Goal: Task Accomplishment & Management: Manage account settings

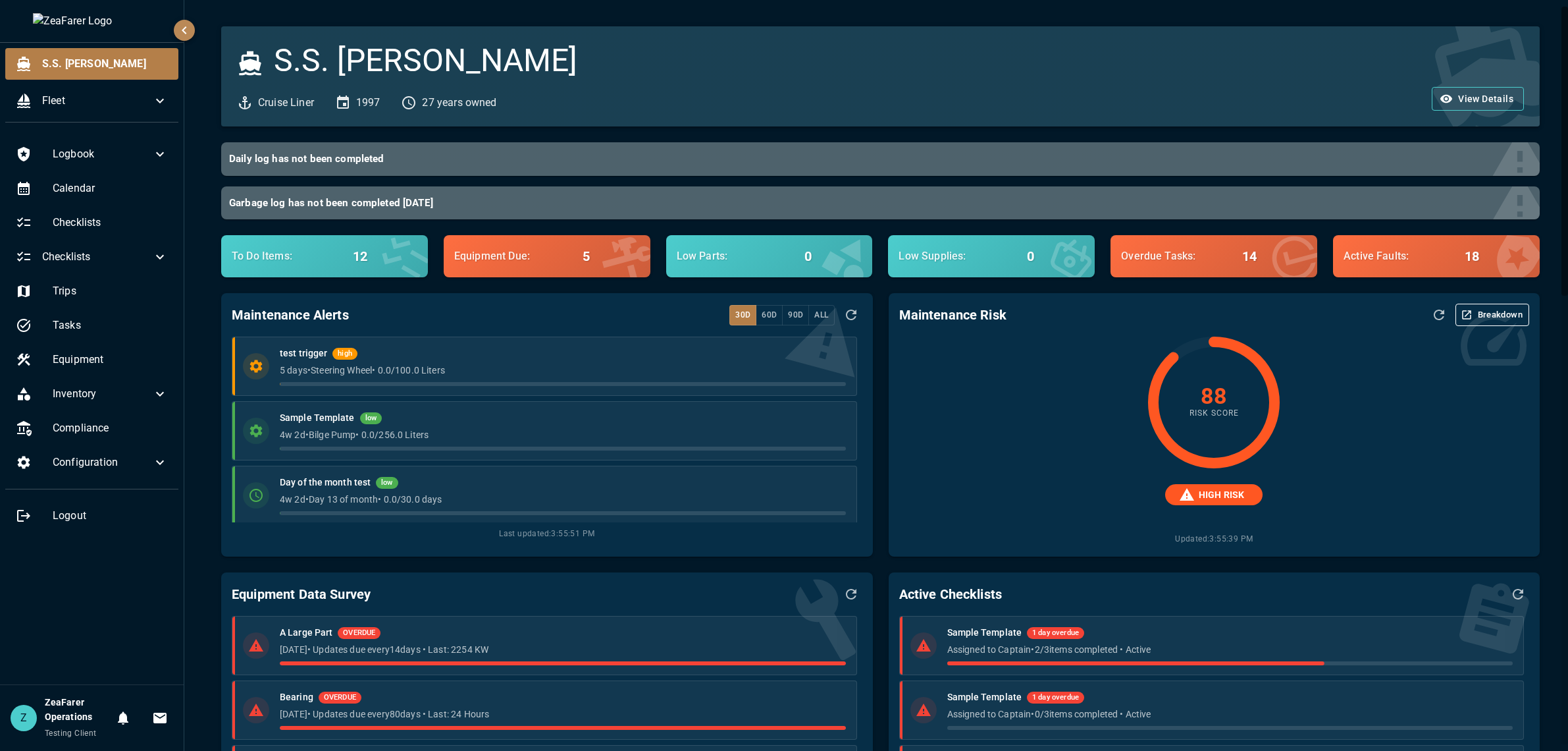
click at [112, 631] on div "Logbook Calendar Checklists Checklists Trips Tasks Equipment Inventory Complian…" at bounding box center [92, 408] width 184 height 552
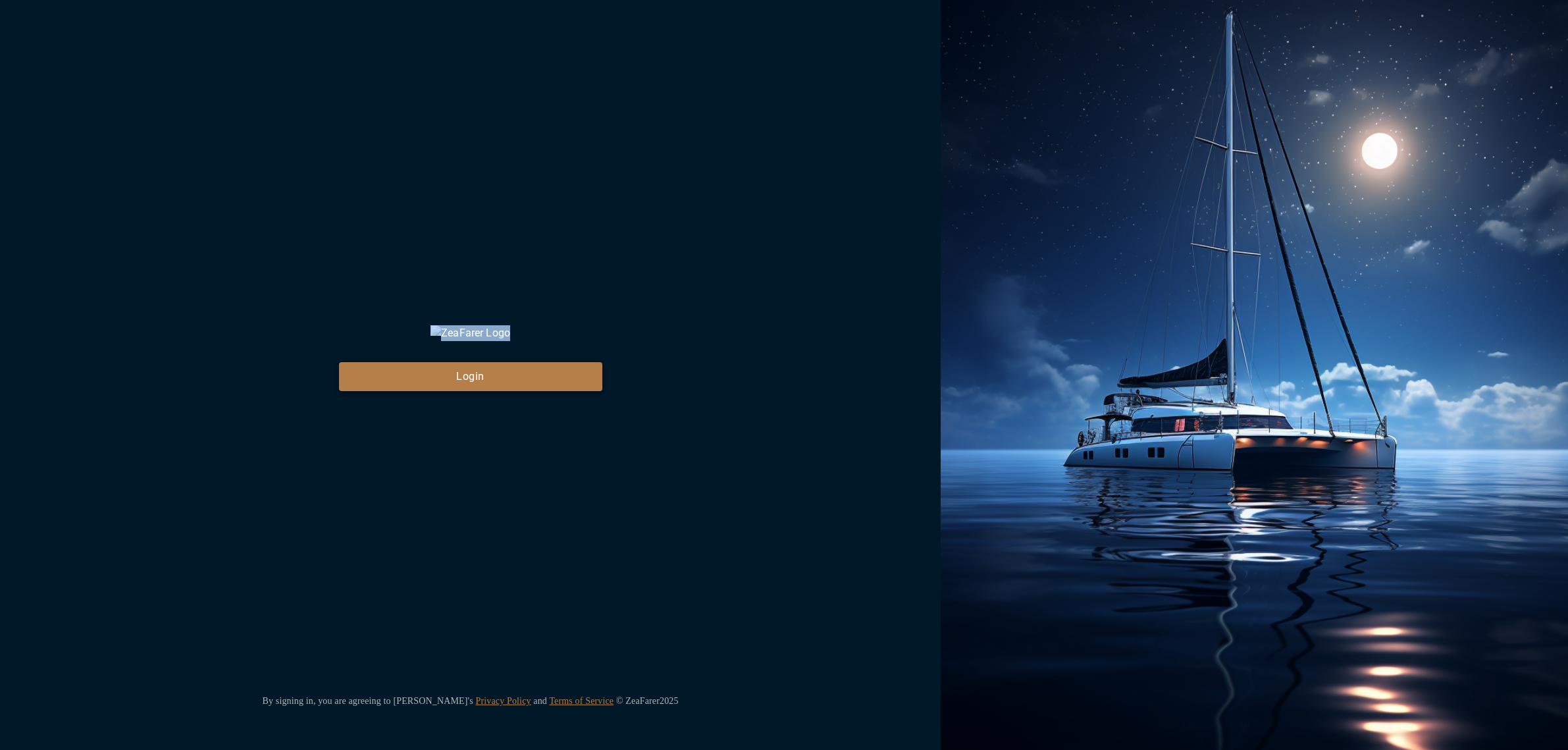
drag, startPoint x: 471, startPoint y: 407, endPoint x: 468, endPoint y: 395, distance: 12.4
click at [471, 402] on div "ZeaFarer Login By signing in, you are agreeing to Zeafarer's Privacy Policy and…" at bounding box center [470, 375] width 941 height 750
click at [467, 391] on button "Login" at bounding box center [470, 377] width 264 height 29
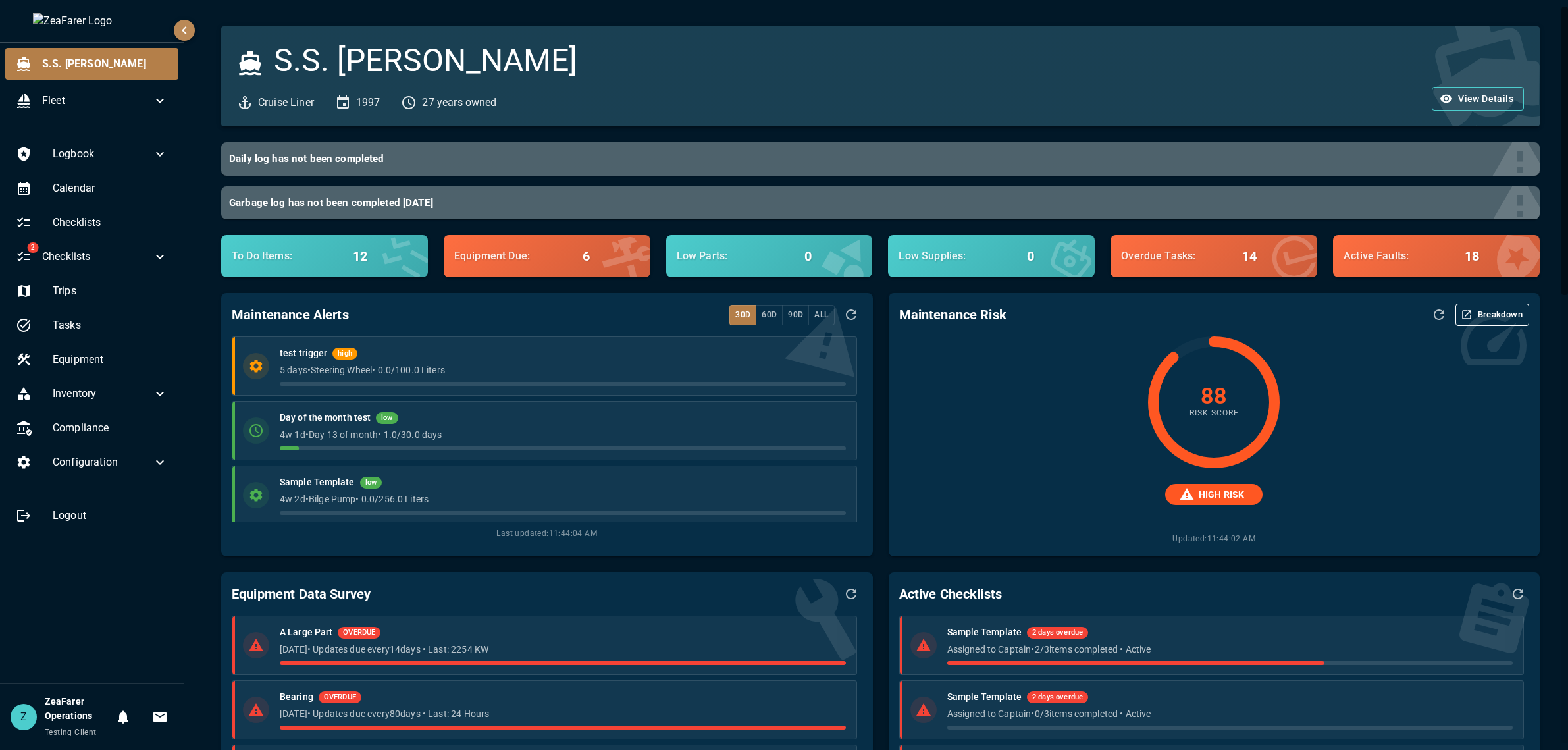
drag, startPoint x: 925, startPoint y: 413, endPoint x: 1185, endPoint y: 343, distance: 269.3
click at [925, 413] on div "88 Risk Score HIGH RISK Updated: 11:44:02 AM" at bounding box center [1214, 441] width 630 height 210
click at [1434, 319] on icon "Refresh Assessment" at bounding box center [1439, 315] width 10 height 10
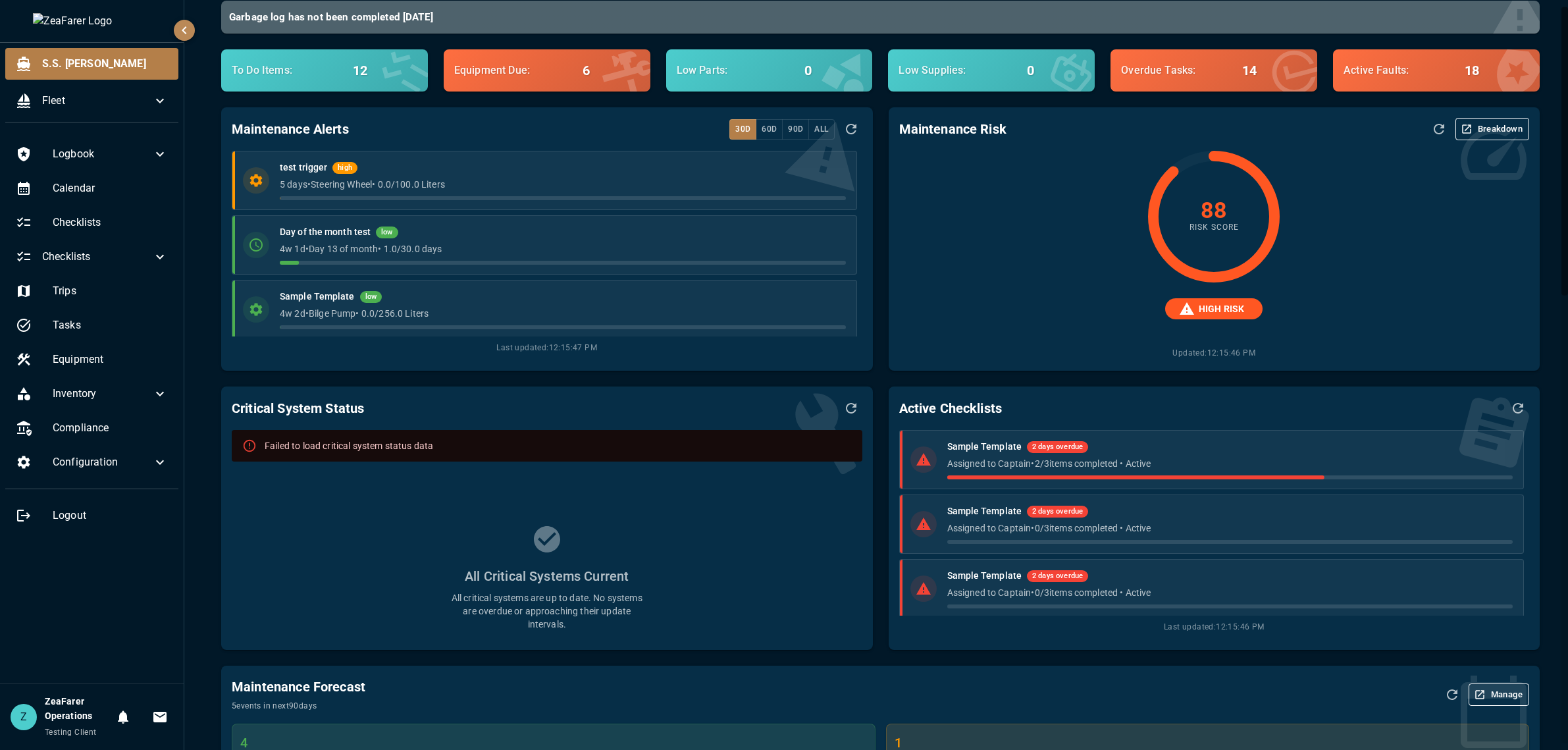
scroll to position [197, 0]
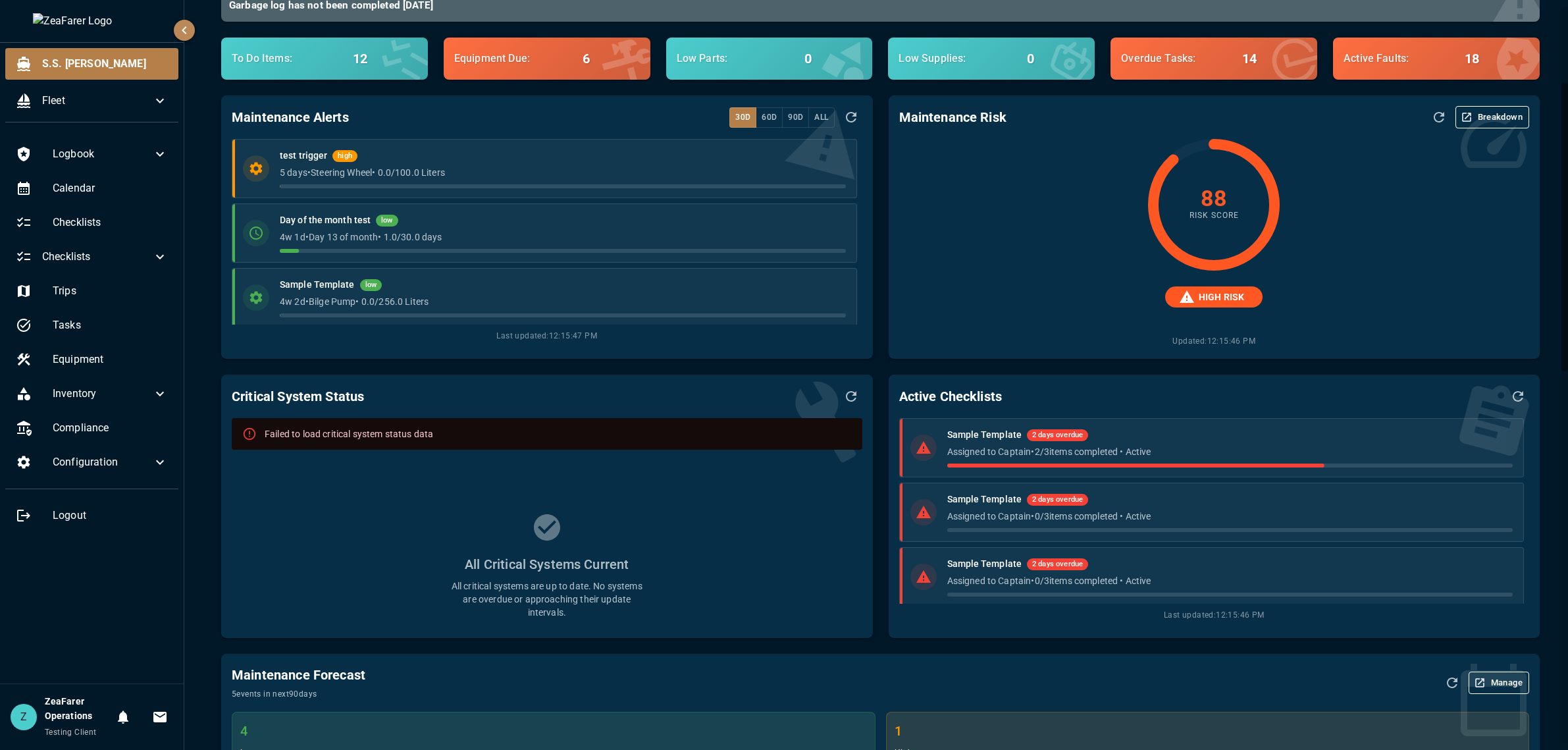
click at [846, 394] on icon "Refresh Data" at bounding box center [852, 397] width 16 height 16
click at [873, 462] on div "Active Checklists Sample Template 2 days overdue Assigned to Captain • 2 / 3 it…" at bounding box center [1206, 498] width 667 height 279
click at [844, 397] on icon "Refresh Data" at bounding box center [852, 397] width 16 height 16
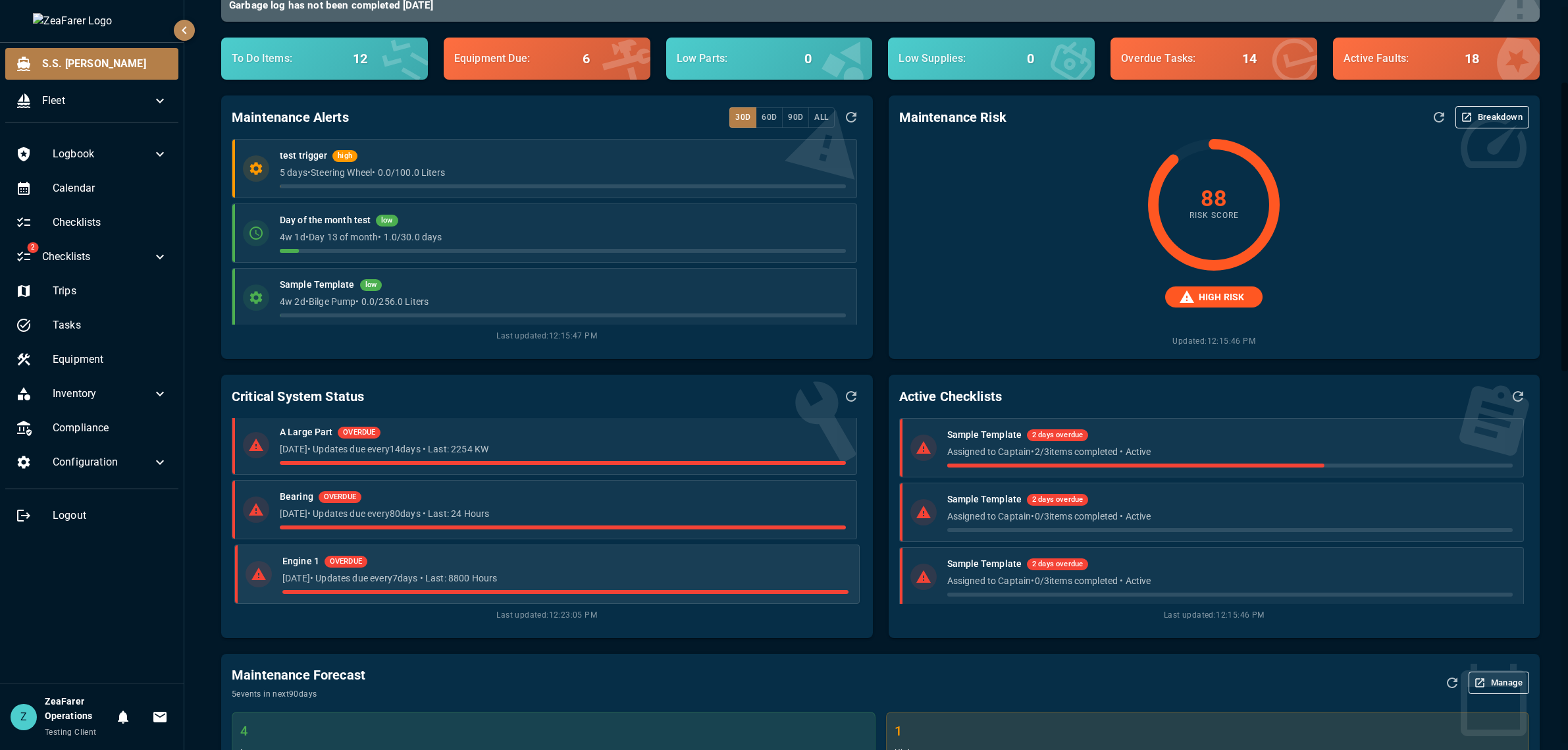
scroll to position [0, 0]
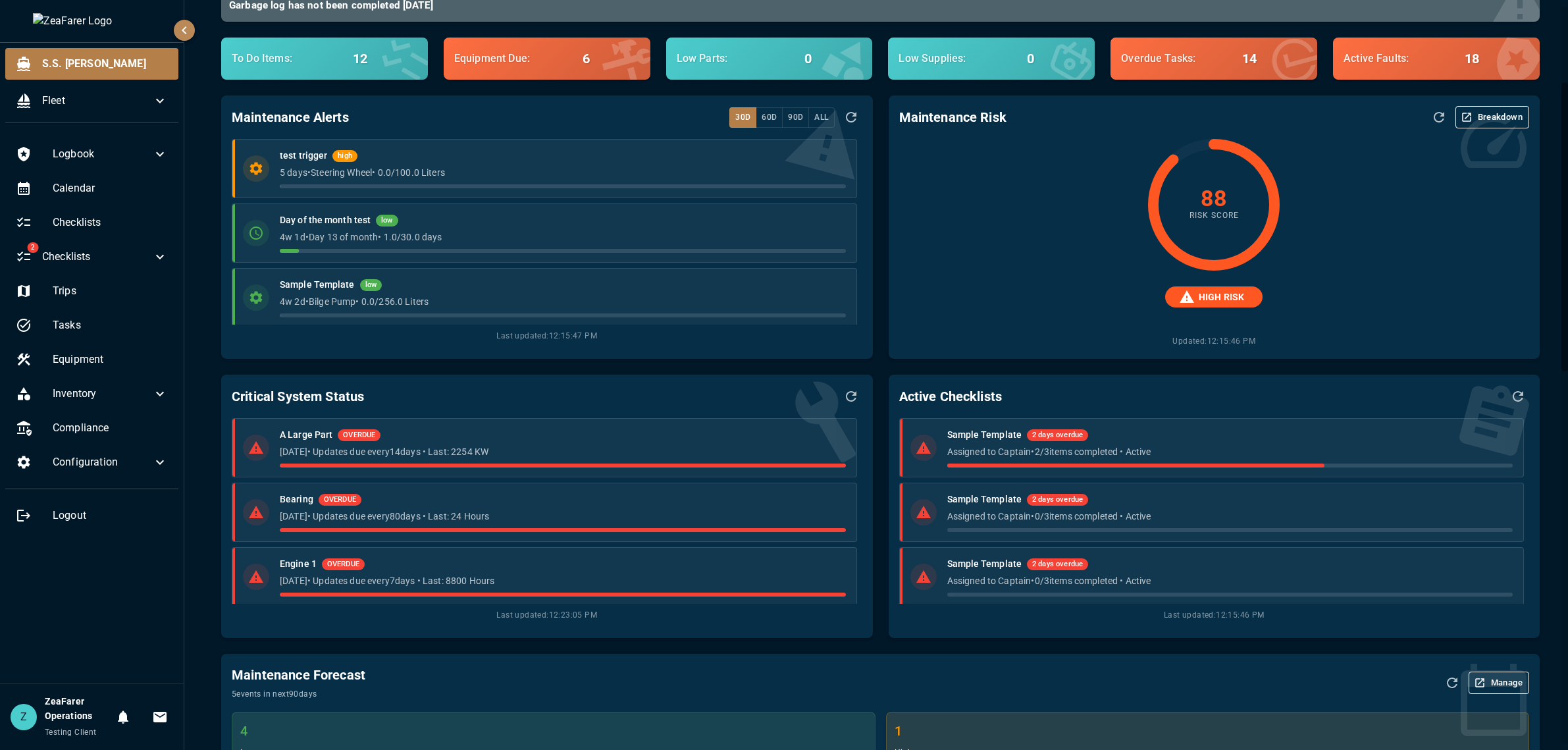
click at [651, 389] on div "Critical System Status" at bounding box center [546, 396] width 630 height 23
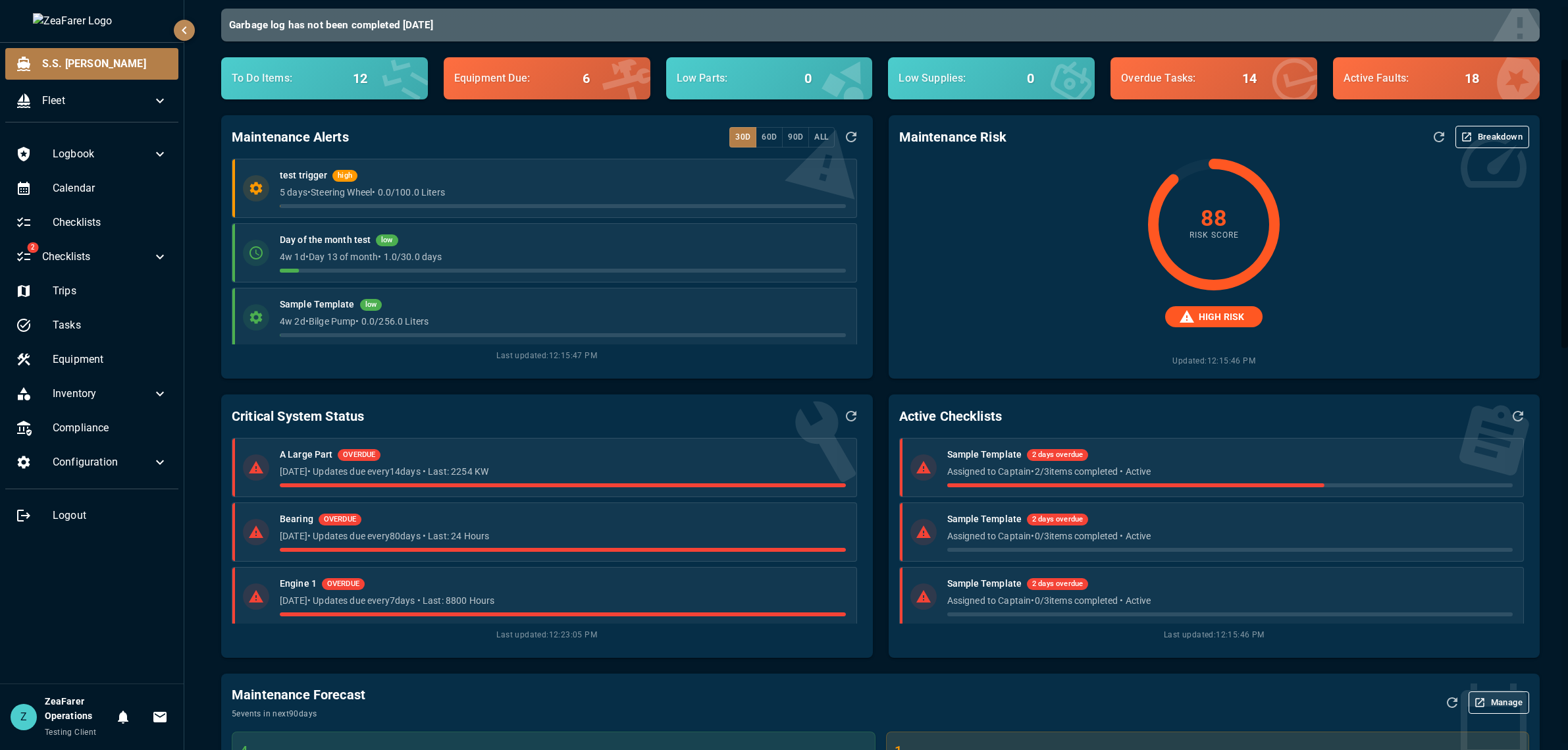
scroll to position [66, 0]
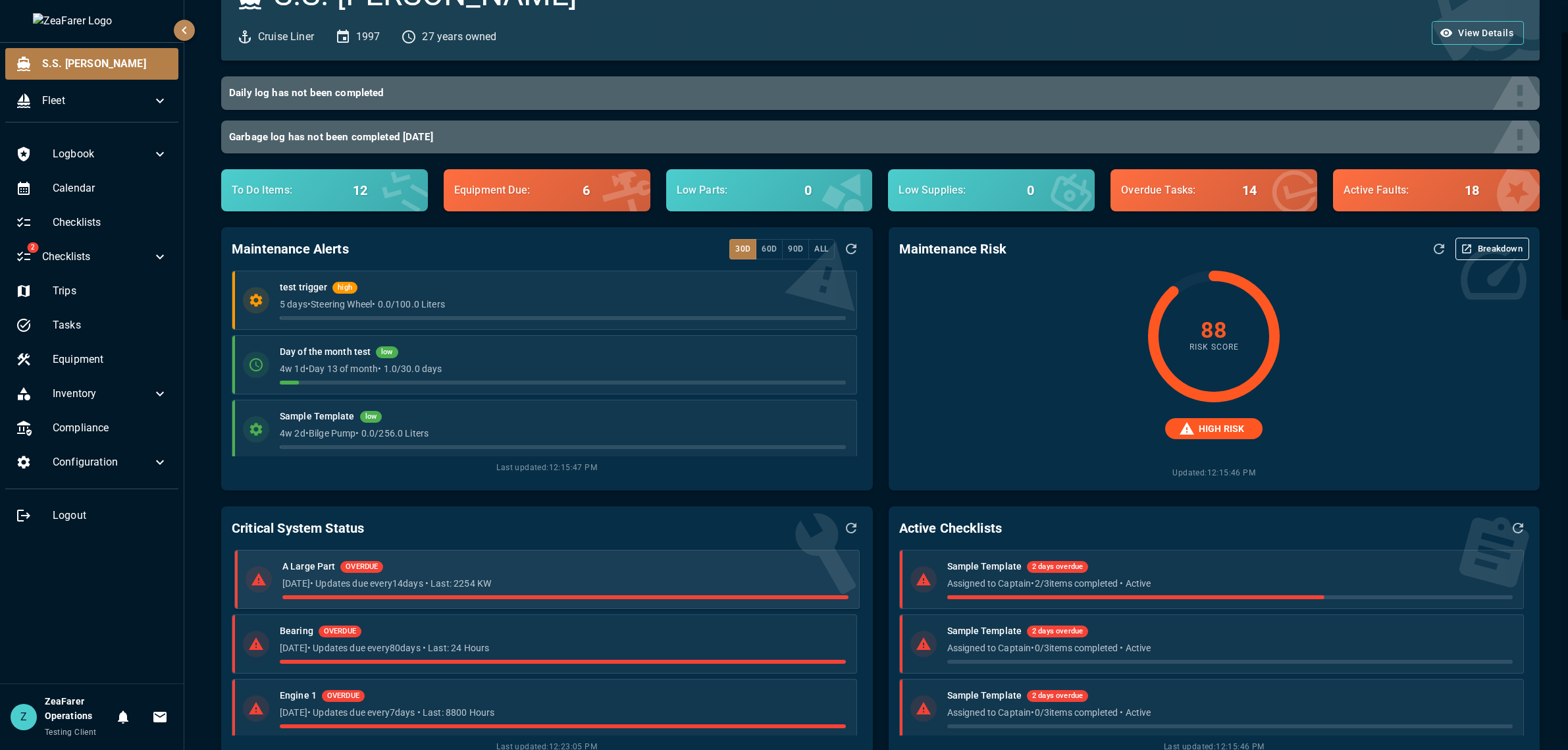
click at [534, 572] on div "A Large Part OVERDUE" at bounding box center [565, 567] width 565 height 15
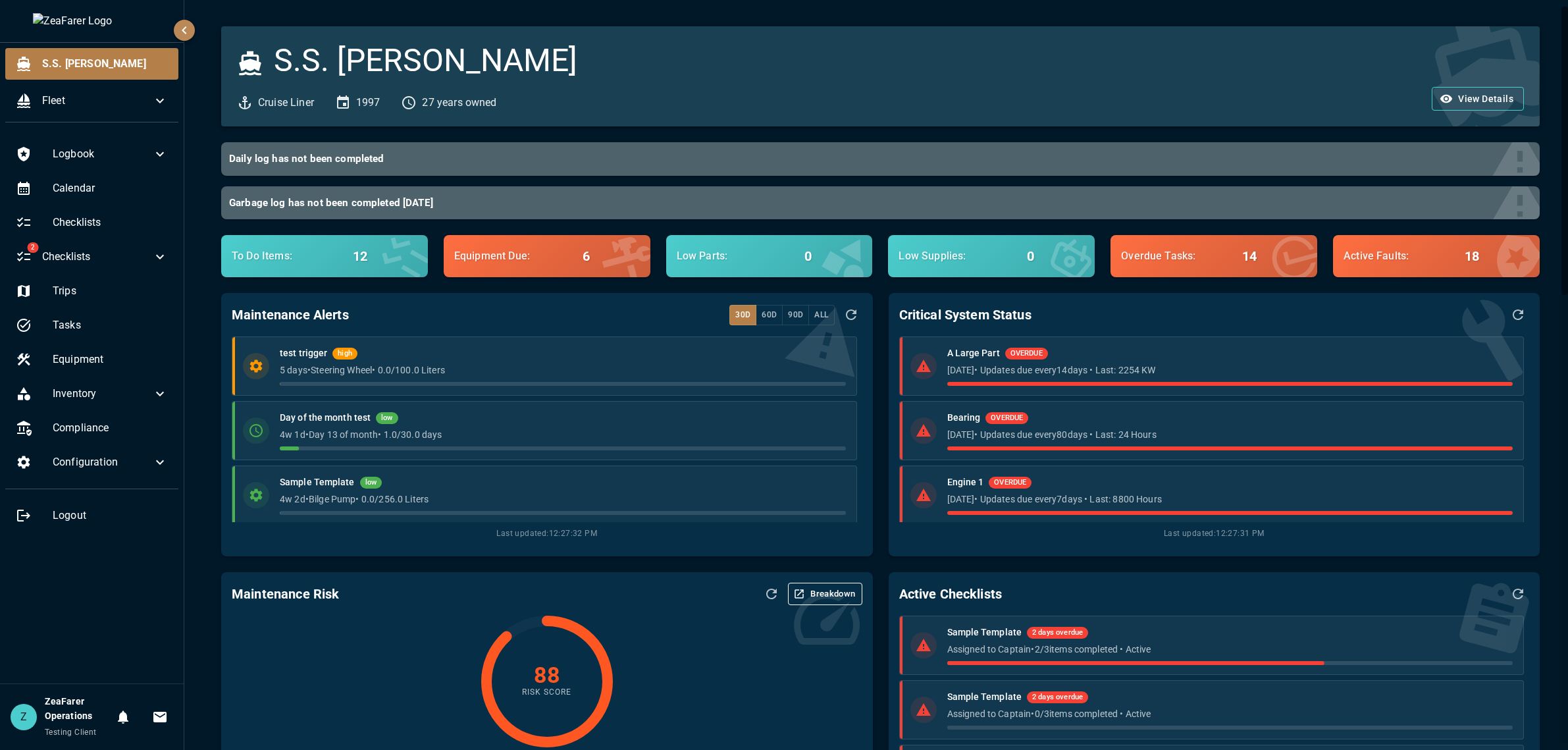
click at [415, 554] on div "Maintenance Alerts 30d 60d 90d All test trigger high 5 days • Steering Wheel • …" at bounding box center [547, 424] width 651 height 264
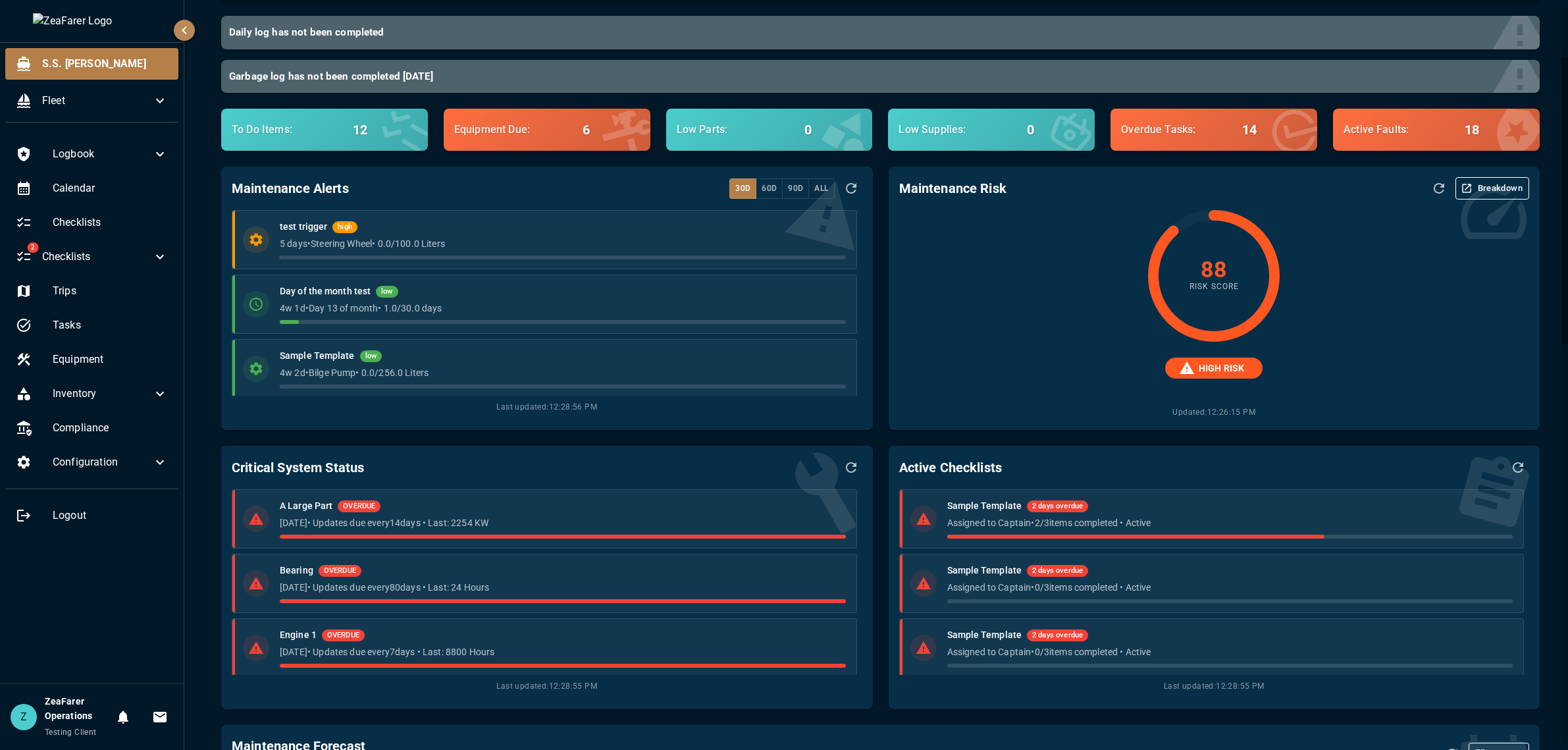
scroll to position [131, 0]
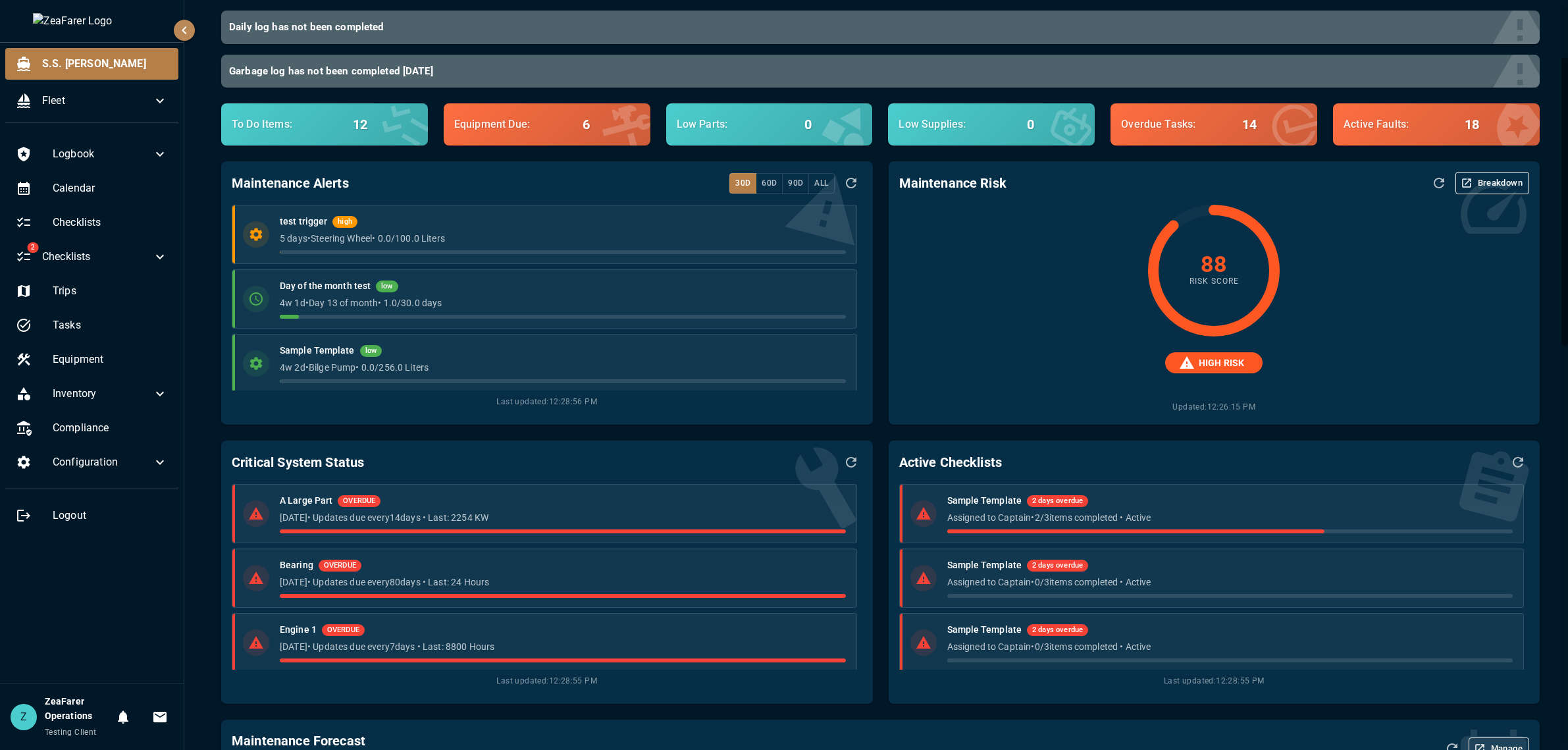
click at [881, 418] on div "Maintenance Risk Breakdown 88 Risk Score HIGH RISK Updated: 12:26:15 PM" at bounding box center [1206, 285] width 667 height 279
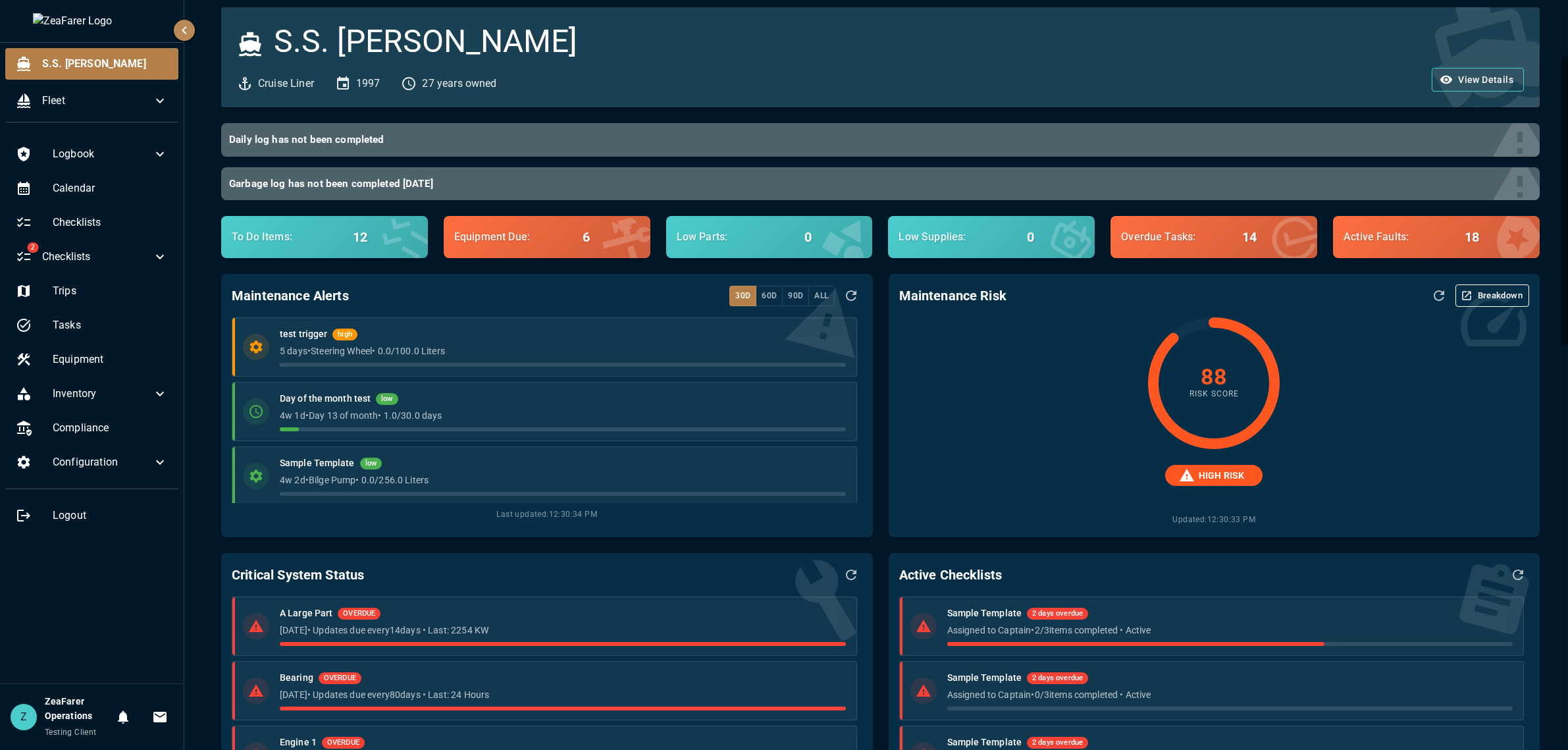
scroll to position [0, 0]
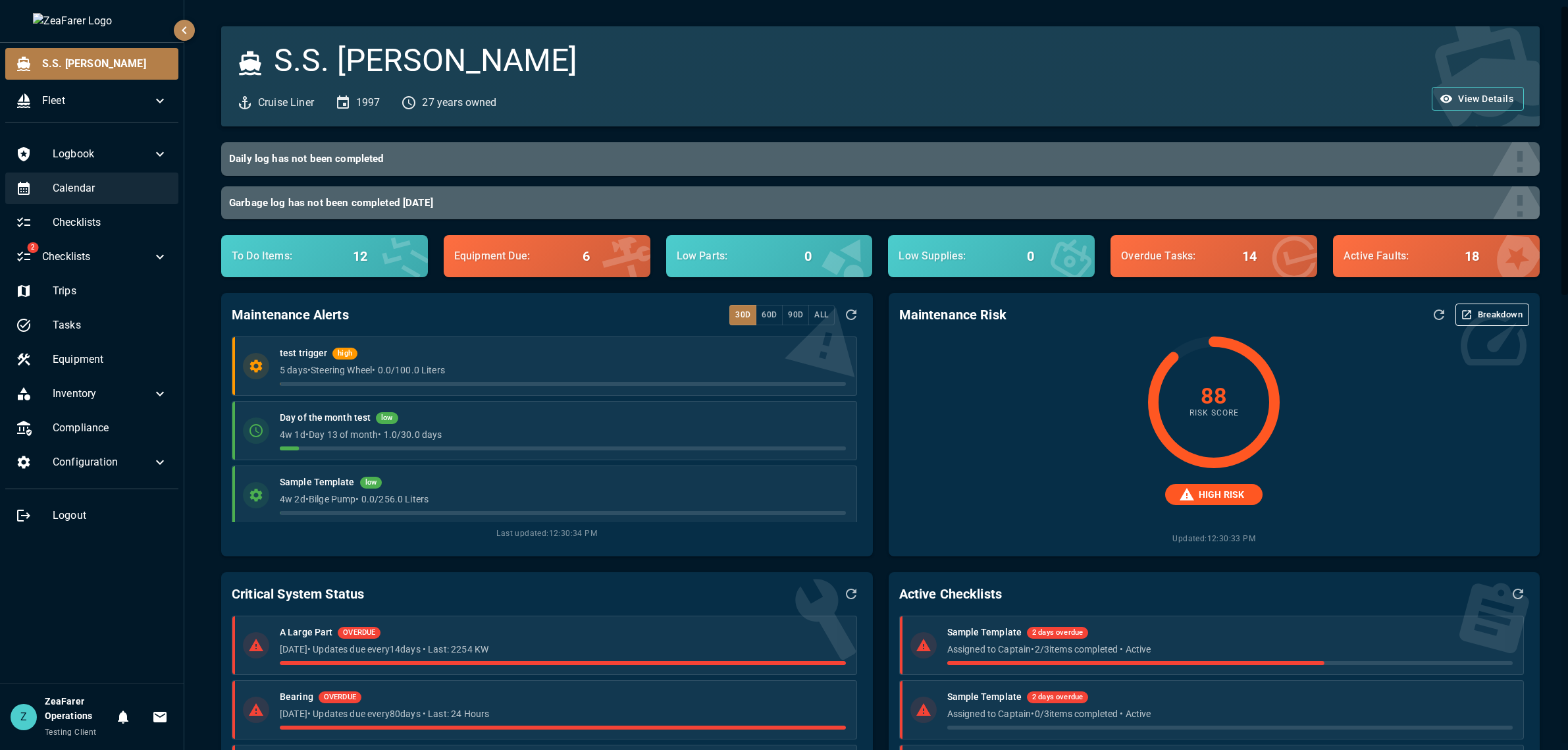
click at [96, 195] on span "Calendar" at bounding box center [110, 188] width 115 height 16
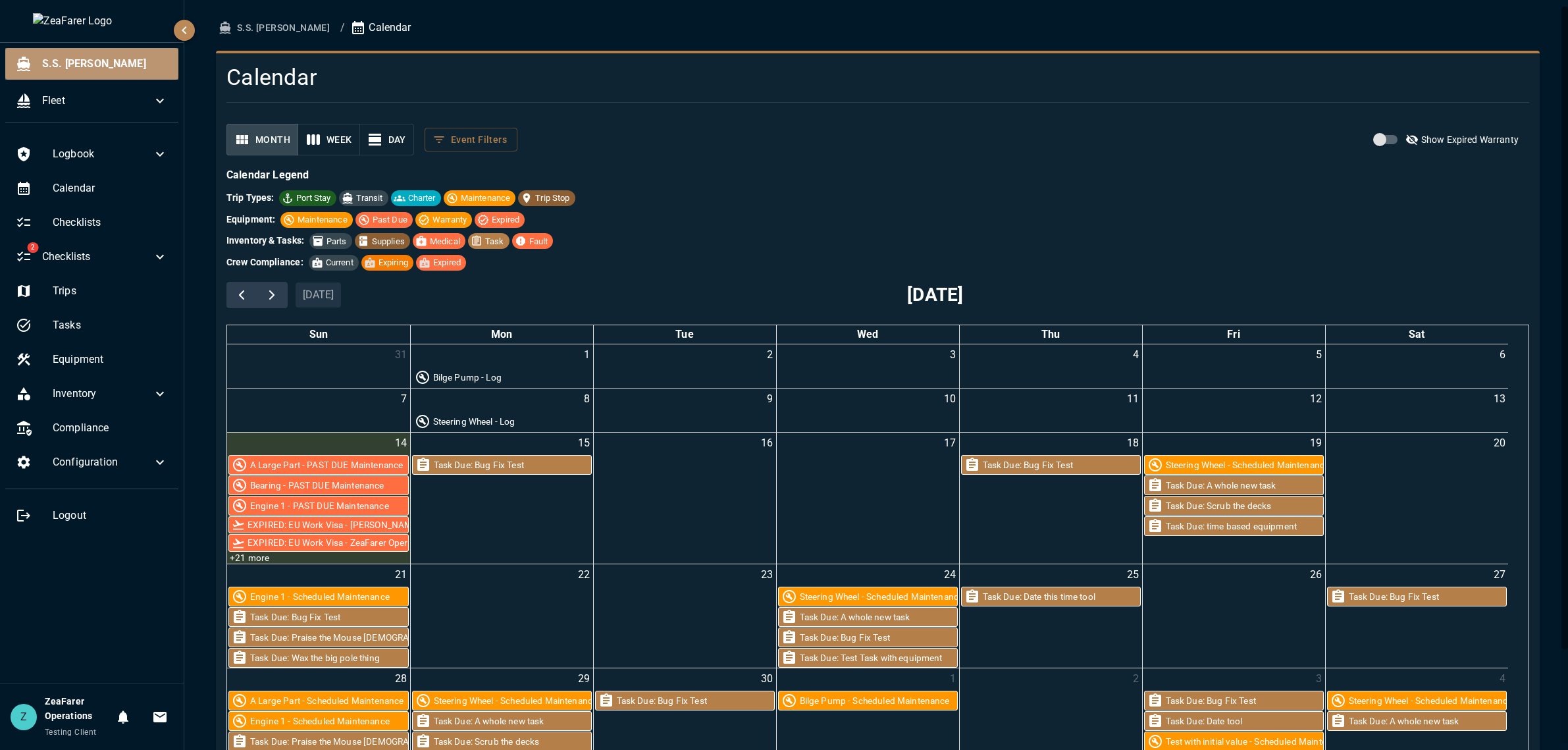
click at [98, 66] on span "S.S. [PERSON_NAME]" at bounding box center [105, 64] width 126 height 16
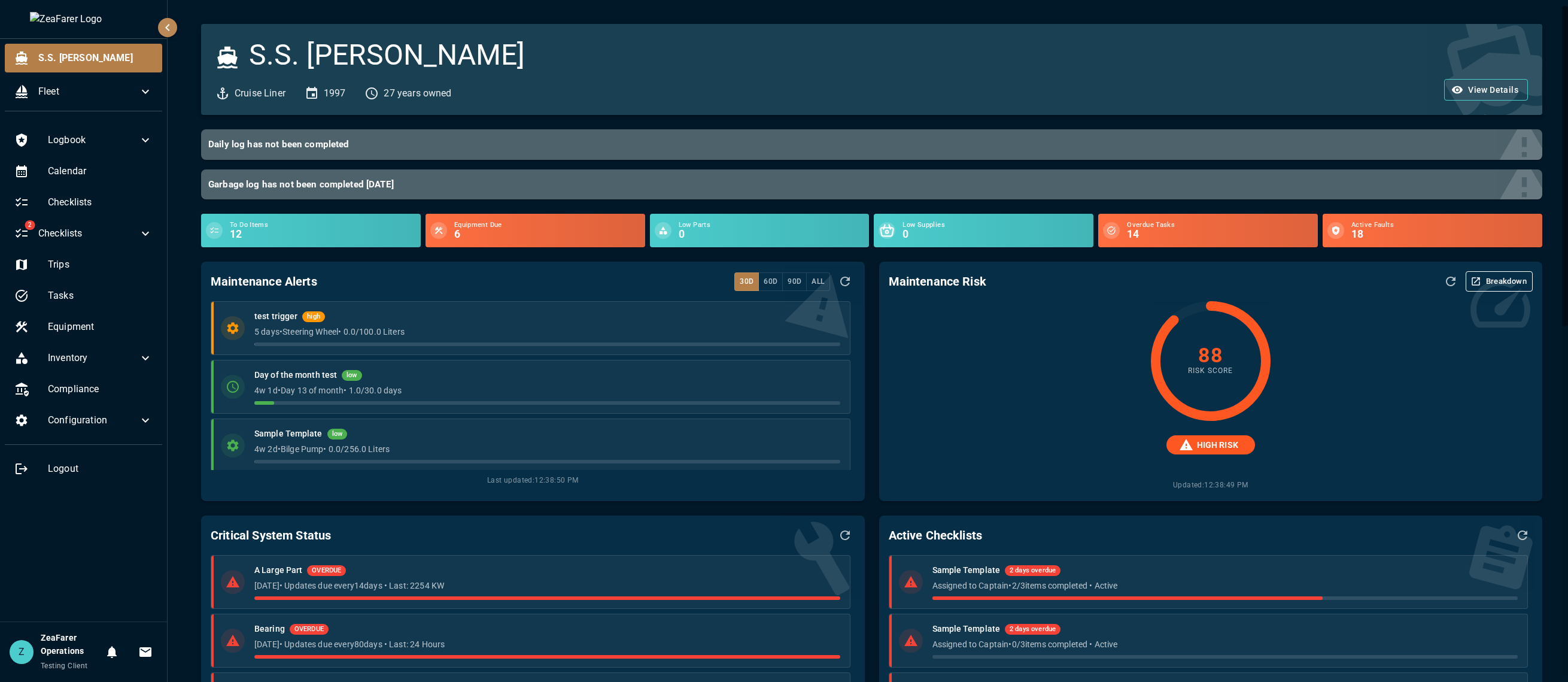
click at [609, 15] on div "S.S. Anne Cruise Liner 1997 27 years owned View Details" at bounding box center [864, 62] width 1356 height 106
click at [1425, 283] on button "Breakdown" at bounding box center [1499, 281] width 67 height 21
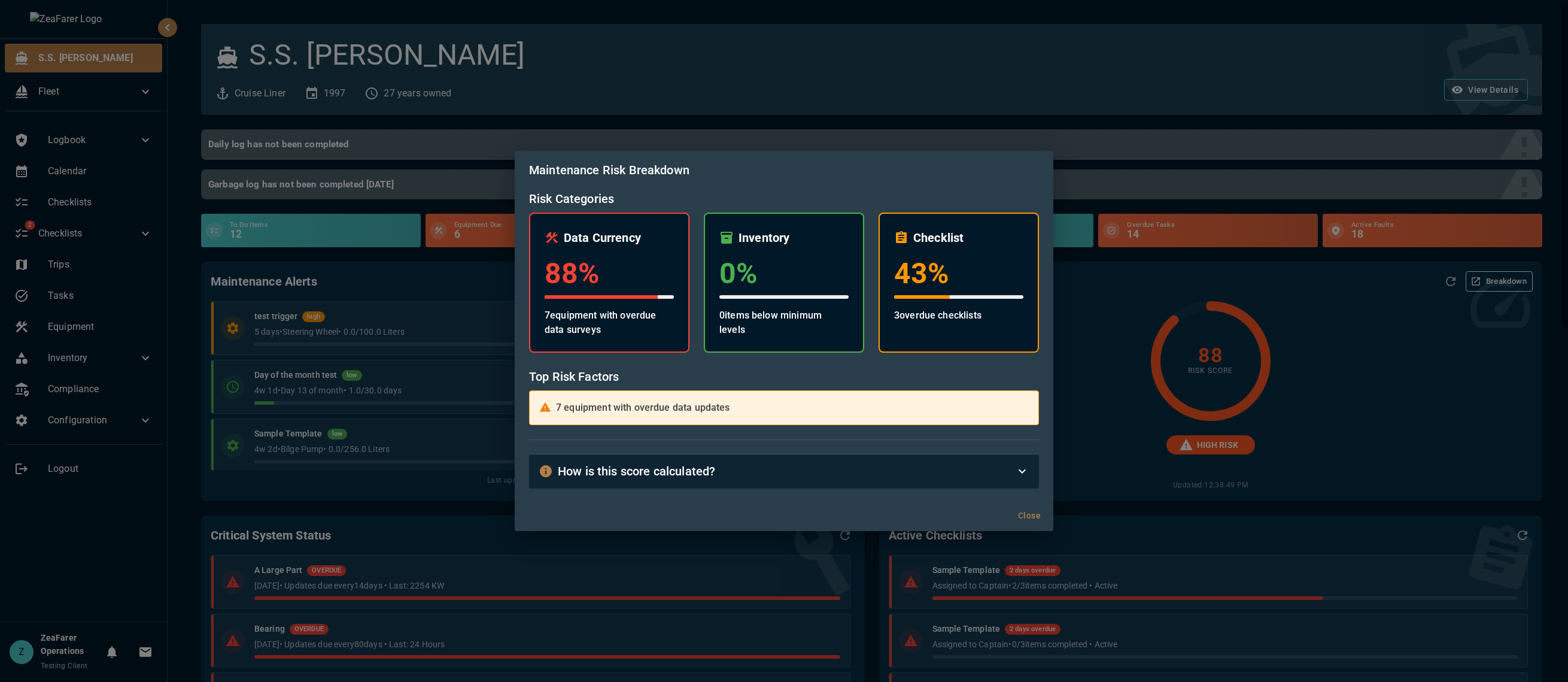
click at [1245, 410] on div "Maintenance Risk Breakdown Risk Categories Data Currency 88 % 7 equipment with …" at bounding box center [784, 341] width 1568 height 682
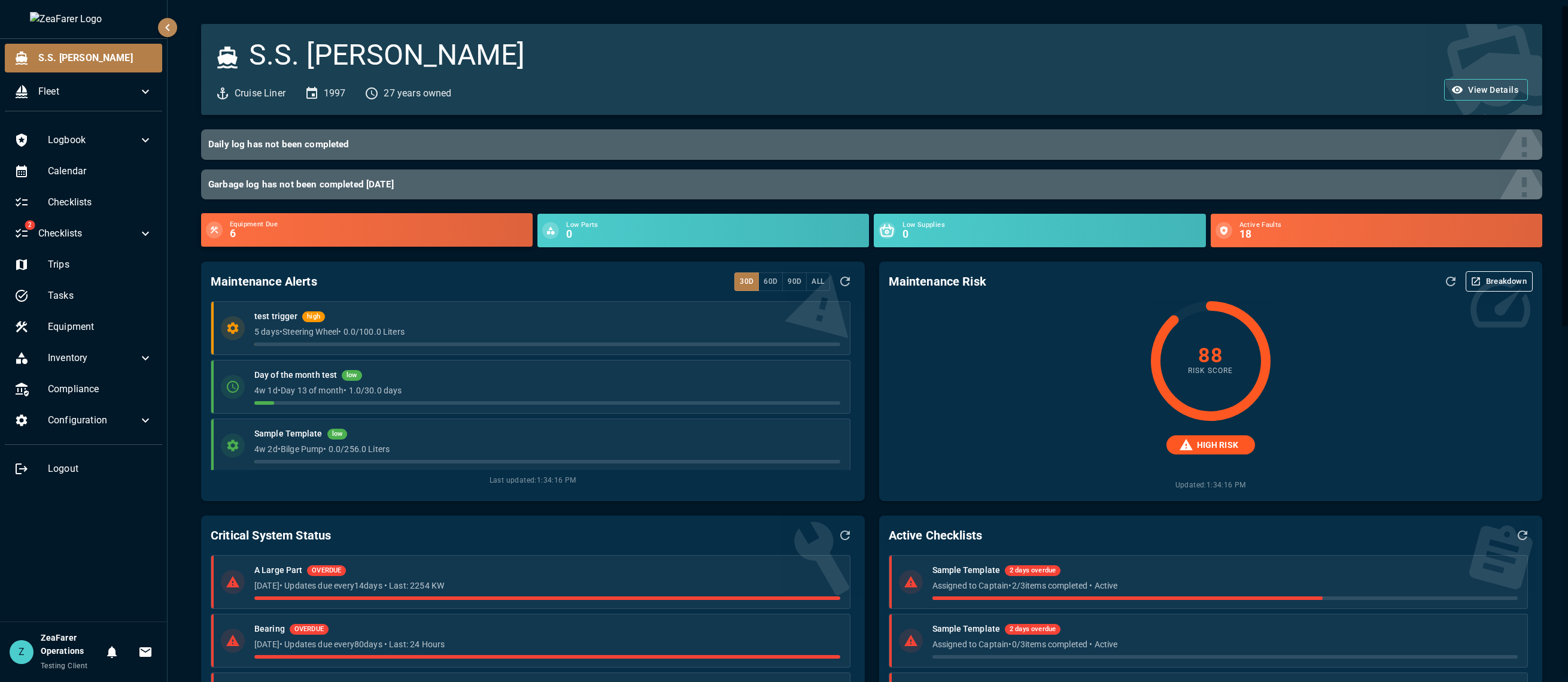
click at [204, 228] on div "Equipment Due 6" at bounding box center [366, 230] width 331 height 33
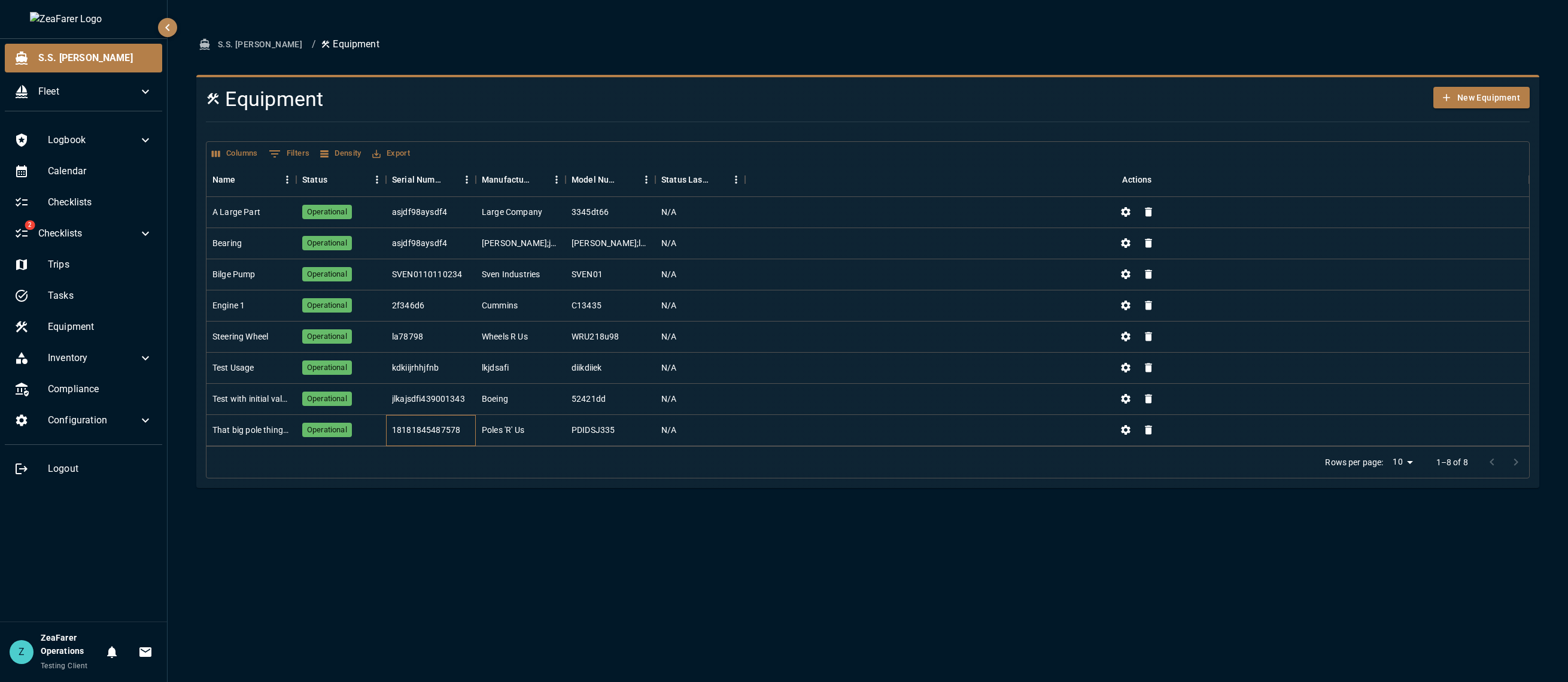
click at [407, 432] on div "18181845487578" at bounding box center [426, 430] width 68 height 12
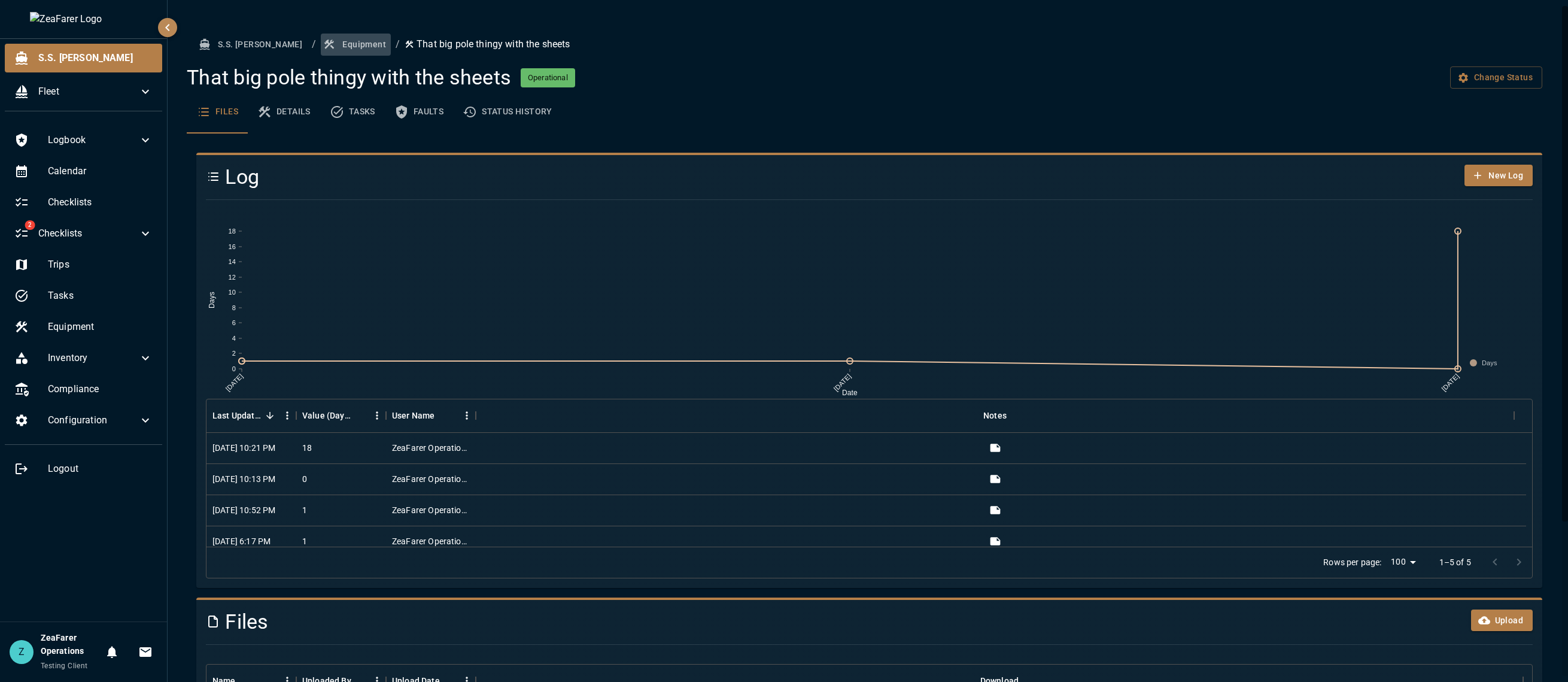
click at [321, 35] on button "Equipment" at bounding box center [355, 44] width 70 height 22
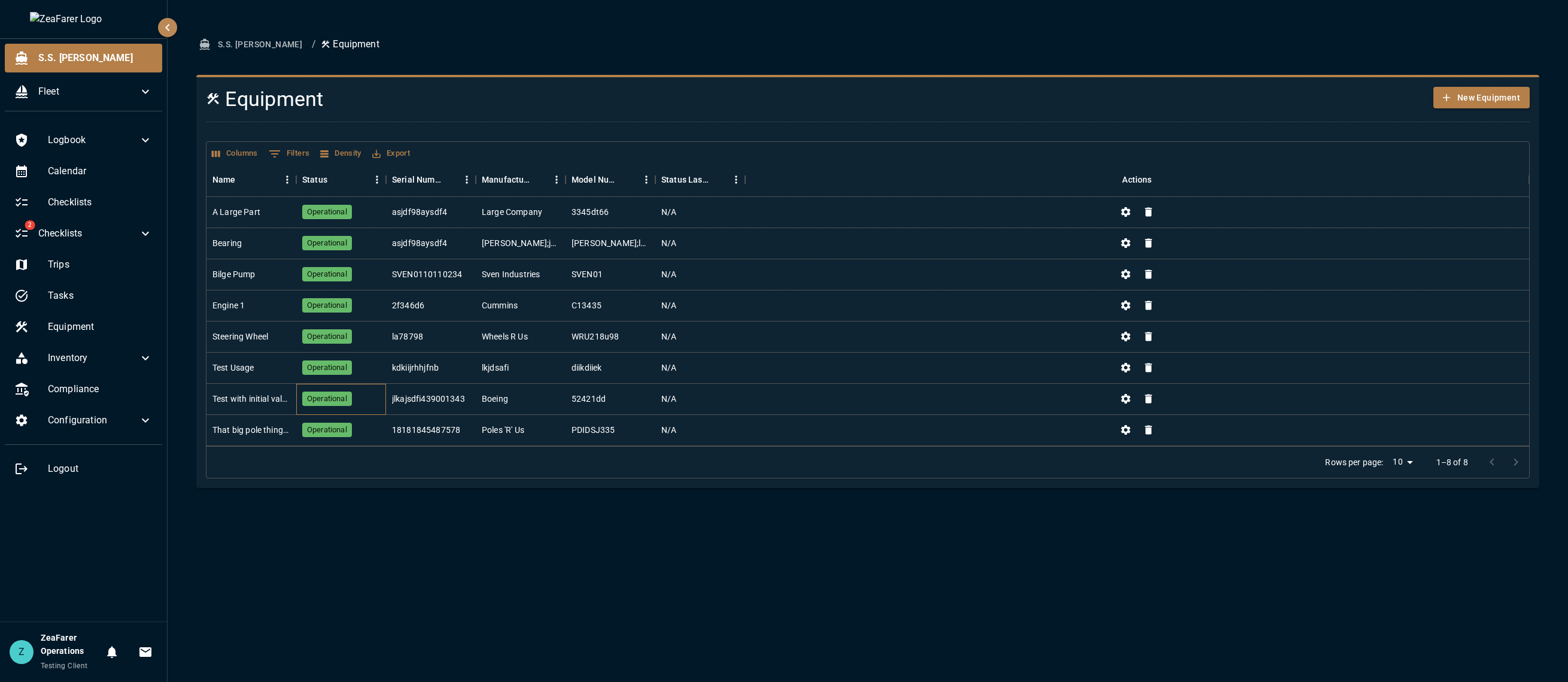
click at [343, 397] on span "Operational" at bounding box center [327, 398] width 50 height 11
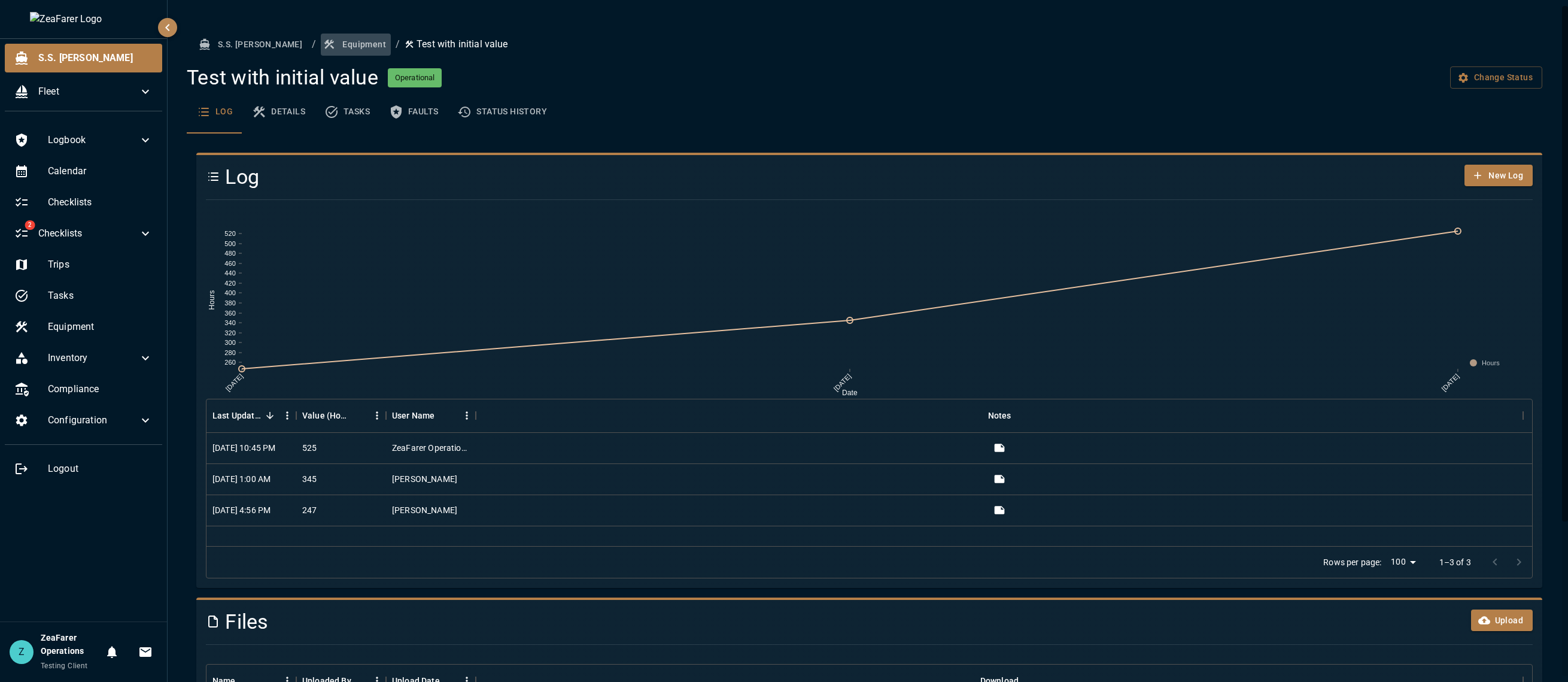
click at [321, 48] on button "Equipment" at bounding box center [355, 44] width 70 height 22
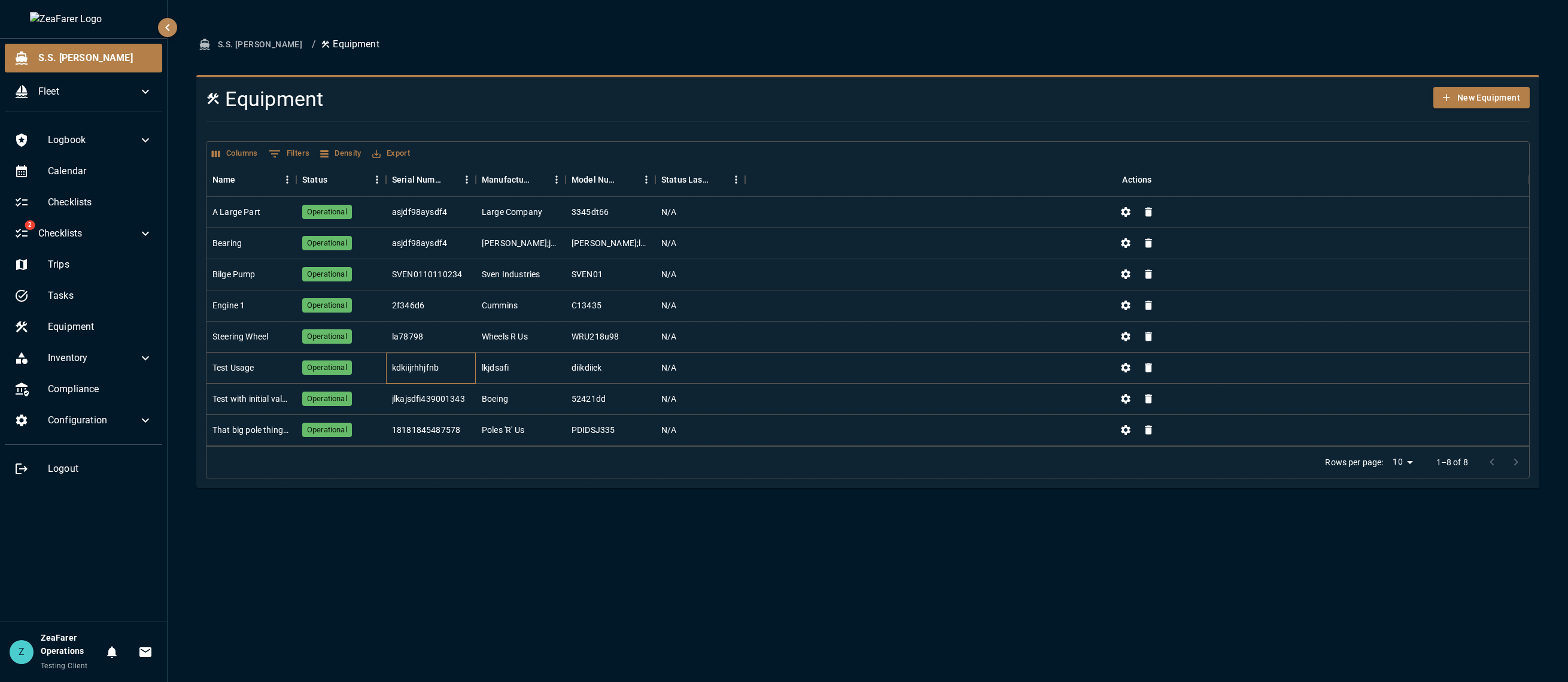
click at [473, 353] on div "kdkiijrhhjfnb" at bounding box center [430, 368] width 90 height 31
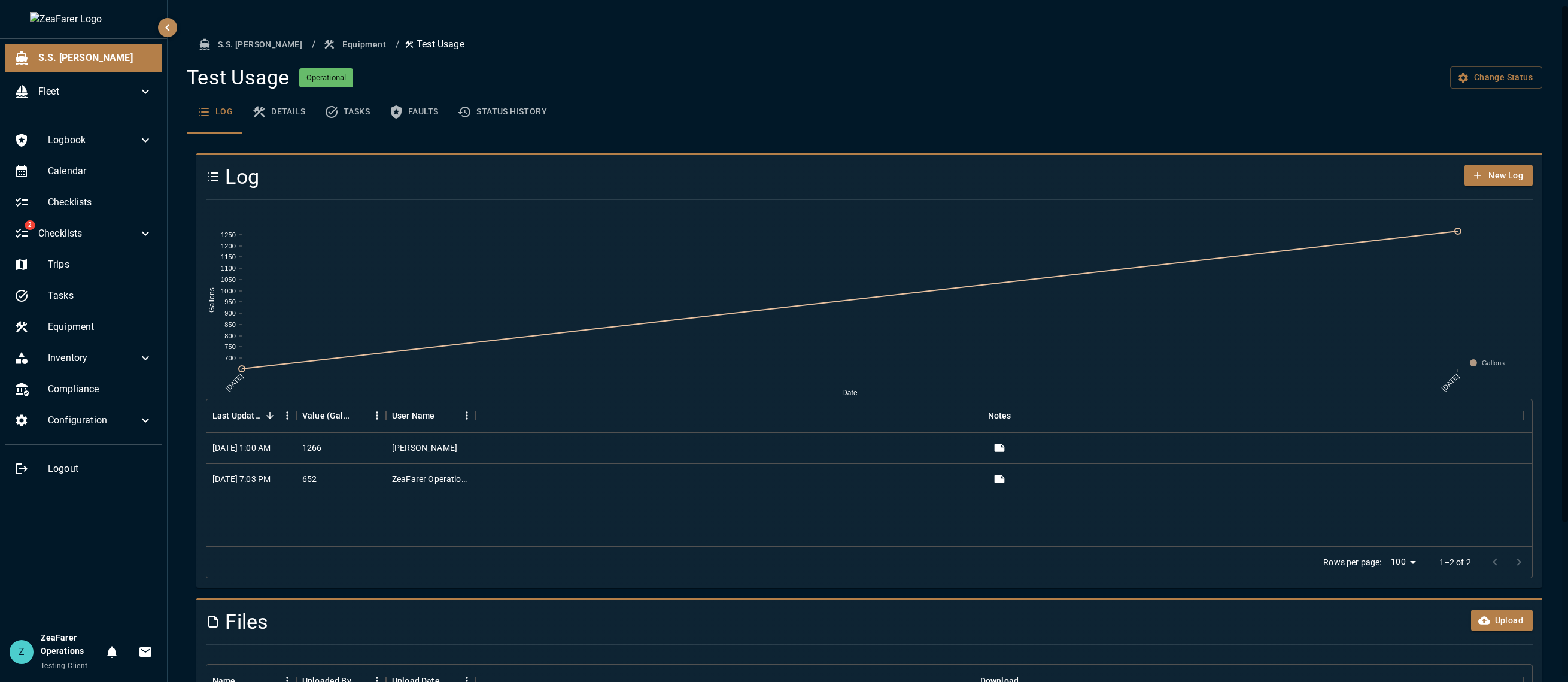
click at [321, 39] on button "Equipment" at bounding box center [355, 44] width 70 height 22
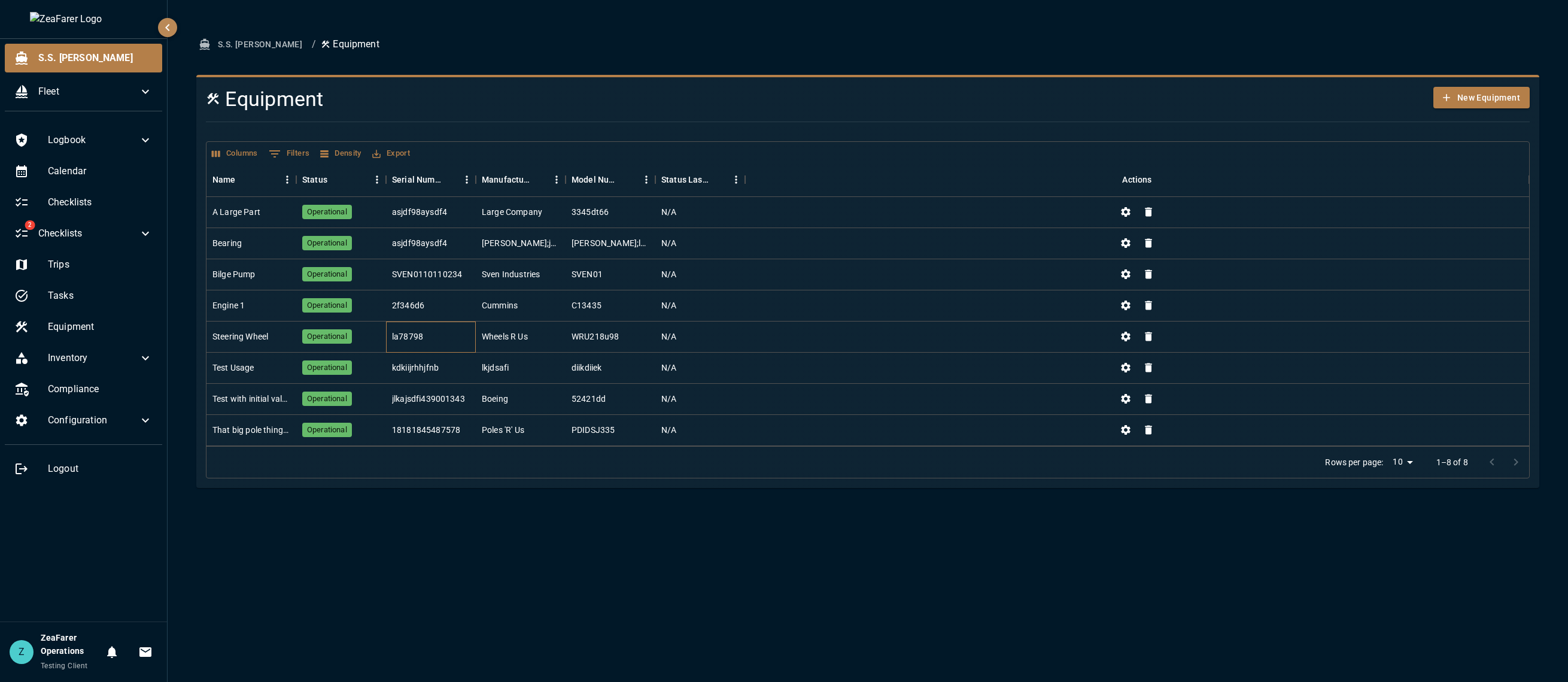
click at [428, 343] on div "la78798" at bounding box center [430, 337] width 90 height 31
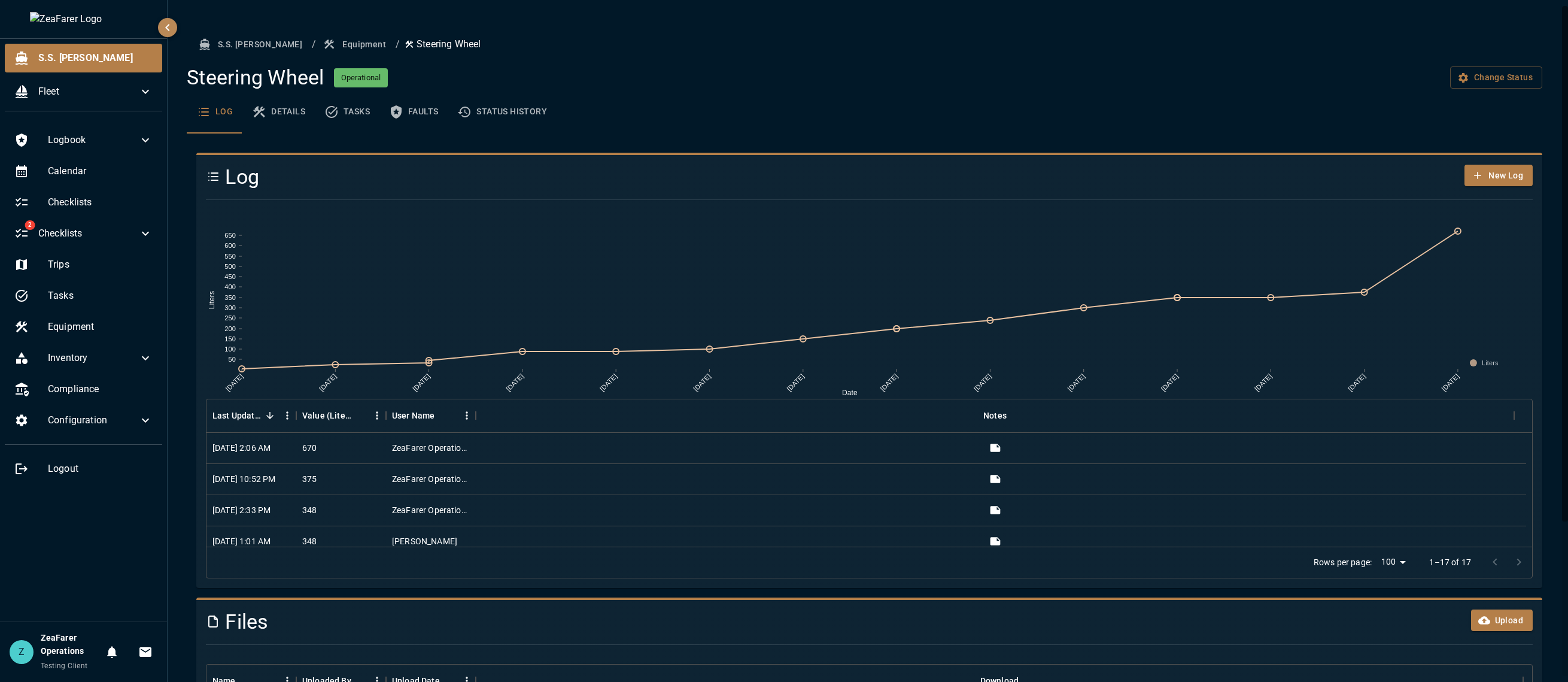
click at [321, 36] on button "Equipment" at bounding box center [355, 44] width 70 height 22
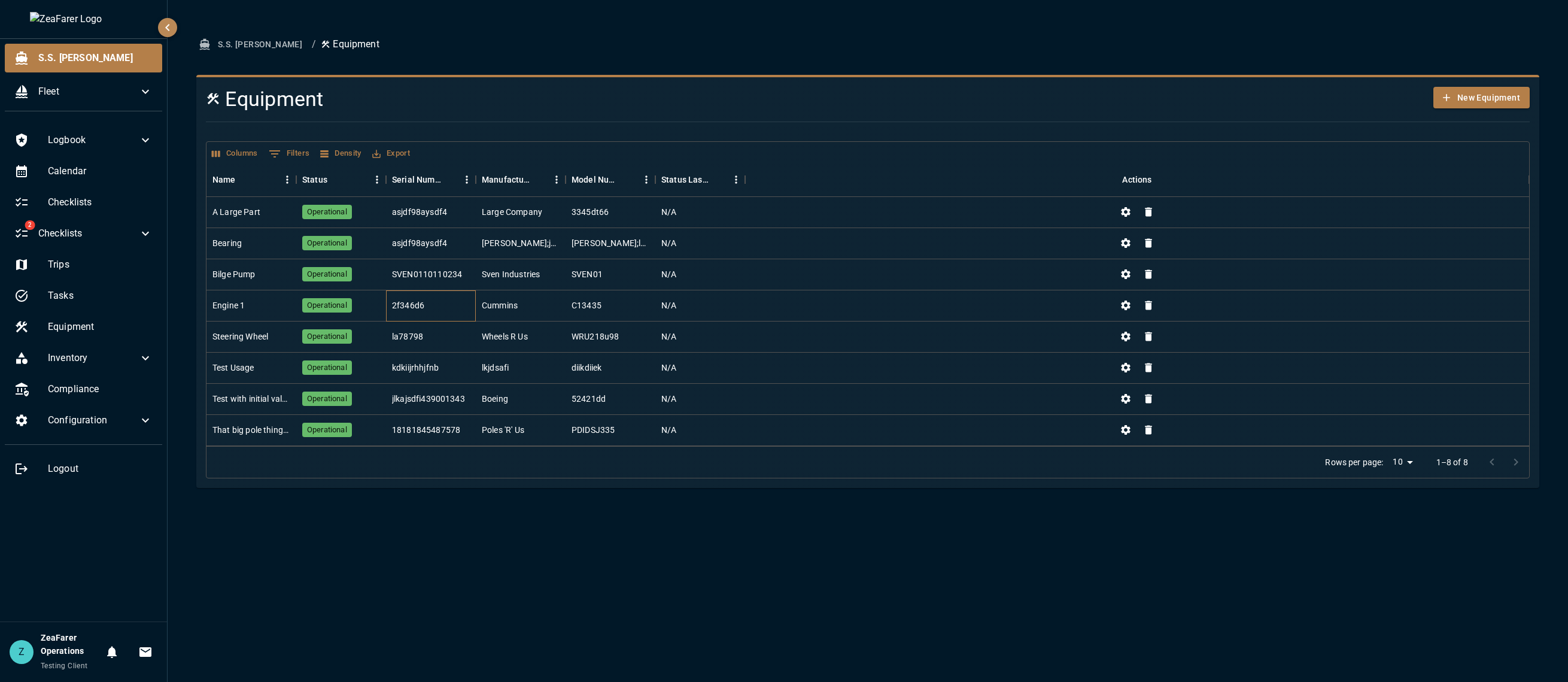
click at [437, 309] on div "2f346d6" at bounding box center [430, 305] width 90 height 31
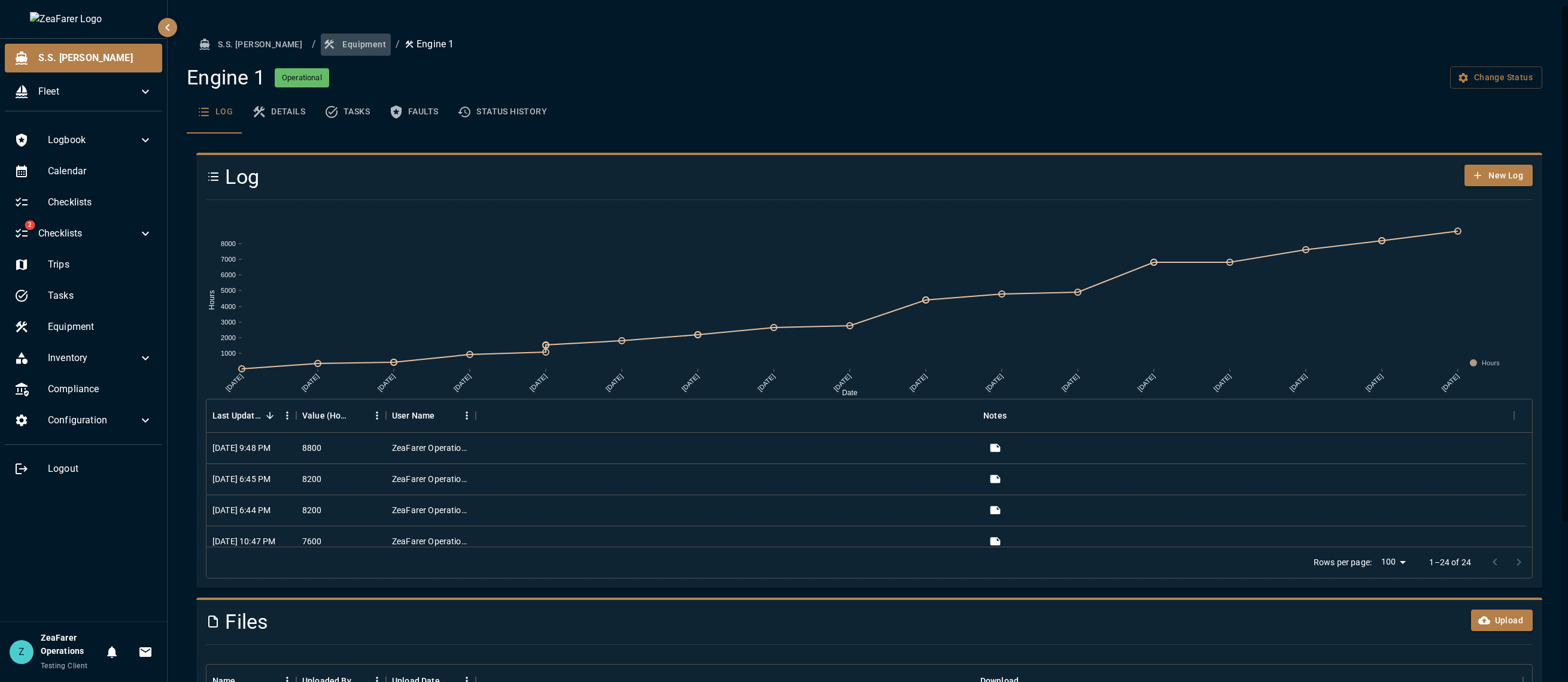
click at [321, 44] on button "Equipment" at bounding box center [355, 44] width 70 height 22
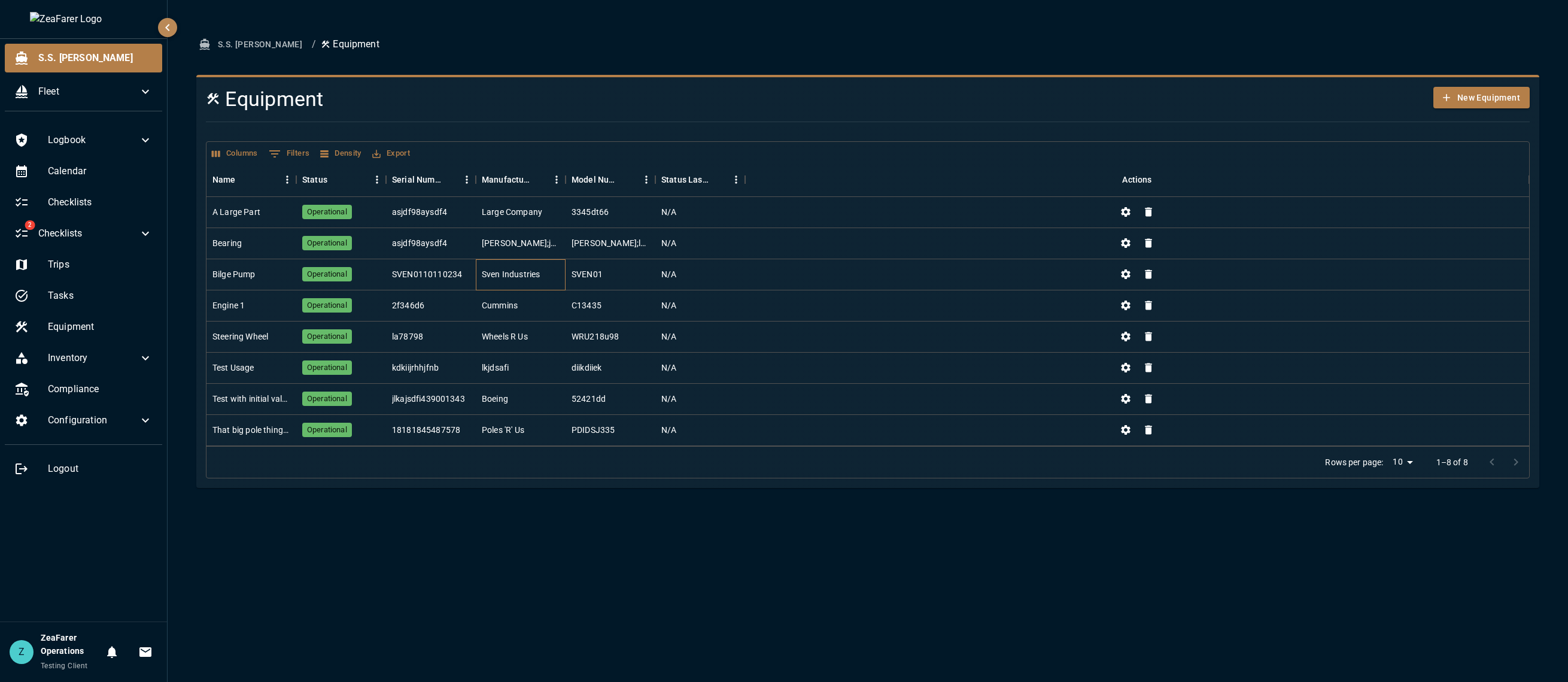
click at [483, 273] on div "Sven Industries" at bounding box center [510, 274] width 58 height 12
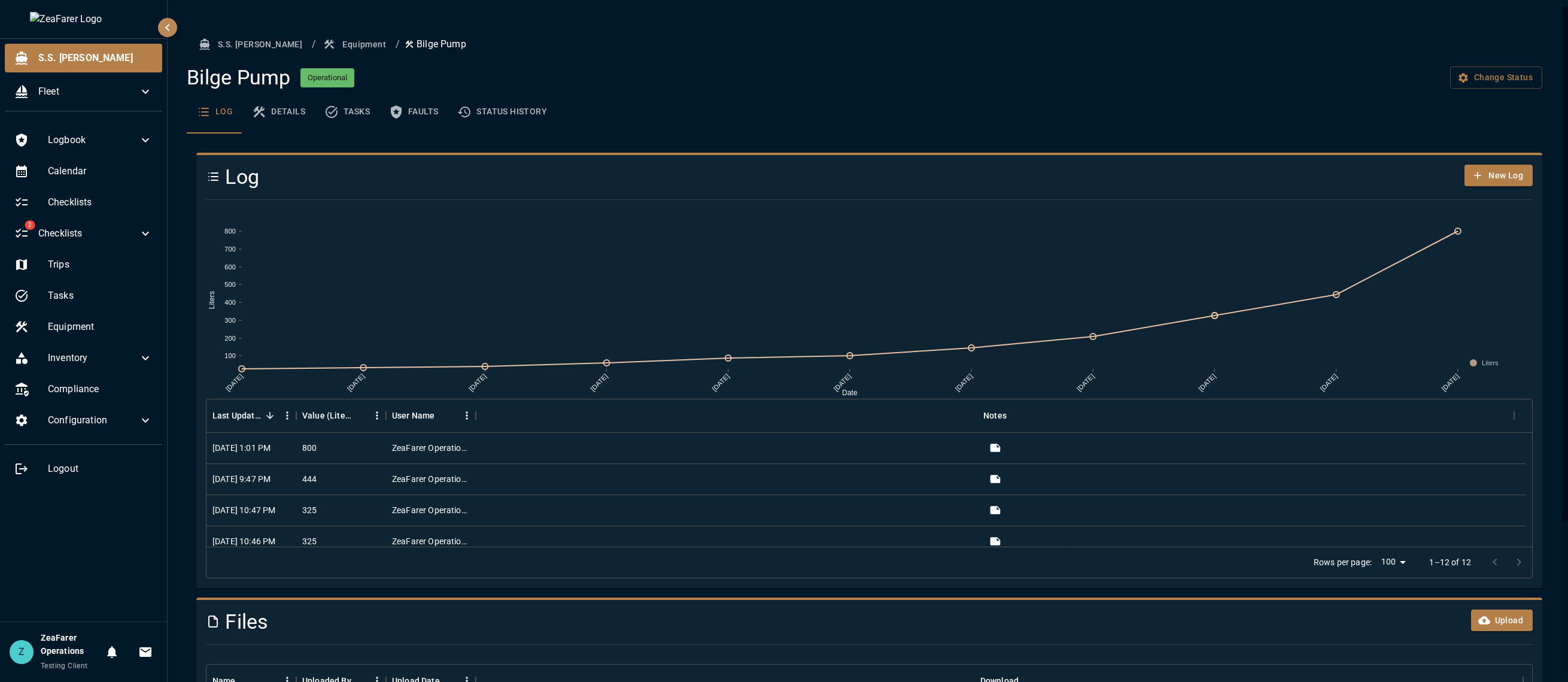
click at [317, 30] on div "S.S. Anne / Equipment / Bilge Pump Bilge Pump Operational Change Status Log Det…" at bounding box center [869, 443] width 1403 height 886
click at [321, 39] on button "Equipment" at bounding box center [355, 44] width 70 height 22
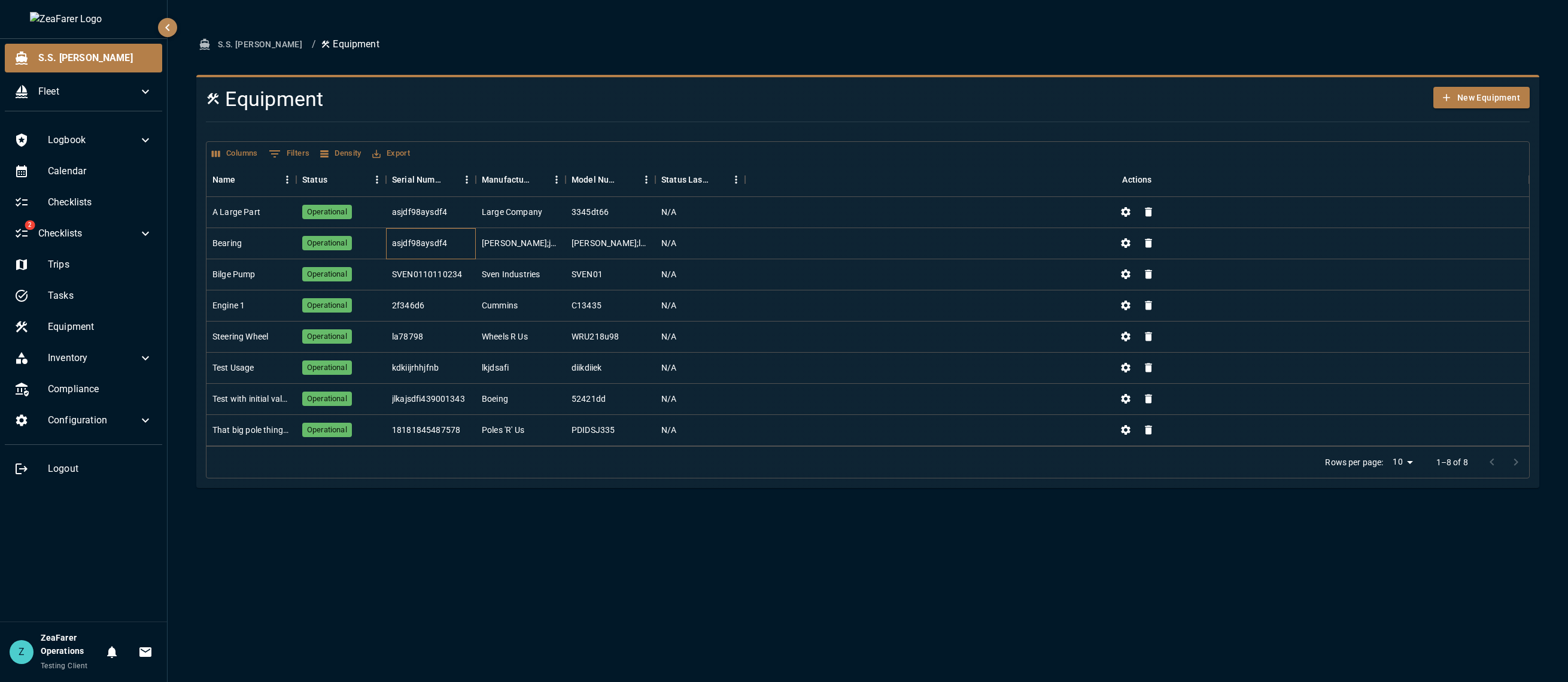
click at [459, 250] on div "asjdf98aysdf4" at bounding box center [430, 243] width 90 height 31
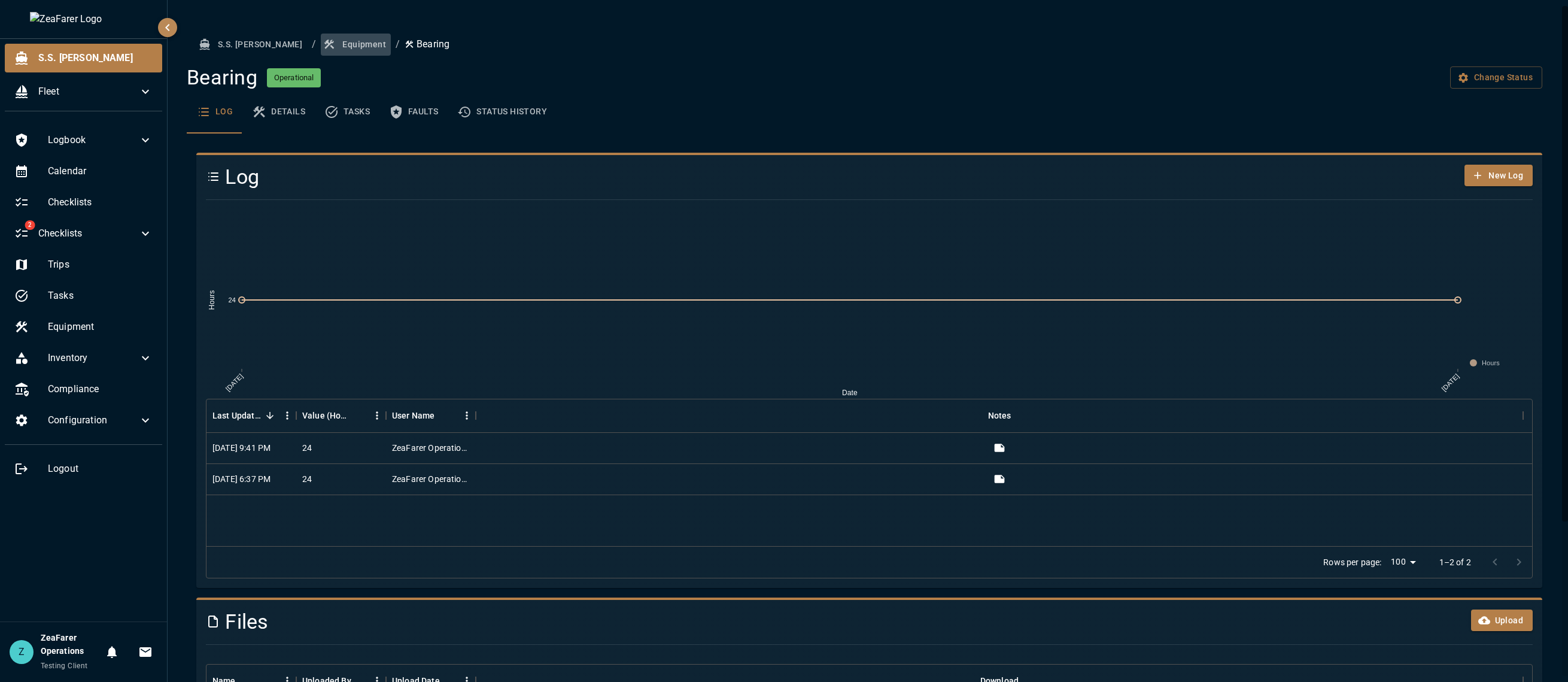
click at [321, 36] on button "Equipment" at bounding box center [355, 44] width 70 height 22
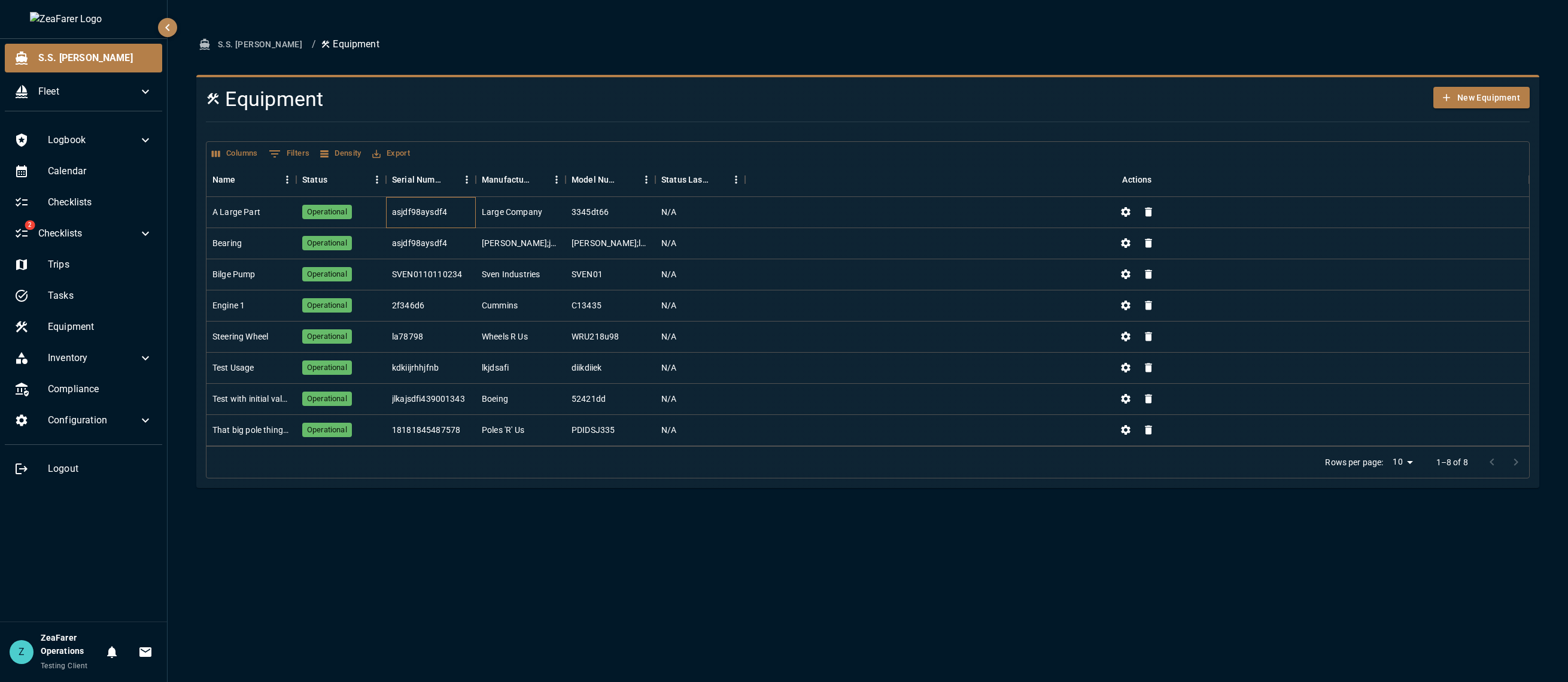
click at [462, 211] on div "asjdf98aysdf4" at bounding box center [430, 213] width 90 height 31
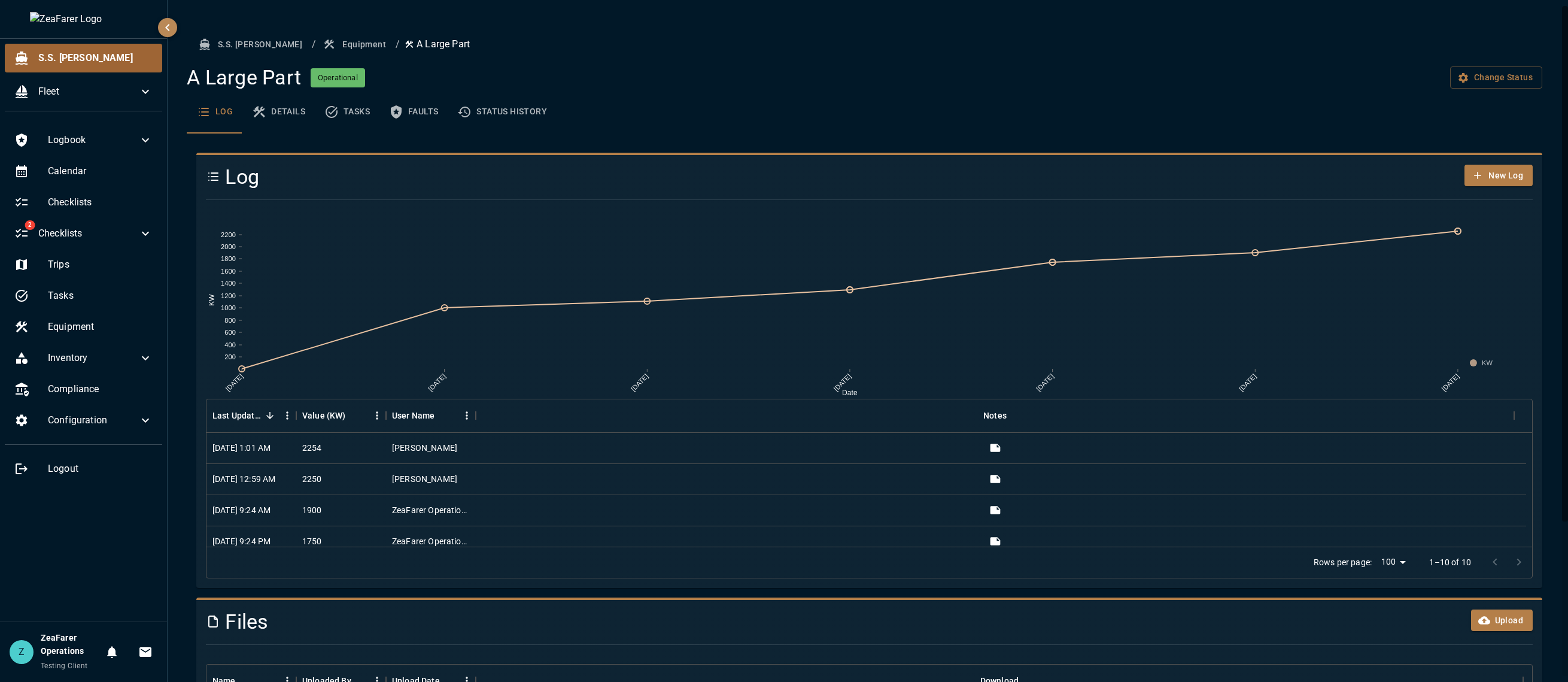
click at [107, 66] on div "S.S. [PERSON_NAME]" at bounding box center [83, 58] width 157 height 29
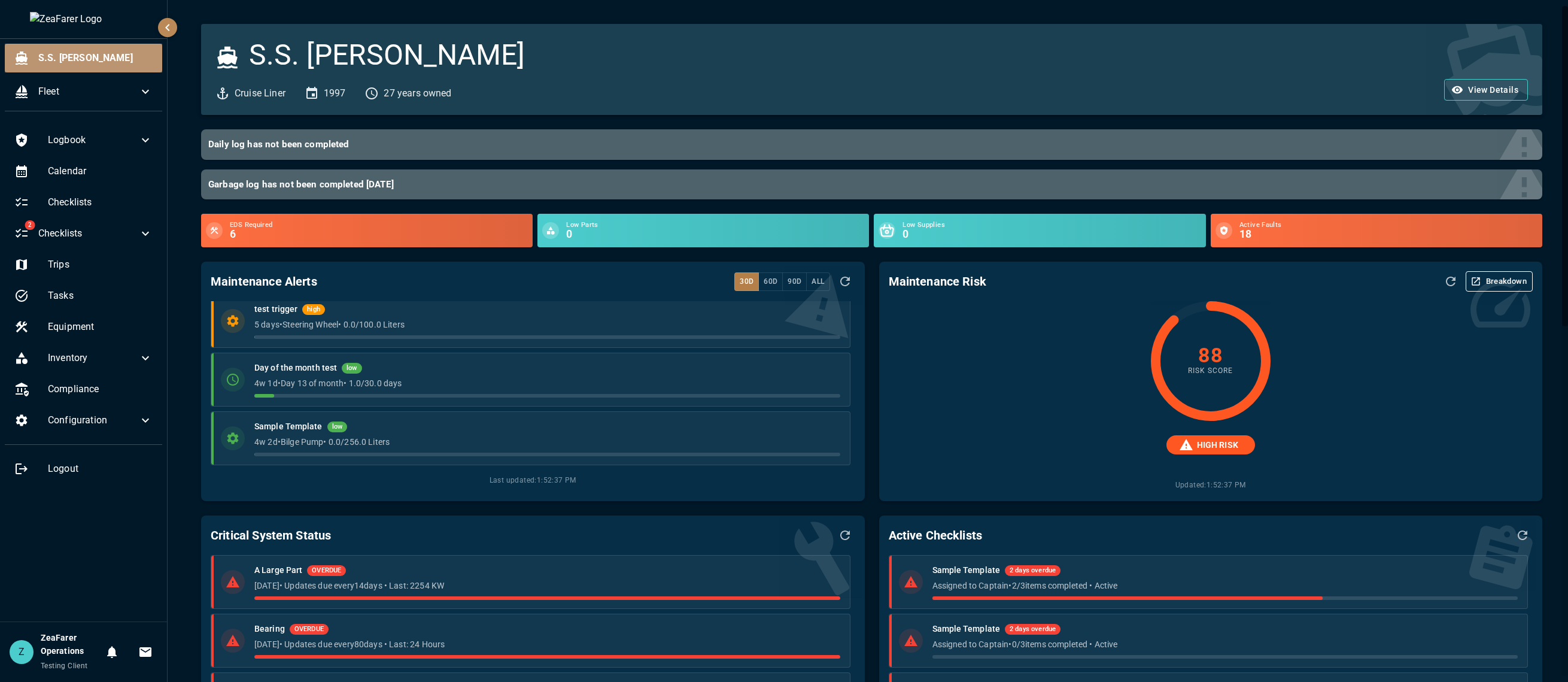
click at [74, 64] on span "S.S. [PERSON_NAME]" at bounding box center [96, 58] width 114 height 15
click at [69, 167] on span "Calendar" at bounding box center [100, 171] width 105 height 15
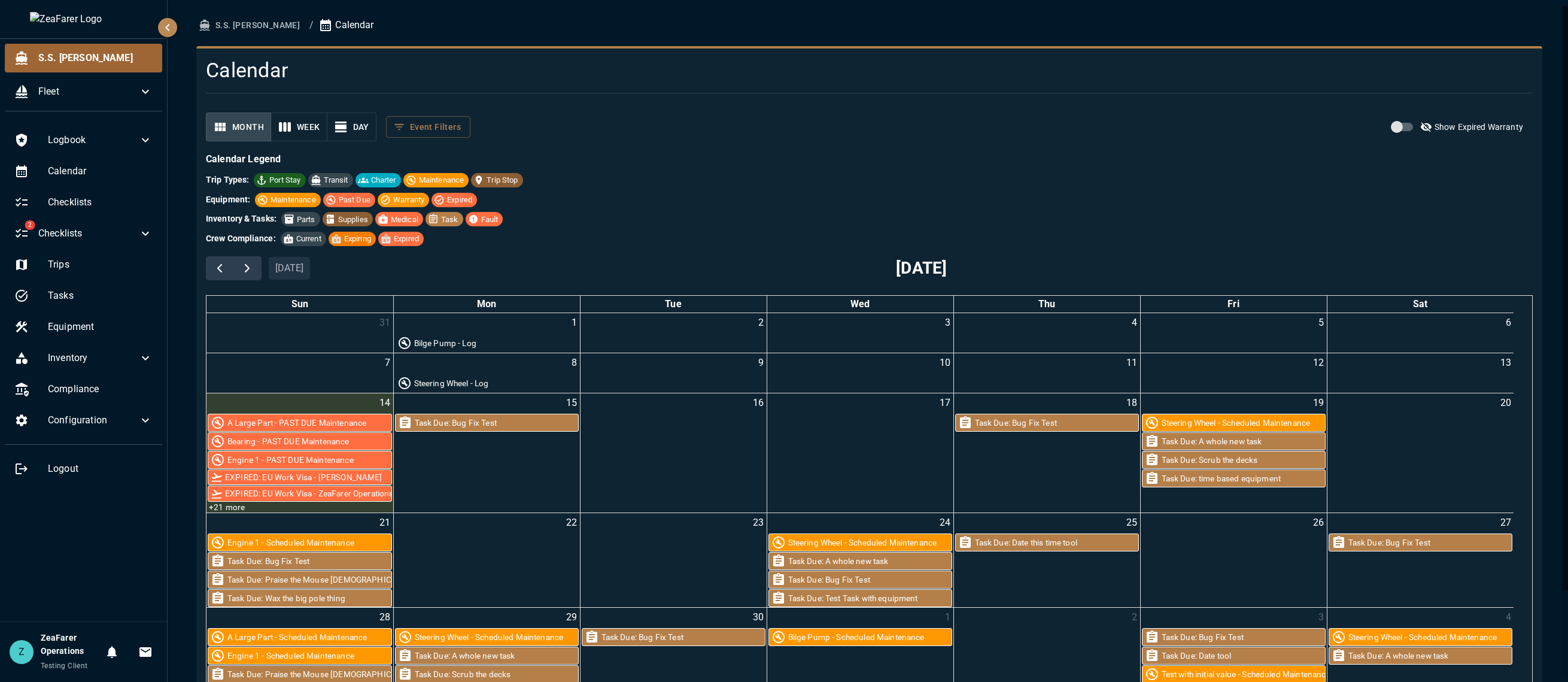
click at [87, 62] on span "S.S. [PERSON_NAME]" at bounding box center [96, 58] width 114 height 15
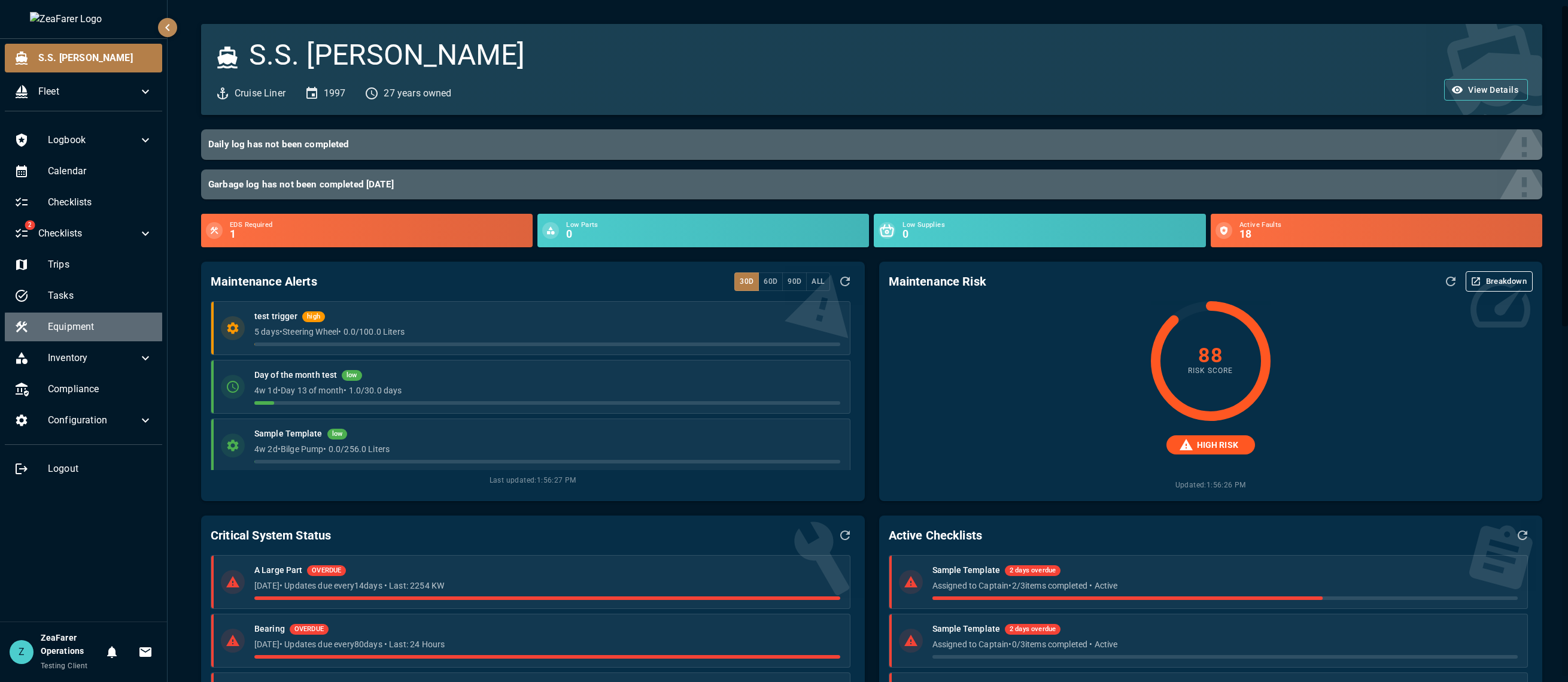
click at [76, 324] on span "Equipment" at bounding box center [100, 327] width 105 height 15
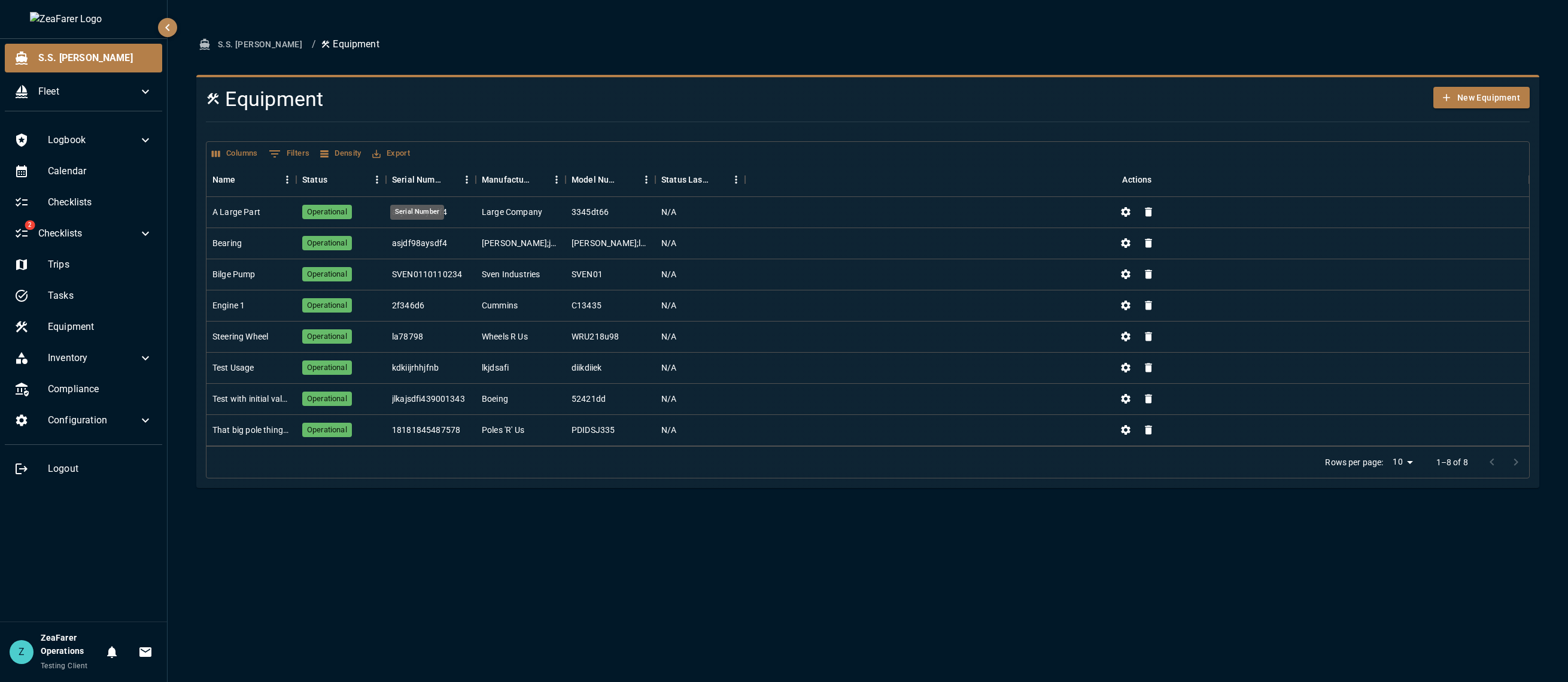
click at [429, 210] on div "Serial Number" at bounding box center [417, 212] width 54 height 15
click at [370, 207] on div "Operational" at bounding box center [341, 213] width 90 height 31
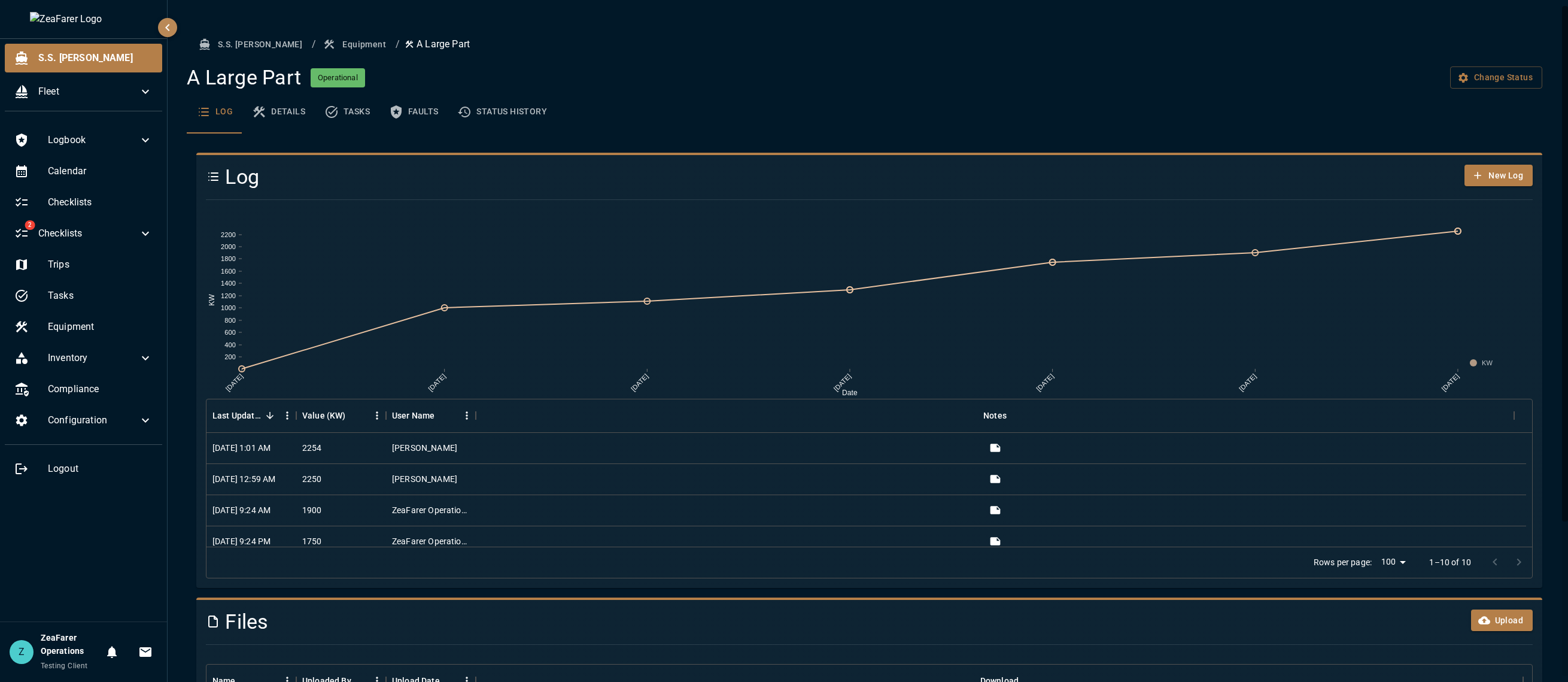
click at [297, 122] on button "Details" at bounding box center [278, 112] width 72 height 43
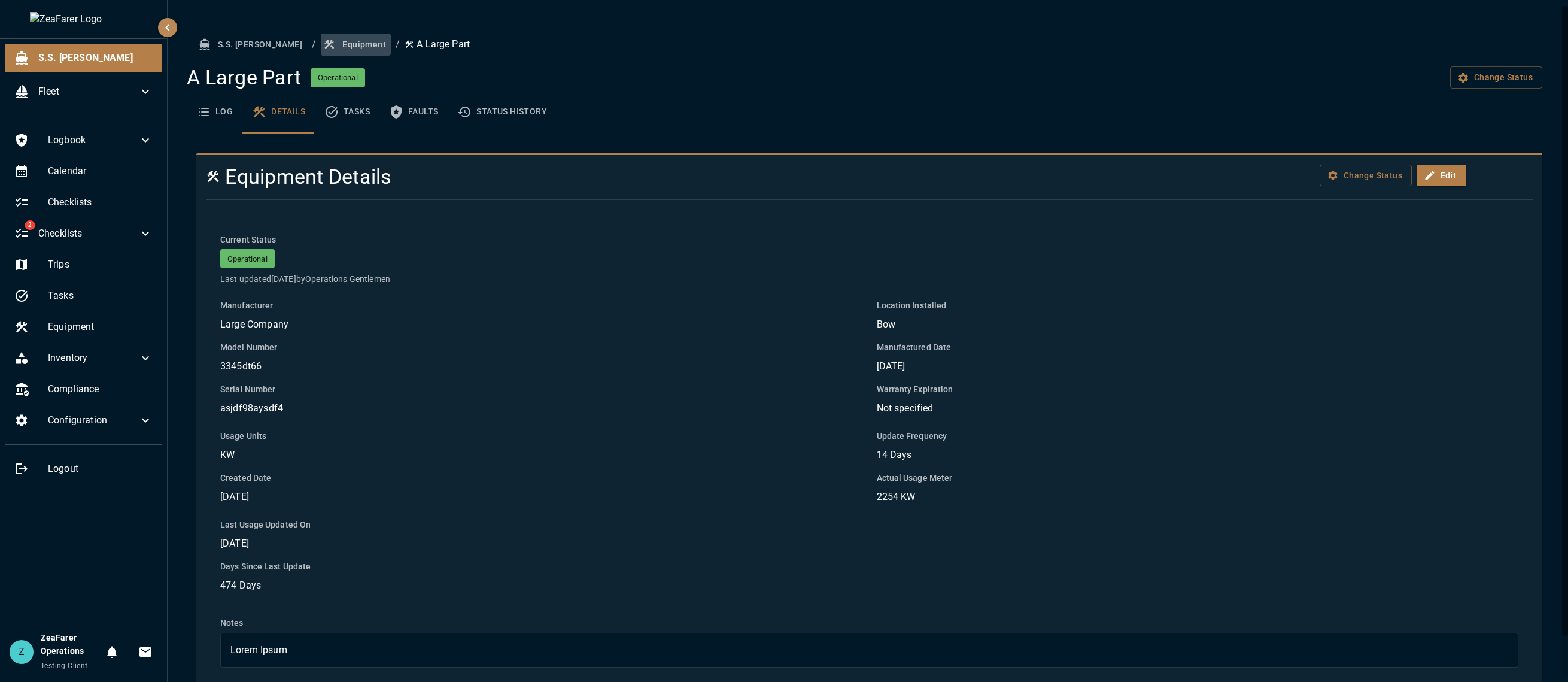
click at [321, 52] on button "Equipment" at bounding box center [355, 44] width 70 height 22
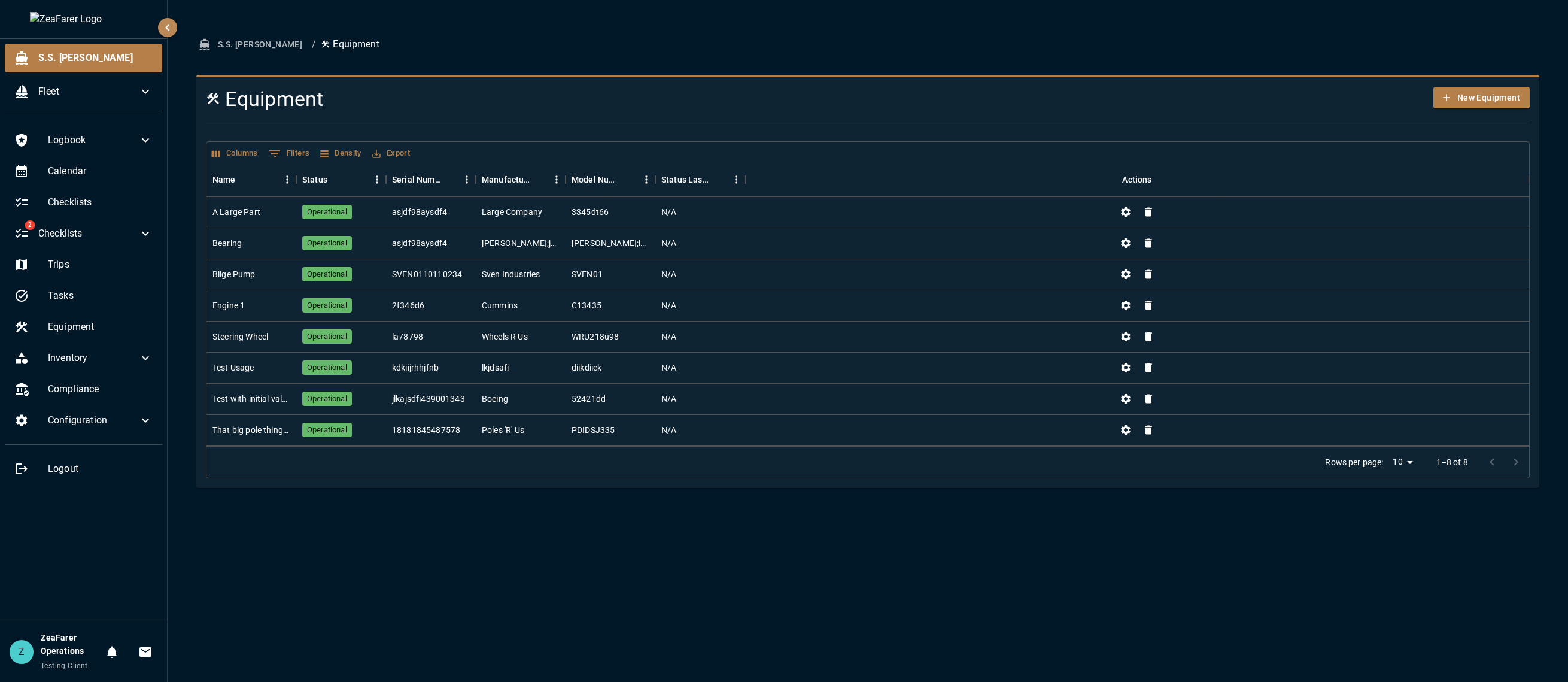
click at [252, 151] on button "Columns" at bounding box center [235, 153] width 52 height 19
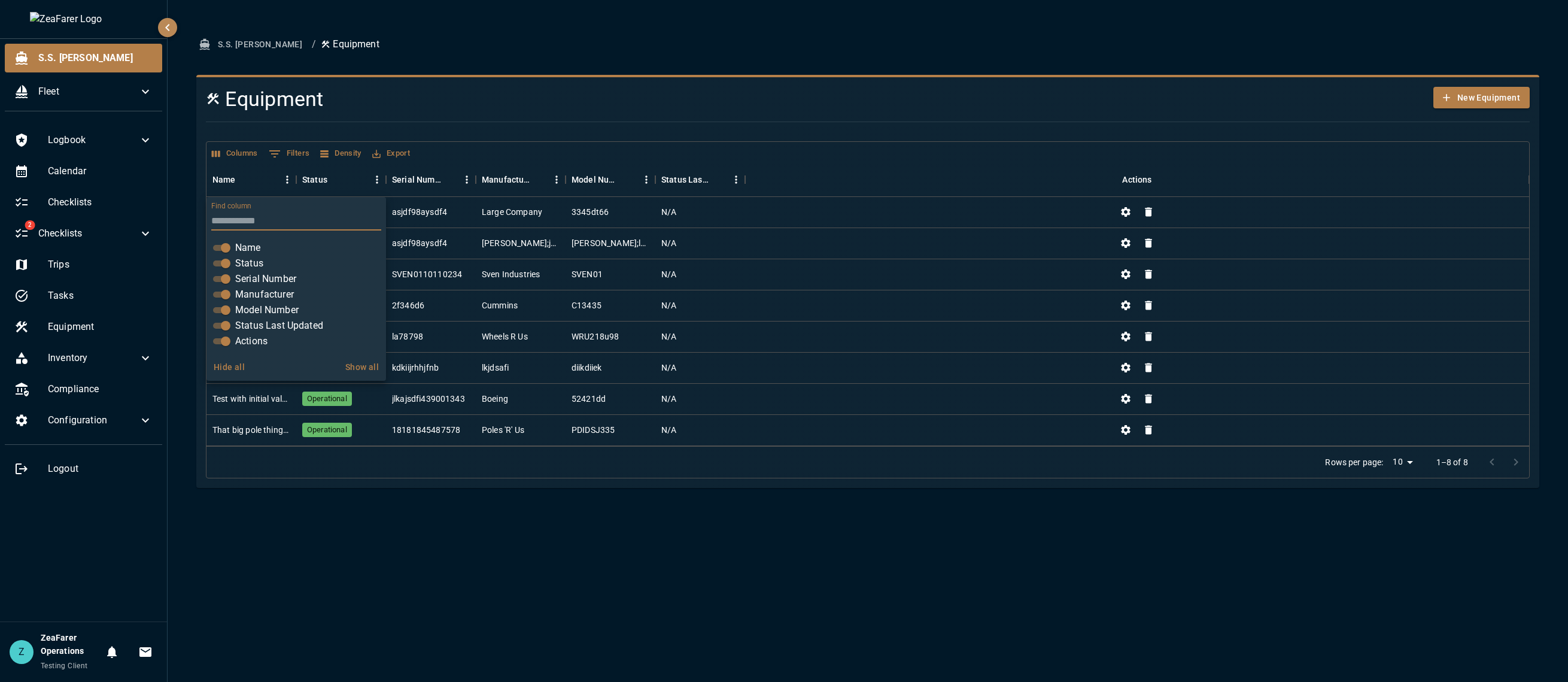
click at [361, 367] on button "Show all" at bounding box center [362, 367] width 43 height 22
click at [361, 519] on div "S.S. Anne / Equipment Equipment New Equipment Columns 0 Filters Density Export …" at bounding box center [868, 341] width 1401 height 682
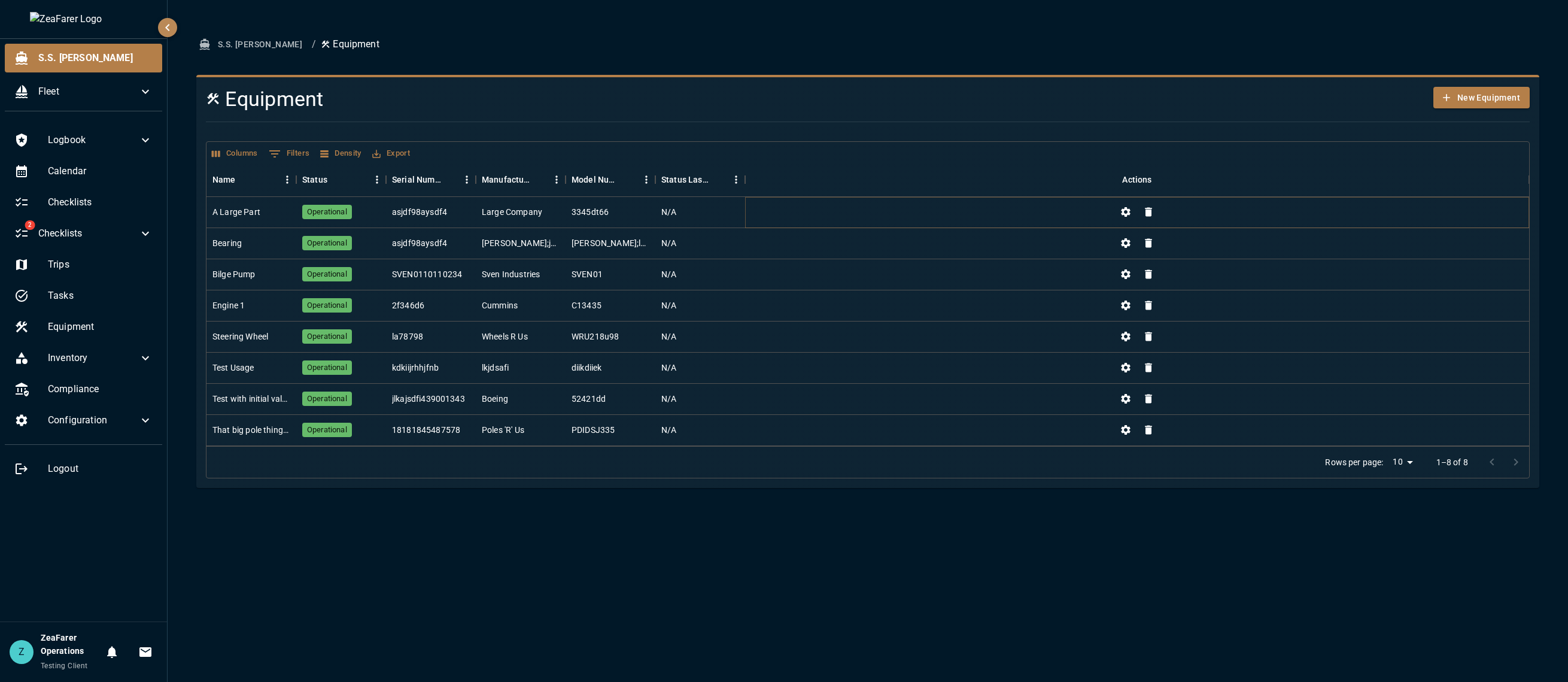
click at [1121, 213] on icon "Change Status" at bounding box center [1126, 212] width 9 height 9
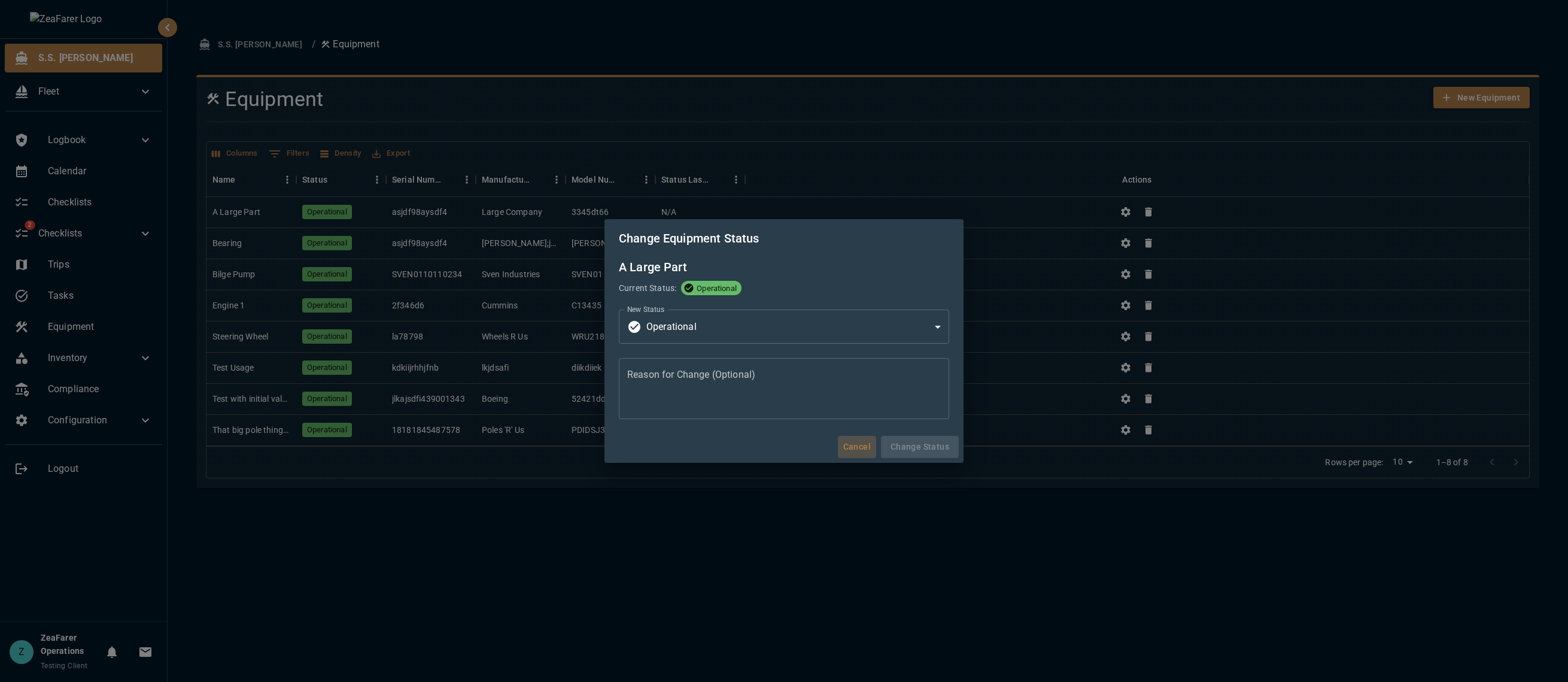
click at [846, 453] on button "Cancel" at bounding box center [857, 446] width 39 height 22
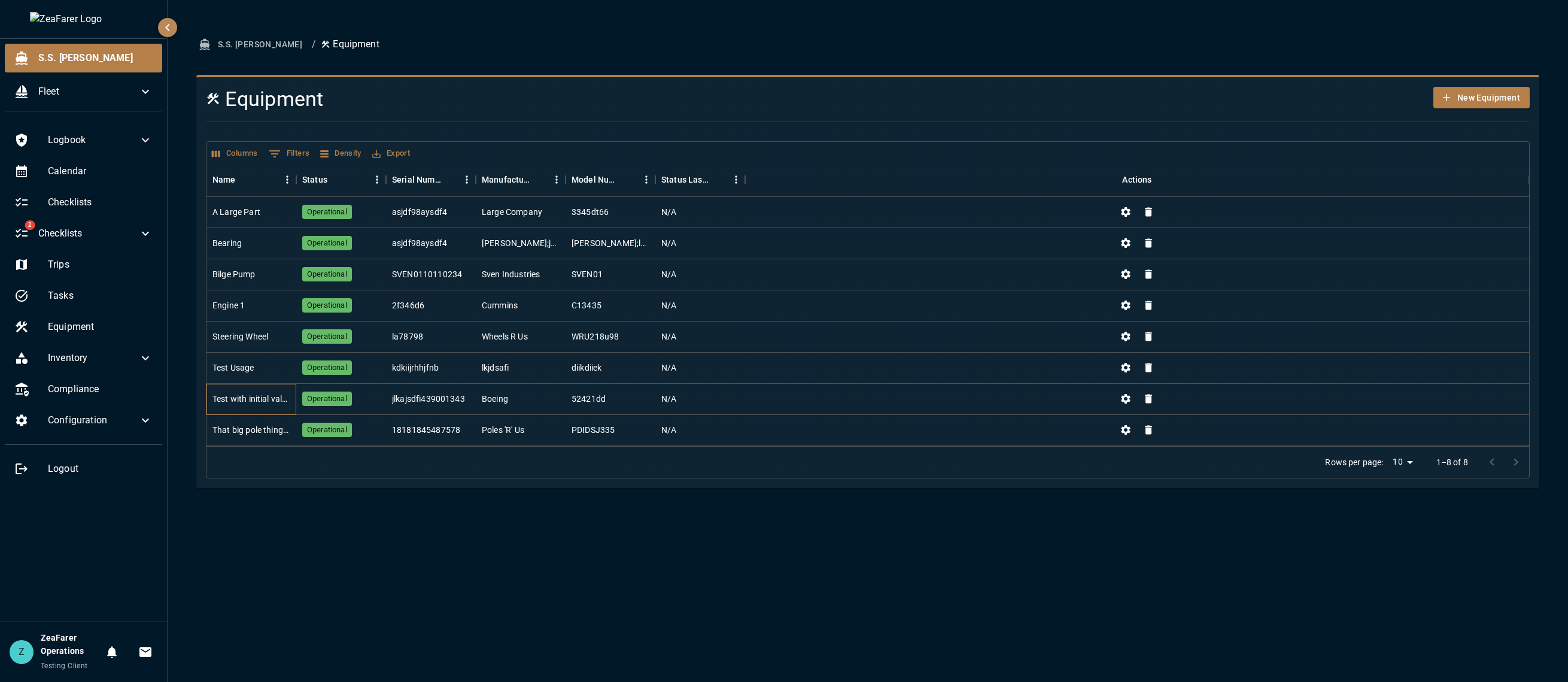
click at [216, 398] on div "Test with initial value" at bounding box center [251, 398] width 78 height 12
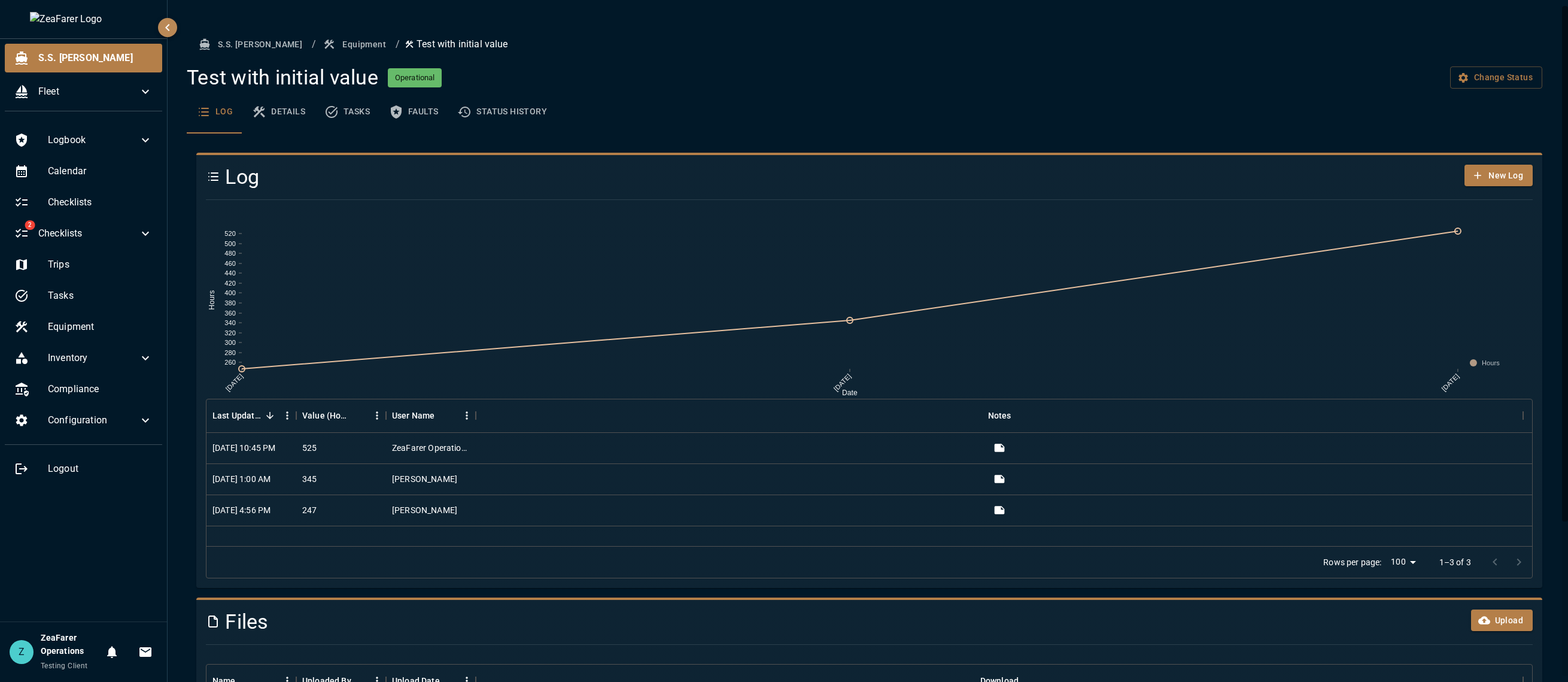
click at [325, 46] on button "Equipment" at bounding box center [355, 44] width 70 height 22
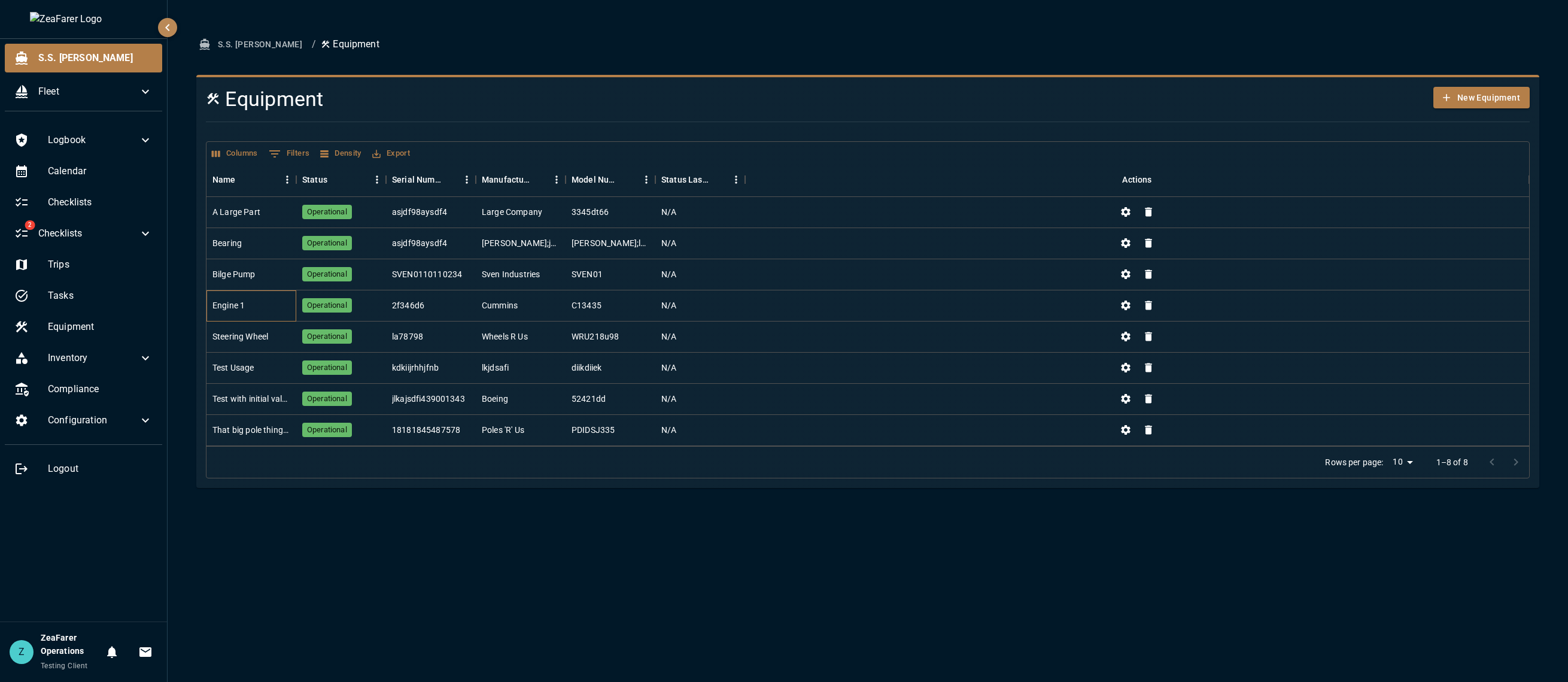
click at [240, 291] on div "Engine 1" at bounding box center [251, 305] width 90 height 31
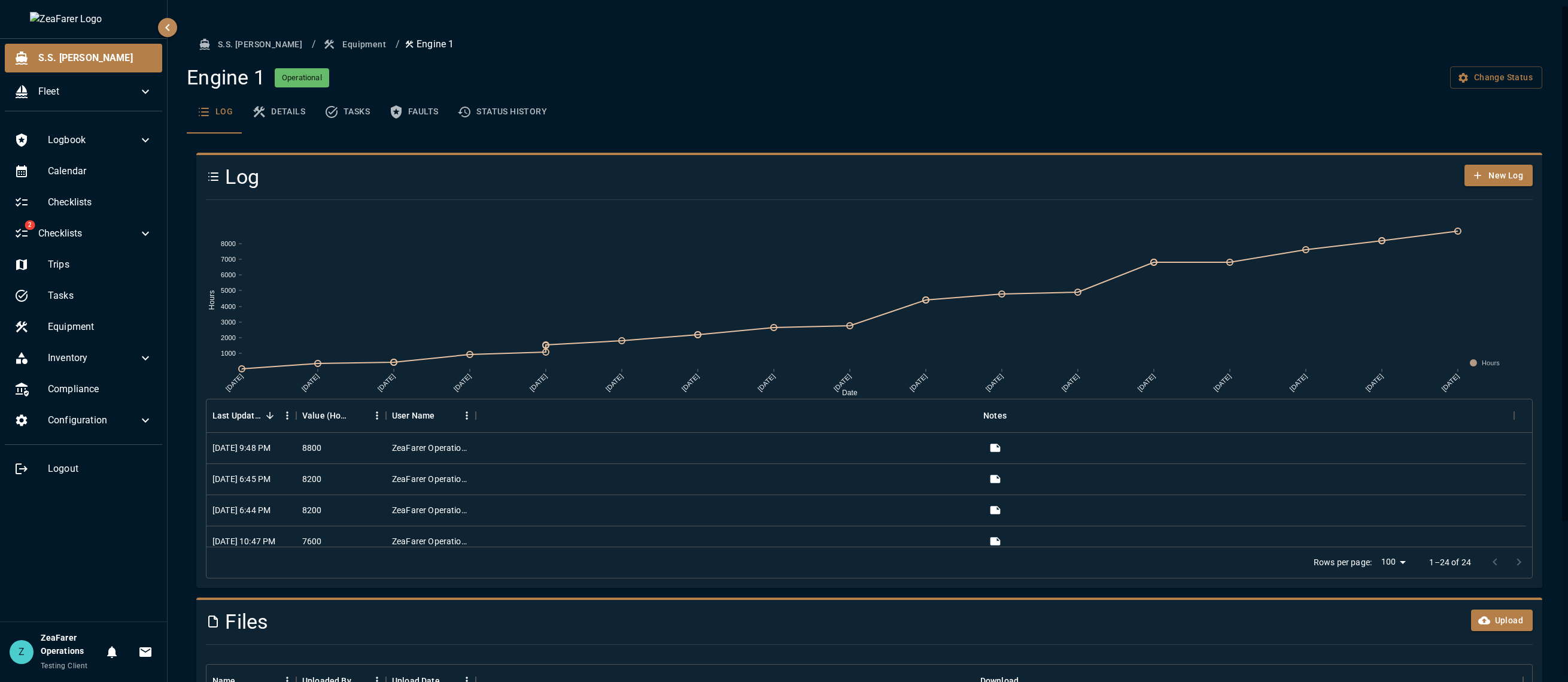
click at [321, 39] on button "Equipment" at bounding box center [355, 44] width 70 height 22
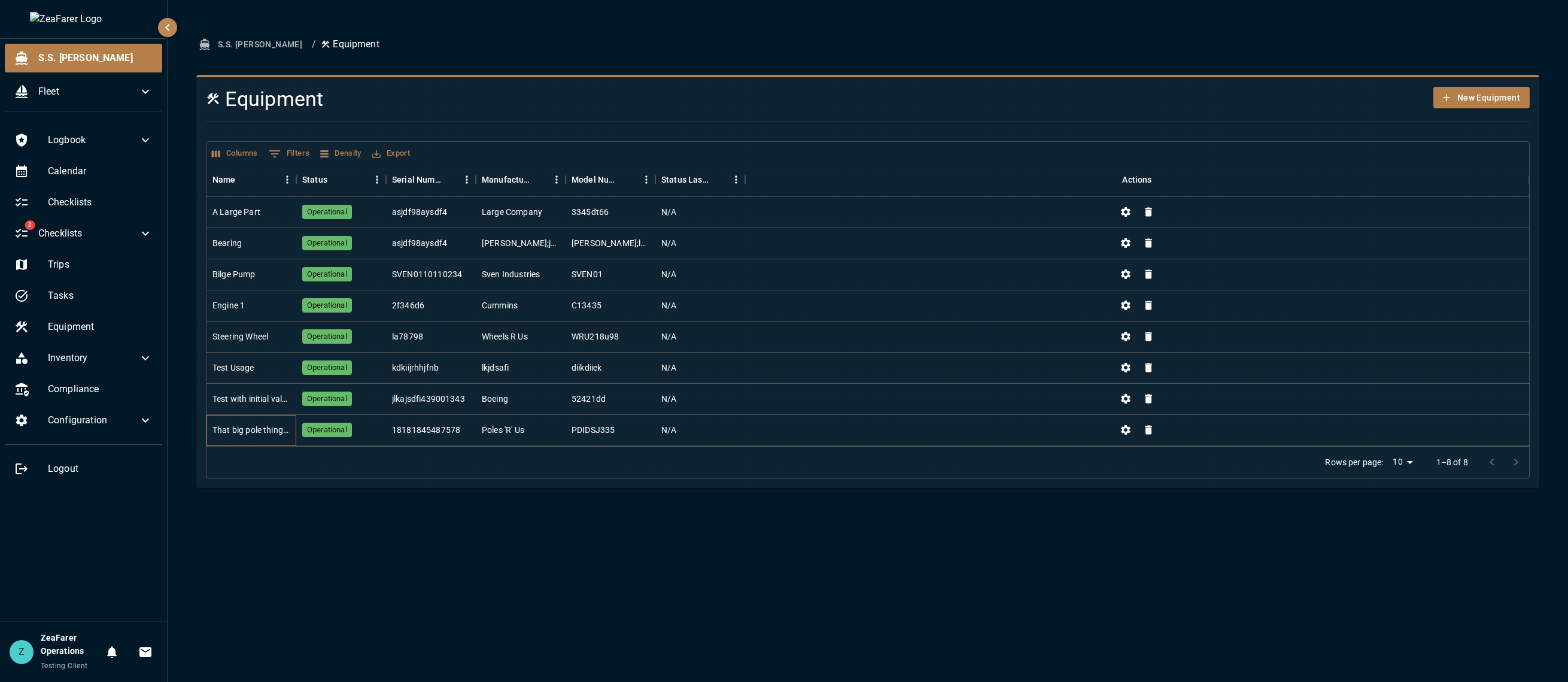
click at [248, 424] on div "That big pole thingy with the sheets" at bounding box center [251, 430] width 90 height 31
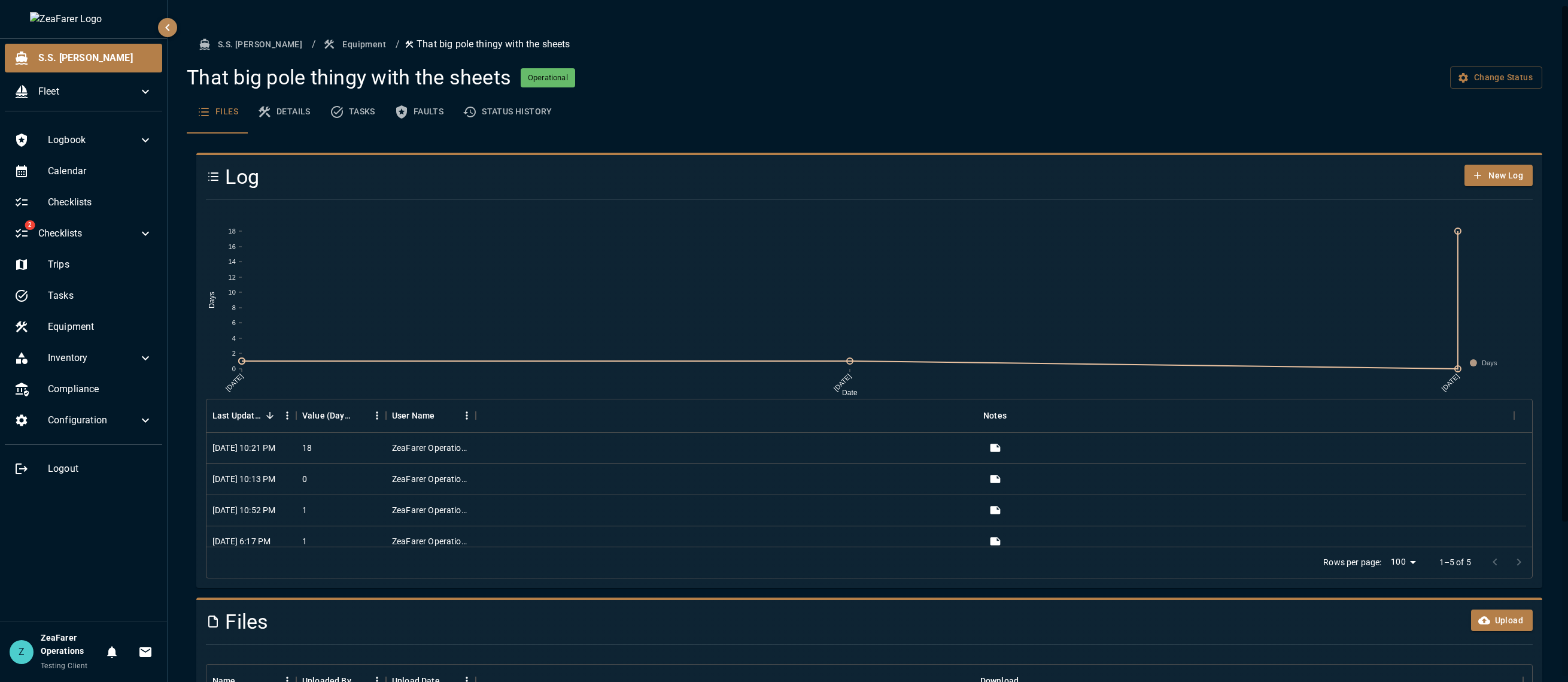
click at [356, 41] on ol "S.S. Anne / Equipment / That big pole thingy with the sheets" at bounding box center [869, 44] width 1346 height 22
click at [321, 50] on button "Equipment" at bounding box center [355, 44] width 70 height 22
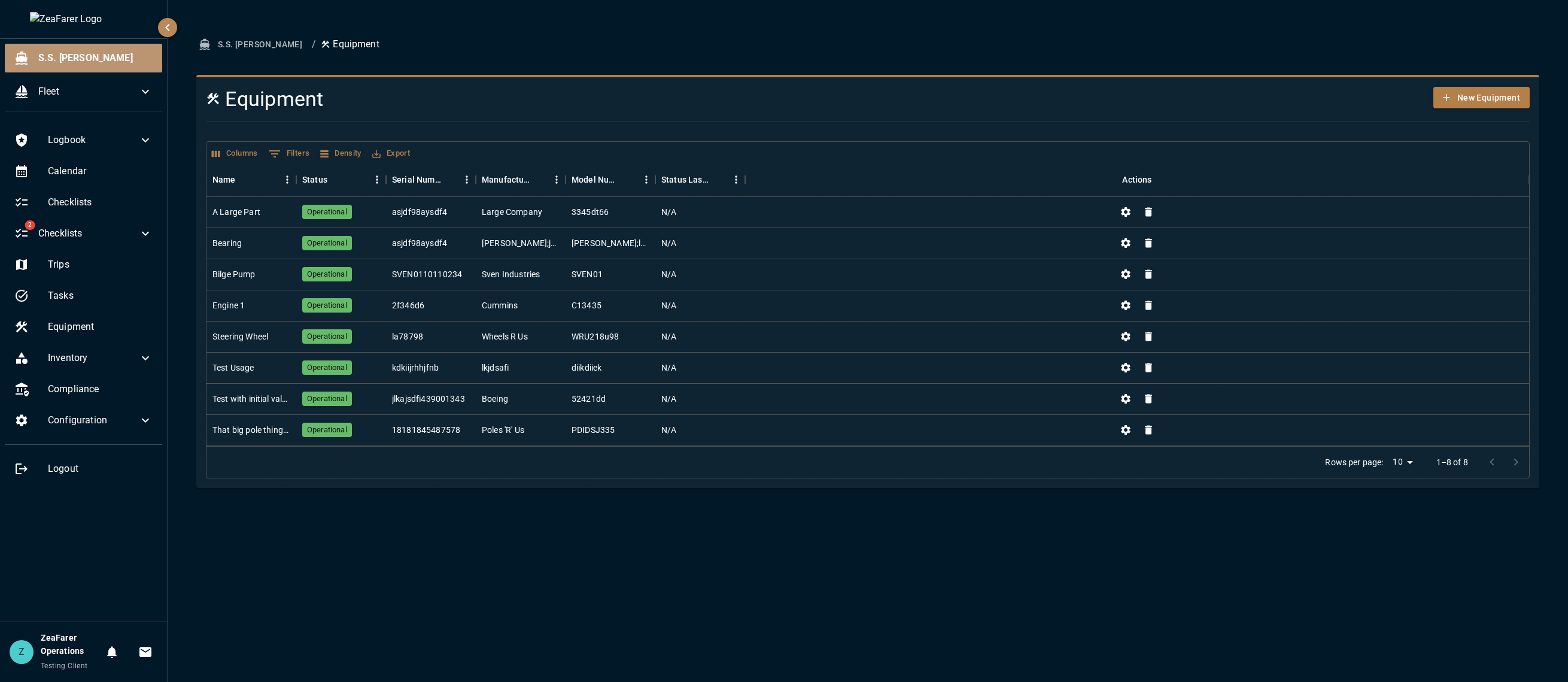
click at [70, 50] on div "S.S. [PERSON_NAME]" at bounding box center [83, 58] width 157 height 29
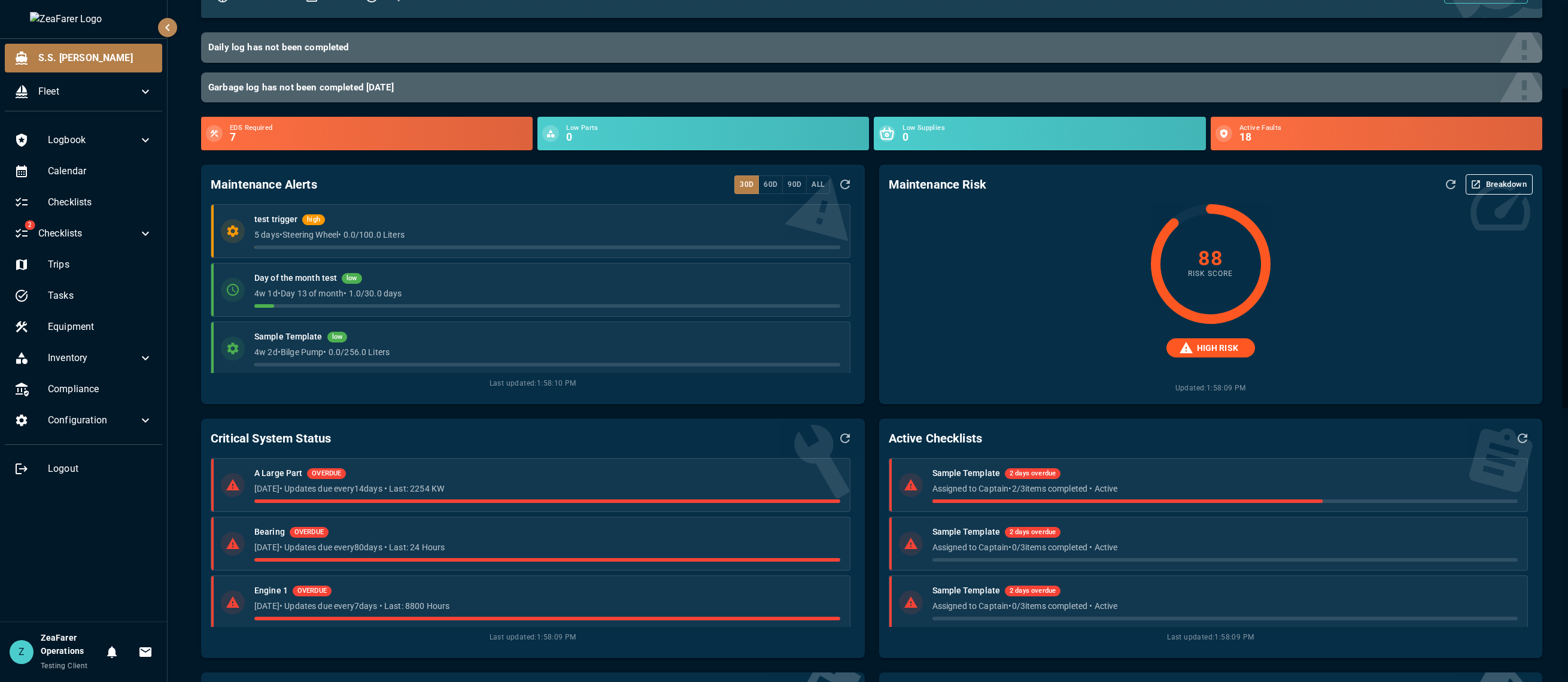
scroll to position [60, 0]
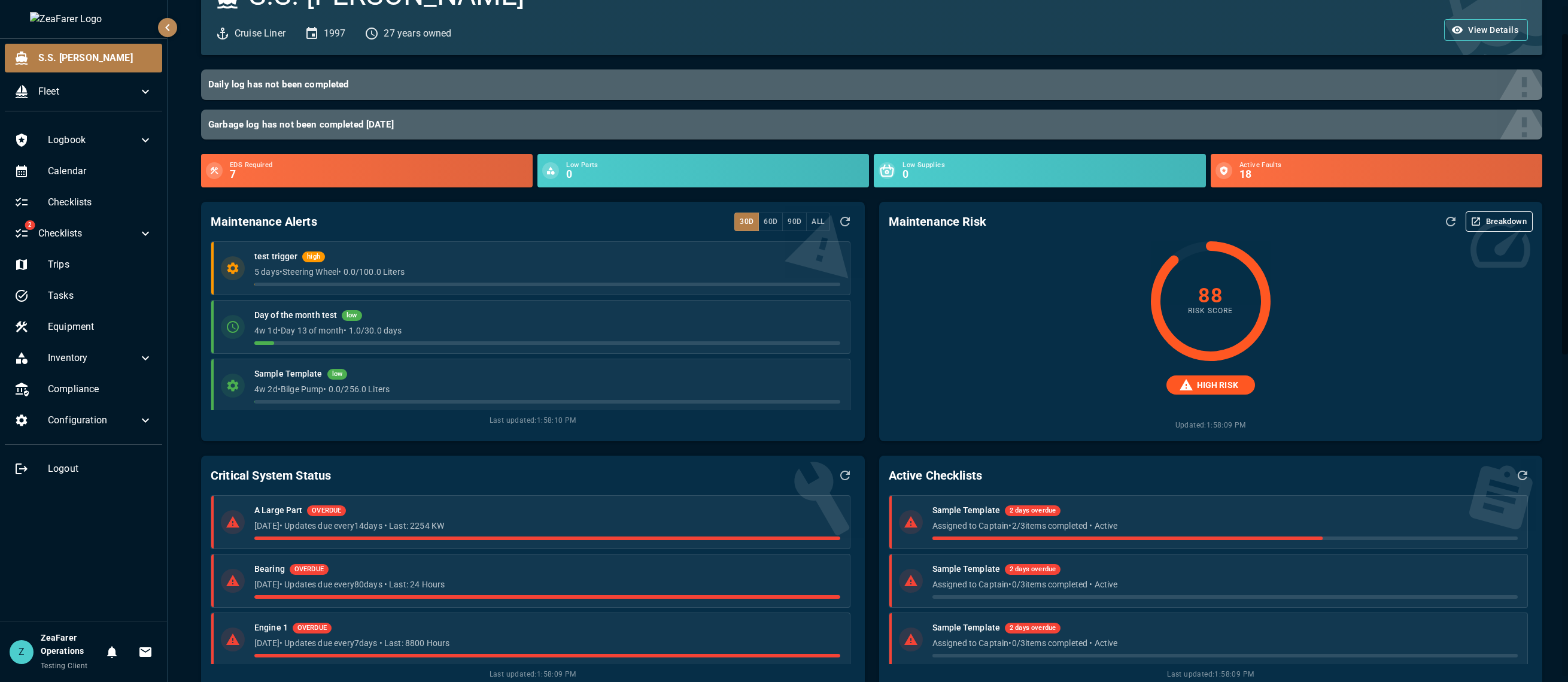
click at [1425, 221] on icon "button" at bounding box center [1476, 221] width 11 height 11
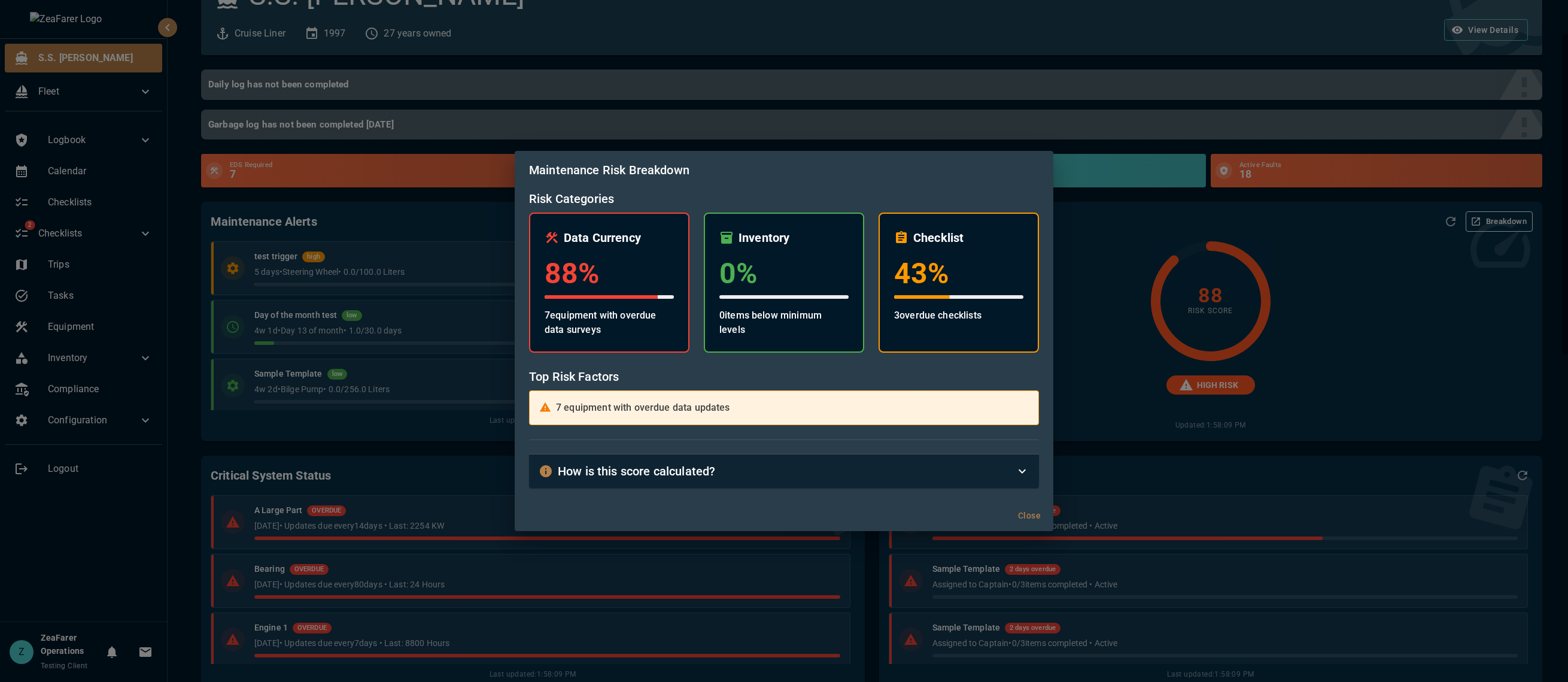
click at [1385, 367] on div "Maintenance Risk Breakdown Risk Categories Data Currency 88 % 7 equipment with …" at bounding box center [784, 341] width 1568 height 682
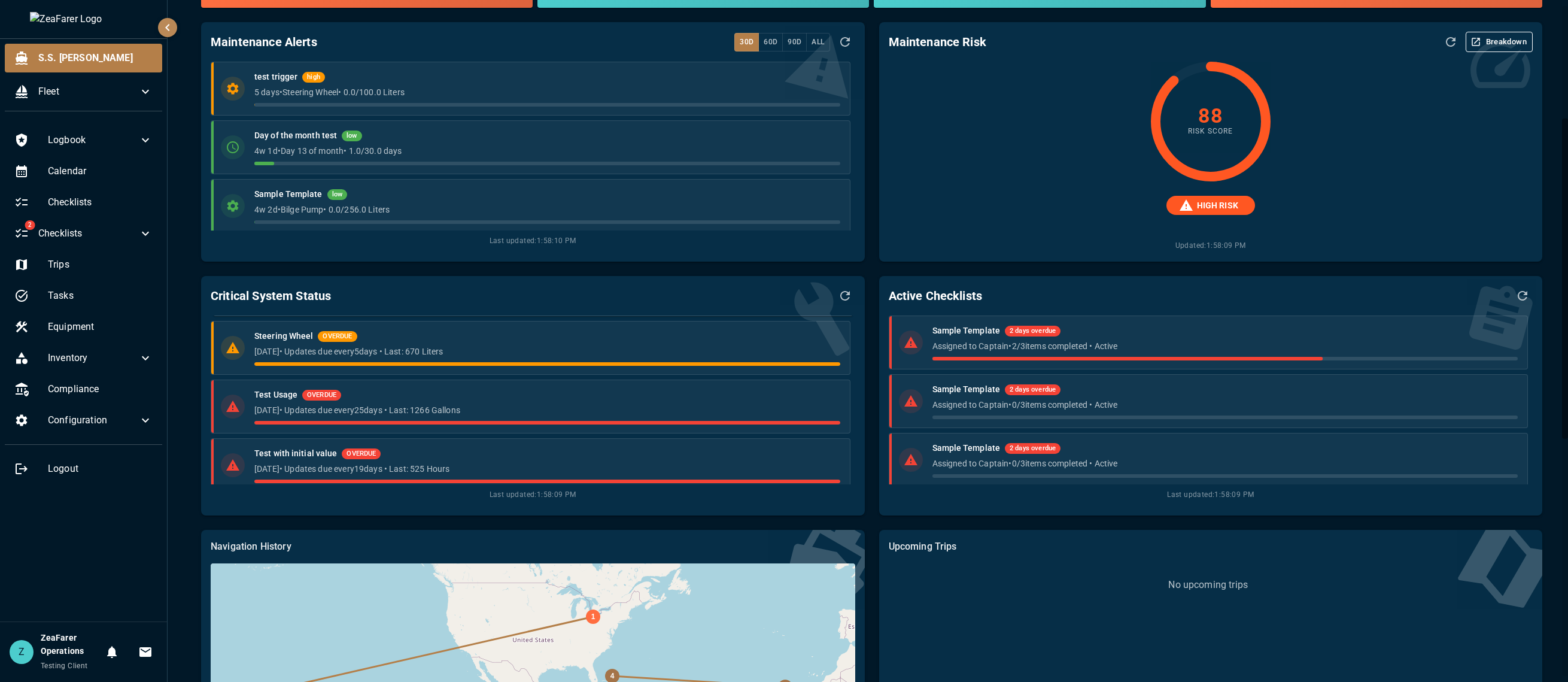
scroll to position [179, 0]
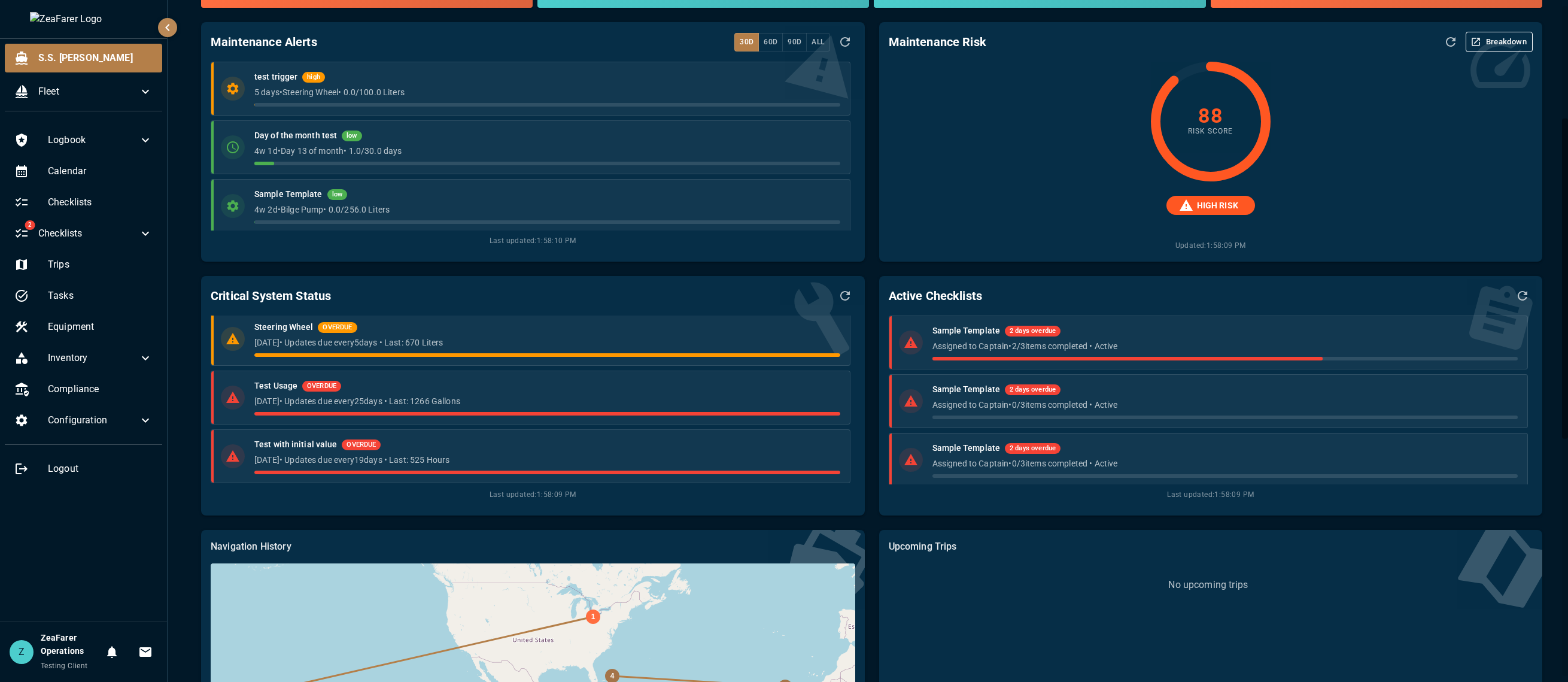
click at [842, 296] on icon "Refresh Data" at bounding box center [845, 296] width 15 height 15
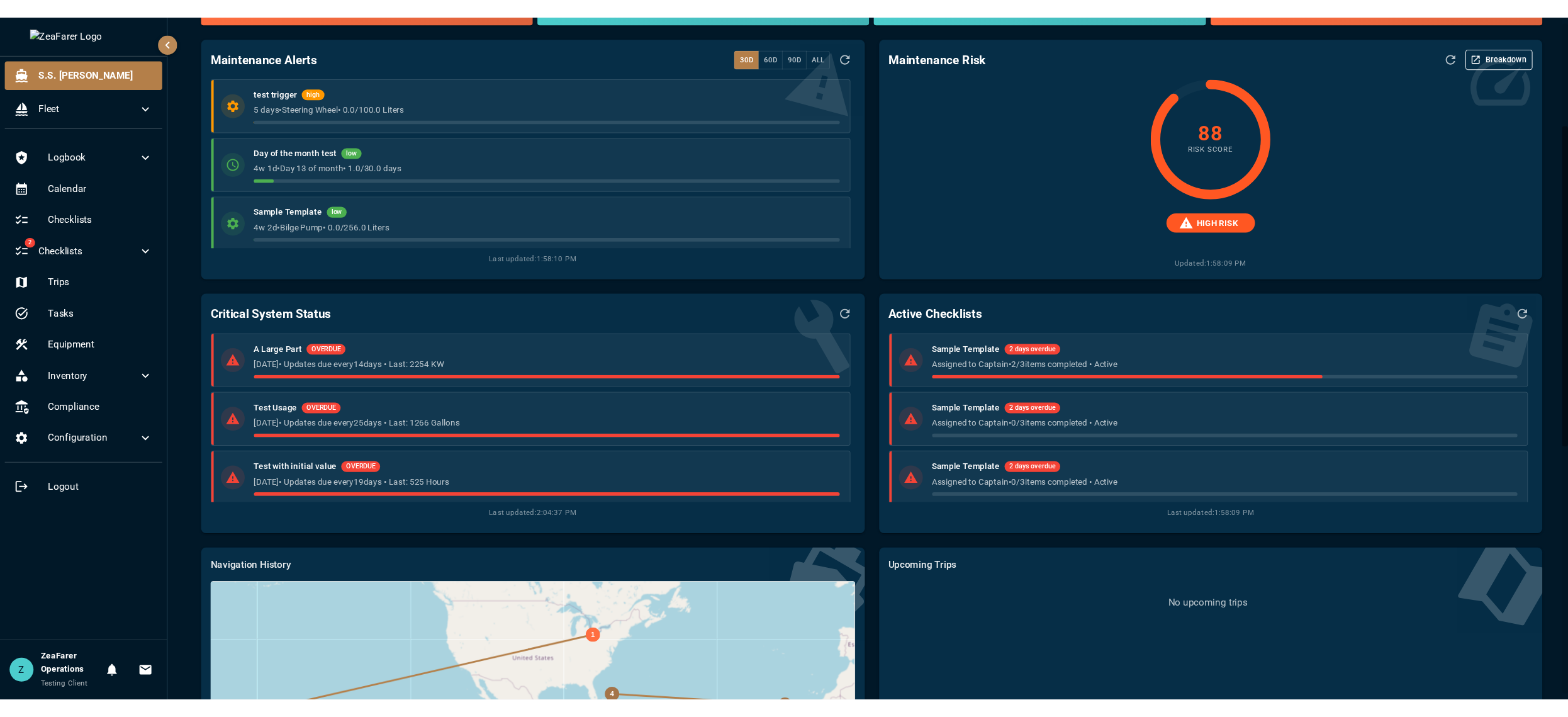
scroll to position [0, 0]
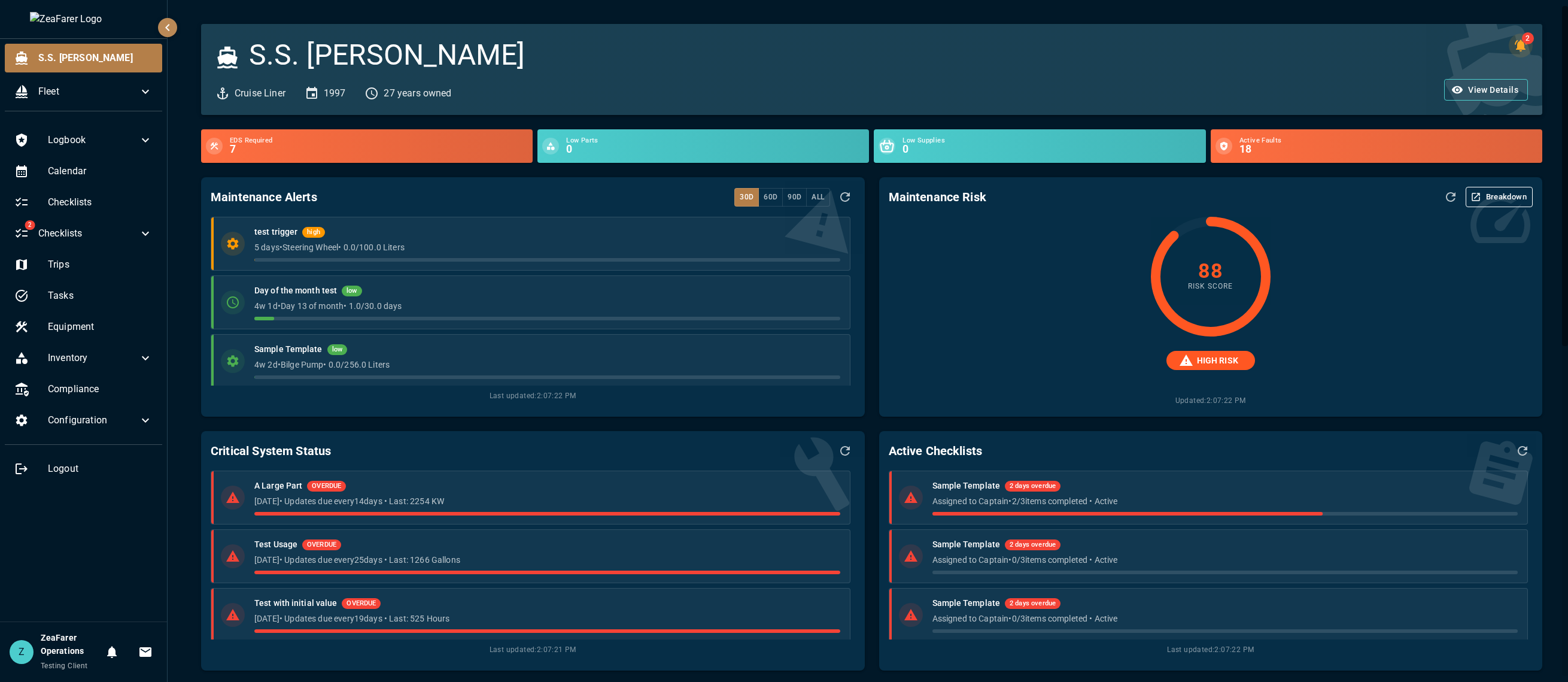
click at [1425, 45] on icon "2 log alerts" at bounding box center [1521, 46] width 15 height 15
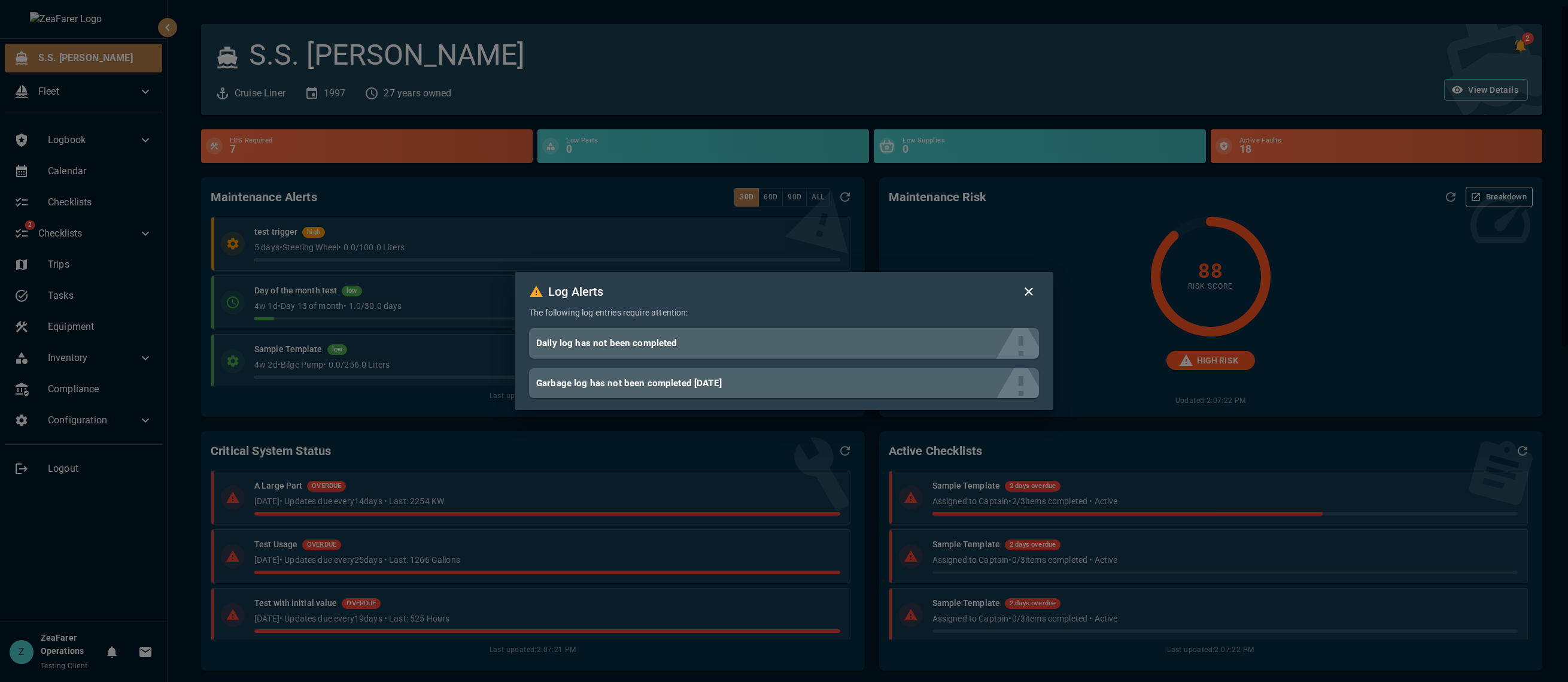
click at [1019, 292] on button "button" at bounding box center [1028, 292] width 21 height 21
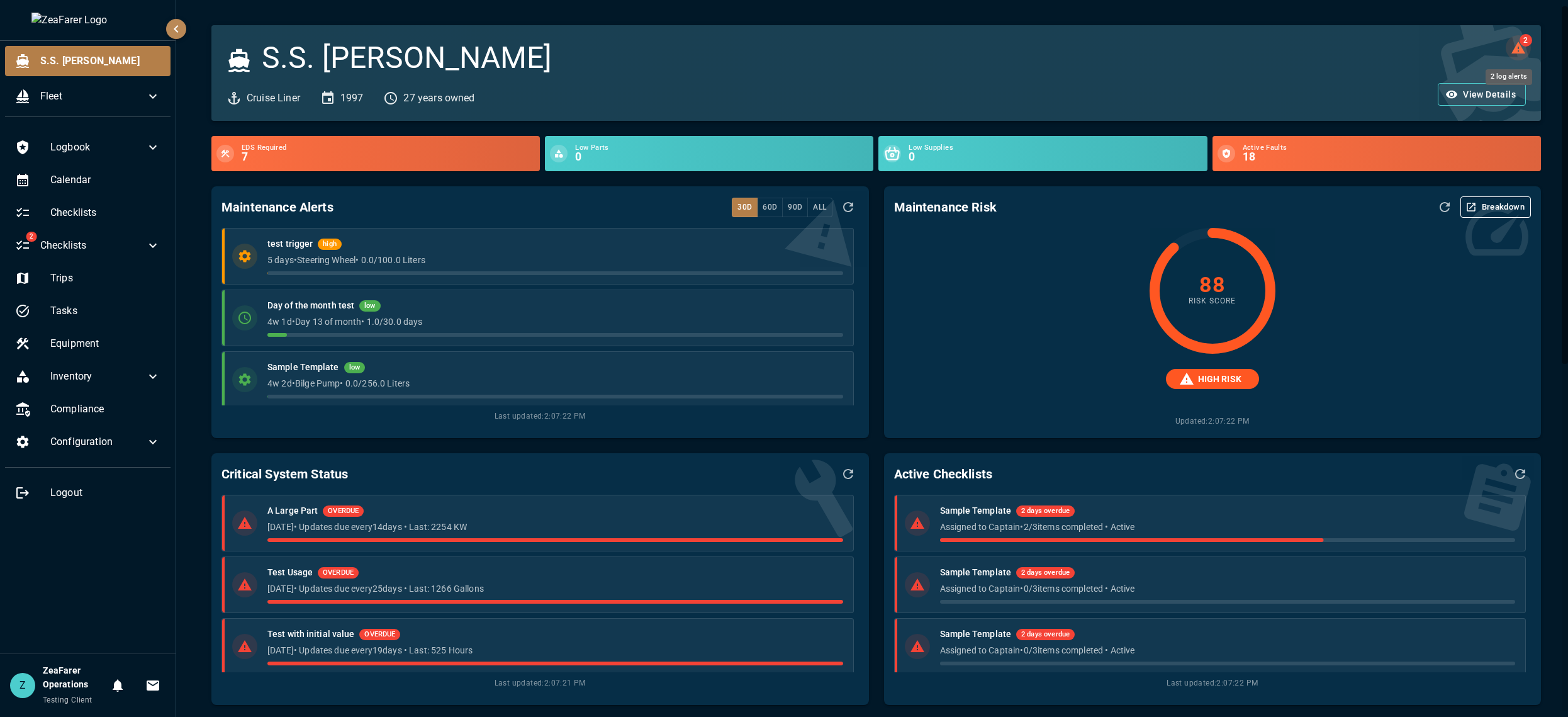
click at [1498, 47] on icon "2 log alerts" at bounding box center [1518, 47] width 14 height 12
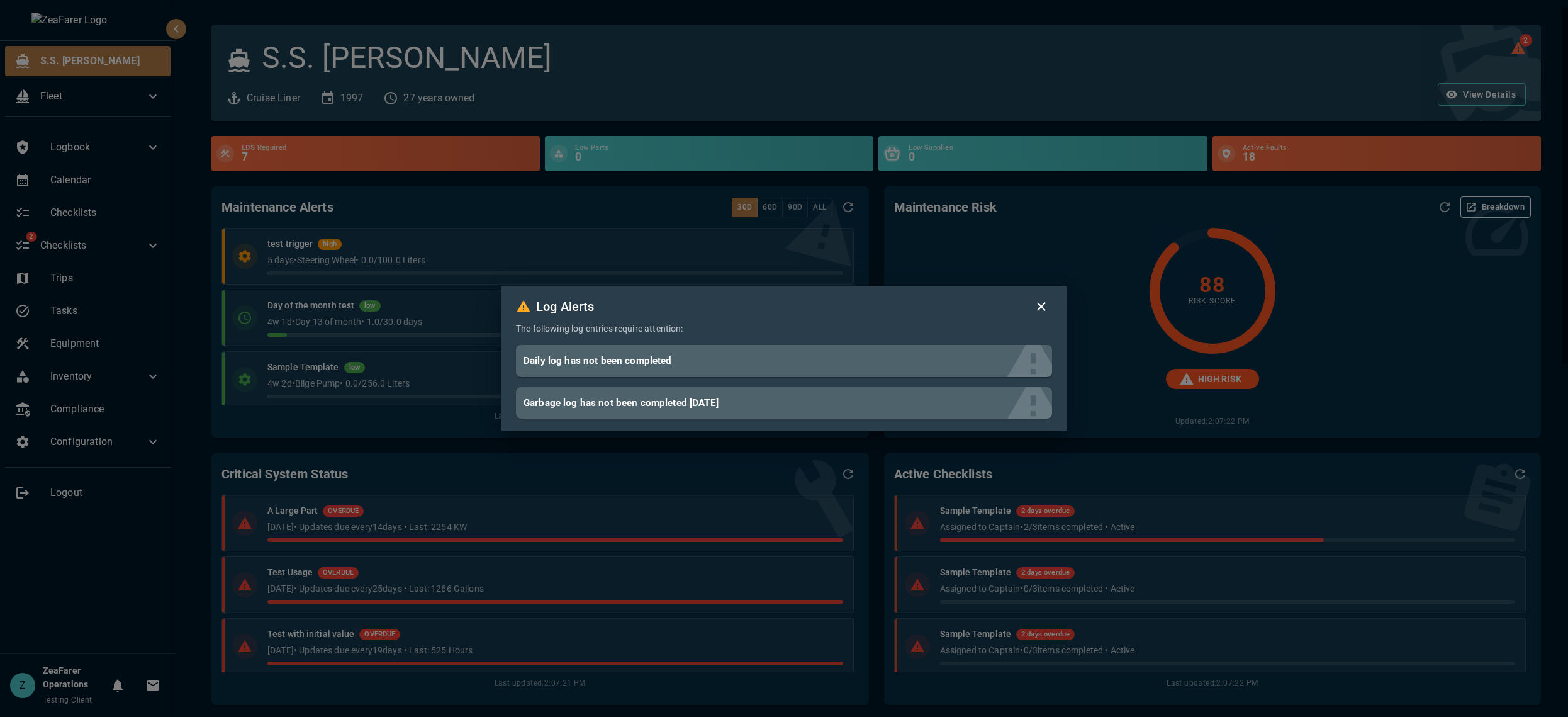
click at [1479, 36] on div "Log Alerts The following log entries require attention: Daily log has not been …" at bounding box center [784, 358] width 1568 height 717
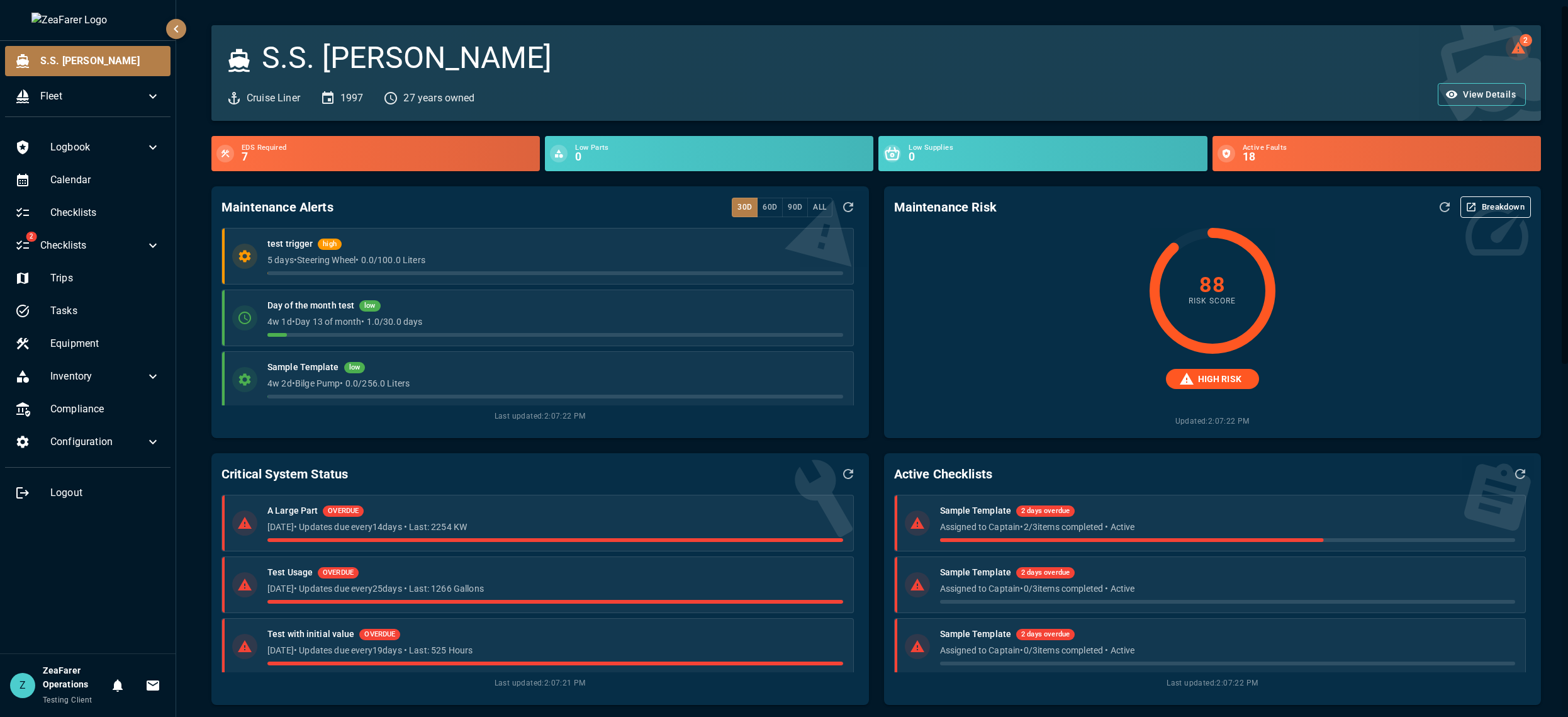
click at [1498, 50] on icon "2 log alerts" at bounding box center [1518, 47] width 14 height 12
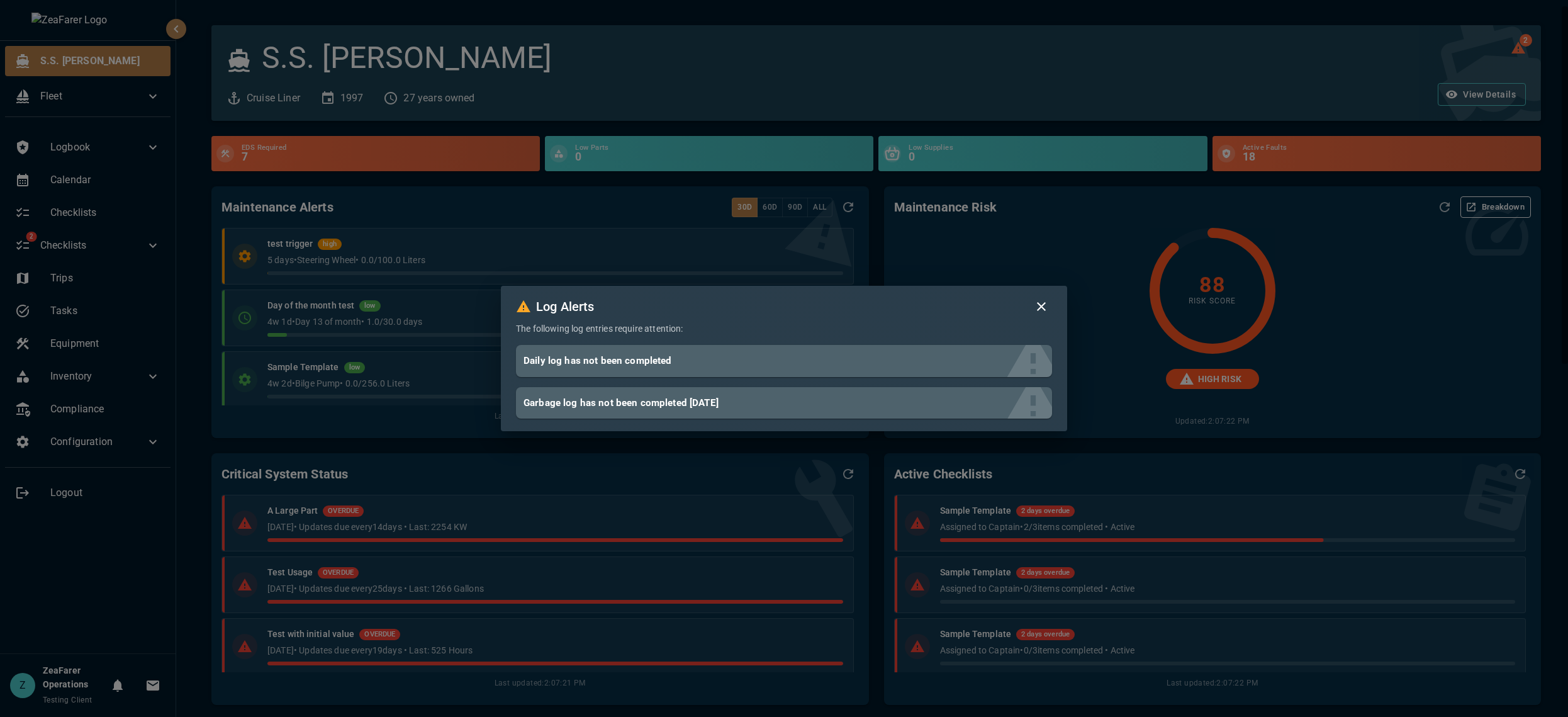
click at [1043, 308] on icon "button" at bounding box center [1041, 306] width 9 height 9
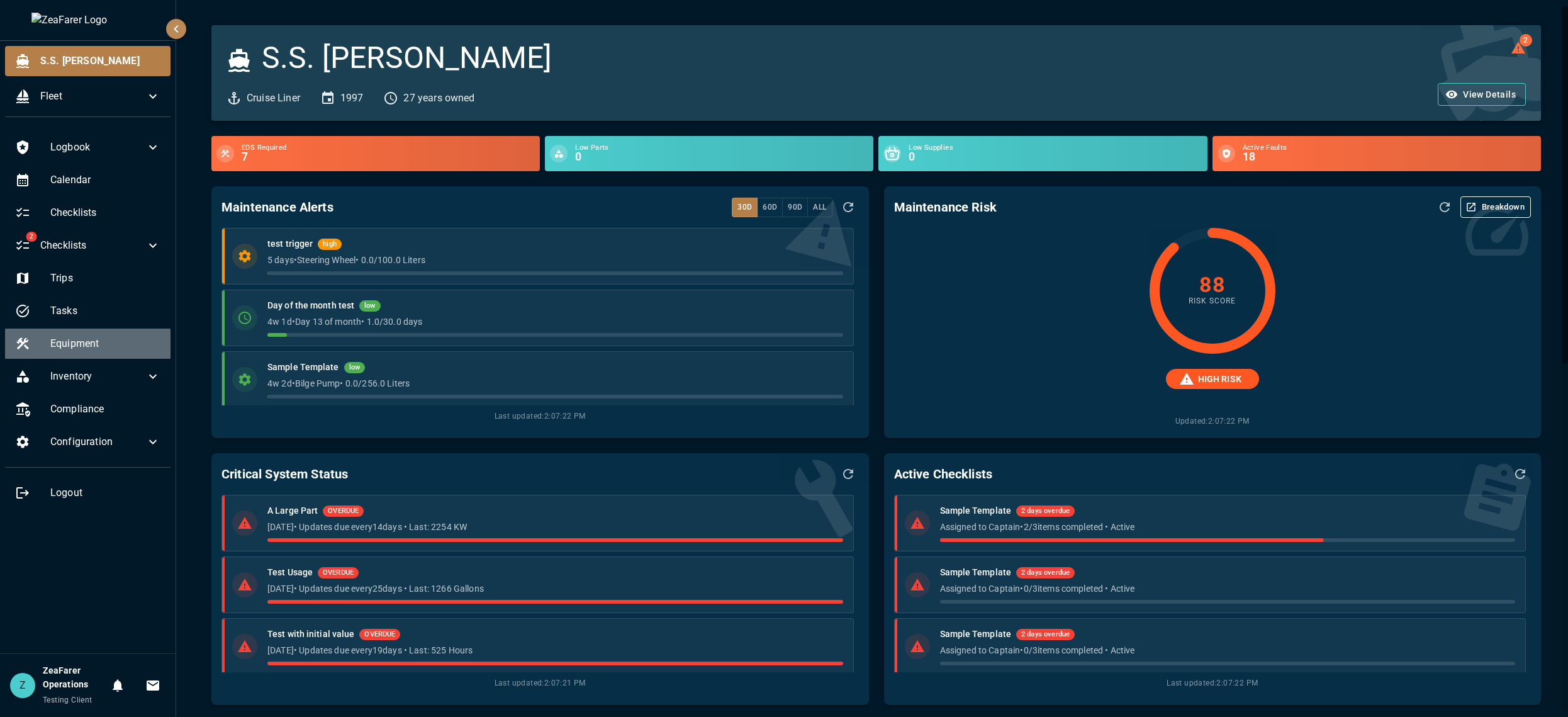
click at [98, 339] on span "Equipment" at bounding box center [105, 343] width 110 height 15
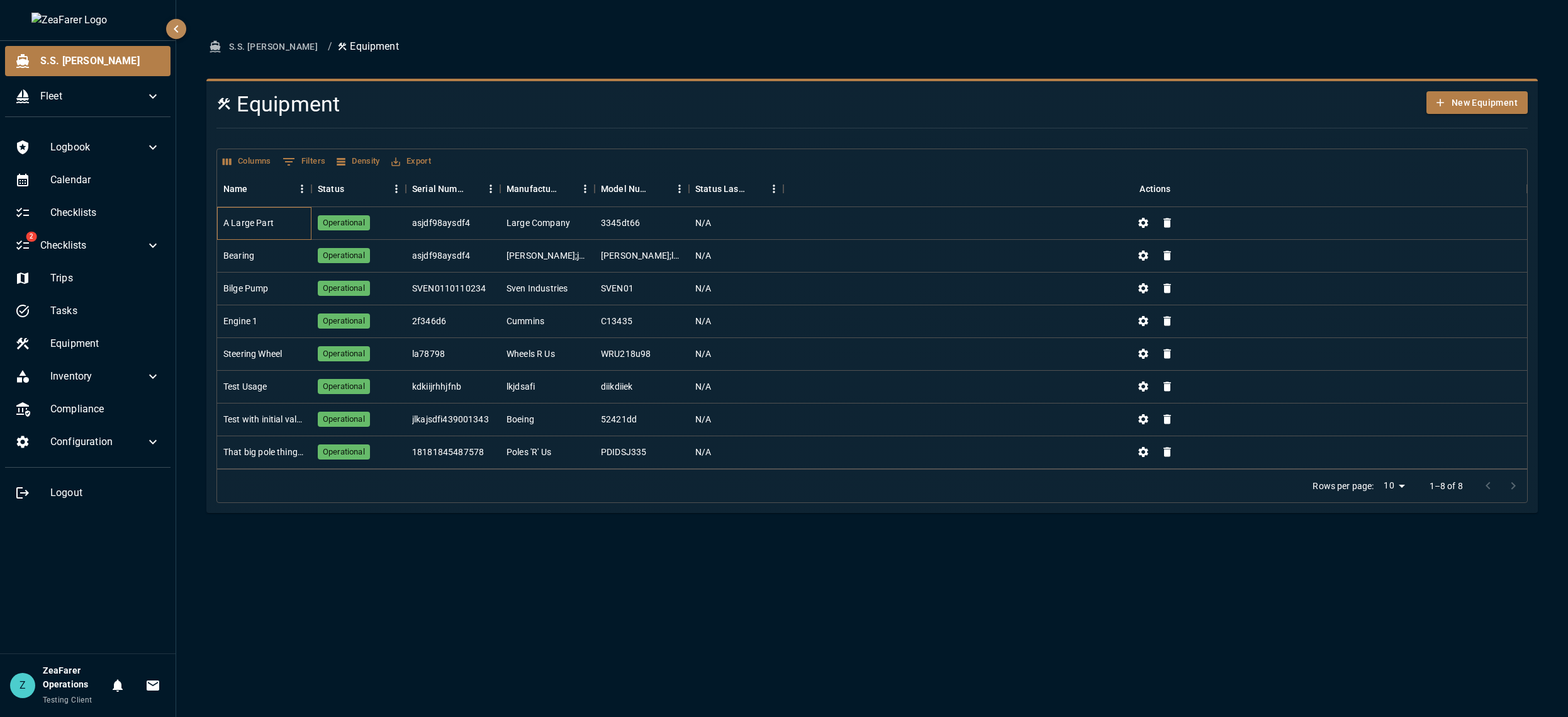
click at [300, 221] on div "A Large Part" at bounding box center [264, 223] width 94 height 33
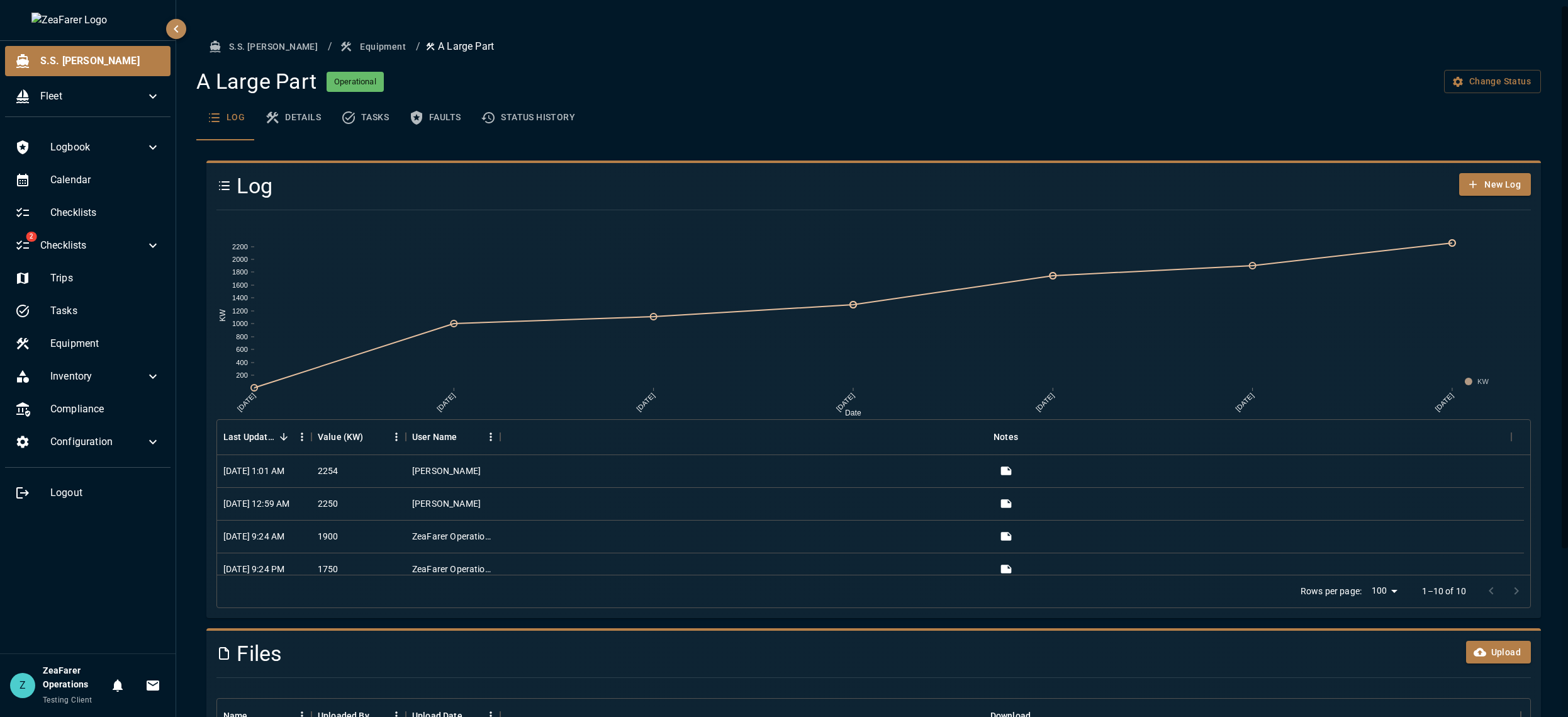
click at [361, 150] on div "Log New Log 12/29/2023 2/19/2024 2/22/2024 3/7/2024 3/27/2024 4/10/2024 5/28/20…" at bounding box center [868, 384] width 1345 height 468
click at [337, 41] on button "Equipment" at bounding box center [373, 46] width 73 height 23
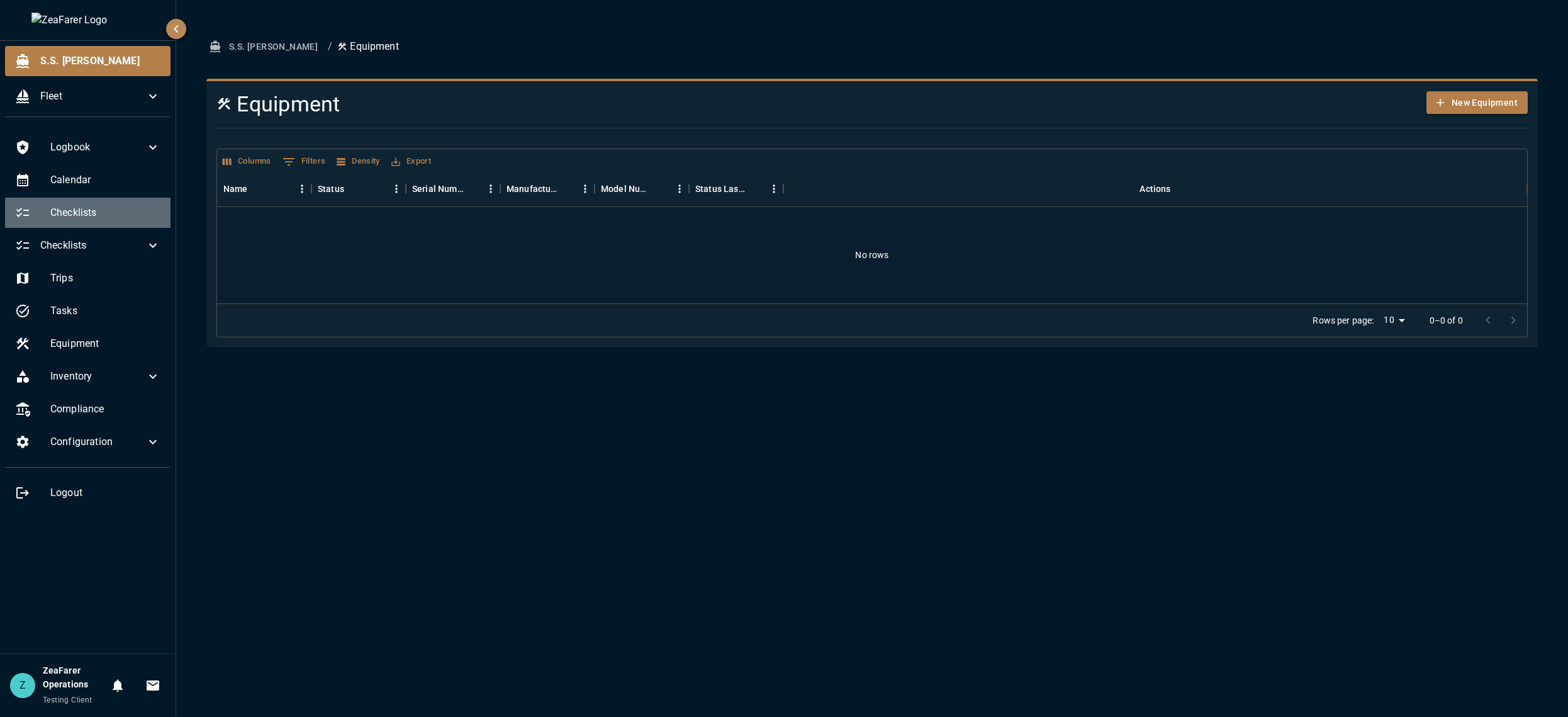
click at [73, 203] on div "Checklists" at bounding box center [87, 212] width 165 height 30
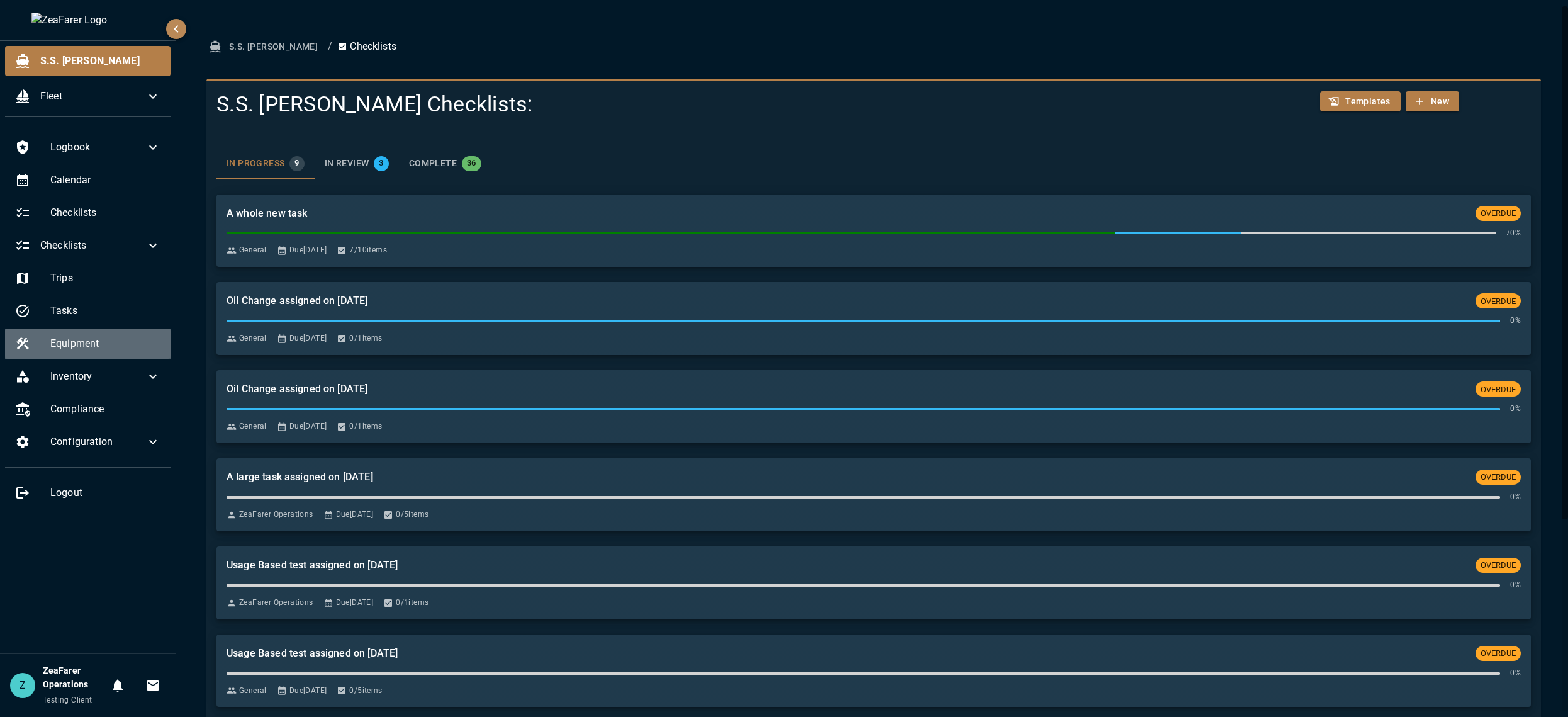
click at [99, 332] on div "Equipment" at bounding box center [87, 343] width 165 height 30
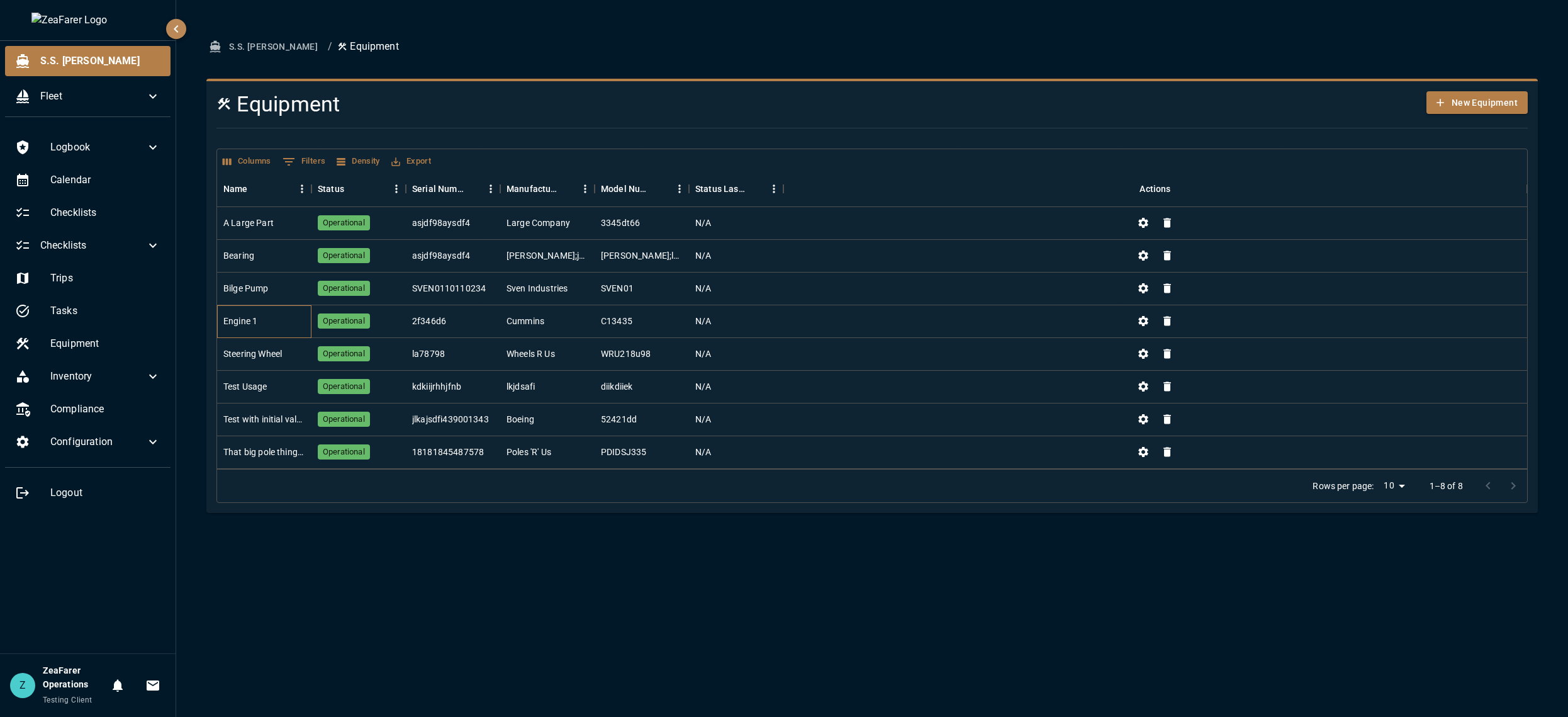
click at [283, 326] on div "Engine 1" at bounding box center [264, 321] width 94 height 33
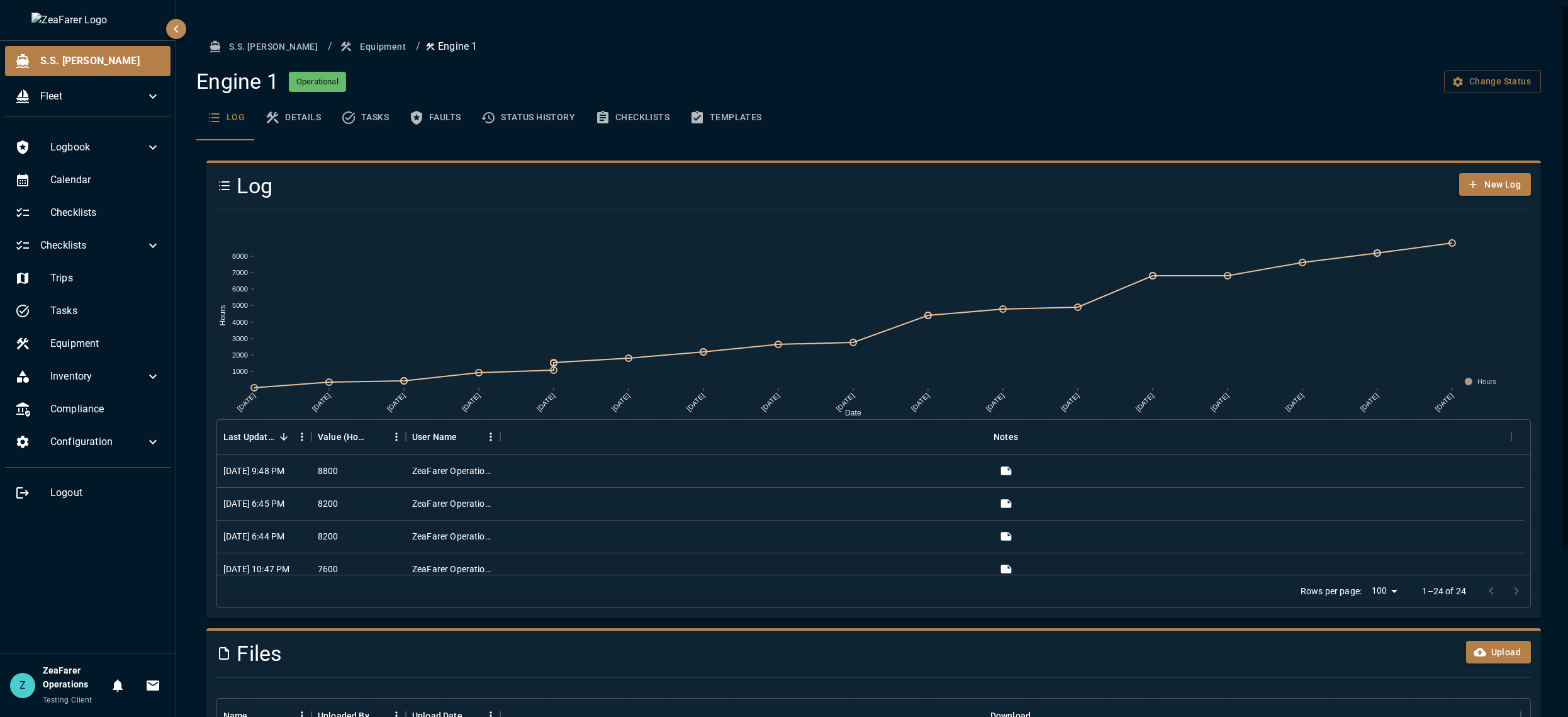
click at [629, 117] on button "Checklists" at bounding box center [632, 117] width 94 height 45
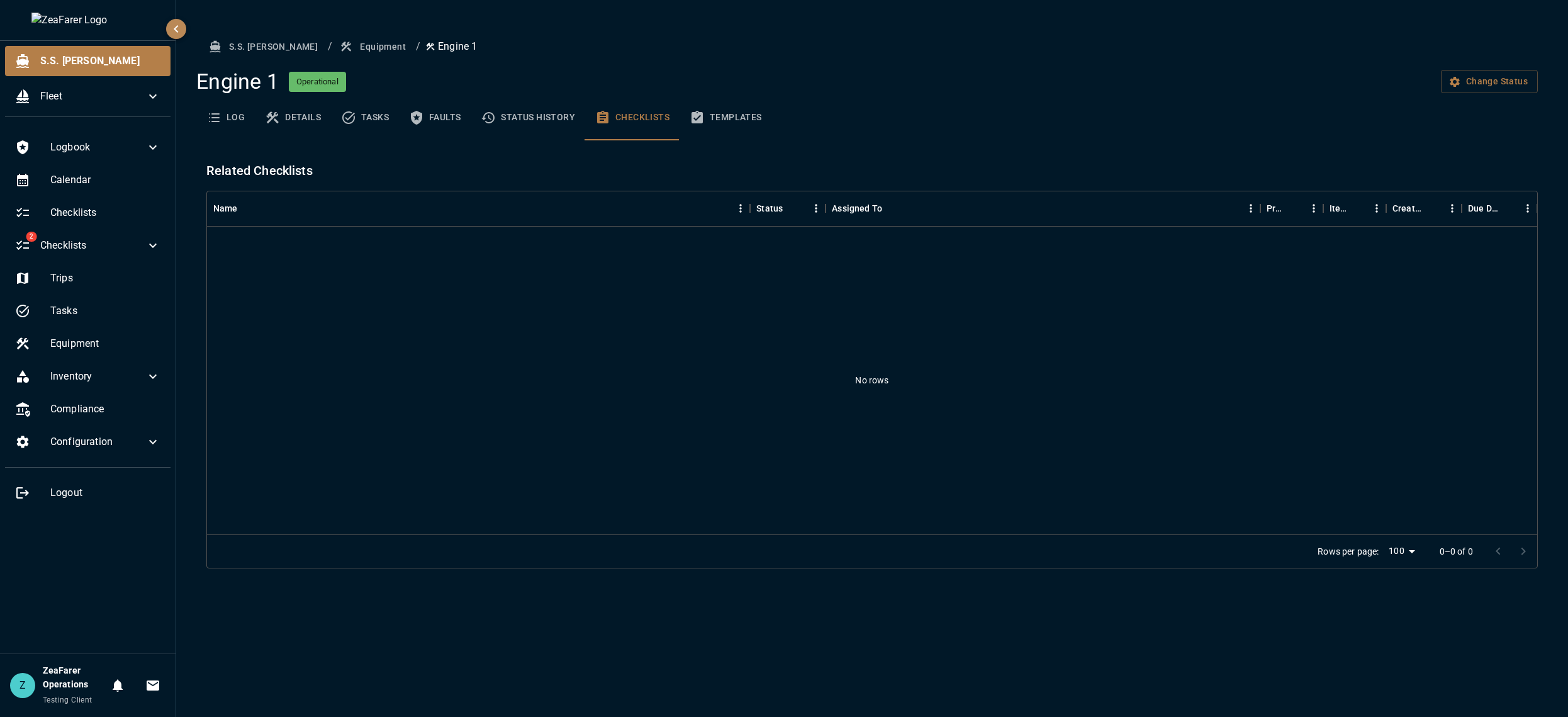
click at [720, 112] on button "Templates" at bounding box center [726, 117] width 93 height 45
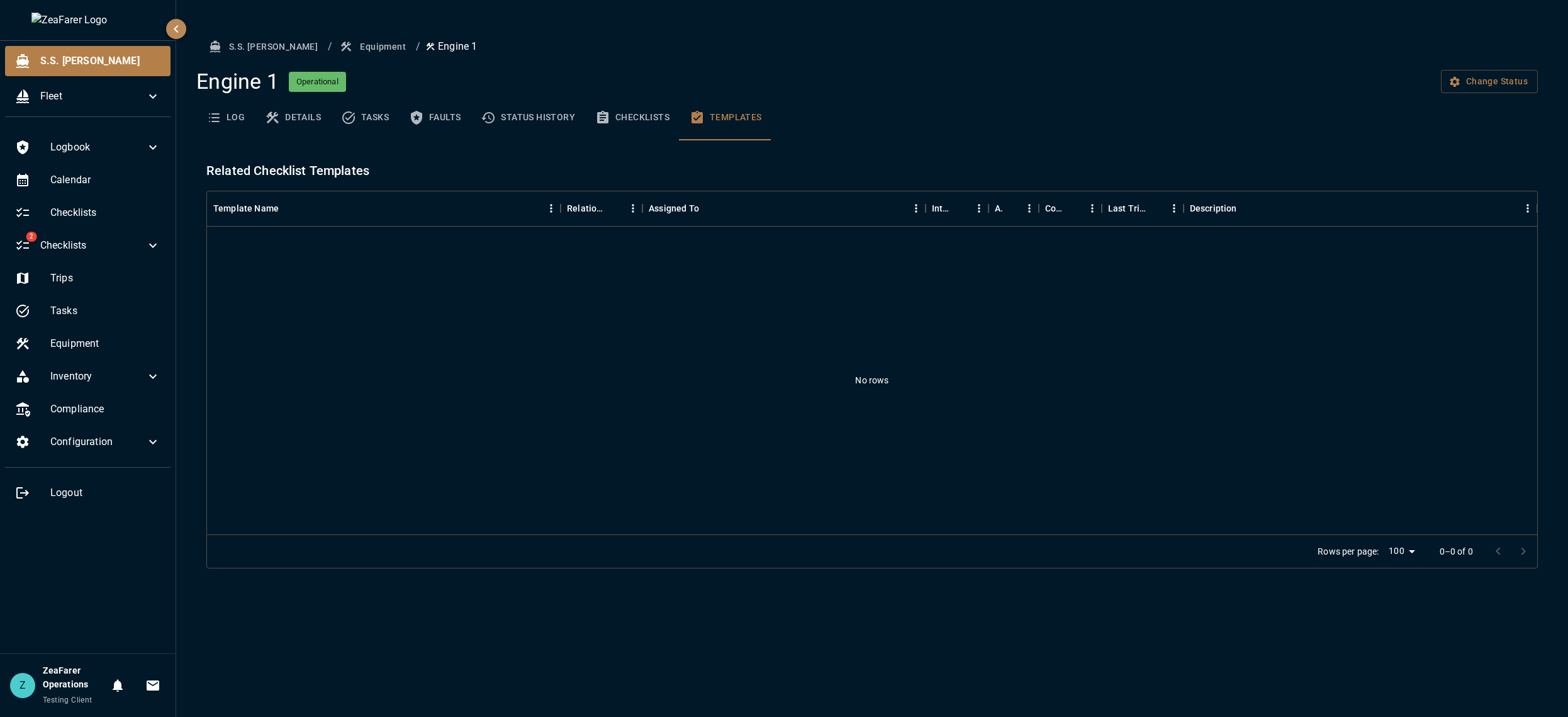
click at [341, 44] on icon "button" at bounding box center [346, 46] width 10 height 10
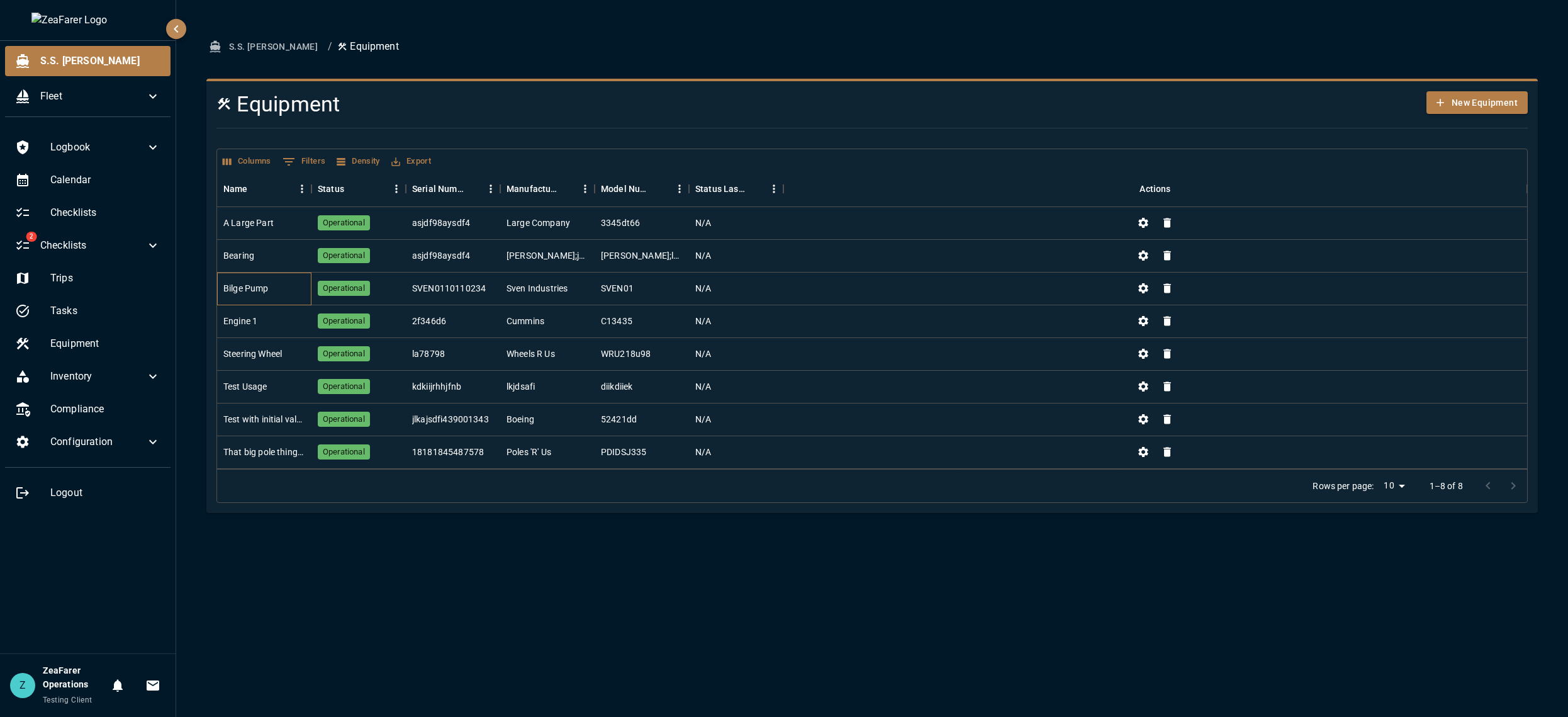
click at [259, 295] on div "Bilge Pump" at bounding box center [264, 288] width 94 height 33
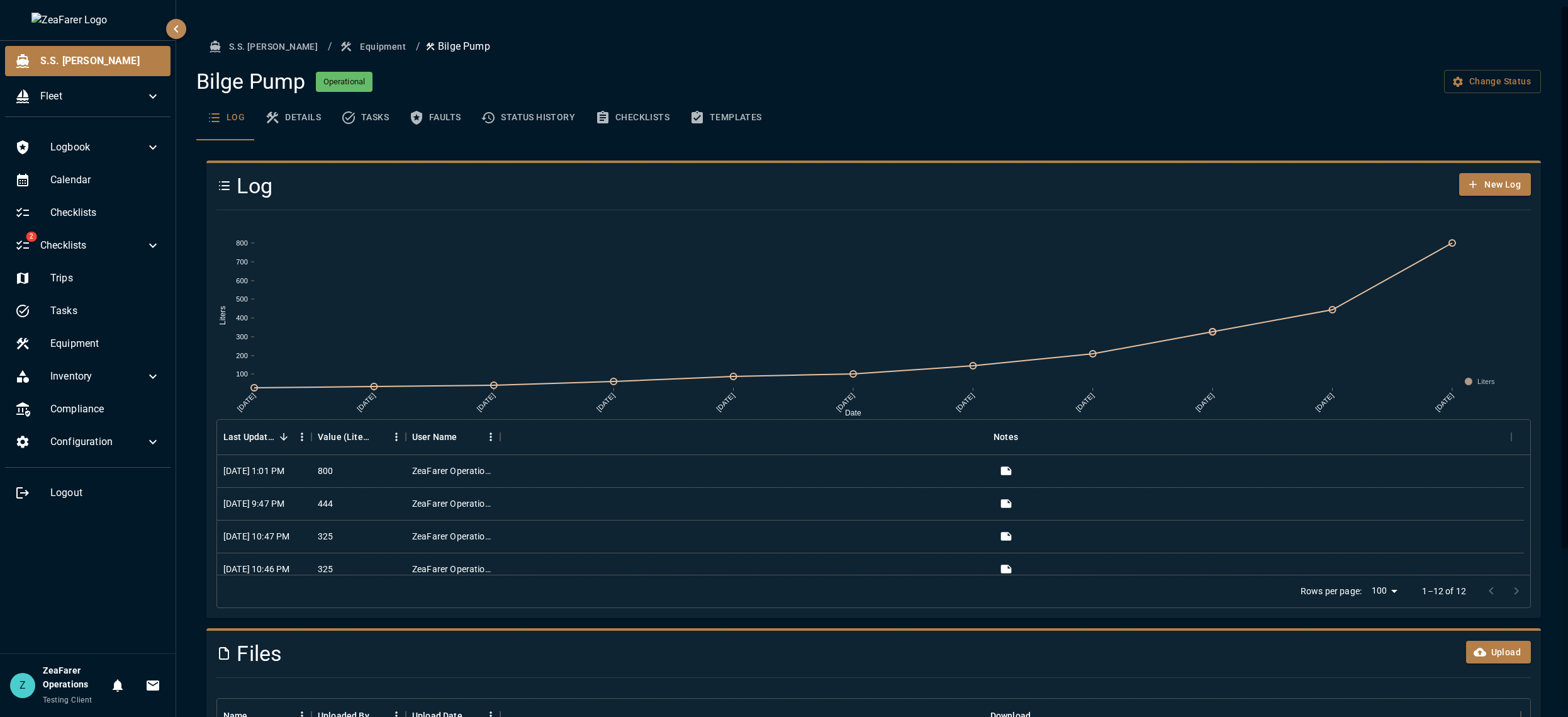
click at [610, 109] on button "Checklists" at bounding box center [632, 117] width 94 height 45
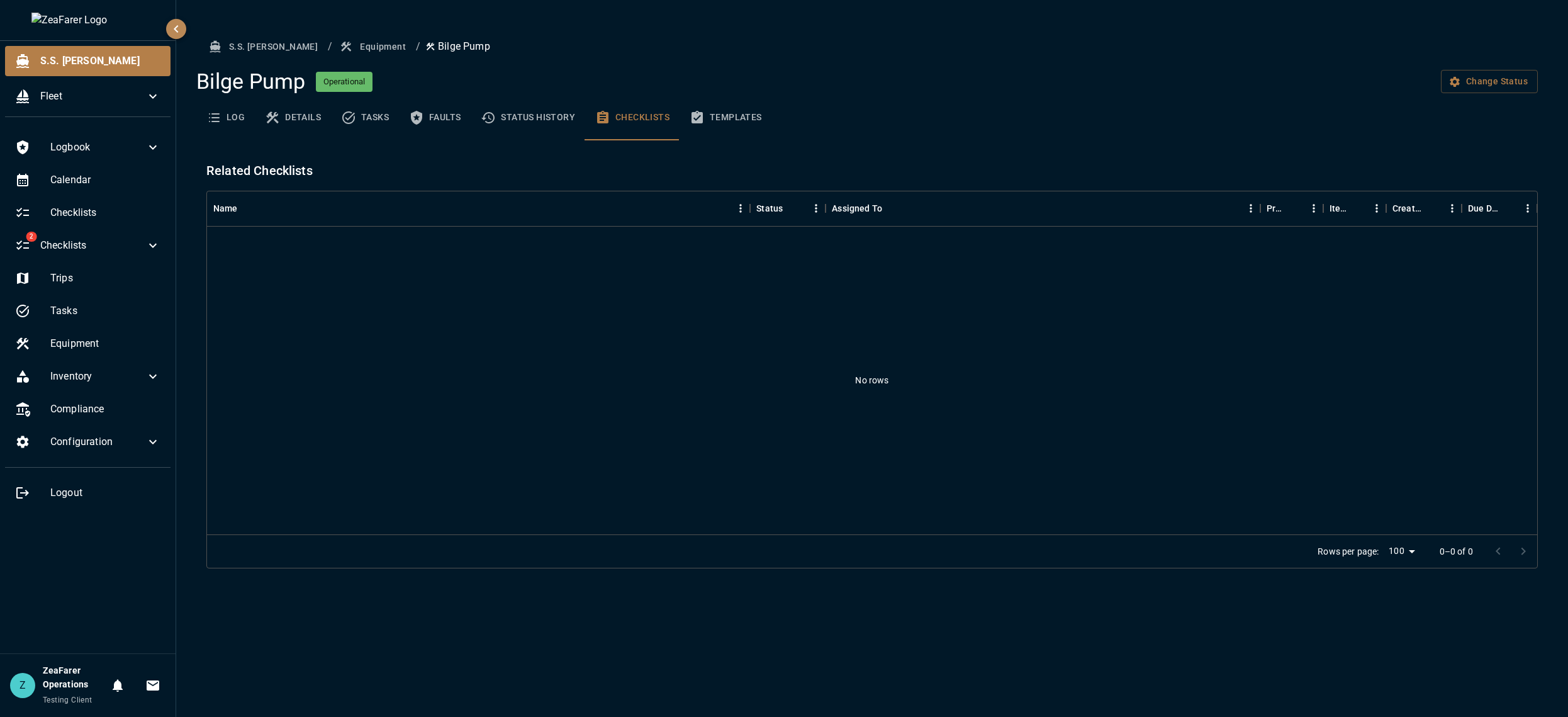
click at [703, 125] on button "Templates" at bounding box center [726, 117] width 93 height 45
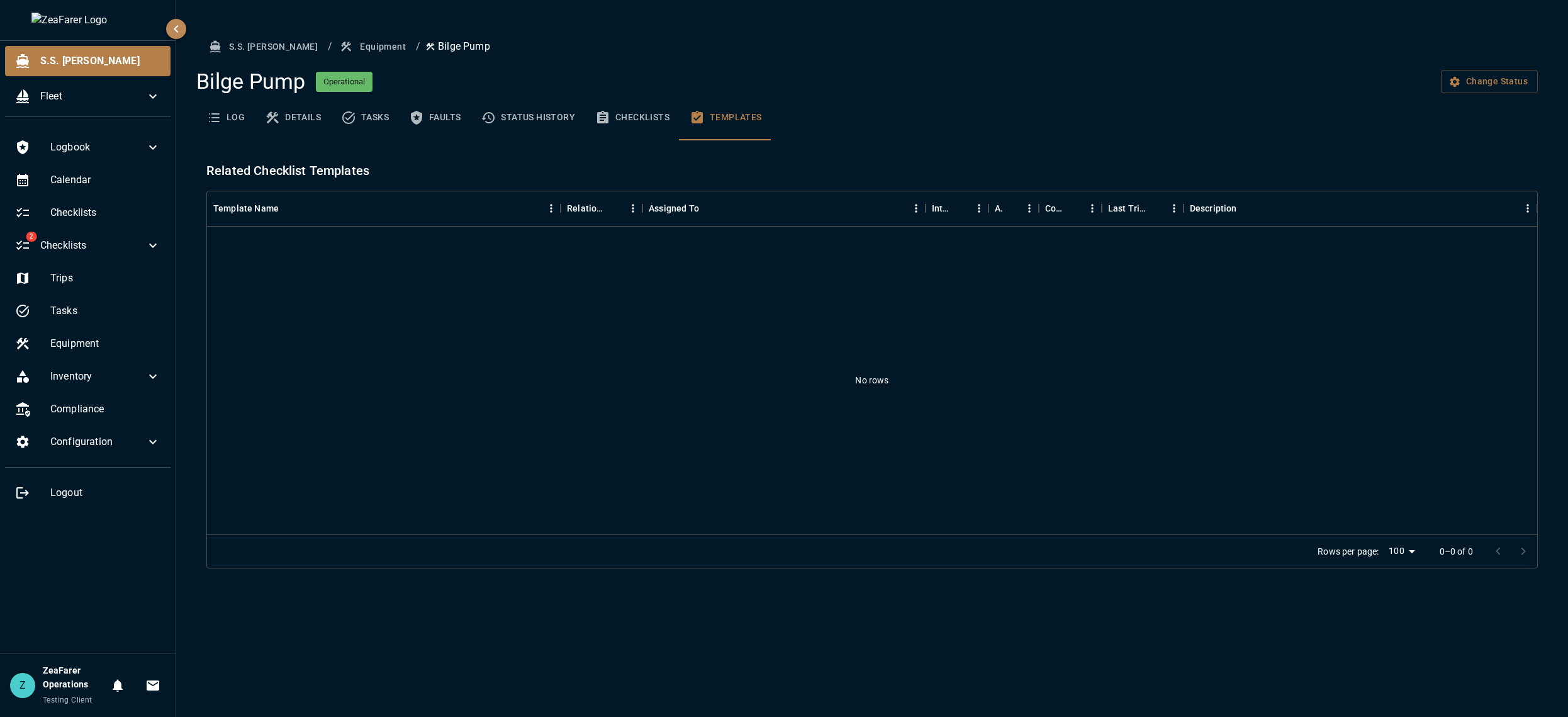
click at [657, 117] on button "Checklists" at bounding box center [632, 117] width 94 height 45
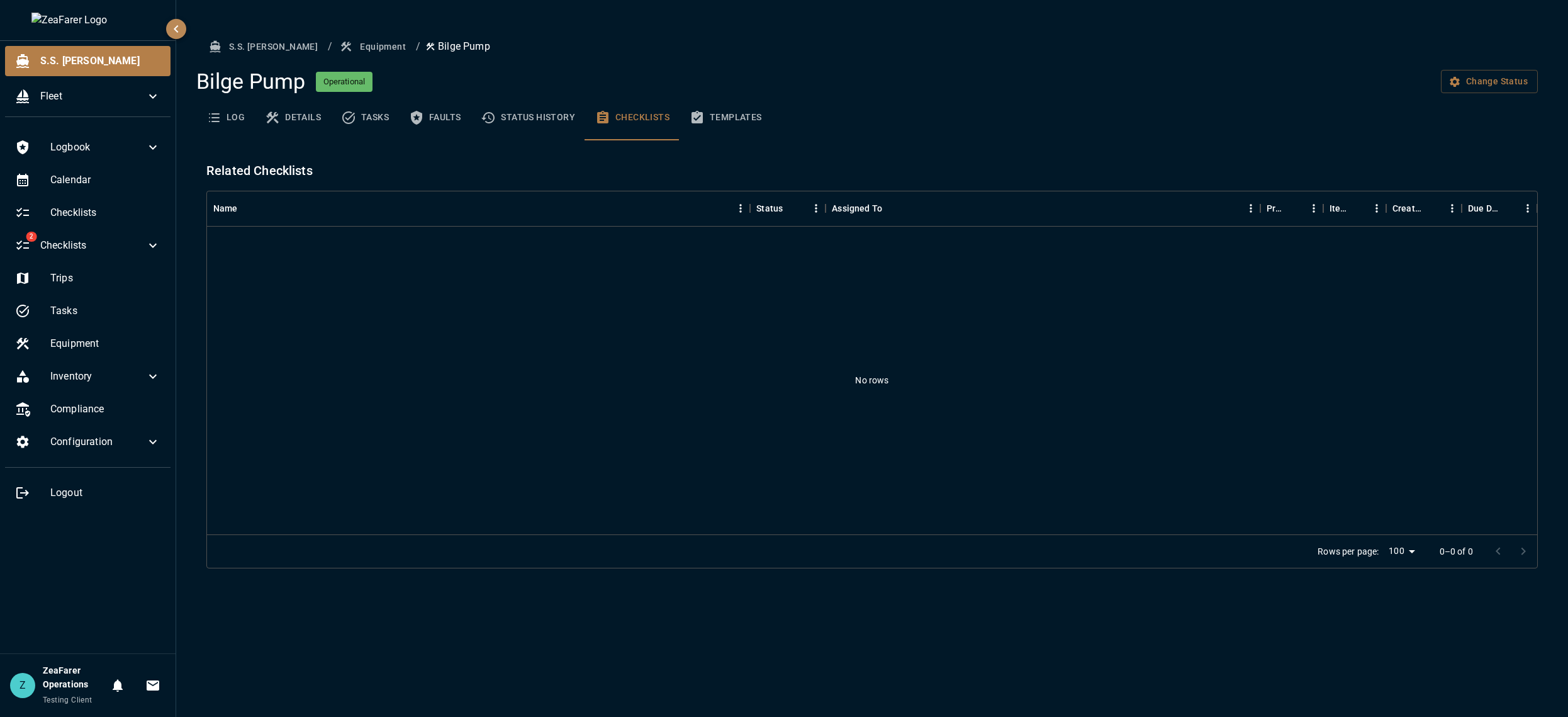
click at [533, 123] on button "Status History" at bounding box center [528, 117] width 114 height 45
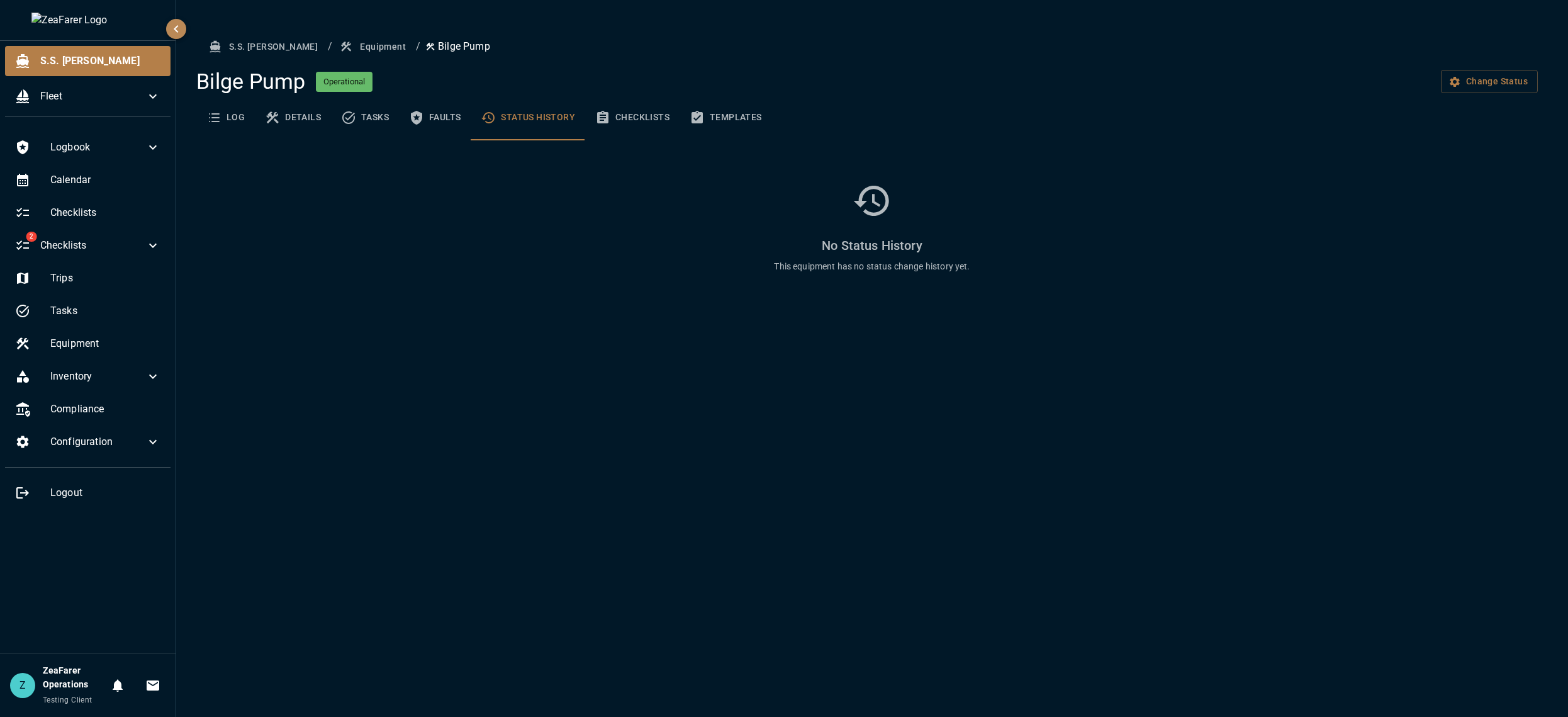
click at [433, 131] on button "Faults" at bounding box center [435, 117] width 72 height 45
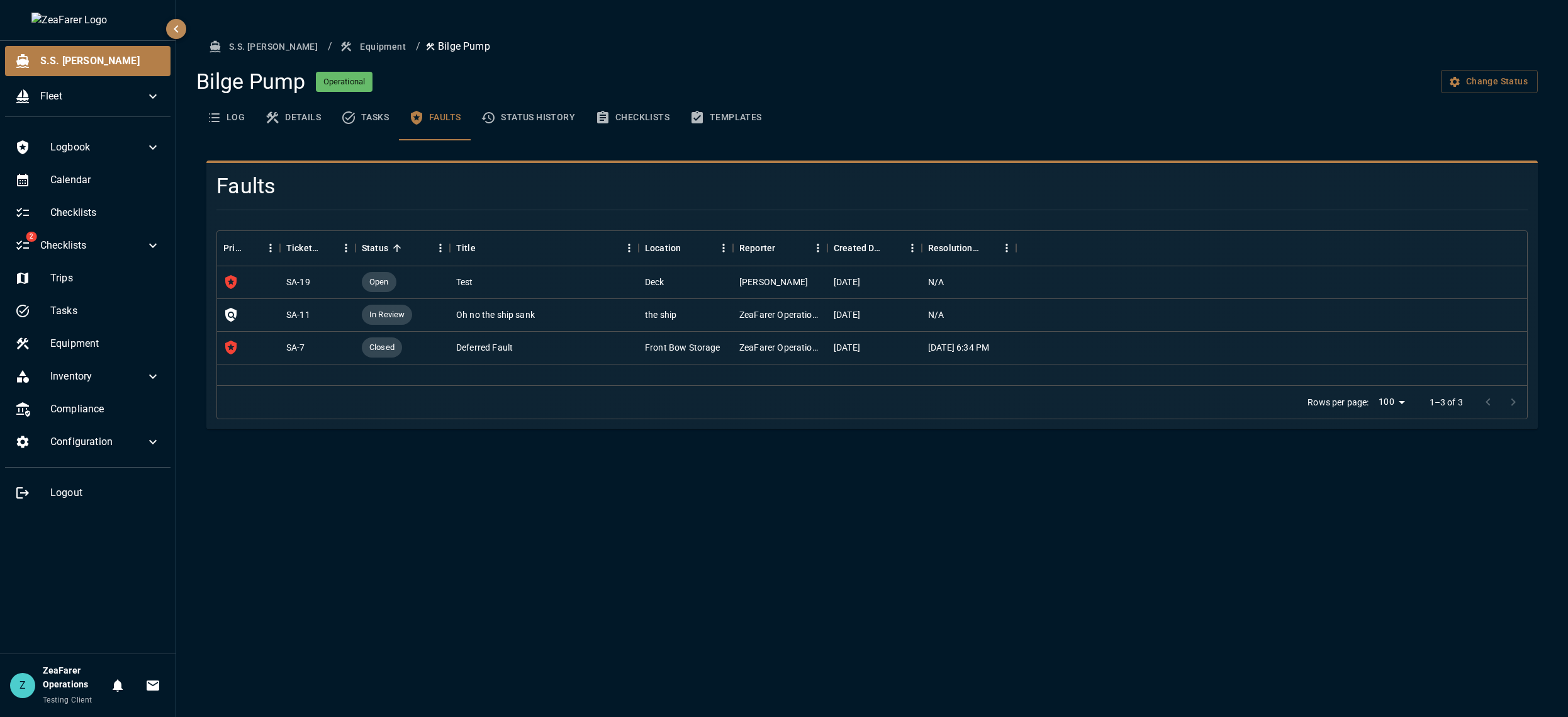
click at [357, 125] on button "Tasks" at bounding box center [364, 117] width 68 height 45
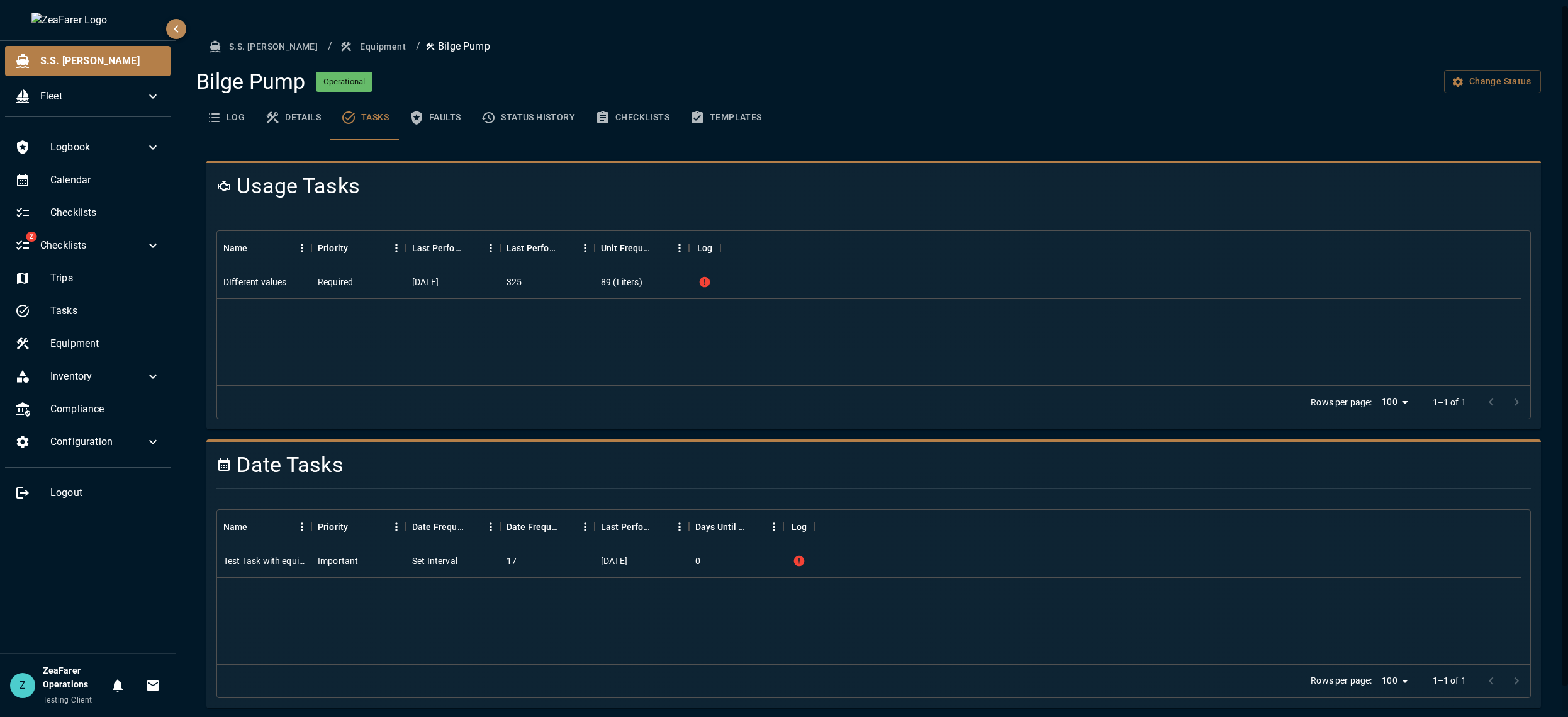
click at [597, 118] on icon "basic tabs example" at bounding box center [603, 117] width 11 height 13
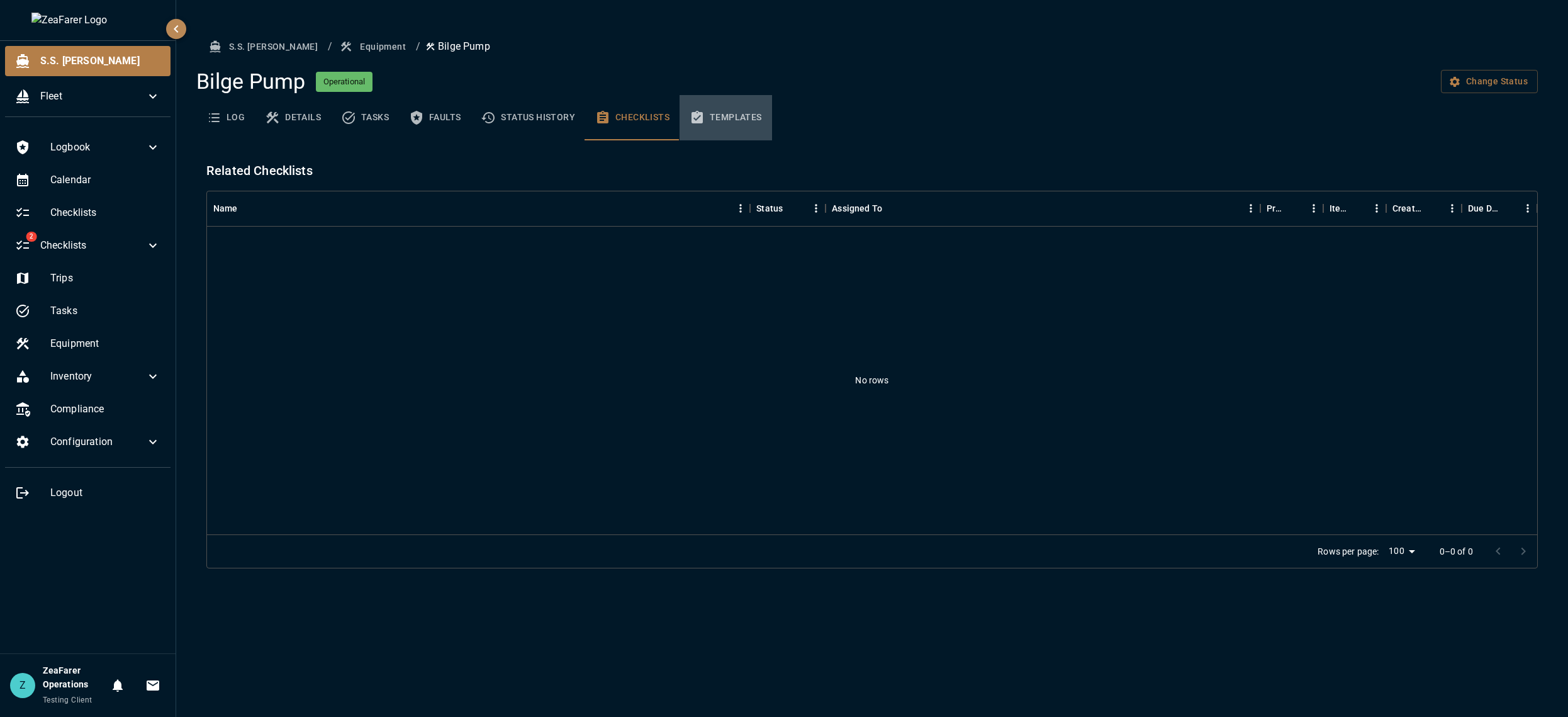
click at [738, 115] on button "Templates" at bounding box center [726, 117] width 93 height 45
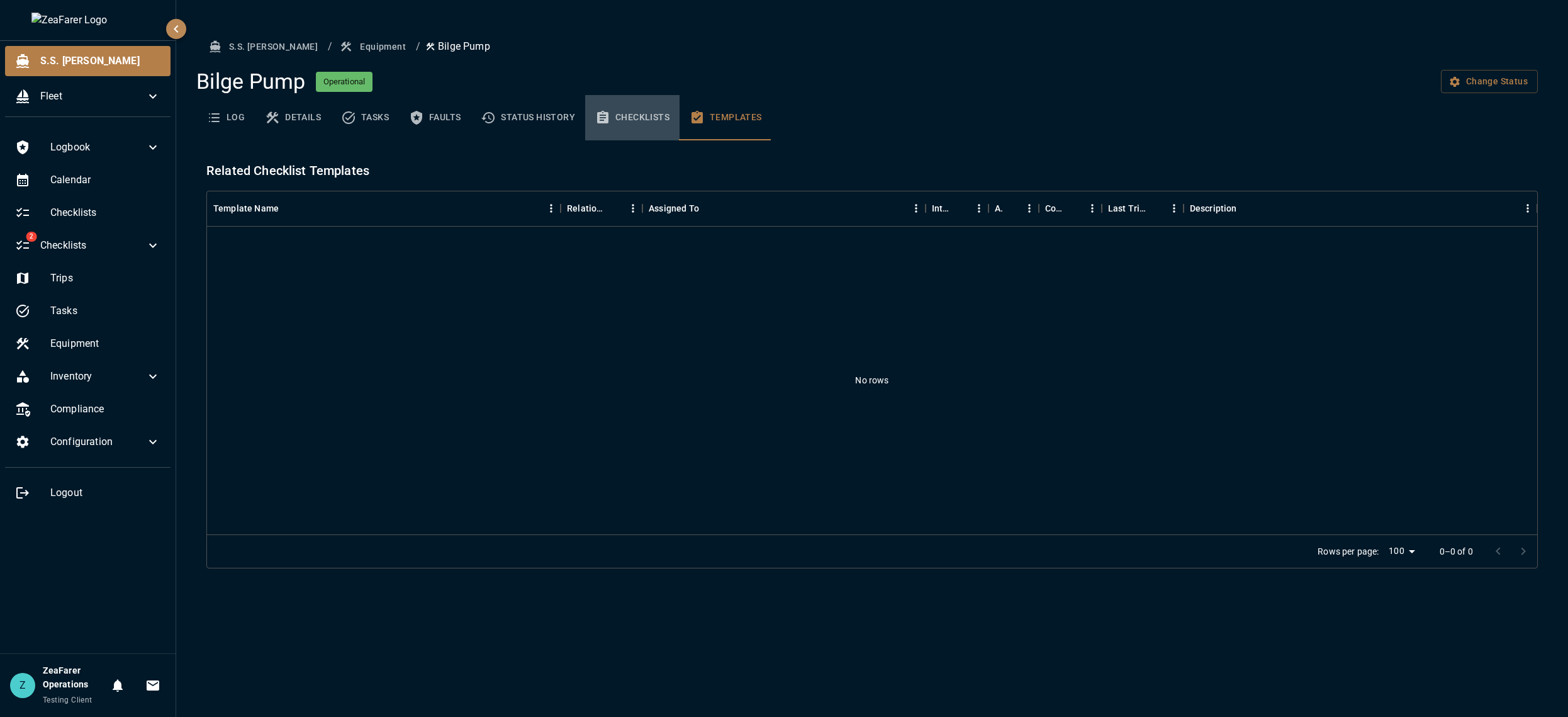
click at [630, 118] on button "Checklists" at bounding box center [632, 117] width 94 height 45
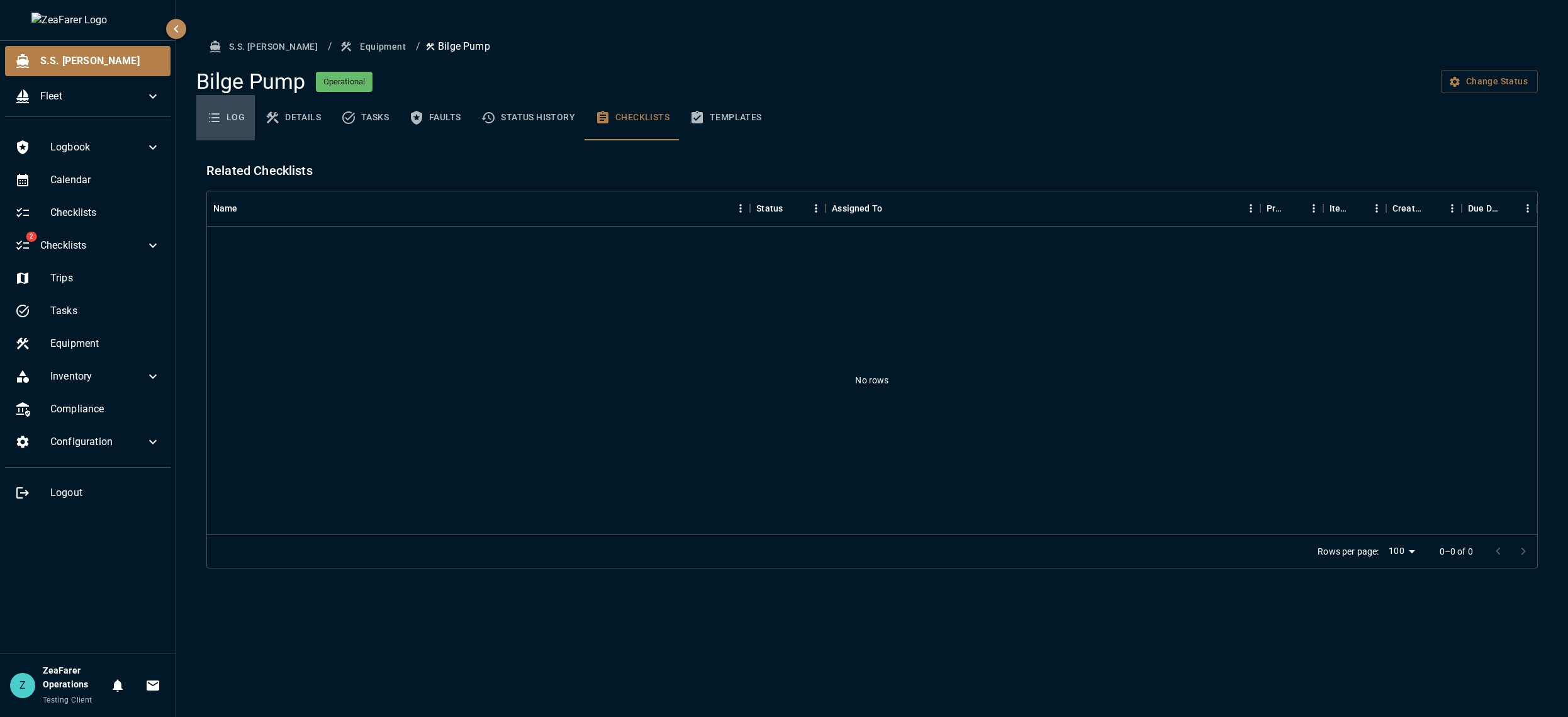
click at [239, 118] on button "Log" at bounding box center [225, 117] width 59 height 45
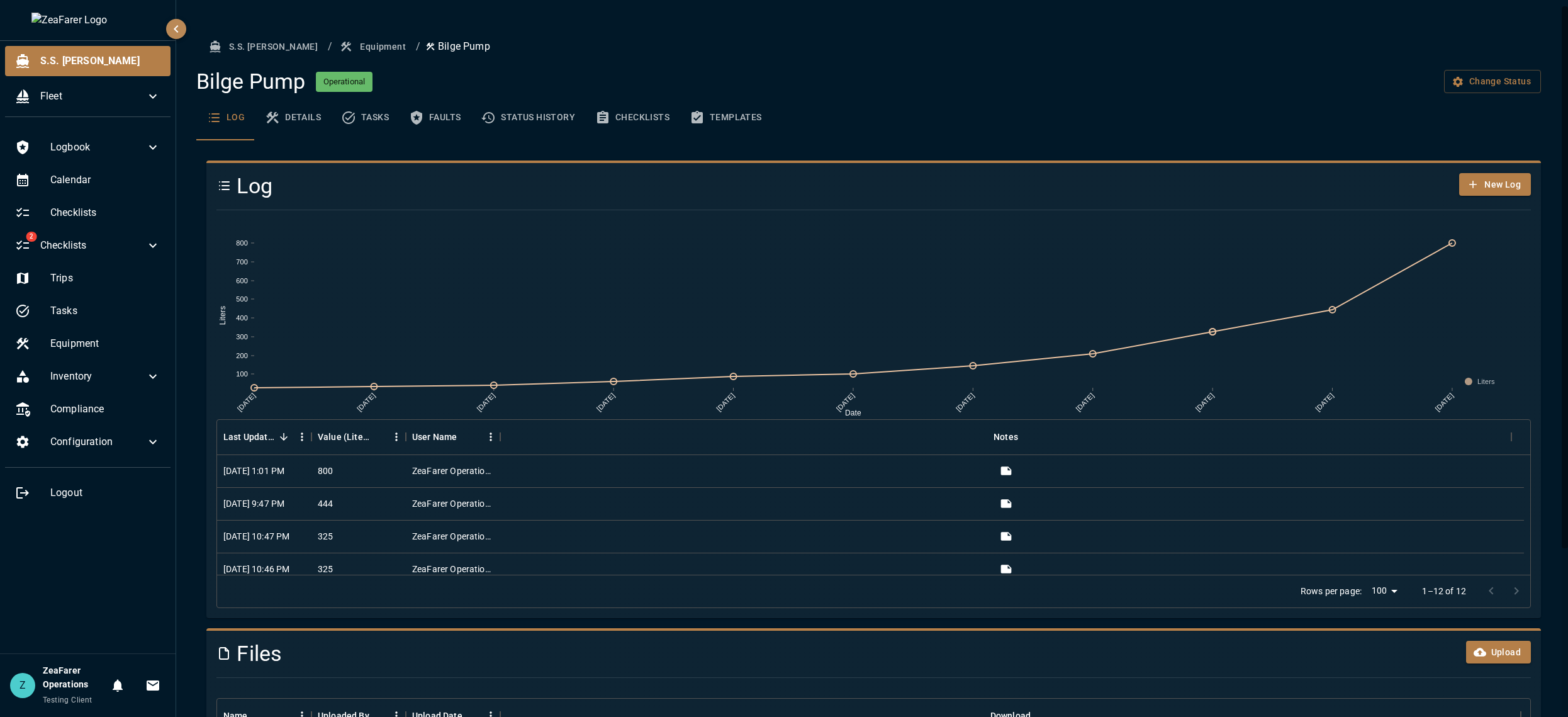
click at [337, 50] on button "Equipment" at bounding box center [373, 46] width 73 height 23
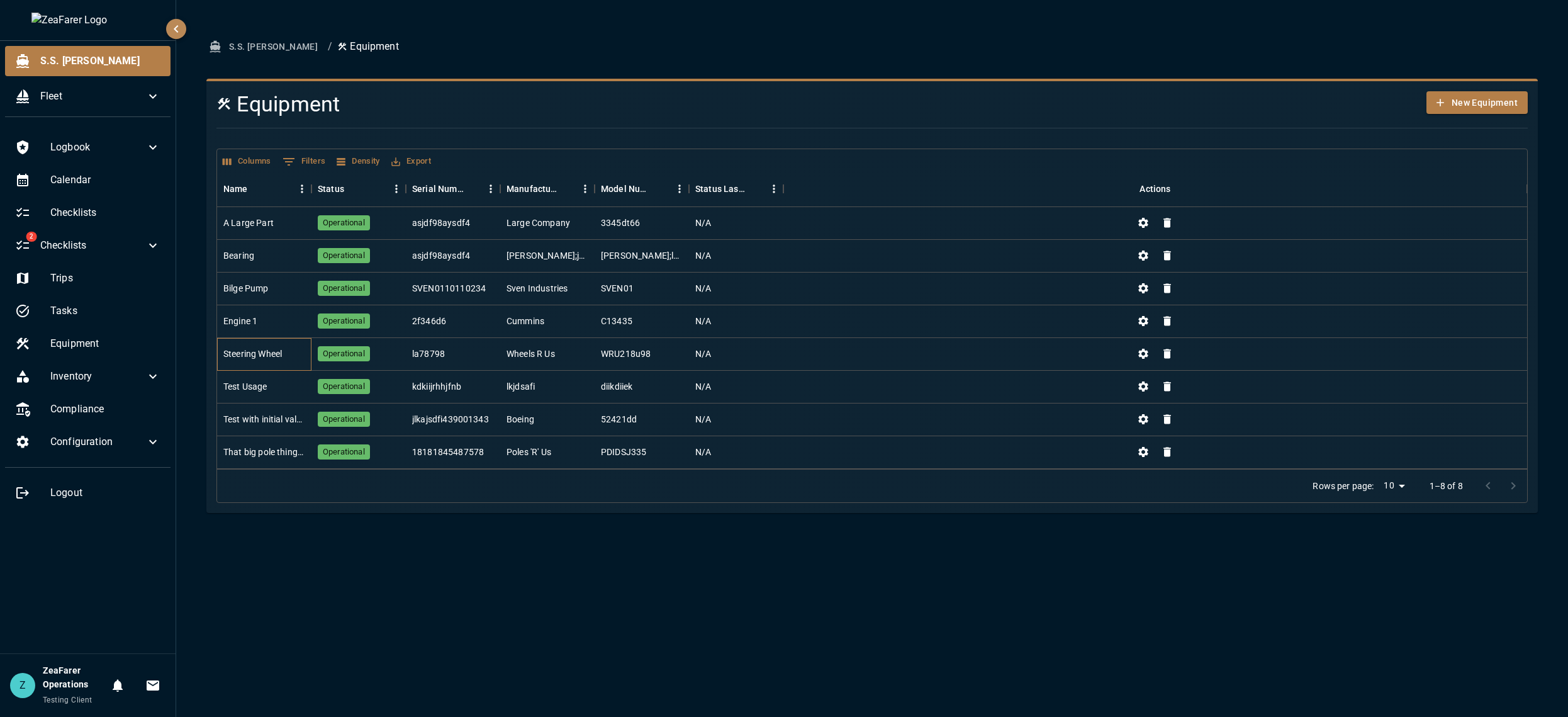
click at [280, 355] on div "Steering Wheel" at bounding box center [253, 354] width 59 height 13
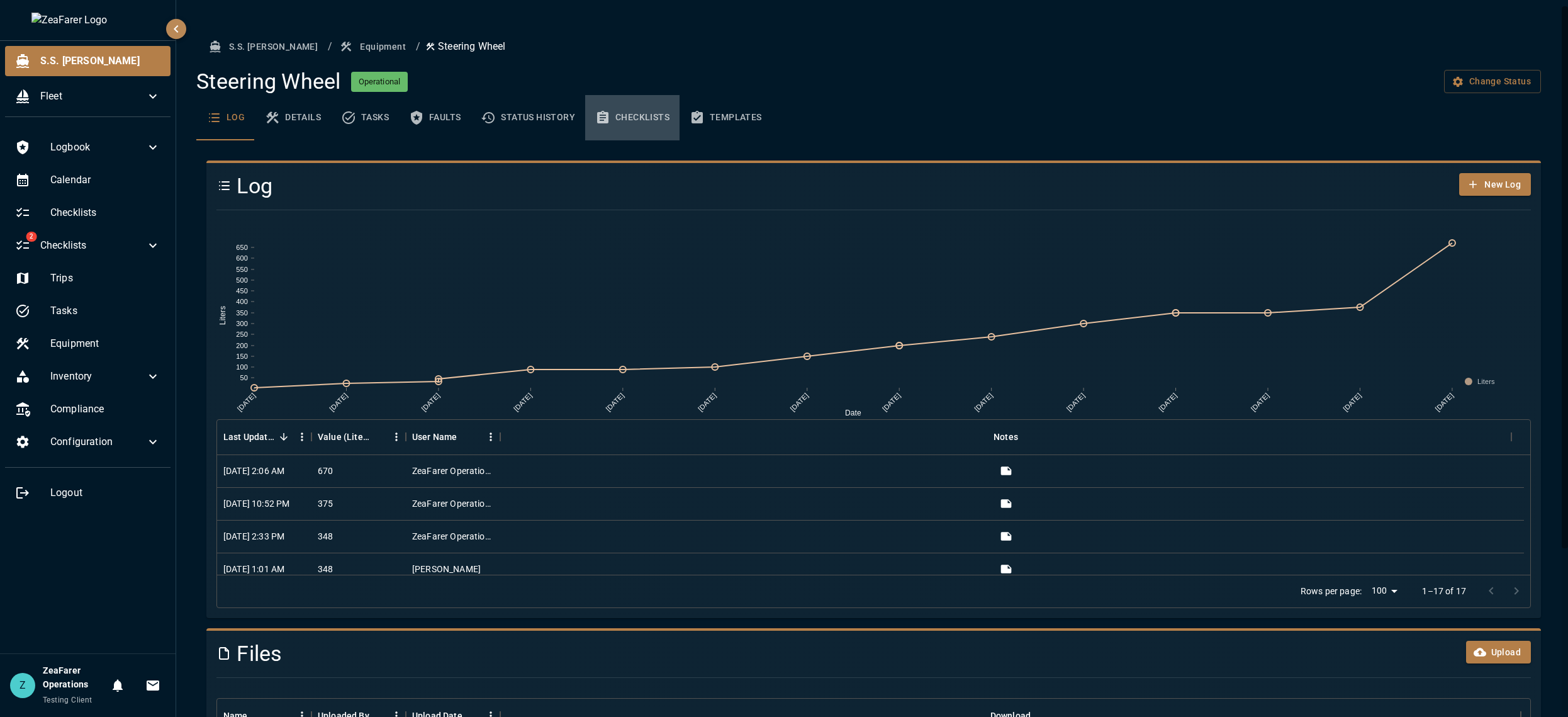
click at [662, 111] on button "Checklists" at bounding box center [632, 117] width 94 height 45
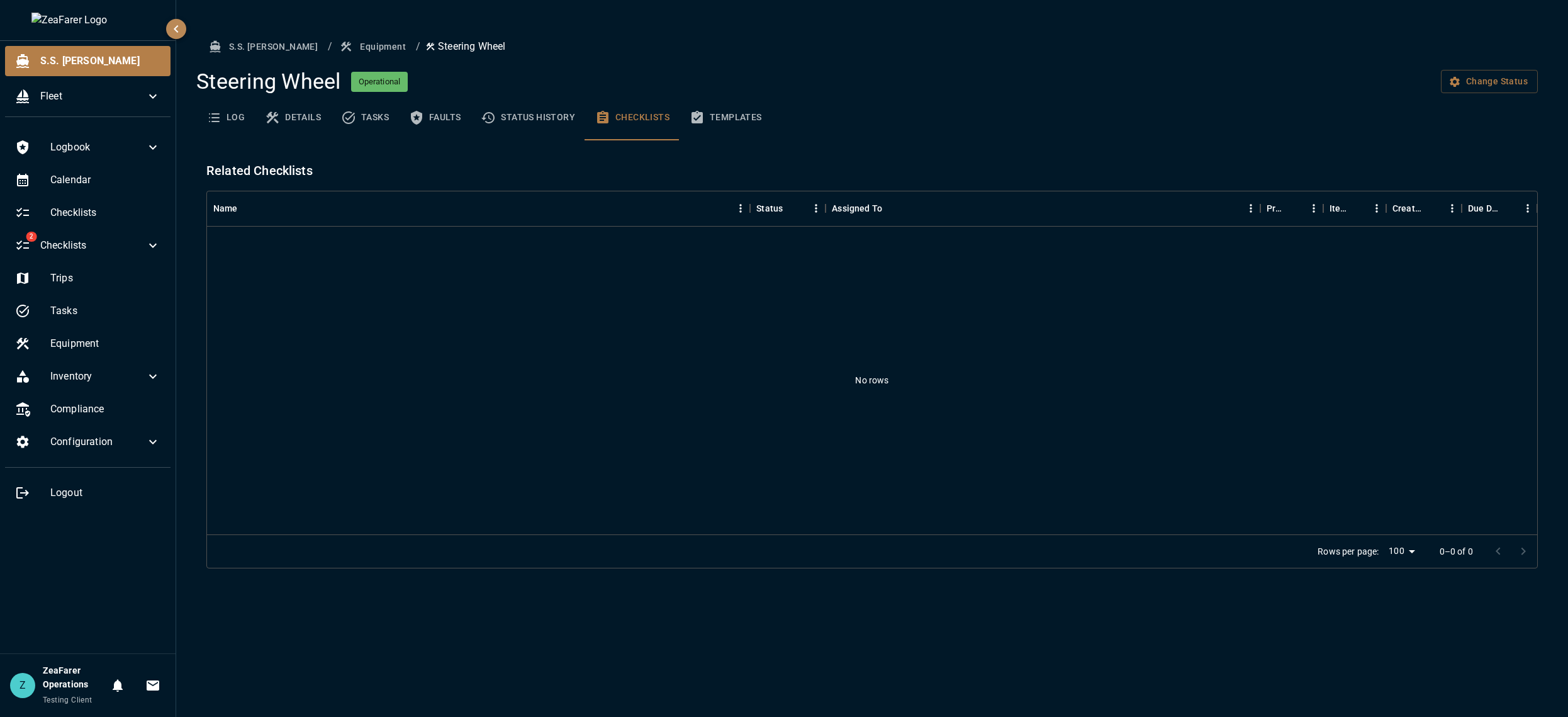
click at [710, 109] on button "Templates" at bounding box center [726, 117] width 93 height 45
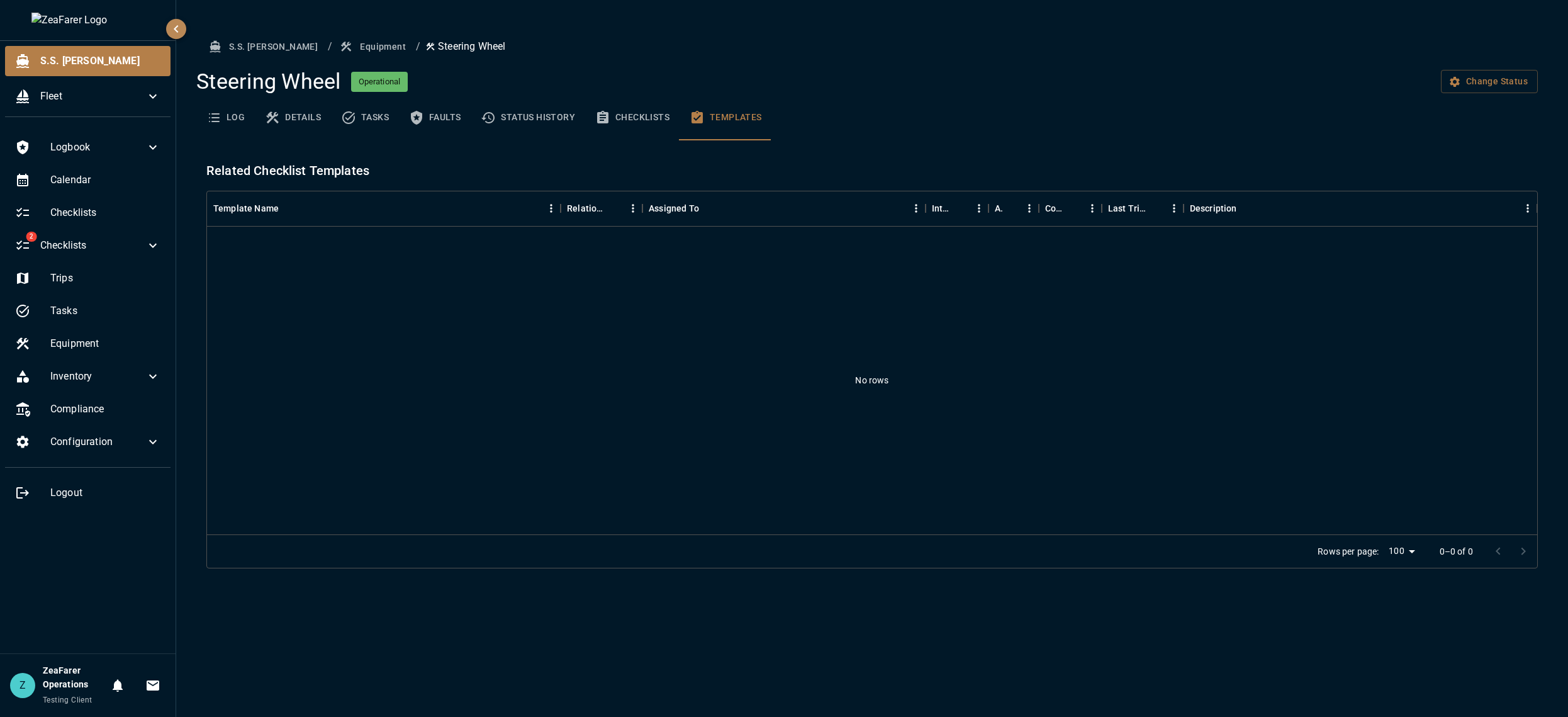
click at [559, 118] on button "Status History" at bounding box center [528, 117] width 114 height 45
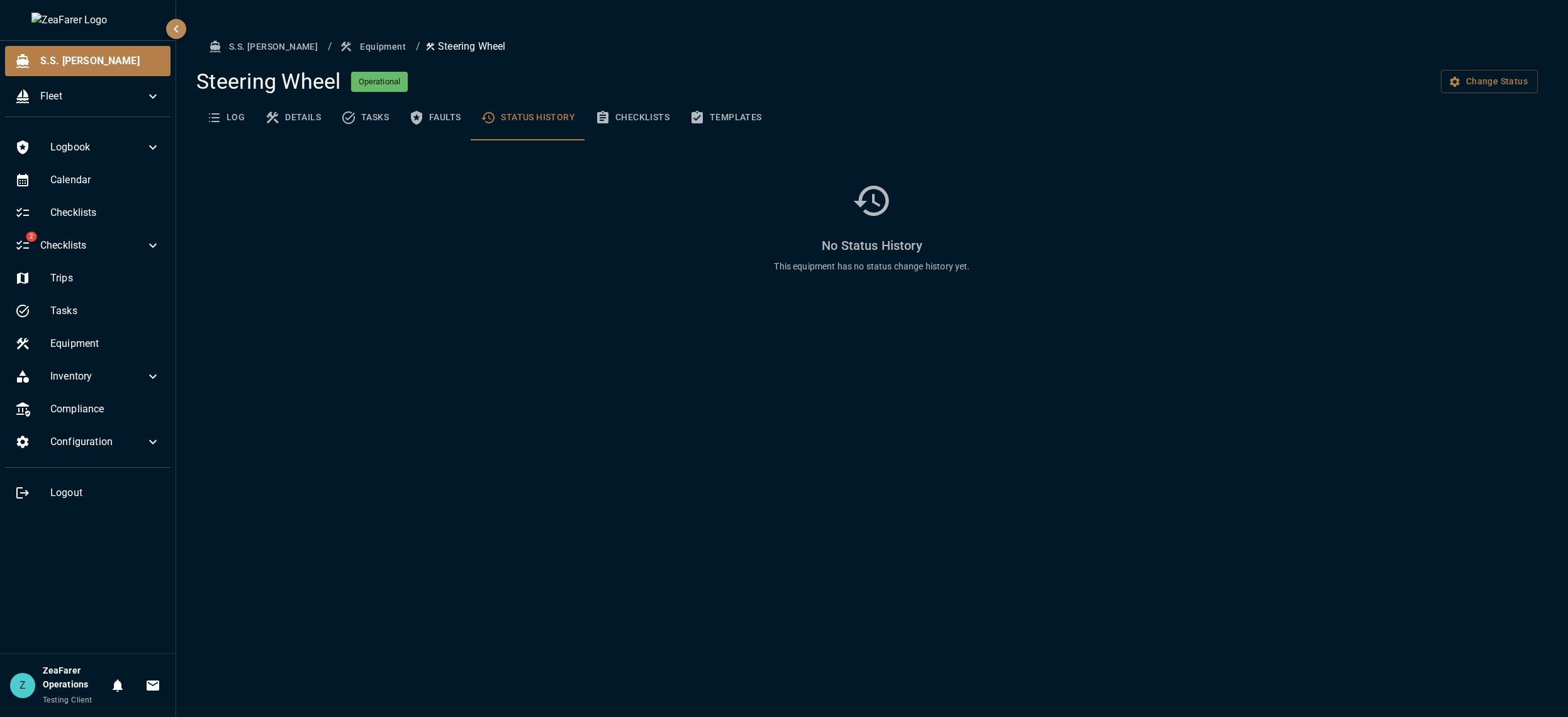
click at [625, 118] on button "Checklists" at bounding box center [632, 117] width 94 height 45
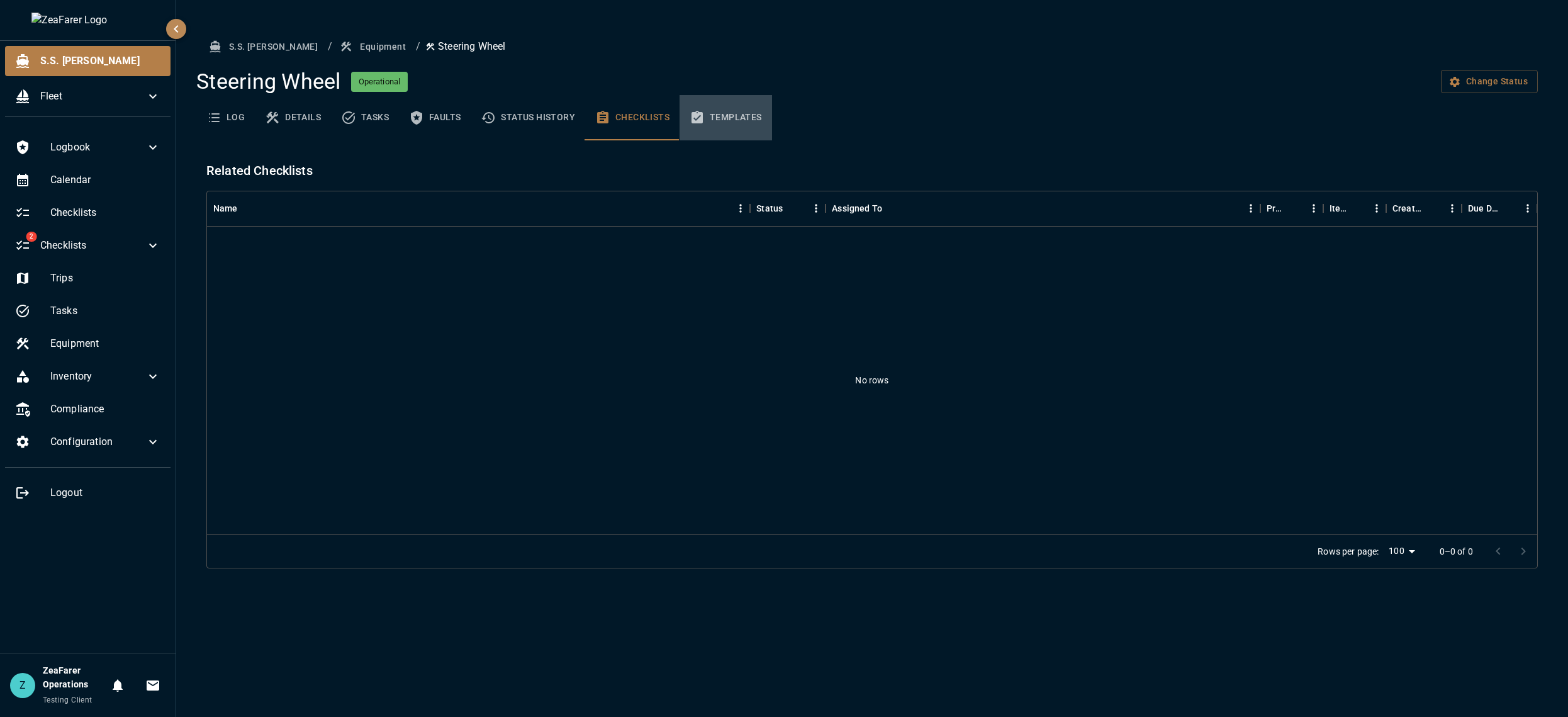
click at [724, 117] on button "Templates" at bounding box center [726, 117] width 93 height 45
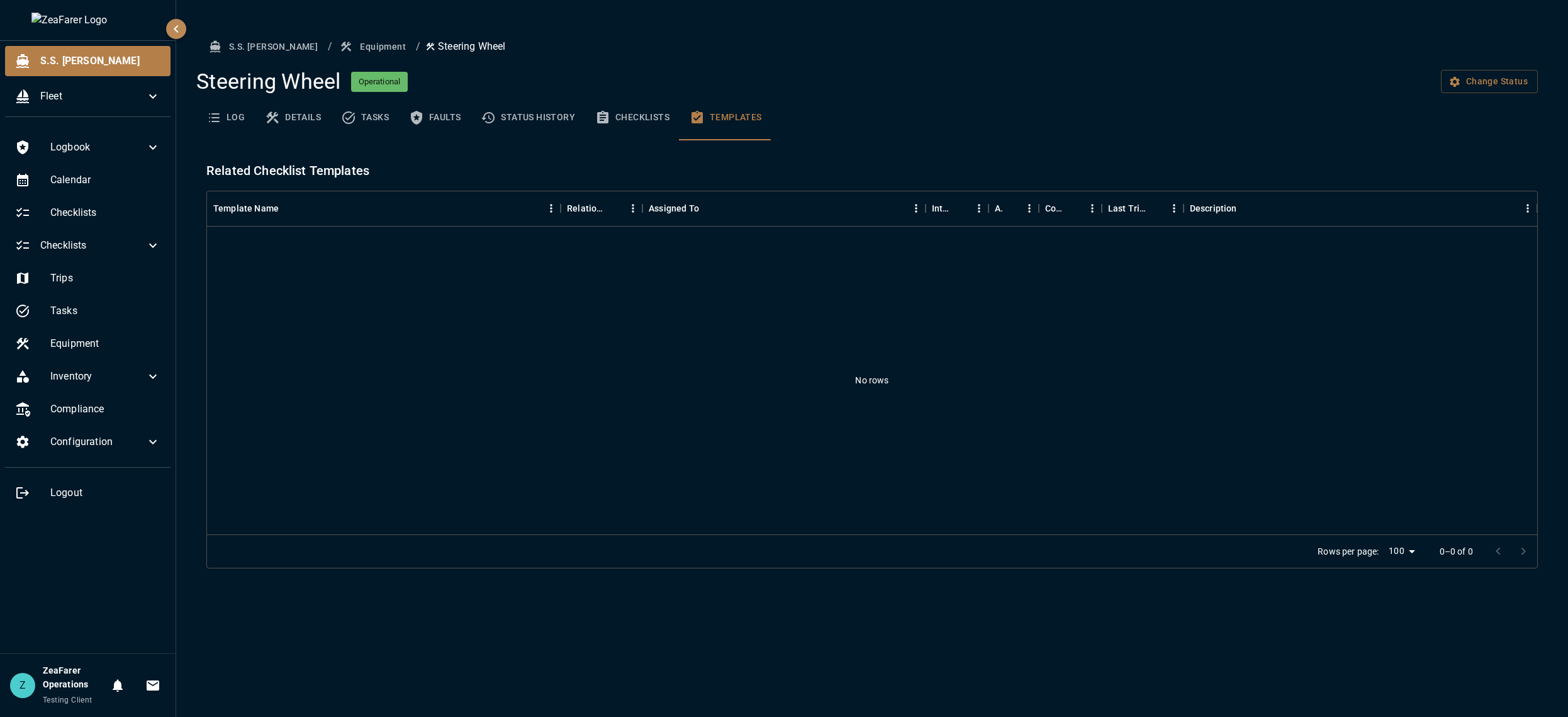
click at [208, 461] on div "No rows" at bounding box center [872, 380] width 1330 height 308
click at [639, 121] on button "Checklists" at bounding box center [632, 117] width 94 height 45
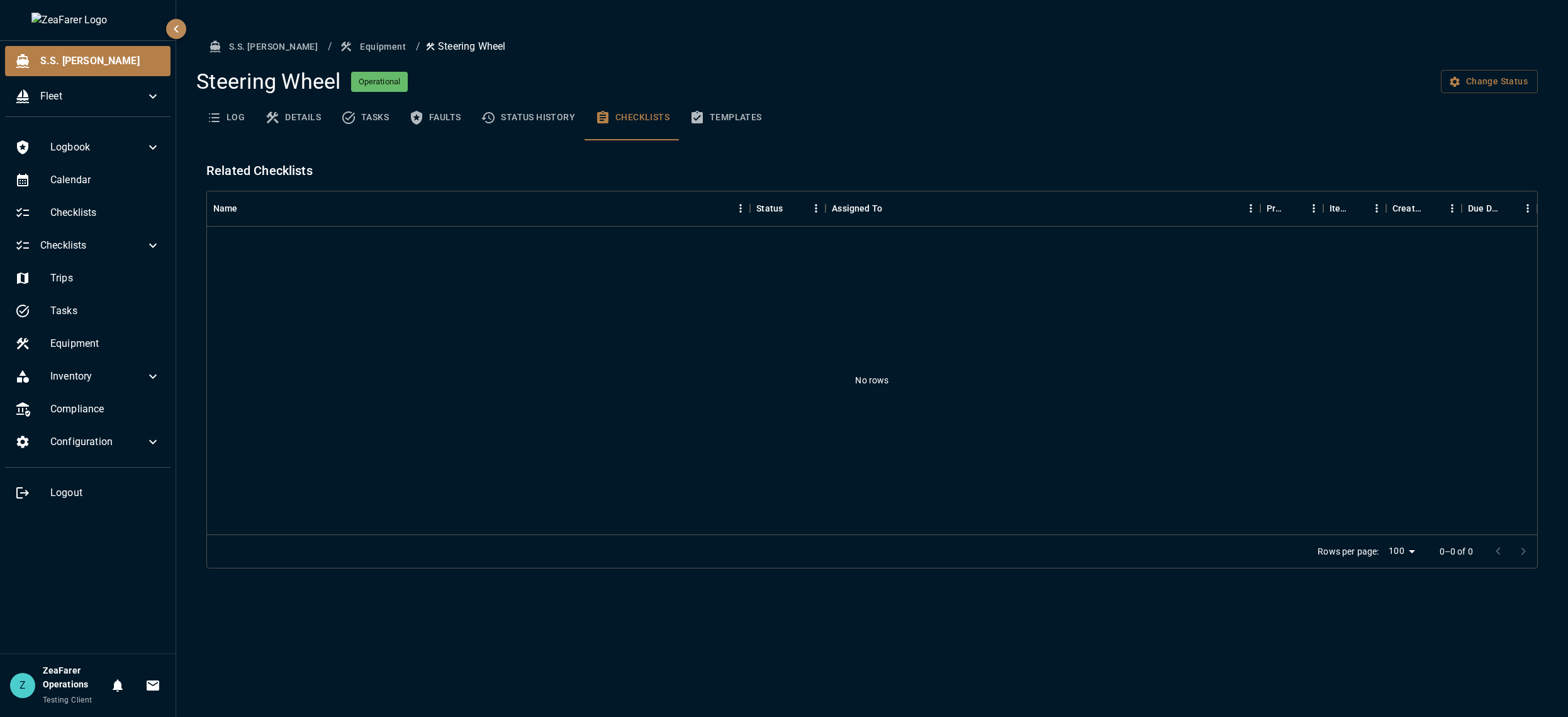
click at [522, 113] on button "Status History" at bounding box center [528, 117] width 114 height 45
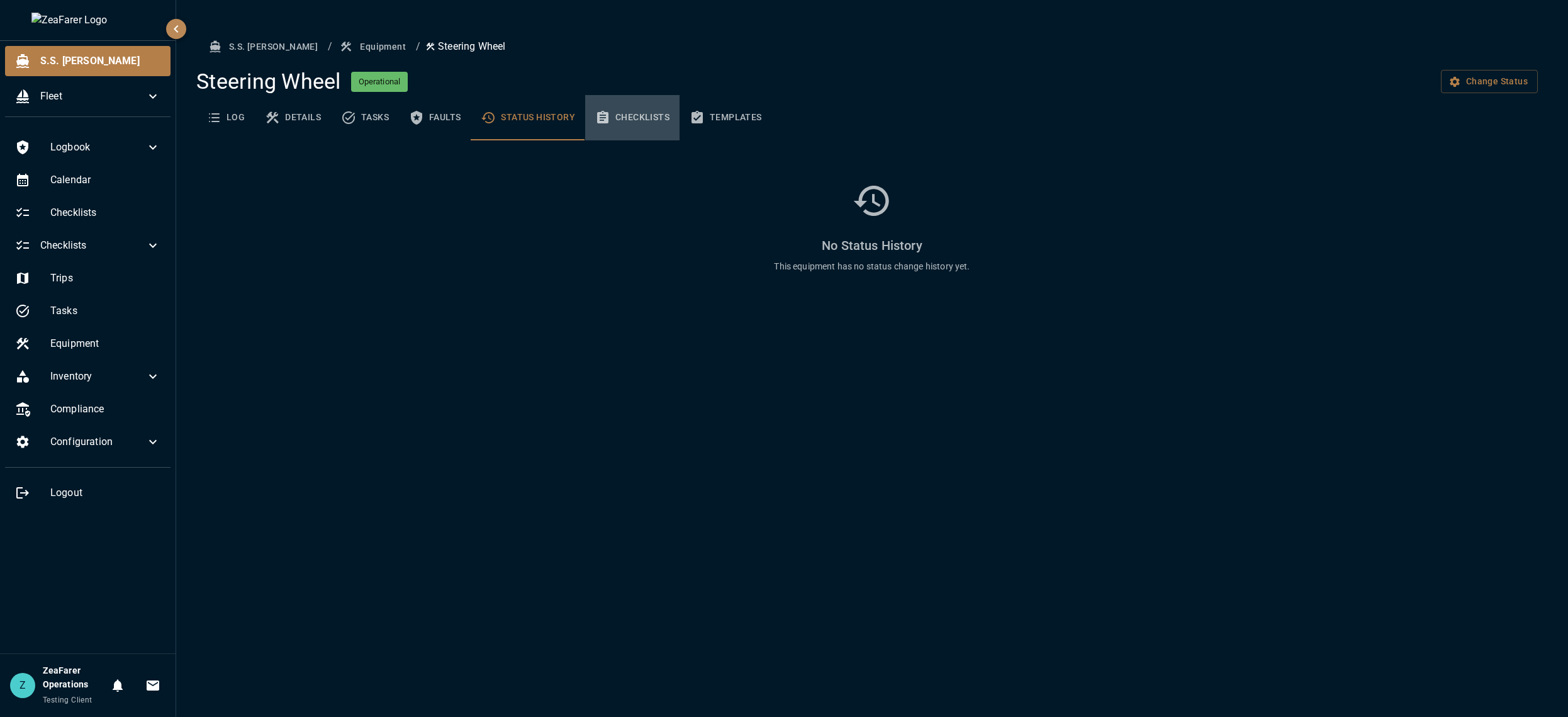
click at [621, 120] on button "Checklists" at bounding box center [632, 117] width 94 height 45
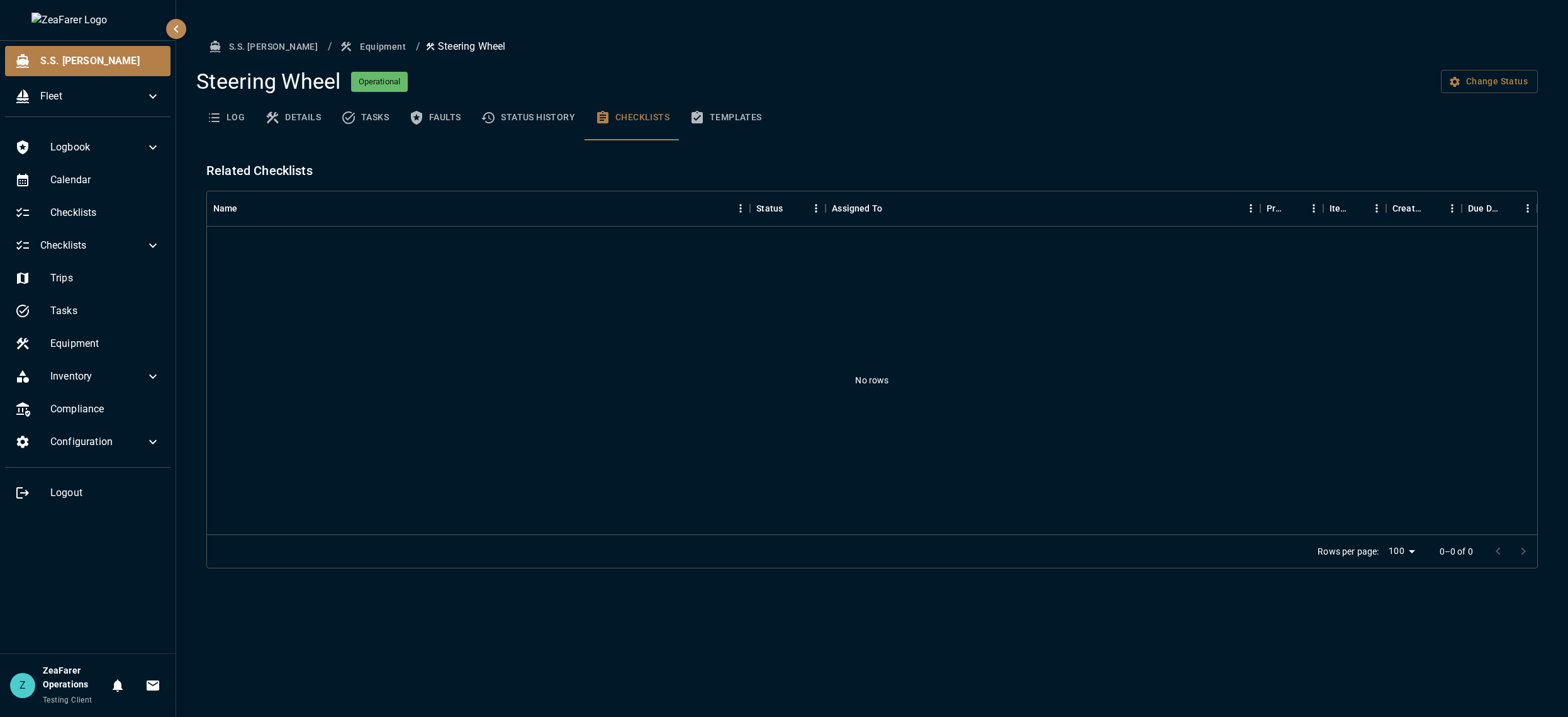
click at [735, 119] on button "Templates" at bounding box center [726, 117] width 93 height 45
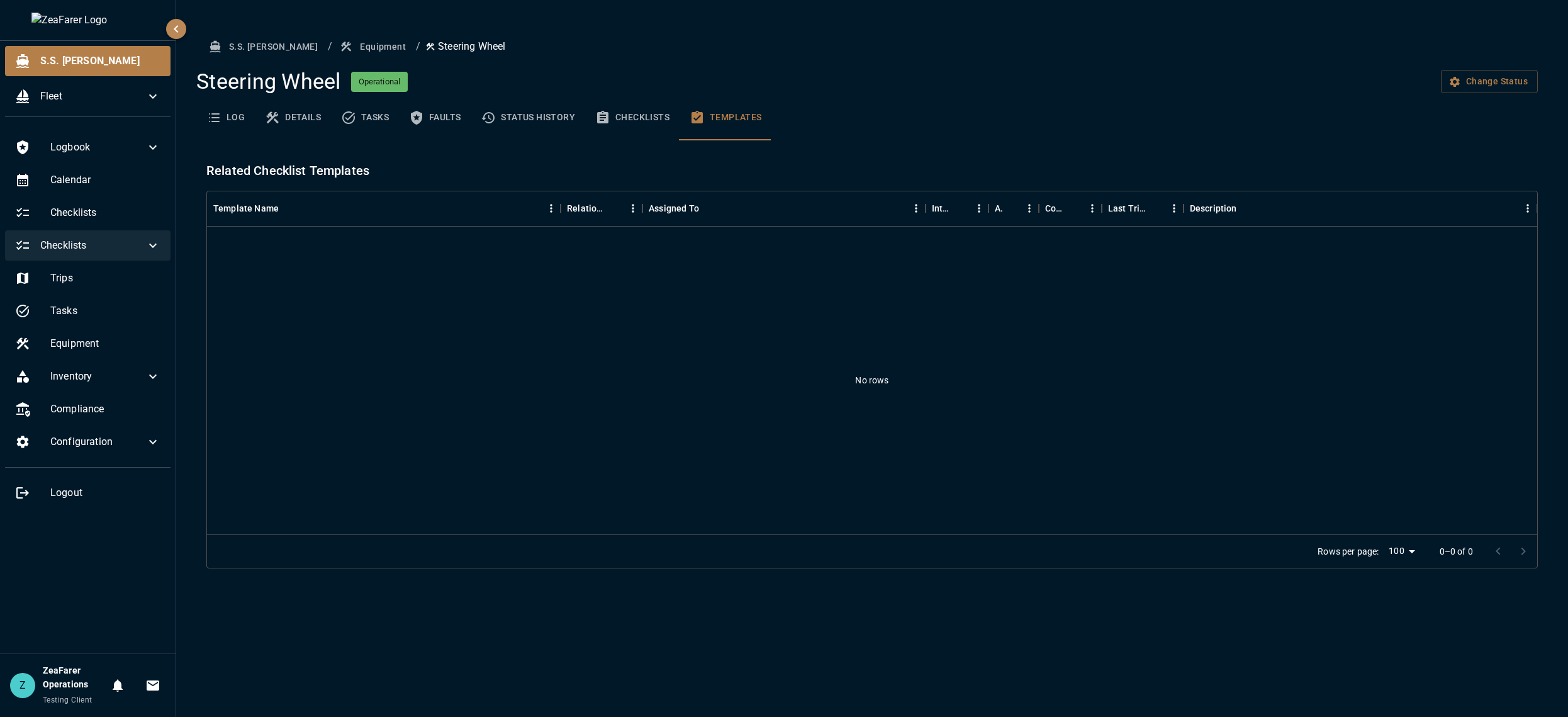
click at [89, 248] on span "Checklists" at bounding box center [93, 246] width 105 height 15
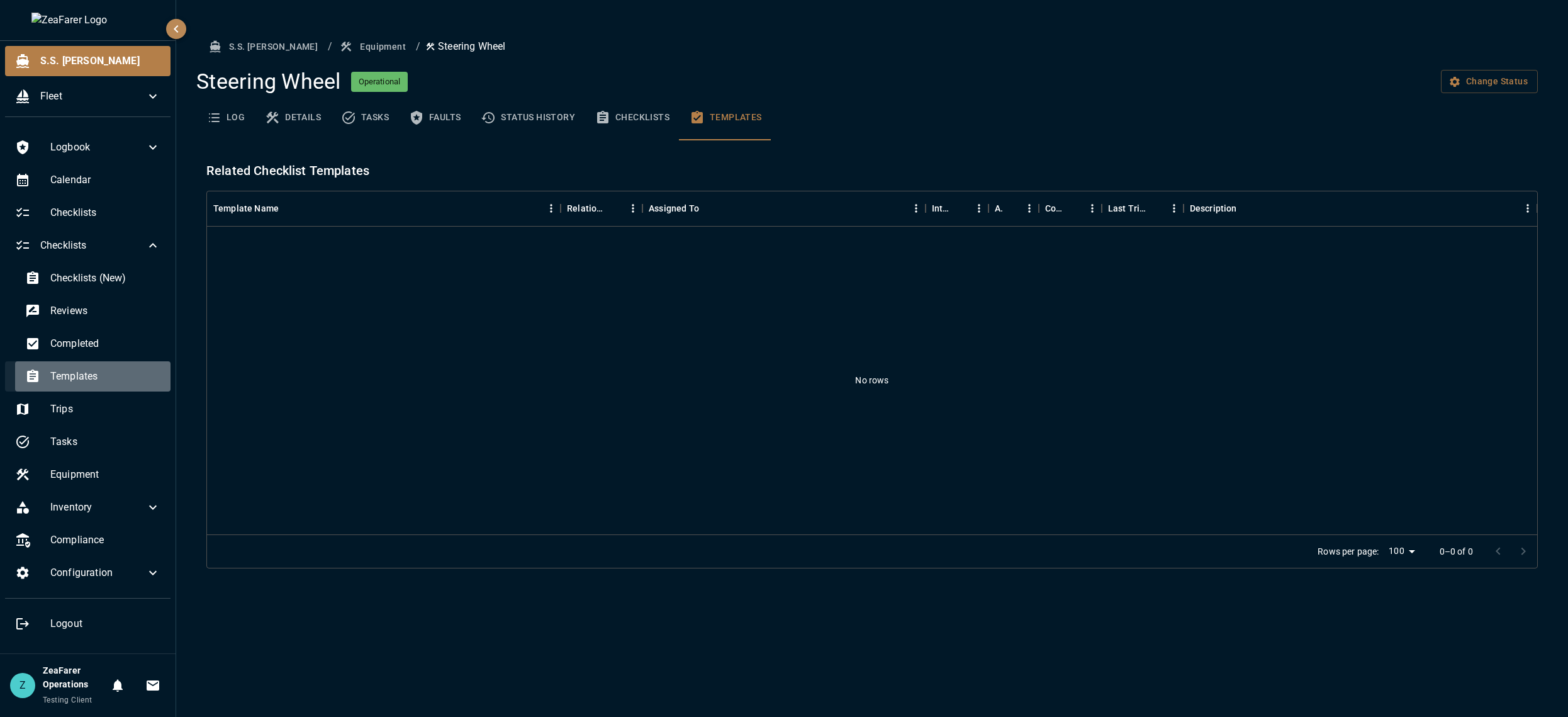
click at [93, 369] on span "Templates" at bounding box center [105, 376] width 110 height 15
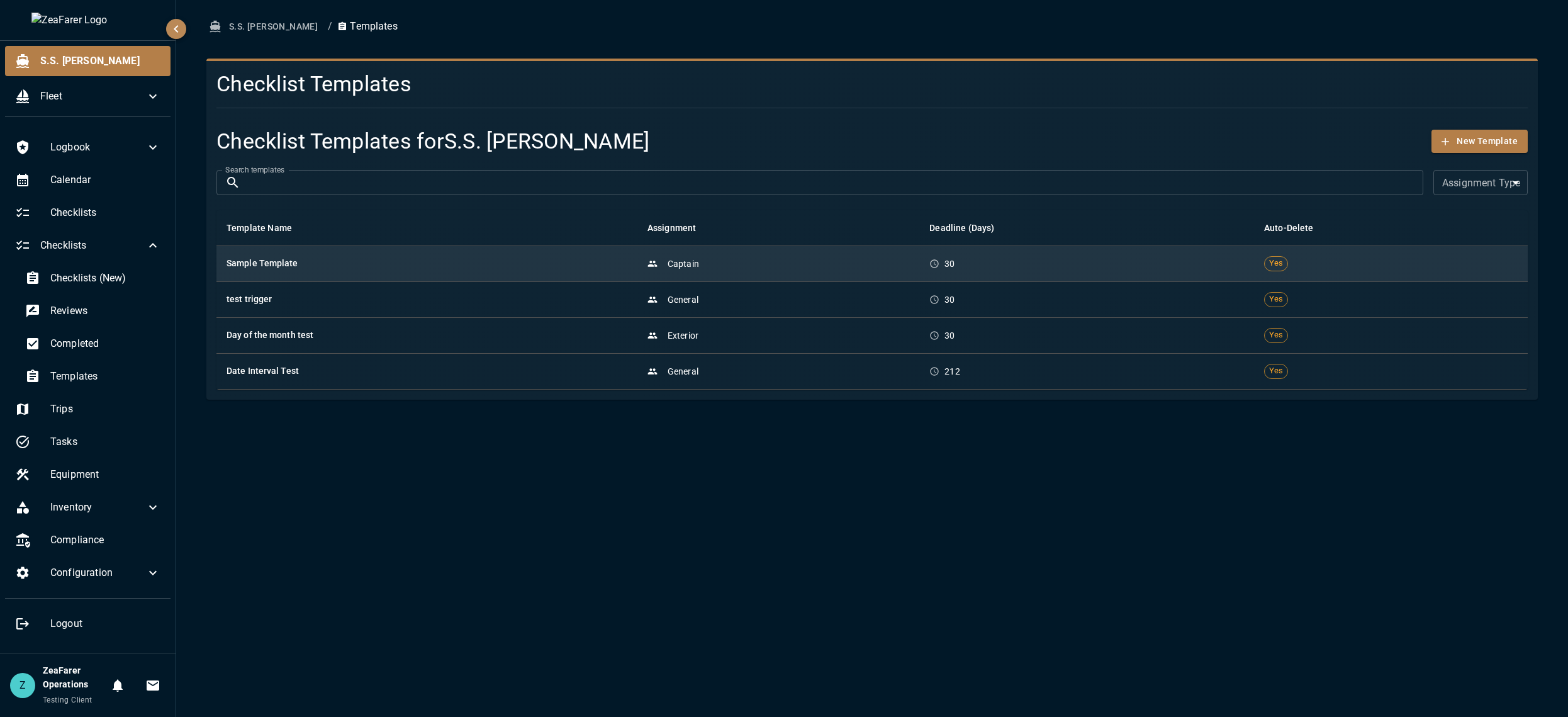
click at [513, 272] on td "Sample Template" at bounding box center [426, 263] width 421 height 36
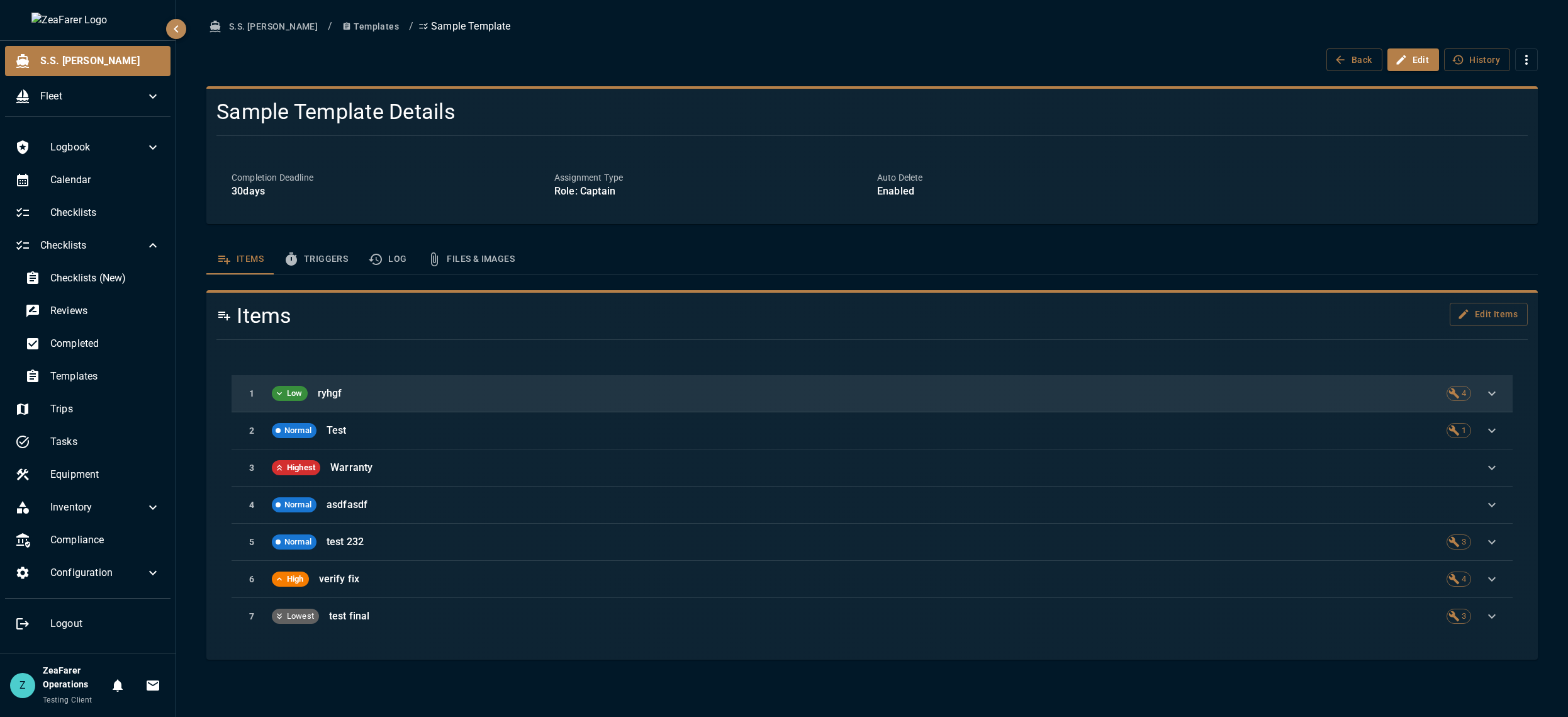
click at [485, 395] on p "ryhgf" at bounding box center [876, 394] width 1119 height 15
click at [1491, 387] on icon "button" at bounding box center [1492, 394] width 15 height 15
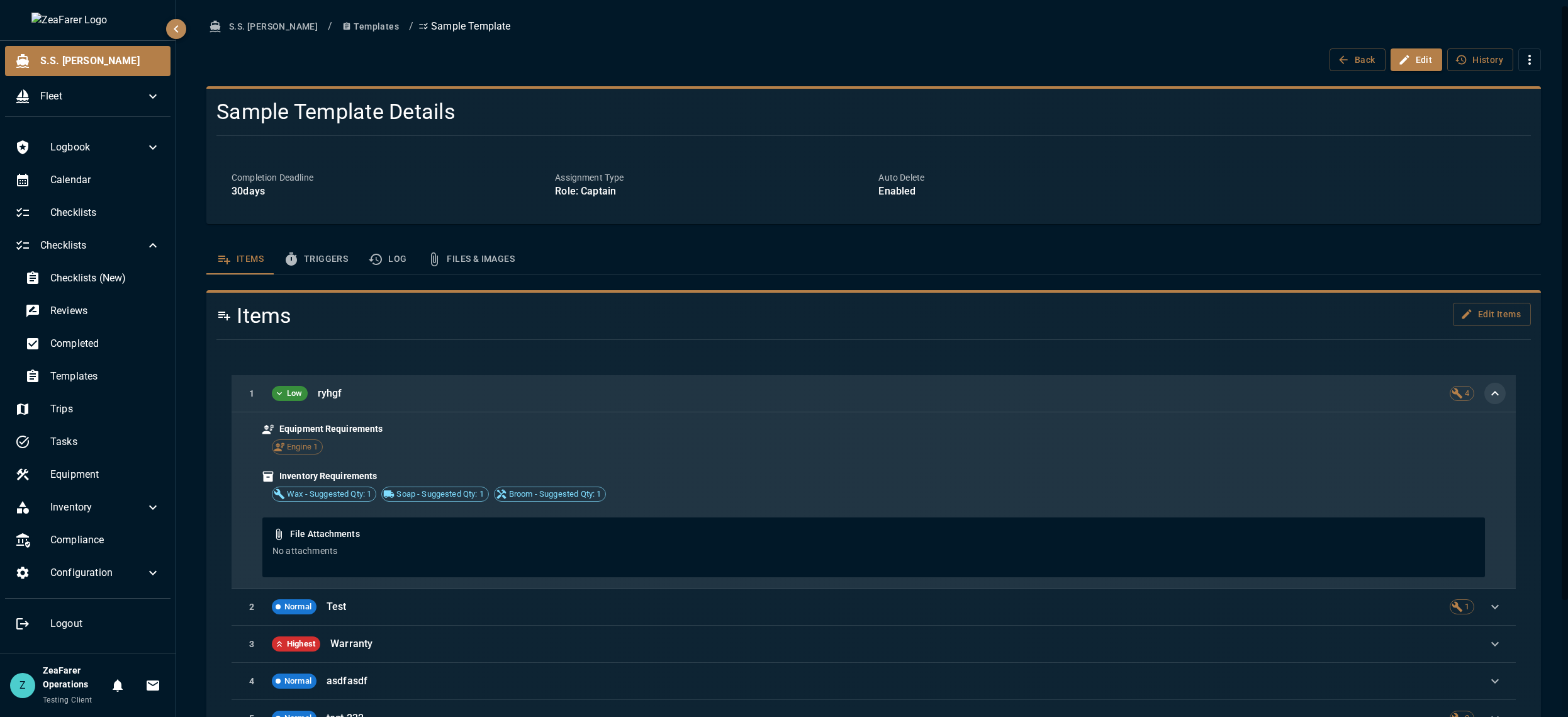
click at [1489, 387] on icon "button" at bounding box center [1495, 394] width 15 height 15
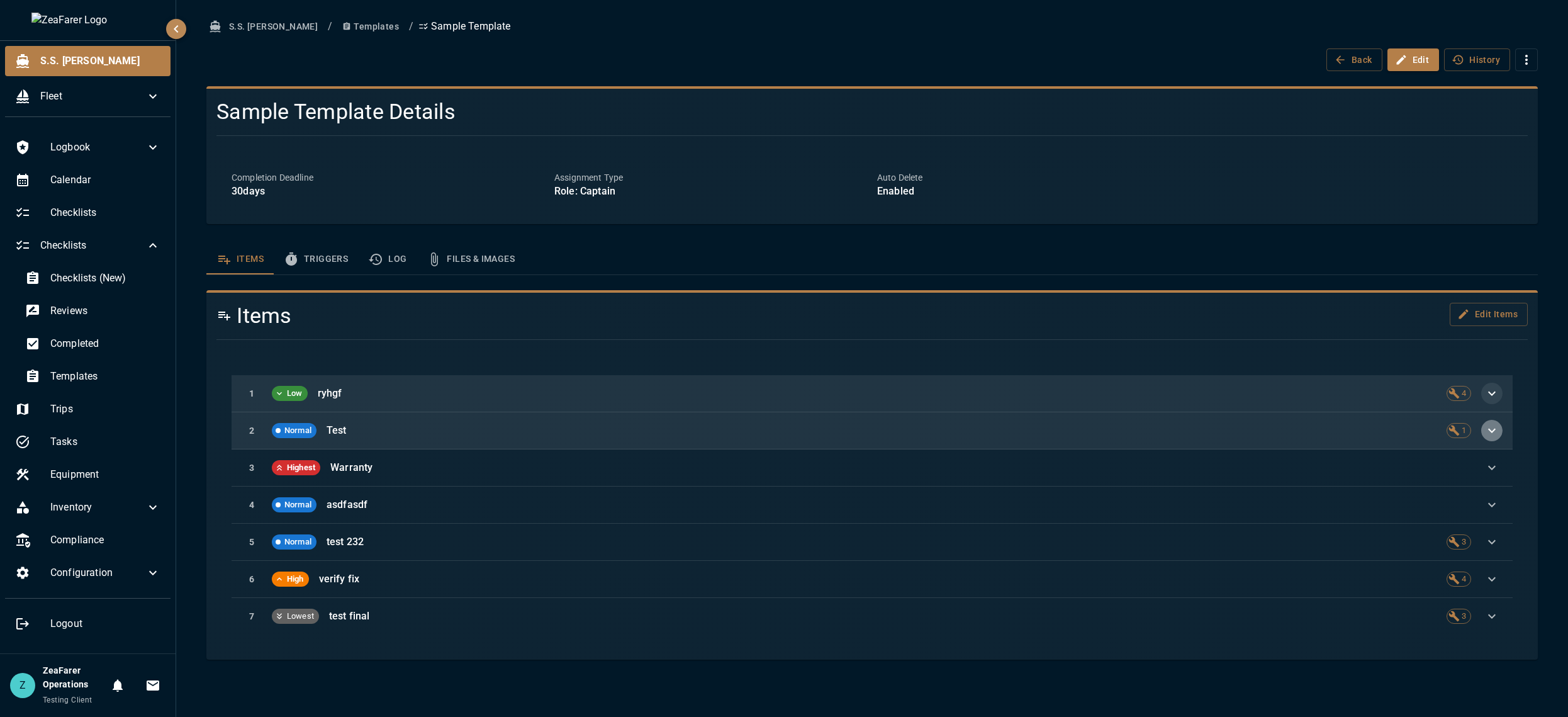
click at [1484, 431] on icon "button" at bounding box center [1492, 431] width 15 height 15
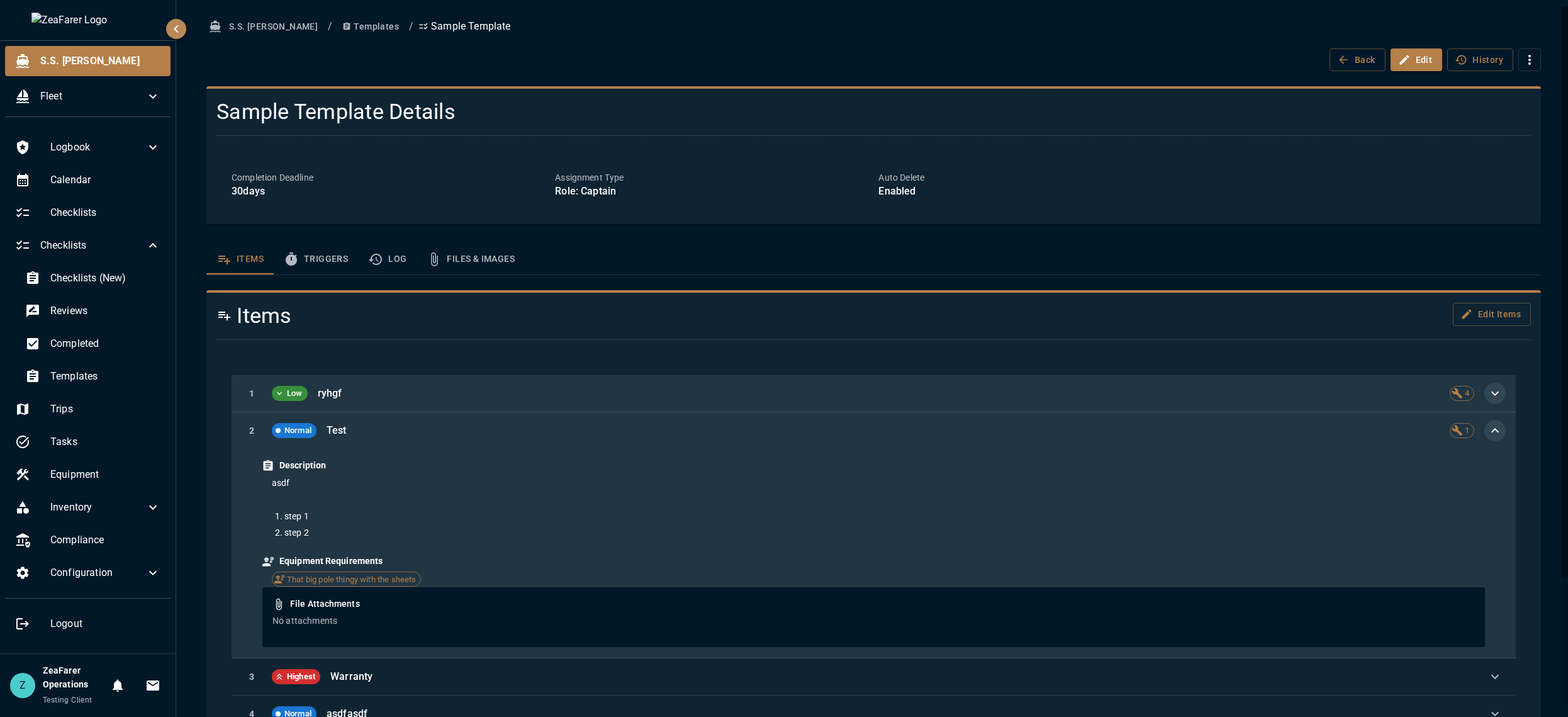
click at [1491, 431] on icon "button" at bounding box center [1495, 430] width 8 height 4
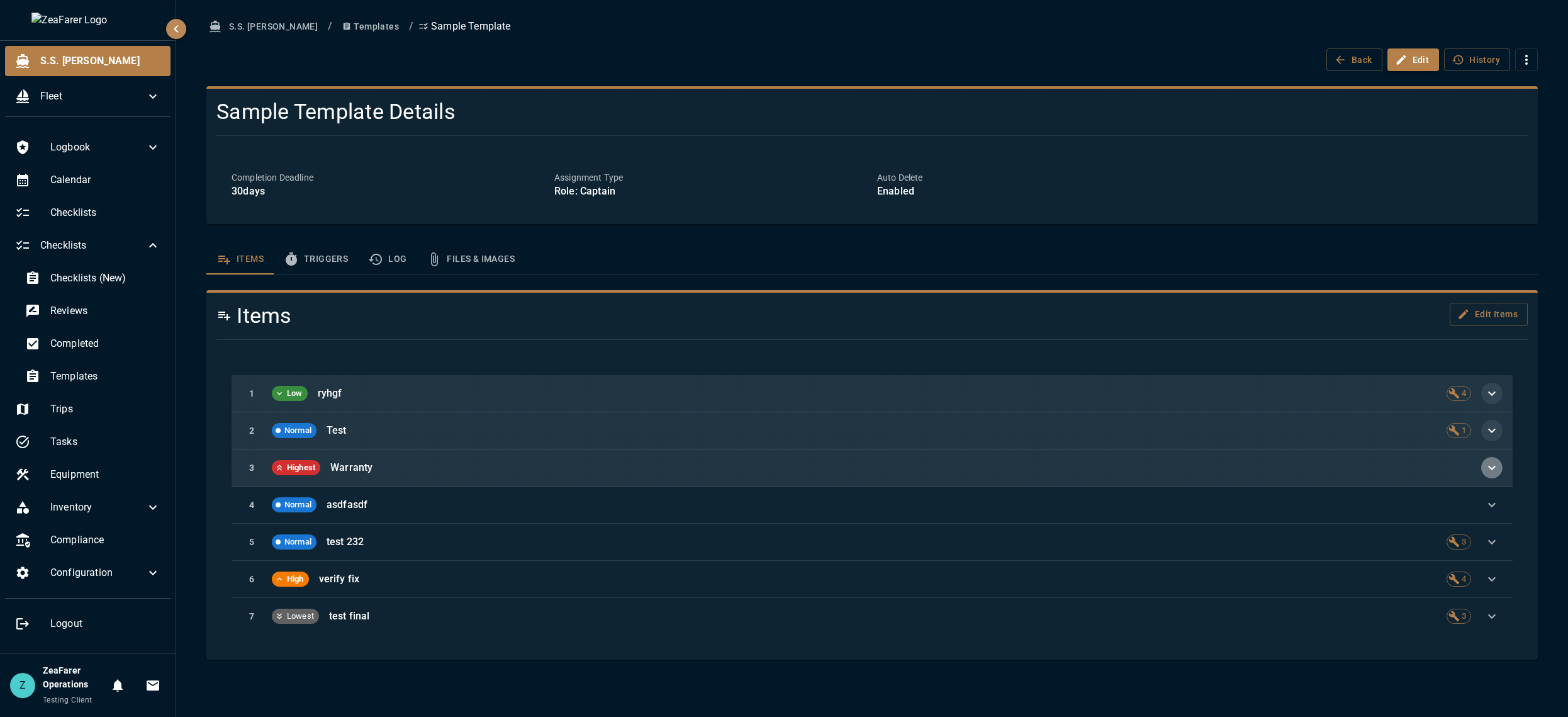
click at [1483, 473] on button "button" at bounding box center [1491, 467] width 22 height 22
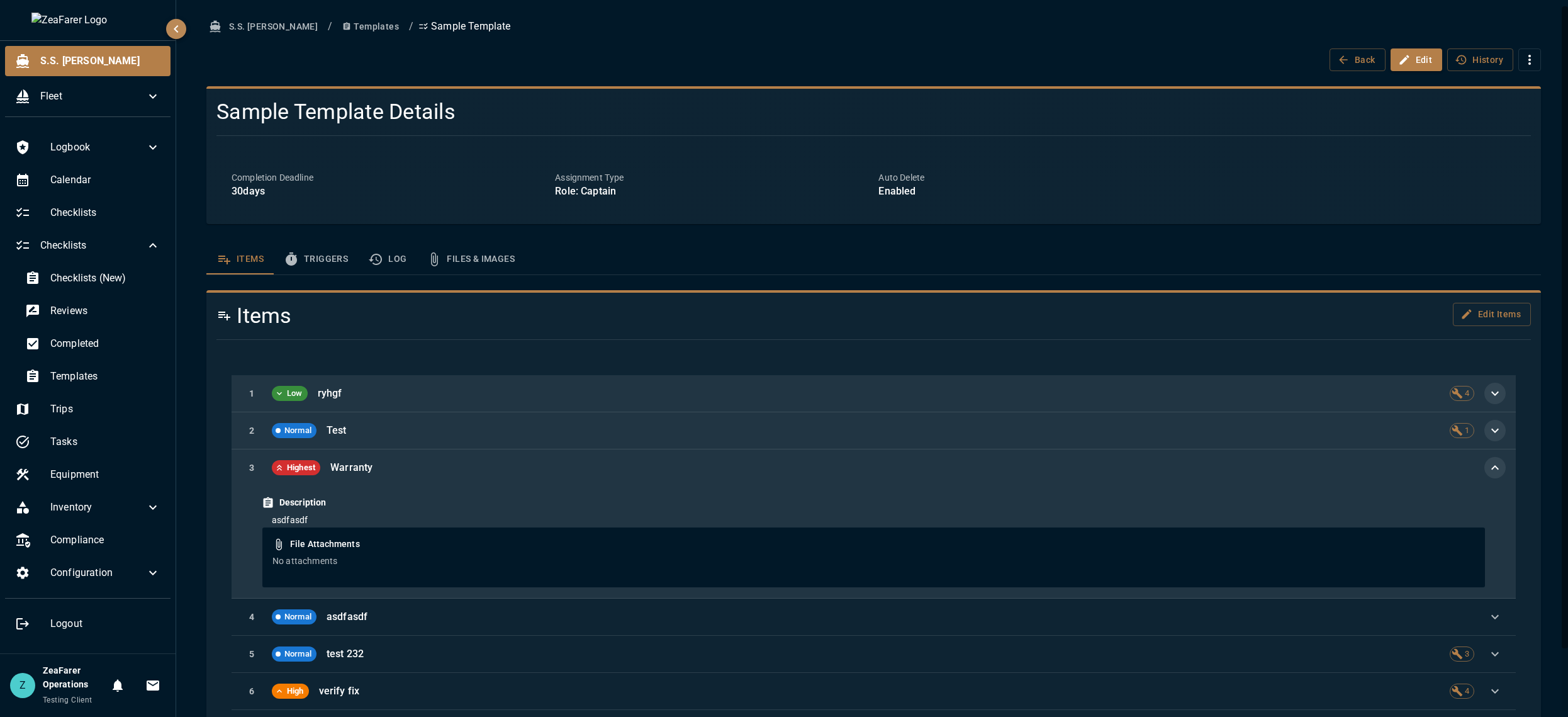
click at [1487, 473] on icon "button" at bounding box center [1495, 468] width 15 height 15
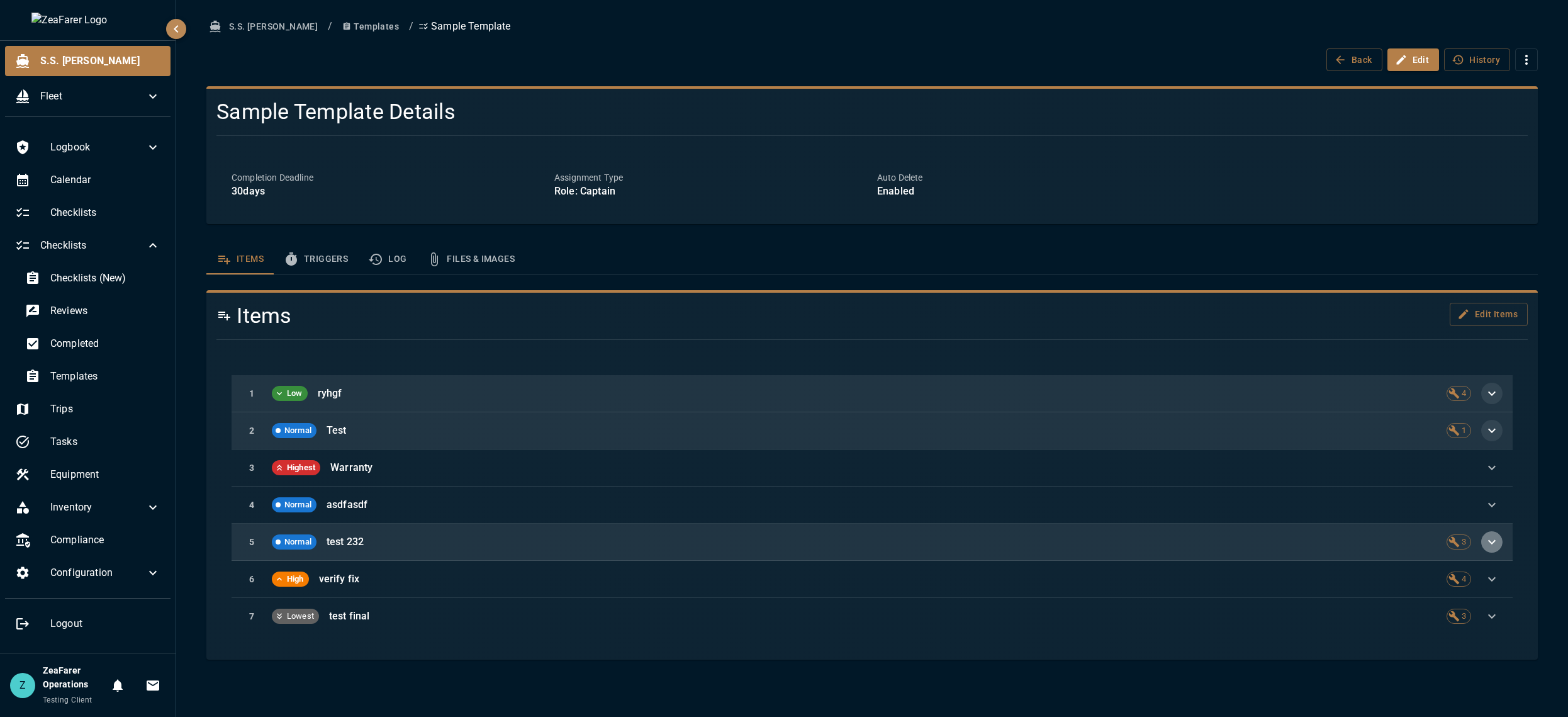
click at [1495, 544] on icon "button" at bounding box center [1492, 542] width 15 height 15
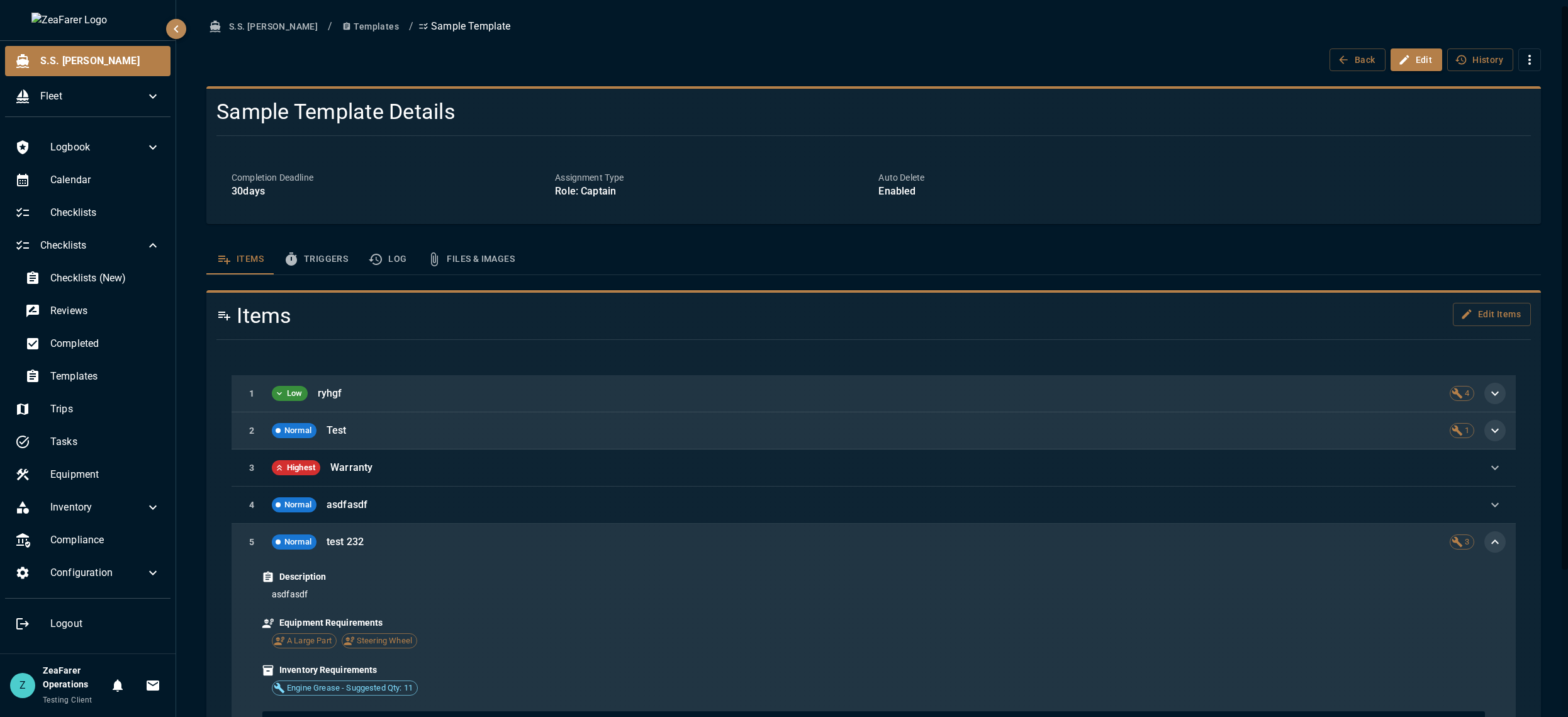
click at [1495, 544] on button "button" at bounding box center [1495, 542] width 22 height 22
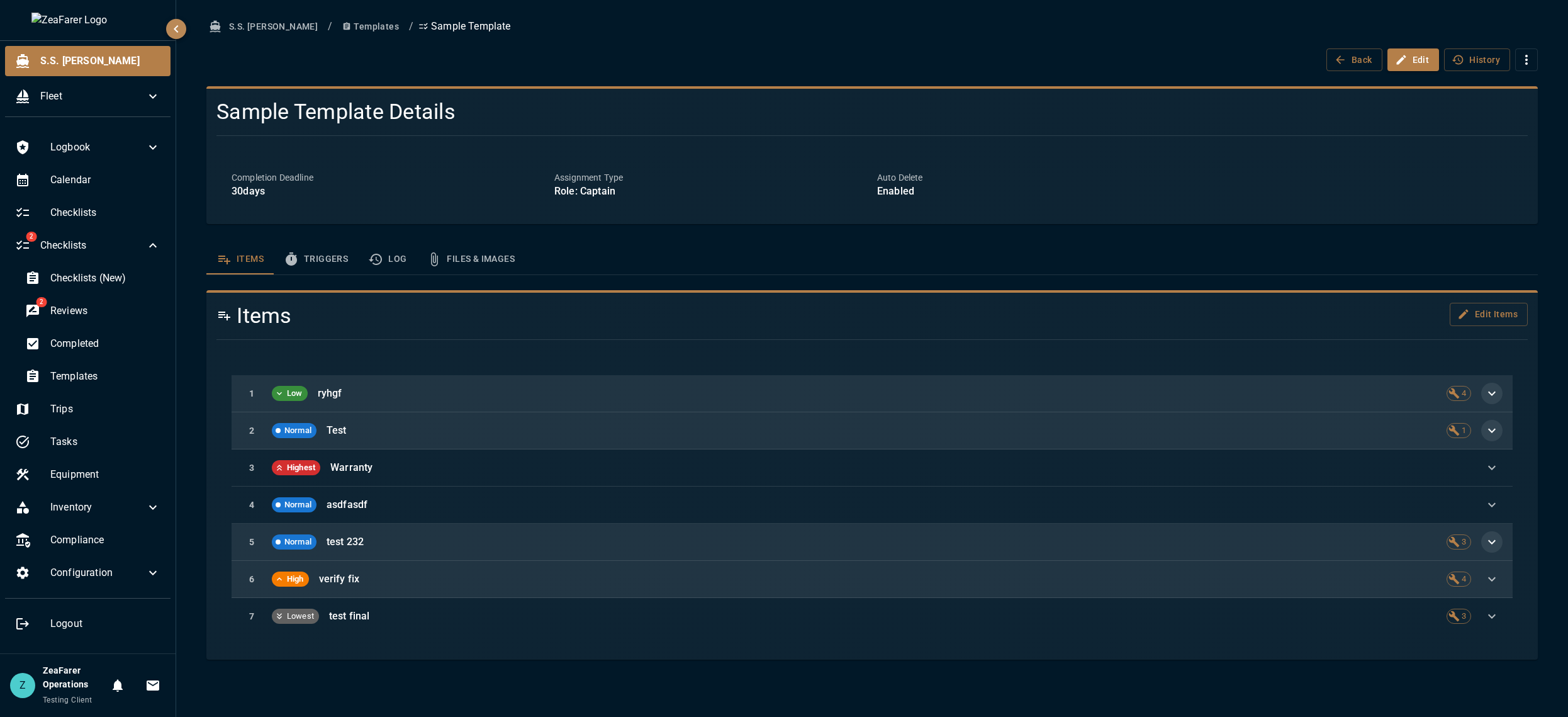
click at [1498, 573] on div "6 High verify fix 4" at bounding box center [872, 579] width 1280 height 37
click at [1494, 579] on icon "button" at bounding box center [1492, 579] width 15 height 15
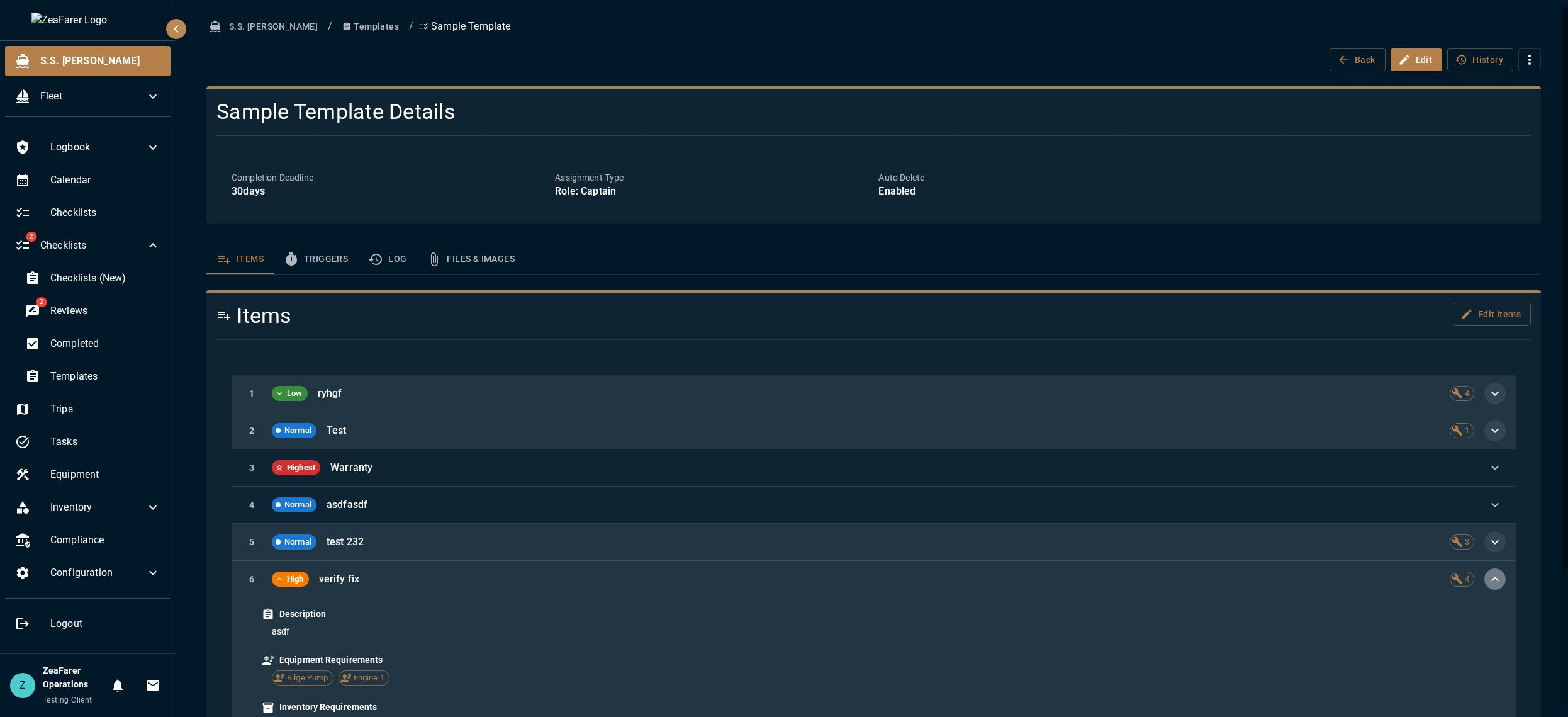
click at [1493, 578] on button "button" at bounding box center [1495, 579] width 22 height 22
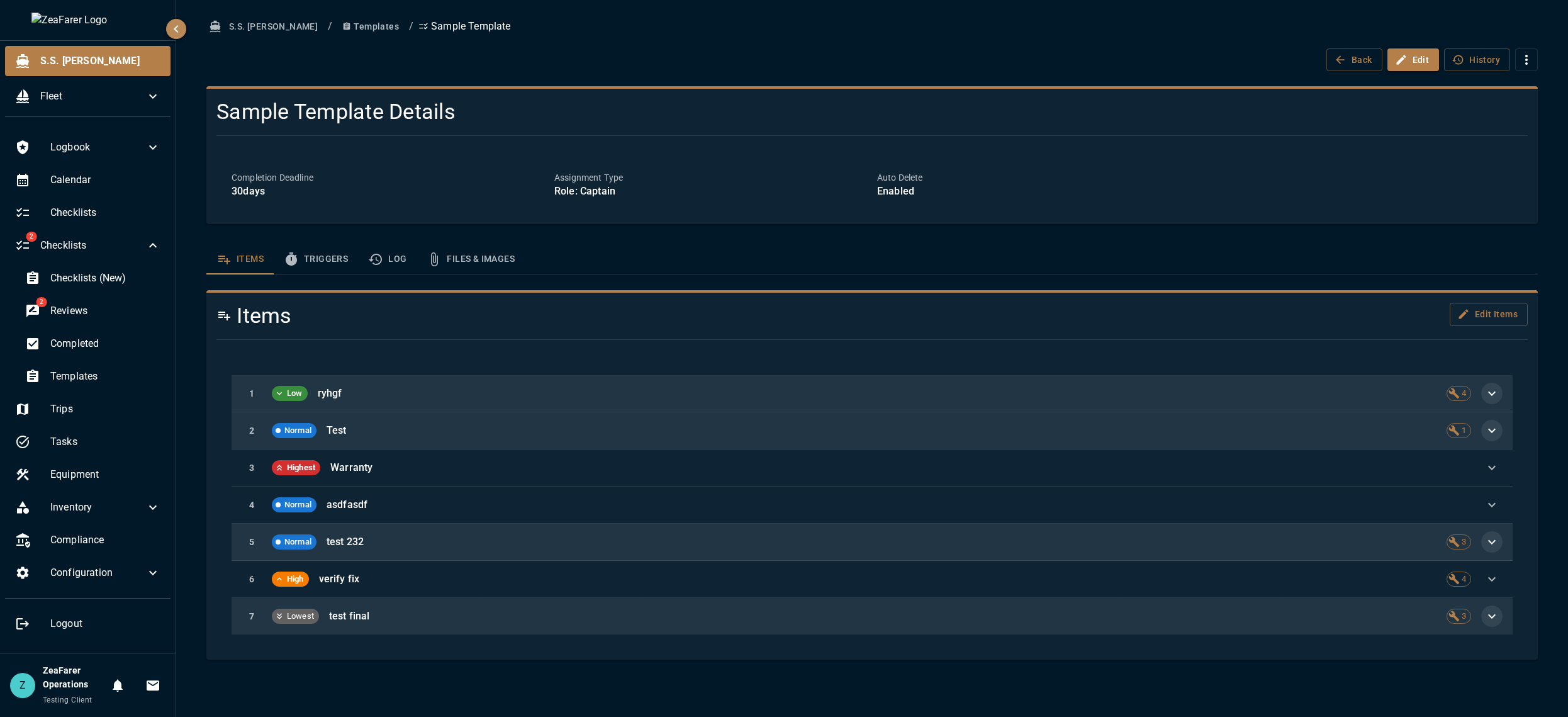
click at [1493, 605] on div "7 Lowest test final 3" at bounding box center [872, 616] width 1280 height 36
click at [1491, 611] on icon "button" at bounding box center [1492, 616] width 15 height 15
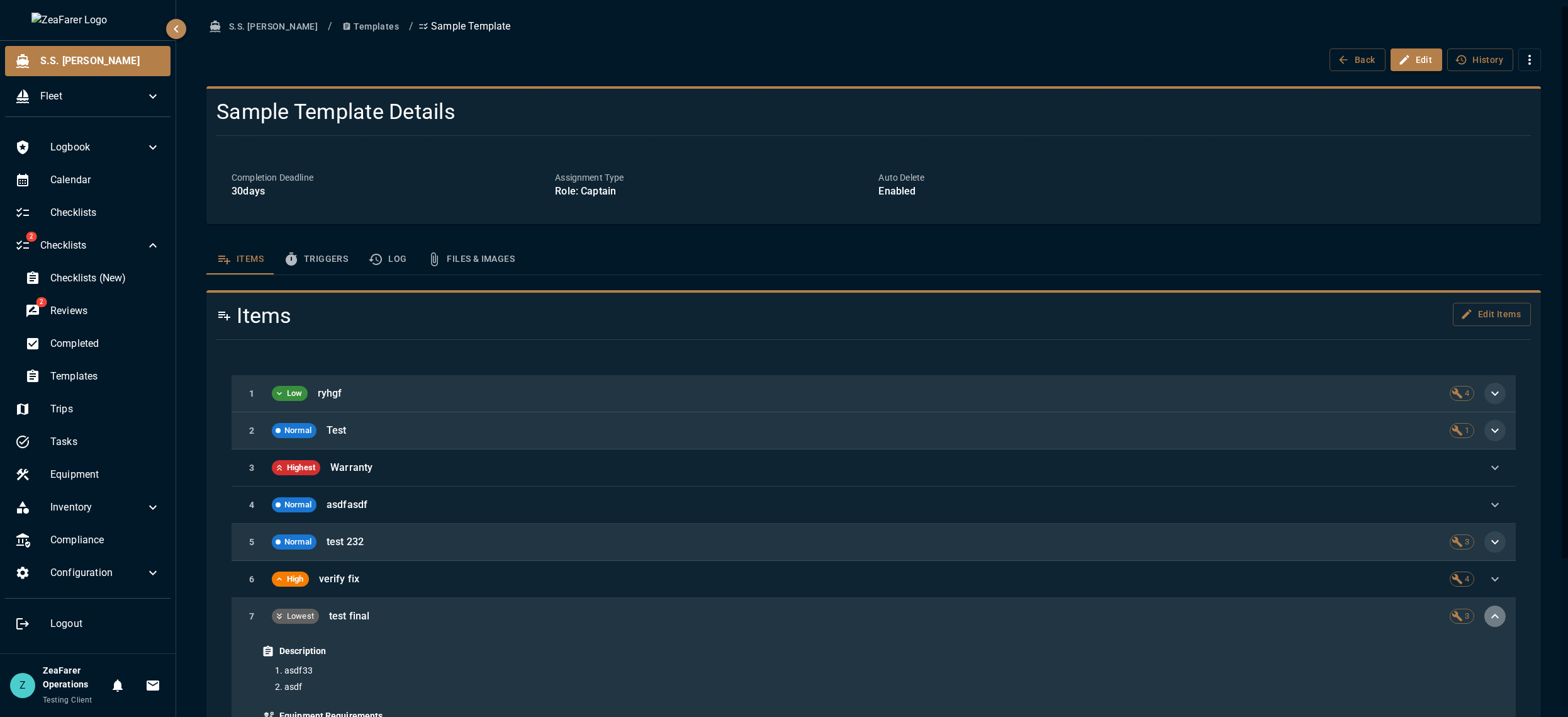
click at [1491, 621] on icon "button" at bounding box center [1495, 616] width 15 height 15
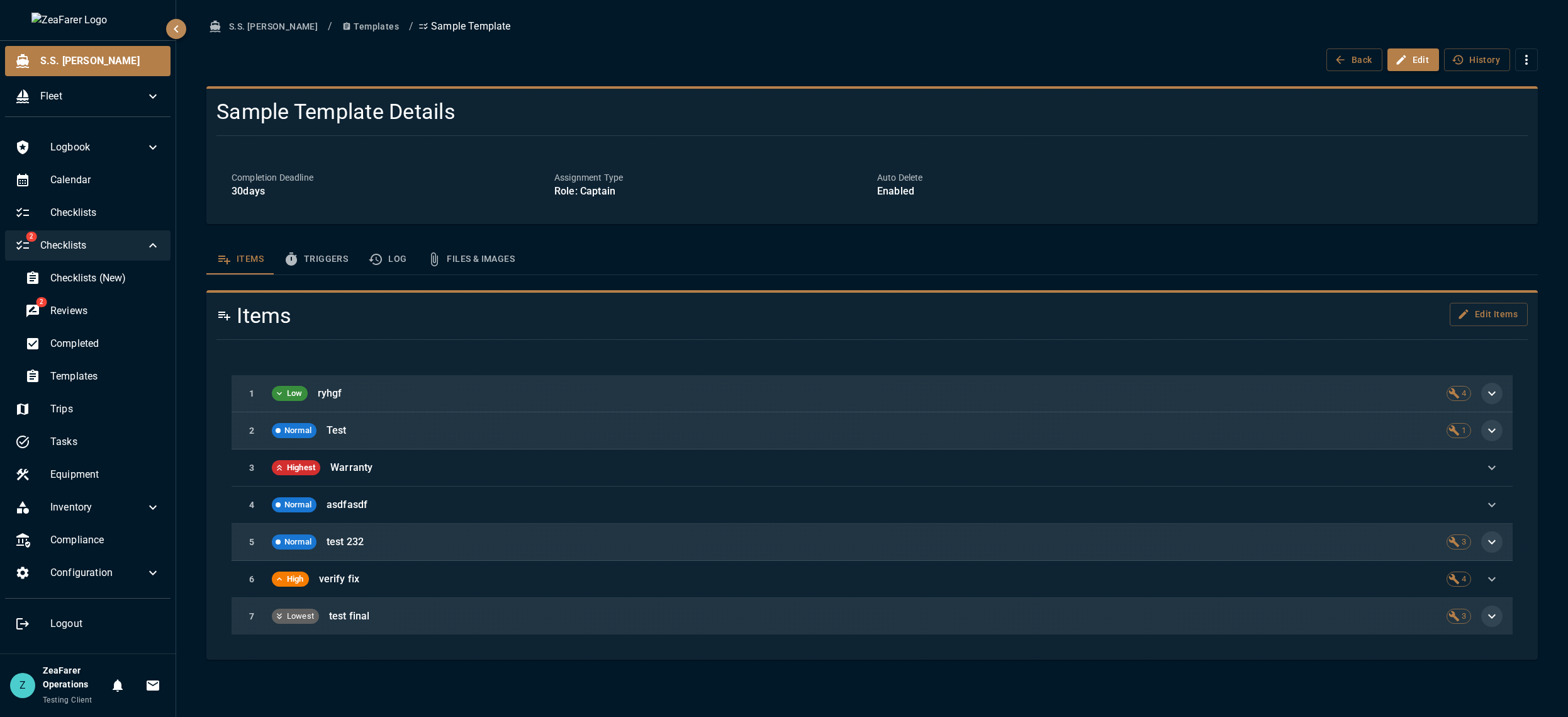
click at [59, 237] on div "2 Checklists" at bounding box center [87, 245] width 165 height 30
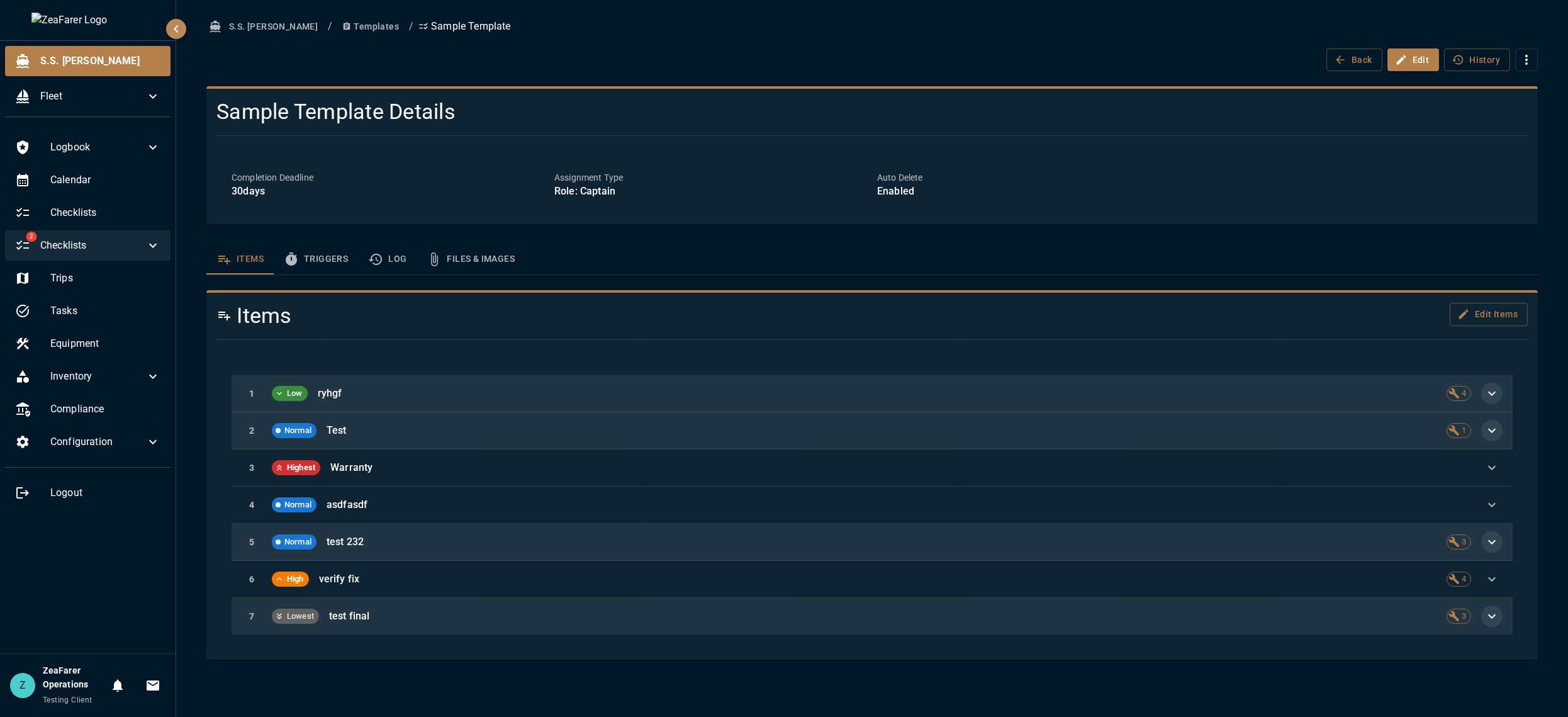
click at [59, 237] on div "2 Checklists" at bounding box center [87, 245] width 165 height 30
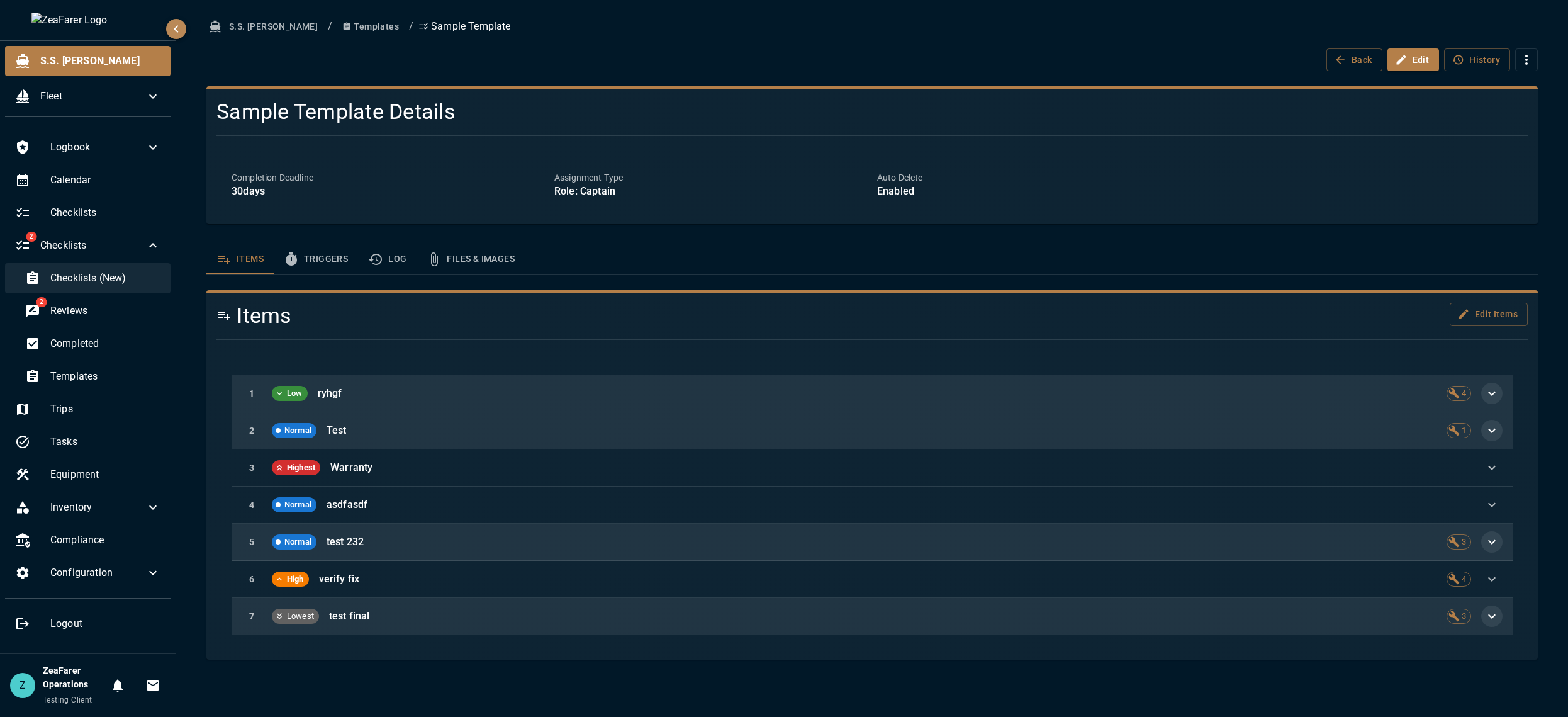
click at [60, 278] on span "Checklists (New)" at bounding box center [105, 279] width 110 height 15
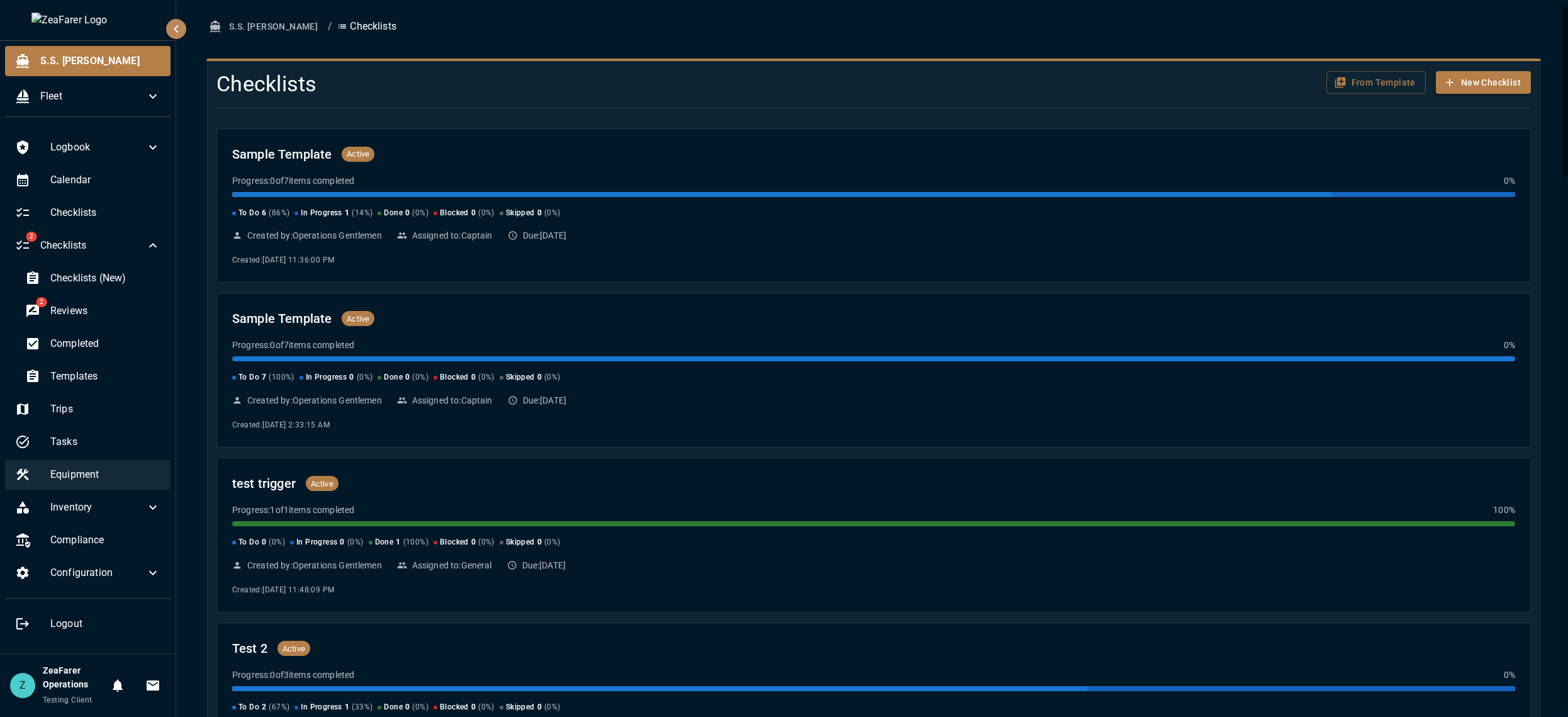
click at [85, 479] on span "Equipment" at bounding box center [105, 475] width 110 height 15
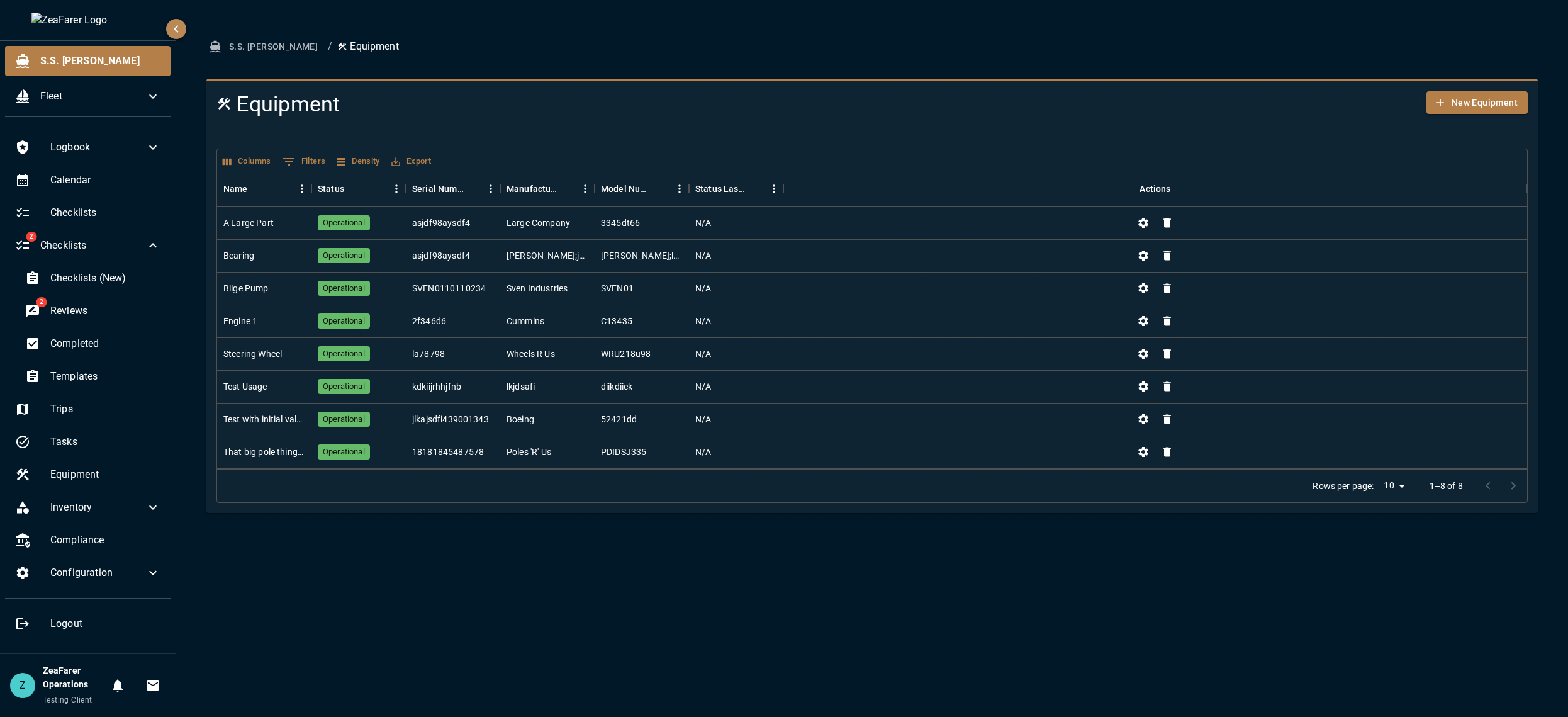
click at [205, 313] on div "Equipment New Equipment Columns 0 Filters Density Export Name Status Serial Num…" at bounding box center [867, 290] width 1341 height 444
click at [251, 316] on div "Engine 1" at bounding box center [240, 321] width 34 height 13
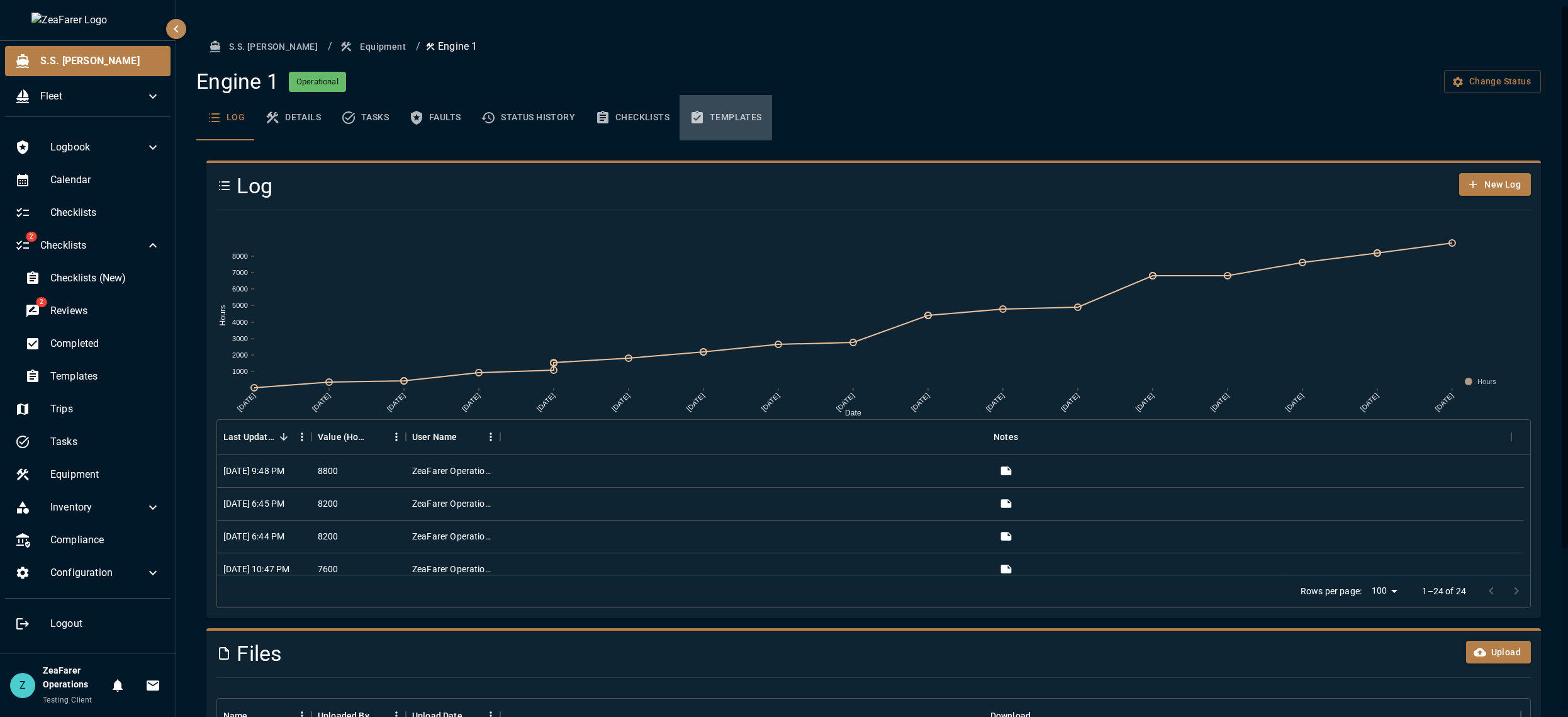
click at [712, 112] on button "Templates" at bounding box center [726, 117] width 93 height 45
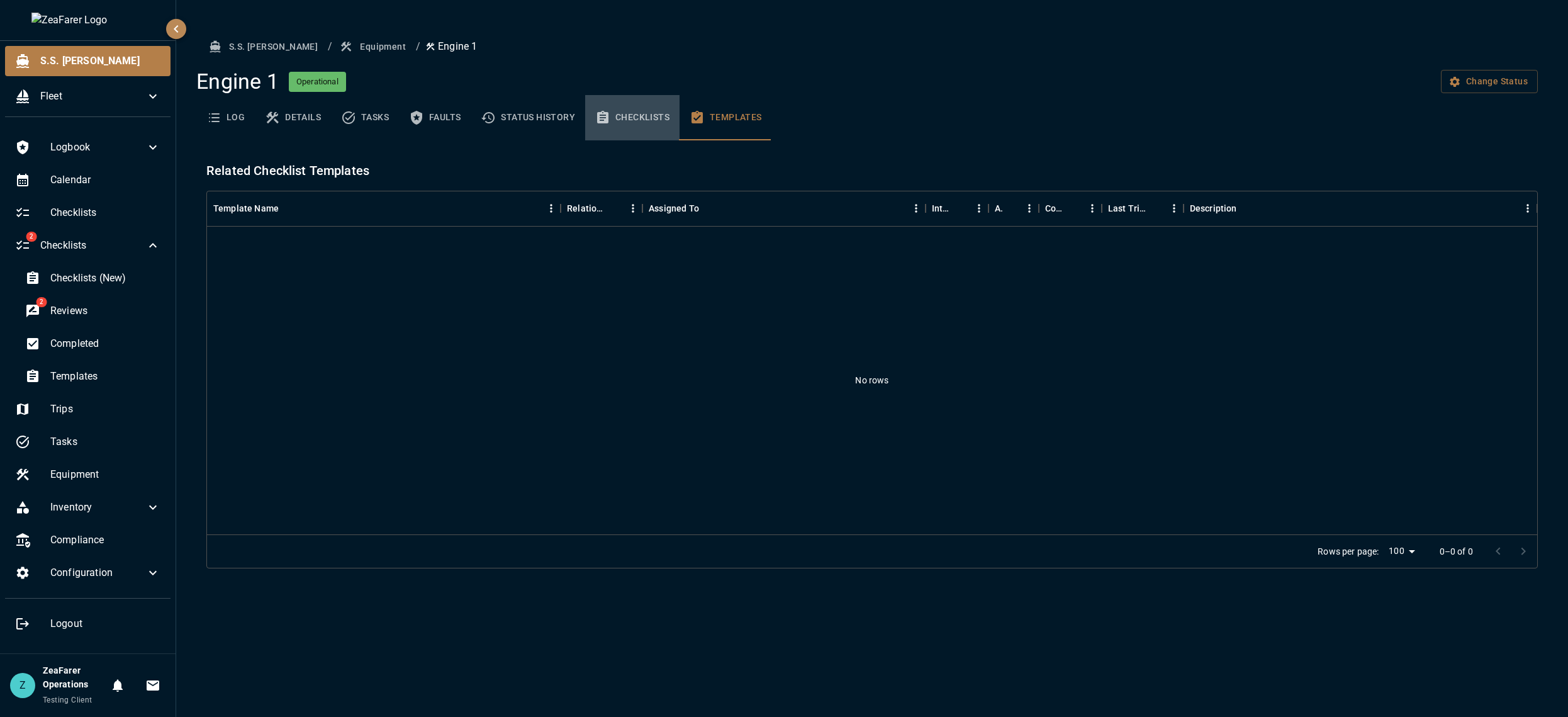
click at [673, 118] on button "Checklists" at bounding box center [632, 117] width 94 height 45
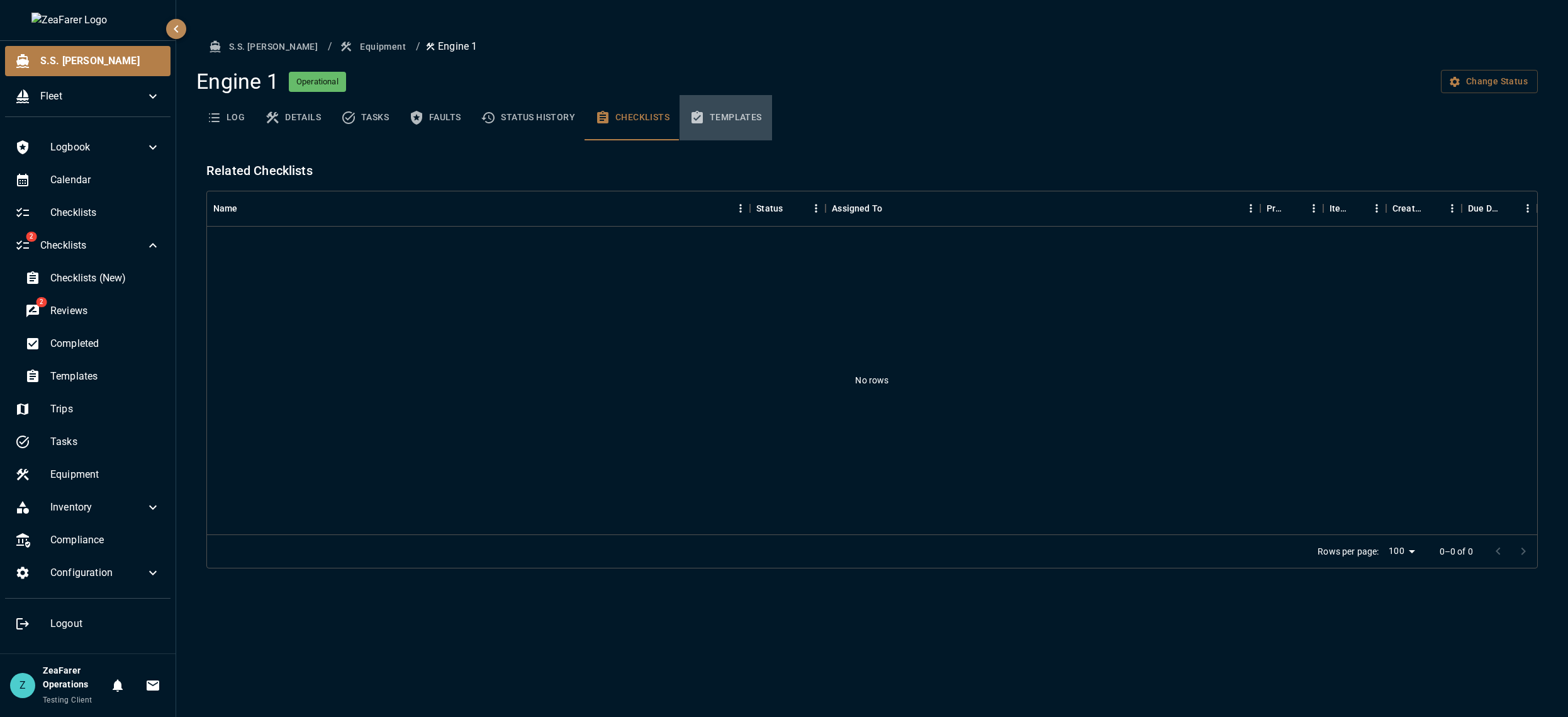
click at [712, 114] on button "Templates" at bounding box center [726, 117] width 93 height 45
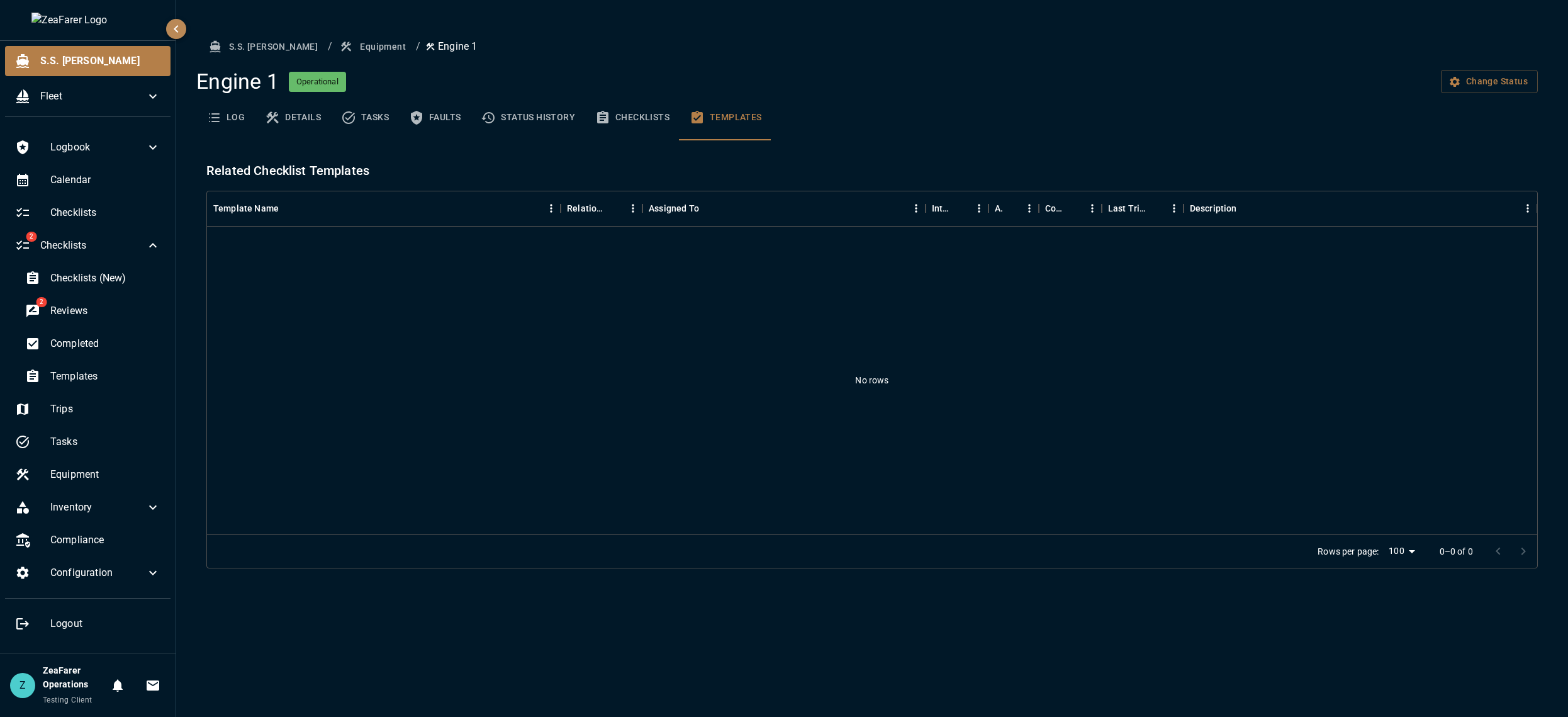
click at [644, 105] on button "Checklists" at bounding box center [632, 117] width 94 height 45
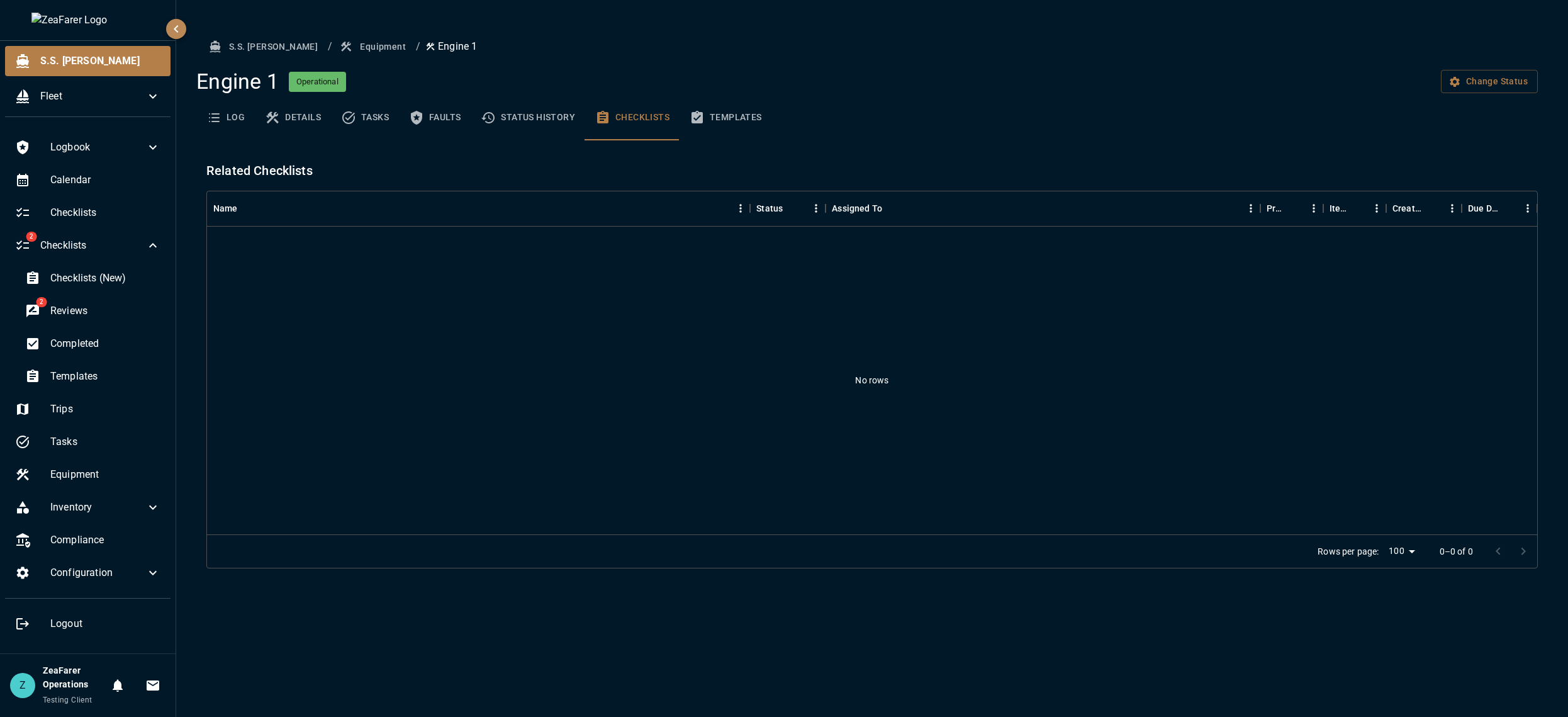
click at [542, 120] on button "Status History" at bounding box center [528, 117] width 114 height 45
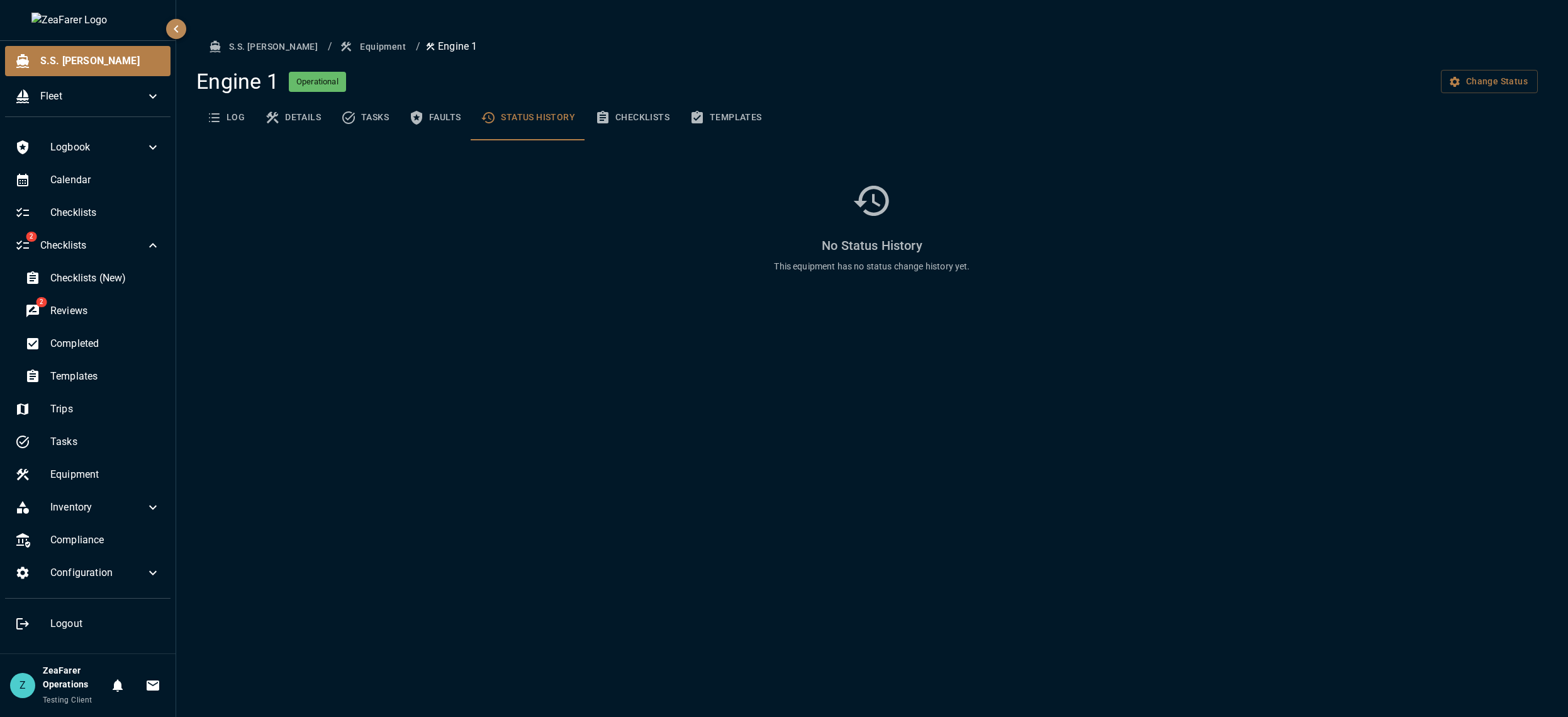
click at [437, 114] on button "Faults" at bounding box center [435, 117] width 72 height 45
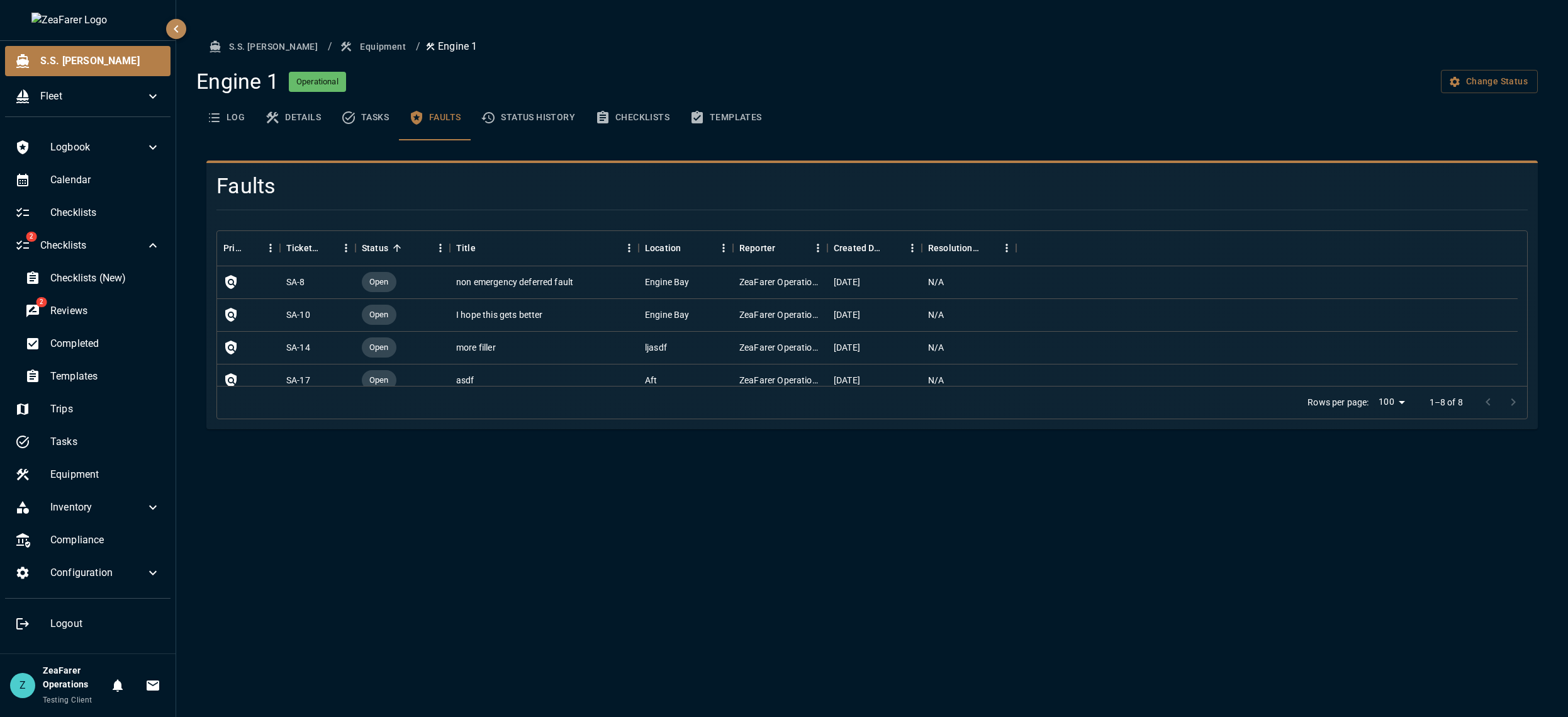
click at [354, 116] on icon "basic tabs example" at bounding box center [349, 118] width 15 height 15
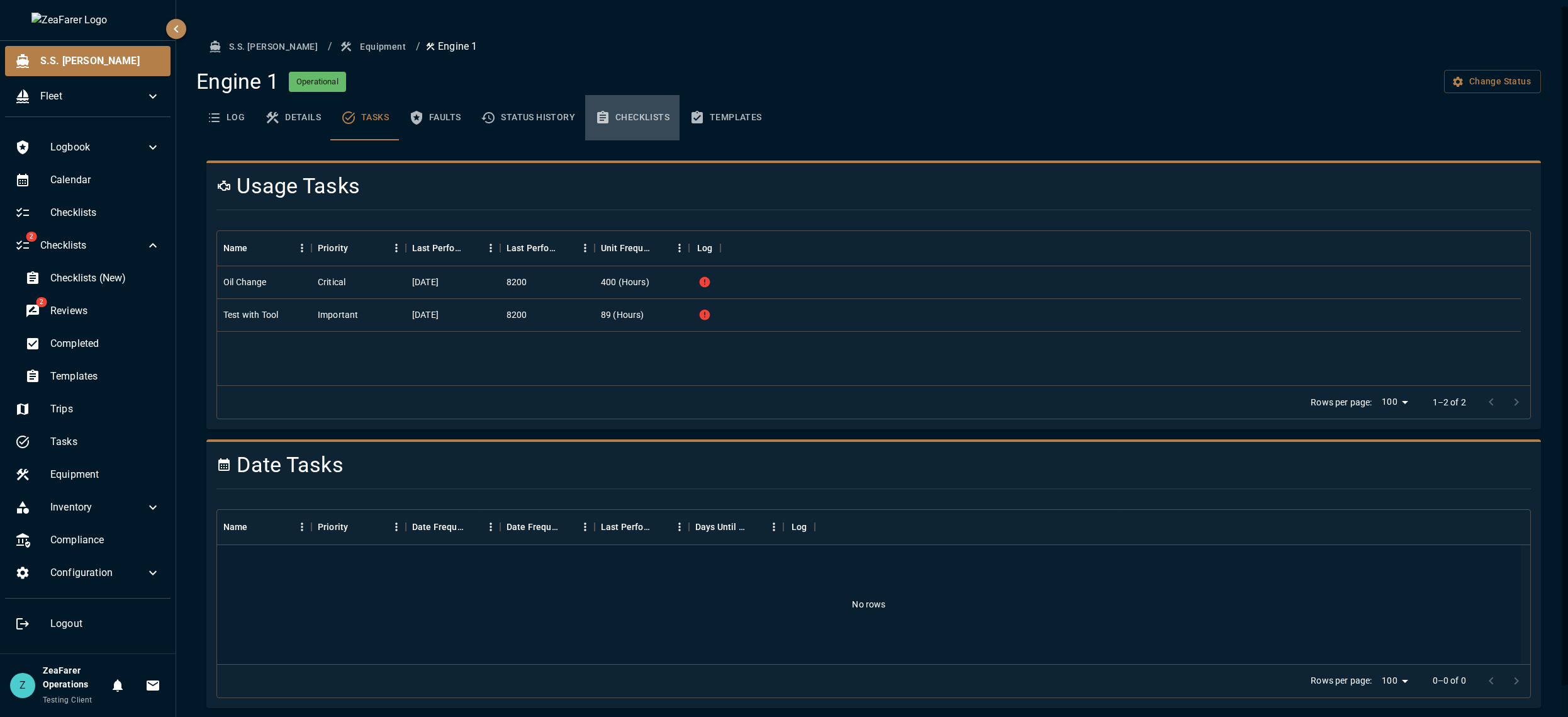
drag, startPoint x: 652, startPoint y: 128, endPoint x: 687, endPoint y: 123, distance: 35.4
click at [653, 128] on button "Checklists" at bounding box center [632, 117] width 94 height 45
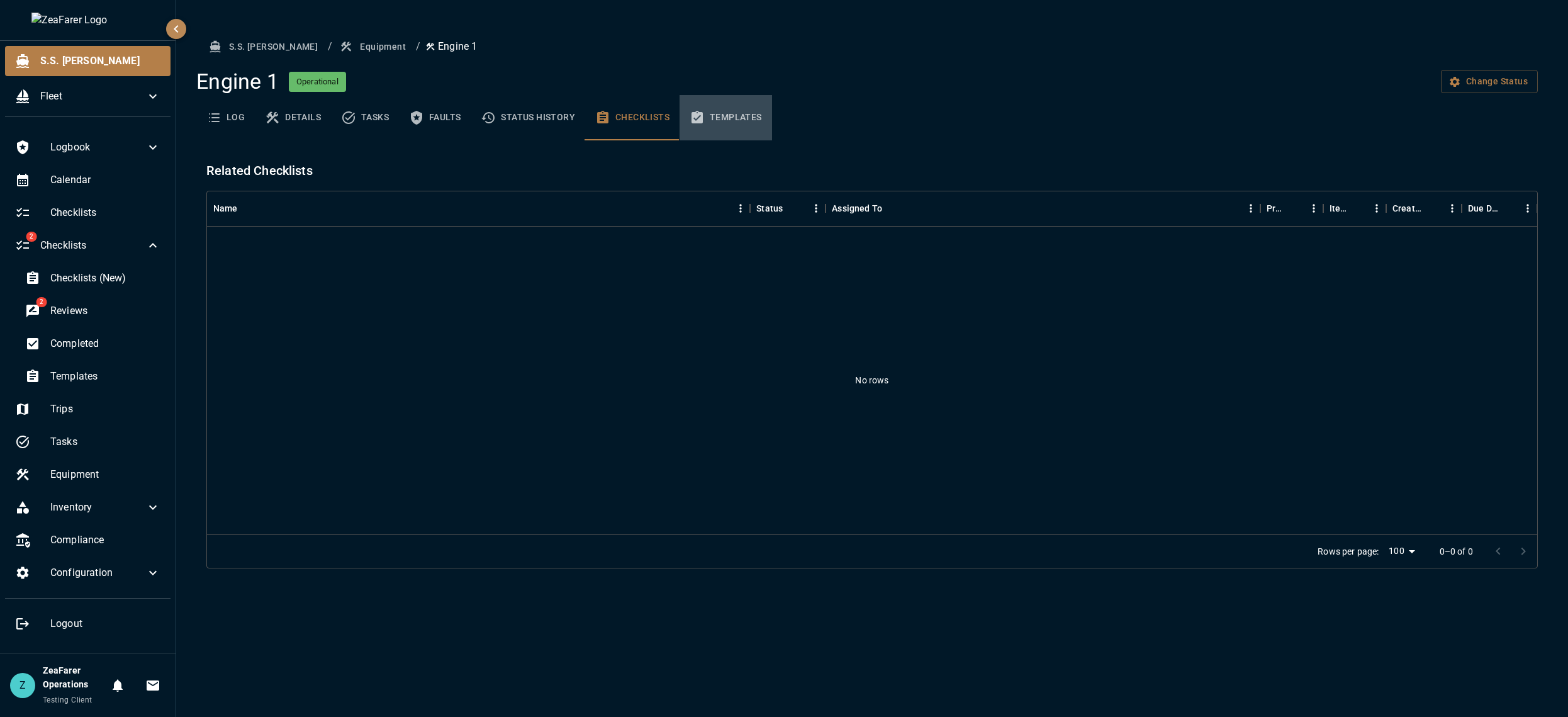
click at [726, 118] on button "Templates" at bounding box center [726, 117] width 93 height 45
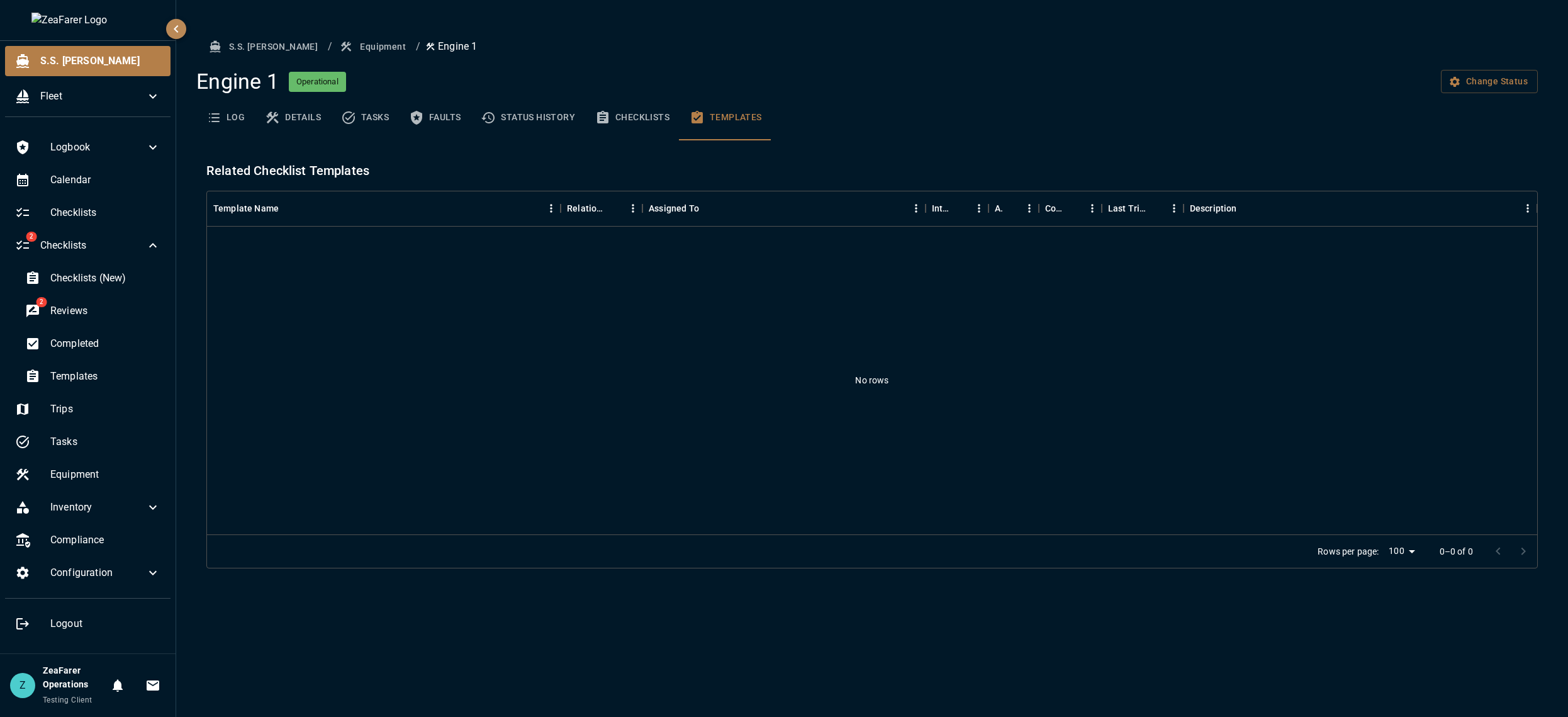
drag, startPoint x: 405, startPoint y: 107, endPoint x: 418, endPoint y: 110, distance: 13.3
click at [405, 108] on button "Faults" at bounding box center [435, 117] width 72 height 45
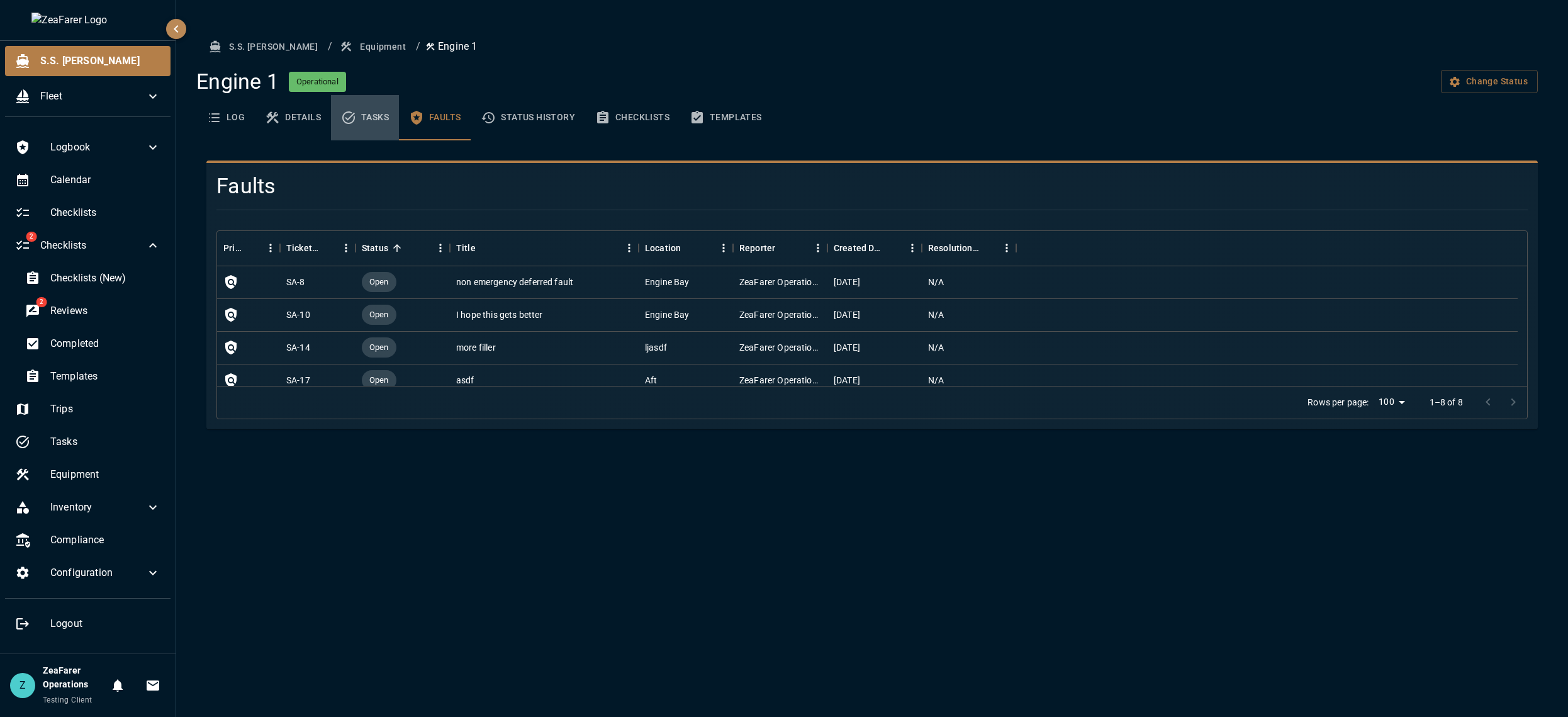
click at [346, 121] on icon "basic tabs example" at bounding box center [349, 118] width 15 height 15
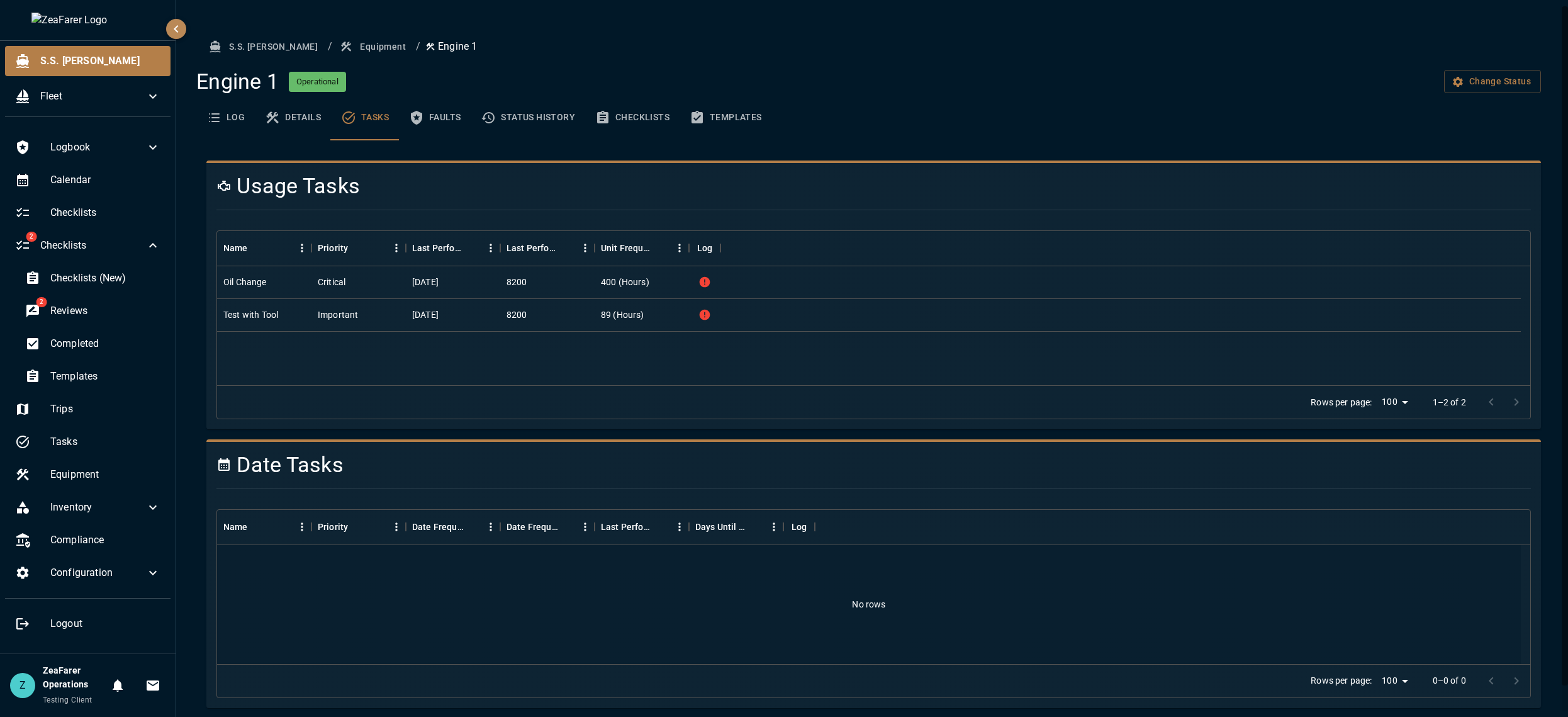
click at [658, 124] on button "Checklists" at bounding box center [632, 117] width 94 height 45
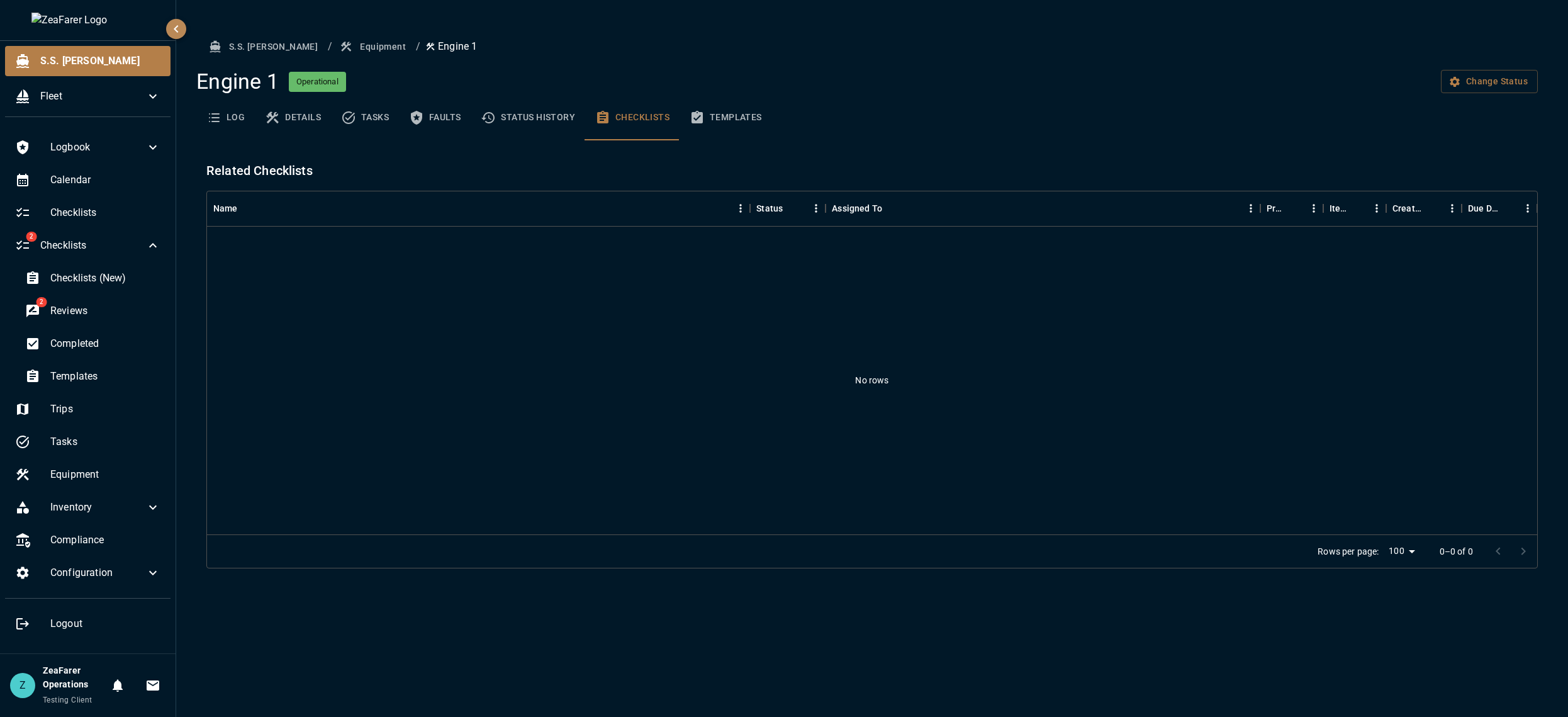
click at [746, 114] on button "Templates" at bounding box center [726, 117] width 93 height 45
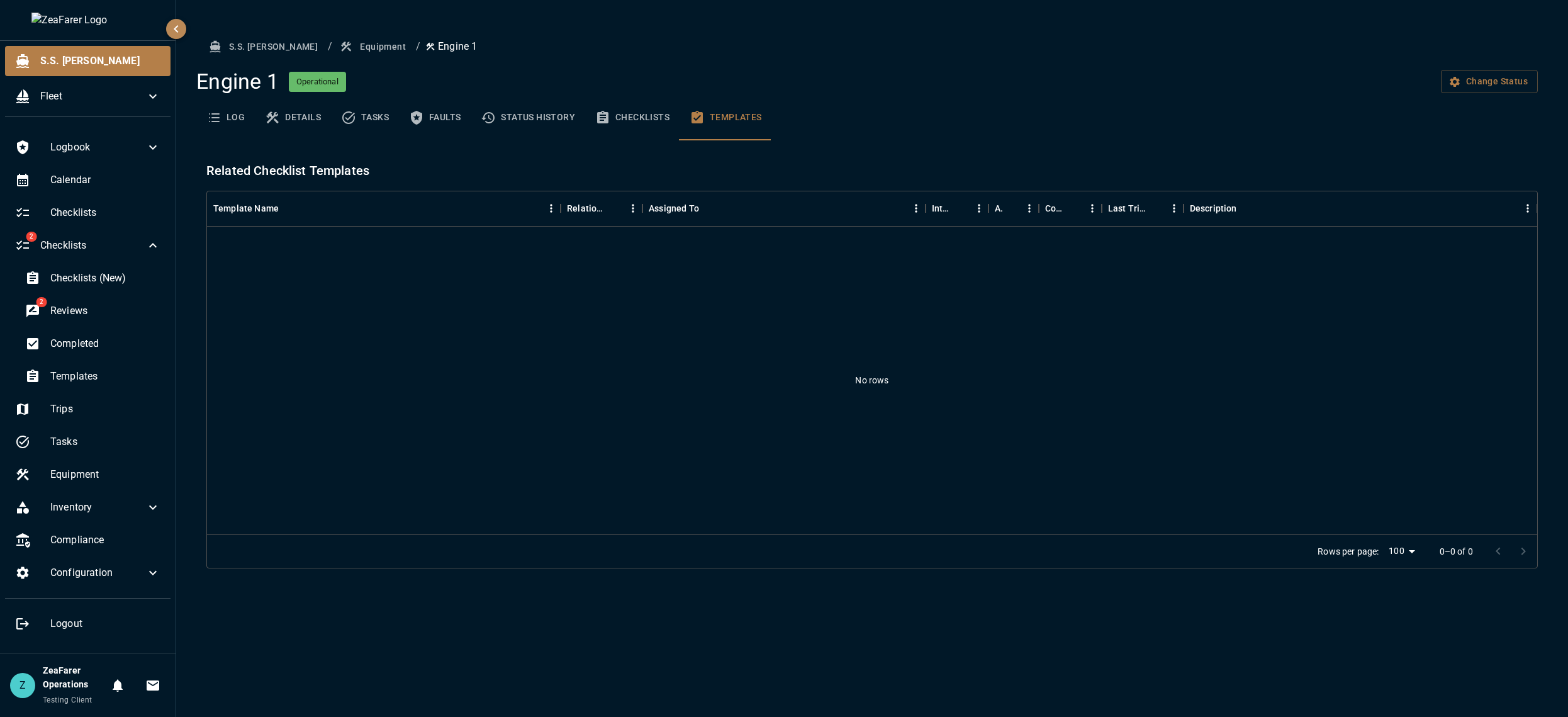
click at [481, 261] on div "No rows" at bounding box center [872, 380] width 1330 height 308
click at [643, 126] on button "Checklists" at bounding box center [632, 117] width 94 height 45
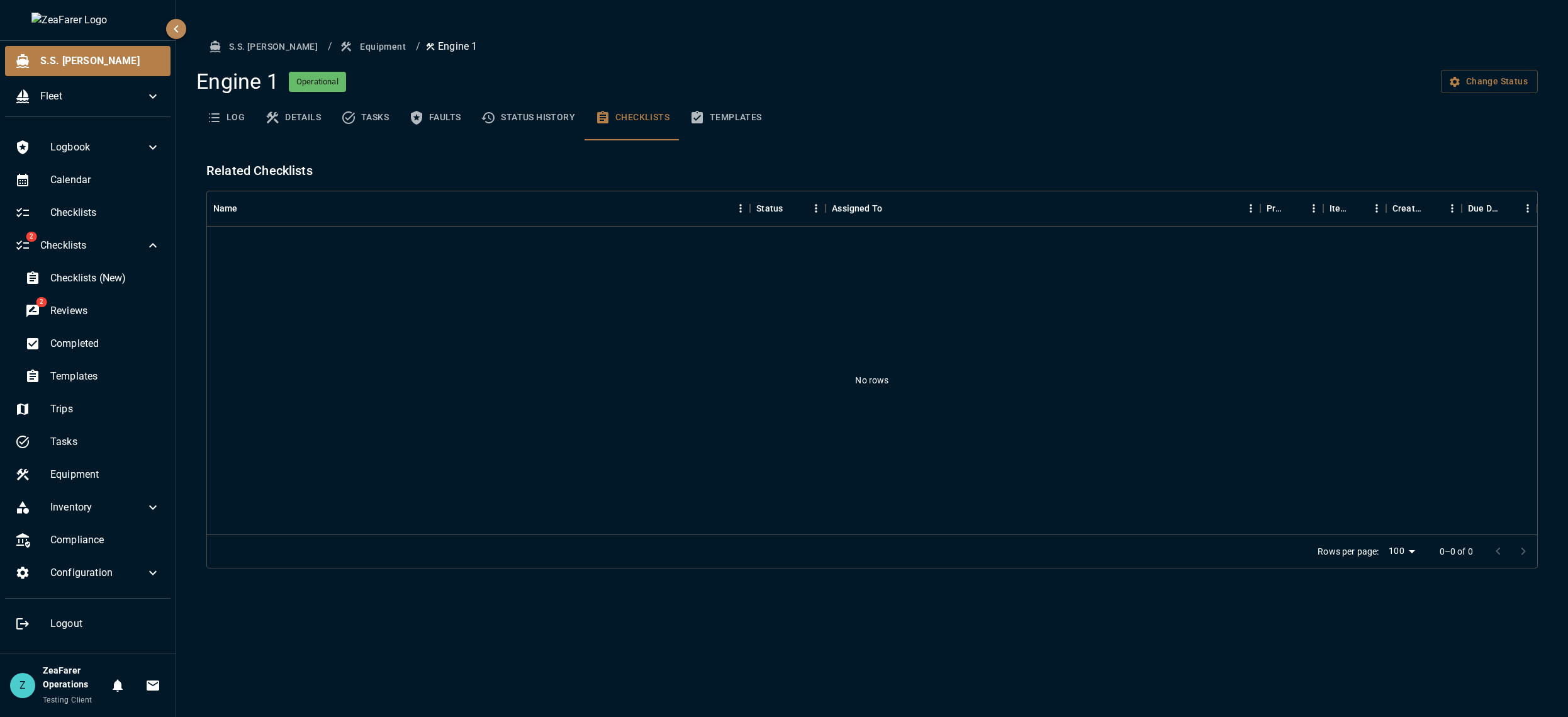
click at [546, 119] on button "Status History" at bounding box center [528, 117] width 114 height 45
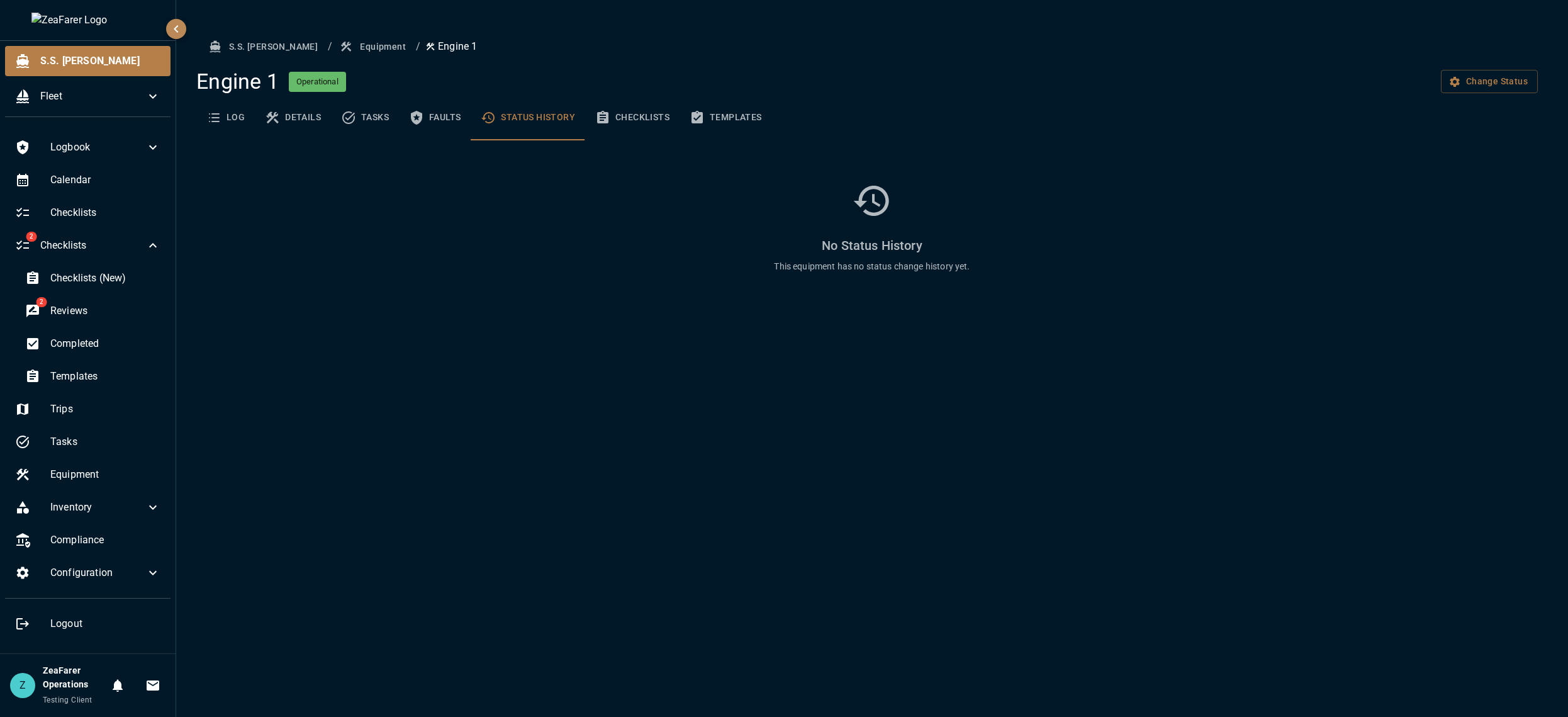
click at [641, 124] on button "Checklists" at bounding box center [632, 117] width 94 height 45
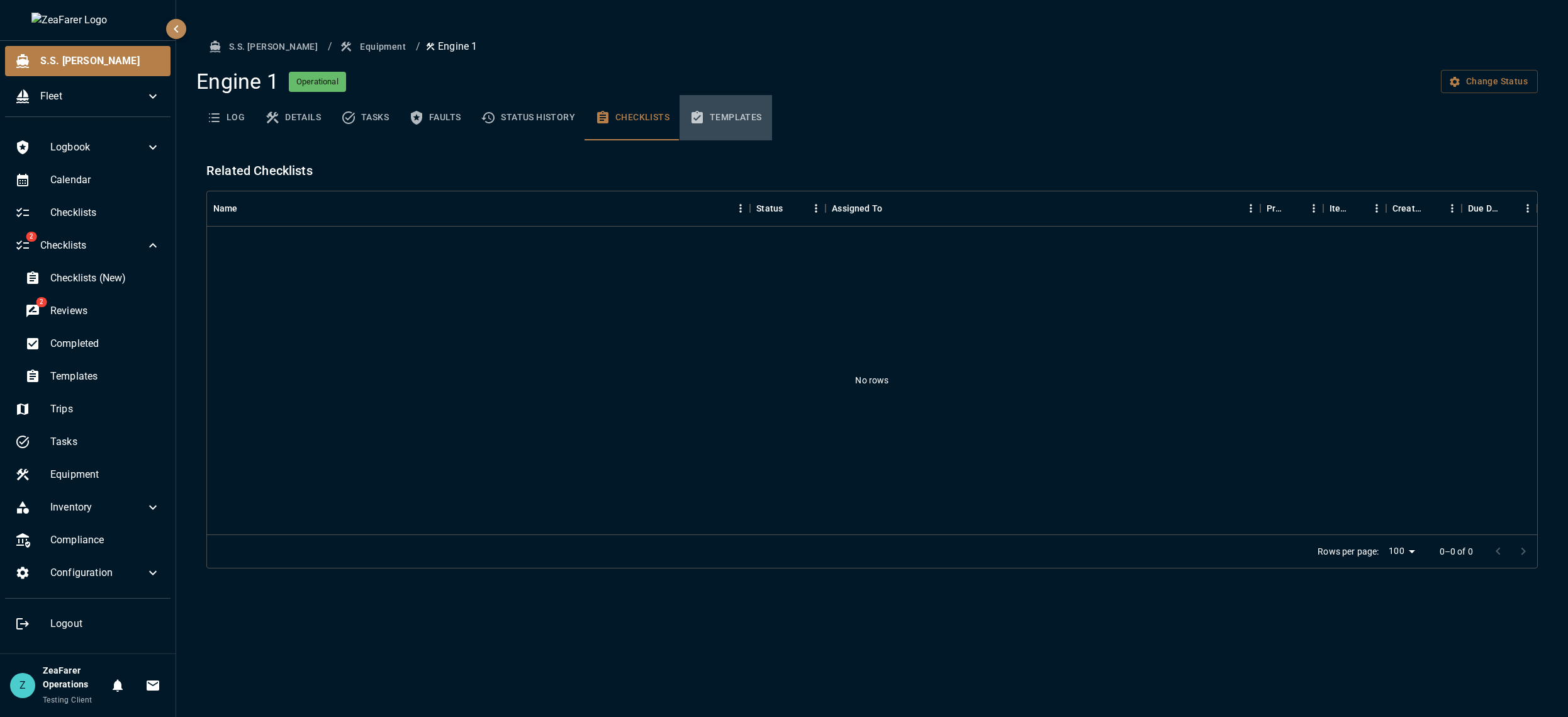
click at [721, 121] on button "Templates" at bounding box center [726, 117] width 93 height 45
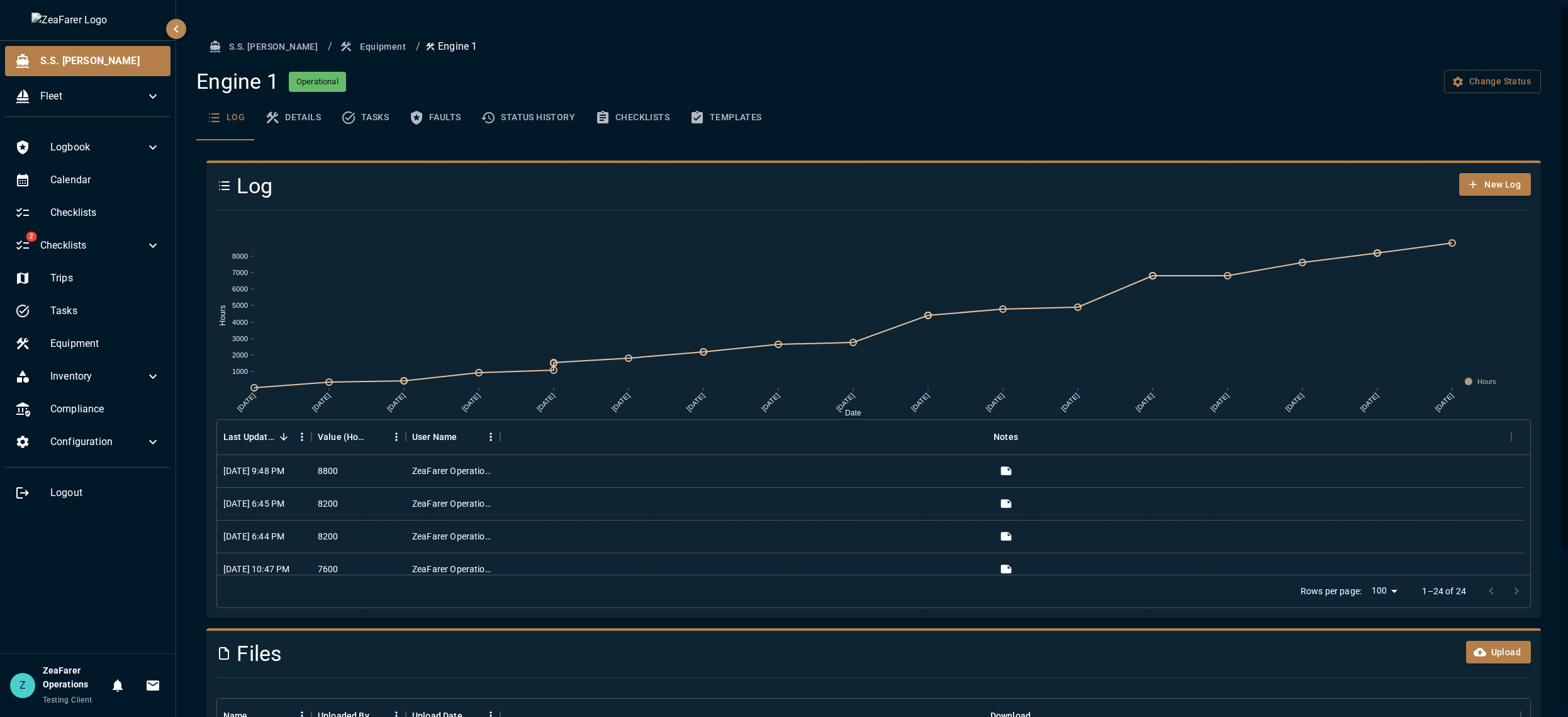
drag, startPoint x: 648, startPoint y: 123, endPoint x: 633, endPoint y: 120, distance: 15.3
click at [648, 121] on button "Checklists" at bounding box center [632, 117] width 94 height 45
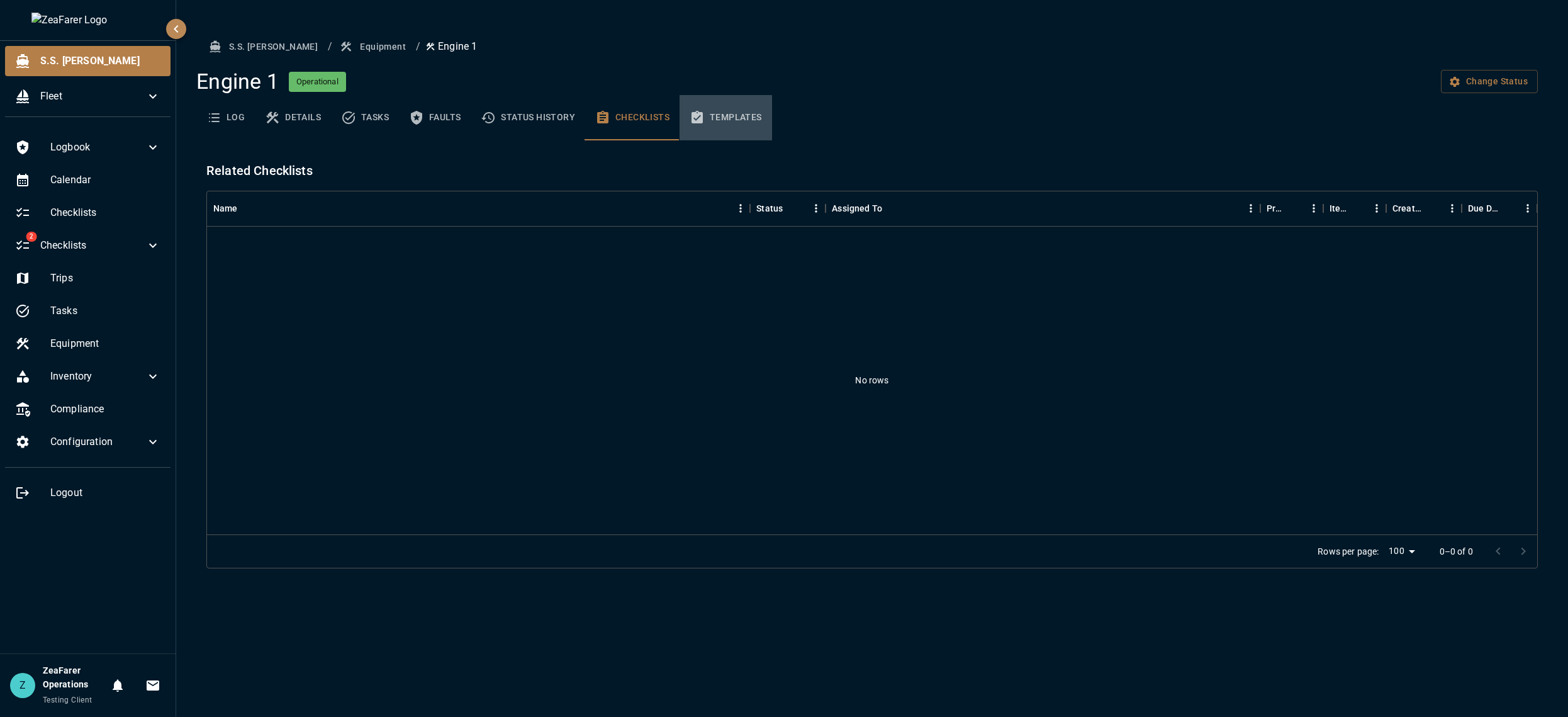
click at [722, 119] on button "Templates" at bounding box center [726, 117] width 93 height 45
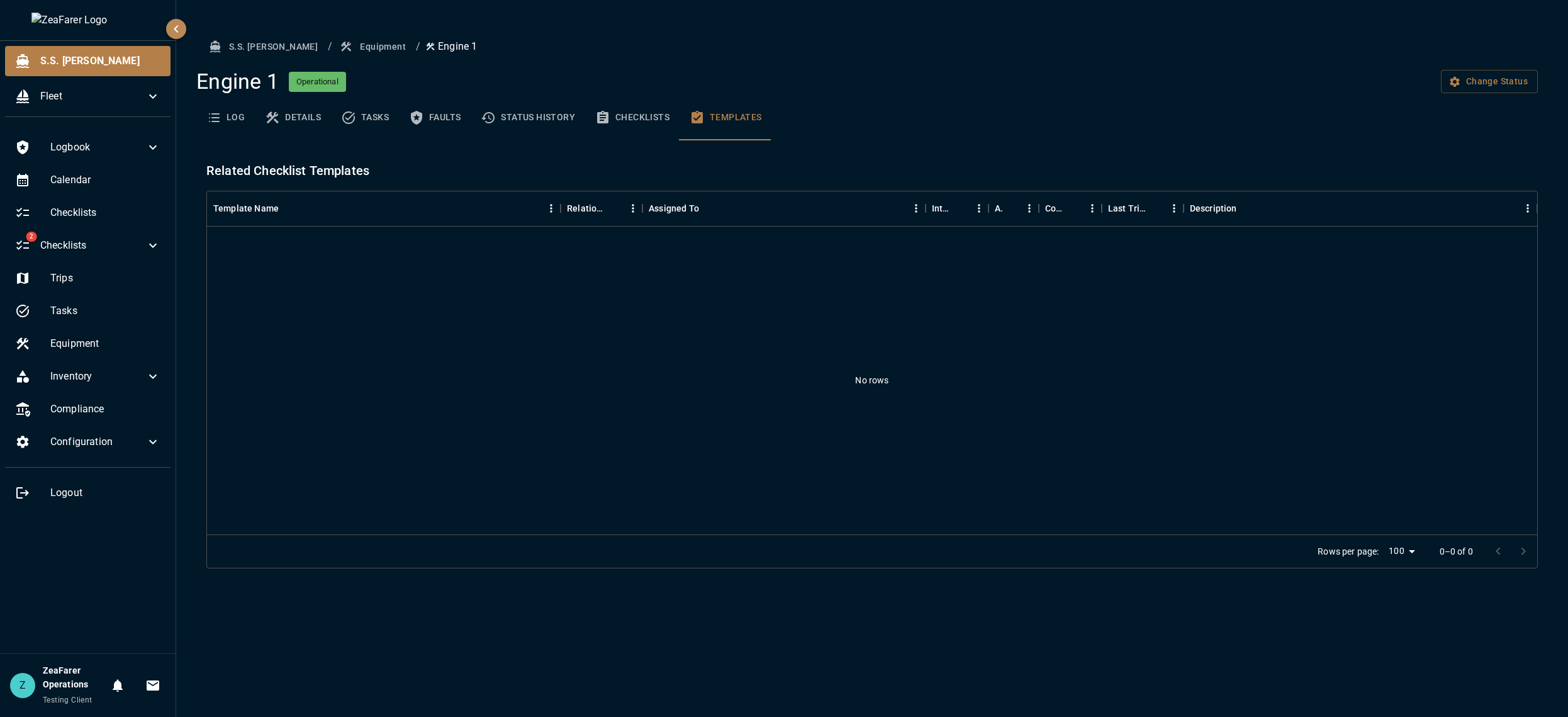
click at [618, 108] on button "Checklists" at bounding box center [632, 117] width 94 height 45
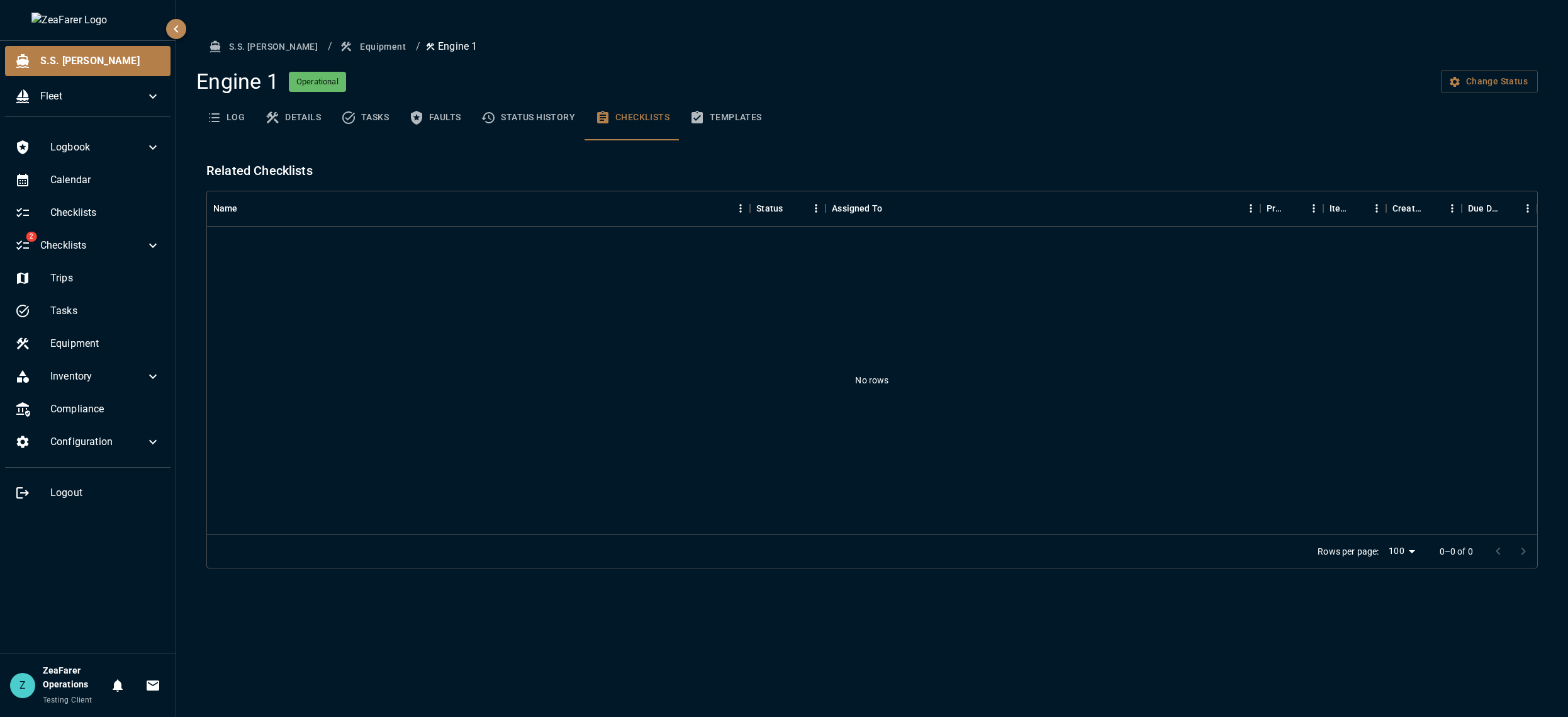
click at [719, 129] on button "Templates" at bounding box center [726, 117] width 93 height 45
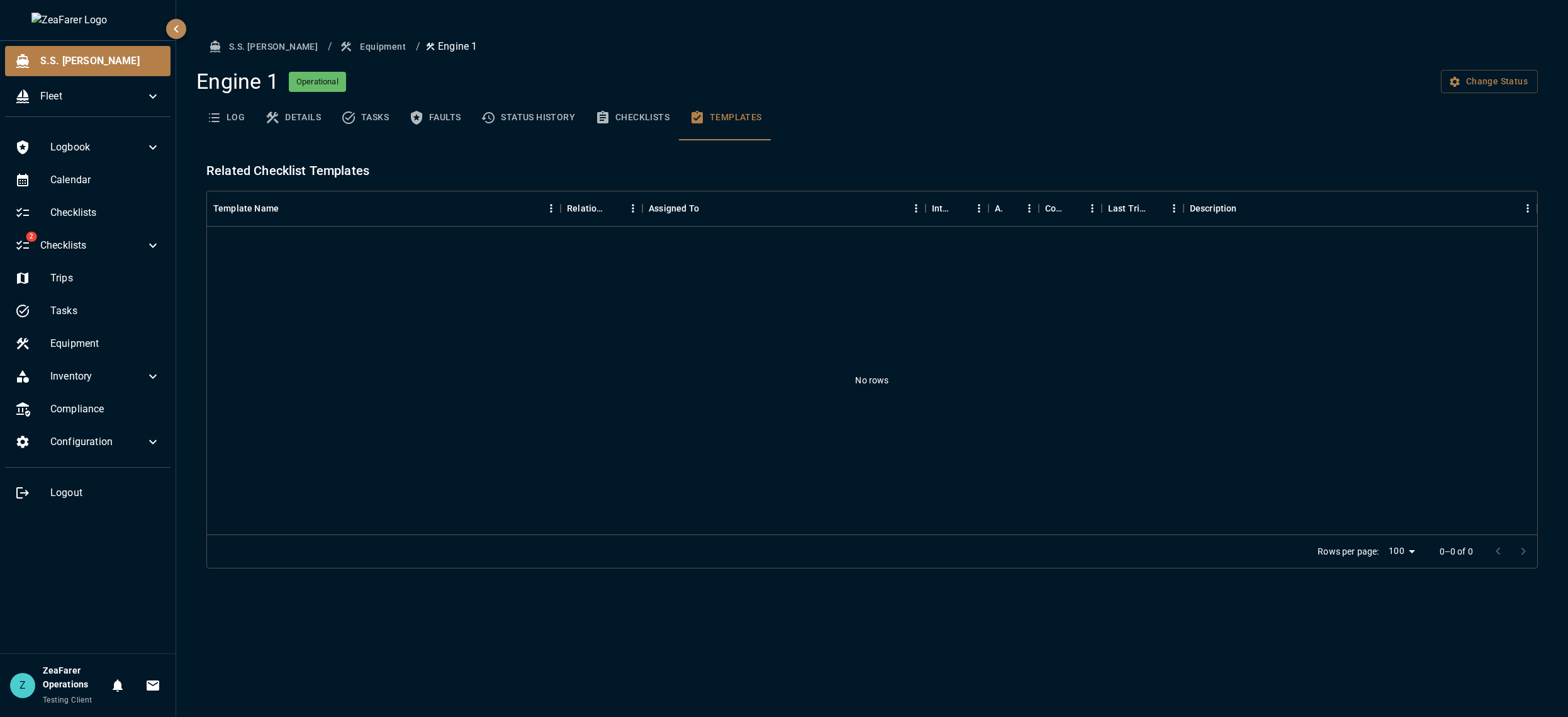
click at [711, 111] on button "Templates" at bounding box center [726, 117] width 93 height 45
click at [655, 112] on button "Checklists" at bounding box center [632, 117] width 94 height 45
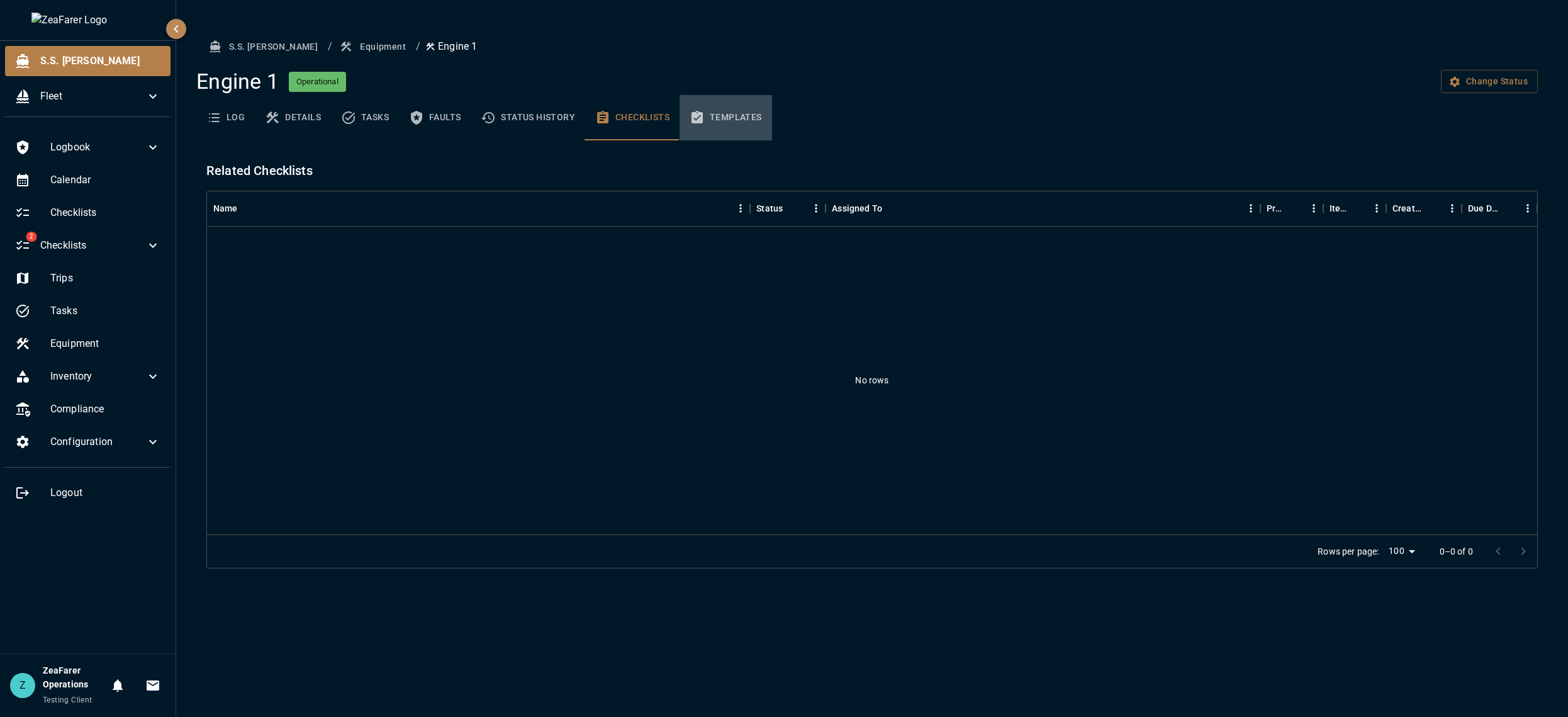
drag, startPoint x: 719, startPoint y: 112, endPoint x: 705, endPoint y: 121, distance: 16.6
click at [718, 114] on button "Templates" at bounding box center [726, 117] width 93 height 45
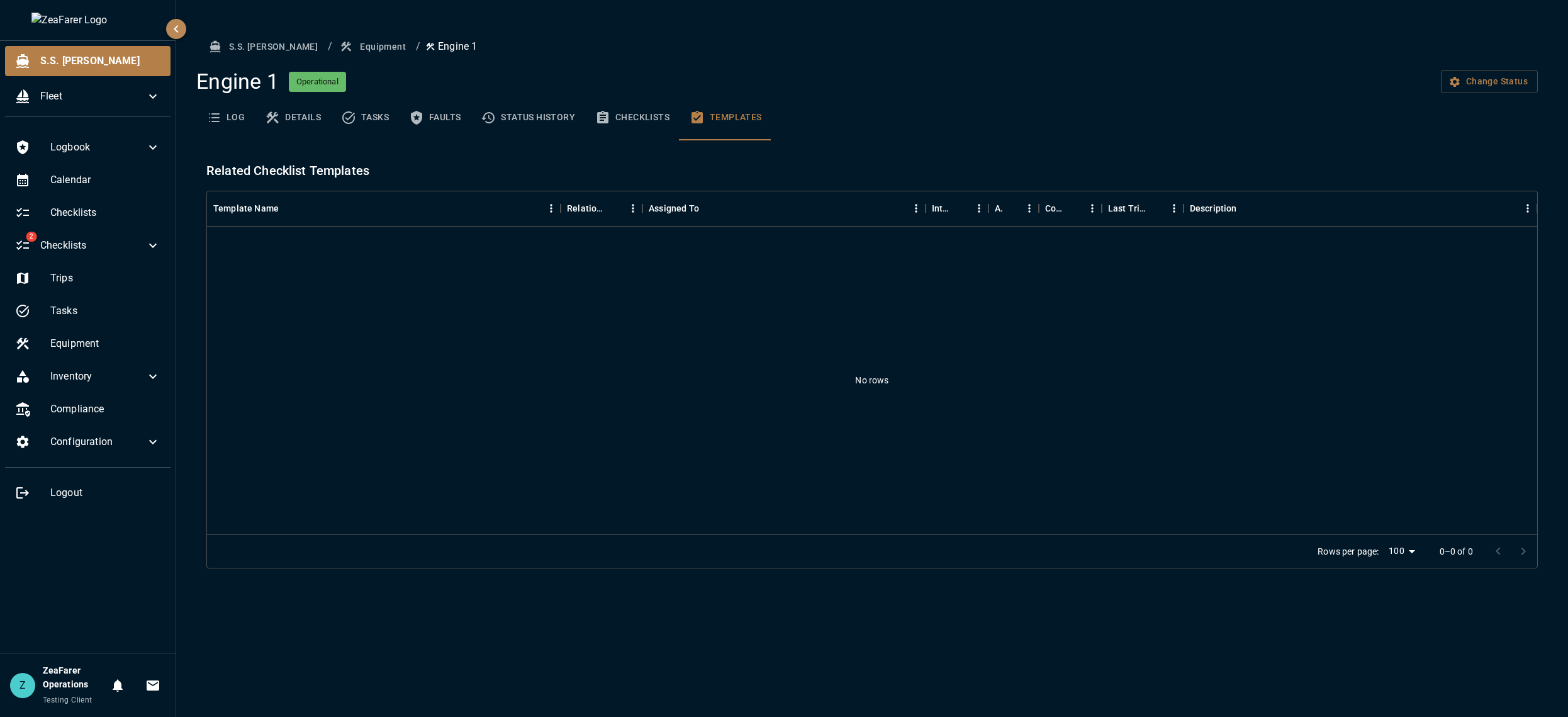
click at [643, 121] on button "Checklists" at bounding box center [632, 117] width 94 height 45
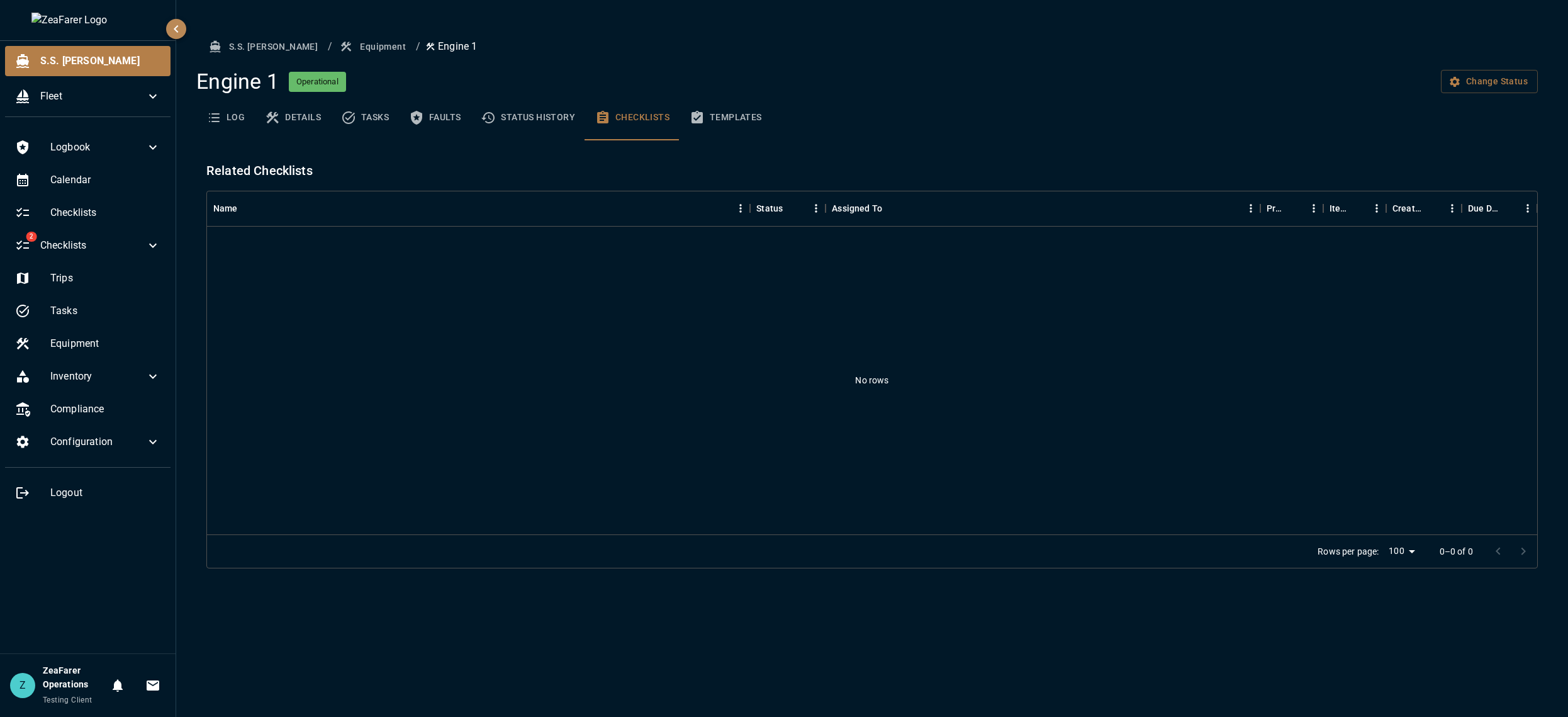
click at [719, 107] on button "Templates" at bounding box center [726, 117] width 93 height 45
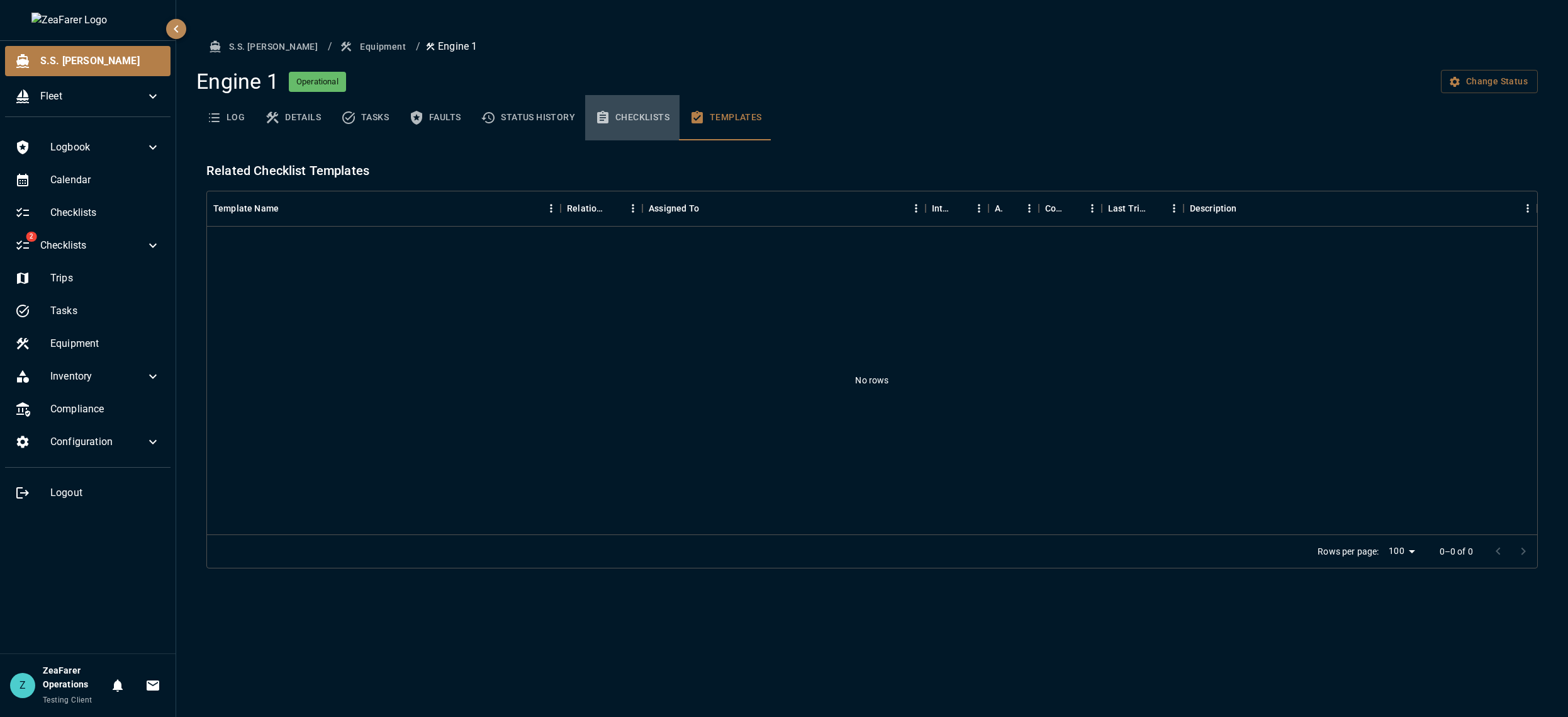
click at [676, 112] on button "Checklists" at bounding box center [632, 117] width 94 height 45
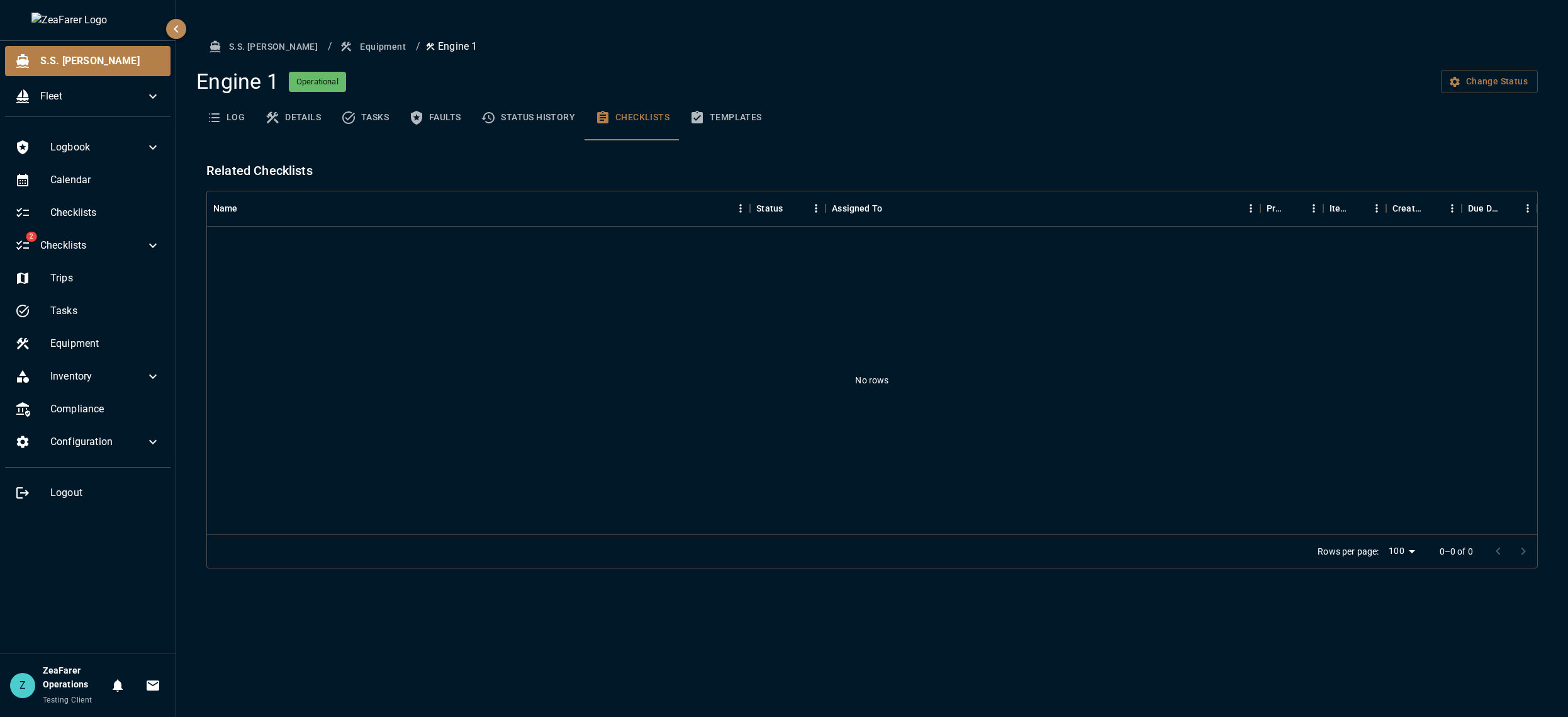
click at [547, 117] on button "Status History" at bounding box center [528, 117] width 114 height 45
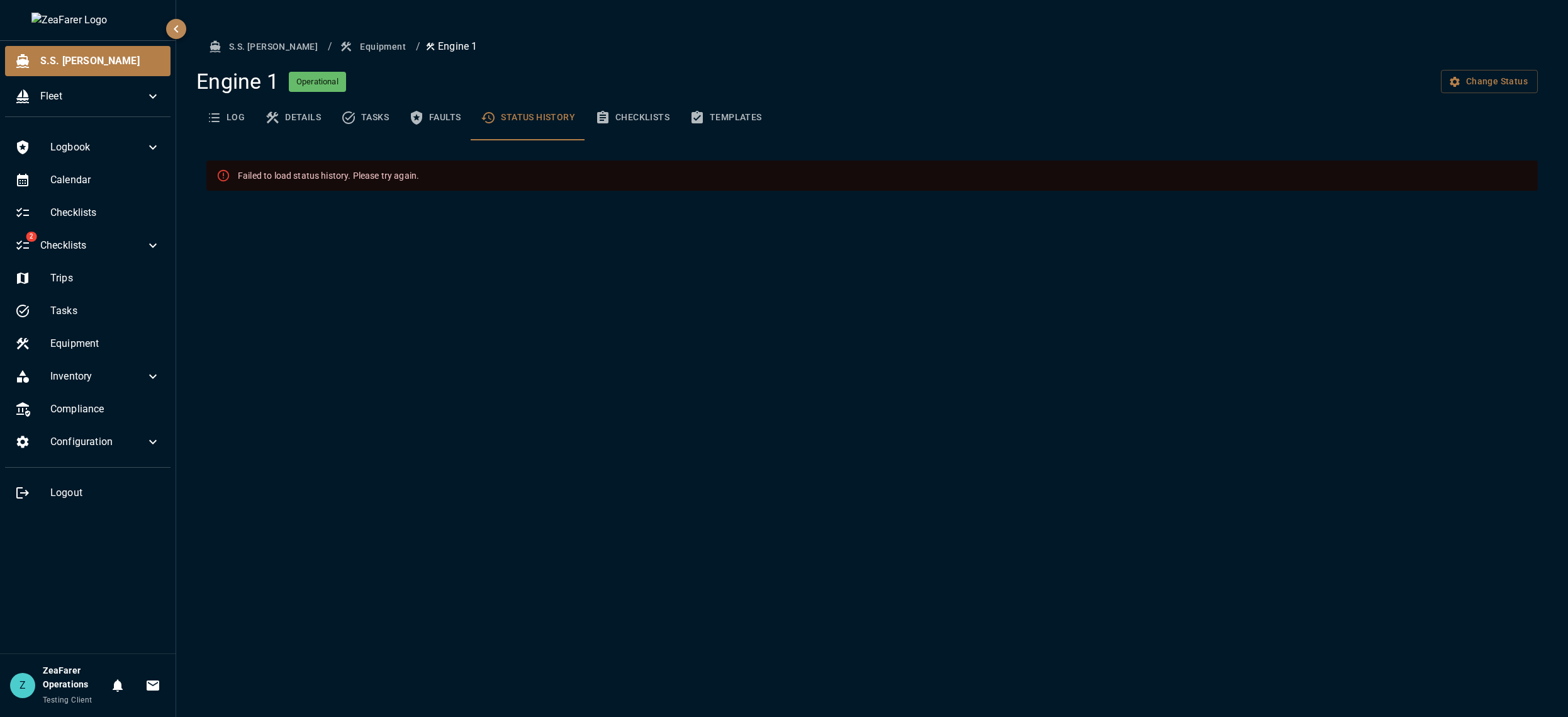
click at [437, 120] on button "Faults" at bounding box center [435, 117] width 72 height 45
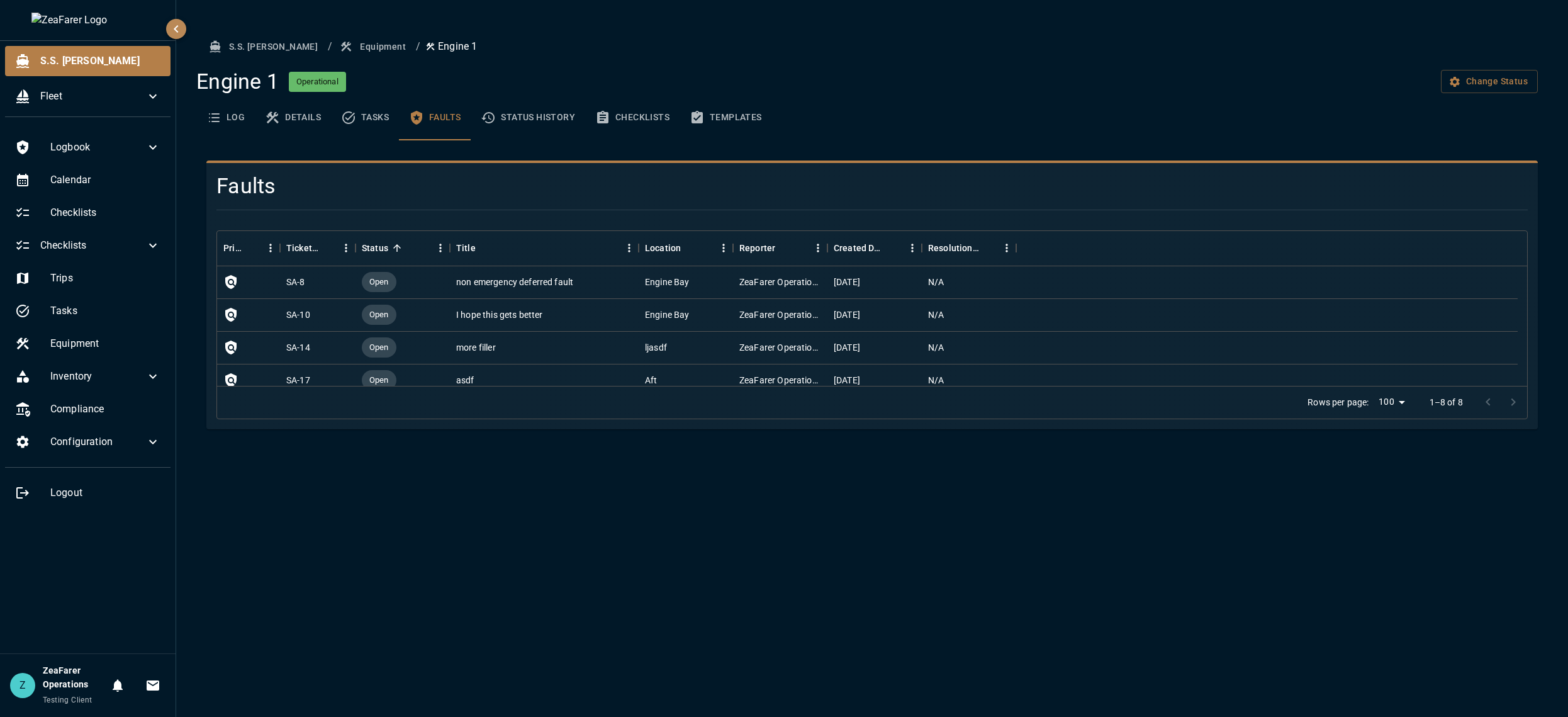
click at [526, 115] on button "Status History" at bounding box center [528, 117] width 114 height 45
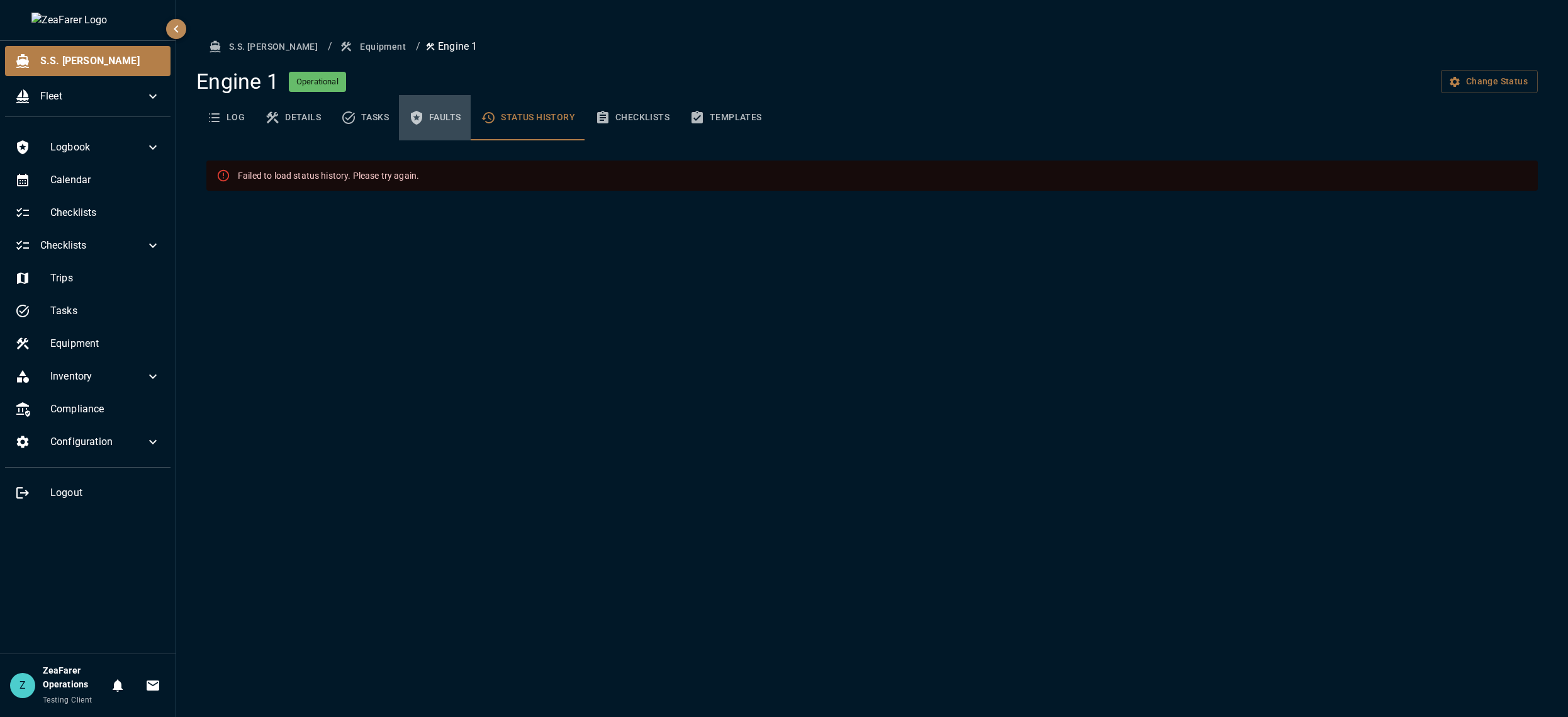
click at [451, 118] on button "Faults" at bounding box center [435, 117] width 72 height 45
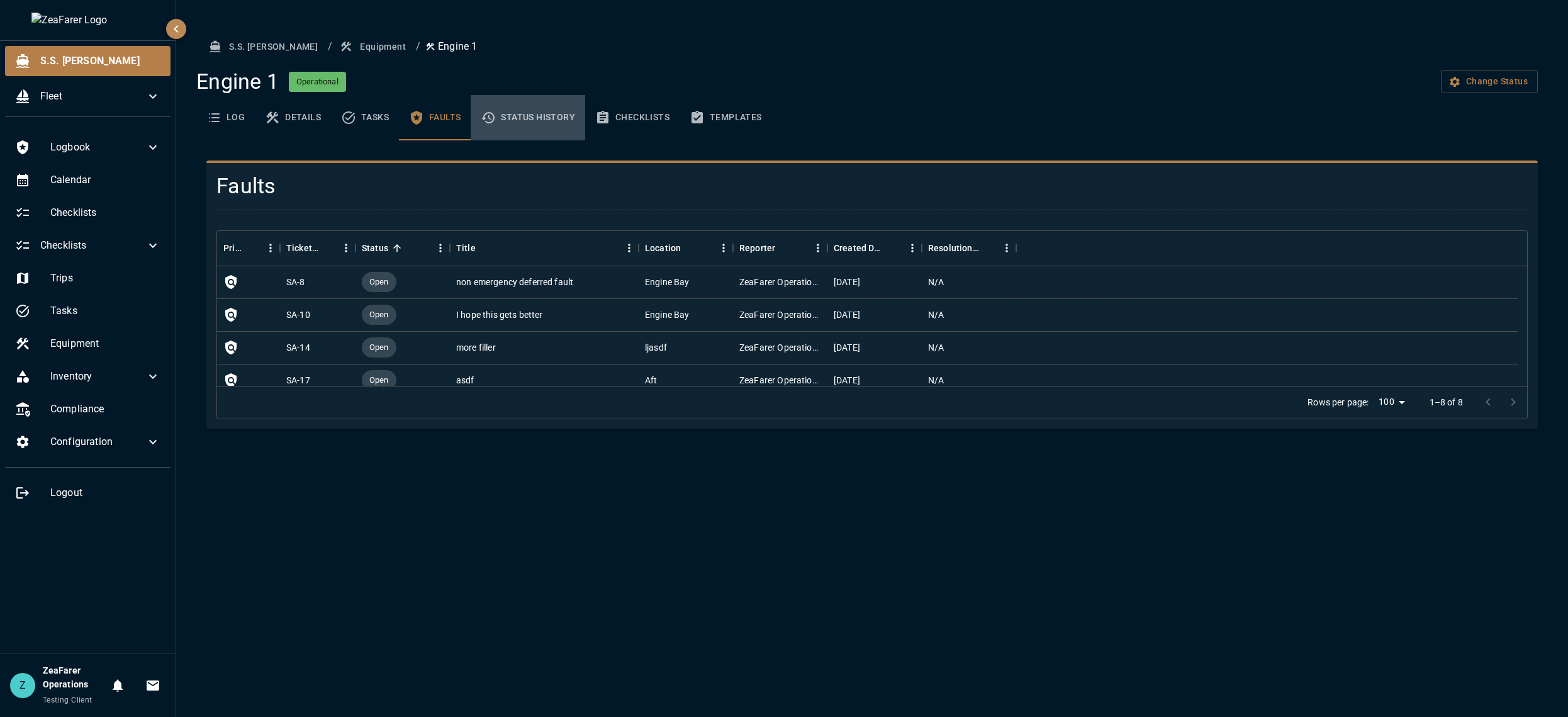
click at [523, 119] on button "Status History" at bounding box center [528, 117] width 114 height 45
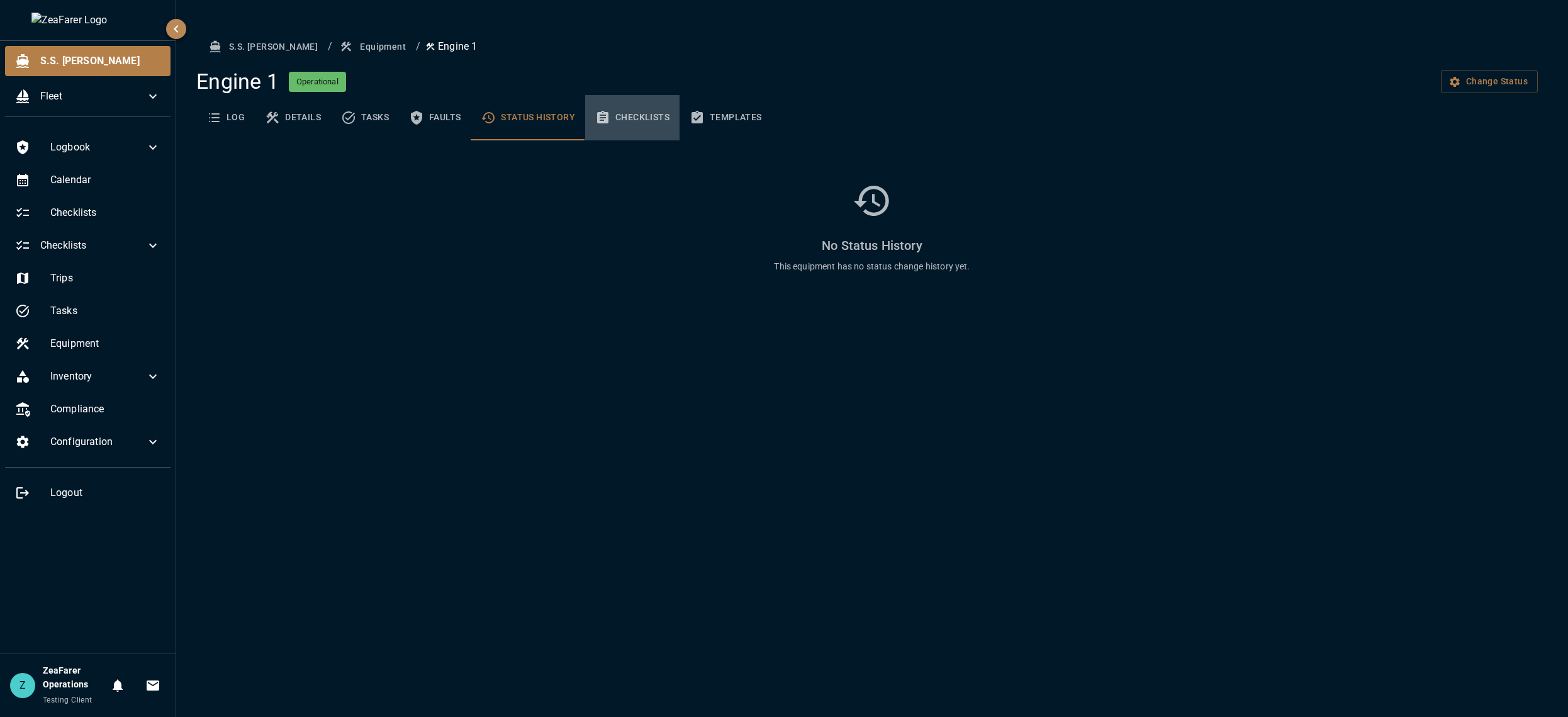
click at [642, 119] on button "Checklists" at bounding box center [632, 117] width 94 height 45
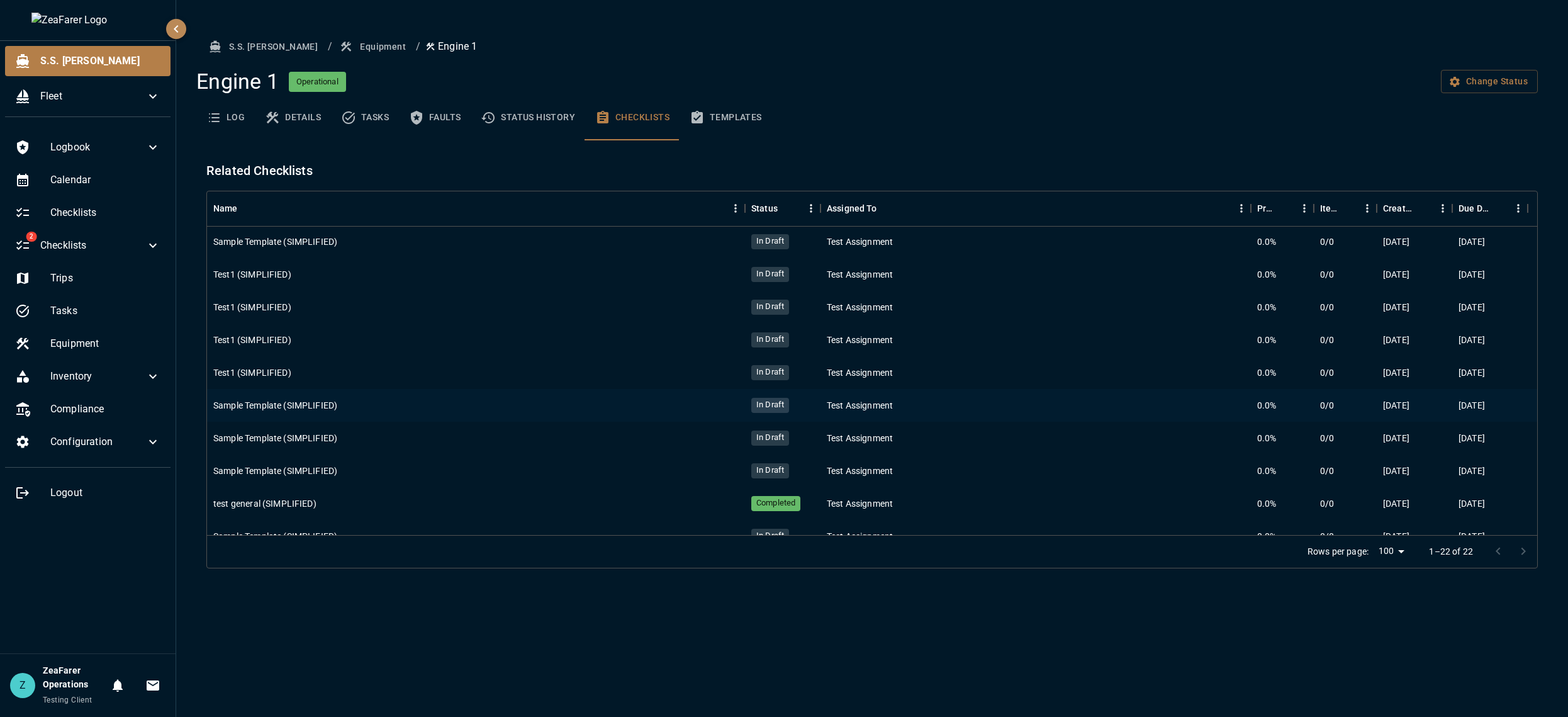
scroll to position [412, 0]
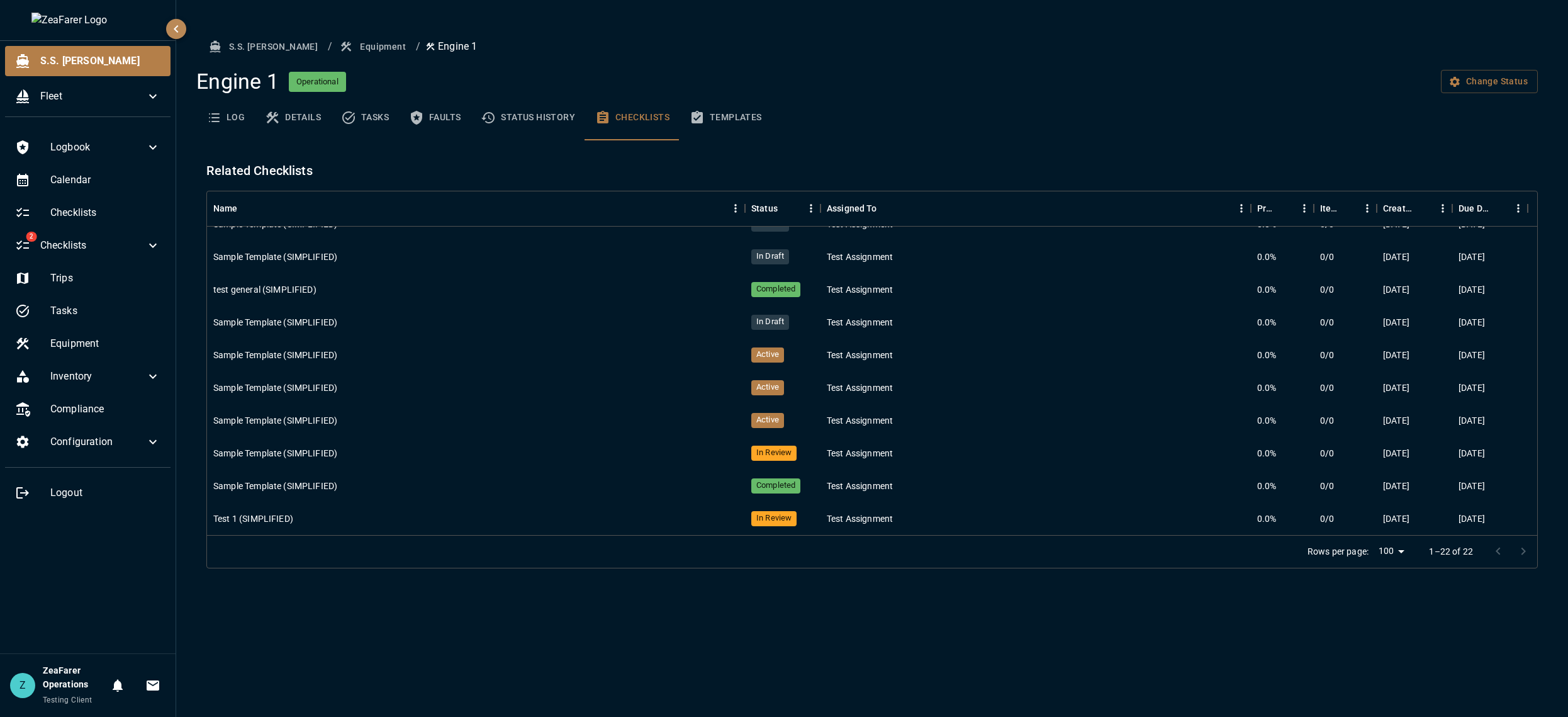
click at [1382, 547] on body "S.S. [PERSON_NAME] Fleet Logbook Calendar Checklists 2 Checklists Trips Tasks E…" at bounding box center [784, 358] width 1568 height 717
click at [1394, 572] on li "25" at bounding box center [1391, 577] width 37 height 22
type input "**"
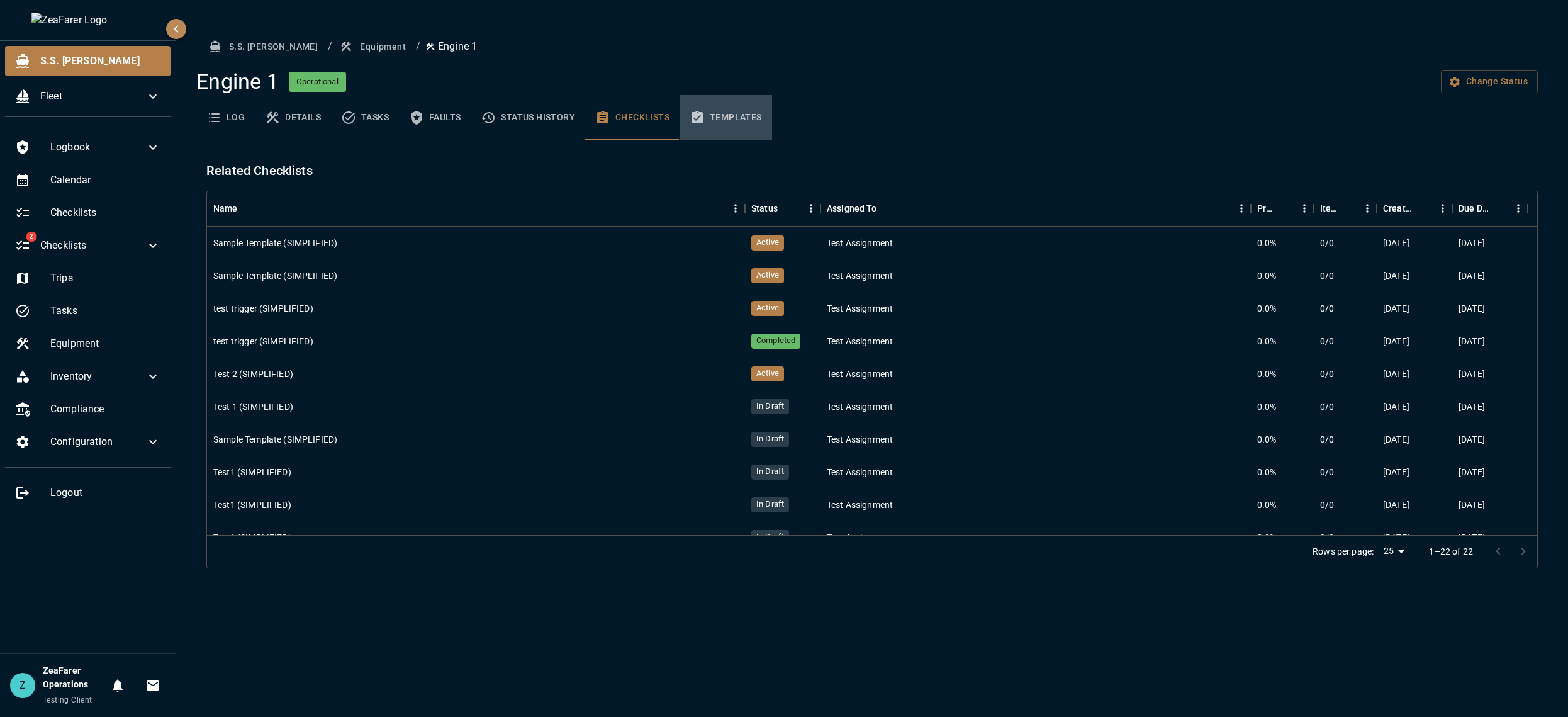
click at [744, 110] on button "Templates" at bounding box center [726, 117] width 93 height 45
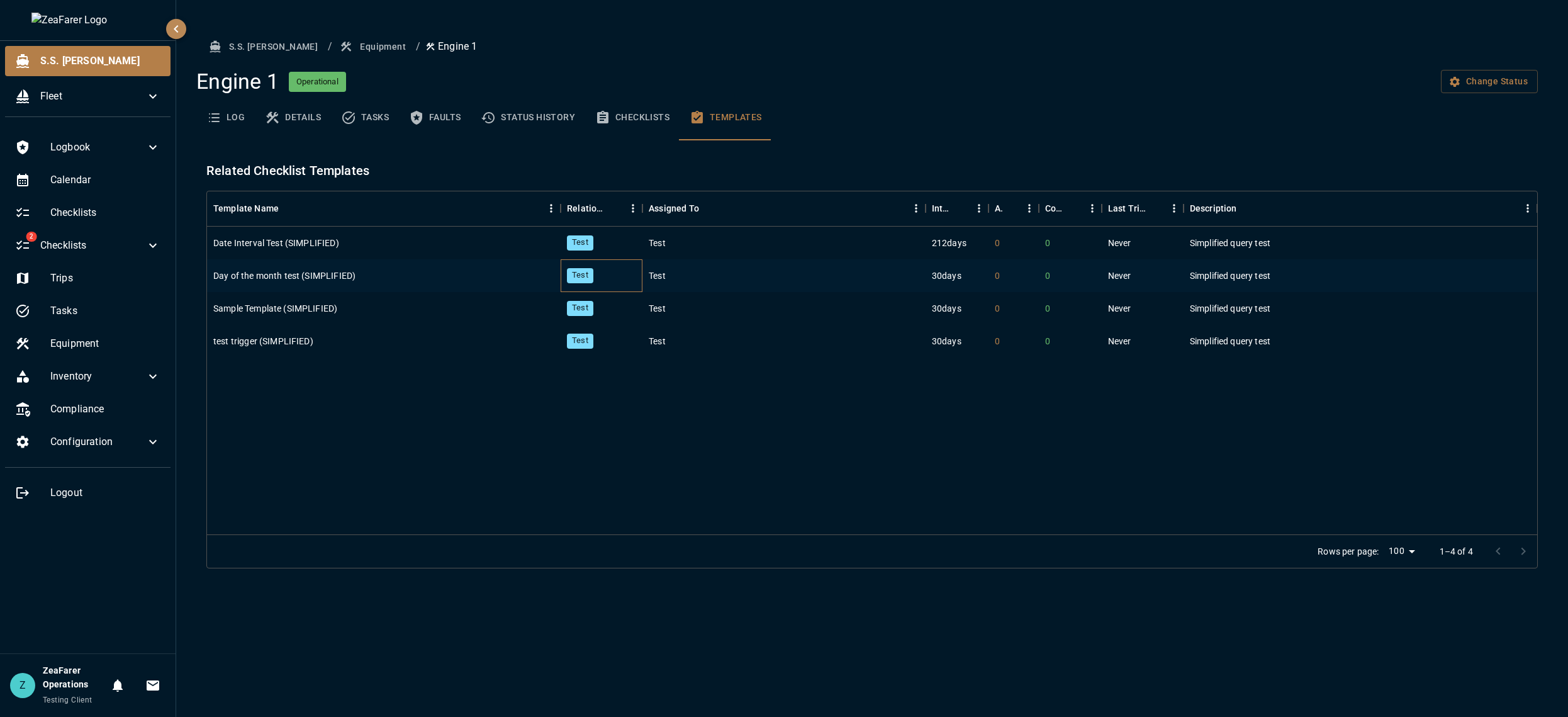
click at [574, 274] on span "Test" at bounding box center [580, 275] width 27 height 12
click at [587, 424] on div "Date Interval Test (SIMPLIFIED) Test Test 212 days 0 0 Never Simplified query t…" at bounding box center [872, 380] width 1330 height 308
click at [612, 131] on button "Checklists" at bounding box center [632, 117] width 94 height 45
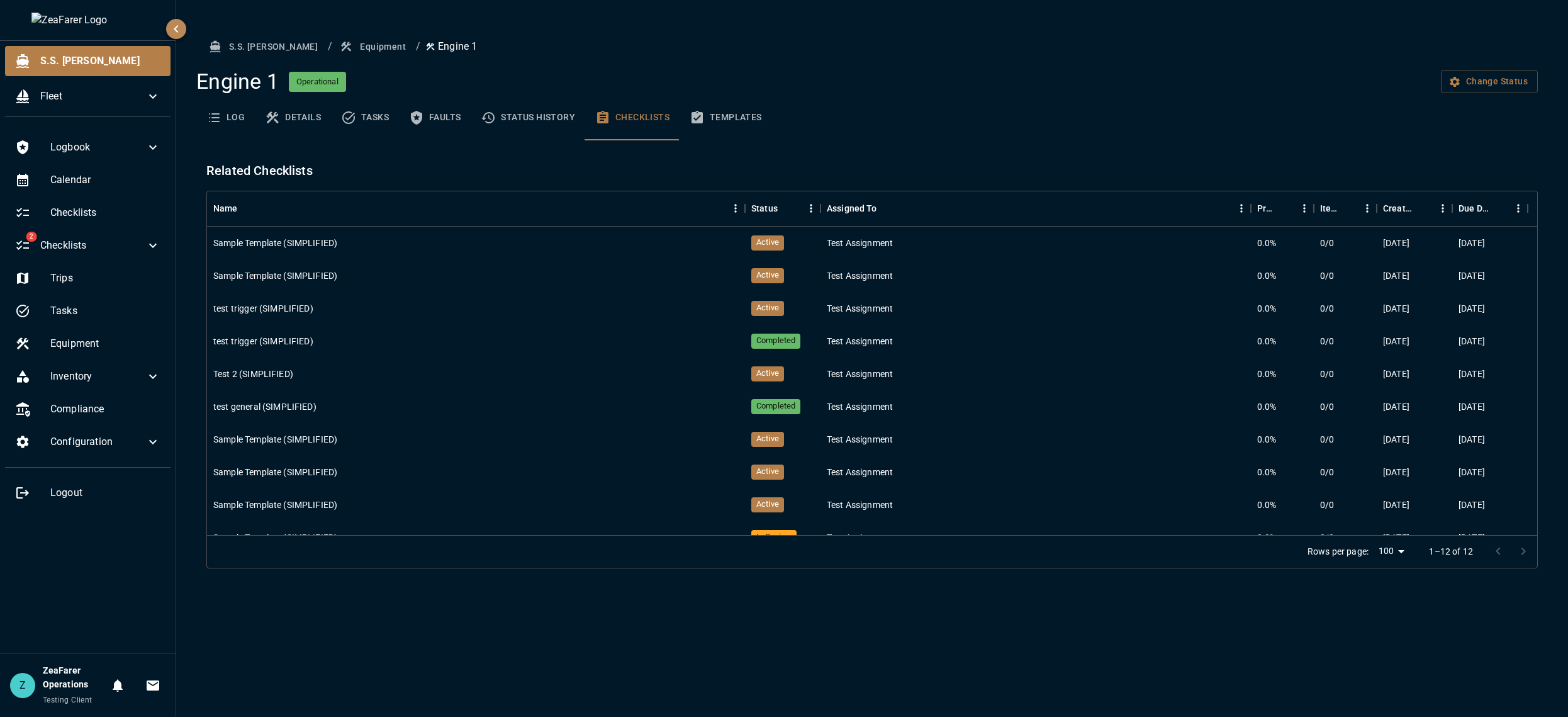
click at [429, 117] on button "Faults" at bounding box center [435, 117] width 72 height 45
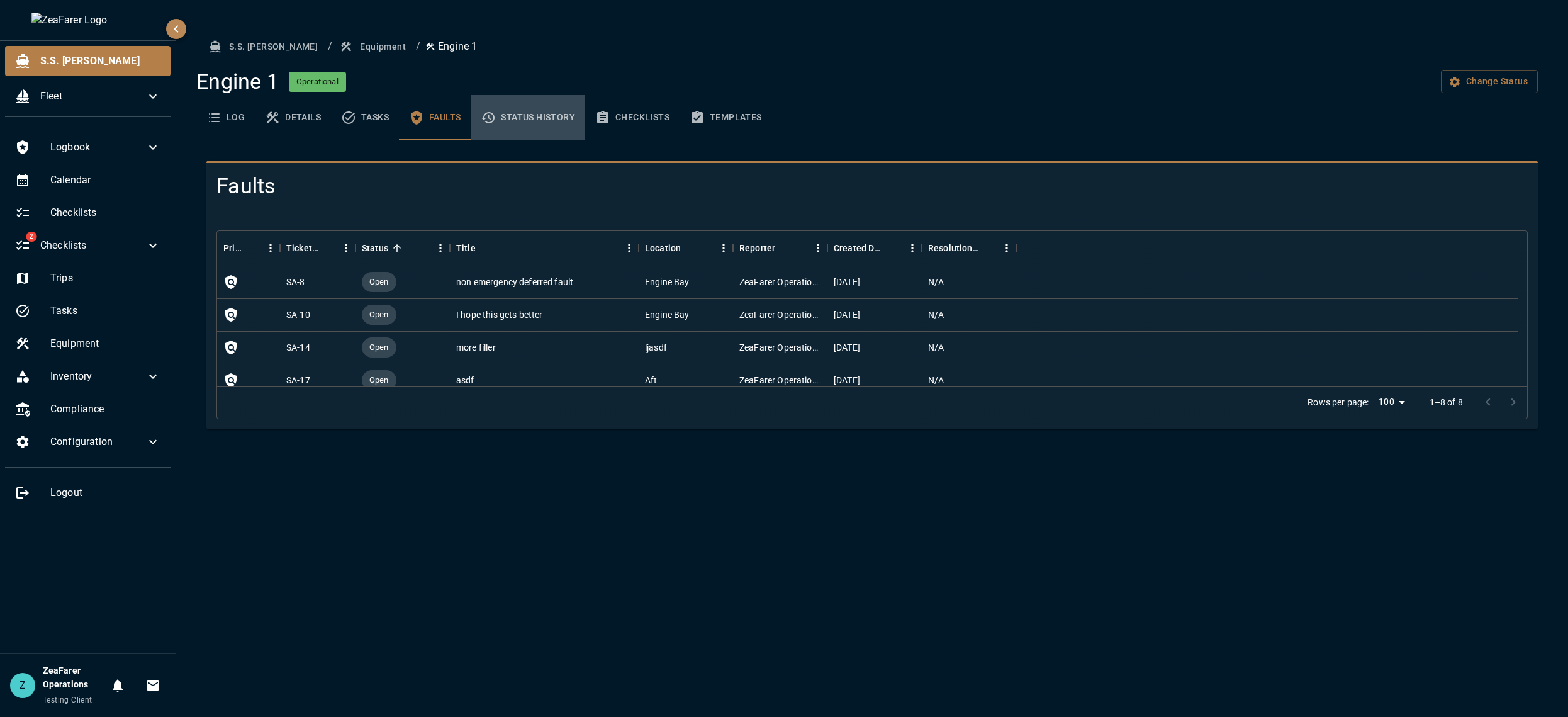
click at [548, 118] on button "Status History" at bounding box center [528, 117] width 114 height 45
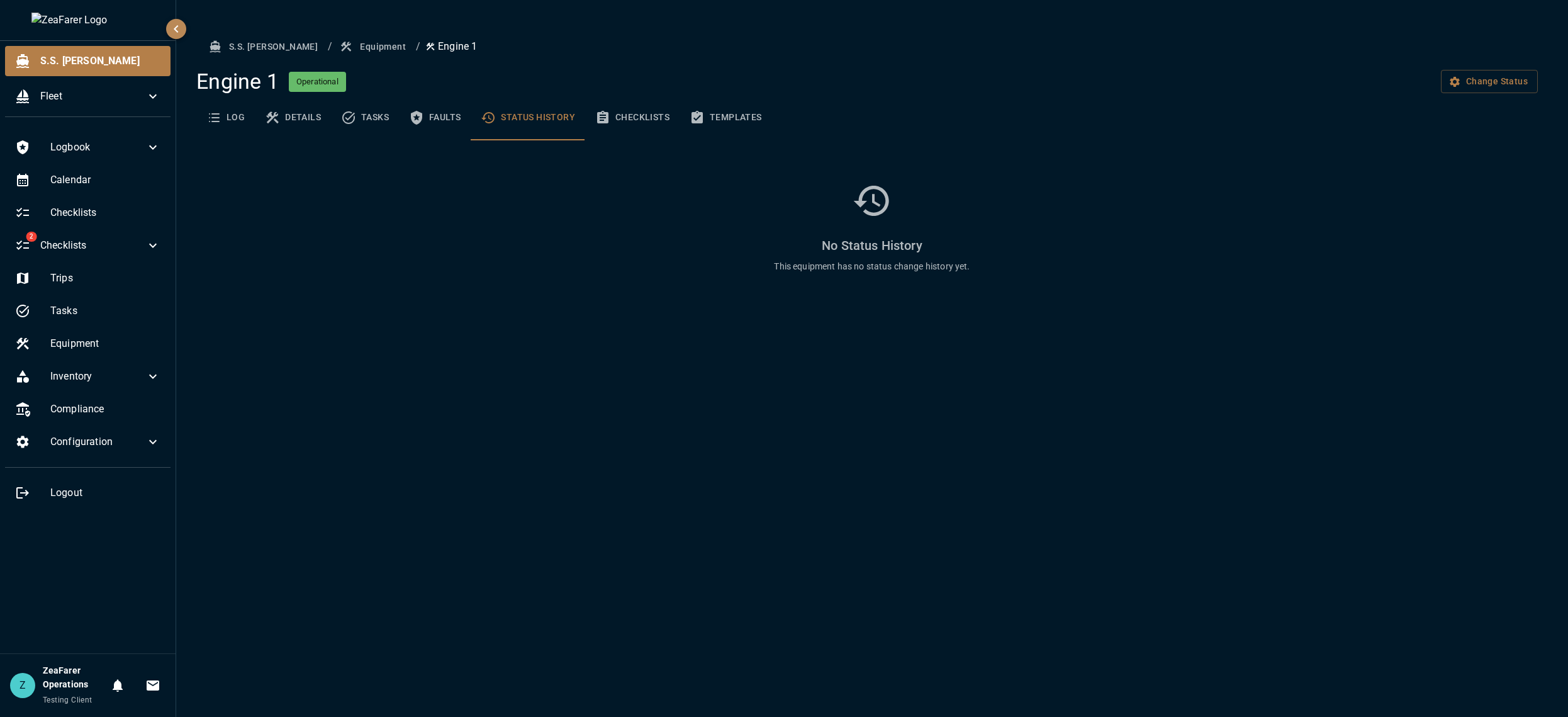
click at [396, 107] on button "Tasks" at bounding box center [364, 117] width 68 height 45
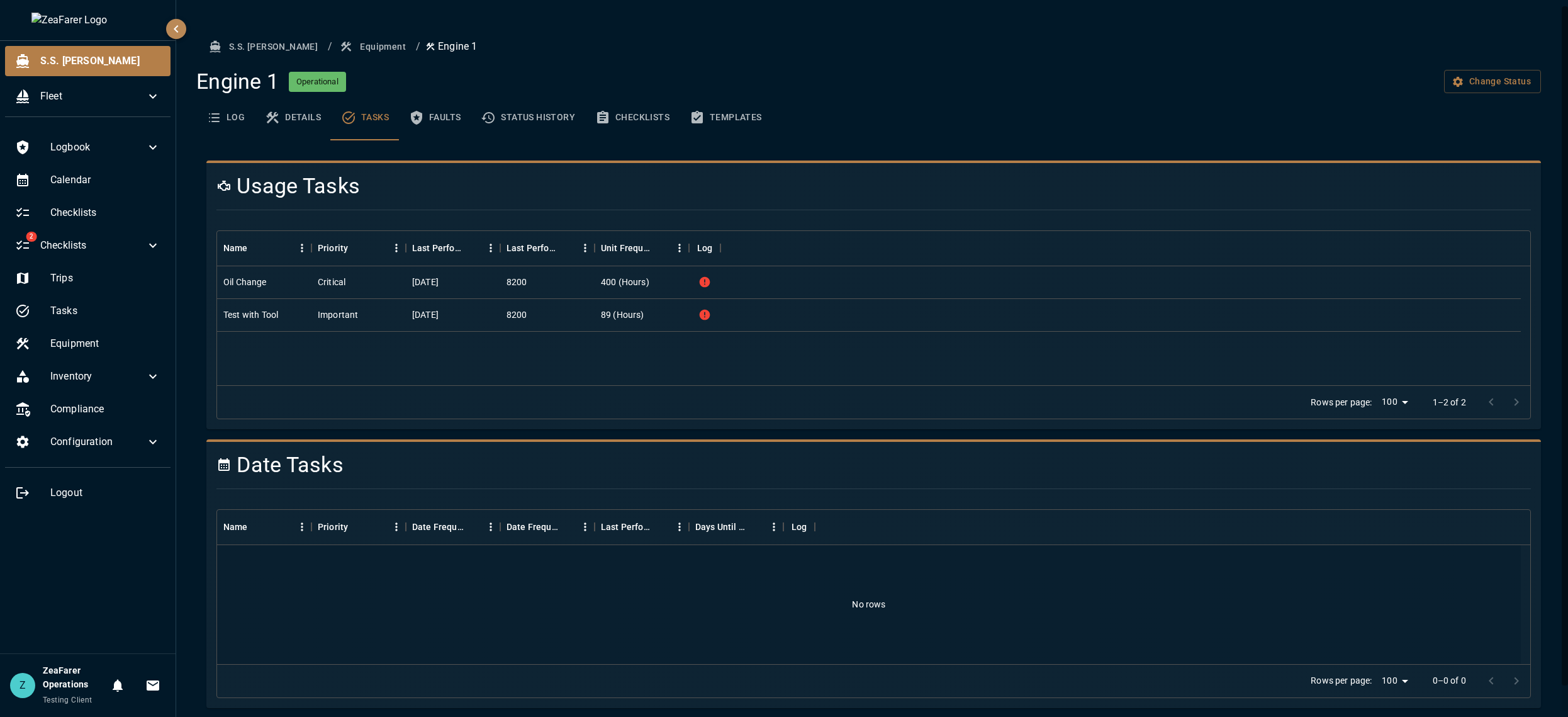
click at [311, 121] on button "Details" at bounding box center [292, 117] width 76 height 45
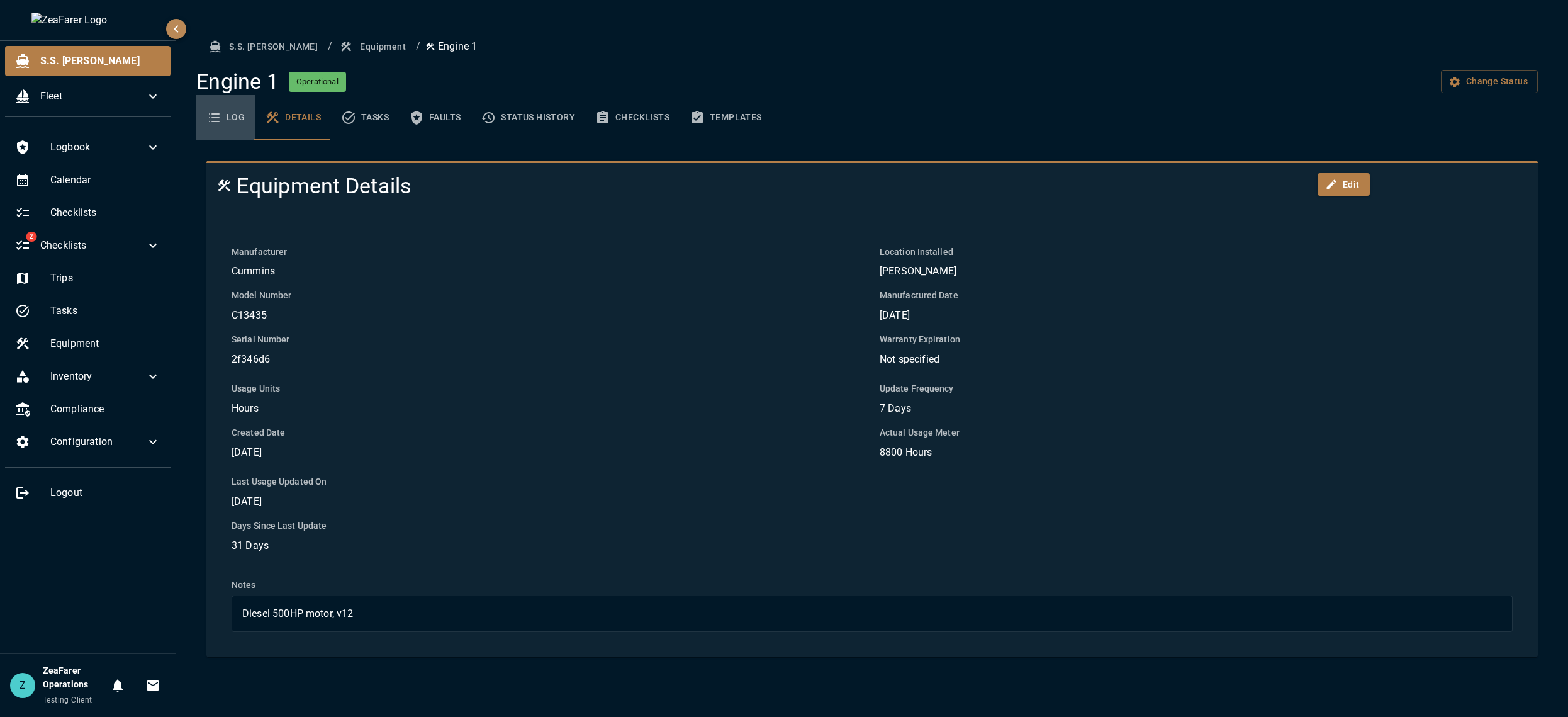
click at [249, 112] on button "Log" at bounding box center [225, 117] width 59 height 45
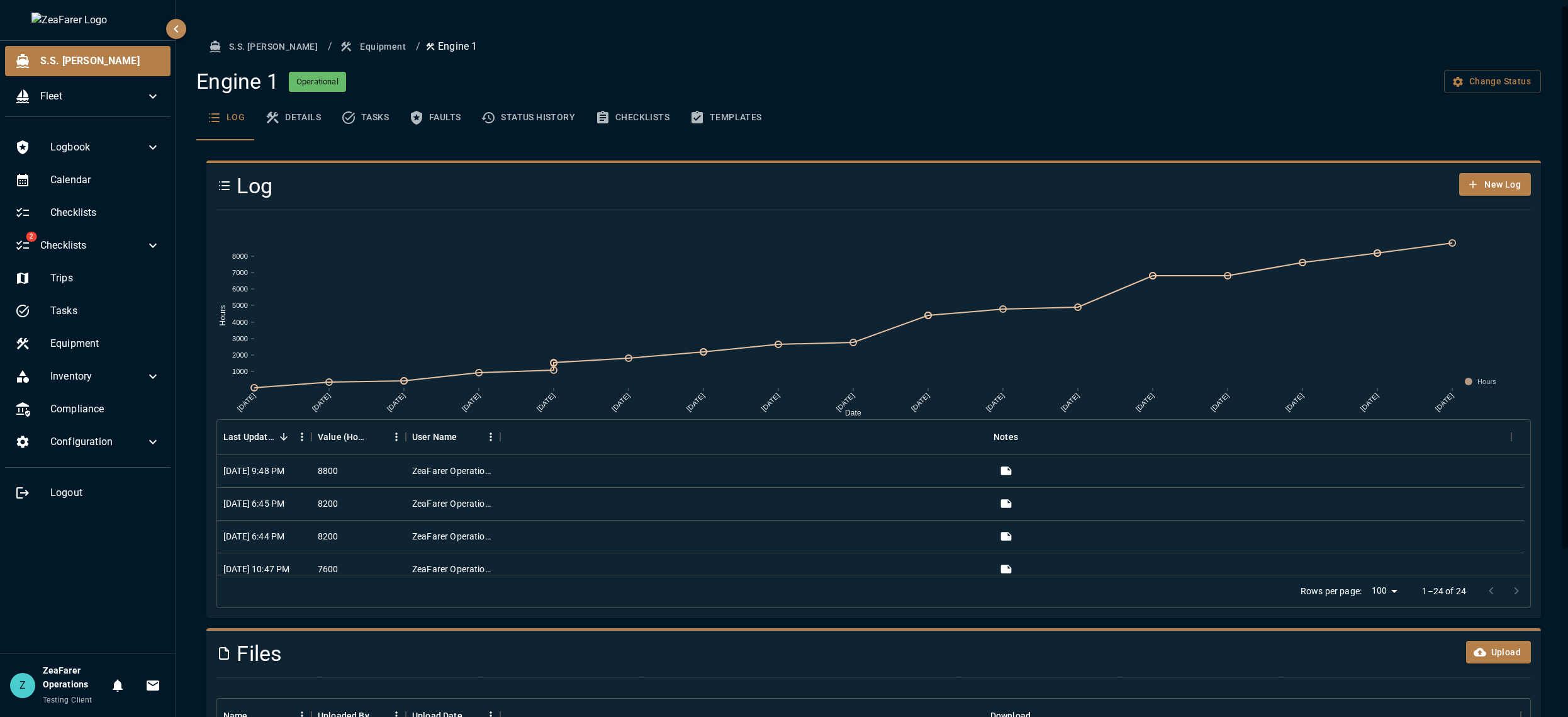
drag, startPoint x: 382, startPoint y: 117, endPoint x: 409, endPoint y: 117, distance: 27.0
click at [382, 117] on button "Tasks" at bounding box center [364, 117] width 68 height 45
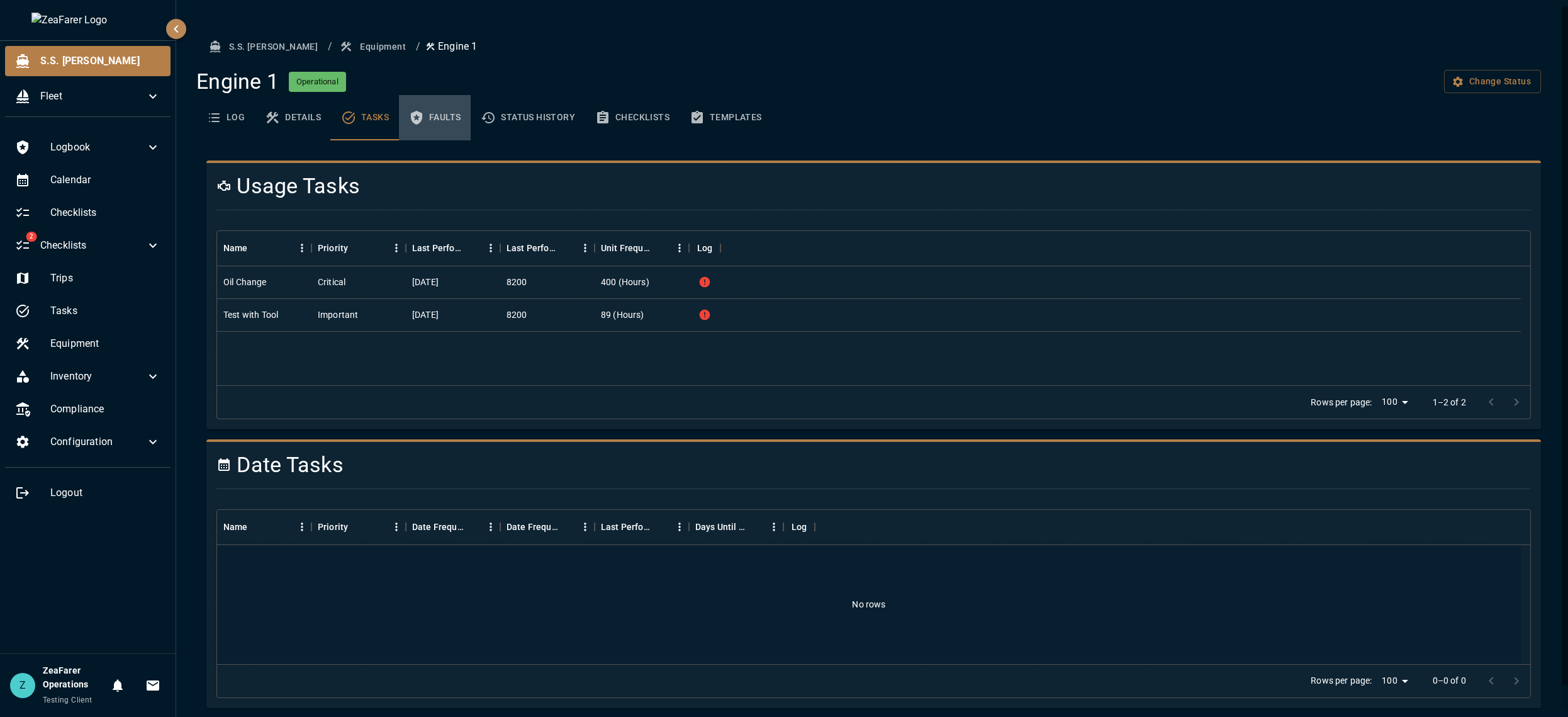
drag, startPoint x: 445, startPoint y: 114, endPoint x: 453, endPoint y: 114, distance: 8.0
click at [450, 114] on button "Faults" at bounding box center [435, 117] width 72 height 45
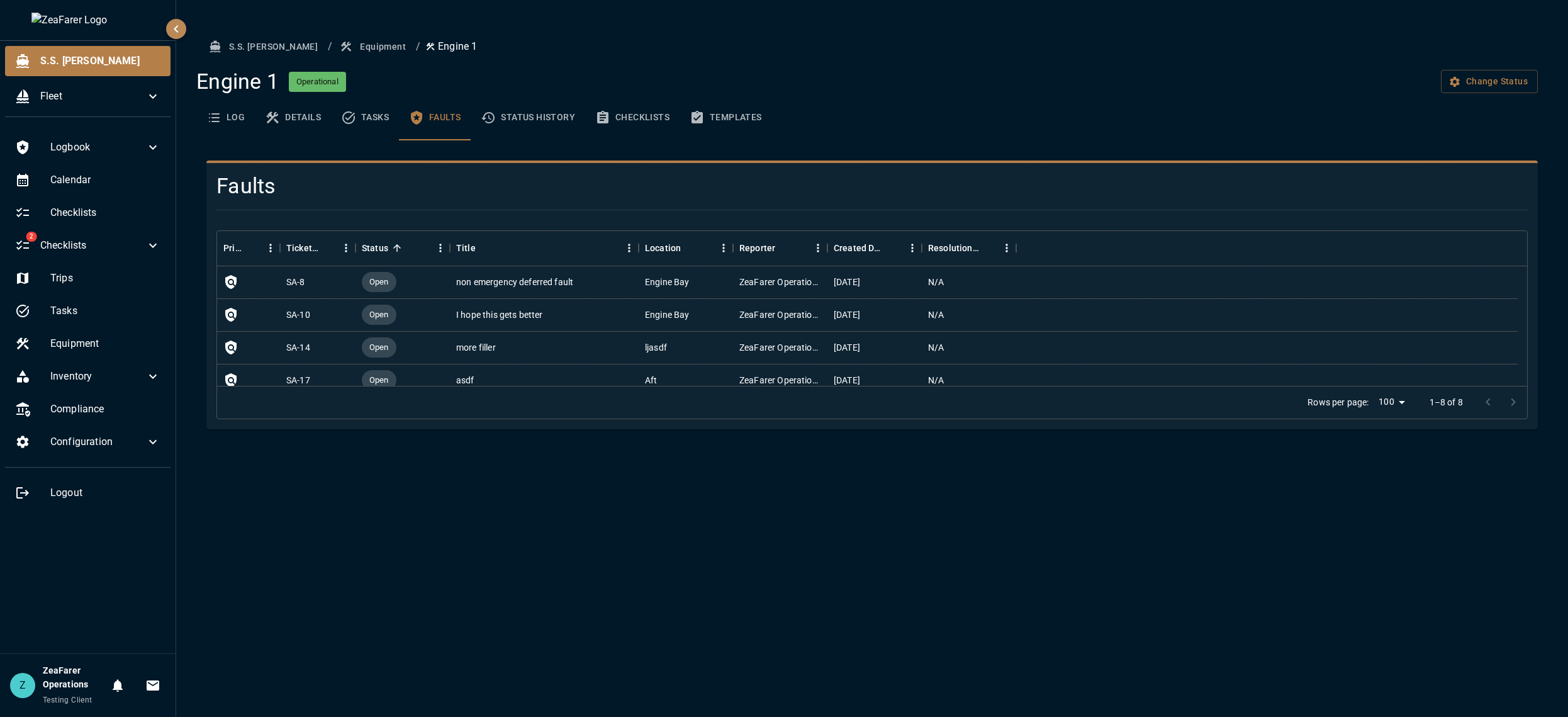
click at [532, 112] on button "Status History" at bounding box center [528, 117] width 114 height 45
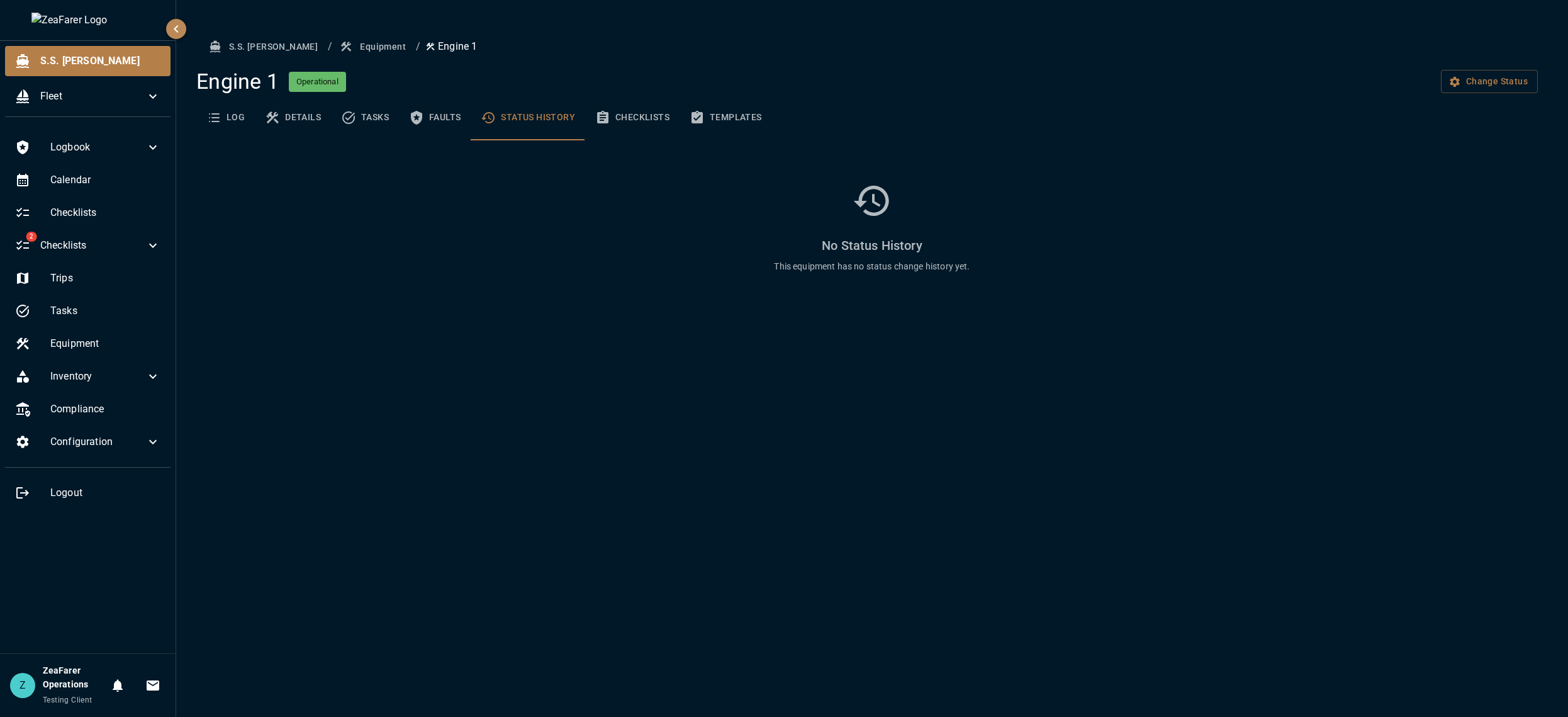
drag, startPoint x: 610, startPoint y: 112, endPoint x: 620, endPoint y: 115, distance: 10.4
click at [611, 112] on button "Checklists" at bounding box center [632, 117] width 94 height 45
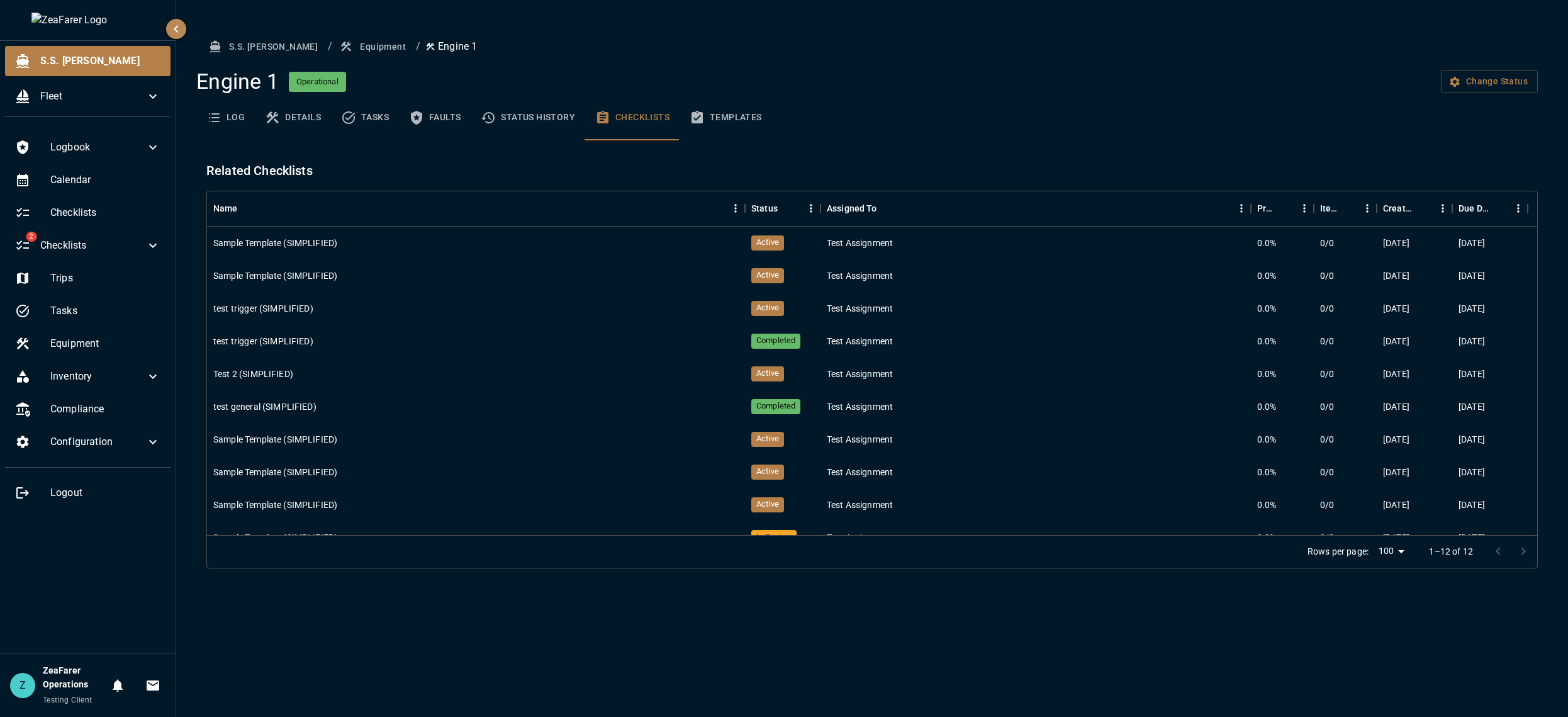
click at [732, 116] on button "Templates" at bounding box center [726, 117] width 93 height 45
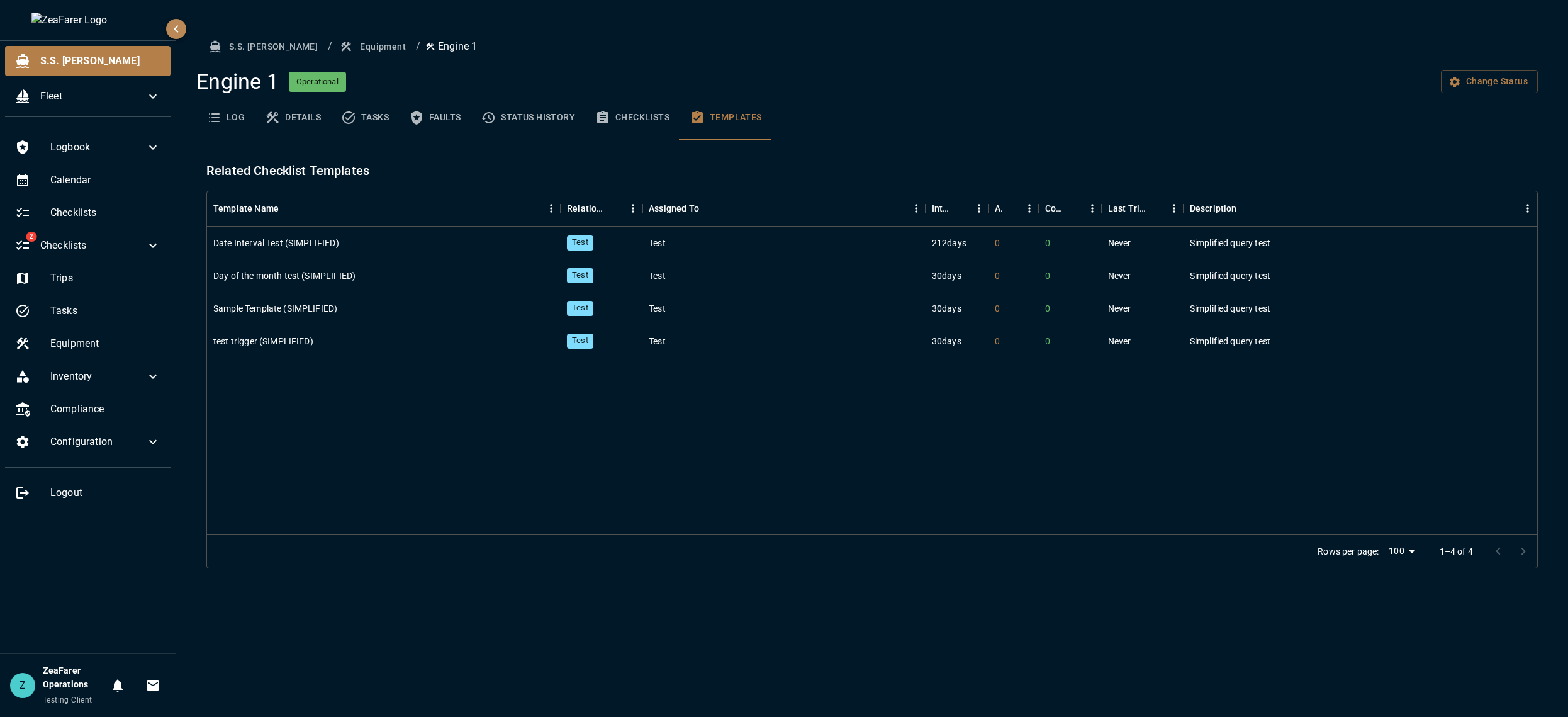
click at [588, 112] on button "Checklists" at bounding box center [632, 117] width 94 height 45
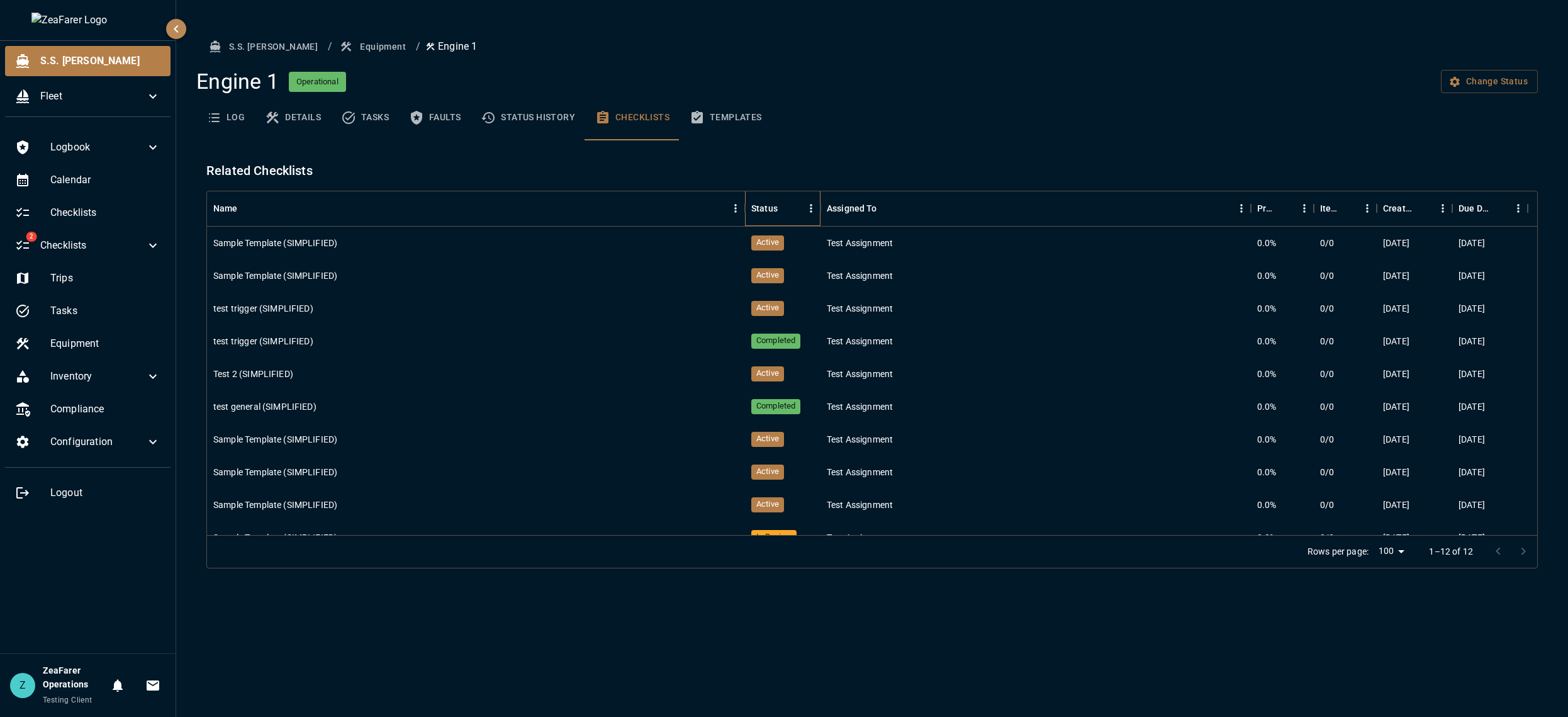
click at [767, 204] on div "Status" at bounding box center [764, 208] width 27 height 35
click at [816, 200] on div "Status" at bounding box center [821, 208] width 15 height 35
click at [814, 200] on div "Status" at bounding box center [821, 208] width 15 height 35
click at [809, 202] on icon "Menu" at bounding box center [811, 208] width 13 height 13
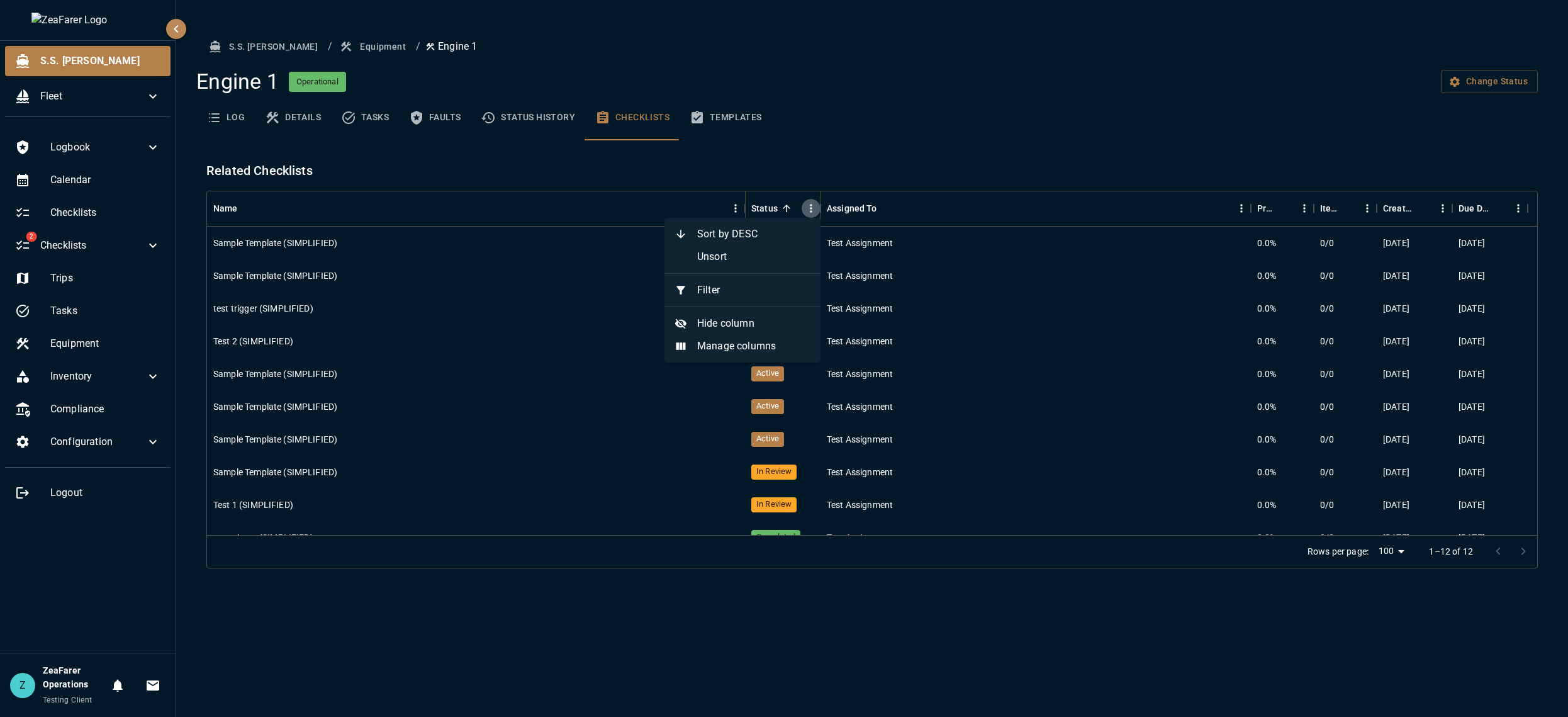
click at [809, 202] on icon "Menu" at bounding box center [811, 208] width 13 height 13
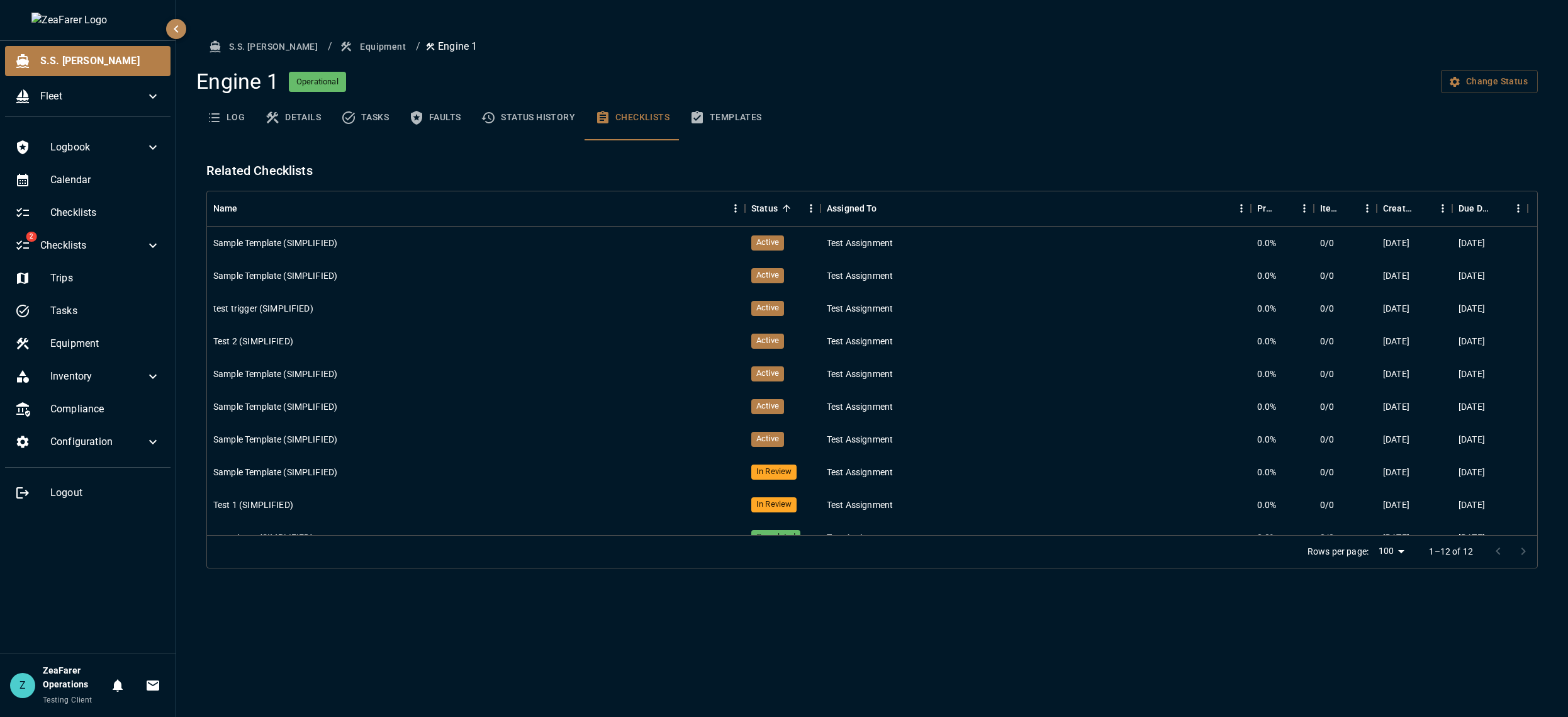
click at [870, 142] on div "Related Checklists Name Status Assigned To Progress Items Created Due Date Samp…" at bounding box center [867, 339] width 1341 height 398
click at [474, 246] on div "Sample Template (SIMPLIFIED)" at bounding box center [476, 243] width 538 height 33
click at [816, 227] on div "Active" at bounding box center [782, 243] width 75 height 33
drag, startPoint x: 1197, startPoint y: 239, endPoint x: 1313, endPoint y: 238, distance: 116.0
click at [1197, 239] on div "Test Assignment" at bounding box center [1036, 243] width 431 height 33
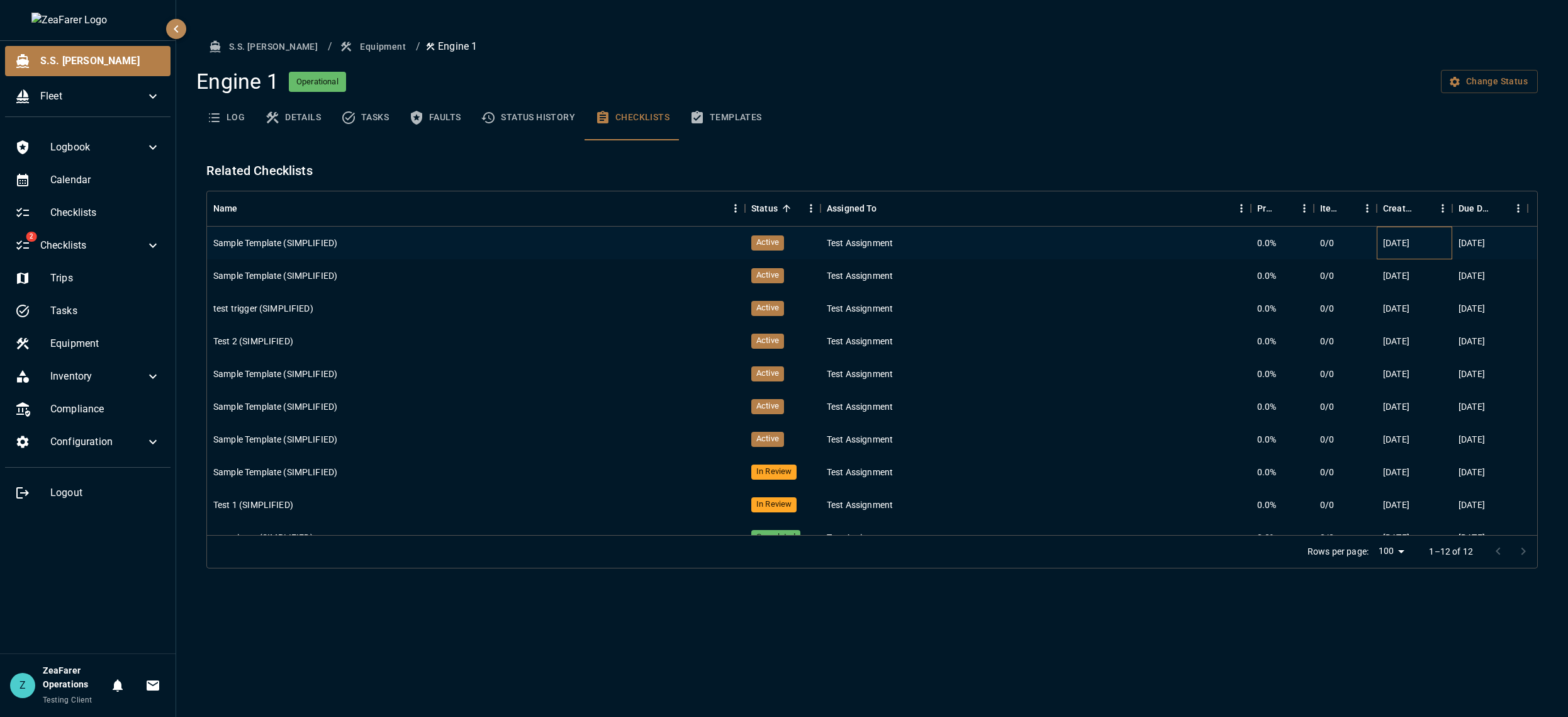
click at [1445, 227] on div "[DATE]" at bounding box center [1414, 243] width 75 height 33
click at [1485, 237] on p "[DATE]" at bounding box center [1472, 243] width 27 height 13
click at [939, 79] on div "Engine 1 Operational Change Status" at bounding box center [867, 82] width 1341 height 27
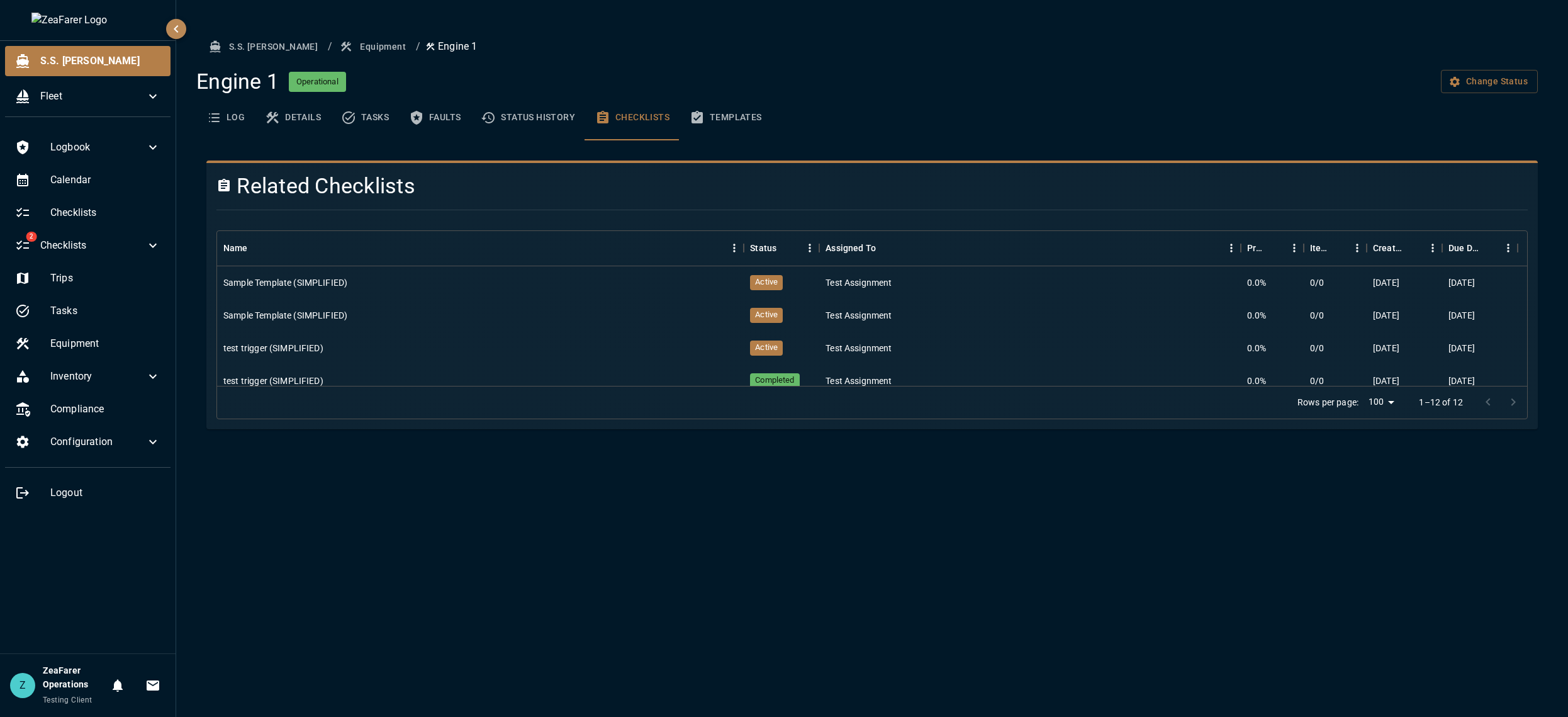
click at [542, 126] on button "Status History" at bounding box center [528, 117] width 114 height 45
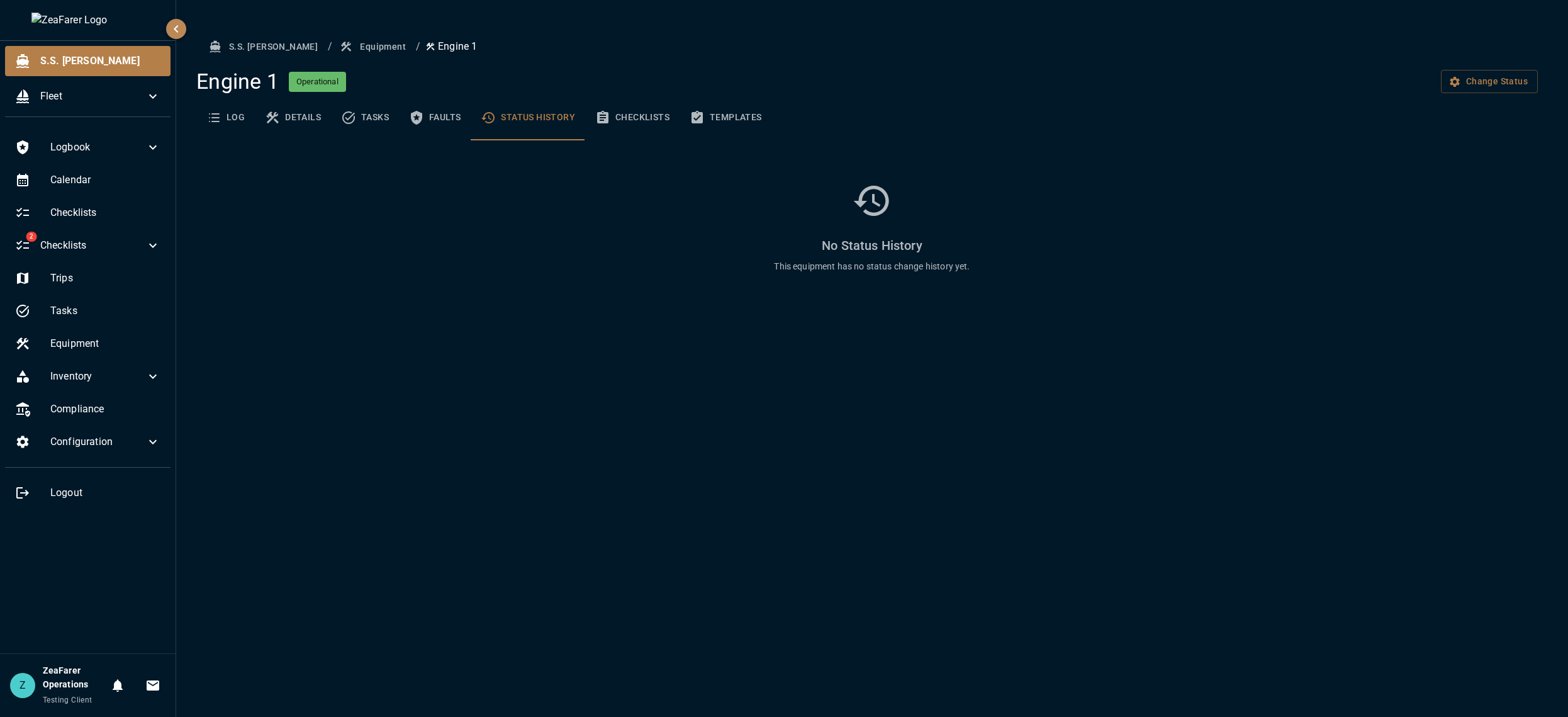
click at [421, 124] on icon "basic tabs example" at bounding box center [417, 118] width 15 height 15
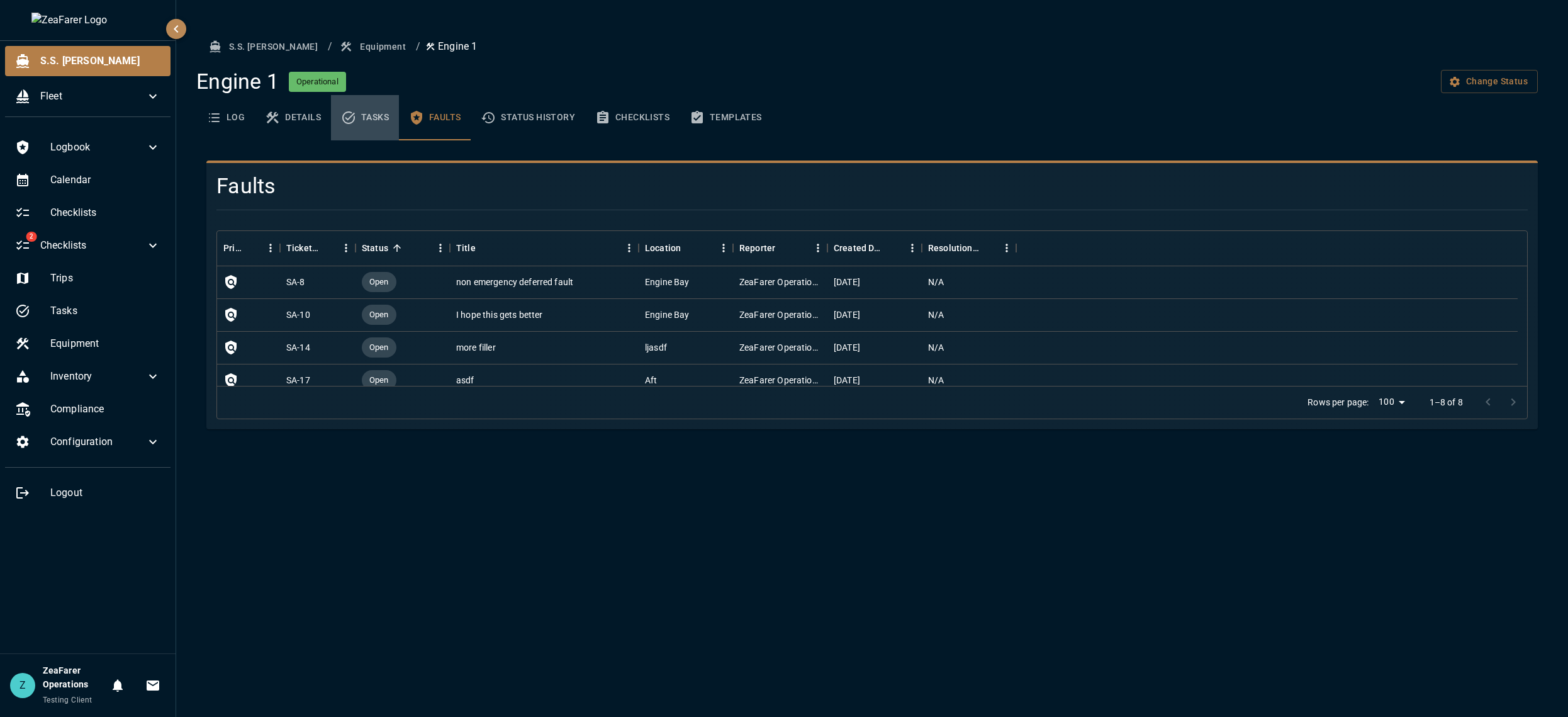
click at [361, 124] on button "Tasks" at bounding box center [364, 117] width 68 height 45
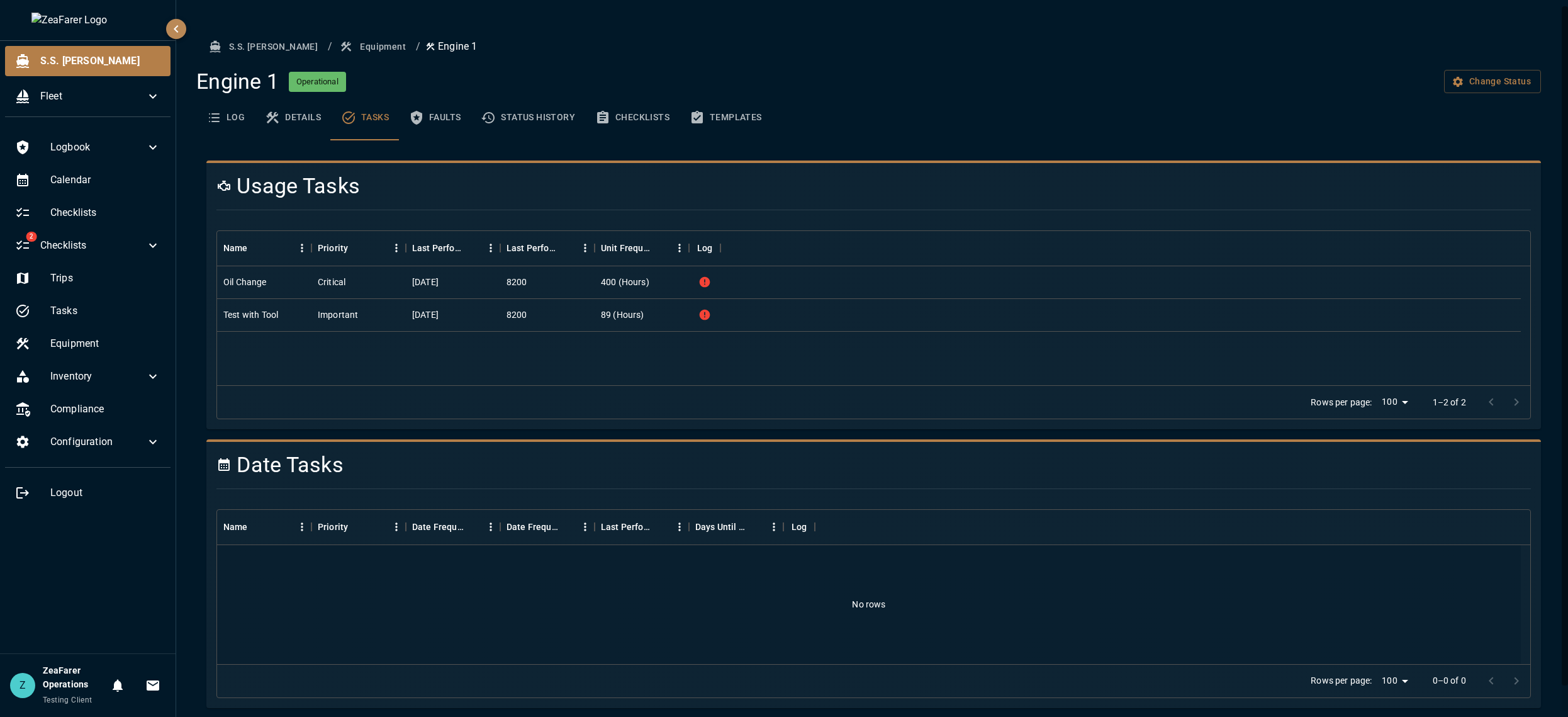
click at [278, 123] on icon "basic tabs example" at bounding box center [273, 118] width 15 height 15
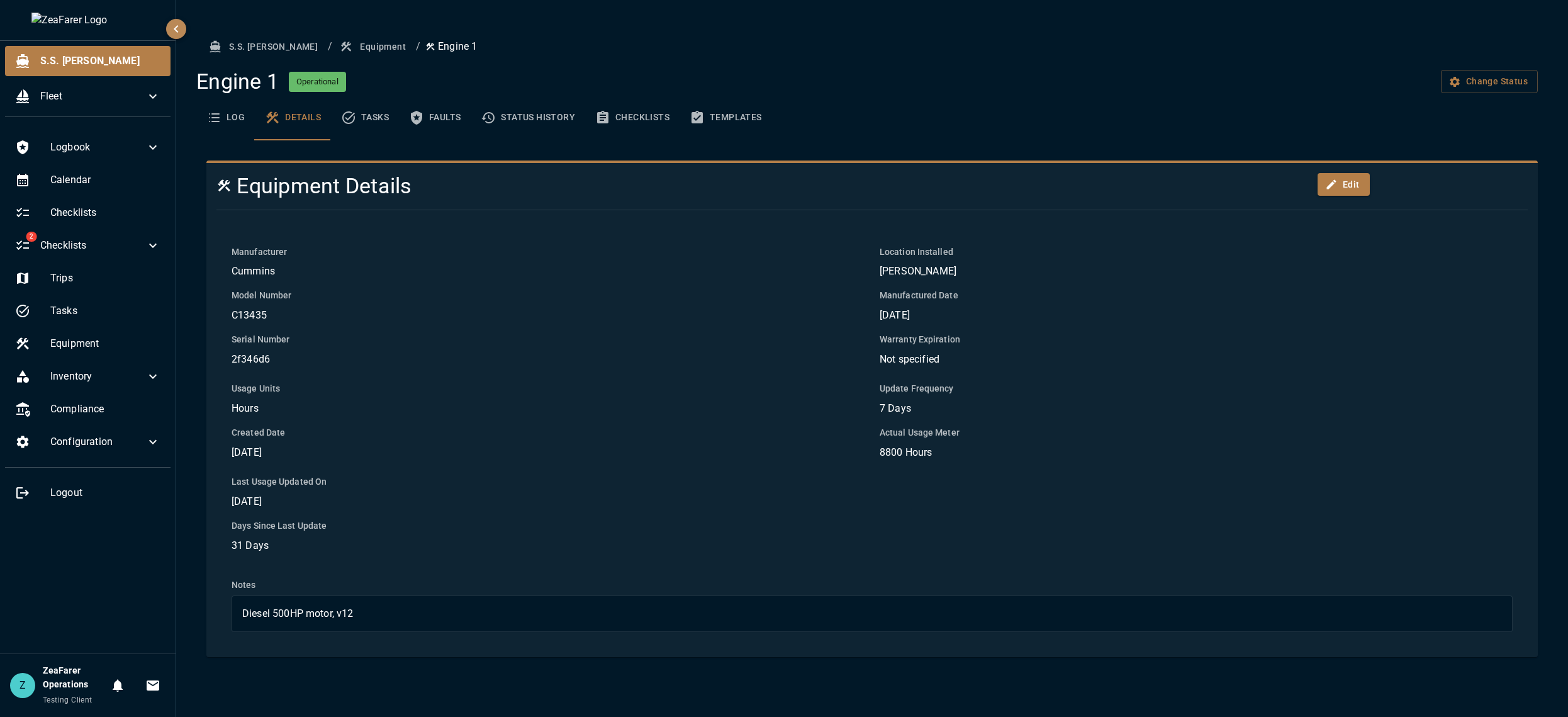
click at [229, 121] on button "Log" at bounding box center [225, 117] width 59 height 45
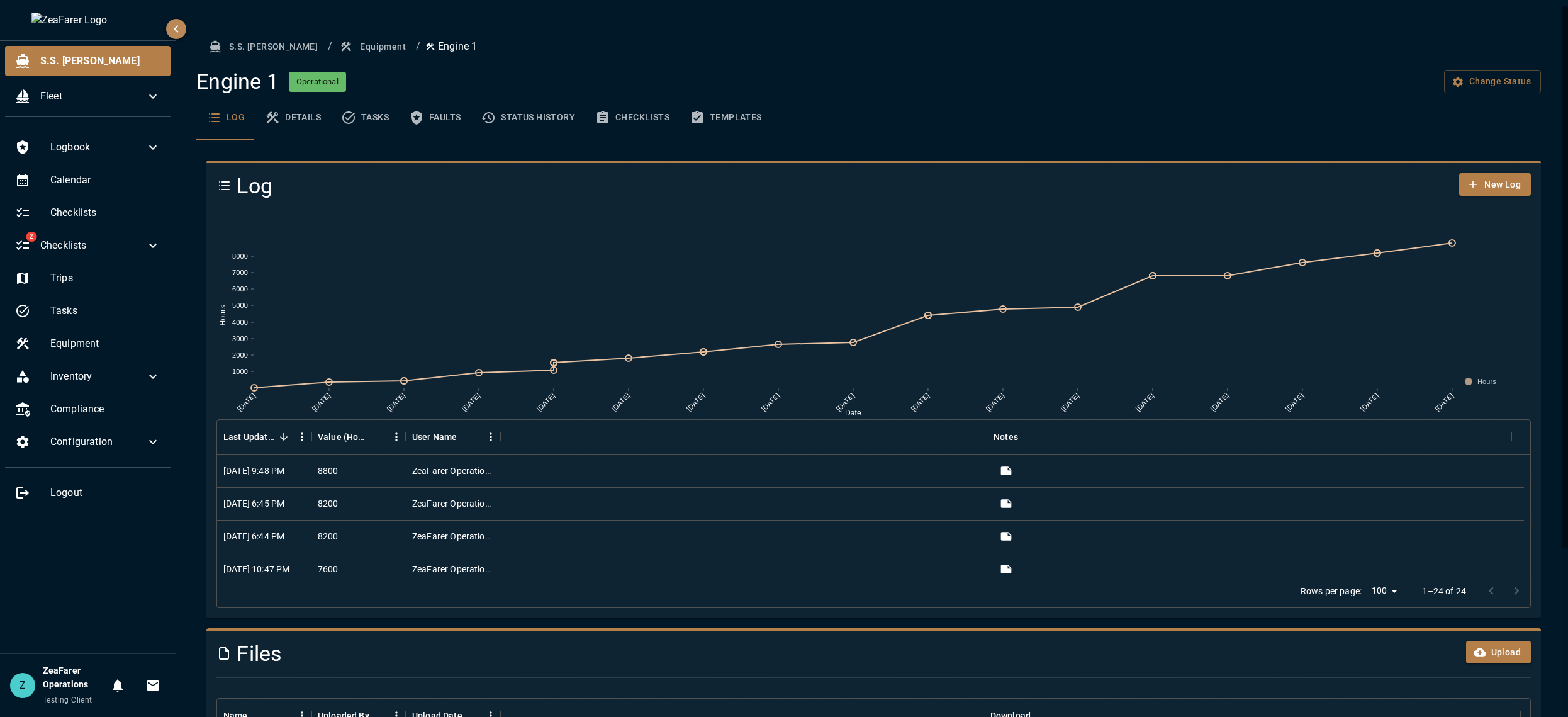
click at [701, 118] on icon "basic tabs example" at bounding box center [697, 117] width 11 height 13
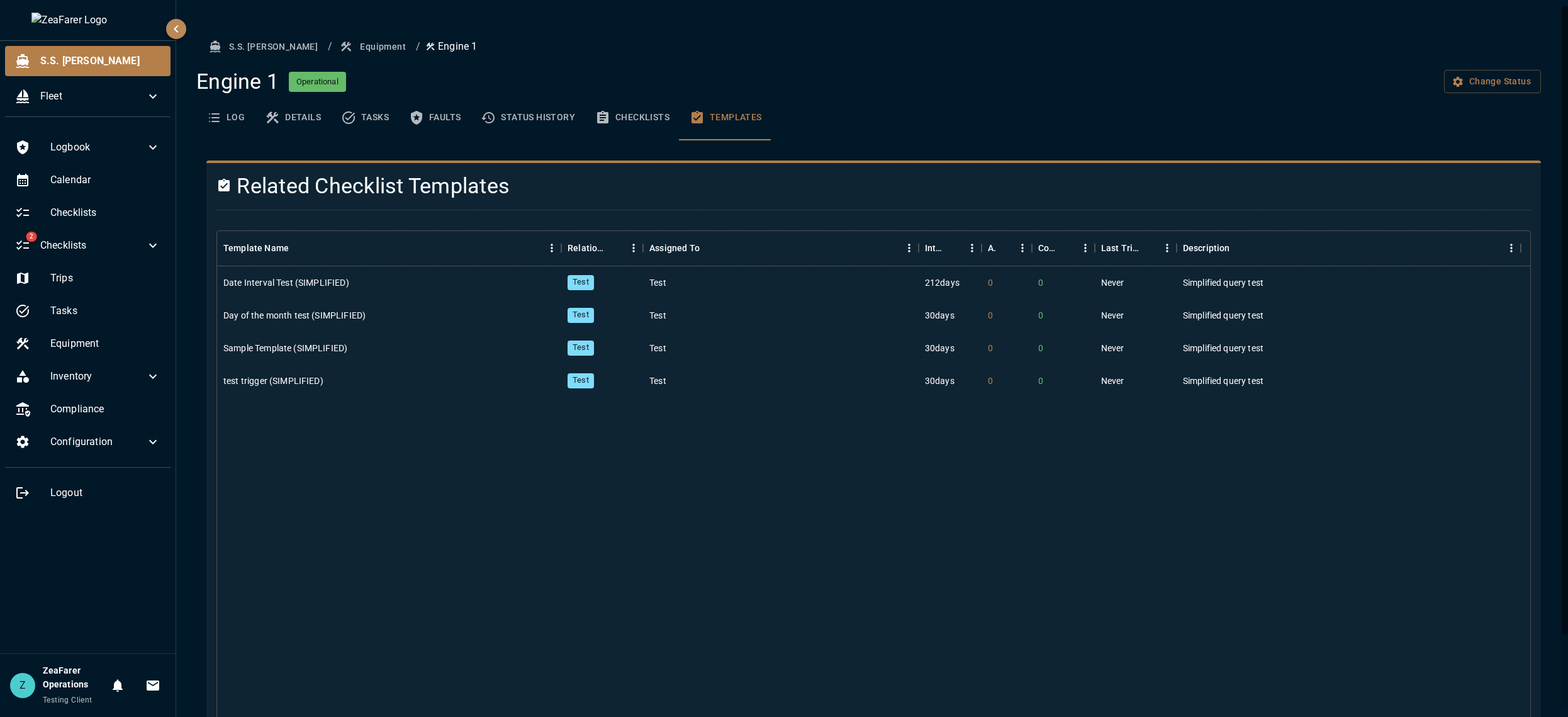
drag, startPoint x: 623, startPoint y: 123, endPoint x: 796, endPoint y: 538, distance: 449.6
click at [760, 418] on div "Engine 1 Operational Change Status Log Details Tasks Faults Status History Chec…" at bounding box center [868, 418] width 1345 height 700
click at [629, 127] on button "Checklists" at bounding box center [632, 117] width 94 height 45
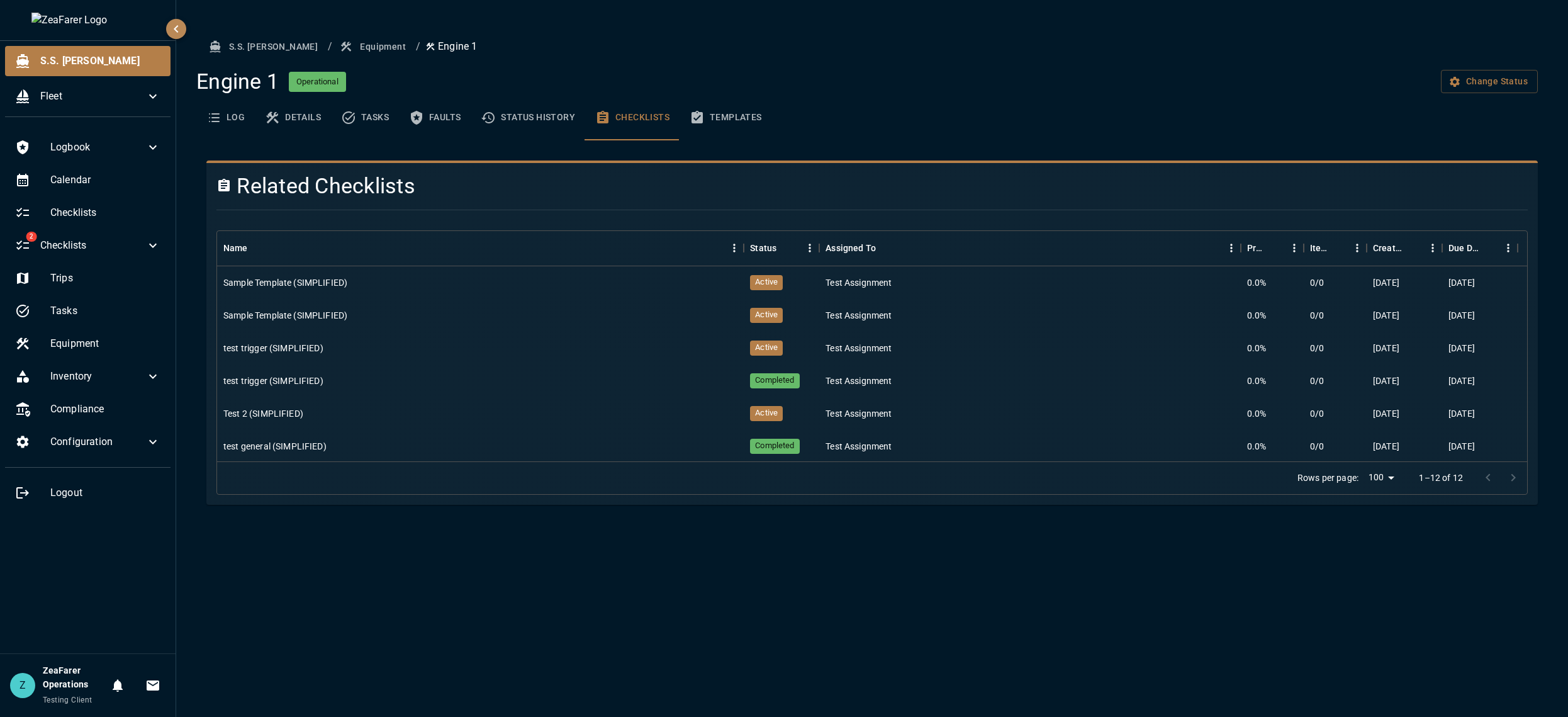
click at [1405, 140] on div "Log Details Tasks Faults Status History Checklists Templates" at bounding box center [867, 117] width 1341 height 45
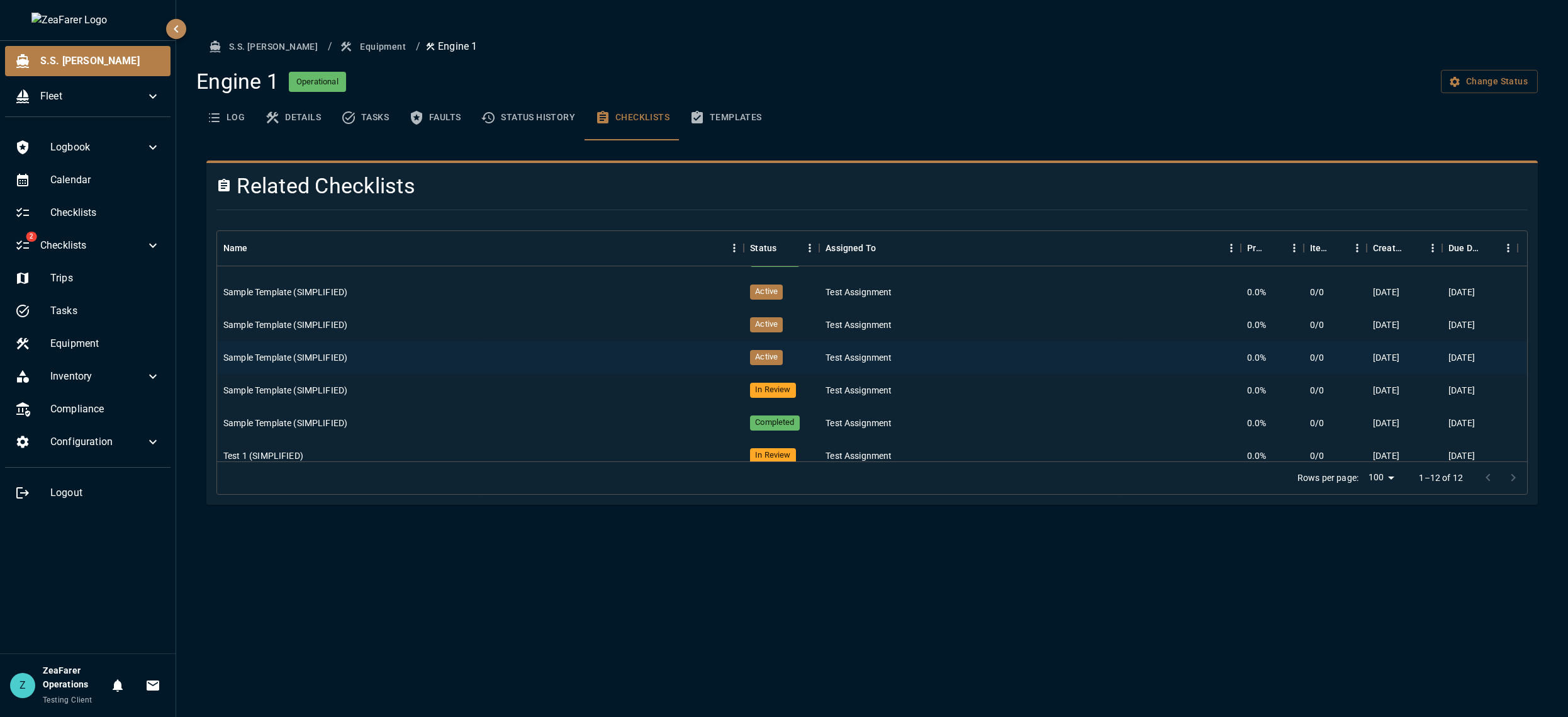
scroll to position [198, 0]
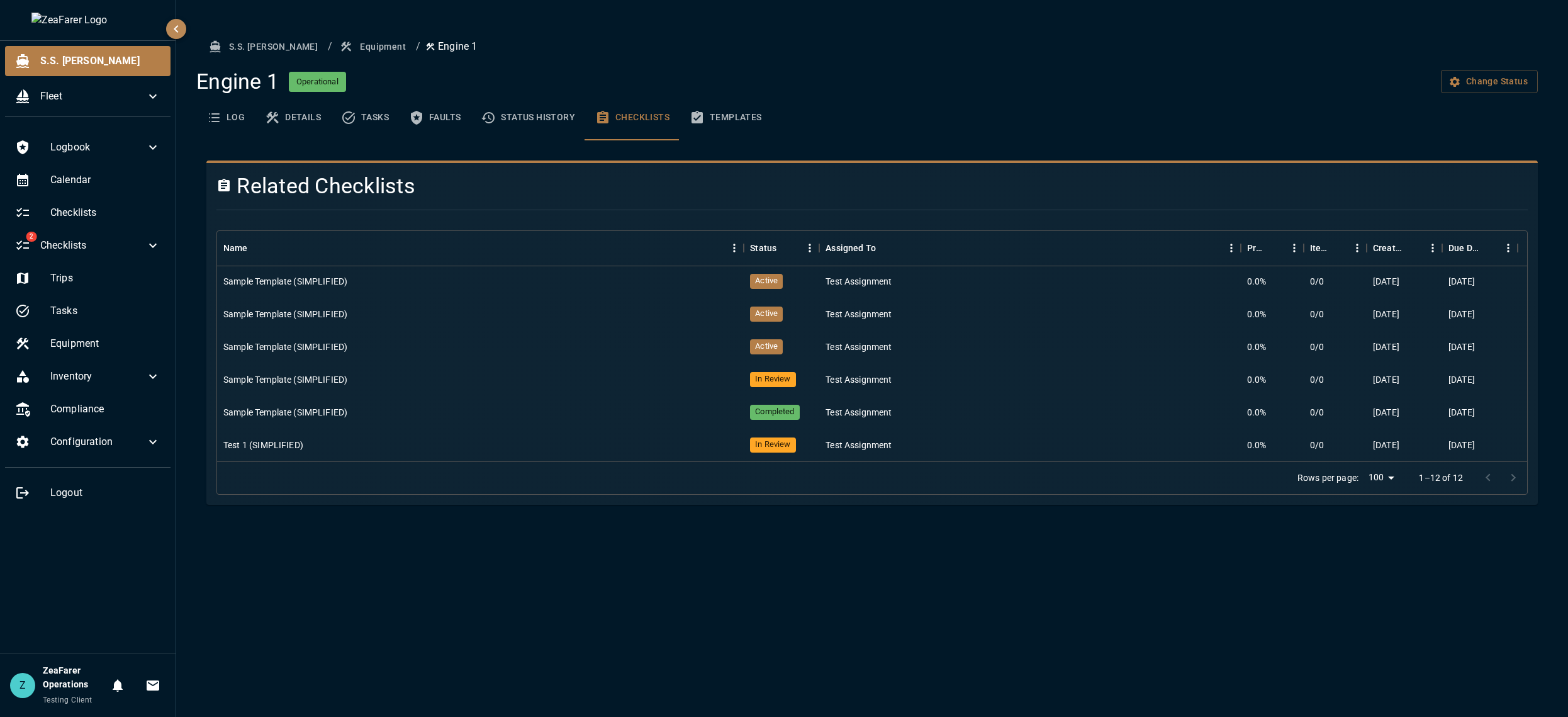
click at [590, 527] on div "S.S. [PERSON_NAME] / Equipment / Engine 1 Engine 1 Operational Change Status Lo…" at bounding box center [872, 358] width 1391 height 717
click at [1387, 577] on div "S.S. [PERSON_NAME] / Equipment / Engine 1 Engine 1 Operational Change Status Lo…" at bounding box center [872, 358] width 1391 height 717
click at [531, 119] on button "Status History" at bounding box center [528, 117] width 114 height 45
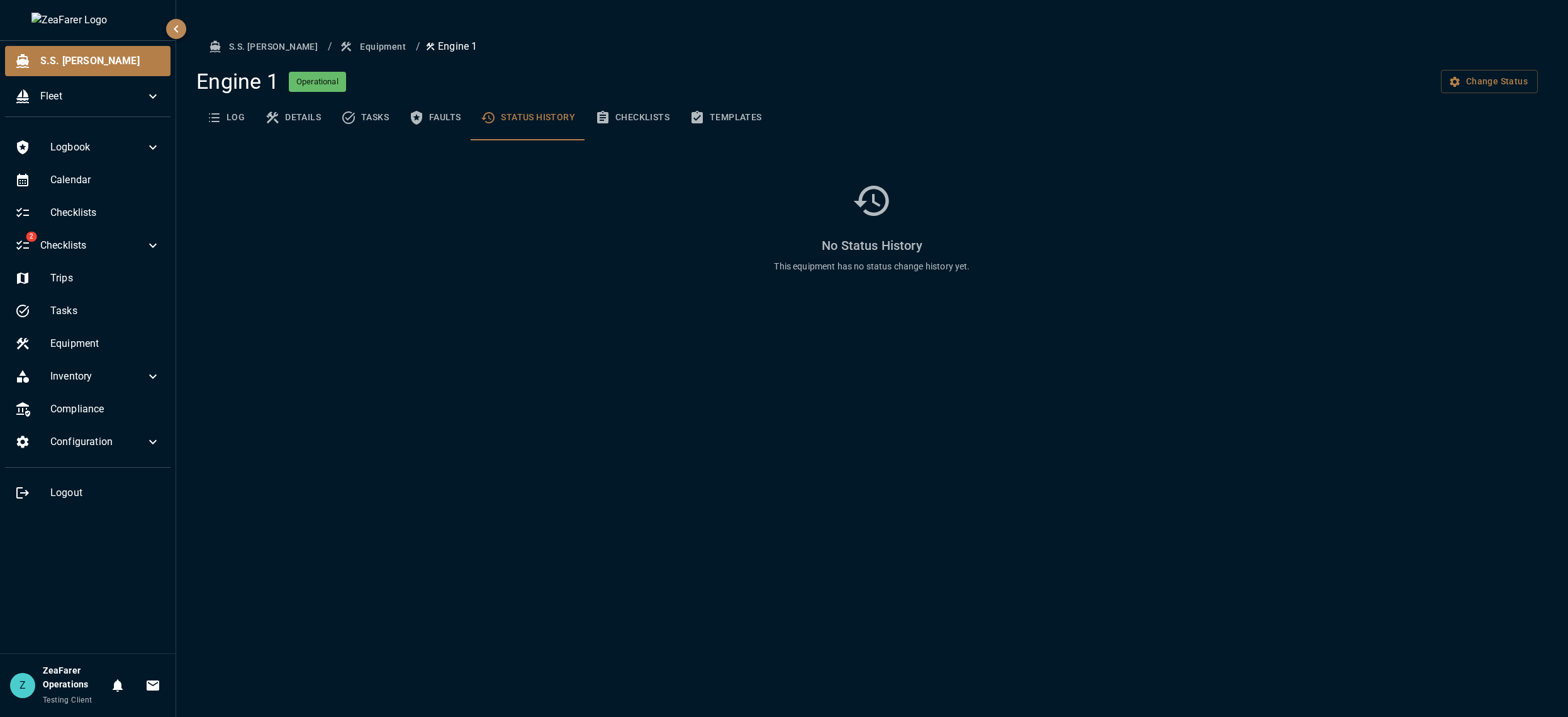
click at [616, 117] on button "Checklists" at bounding box center [632, 117] width 94 height 45
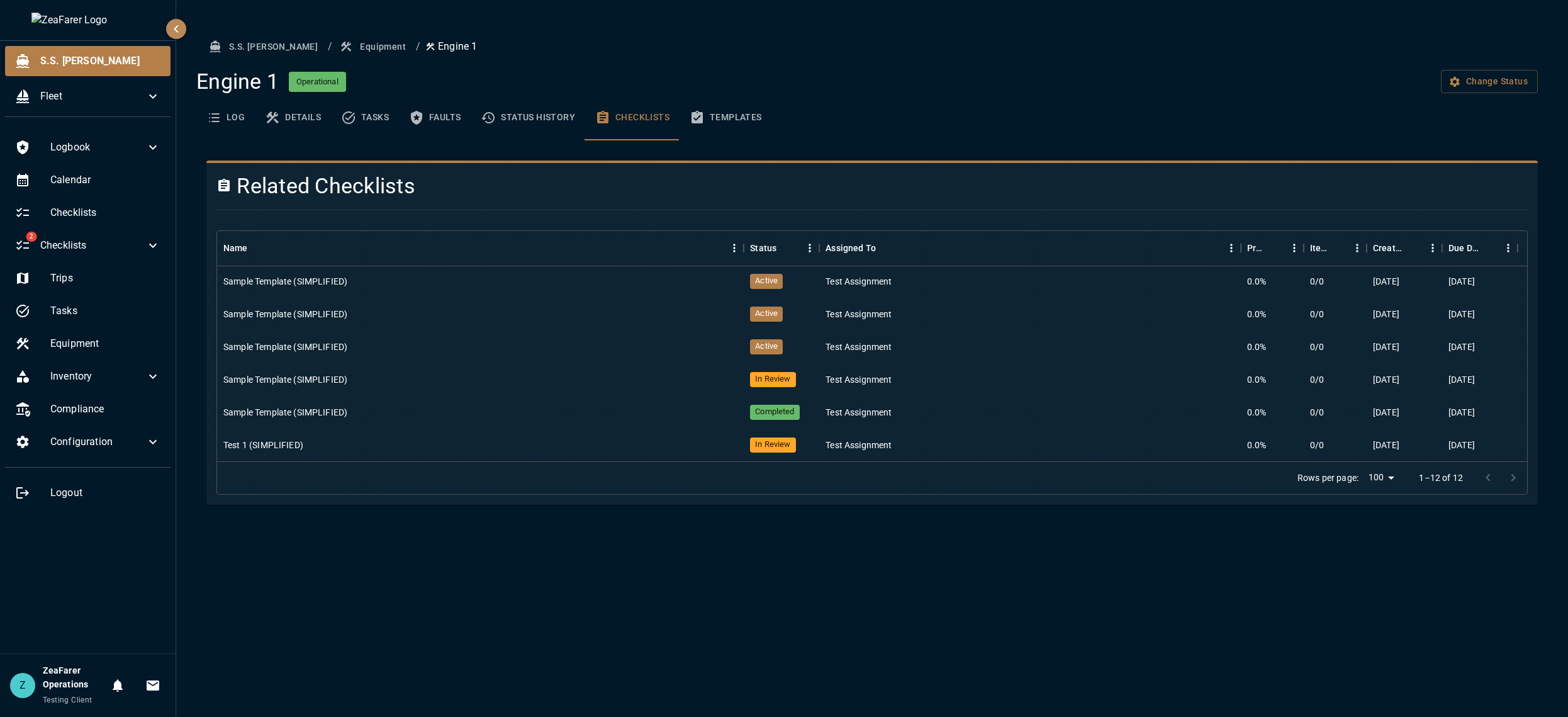
click at [742, 559] on div "S.S. [PERSON_NAME] / Equipment / Engine 1 Engine 1 Operational Change Status Lo…" at bounding box center [872, 358] width 1391 height 717
click at [719, 128] on button "Templates" at bounding box center [726, 117] width 93 height 45
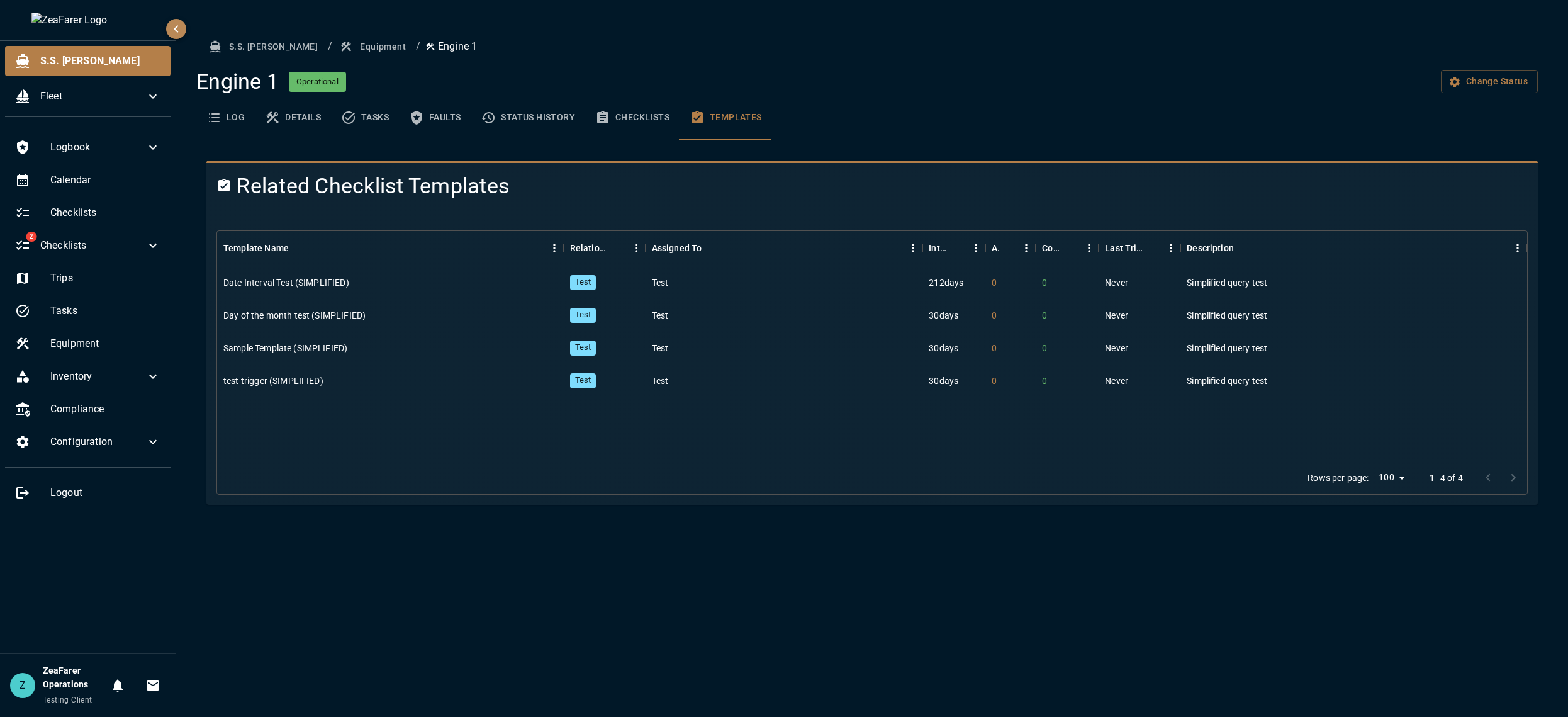
click at [608, 113] on icon "basic tabs example" at bounding box center [603, 118] width 15 height 15
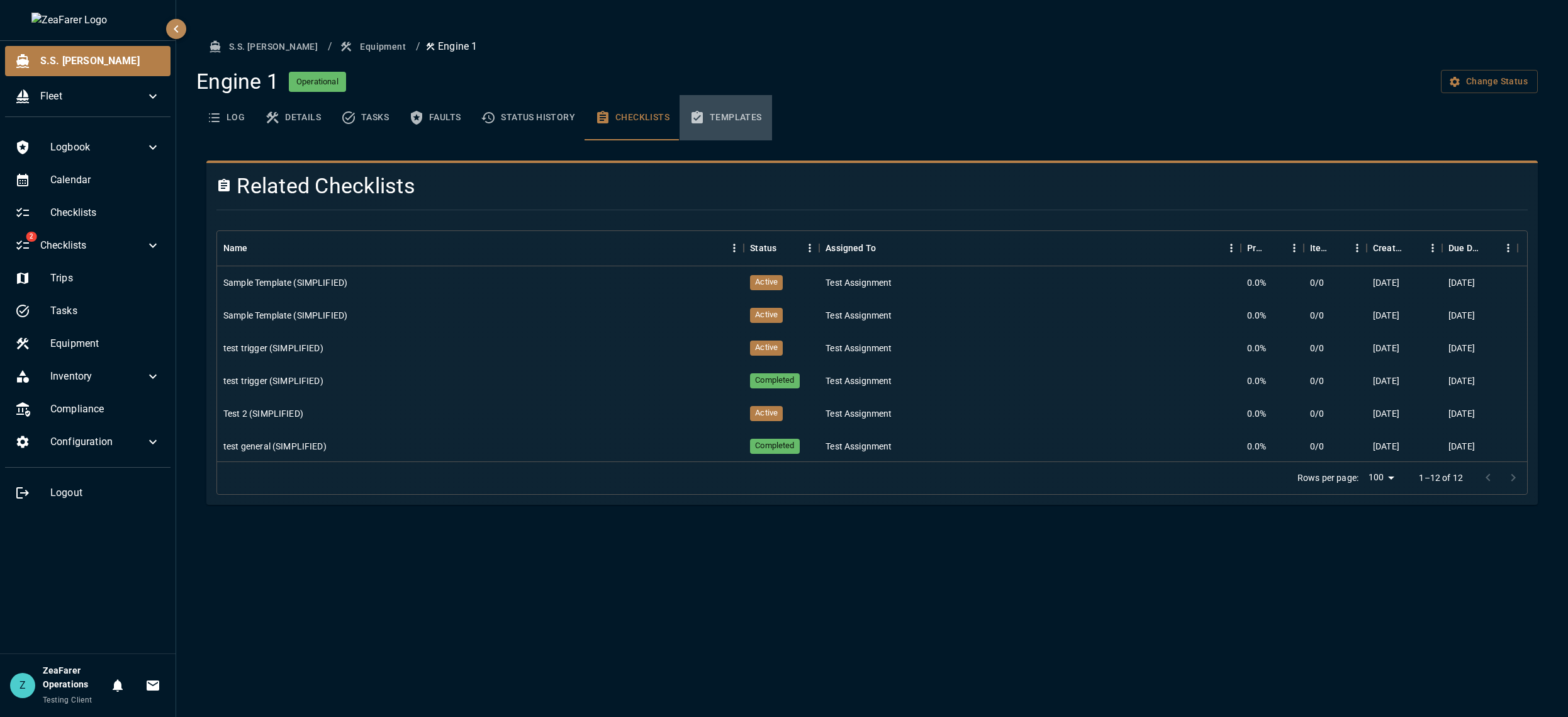
click at [704, 118] on icon "basic tabs example" at bounding box center [697, 118] width 15 height 15
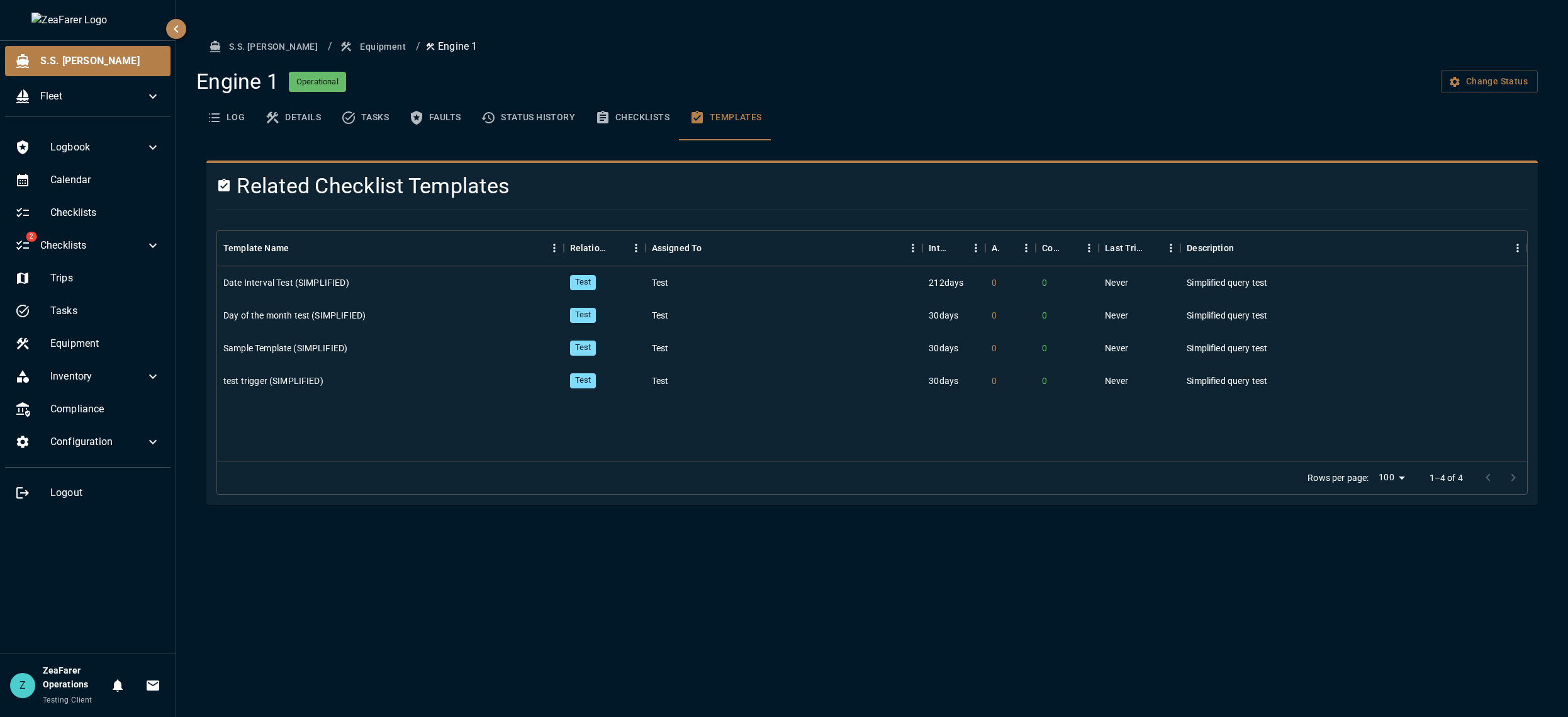
click at [359, 117] on button "Tasks" at bounding box center [364, 117] width 68 height 45
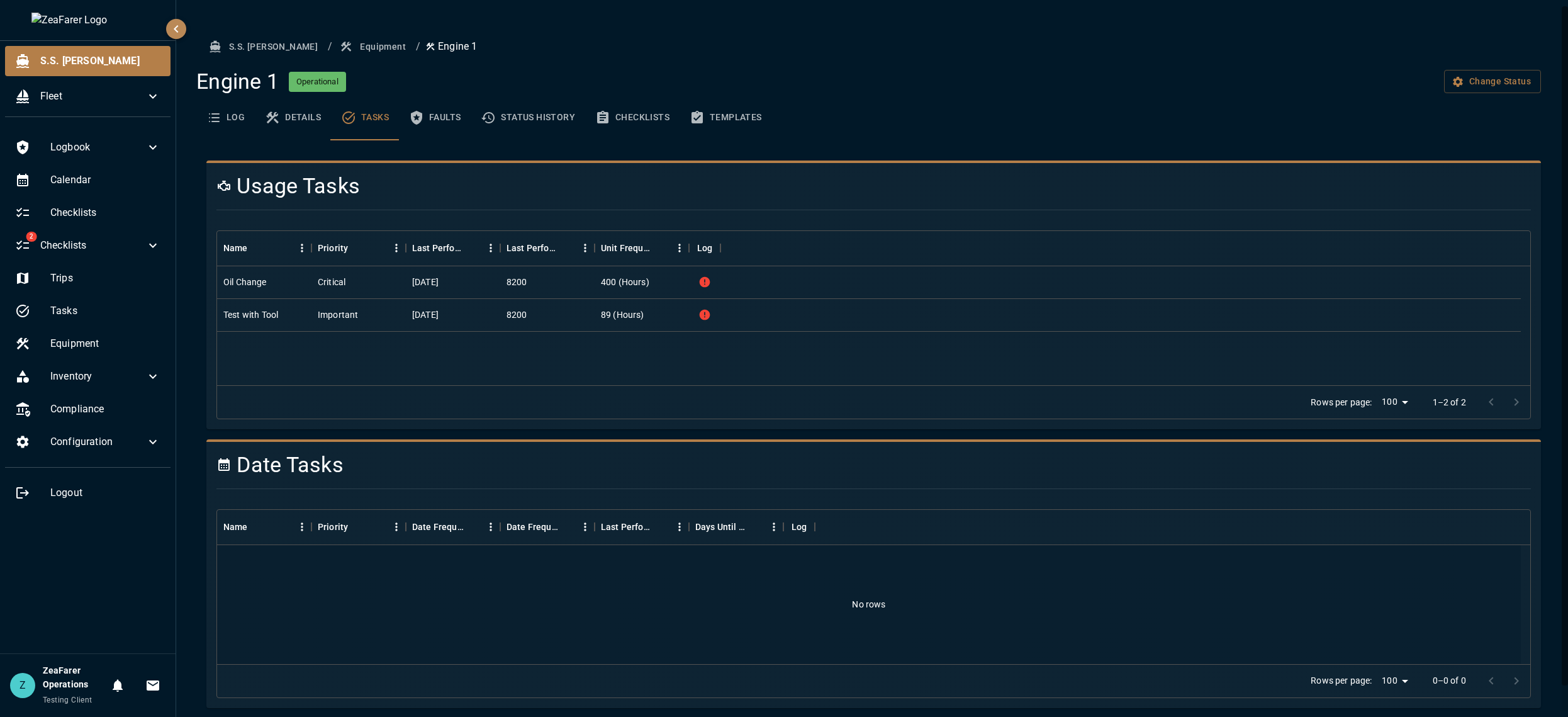
click at [440, 117] on button "Faults" at bounding box center [435, 117] width 72 height 45
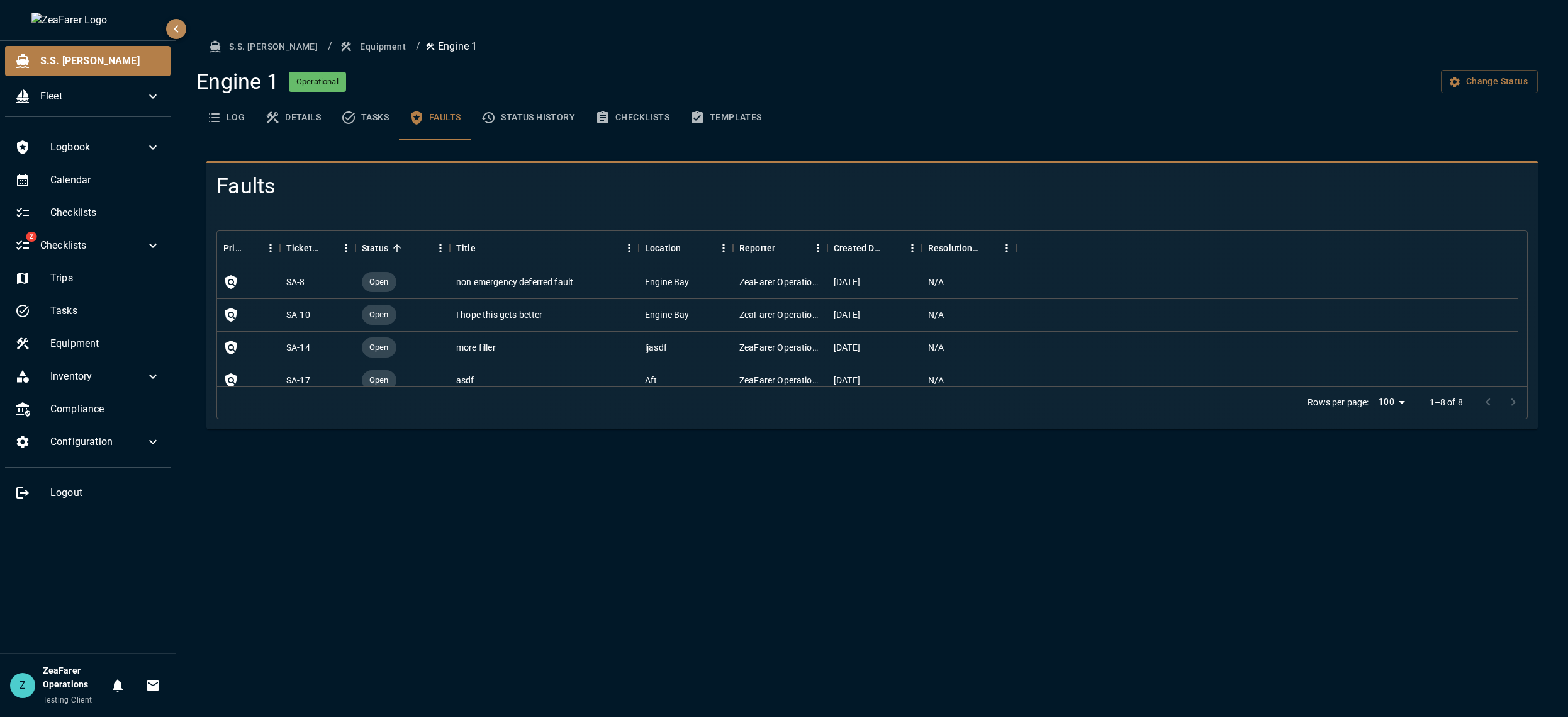
click at [565, 118] on button "Status History" at bounding box center [528, 117] width 114 height 45
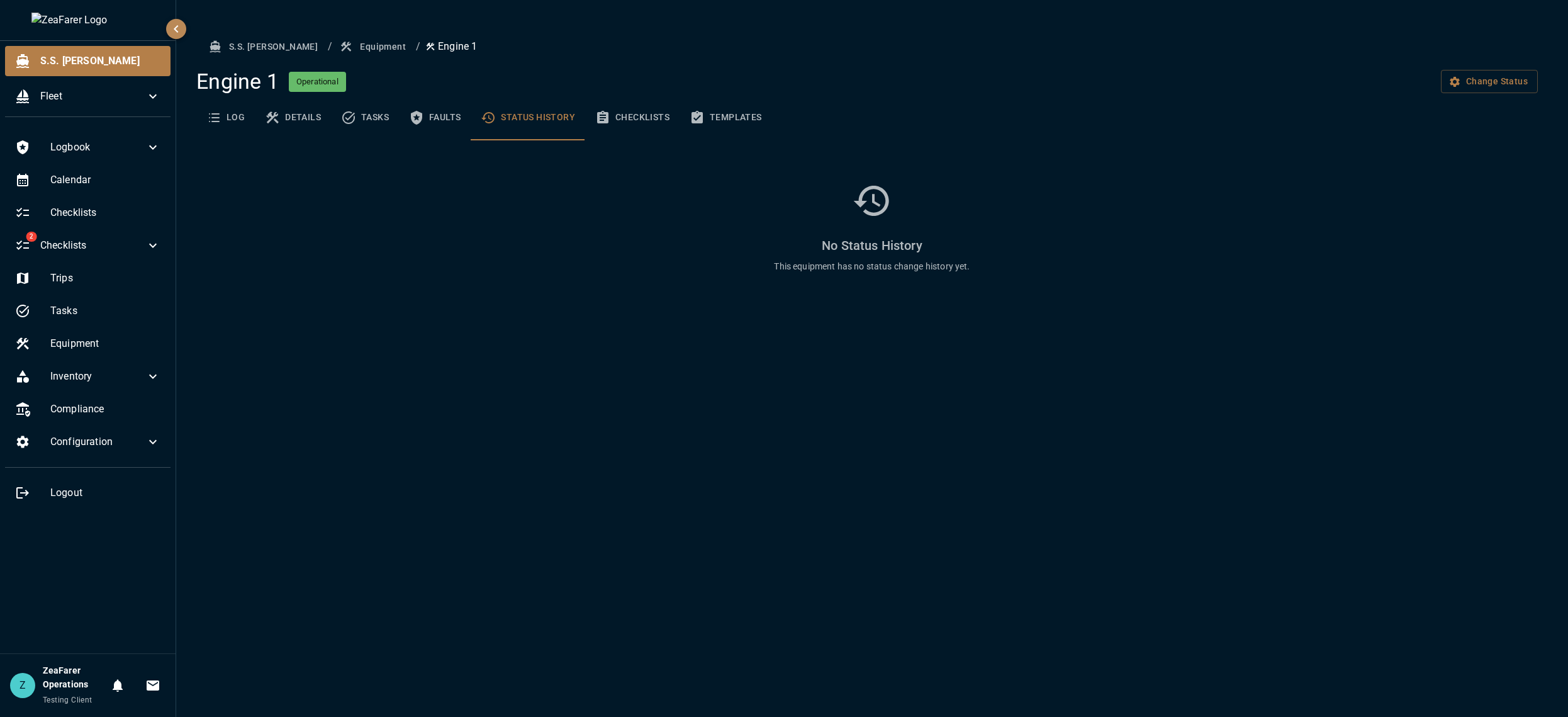
click at [611, 118] on button "Checklists" at bounding box center [632, 117] width 94 height 45
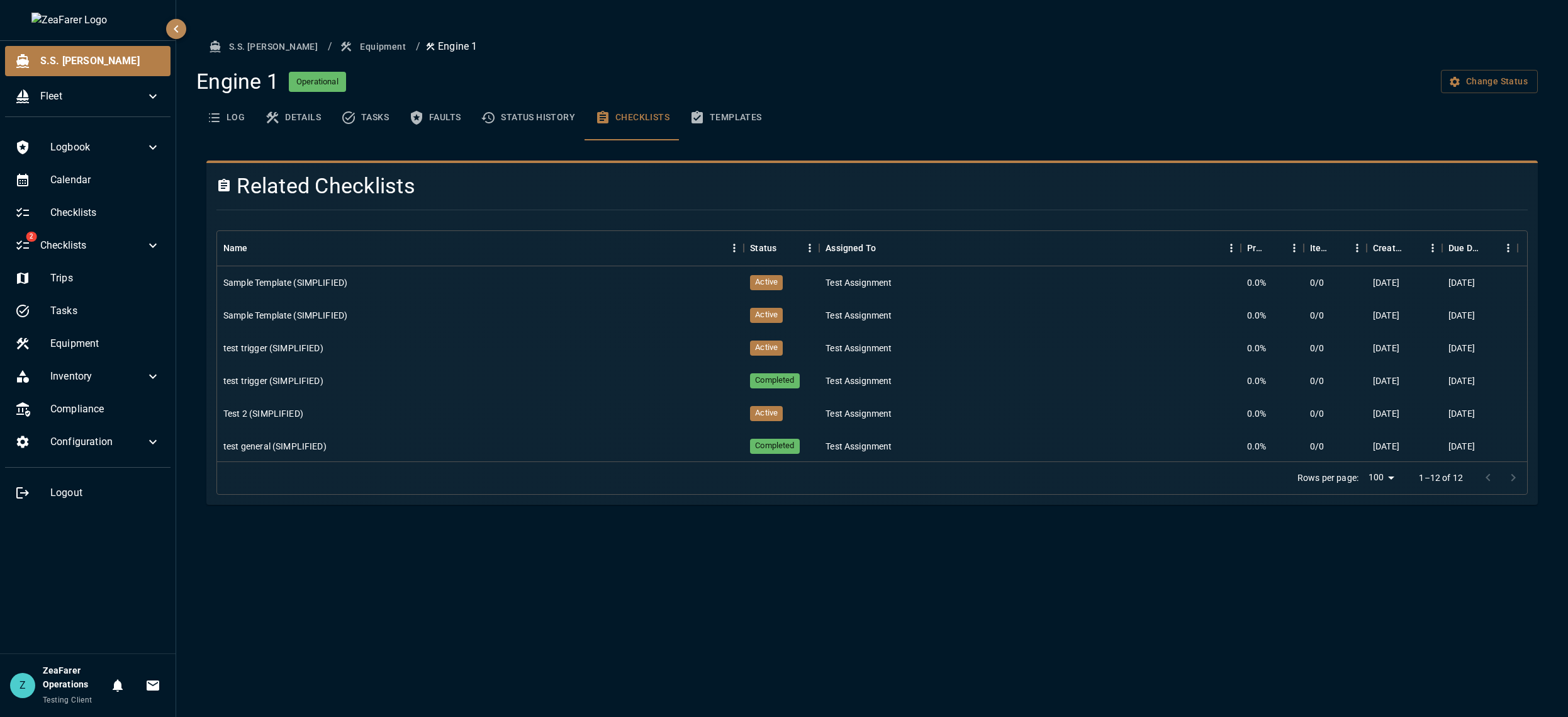
click at [716, 112] on button "Templates" at bounding box center [726, 117] width 93 height 45
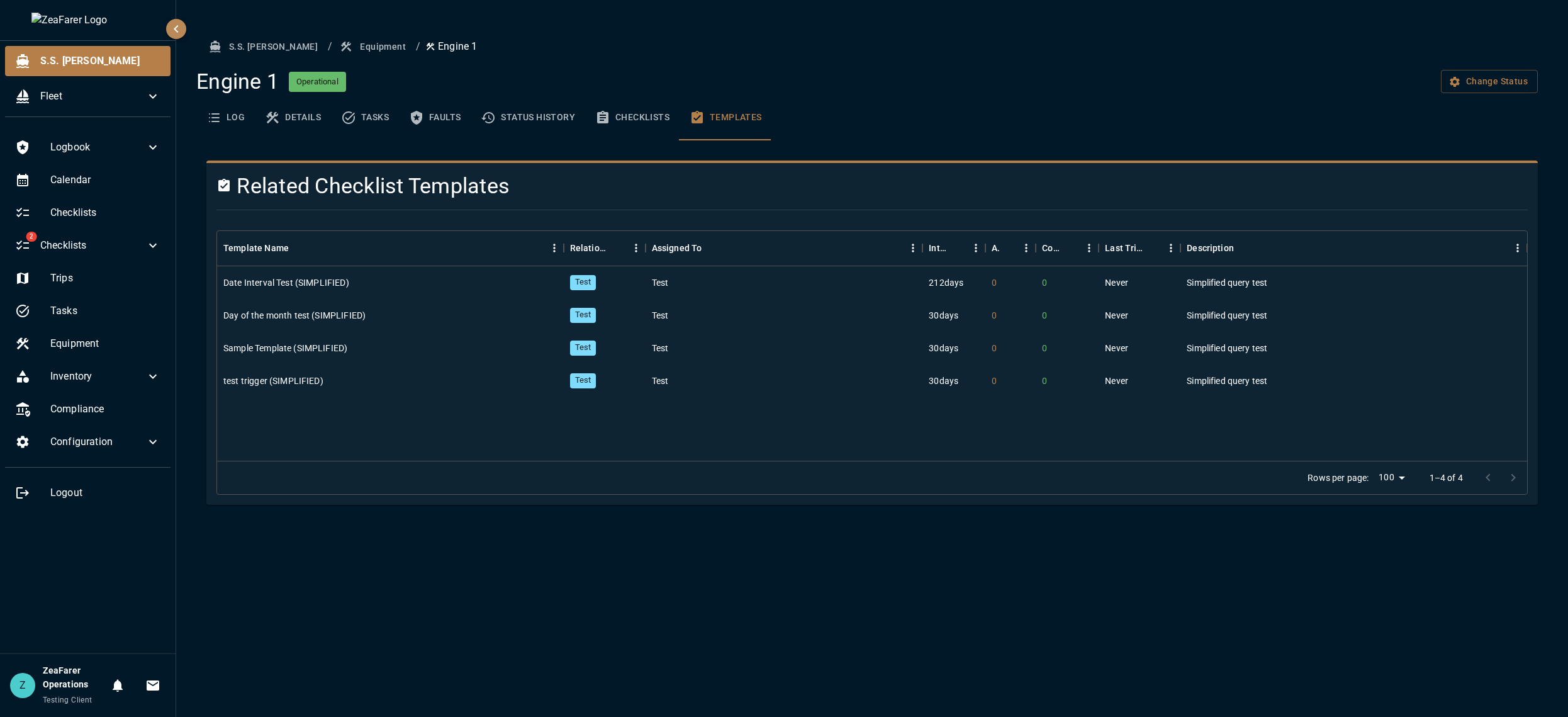
click at [666, 121] on button "Checklists" at bounding box center [632, 117] width 94 height 45
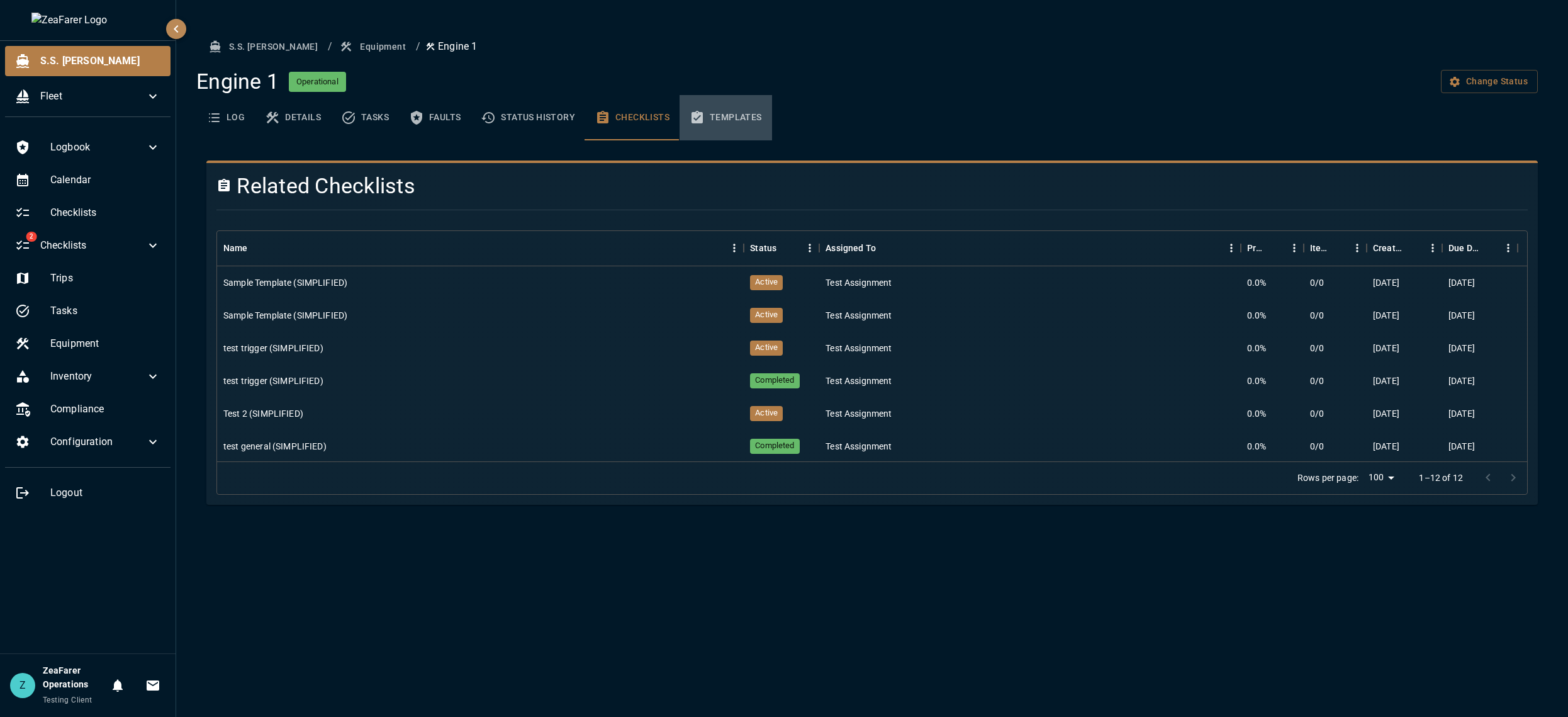
click at [738, 123] on button "Templates" at bounding box center [726, 117] width 93 height 45
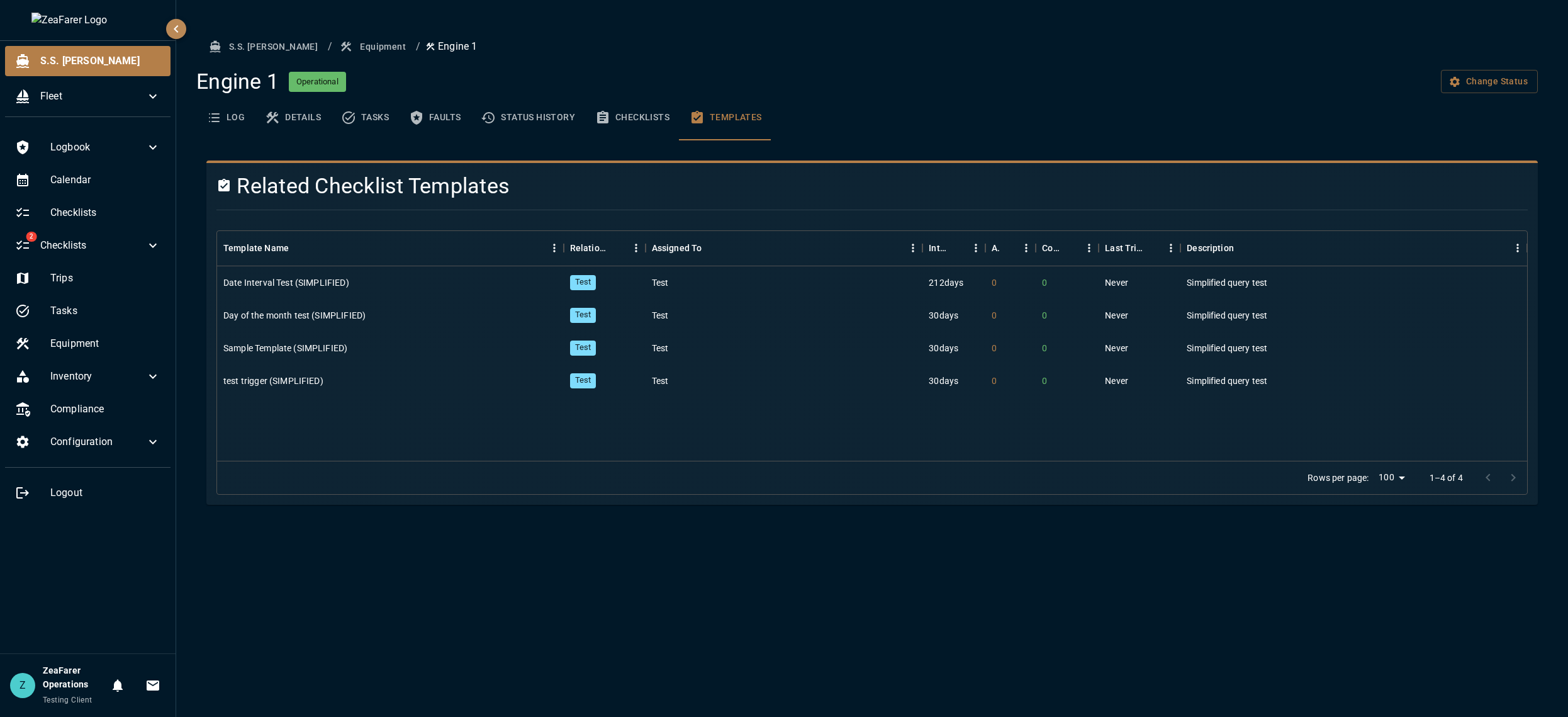
click at [976, 75] on div "Engine 1 Operational Change Status" at bounding box center [867, 82] width 1341 height 27
drag, startPoint x: 646, startPoint y: 136, endPoint x: 652, endPoint y: 120, distance: 17.1
click at [650, 124] on button "Checklists" at bounding box center [632, 117] width 94 height 45
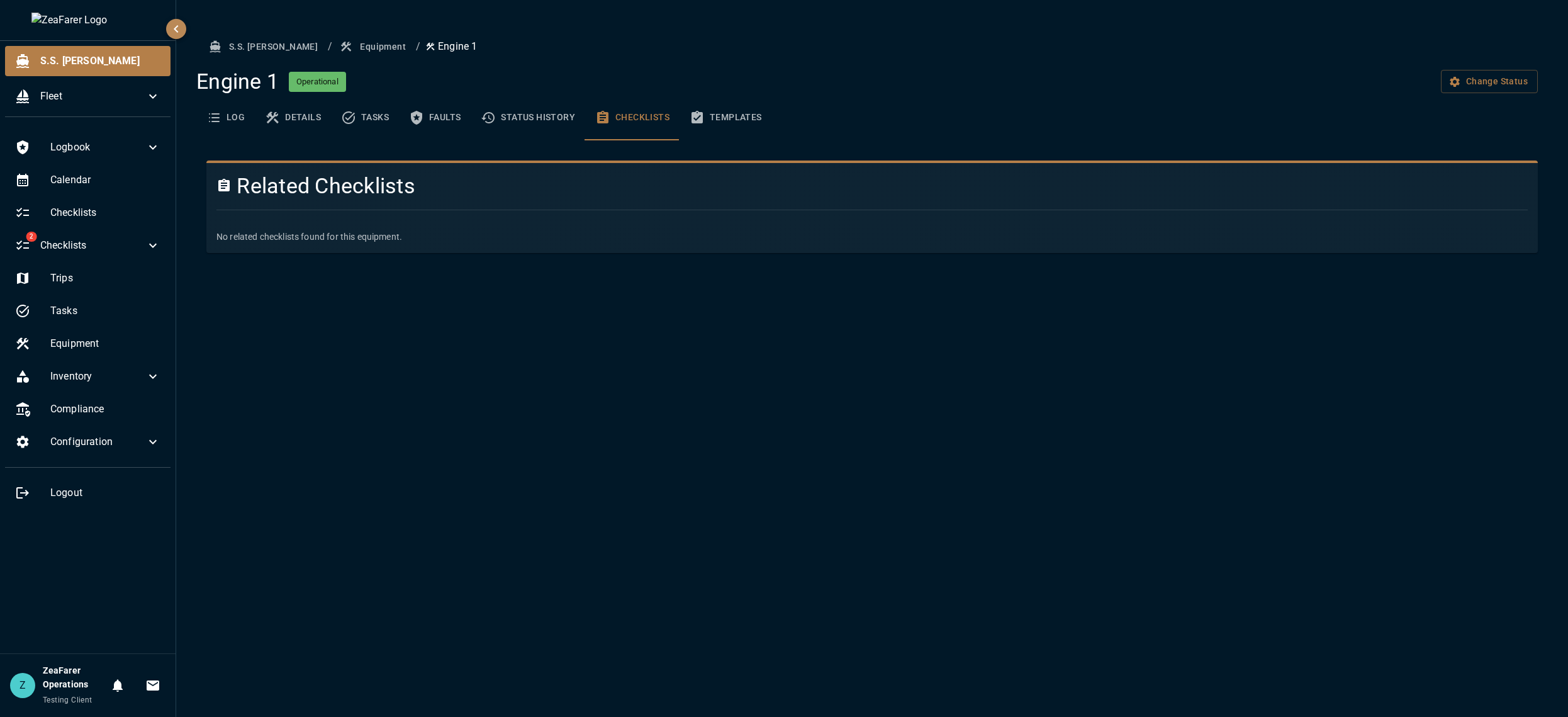
click at [537, 137] on button "Status History" at bounding box center [528, 117] width 114 height 45
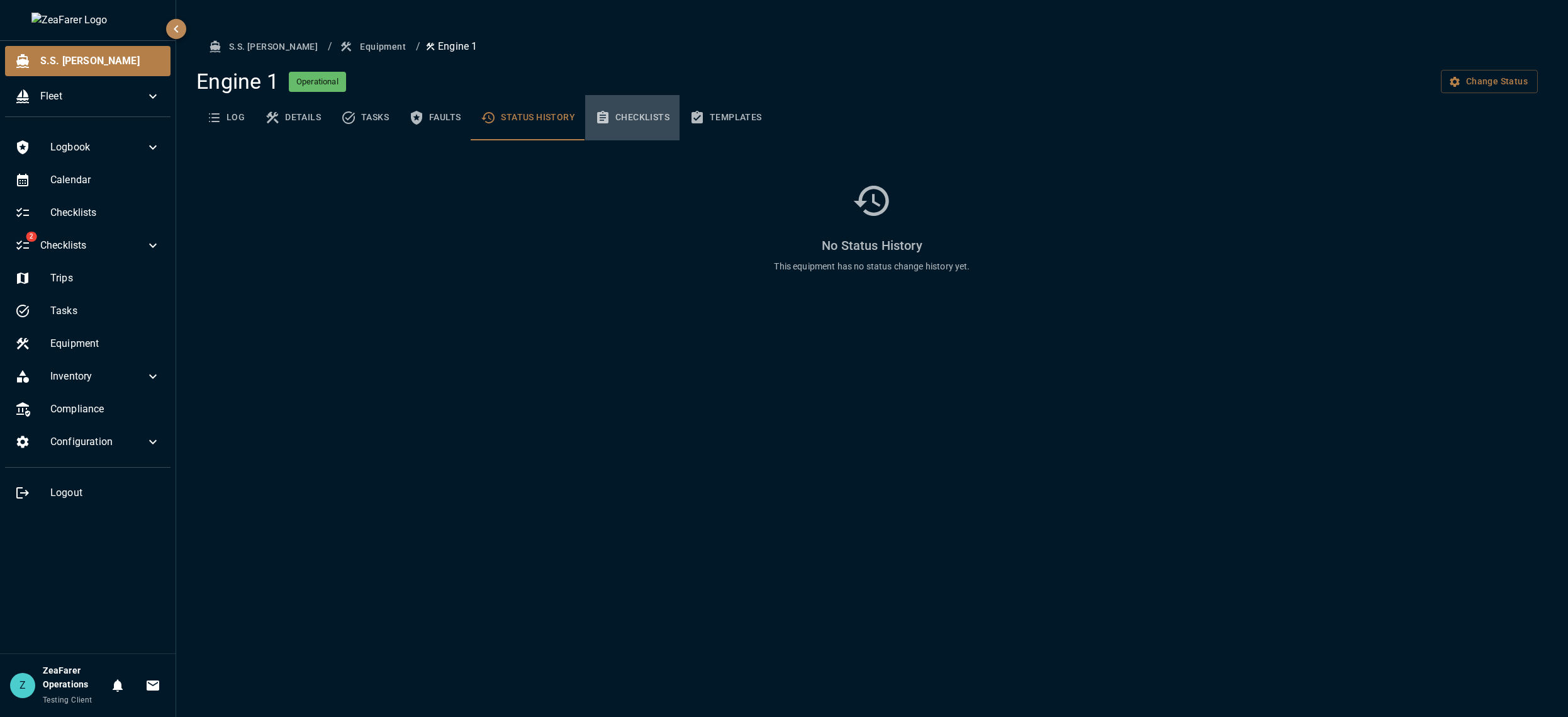
click at [607, 120] on icon "basic tabs example" at bounding box center [603, 117] width 11 height 13
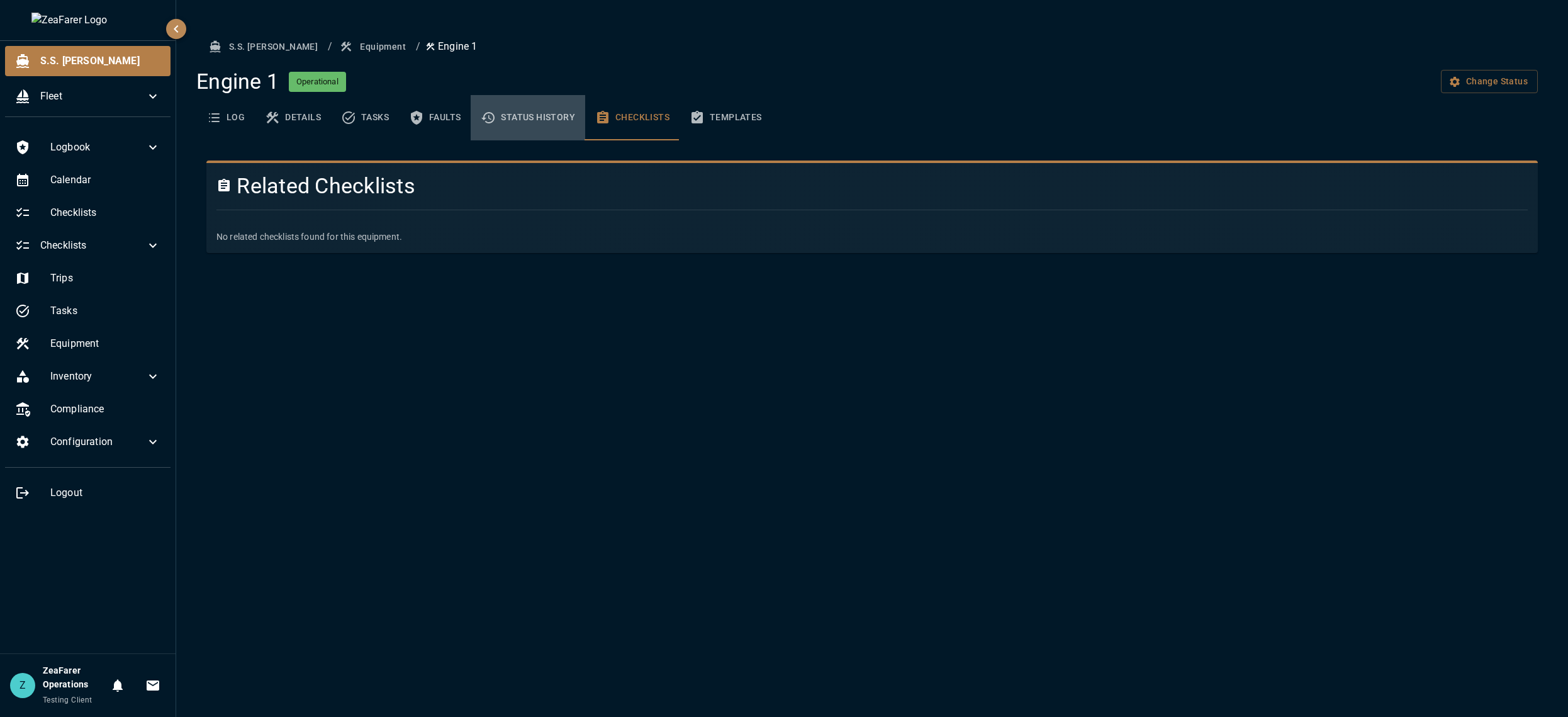
drag, startPoint x: 535, startPoint y: 113, endPoint x: 534, endPoint y: 122, distance: 9.1
click at [535, 120] on button "Status History" at bounding box center [528, 117] width 114 height 45
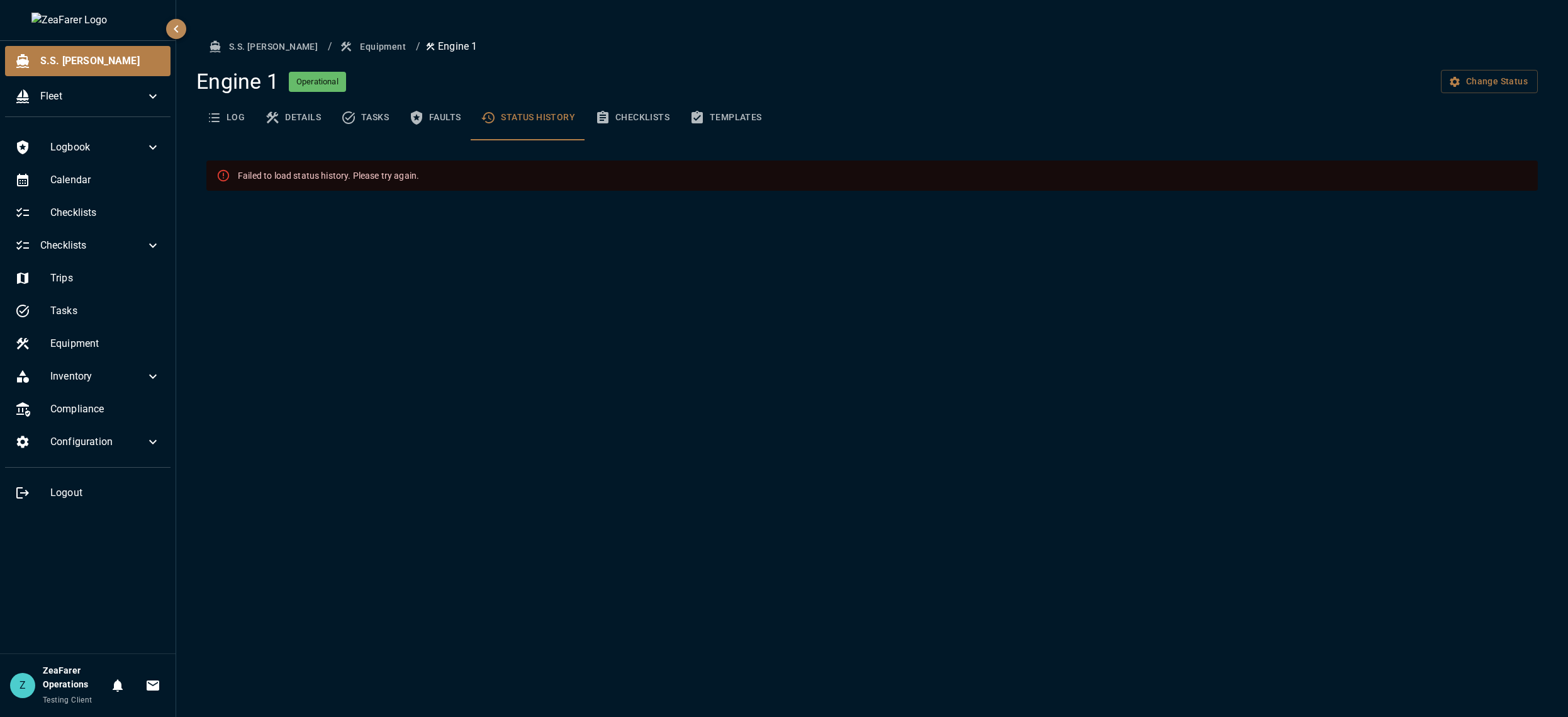
click at [423, 111] on icon "basic tabs example" at bounding box center [417, 118] width 15 height 15
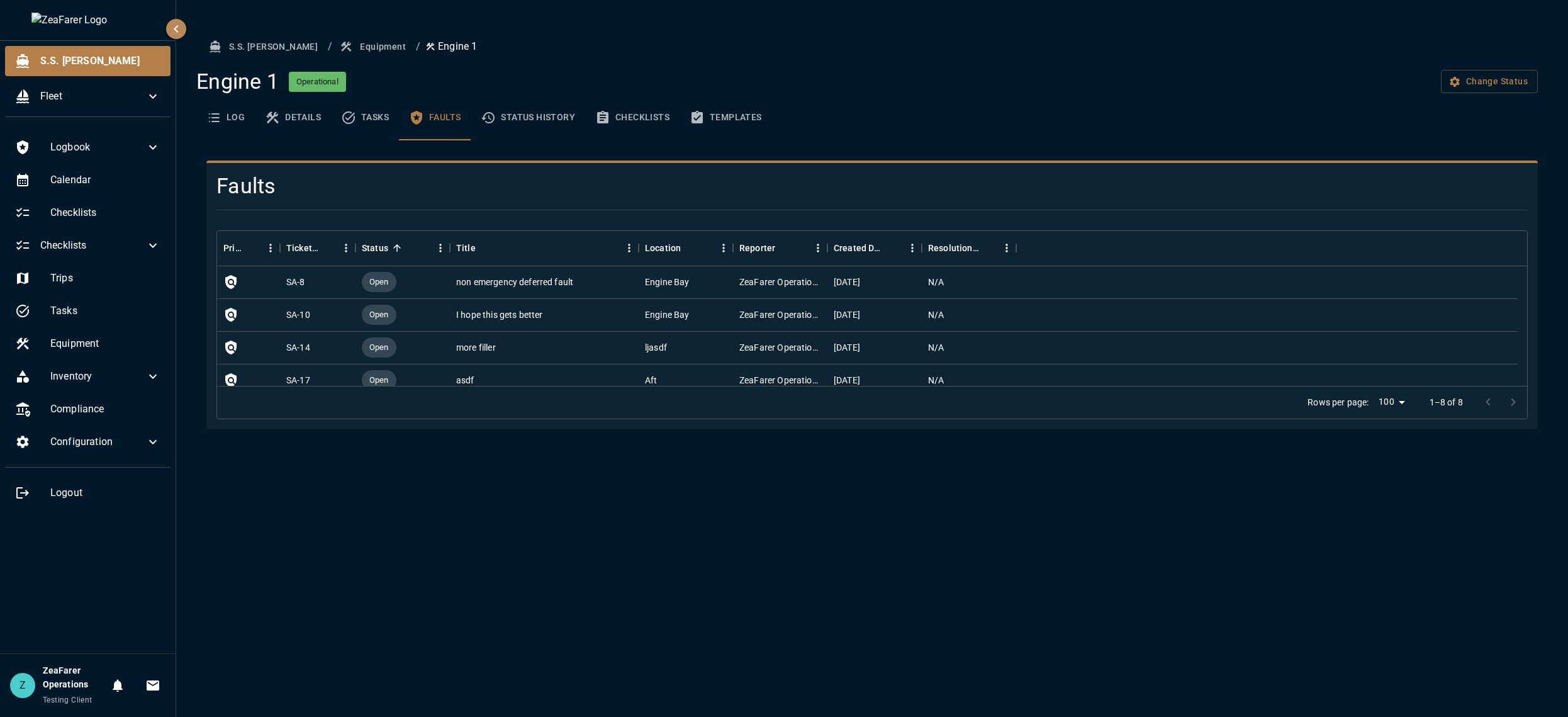
click at [502, 112] on button "Status History" at bounding box center [528, 117] width 114 height 45
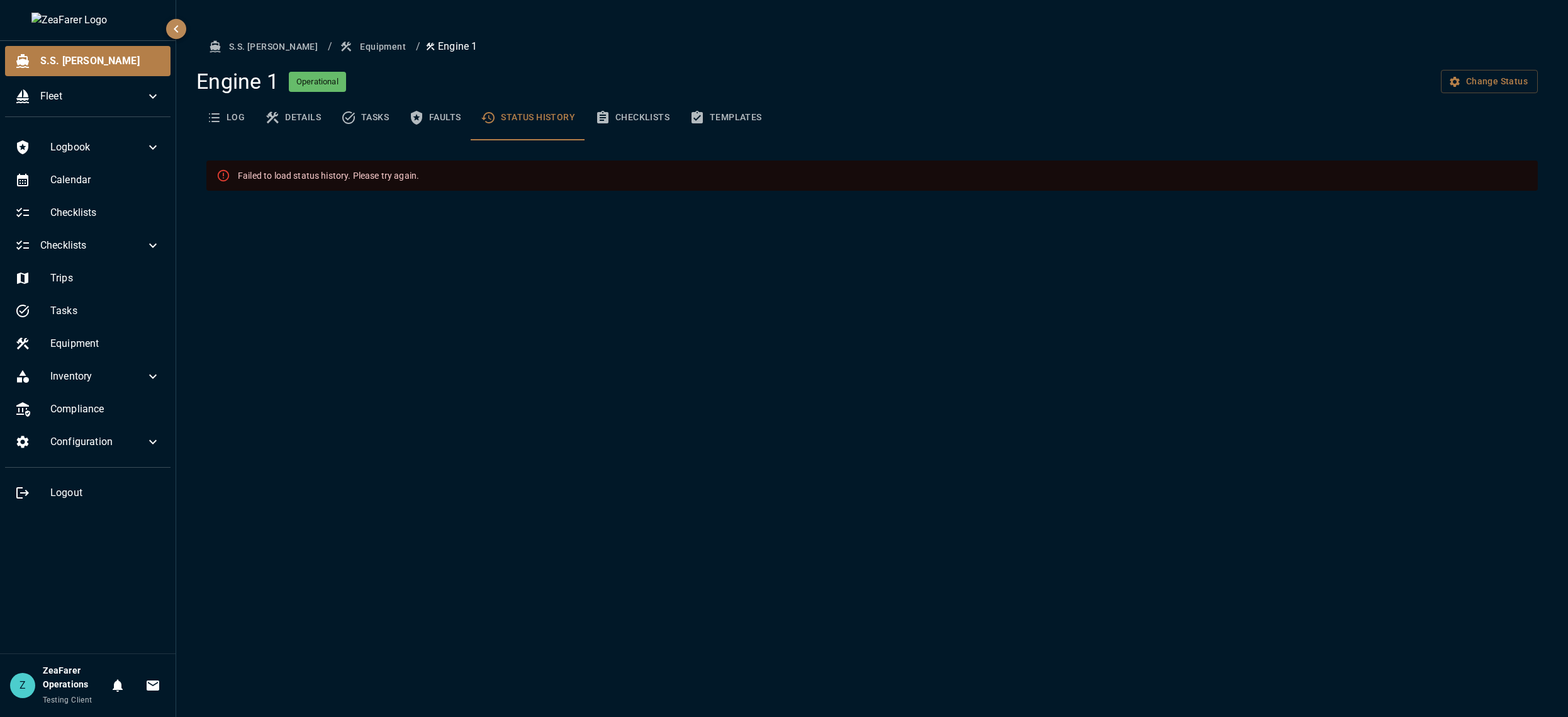
click at [613, 123] on button "Checklists" at bounding box center [632, 117] width 94 height 45
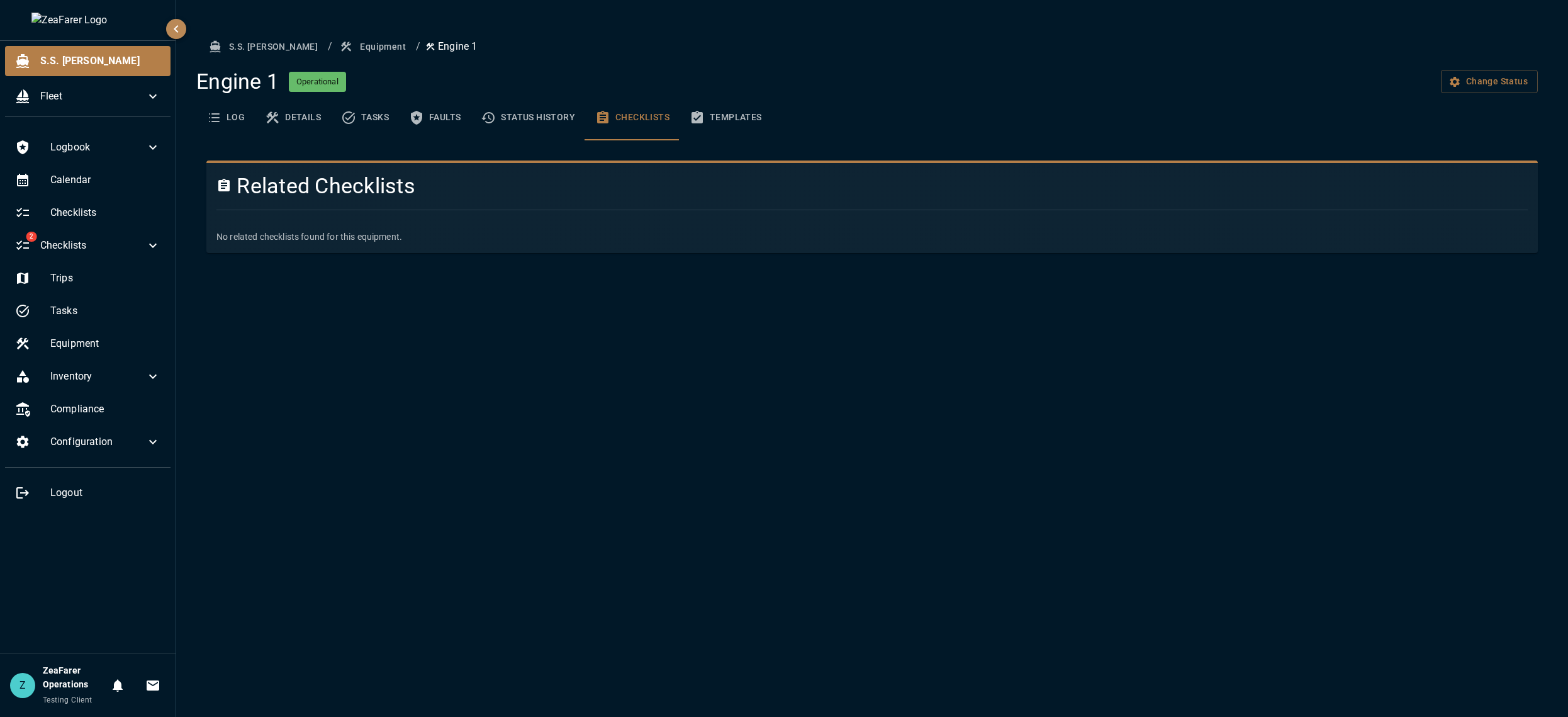
click at [708, 111] on button "Templates" at bounding box center [726, 117] width 93 height 45
click at [645, 125] on button "Checklists" at bounding box center [632, 117] width 94 height 45
click at [590, 107] on button "Checklists" at bounding box center [632, 117] width 94 height 45
click at [554, 118] on button "Status History" at bounding box center [528, 117] width 114 height 45
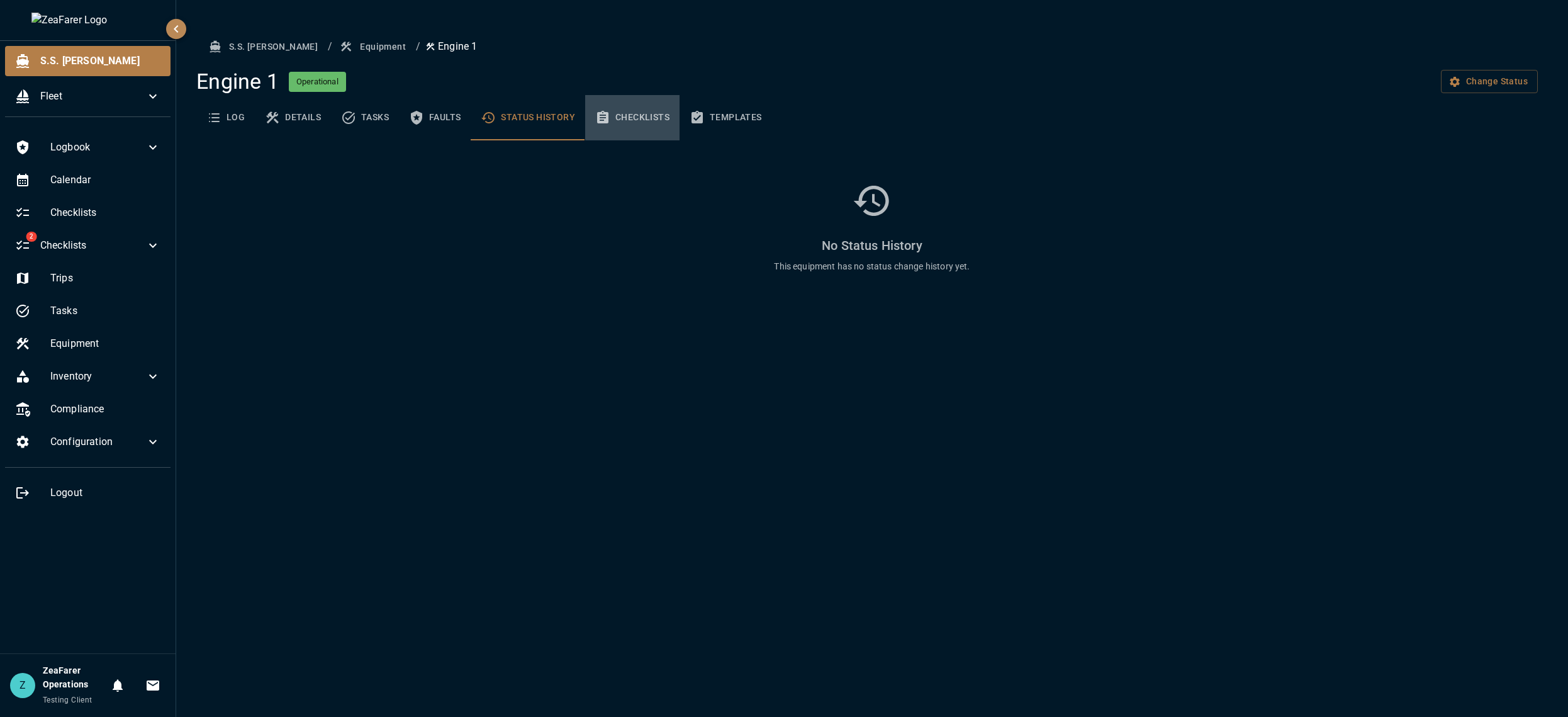
click at [636, 109] on button "Checklists" at bounding box center [632, 117] width 94 height 45
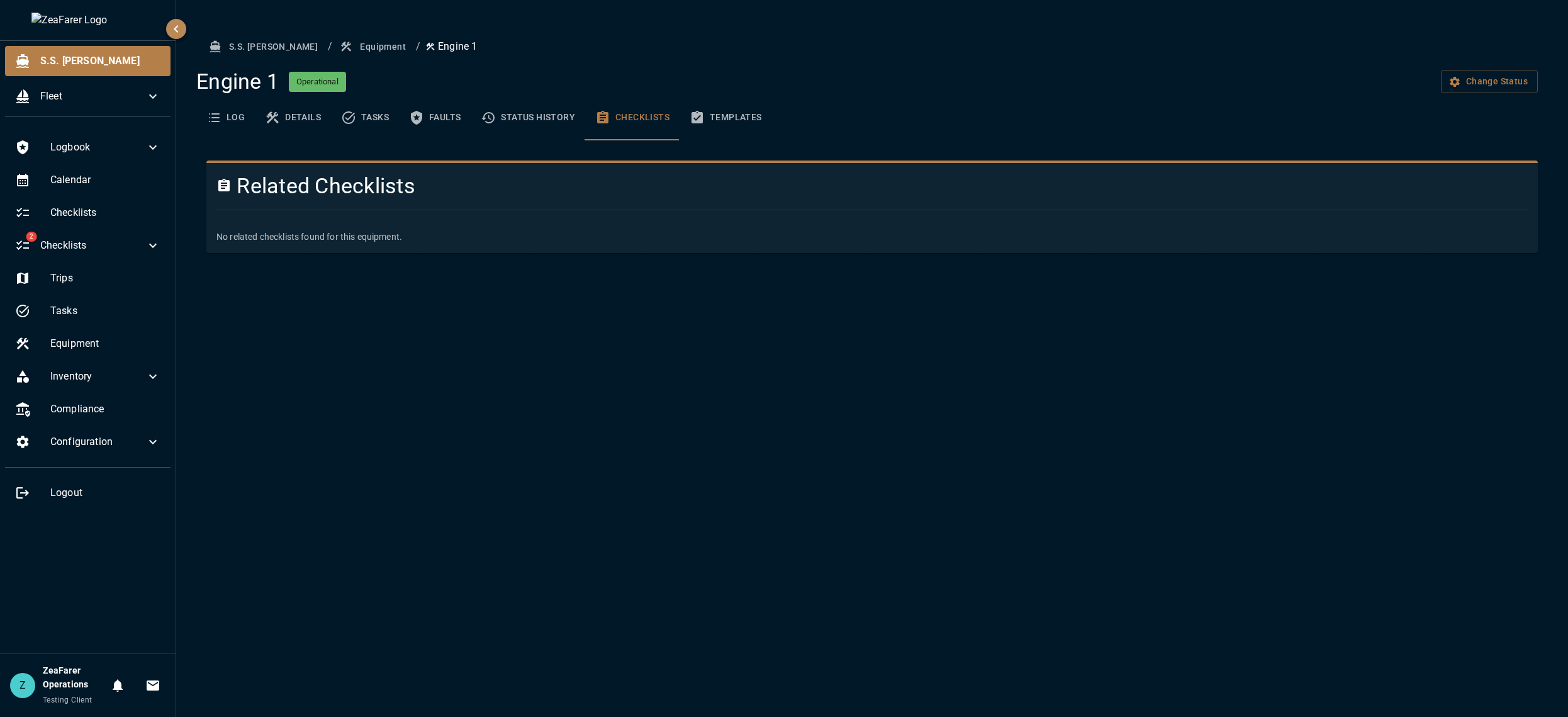
click at [730, 109] on button "Templates" at bounding box center [726, 117] width 93 height 45
click at [456, 120] on button "Faults" at bounding box center [435, 117] width 72 height 45
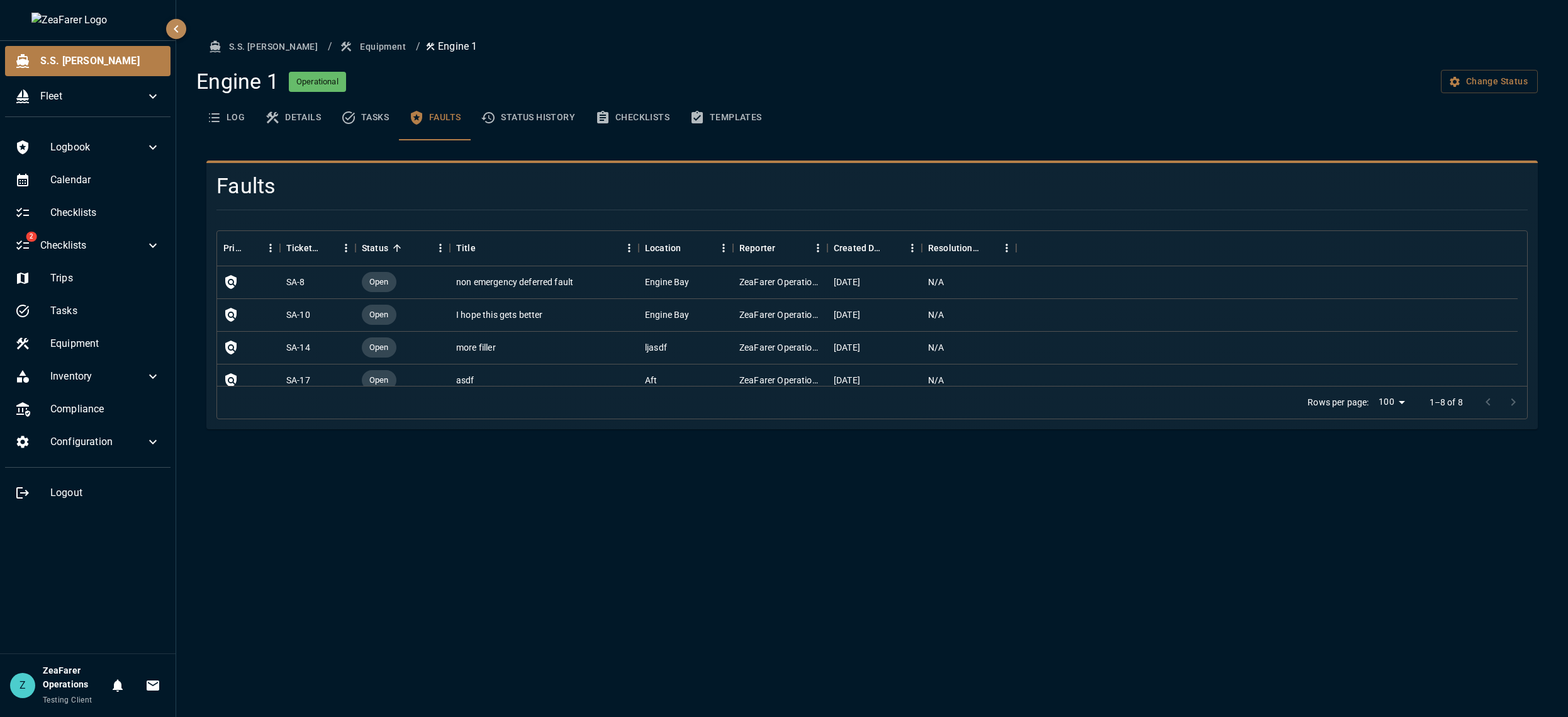
click at [399, 128] on button "Faults" at bounding box center [435, 117] width 72 height 45
click at [359, 124] on button "Tasks" at bounding box center [364, 117] width 68 height 45
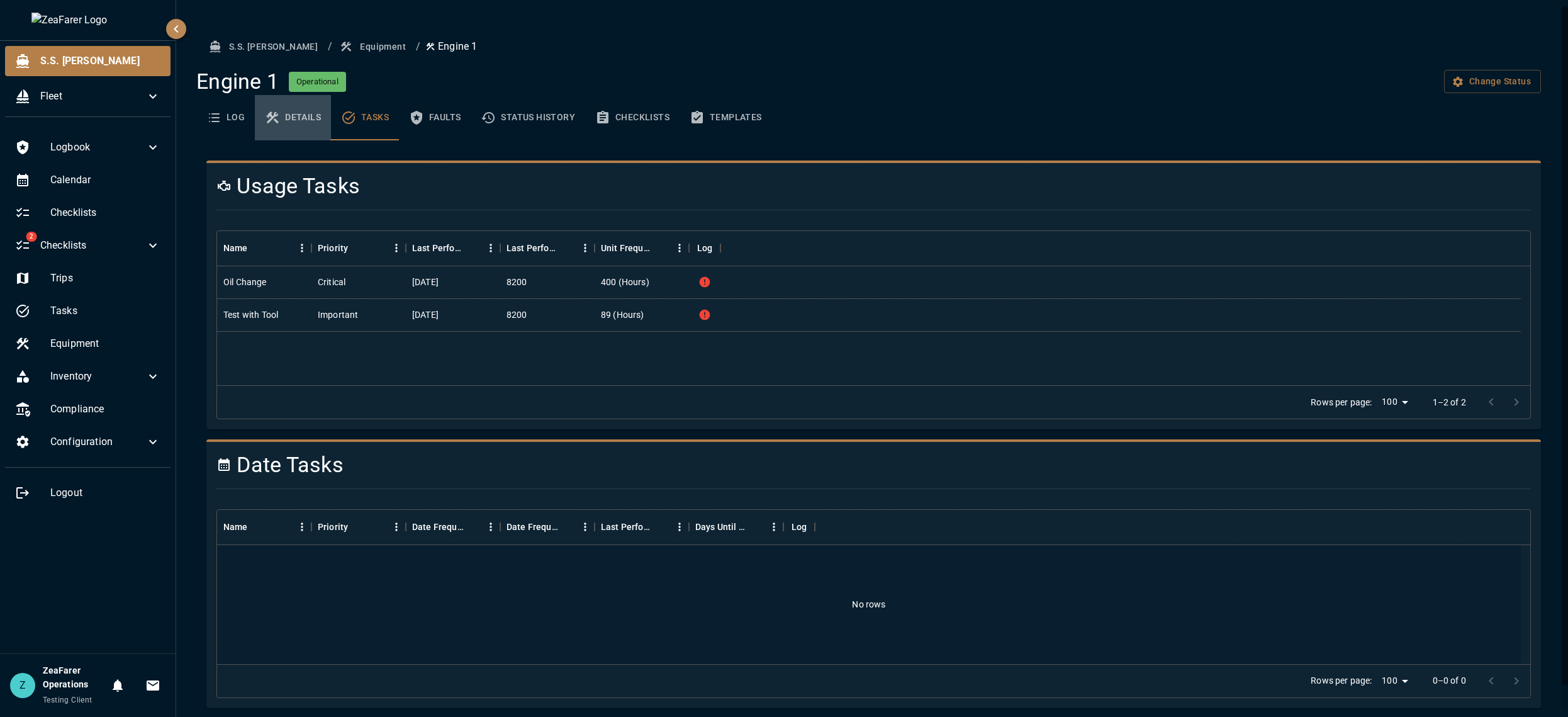
click at [278, 124] on icon "basic tabs example" at bounding box center [273, 118] width 15 height 15
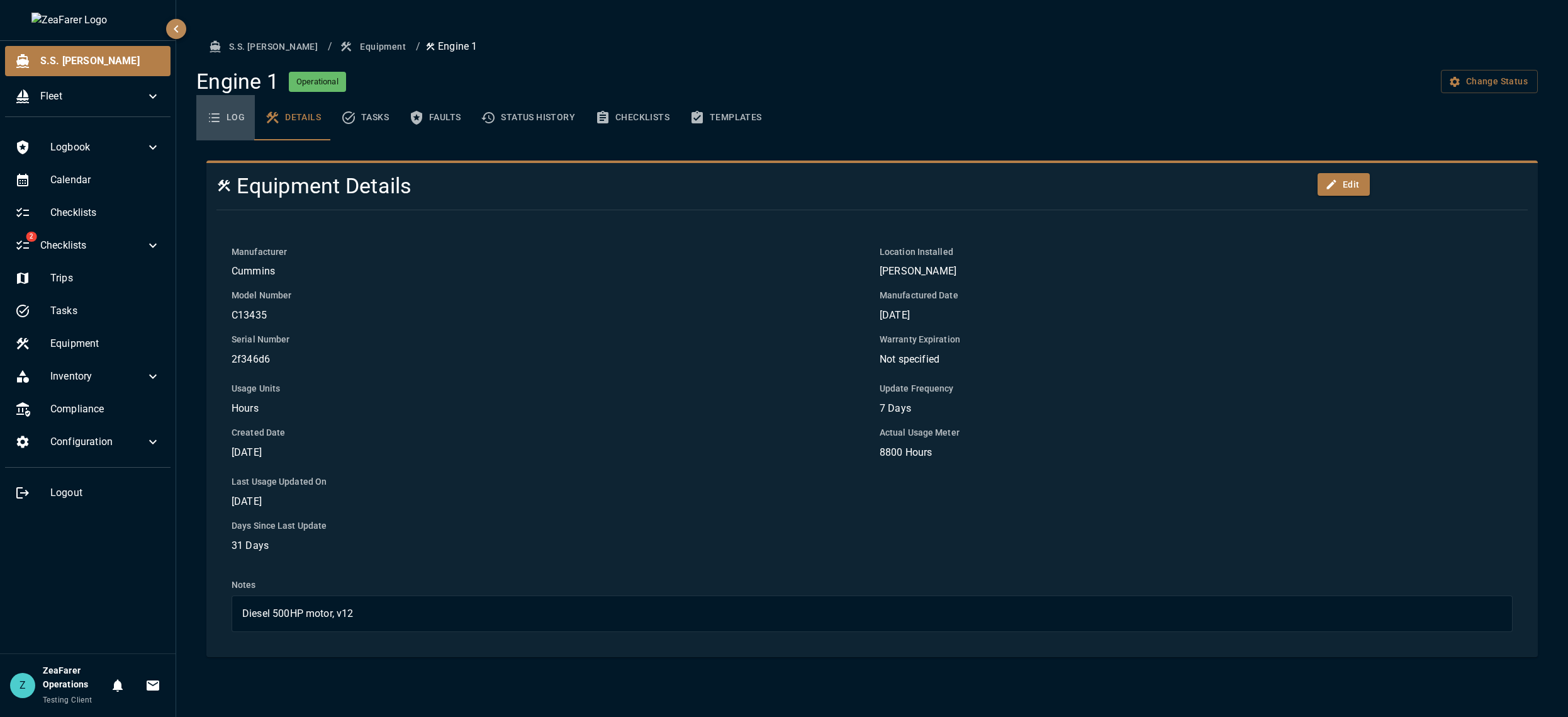
click at [220, 123] on icon "basic tabs example" at bounding box center [214, 118] width 15 height 15
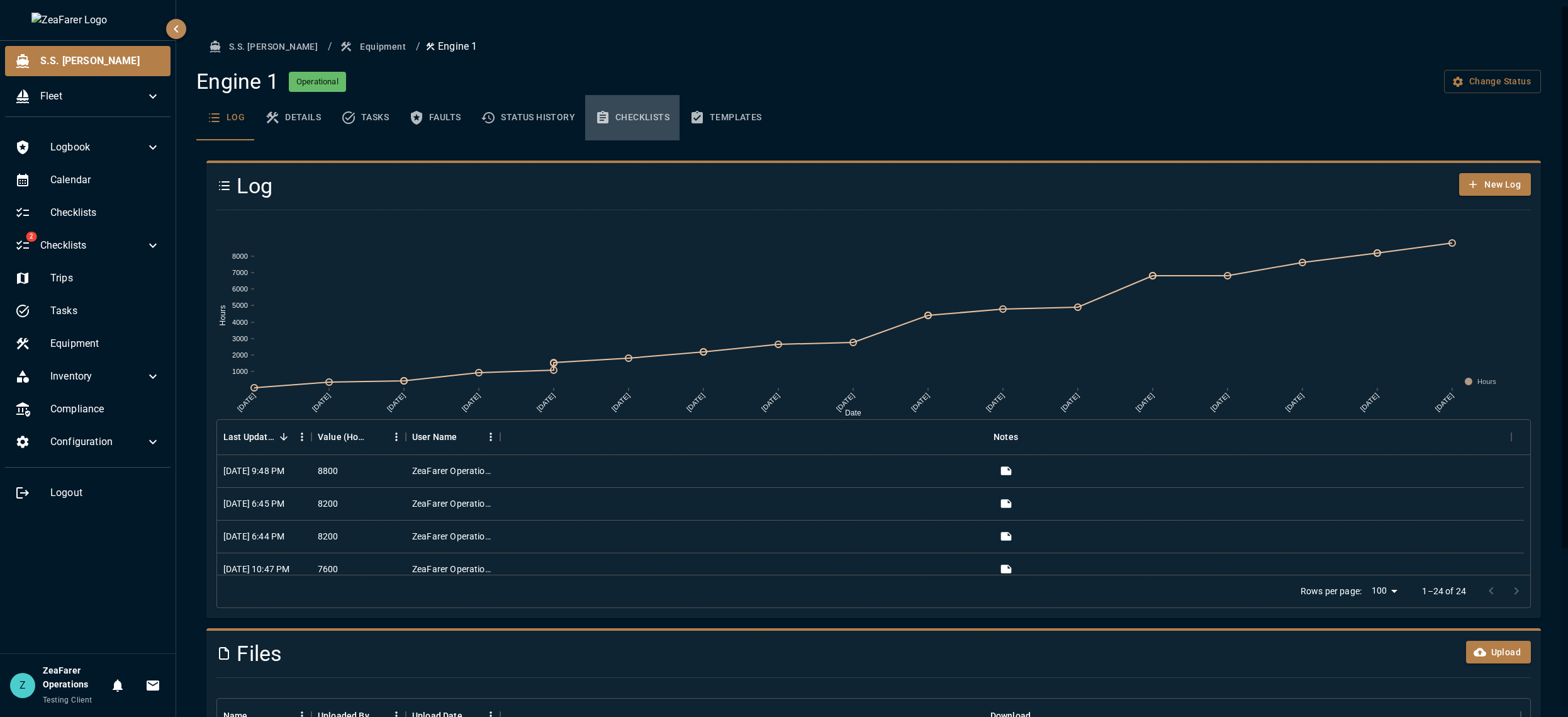
click at [616, 124] on button "Checklists" at bounding box center [632, 117] width 94 height 45
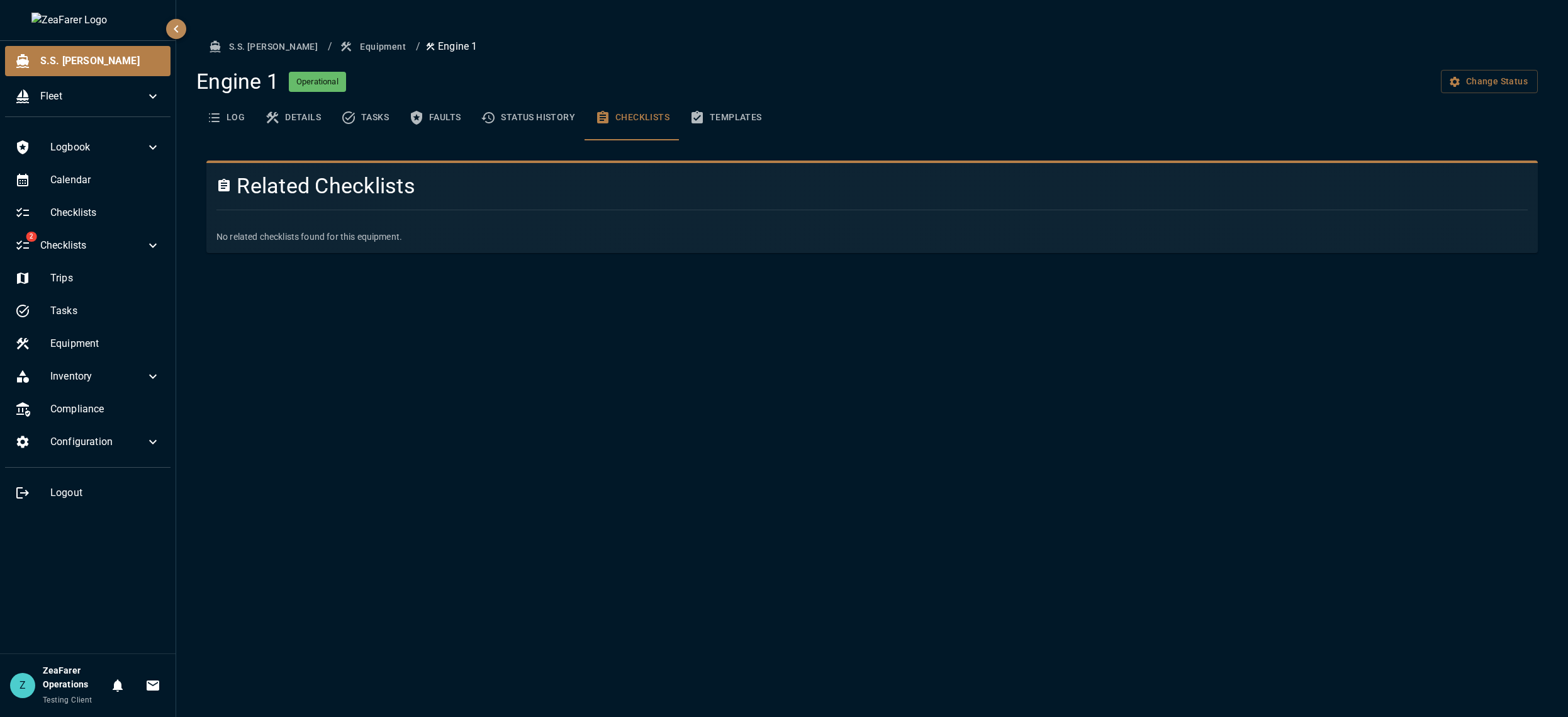
click at [530, 118] on button "Status History" at bounding box center [528, 117] width 114 height 45
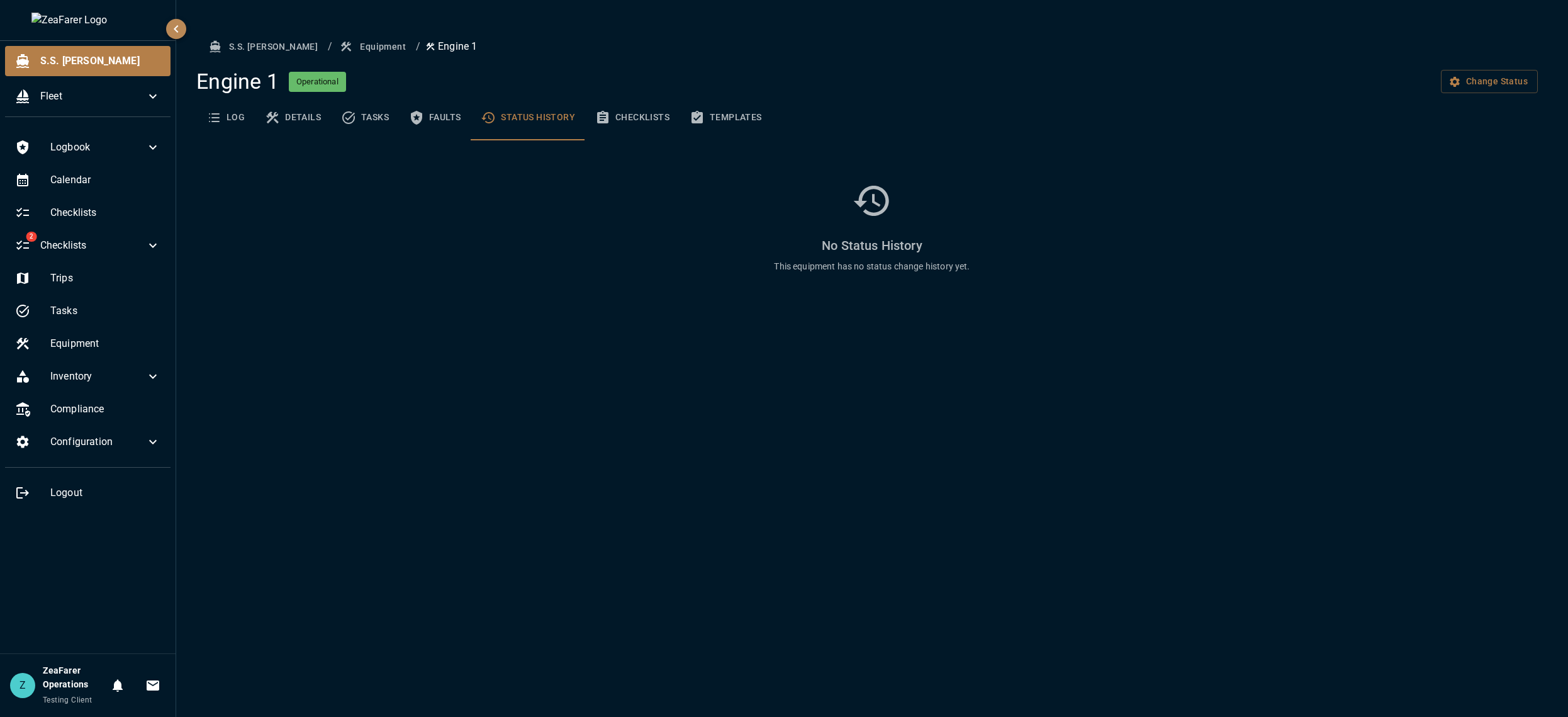
click at [635, 119] on button "Checklists" at bounding box center [632, 117] width 94 height 45
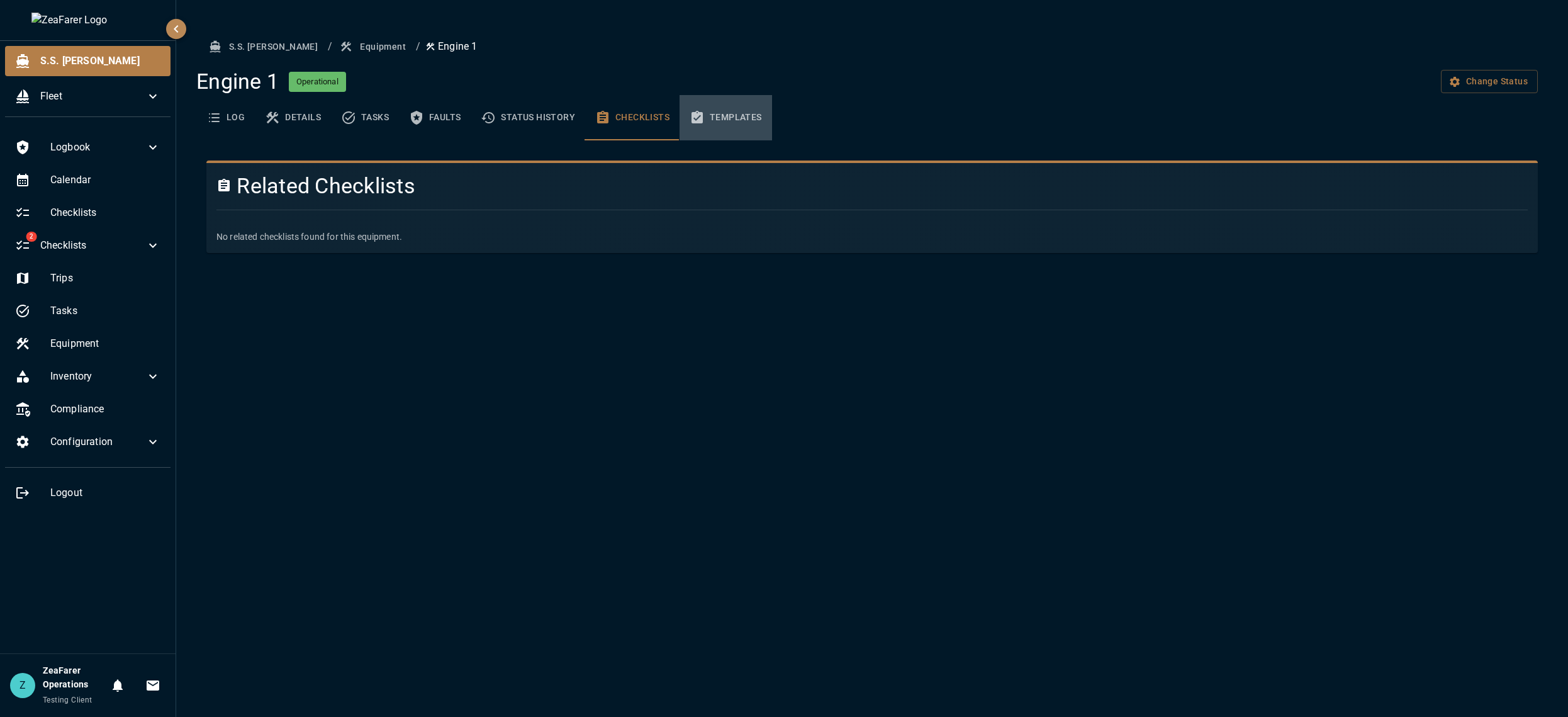
click at [704, 114] on icon "basic tabs example" at bounding box center [697, 118] width 15 height 15
click at [405, 251] on div "S.S. [PERSON_NAME] / Equipment / Engine 1 Engine 1 Operational Change Status Lo…" at bounding box center [872, 358] width 1391 height 717
click at [561, 117] on button "Status History" at bounding box center [528, 117] width 114 height 45
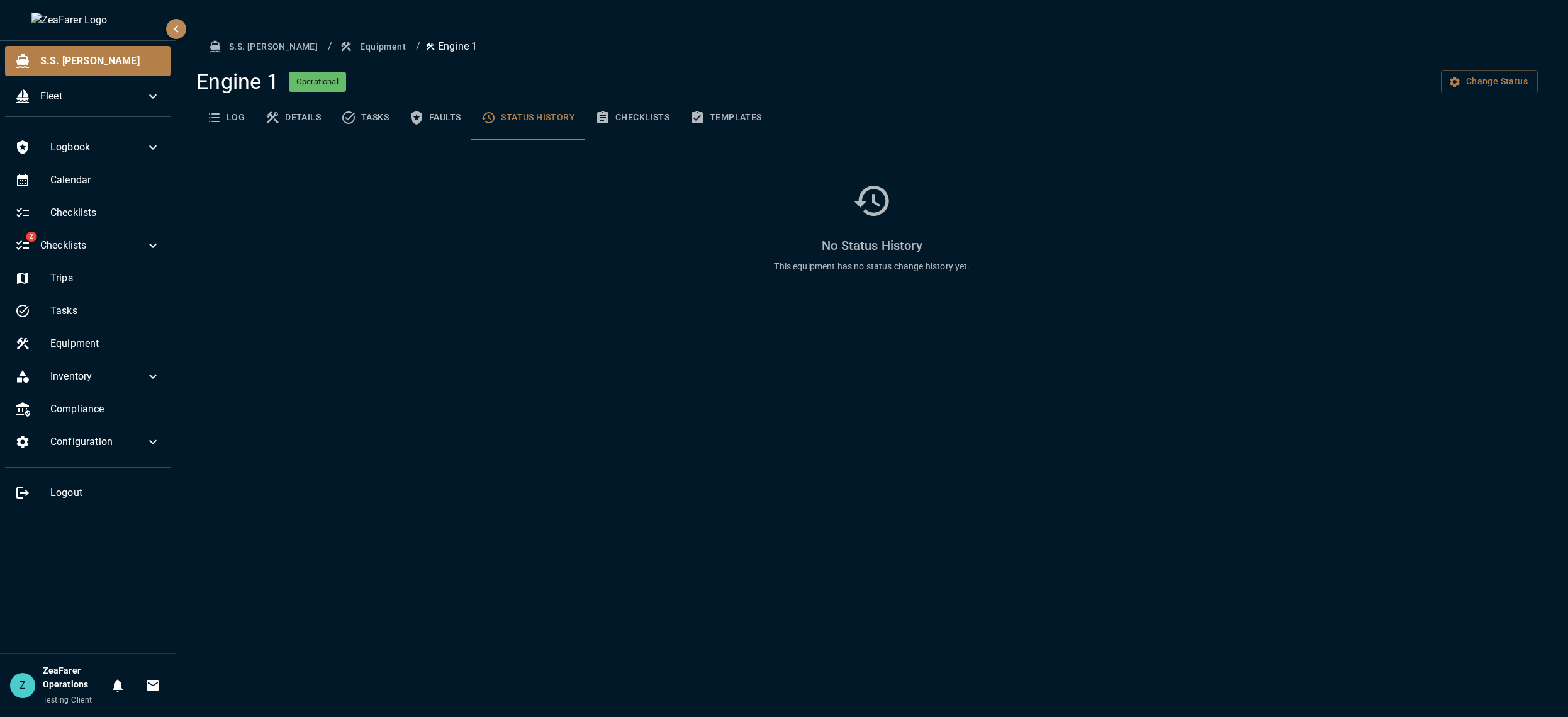
click at [634, 124] on button "Checklists" at bounding box center [632, 117] width 94 height 45
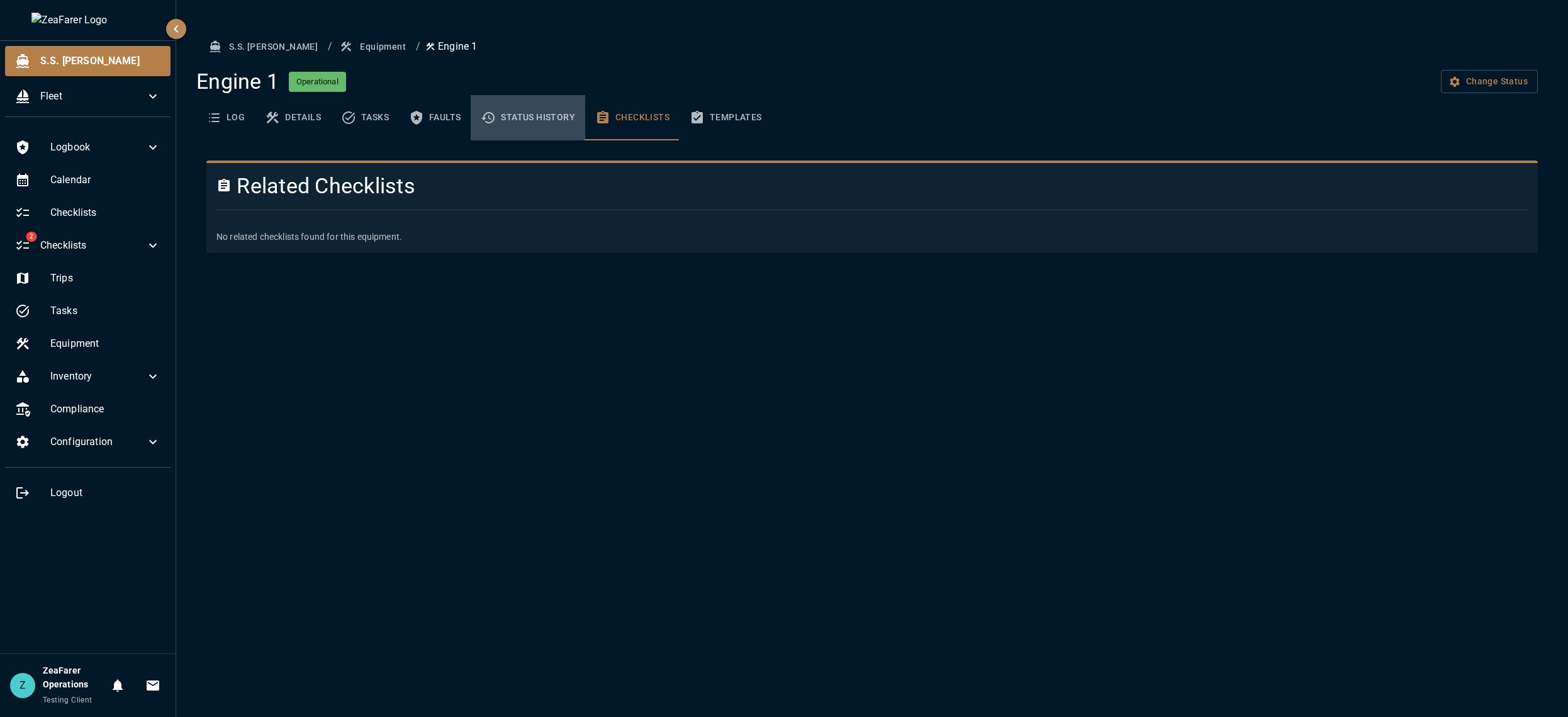
click at [561, 110] on button "Status History" at bounding box center [528, 117] width 114 height 45
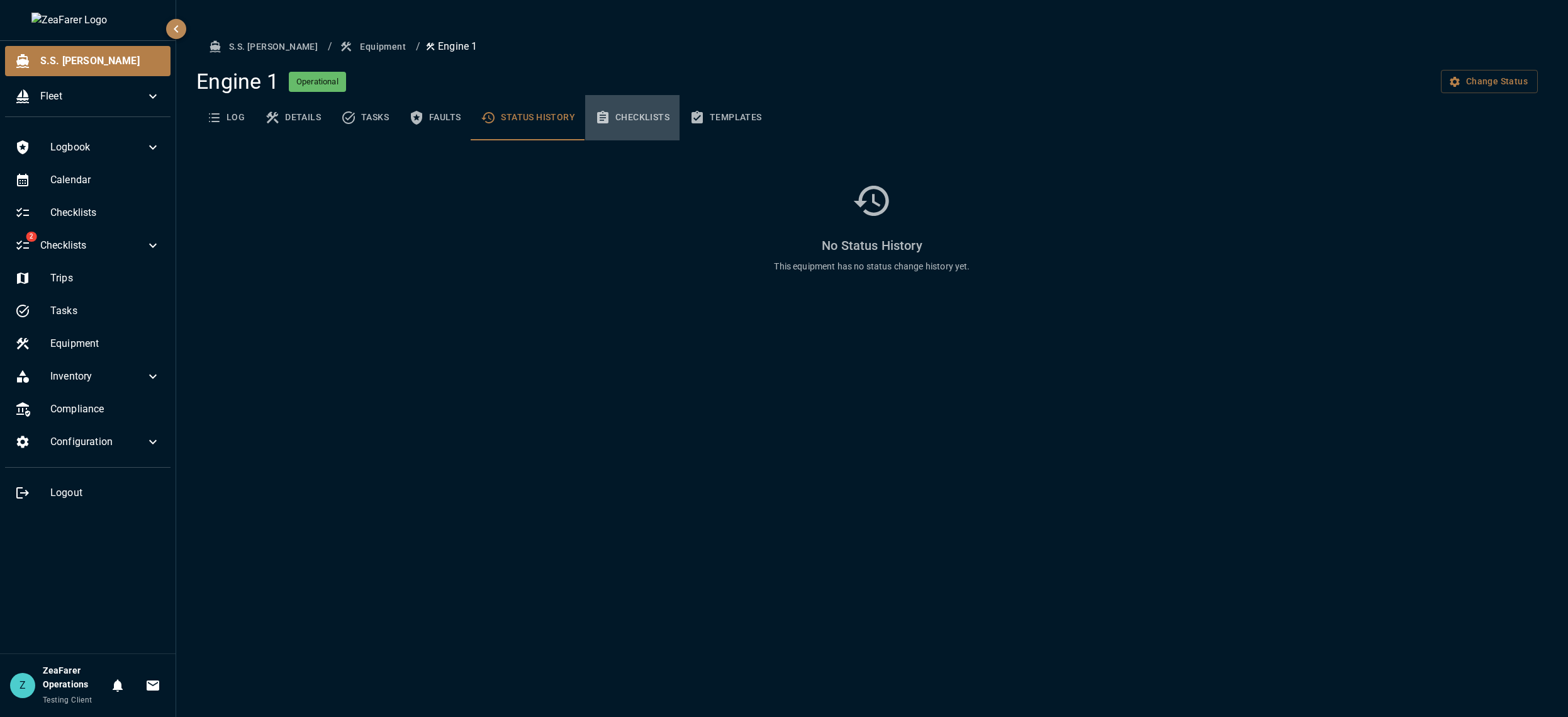
click at [627, 117] on button "Checklists" at bounding box center [632, 117] width 94 height 45
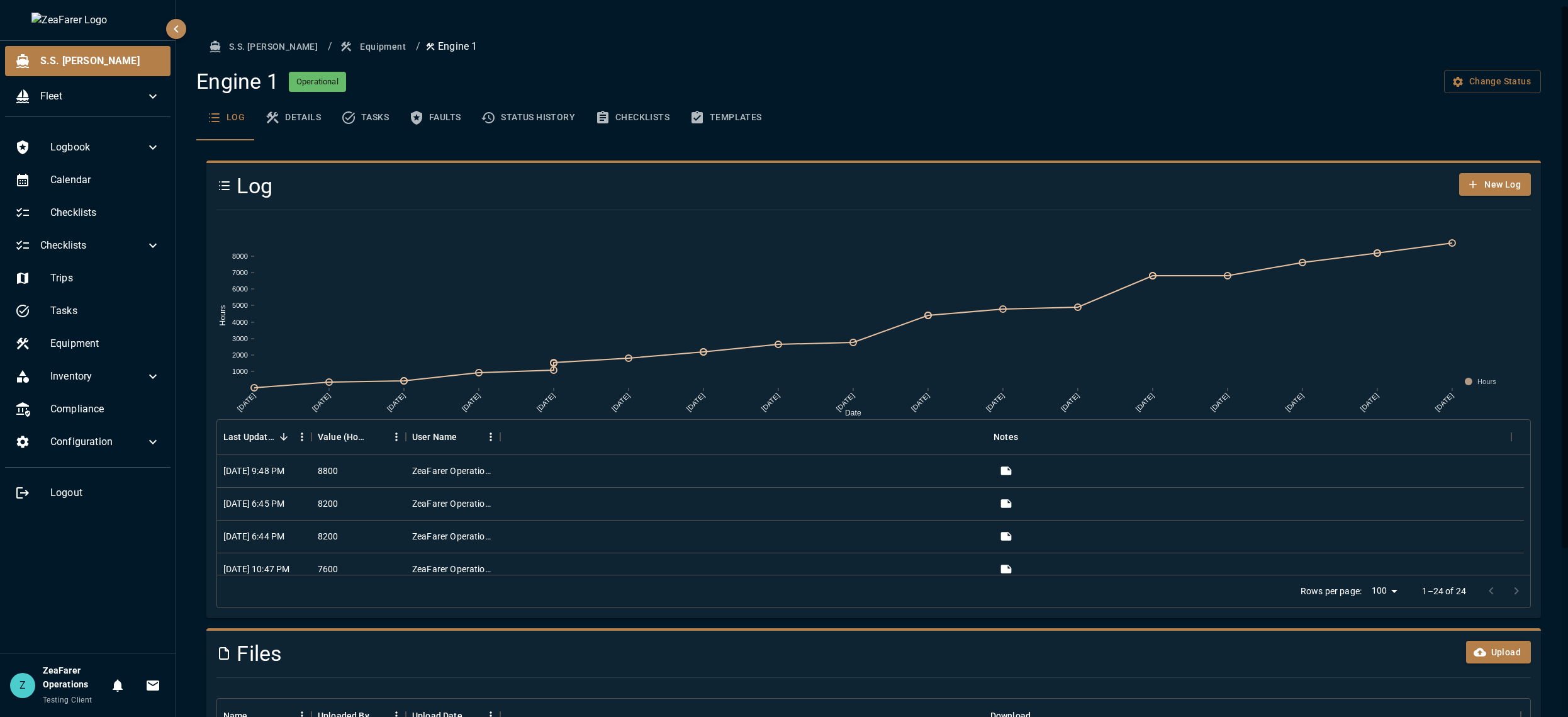
click at [623, 120] on button "Checklists" at bounding box center [632, 117] width 94 height 45
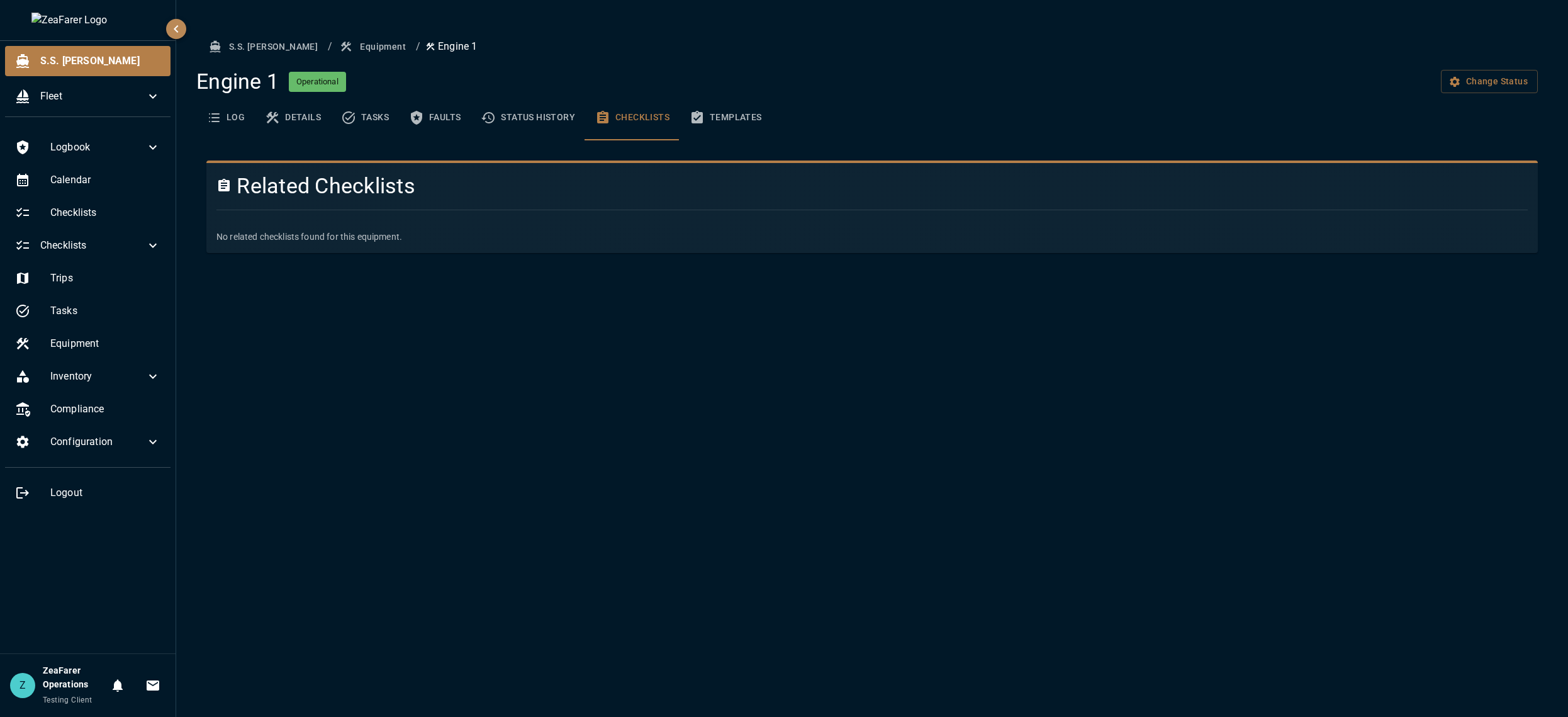
click at [531, 123] on button "Status History" at bounding box center [528, 117] width 114 height 45
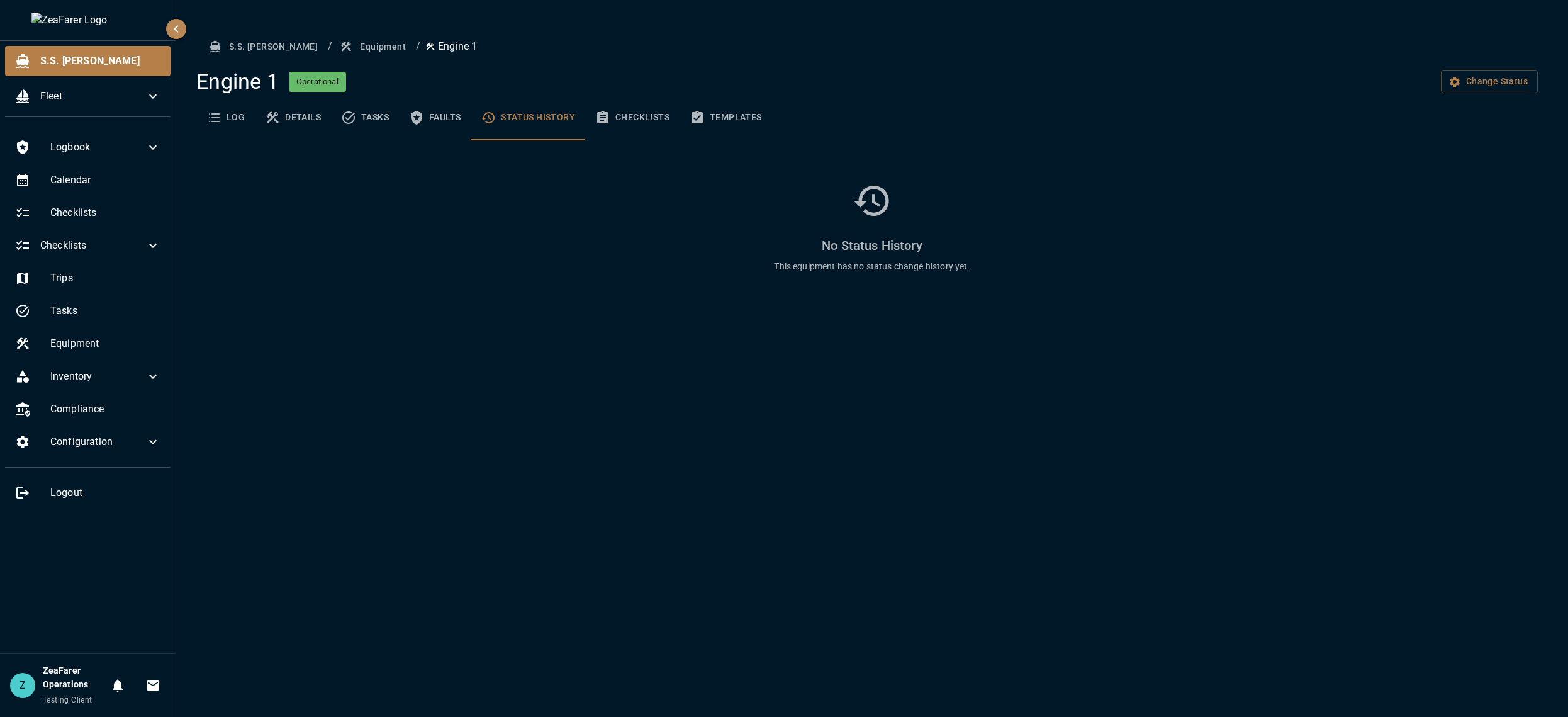
click at [637, 119] on button "Checklists" at bounding box center [632, 117] width 94 height 45
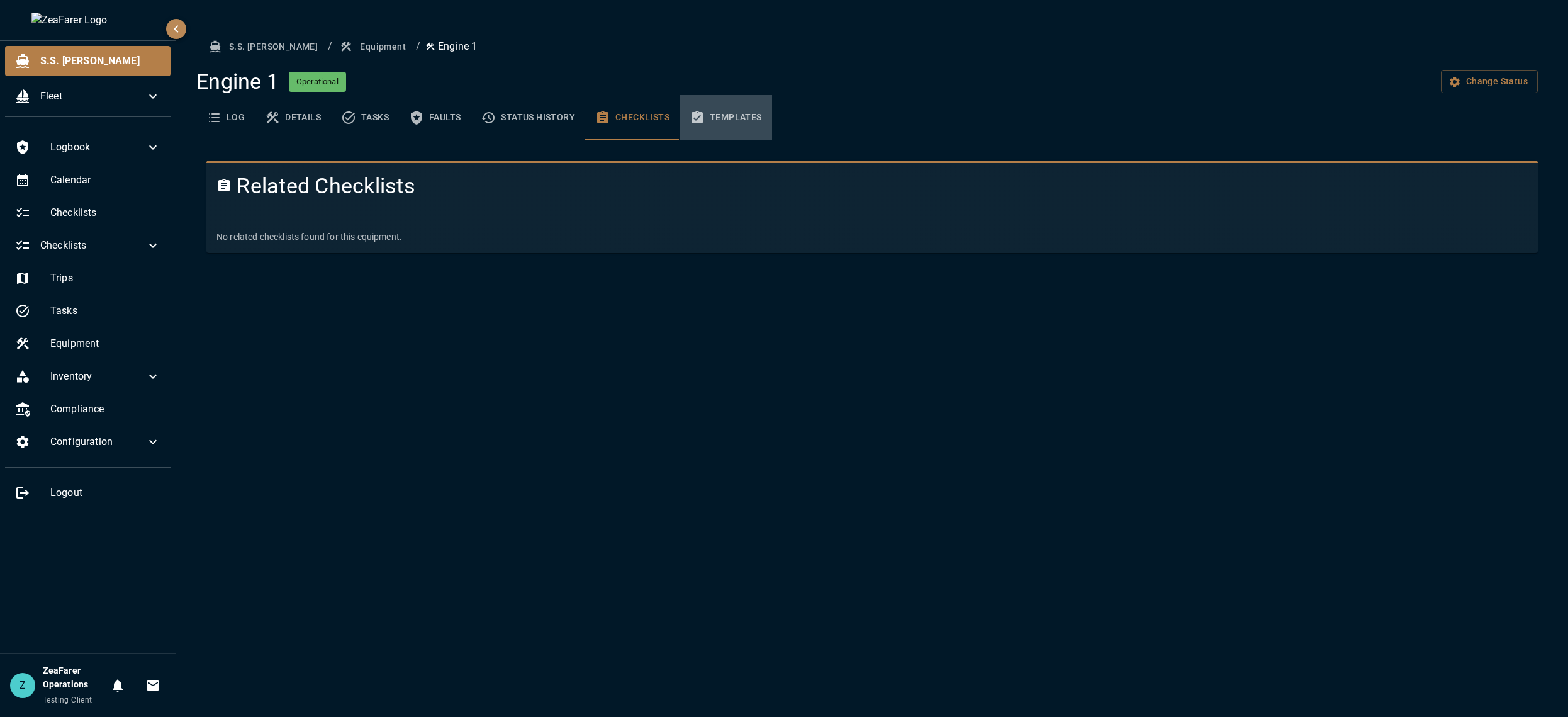
click at [698, 119] on icon "basic tabs example" at bounding box center [697, 117] width 11 height 13
click at [622, 121] on button "Checklists" at bounding box center [632, 117] width 94 height 45
drag, startPoint x: 278, startPoint y: 558, endPoint x: 179, endPoint y: 568, distance: 99.5
click at [278, 558] on div "S.S. [PERSON_NAME] / Equipment / Engine 1 Engine 1 Operational Change Status Lo…" at bounding box center [872, 358] width 1391 height 717
click at [278, 374] on div "S.S. [PERSON_NAME] / Equipment / Engine 1 Engine 1 Operational Change Status Lo…" at bounding box center [872, 358] width 1391 height 717
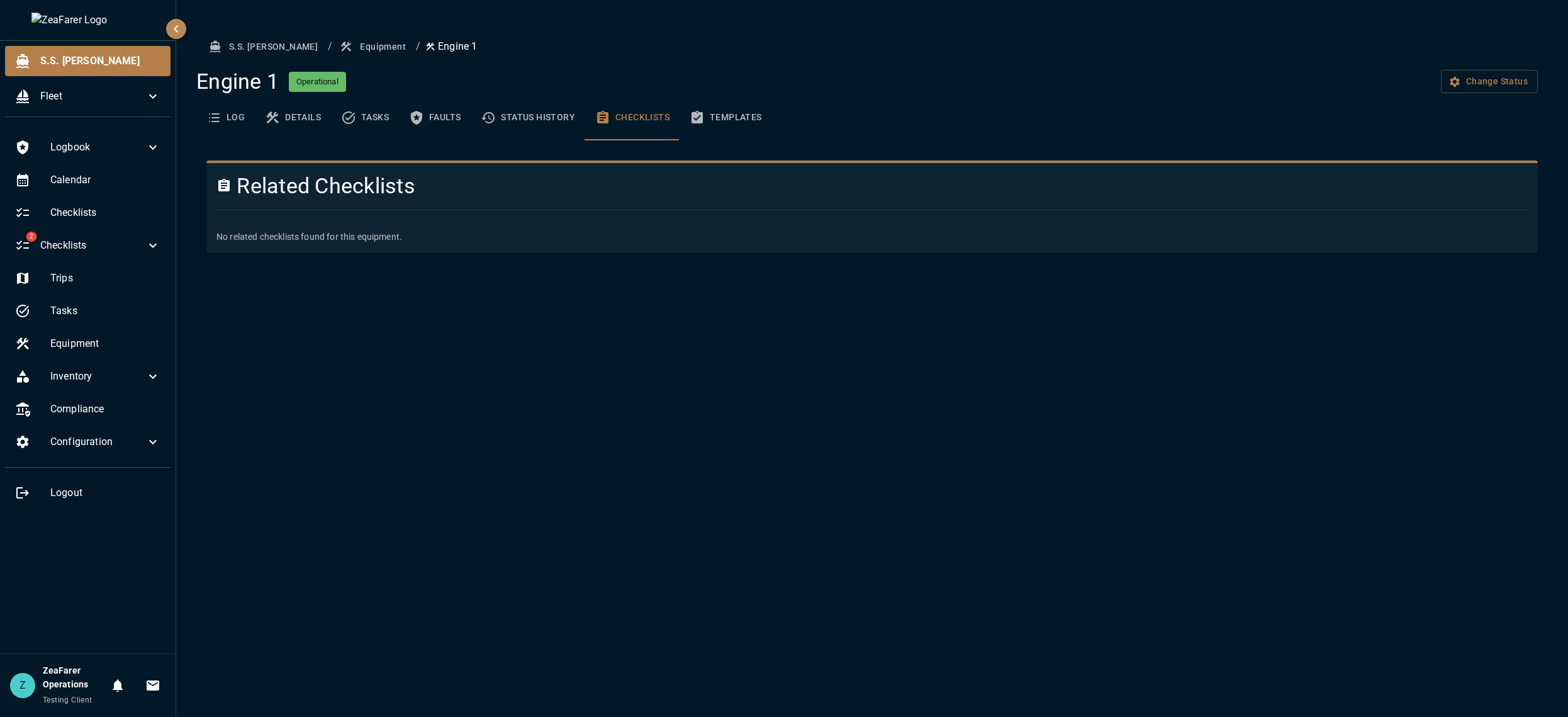
click at [493, 117] on icon "basic tabs example" at bounding box center [488, 118] width 15 height 15
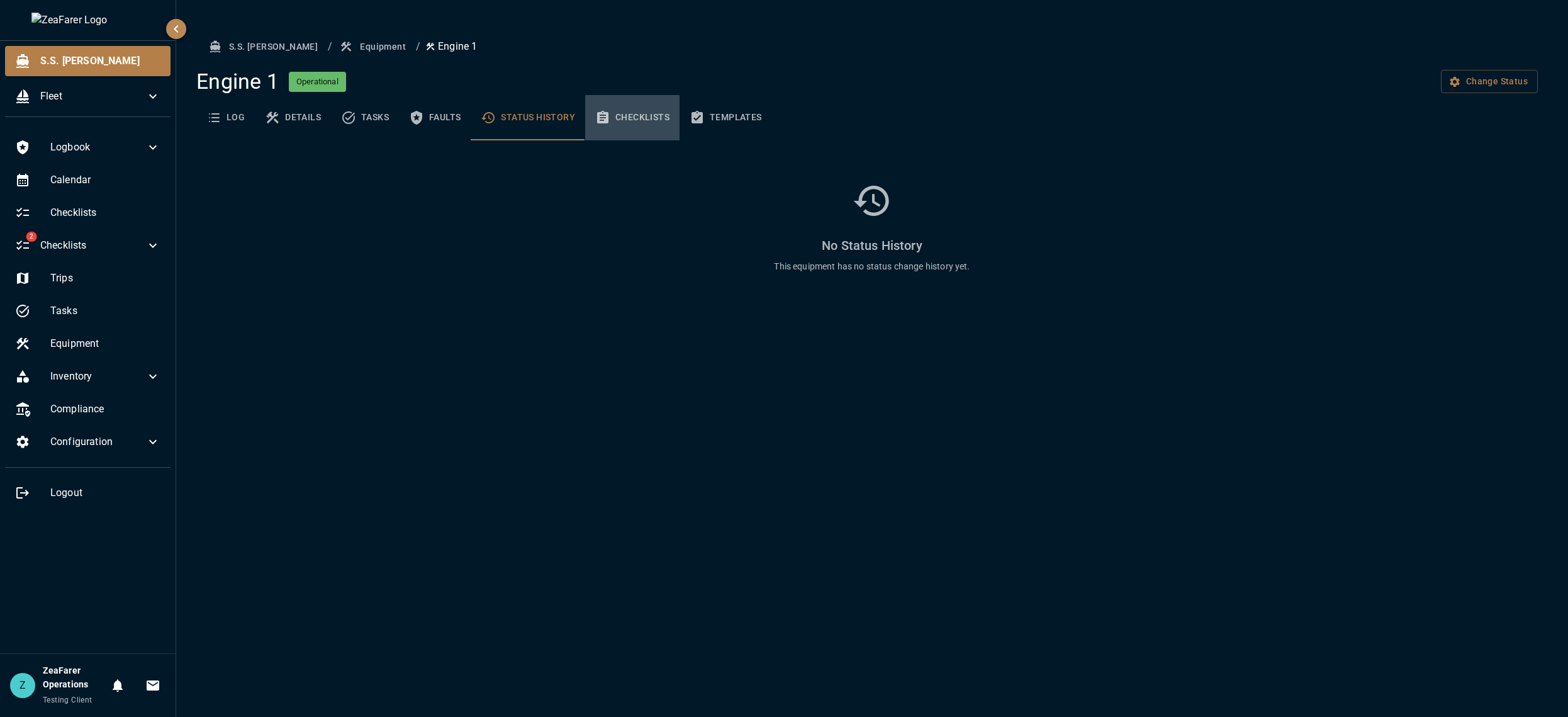
click at [624, 117] on button "Checklists" at bounding box center [632, 117] width 94 height 45
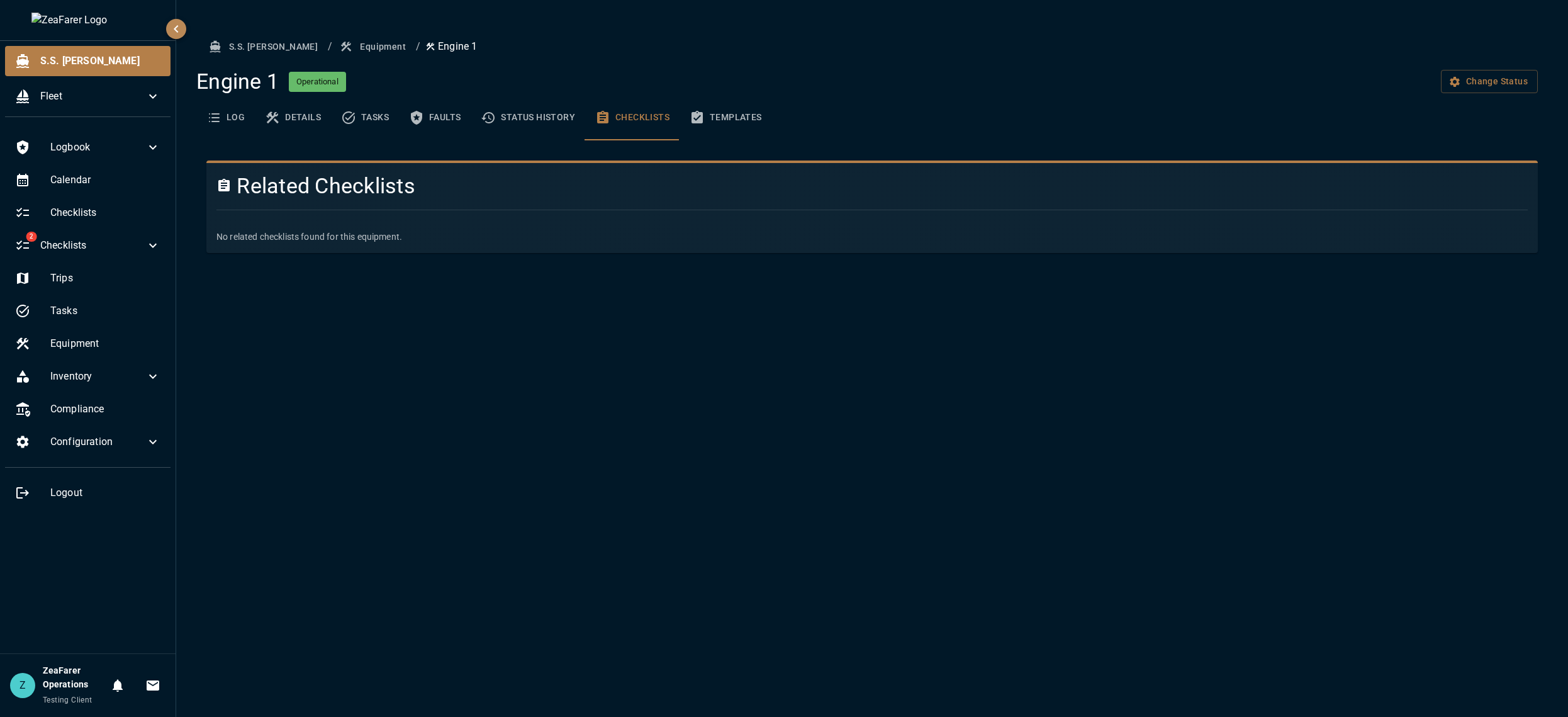
click at [755, 413] on div "S.S. [PERSON_NAME] / Equipment / Engine 1 Engine 1 Operational Change Status Lo…" at bounding box center [872, 358] width 1391 height 717
click at [562, 113] on button "Status History" at bounding box center [528, 117] width 114 height 45
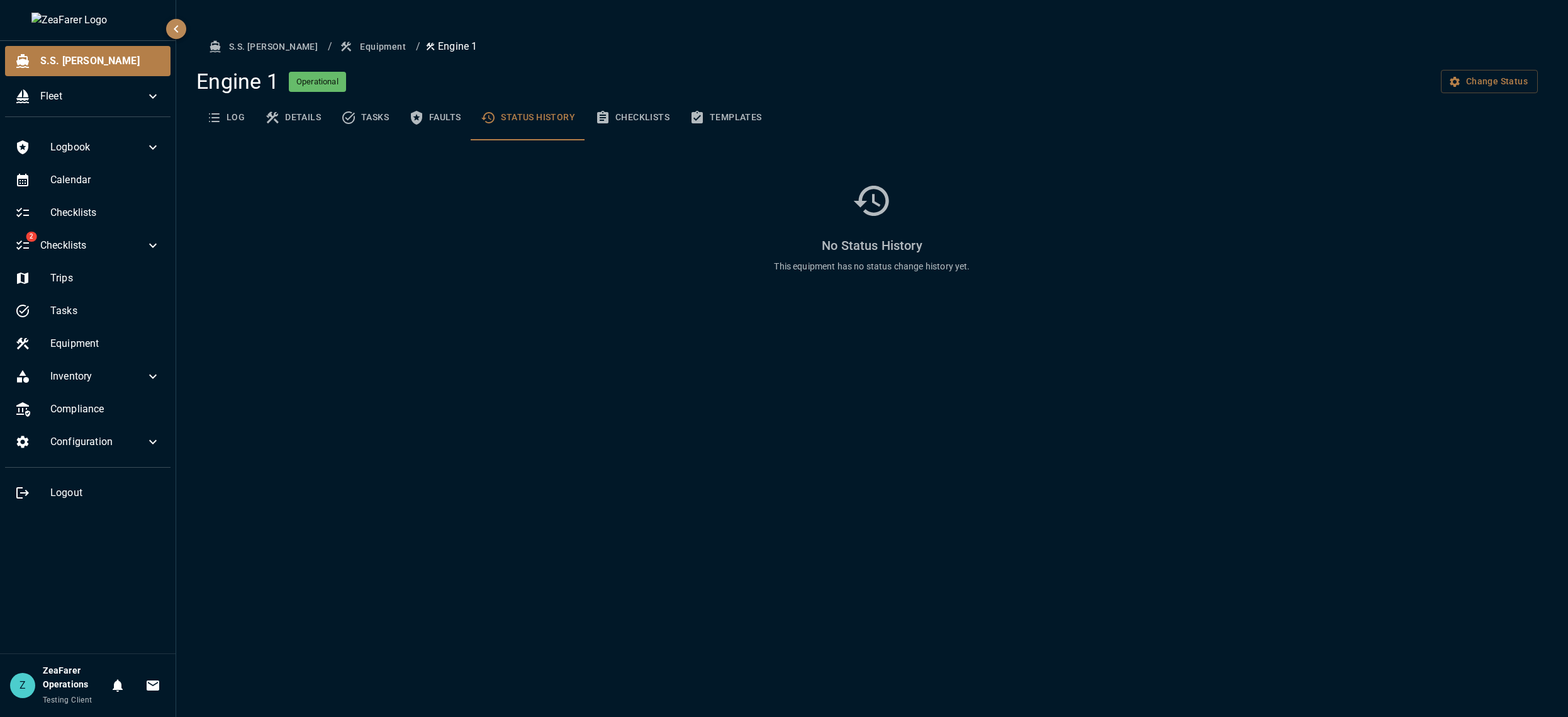
click at [611, 113] on button "Checklists" at bounding box center [632, 117] width 94 height 45
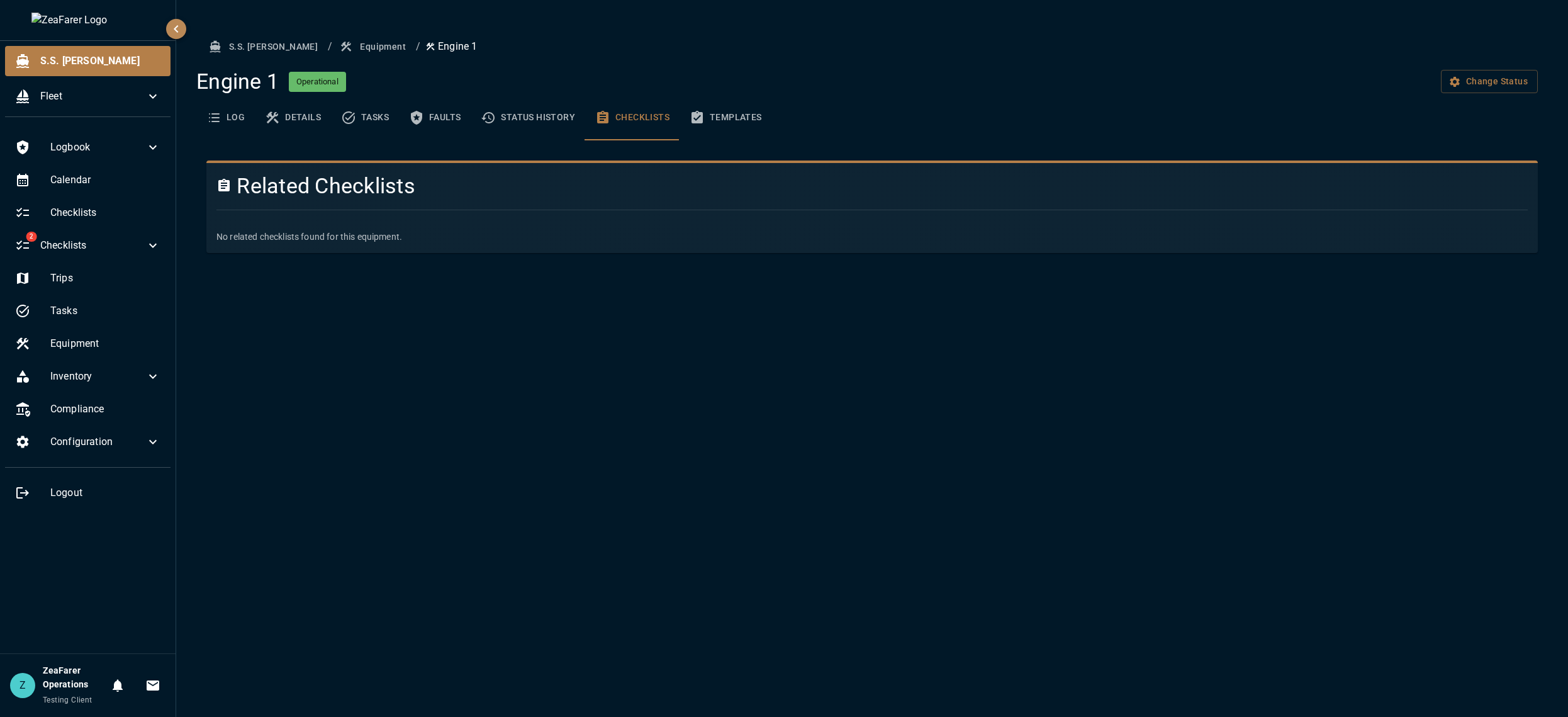
click at [539, 114] on button "Status History" at bounding box center [528, 117] width 114 height 45
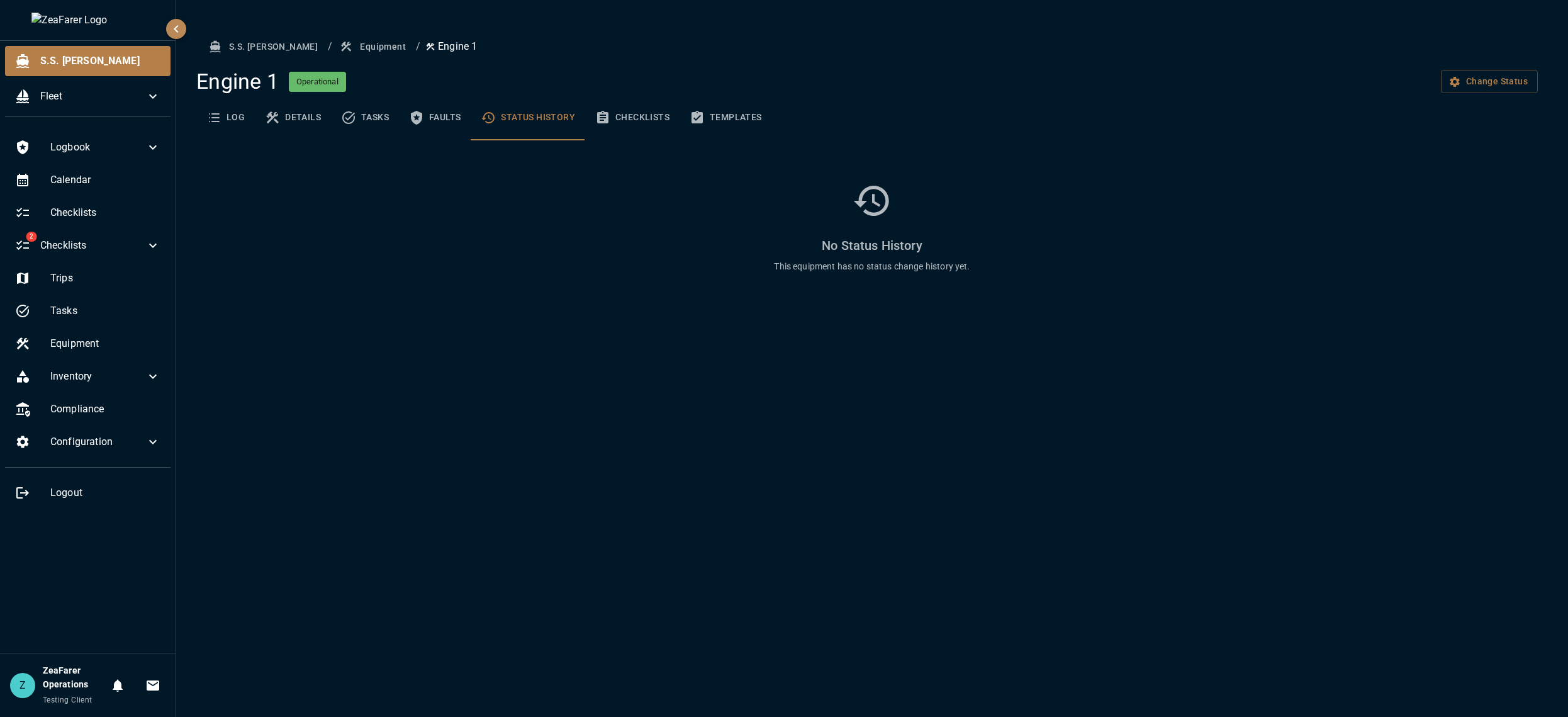
click at [621, 115] on button "Checklists" at bounding box center [632, 117] width 94 height 45
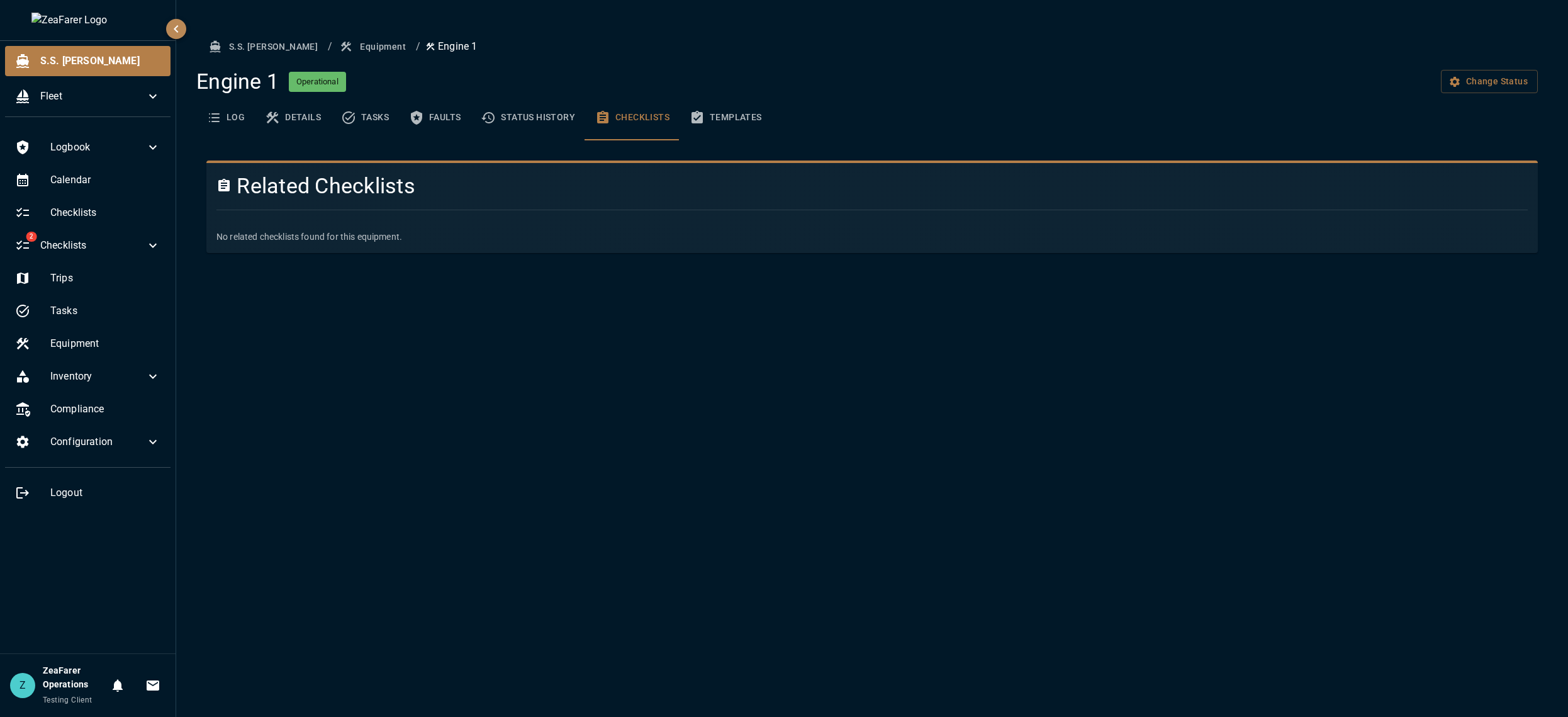
click at [549, 112] on button "Status History" at bounding box center [528, 117] width 114 height 45
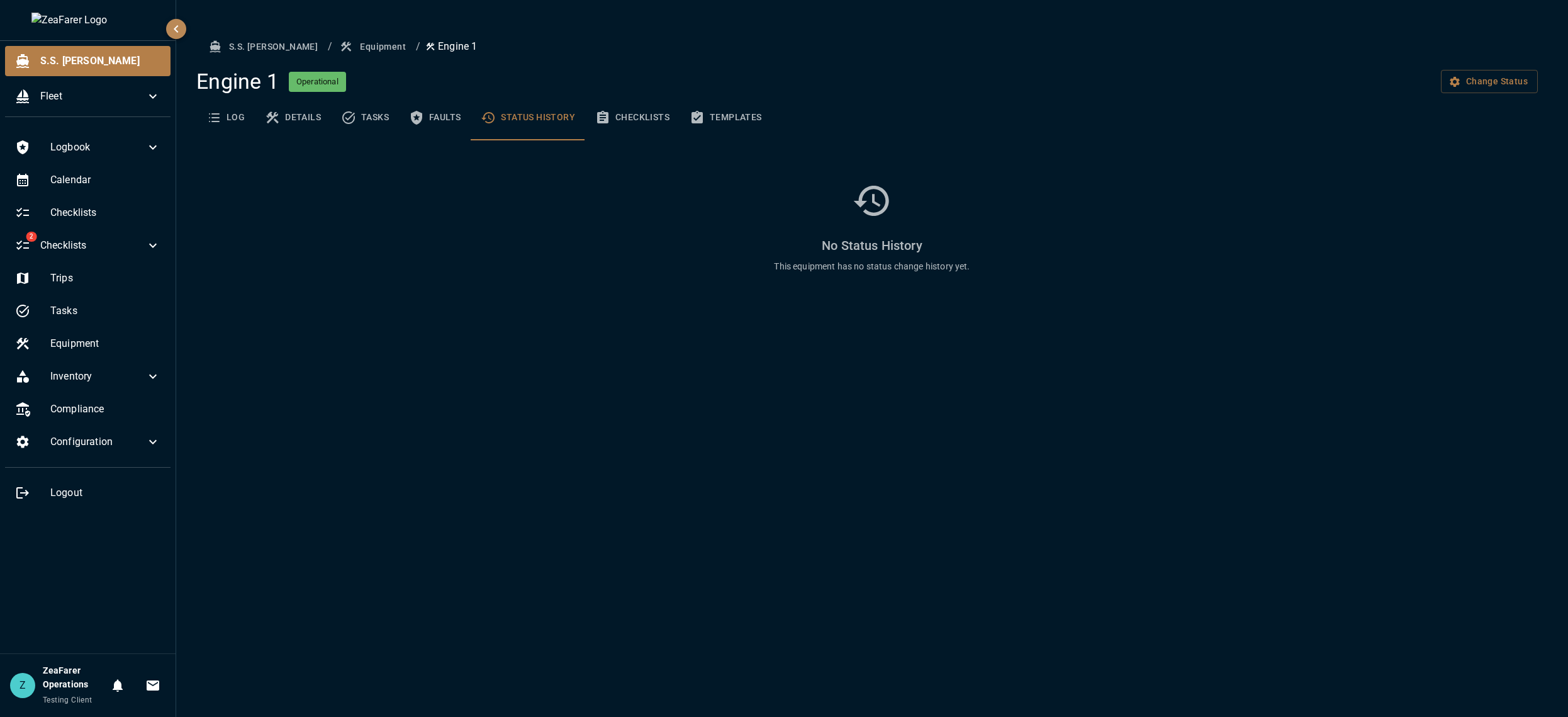
click at [652, 120] on button "Checklists" at bounding box center [632, 117] width 94 height 45
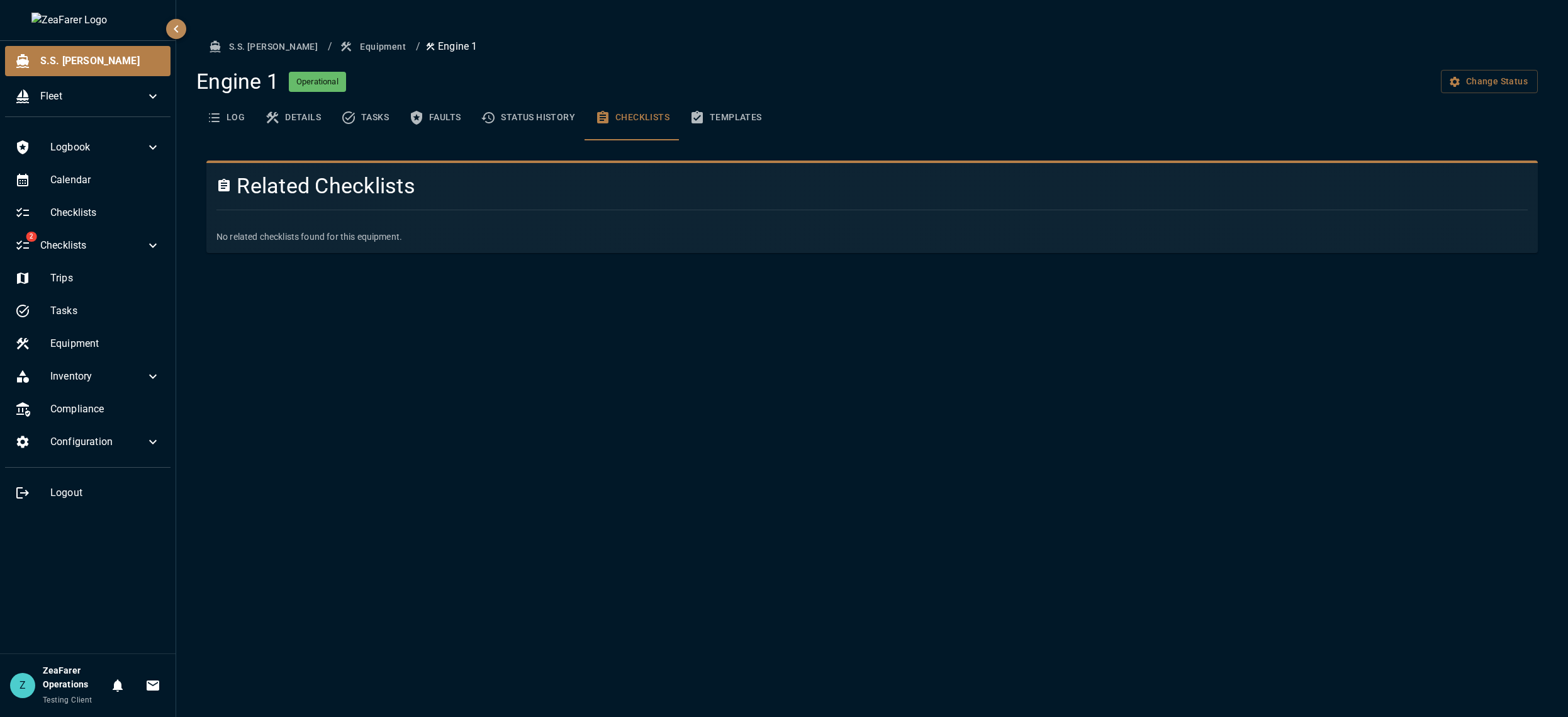
click at [1513, 235] on p "No related checklists found for this equipment." at bounding box center [872, 237] width 1311 height 13
click at [537, 554] on div "S.S. [PERSON_NAME] / Equipment / Engine 1 Engine 1 Operational Change Status Lo…" at bounding box center [872, 358] width 1391 height 717
click at [743, 614] on div "S.S. [PERSON_NAME] / Equipment / Engine 1 Engine 1 Operational Change Status Lo…" at bounding box center [872, 358] width 1391 height 717
click at [533, 125] on button "Status History" at bounding box center [528, 117] width 114 height 45
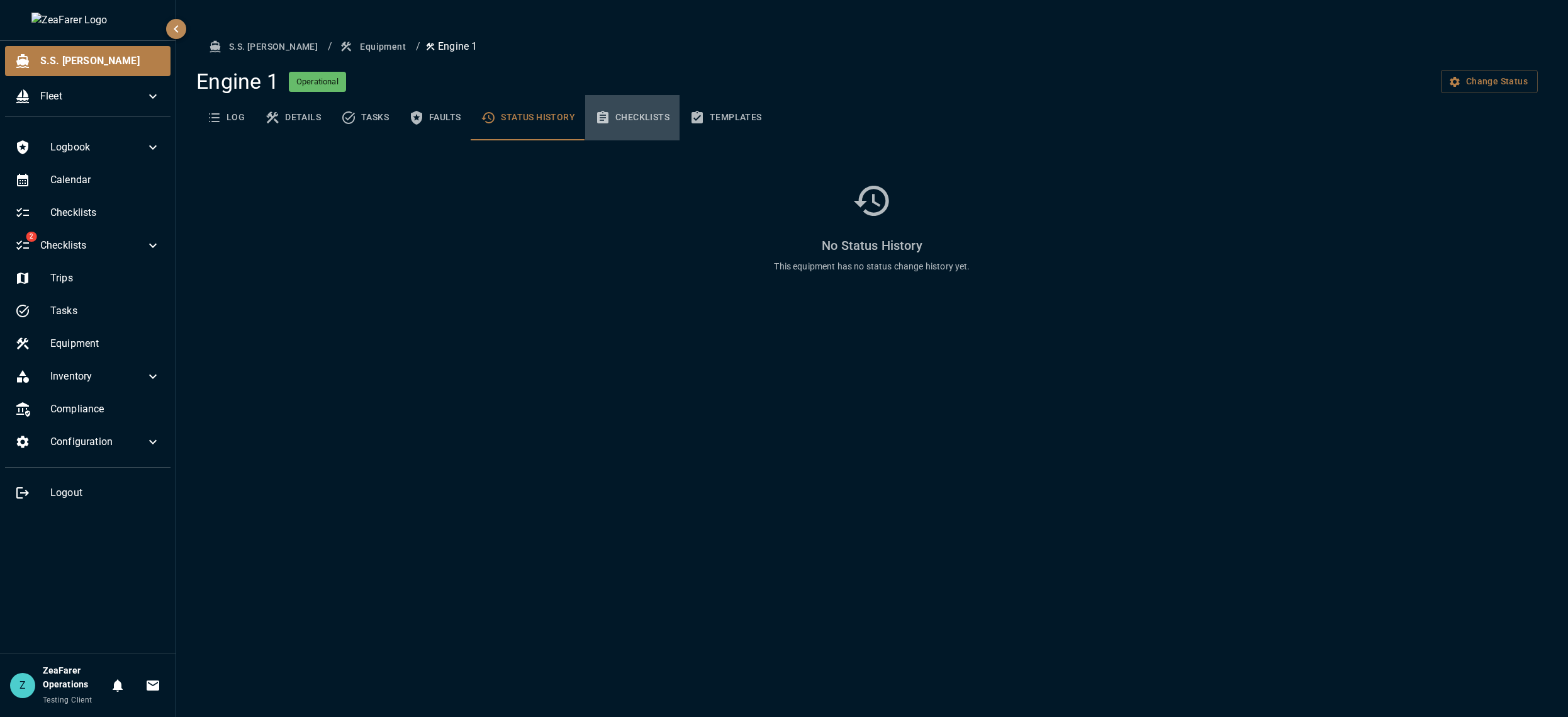
click at [632, 124] on button "Checklists" at bounding box center [632, 117] width 94 height 45
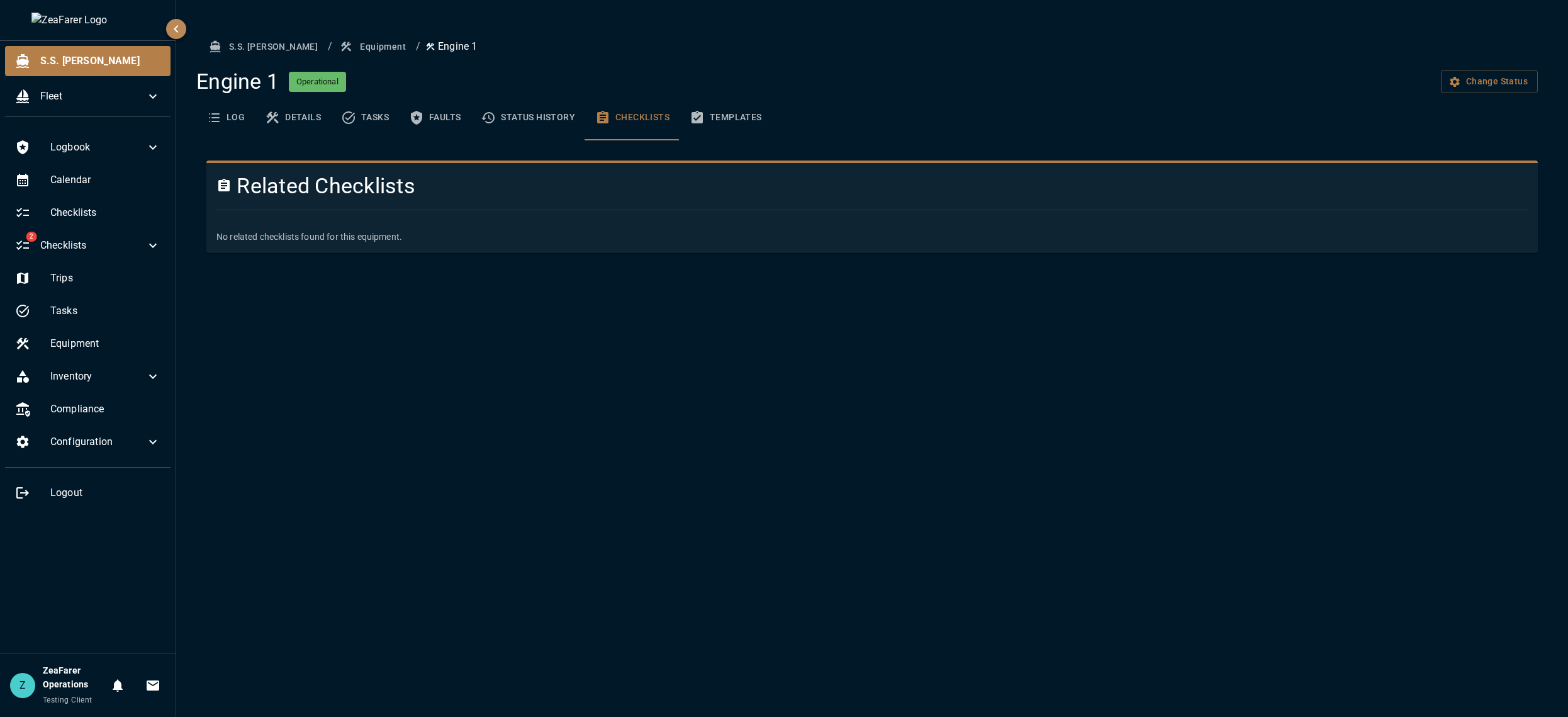
click at [545, 108] on button "Status History" at bounding box center [528, 117] width 114 height 45
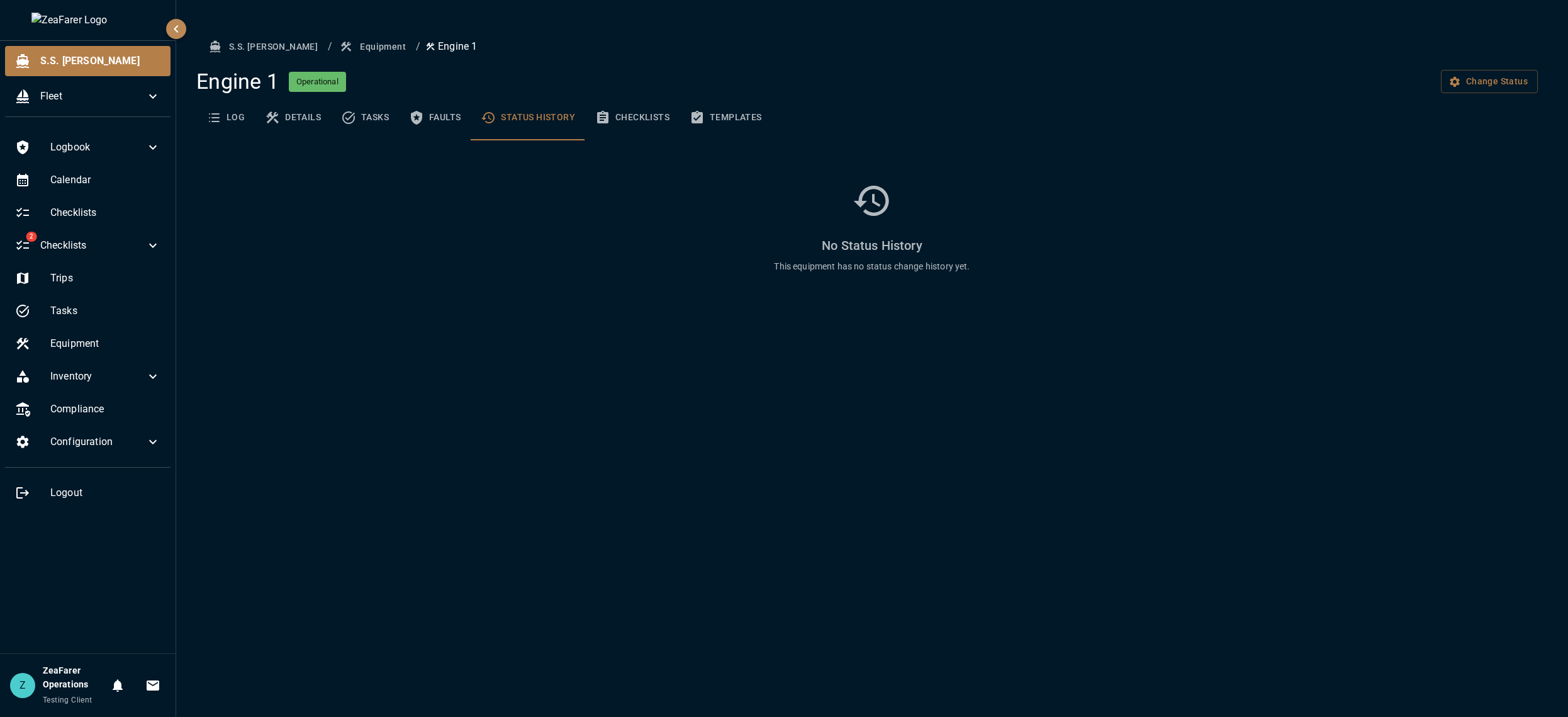
click at [631, 119] on button "Checklists" at bounding box center [632, 117] width 94 height 45
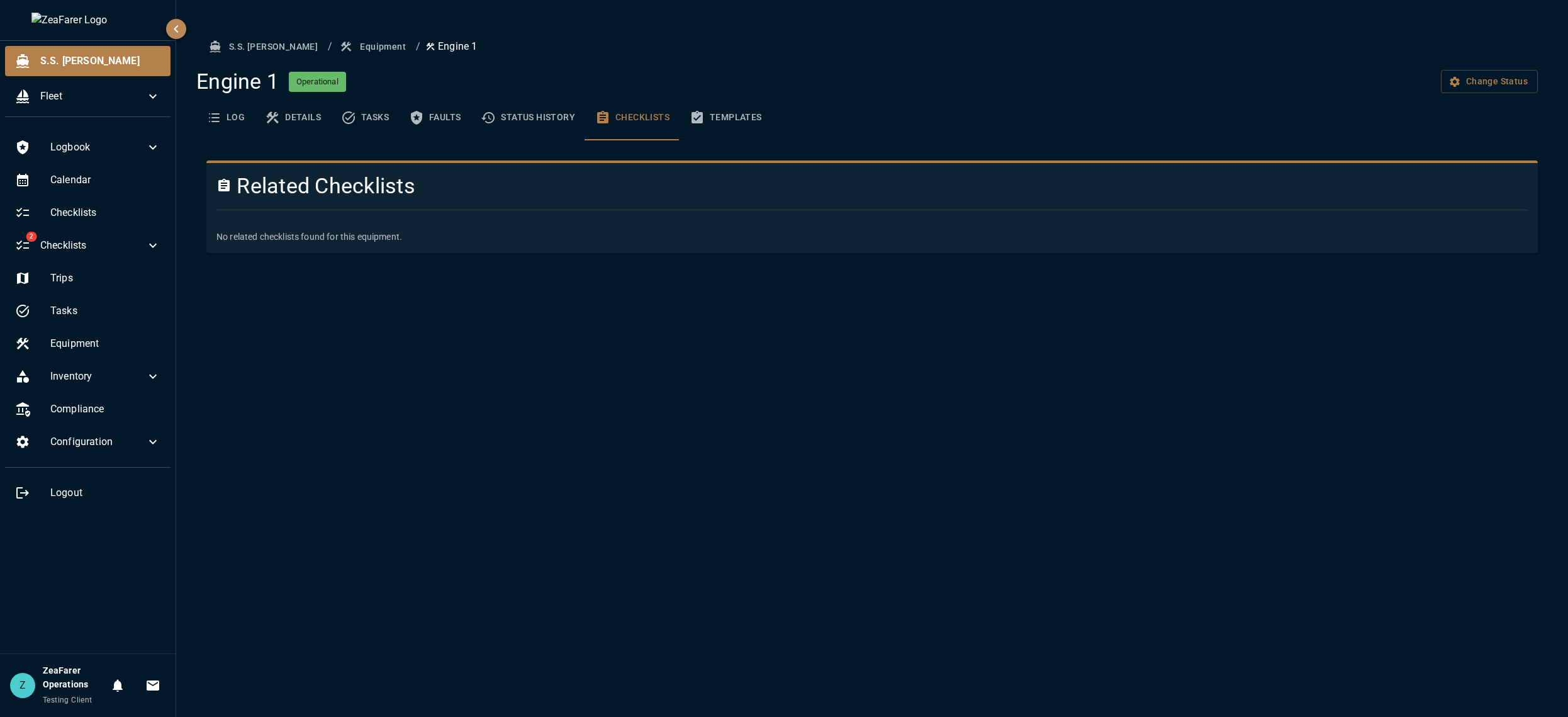
click at [501, 420] on div "S.S. [PERSON_NAME] / Equipment / Engine 1 Engine 1 Operational Change Status Lo…" at bounding box center [872, 358] width 1391 height 717
click at [543, 128] on button "Status History" at bounding box center [528, 117] width 114 height 45
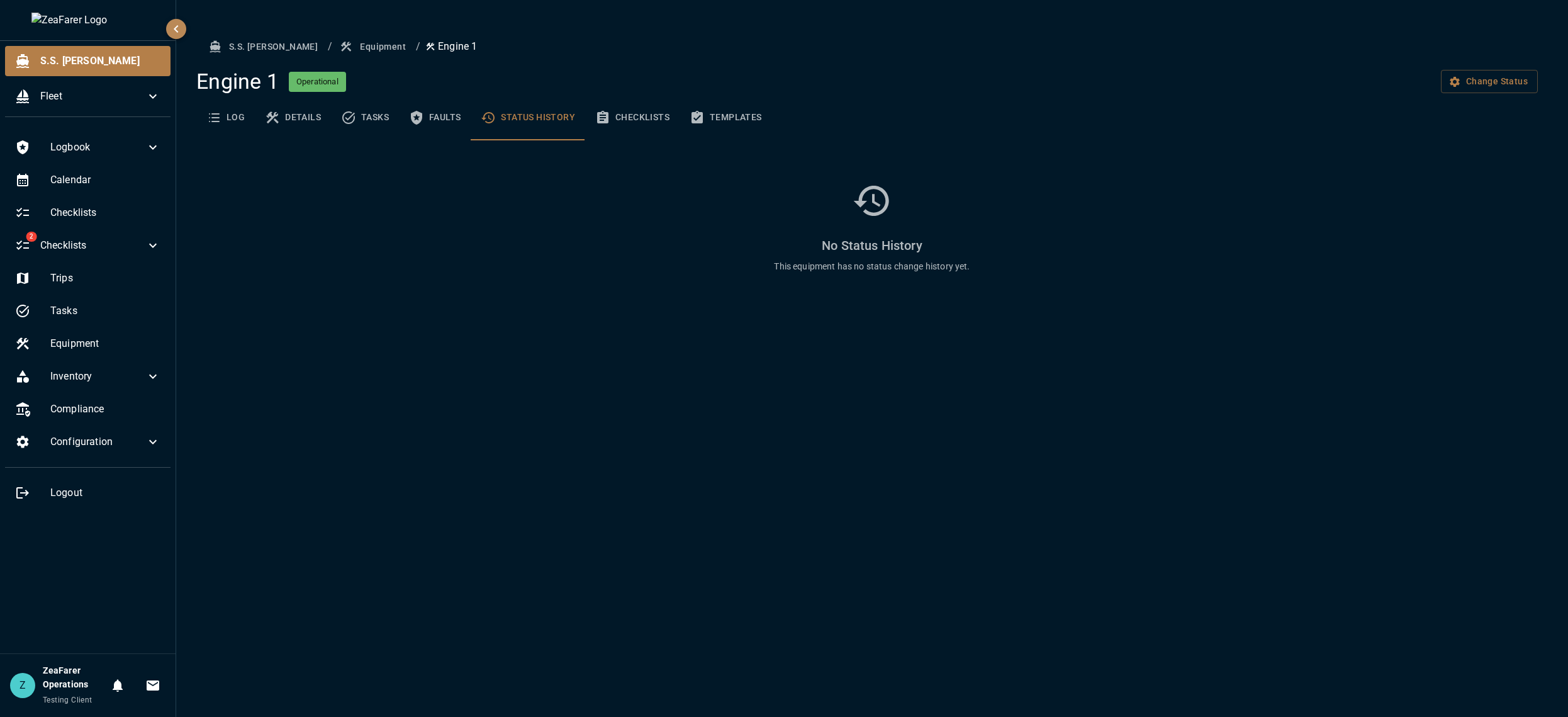
drag, startPoint x: 620, startPoint y: 213, endPoint x: 645, endPoint y: 172, distance: 48.0
click at [624, 210] on div "No Status History This equipment has no status change history yet." at bounding box center [872, 226] width 1331 height 132
click at [620, 120] on button "Checklists" at bounding box center [632, 117] width 94 height 45
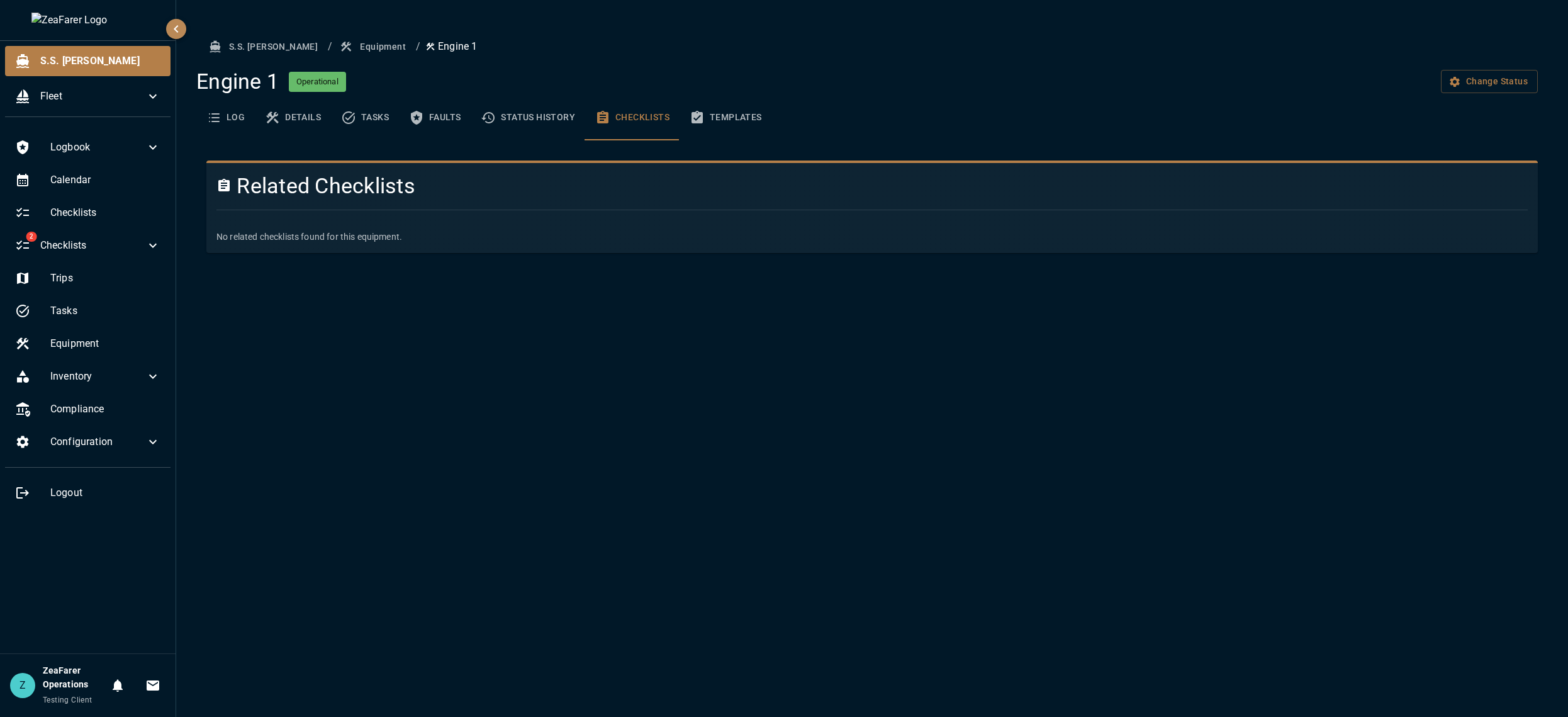
drag, startPoint x: 641, startPoint y: 403, endPoint x: 595, endPoint y: 161, distance: 246.3
click at [641, 380] on div "S.S. [PERSON_NAME] / Equipment / Engine 1 Engine 1 Operational Change Status Lo…" at bounding box center [872, 358] width 1391 height 717
click at [537, 123] on button "Status History" at bounding box center [528, 117] width 114 height 45
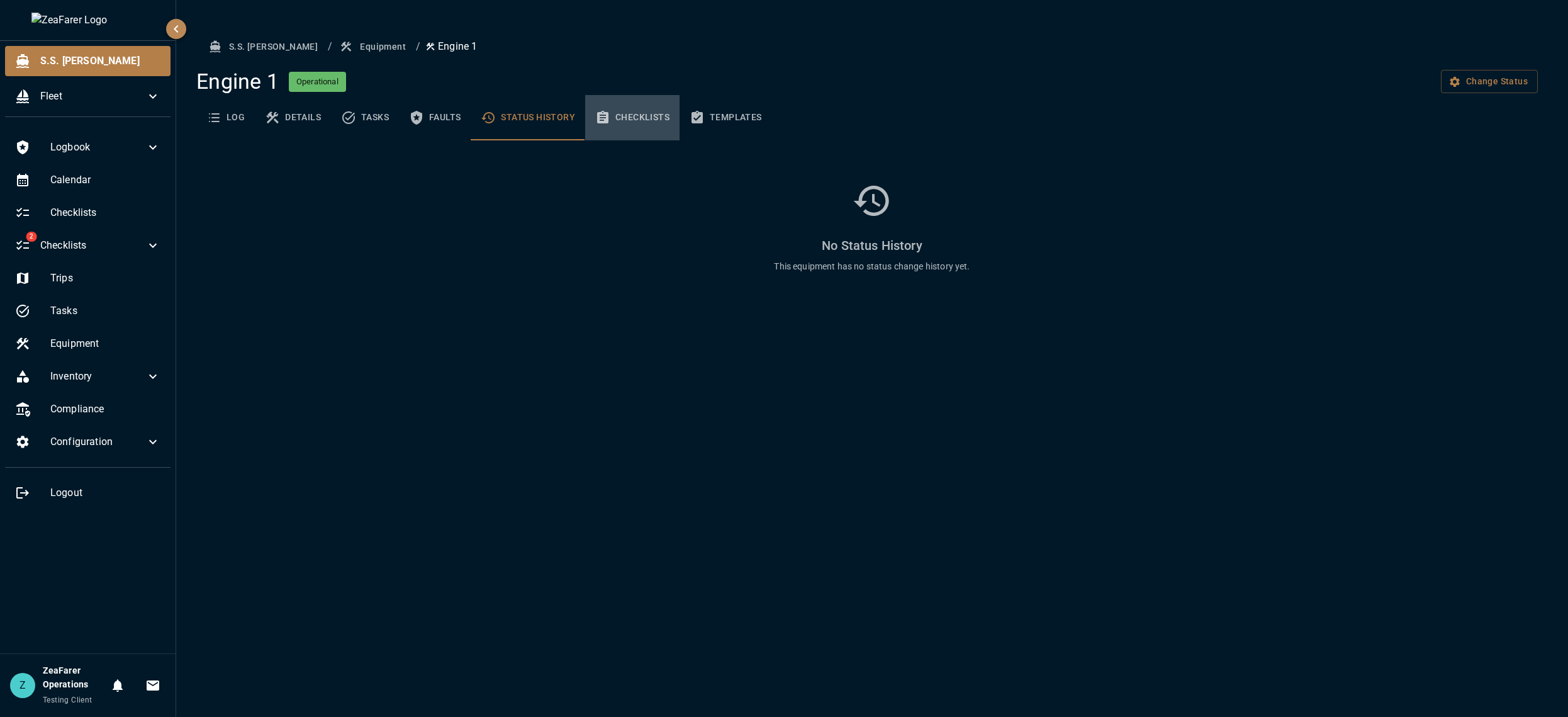
click at [629, 115] on button "Checklists" at bounding box center [632, 117] width 94 height 45
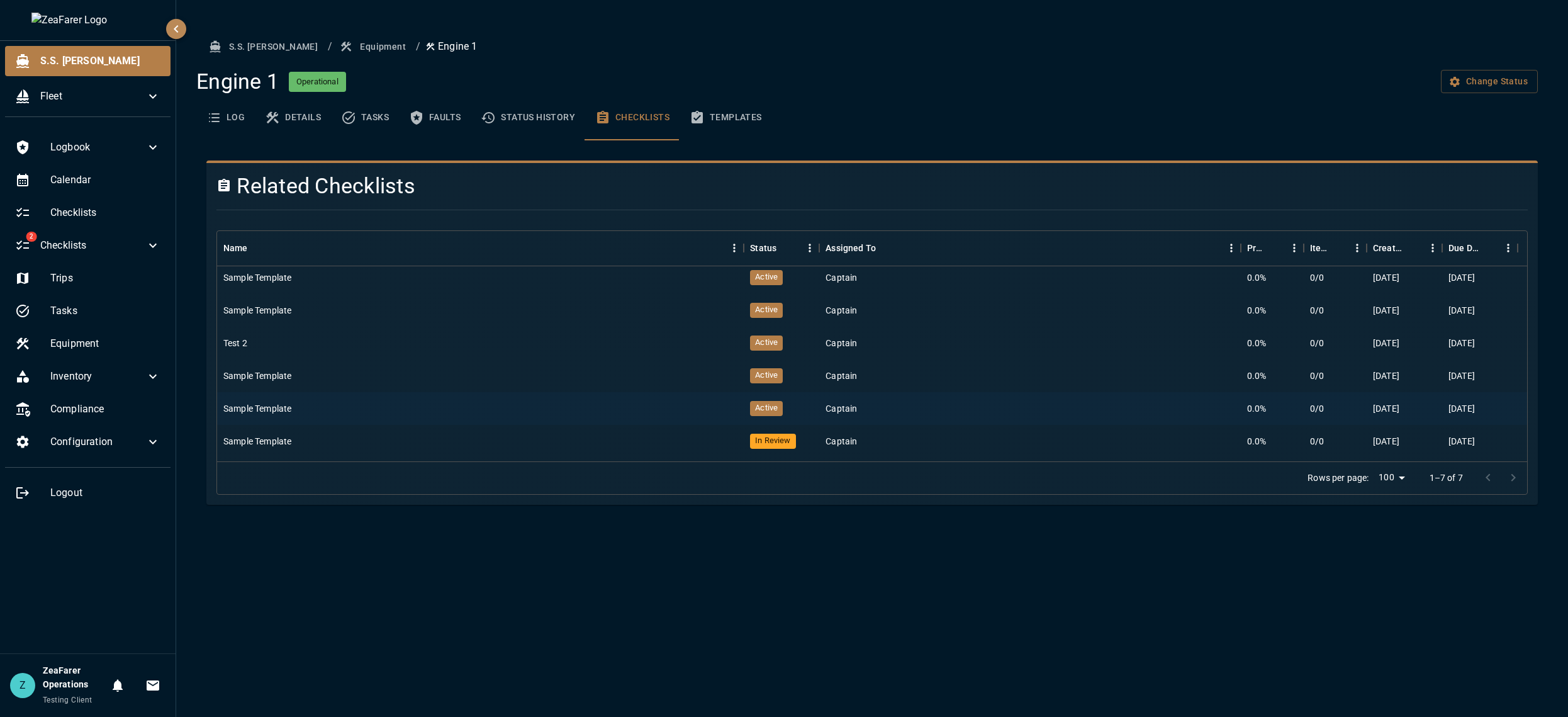
scroll to position [0, 0]
click at [541, 124] on button "Status History" at bounding box center [528, 117] width 114 height 45
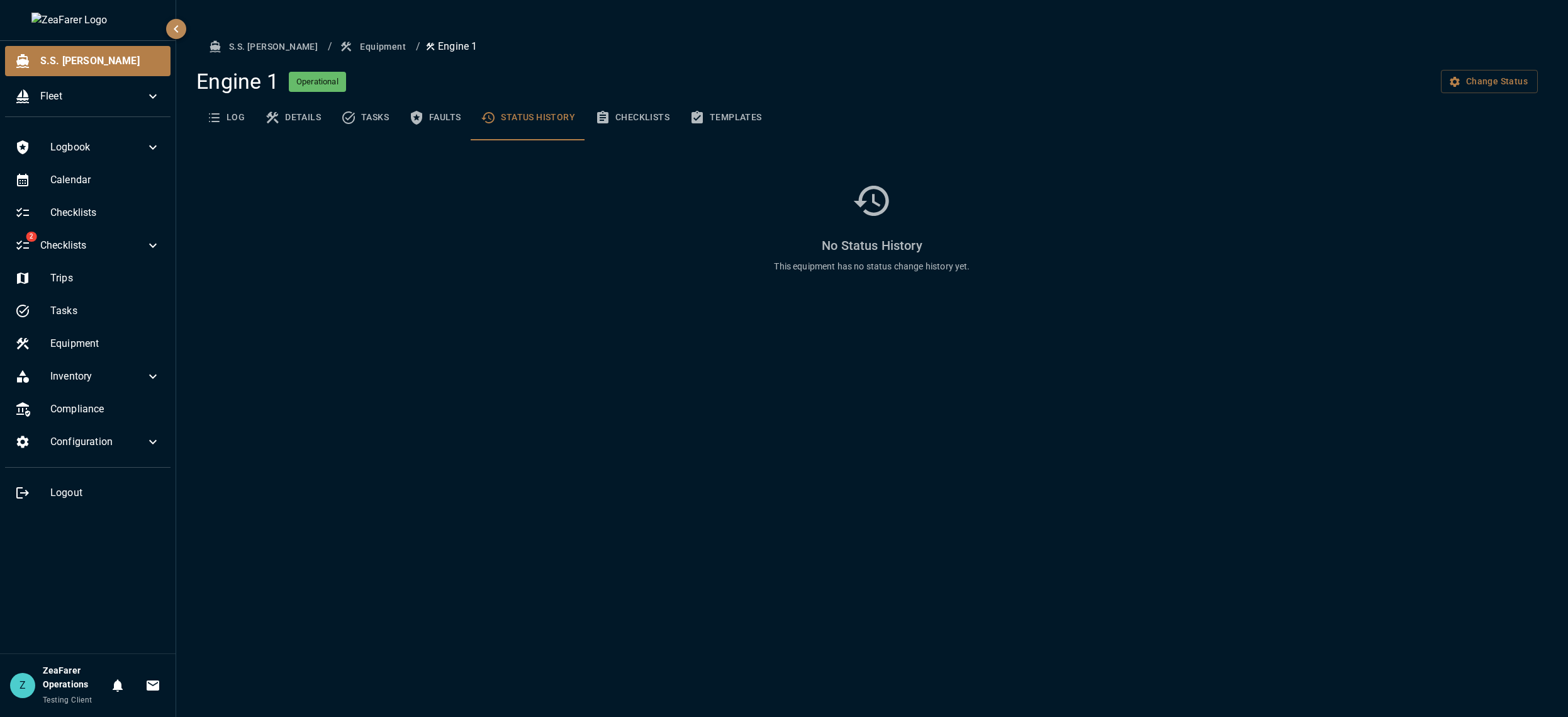
click at [627, 122] on button "Checklists" at bounding box center [632, 117] width 94 height 45
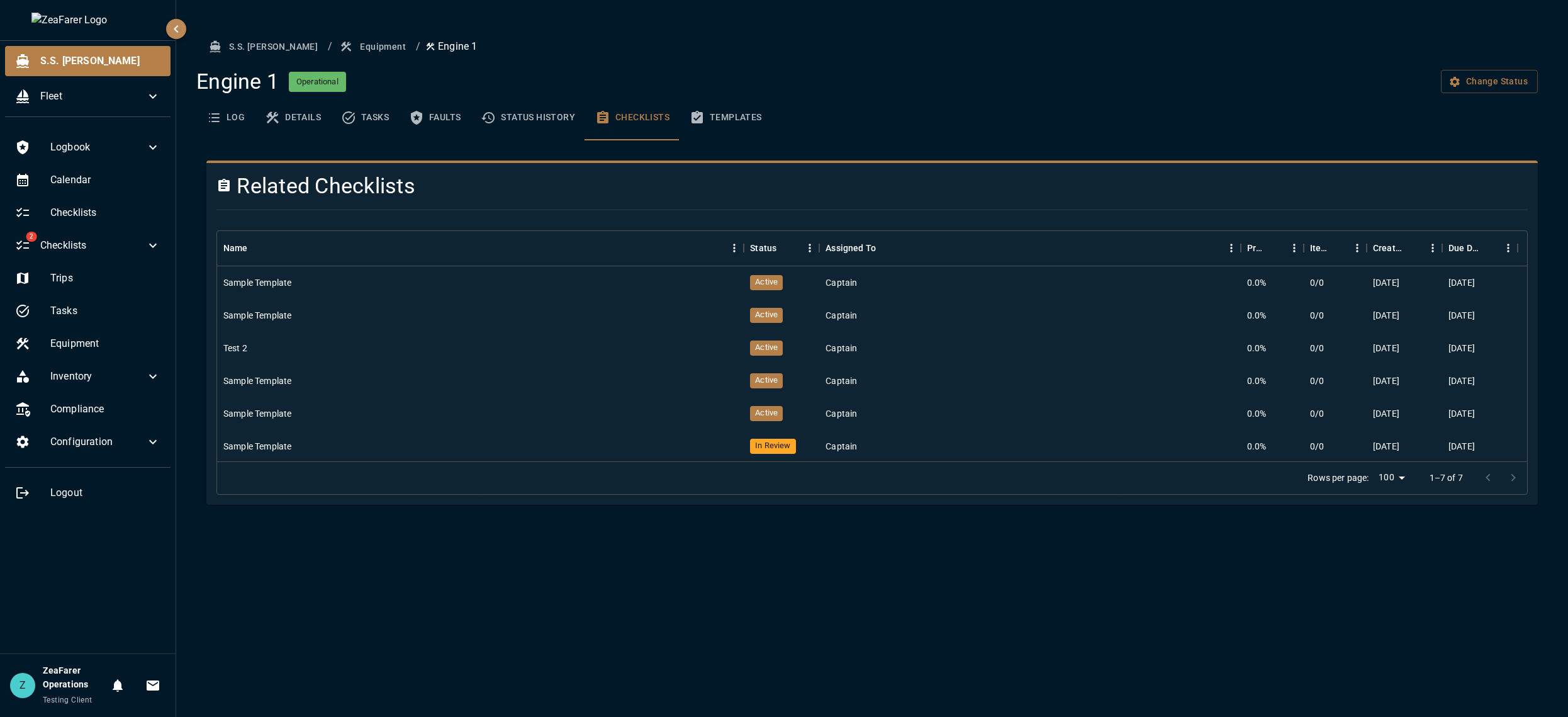
click at [553, 118] on button "Status History" at bounding box center [528, 117] width 114 height 45
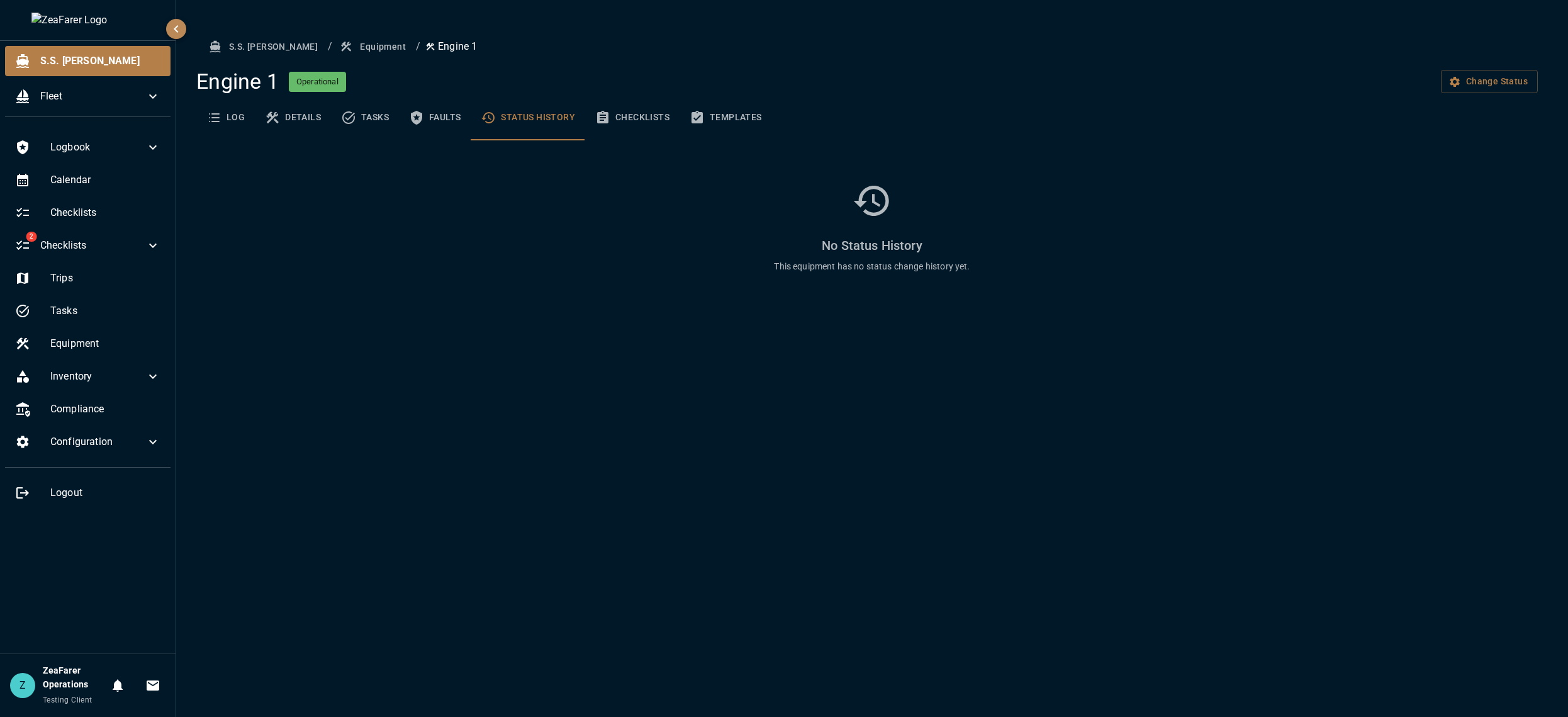
click at [624, 119] on button "Checklists" at bounding box center [632, 117] width 94 height 45
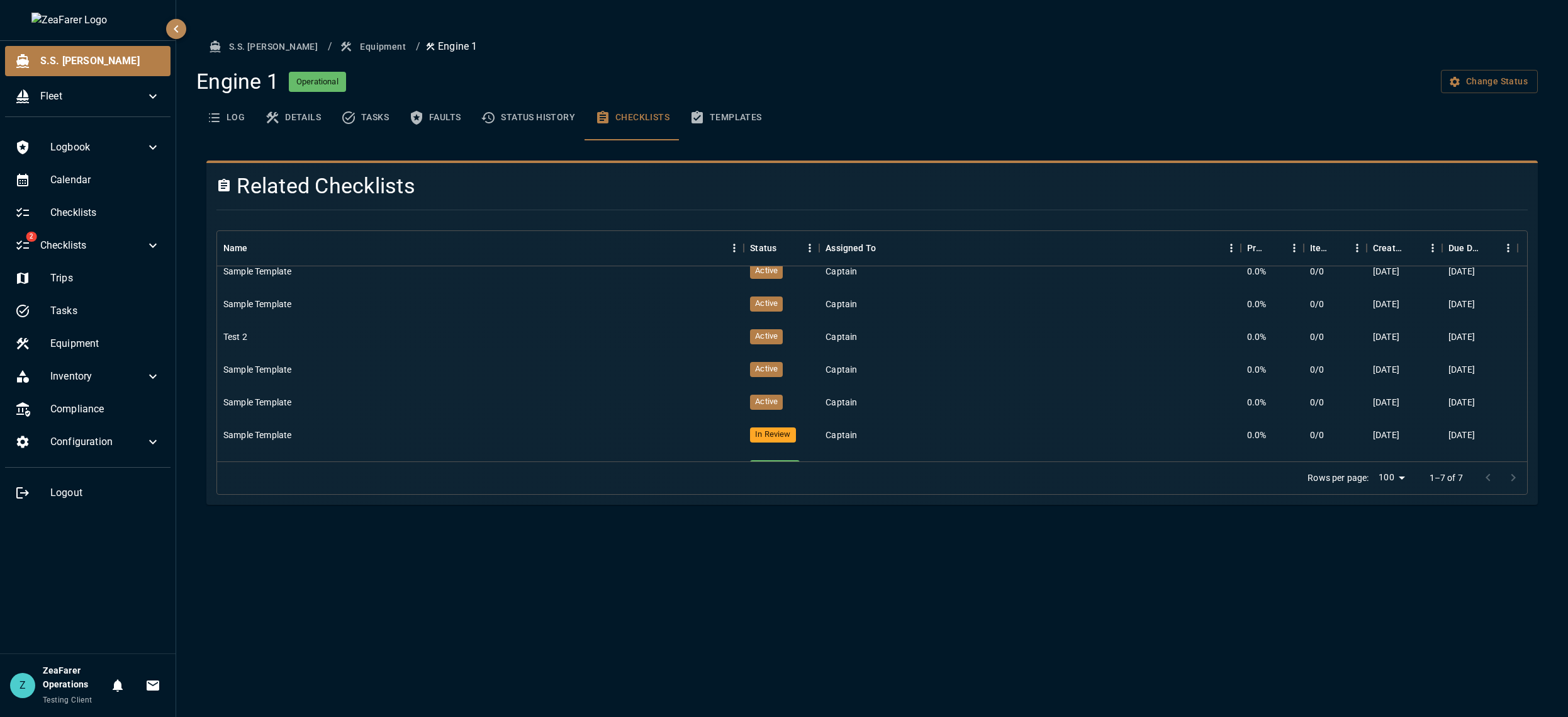
scroll to position [34, 0]
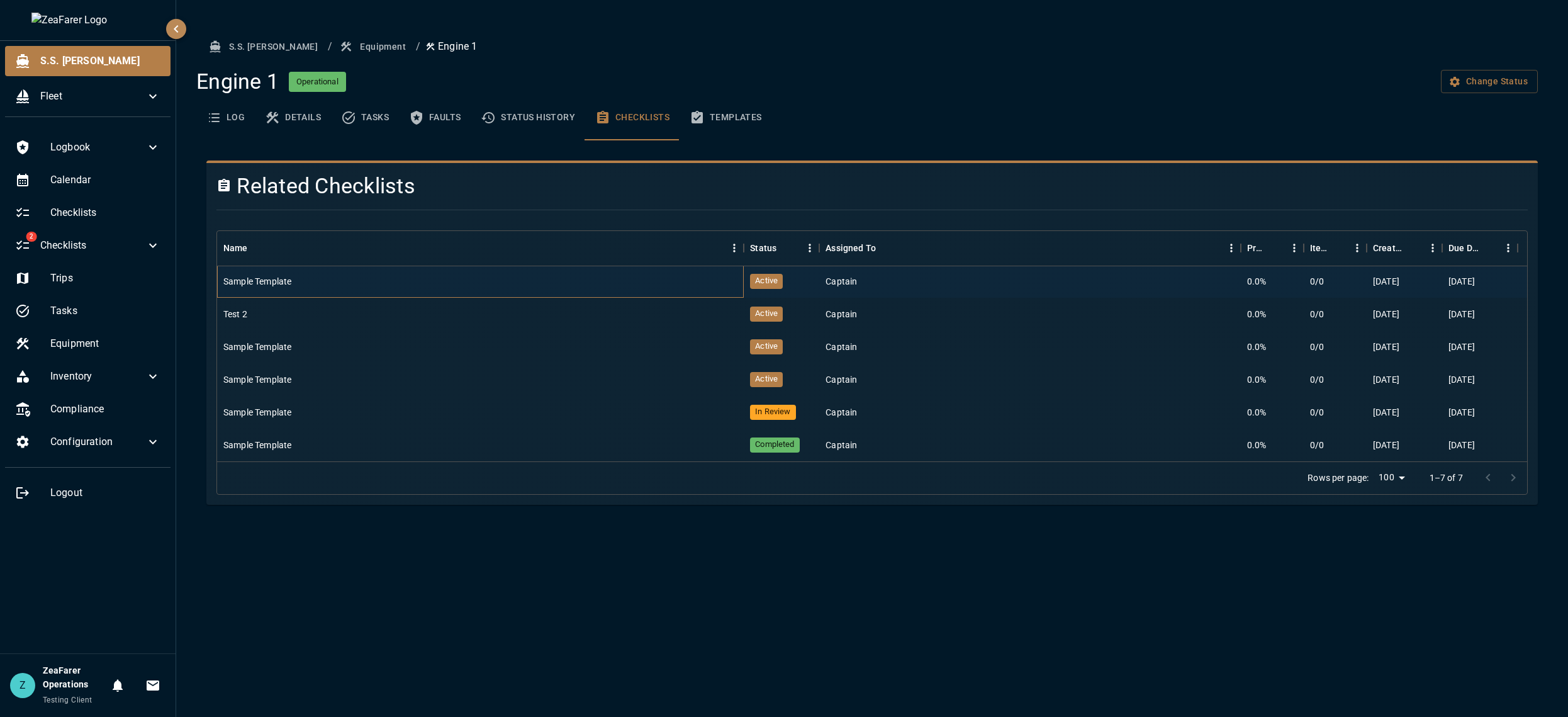
click at [380, 288] on div "Sample Template" at bounding box center [480, 281] width 527 height 33
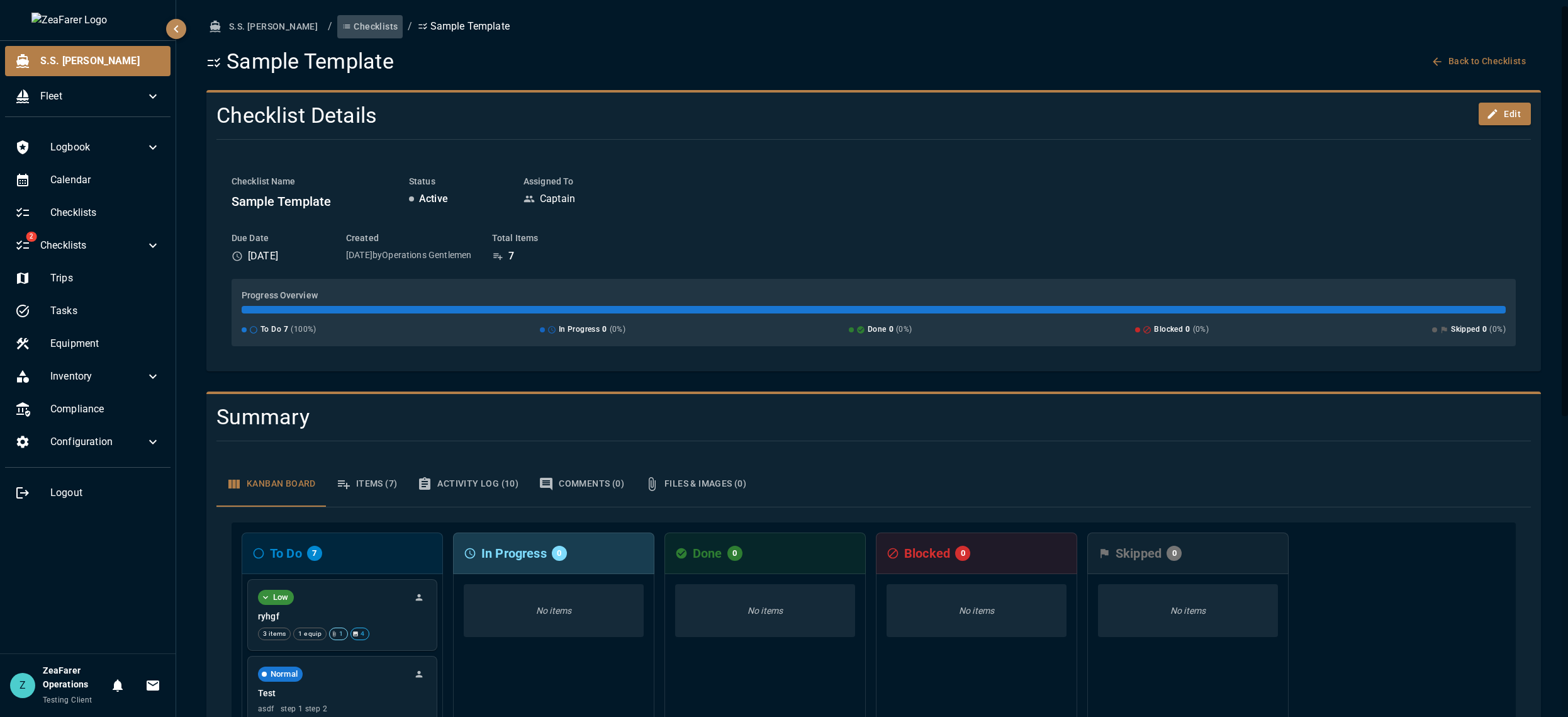
click at [337, 29] on button "Checklists" at bounding box center [370, 27] width 66 height 23
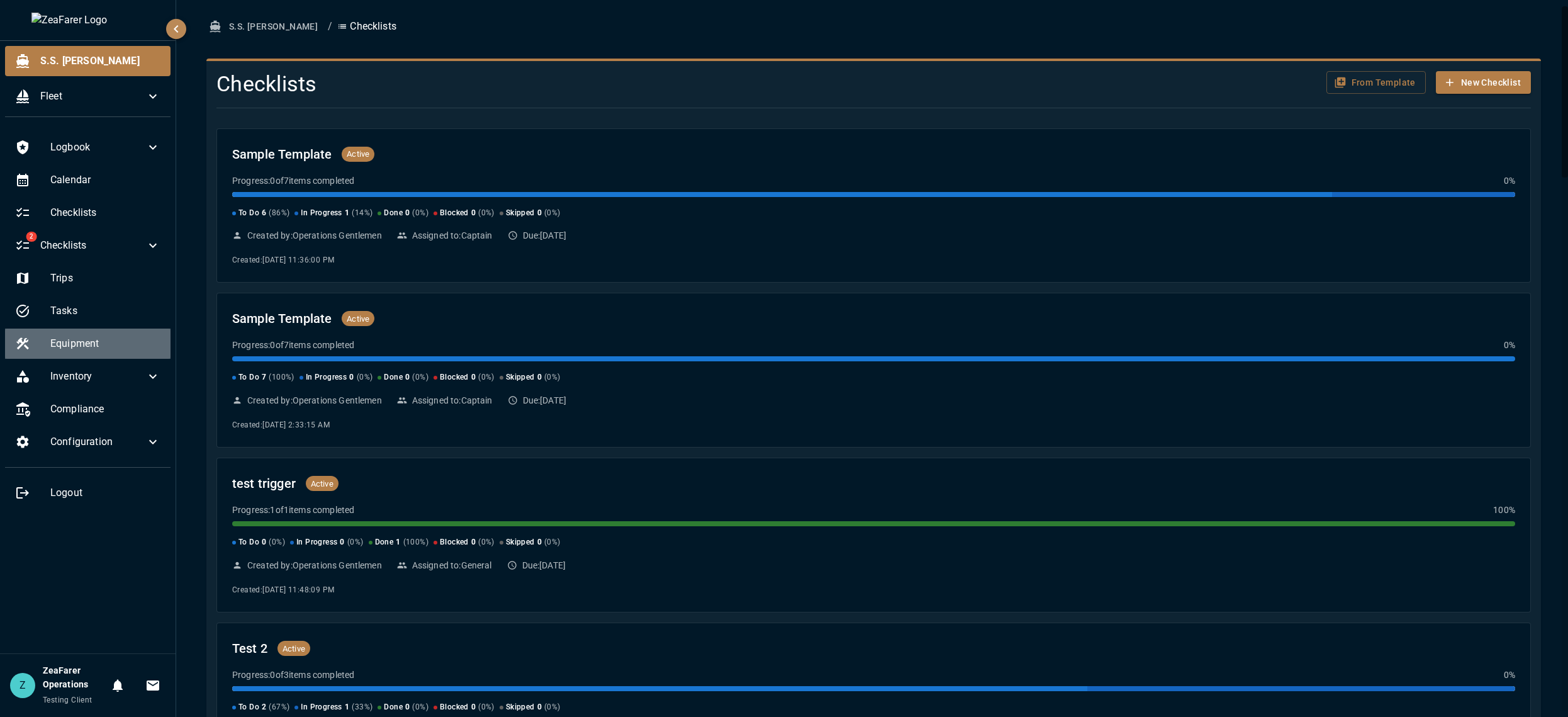
click at [102, 345] on span "Equipment" at bounding box center [105, 343] width 110 height 15
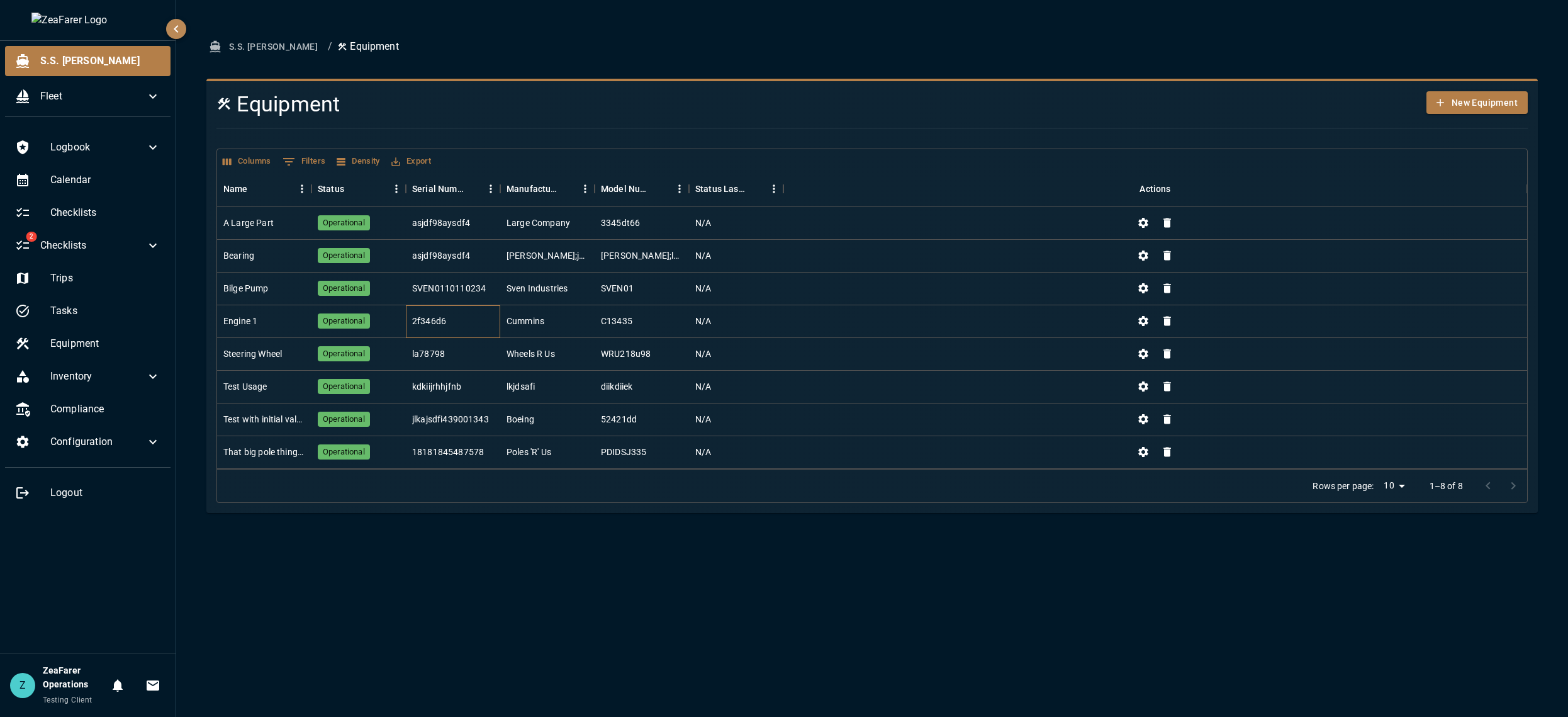
click at [461, 318] on div "2f346d6" at bounding box center [452, 321] width 94 height 33
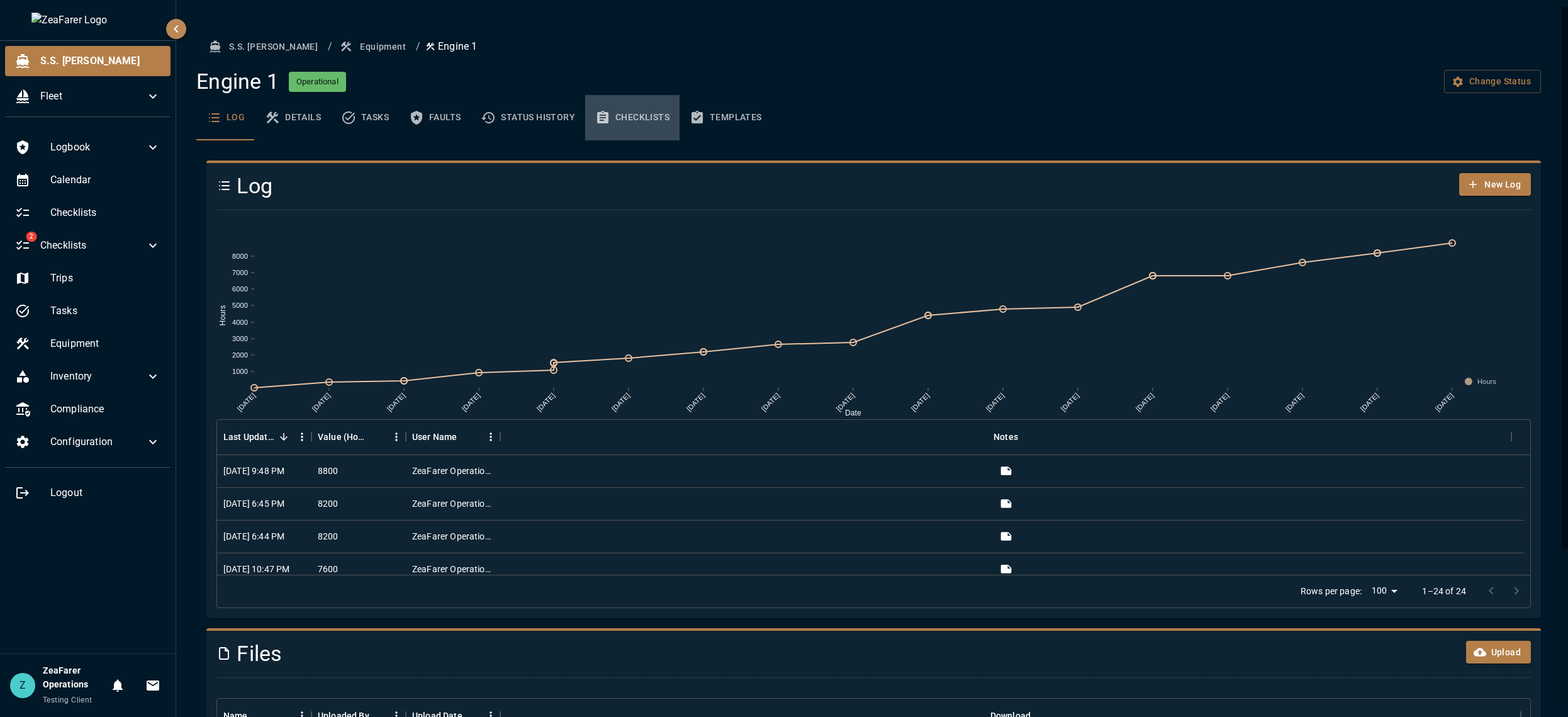
click at [617, 114] on button "Checklists" at bounding box center [632, 117] width 94 height 45
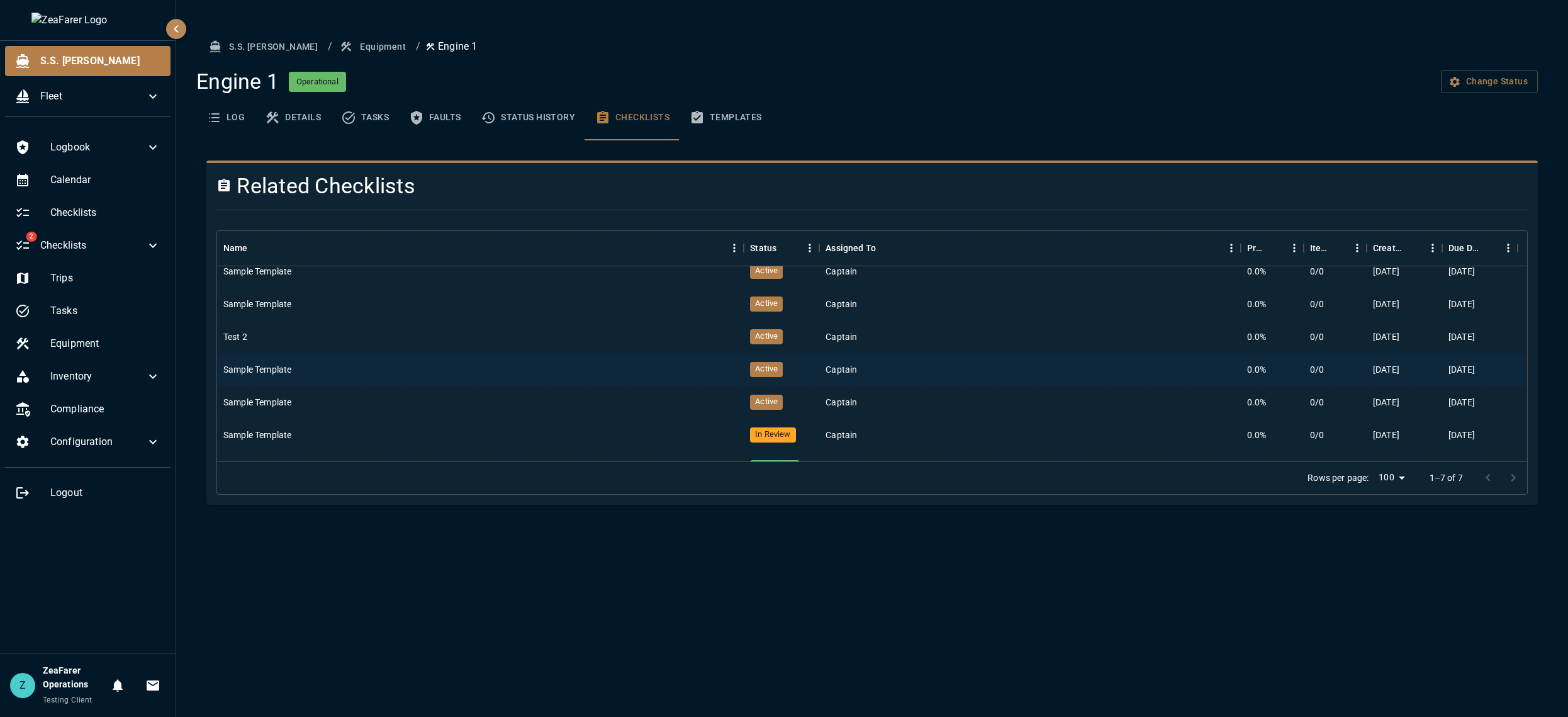
scroll to position [34, 0]
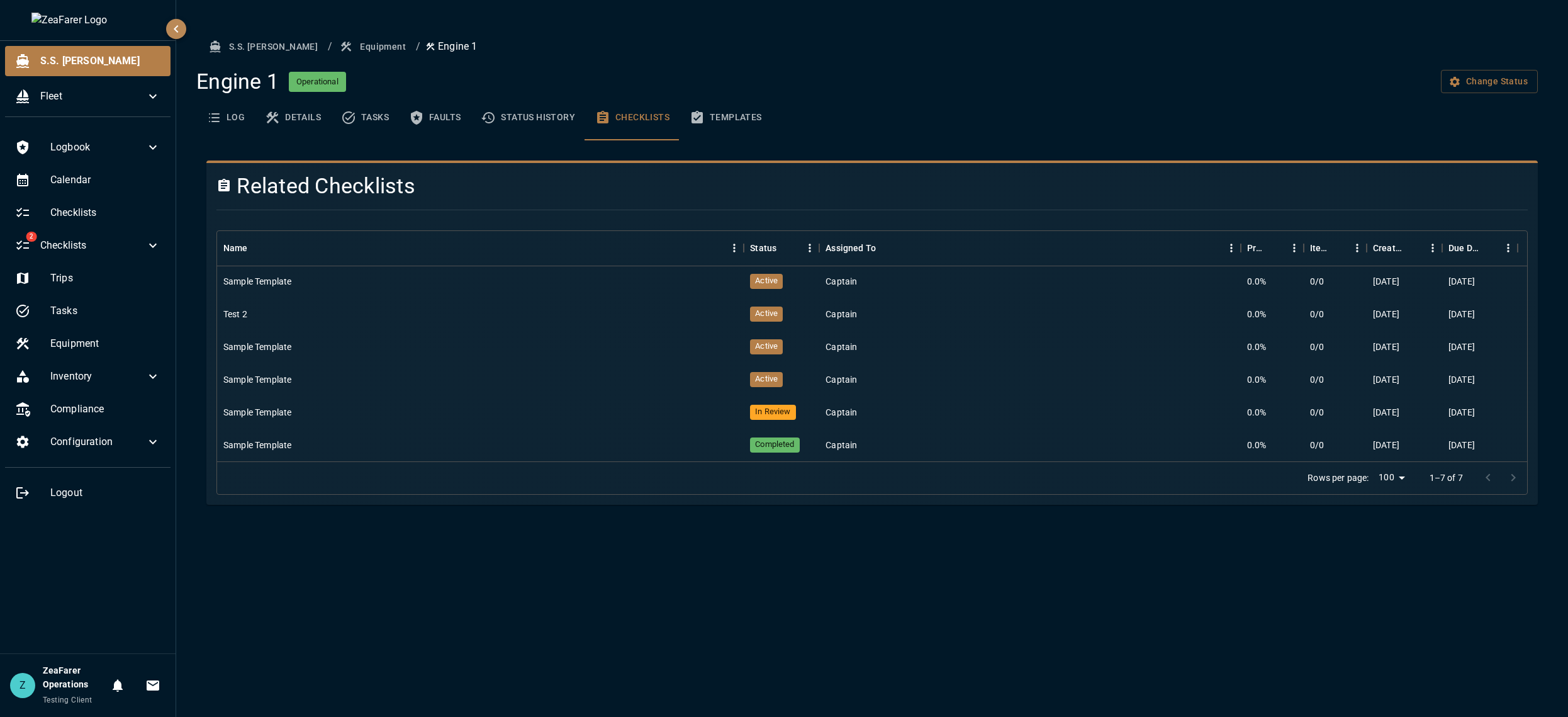
click at [867, 541] on div "S.S. [PERSON_NAME] / Equipment / Engine 1 Engine 1 Operational Change Status Lo…" at bounding box center [872, 358] width 1391 height 717
click at [532, 118] on button "Status History" at bounding box center [528, 117] width 114 height 45
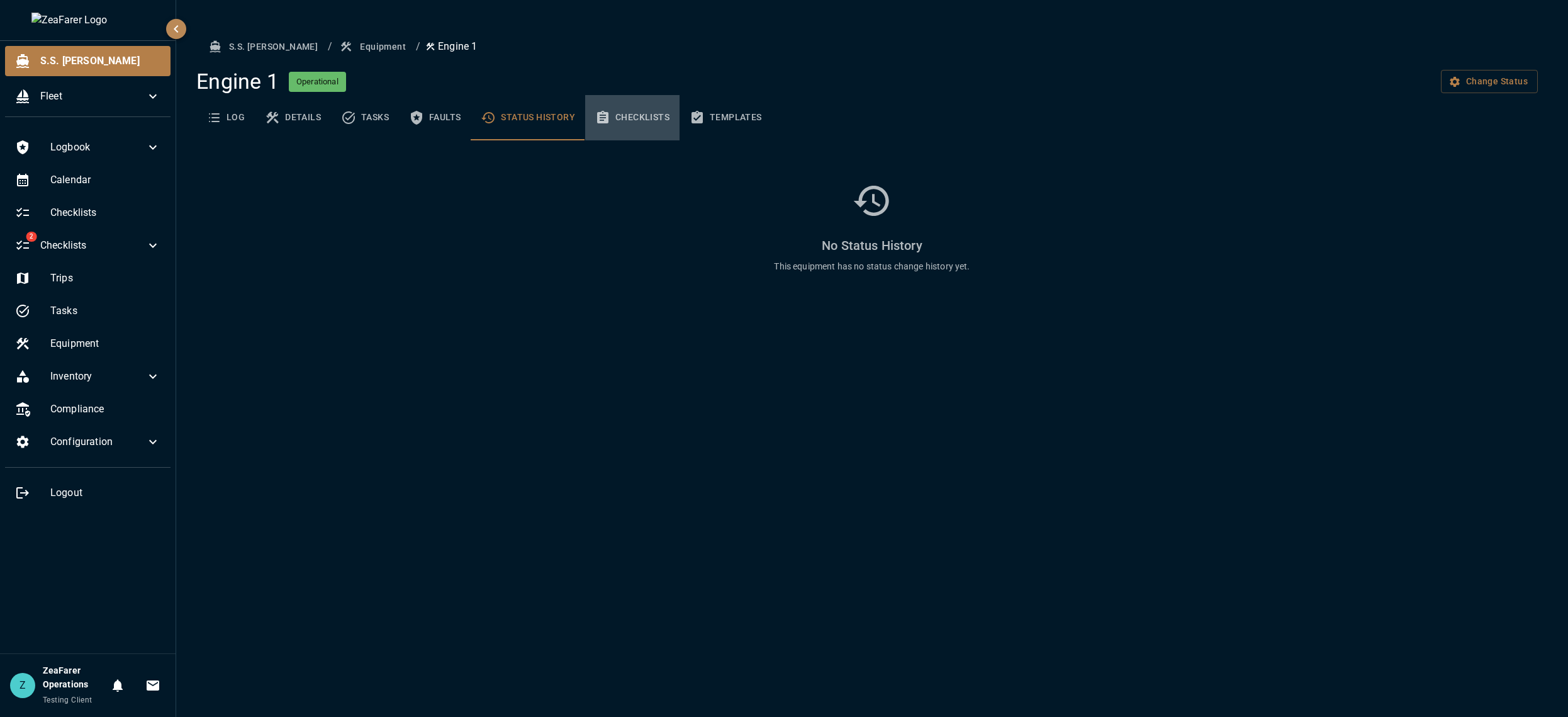
click at [647, 121] on button "Checklists" at bounding box center [632, 117] width 94 height 45
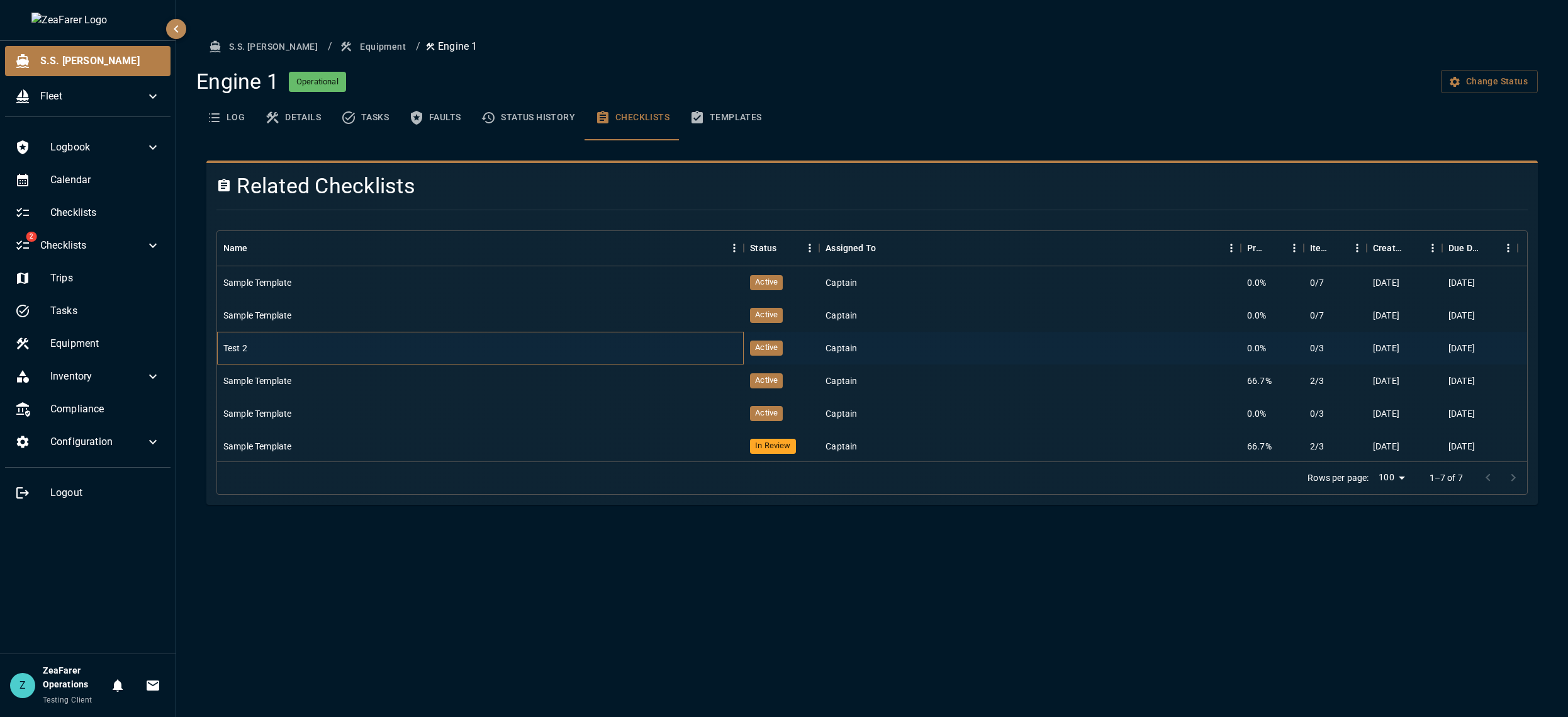
click at [532, 348] on div "Test 2" at bounding box center [480, 348] width 527 height 33
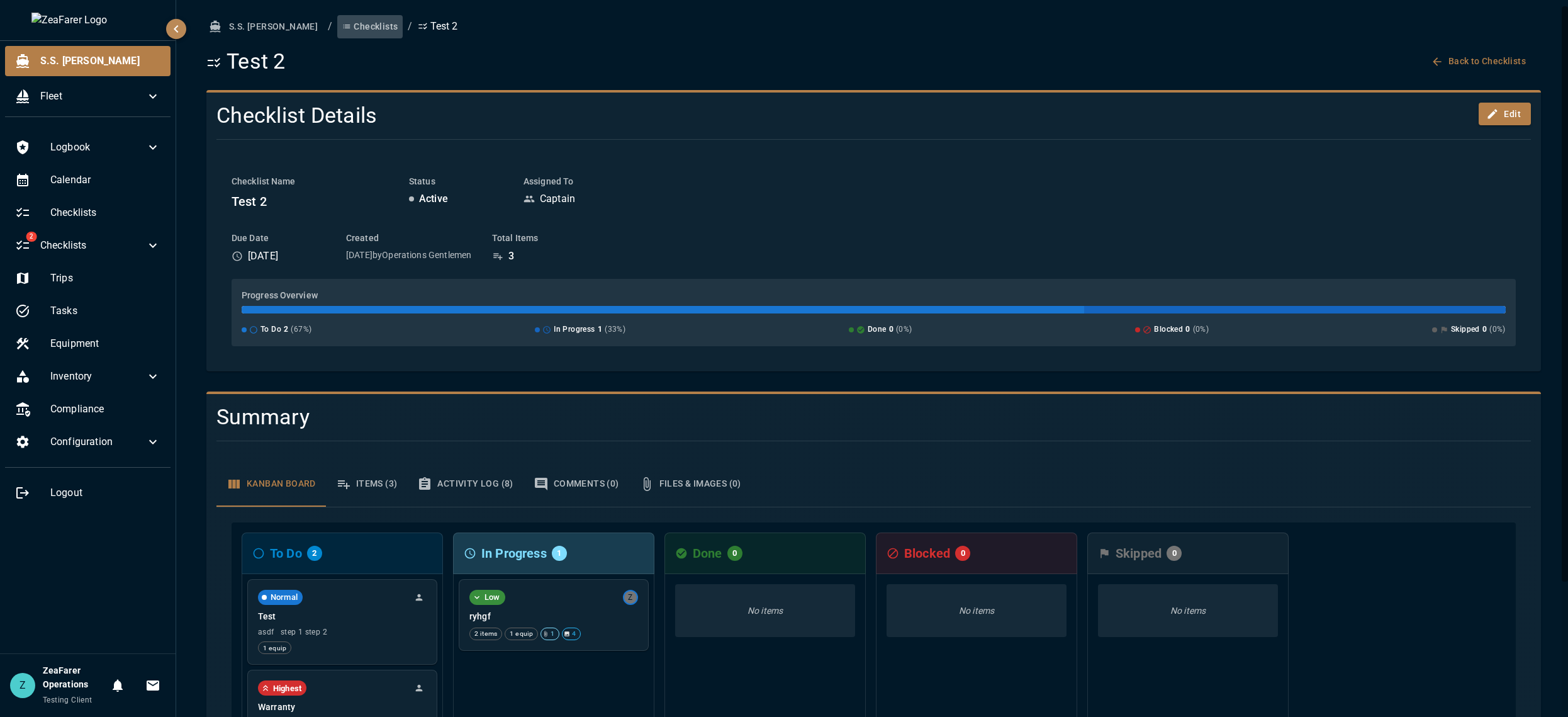
click at [337, 29] on button "Checklists" at bounding box center [370, 27] width 66 height 23
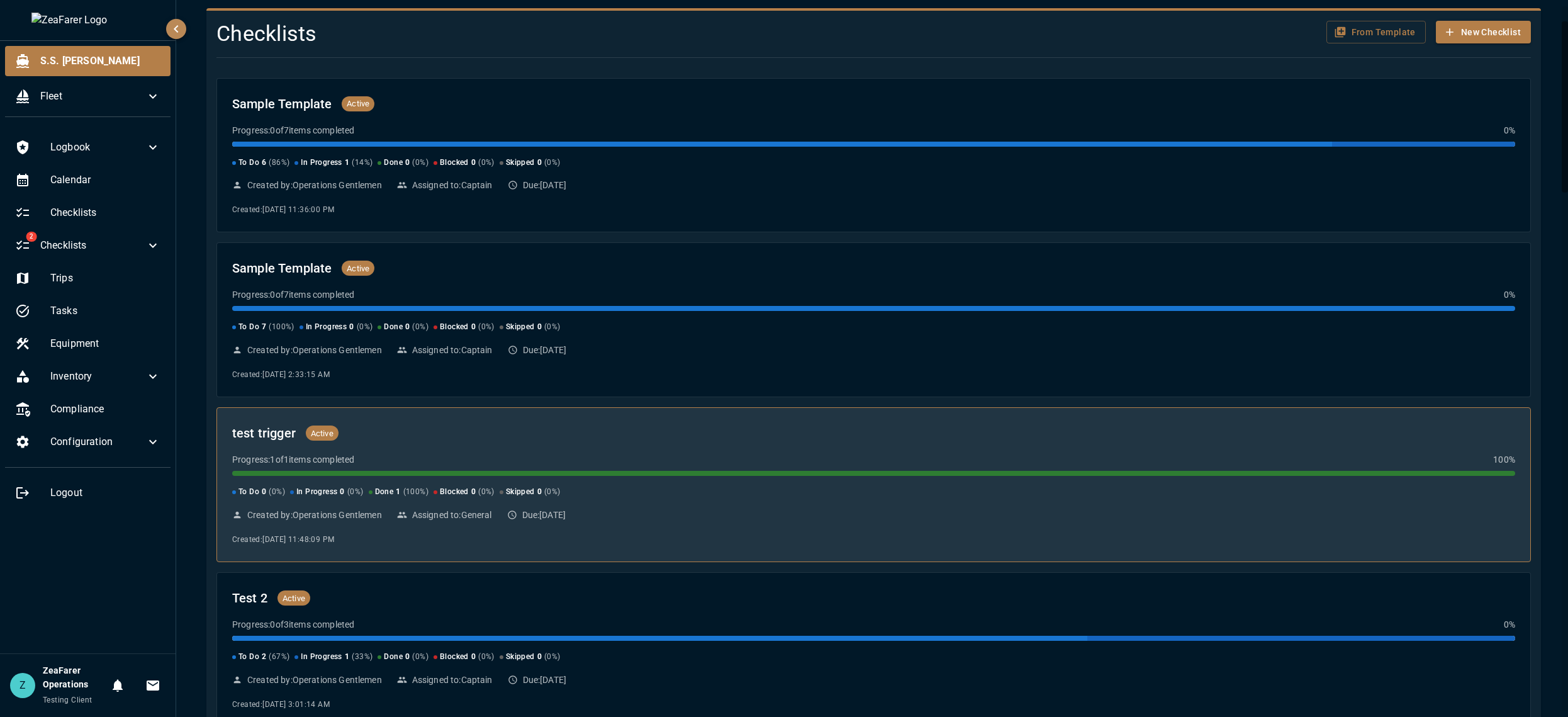
scroll to position [63, 0]
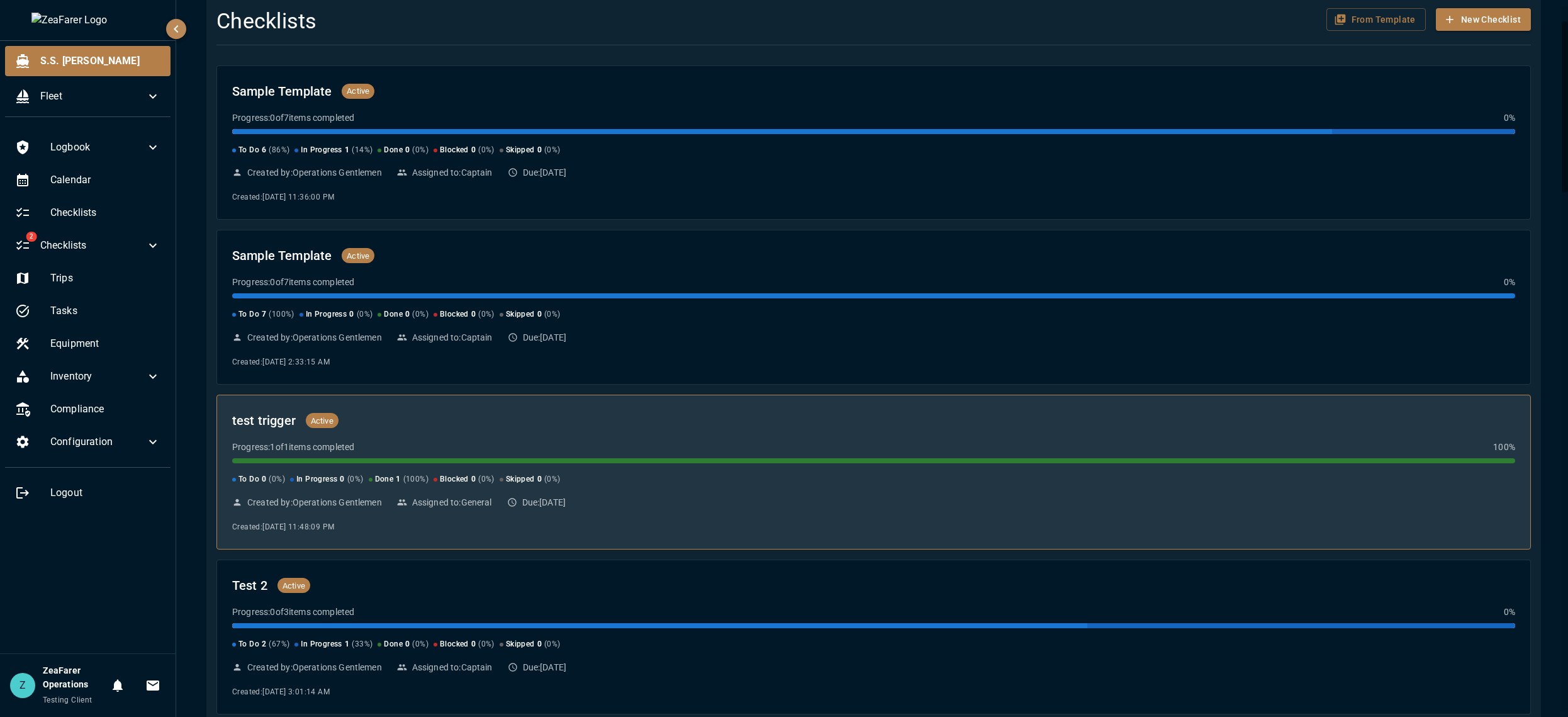
click at [613, 511] on div "test trigger Active Progress: 1 of 1 items completed 100 % To Do 0 ( 0 %) In Pr…" at bounding box center [874, 472] width 1283 height 124
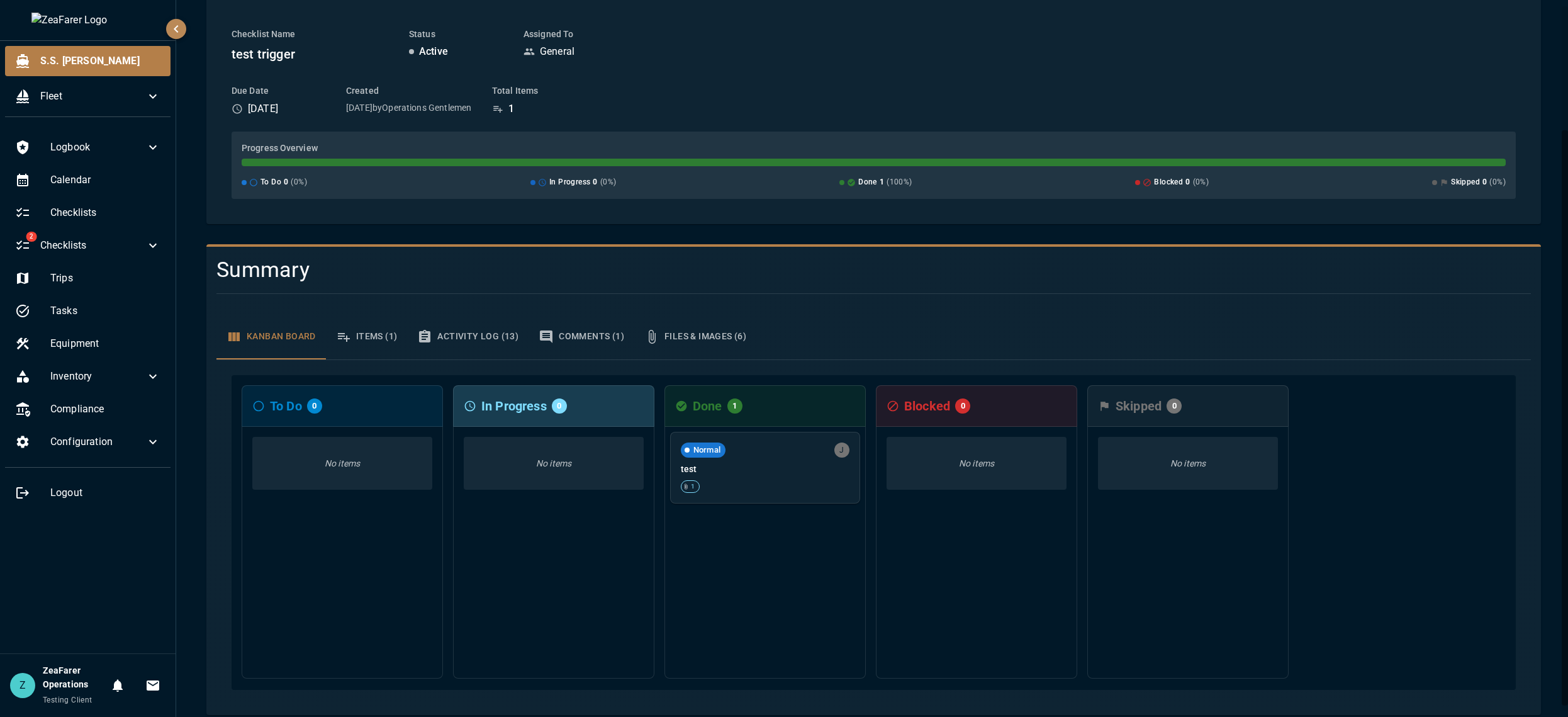
scroll to position [161, 0]
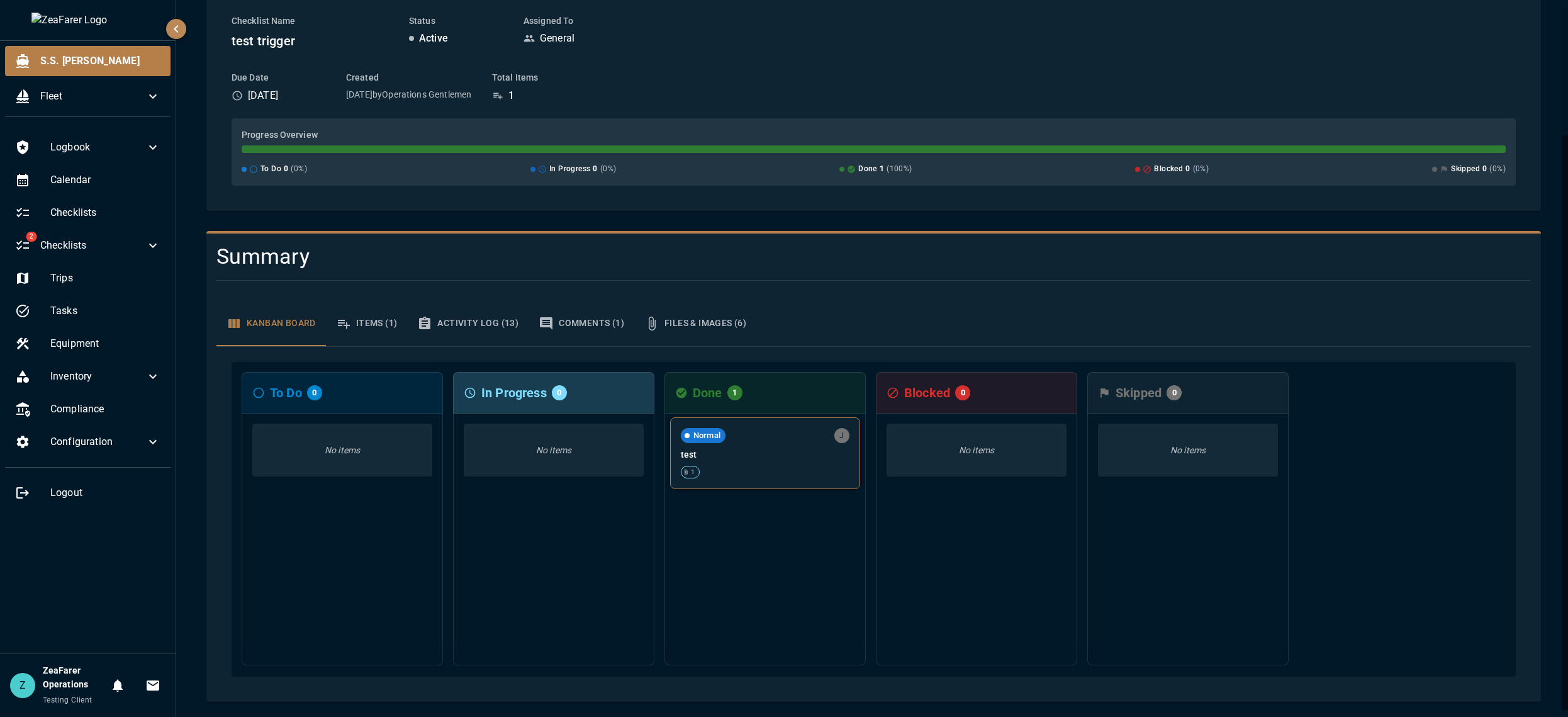
click at [727, 472] on div "1" at bounding box center [765, 472] width 169 height 13
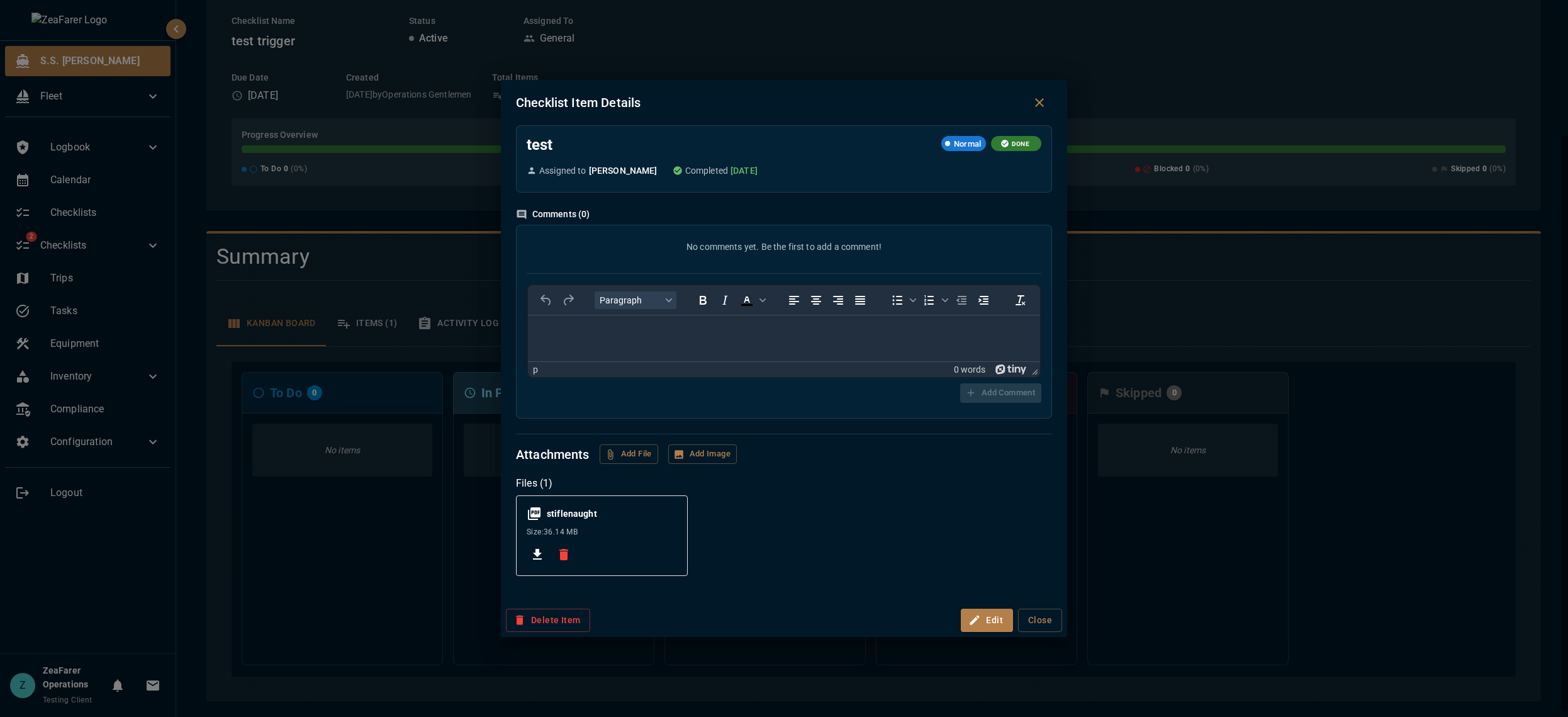
scroll to position [0, 0]
click at [348, 560] on div "Checklist Item Details test Normal DONE Assigned to [PERSON_NAME] Completed [DA…" at bounding box center [784, 358] width 1568 height 717
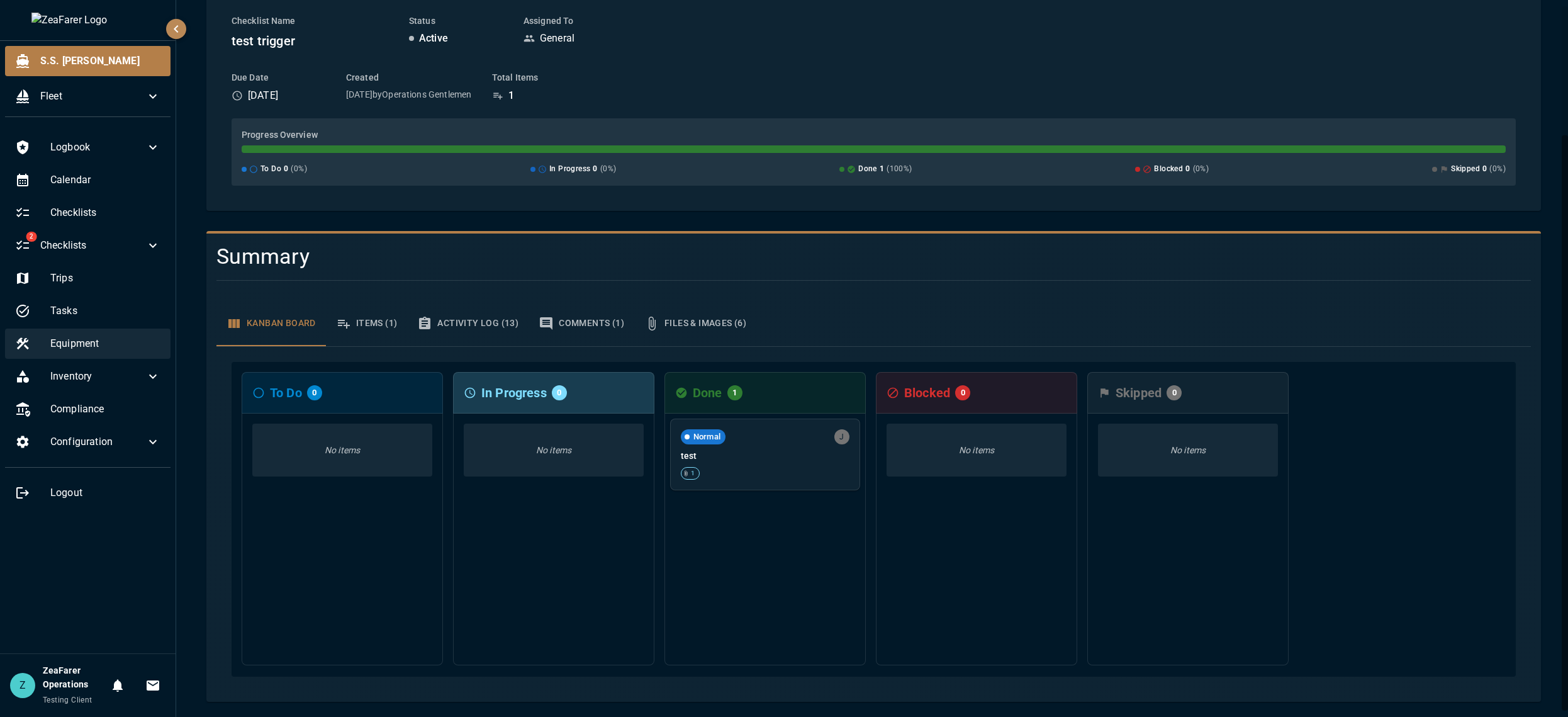
click at [100, 335] on div "Equipment" at bounding box center [87, 343] width 165 height 30
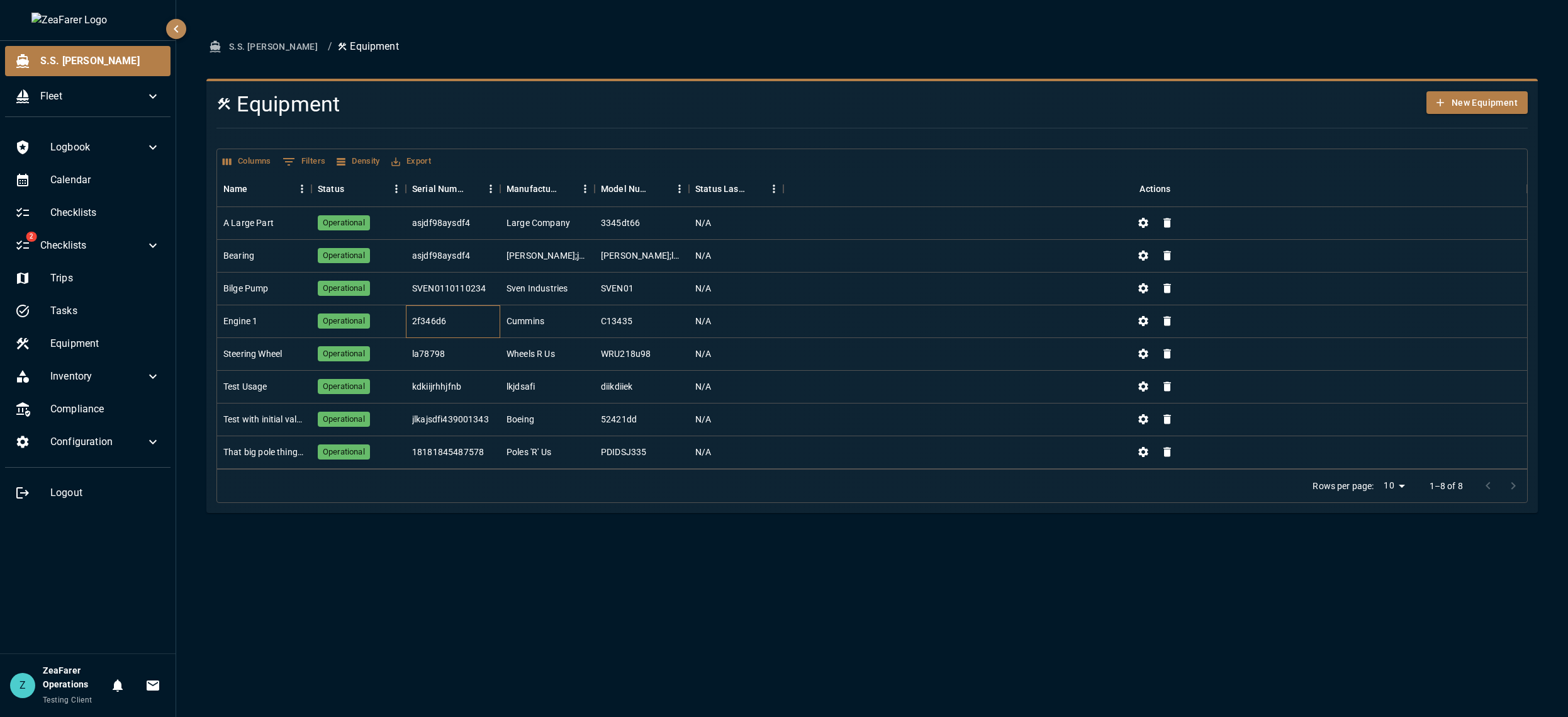
click at [444, 318] on div "2f346d6" at bounding box center [428, 321] width 34 height 13
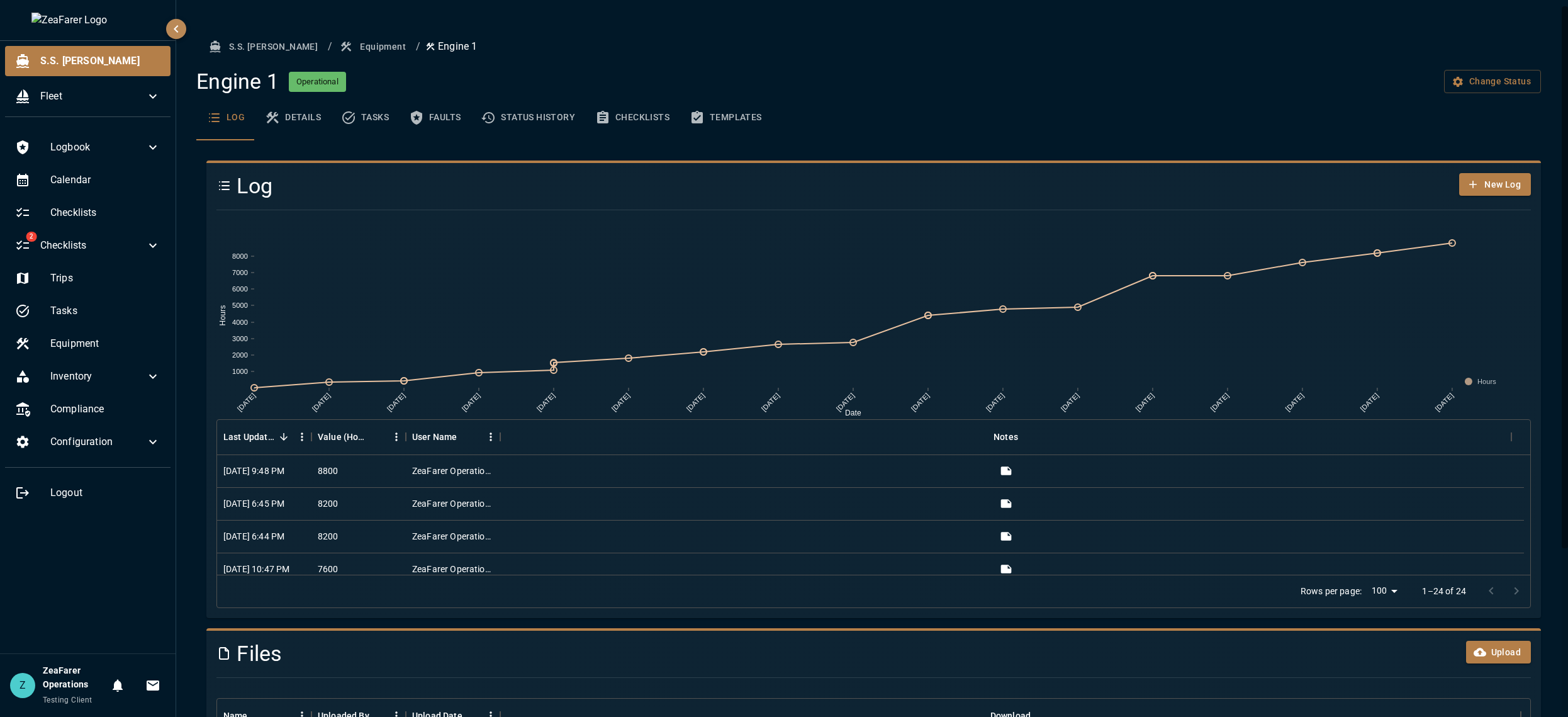
click at [620, 110] on button "Checklists" at bounding box center [632, 117] width 94 height 45
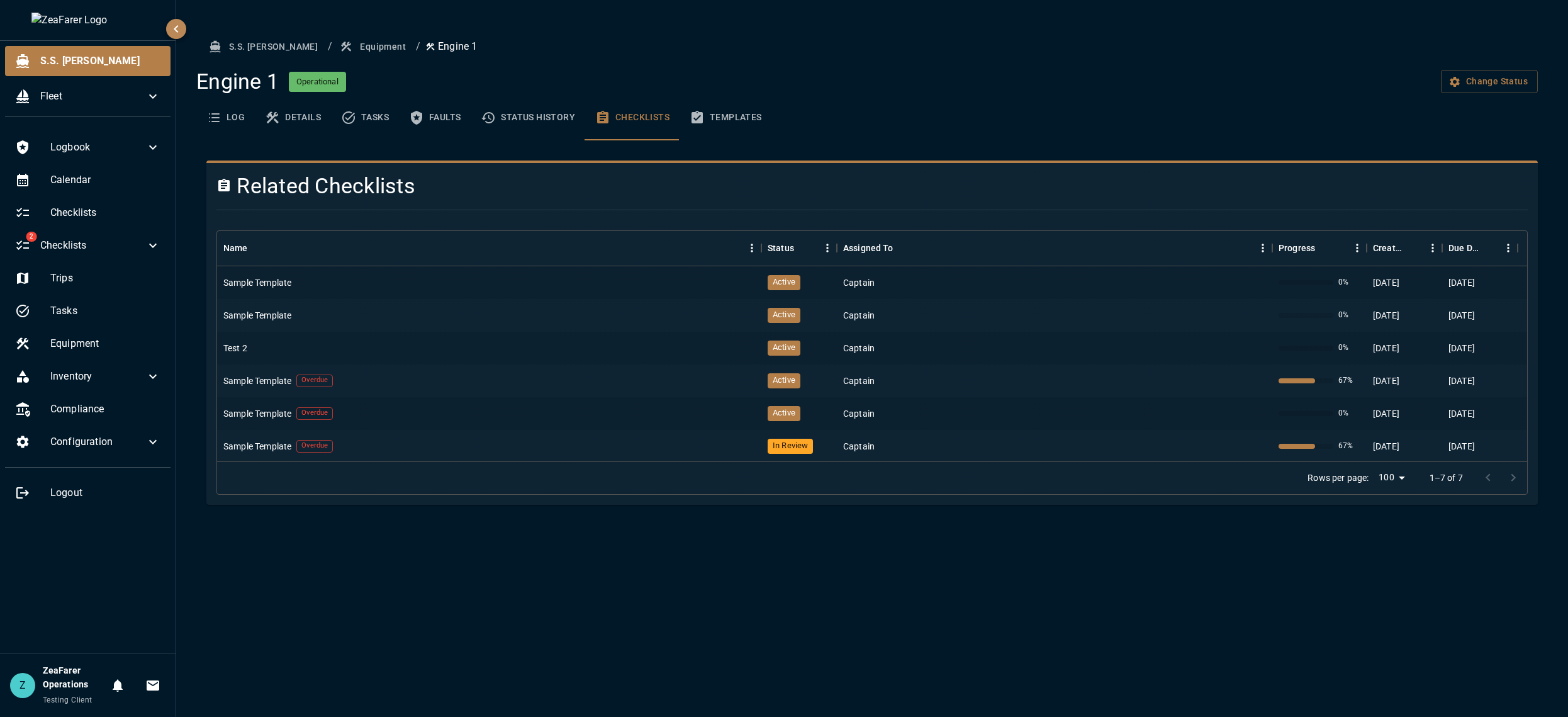
click at [749, 695] on div "S.S. [PERSON_NAME] / Equipment / Engine 1 Engine 1 Operational Change Status Lo…" at bounding box center [872, 358] width 1391 height 717
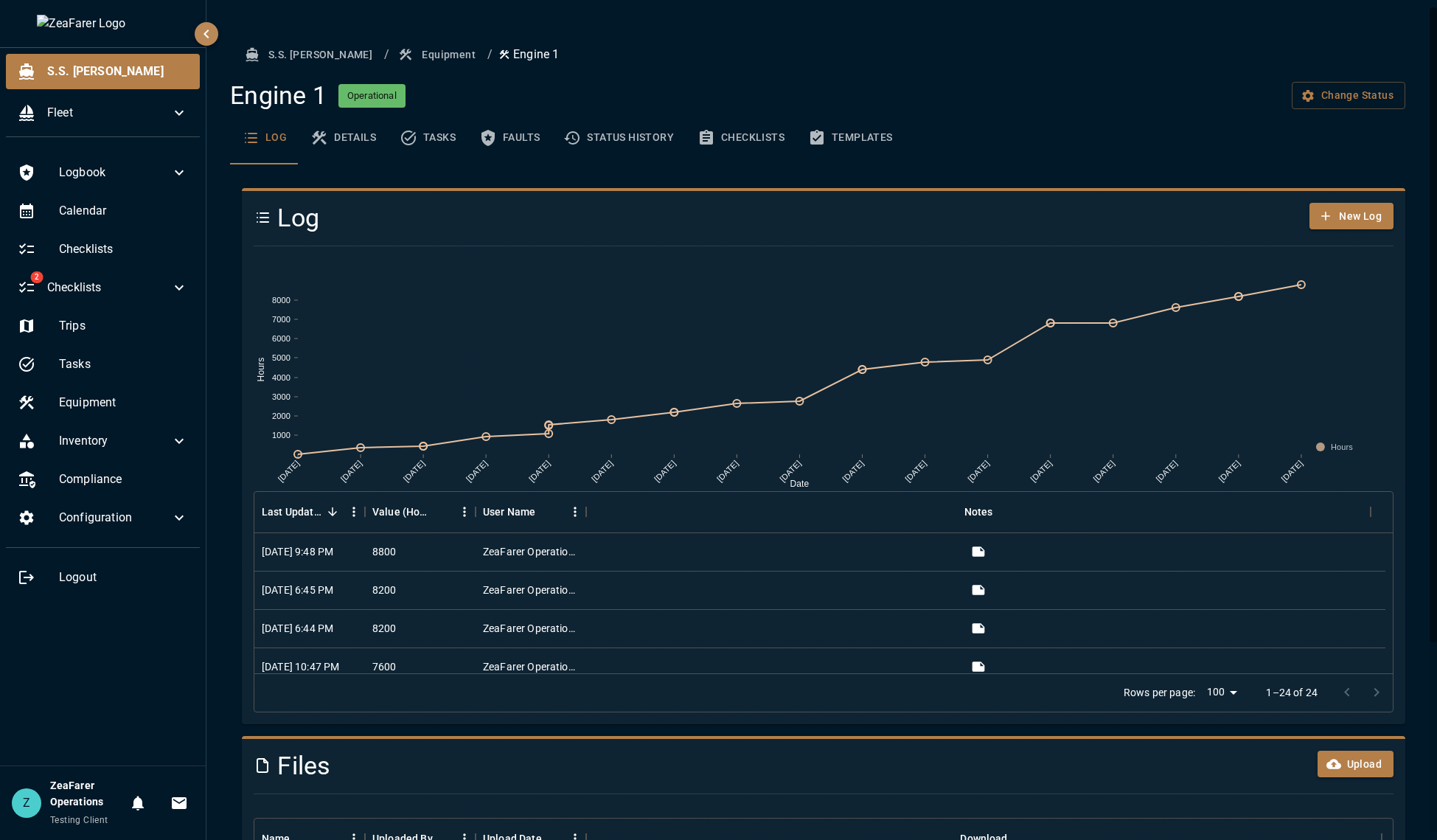
click at [710, 146] on icon "basic tabs example" at bounding box center [707, 138] width 18 height 18
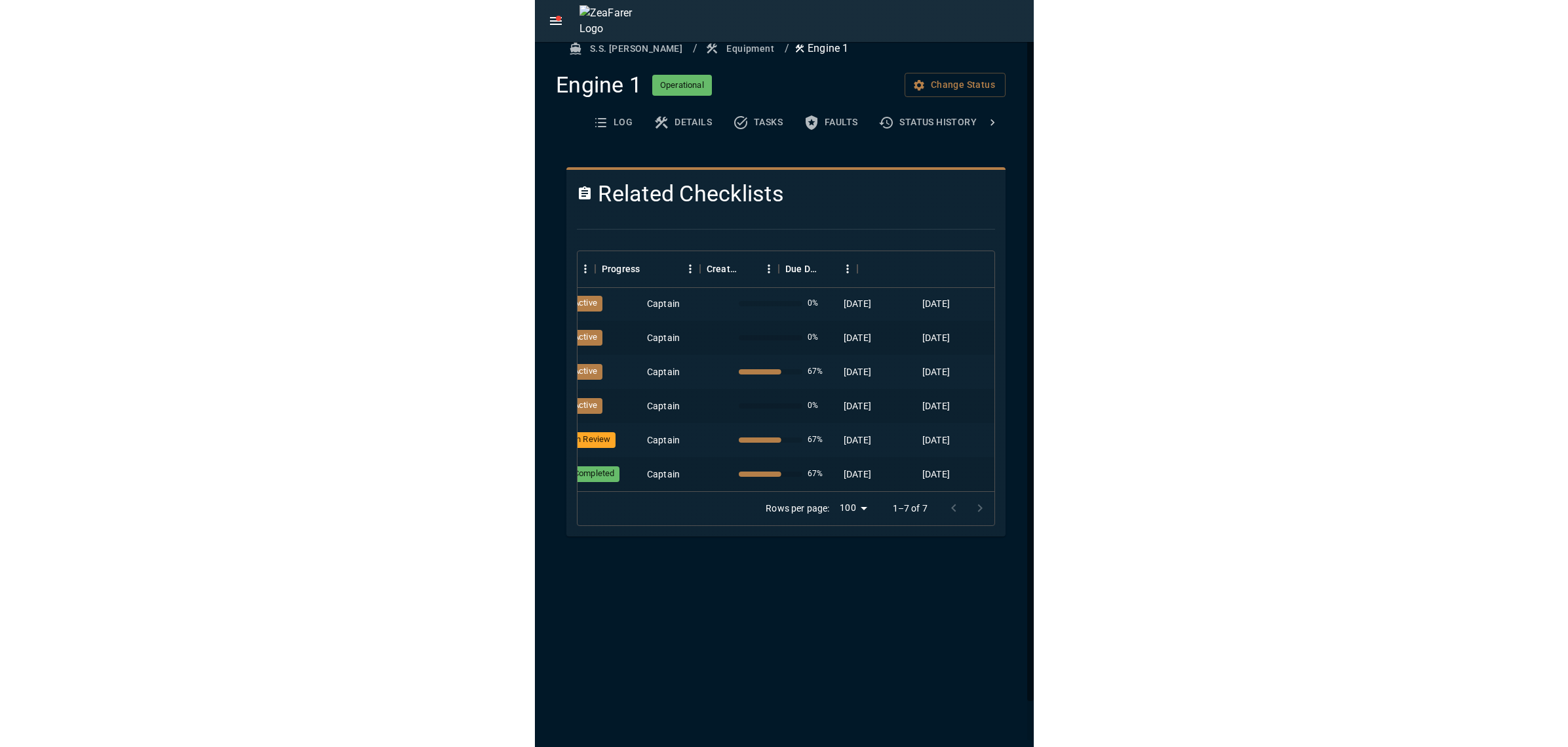
scroll to position [36, 0]
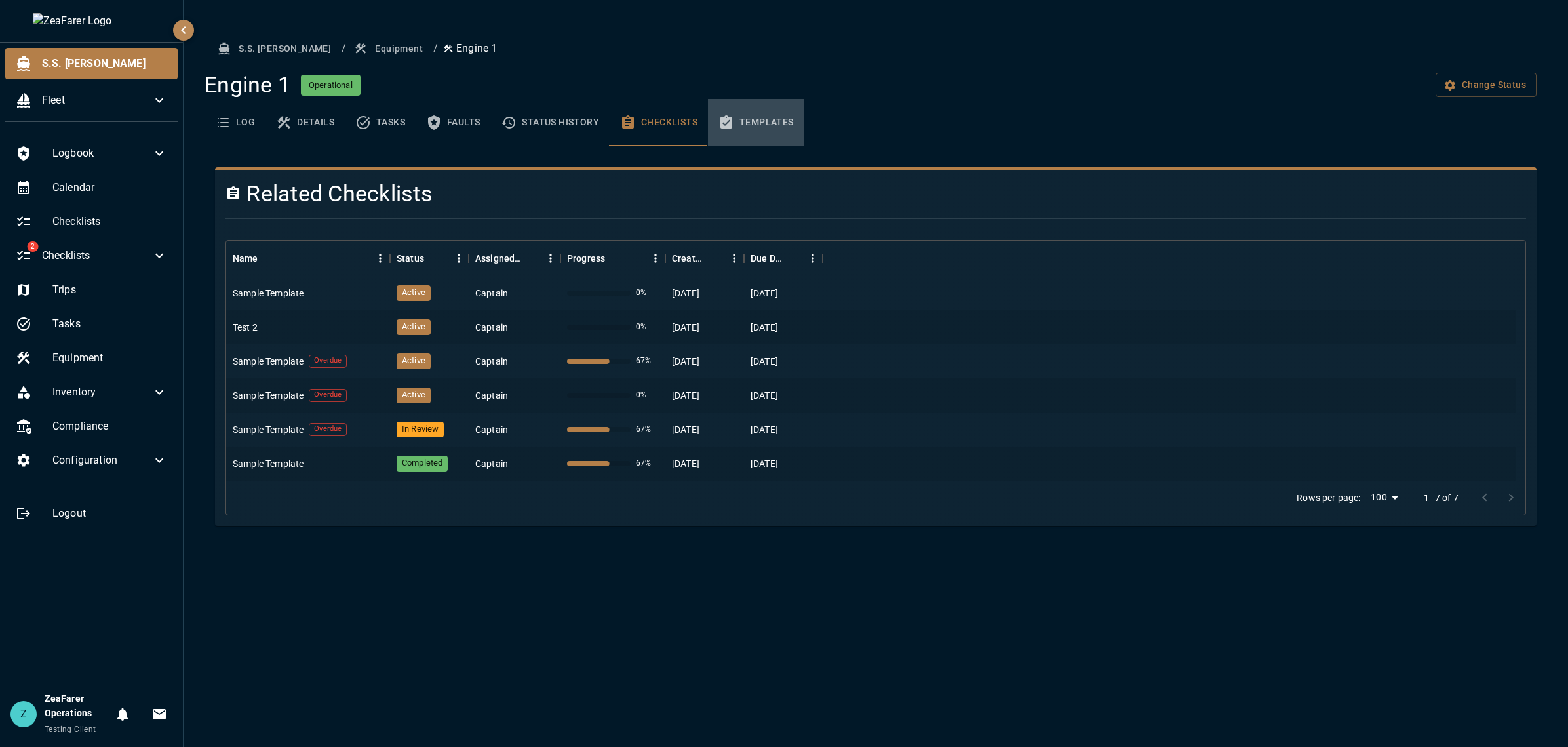
click at [740, 125] on button "Templates" at bounding box center [756, 122] width 97 height 47
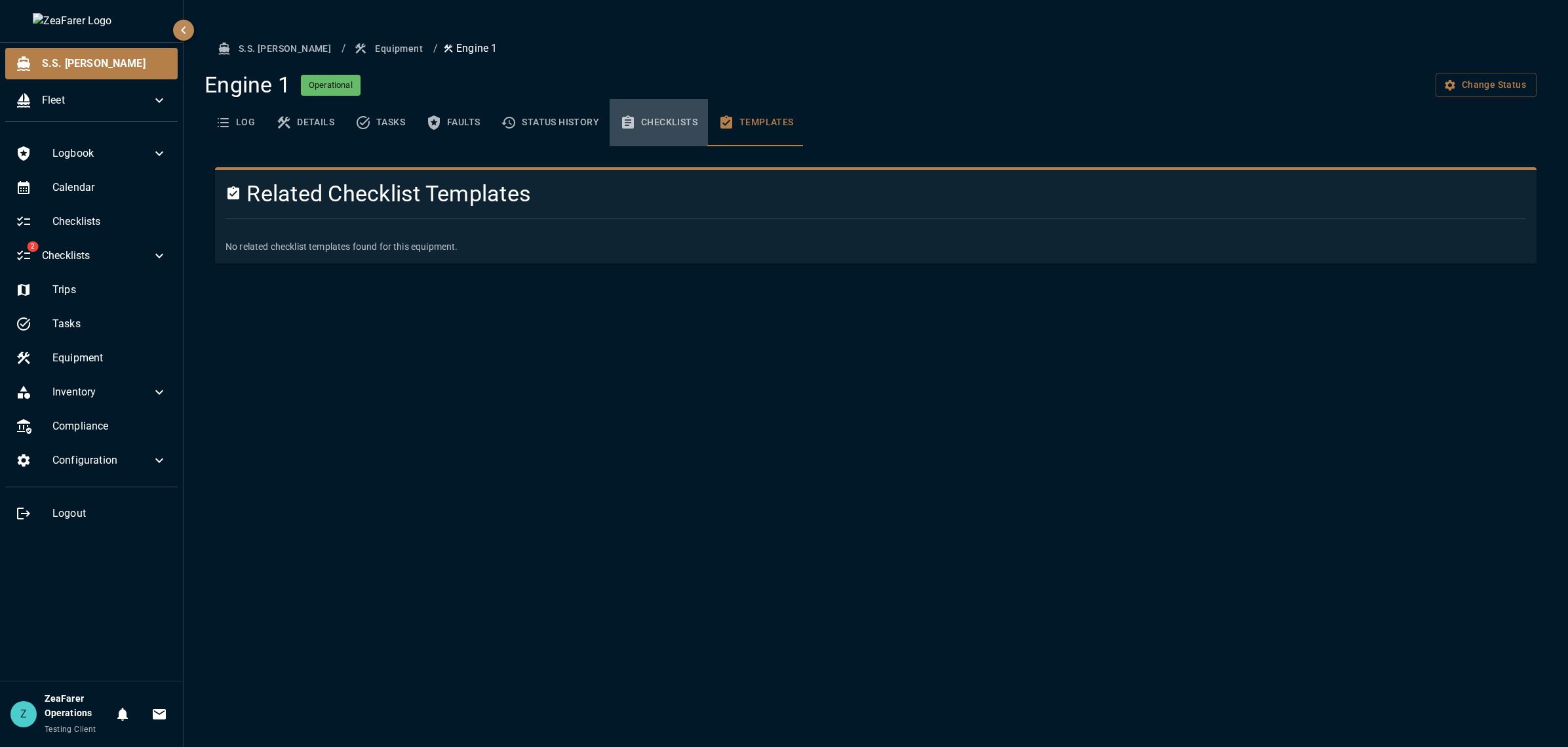
click at [663, 127] on button "Checklists" at bounding box center [658, 122] width 98 height 47
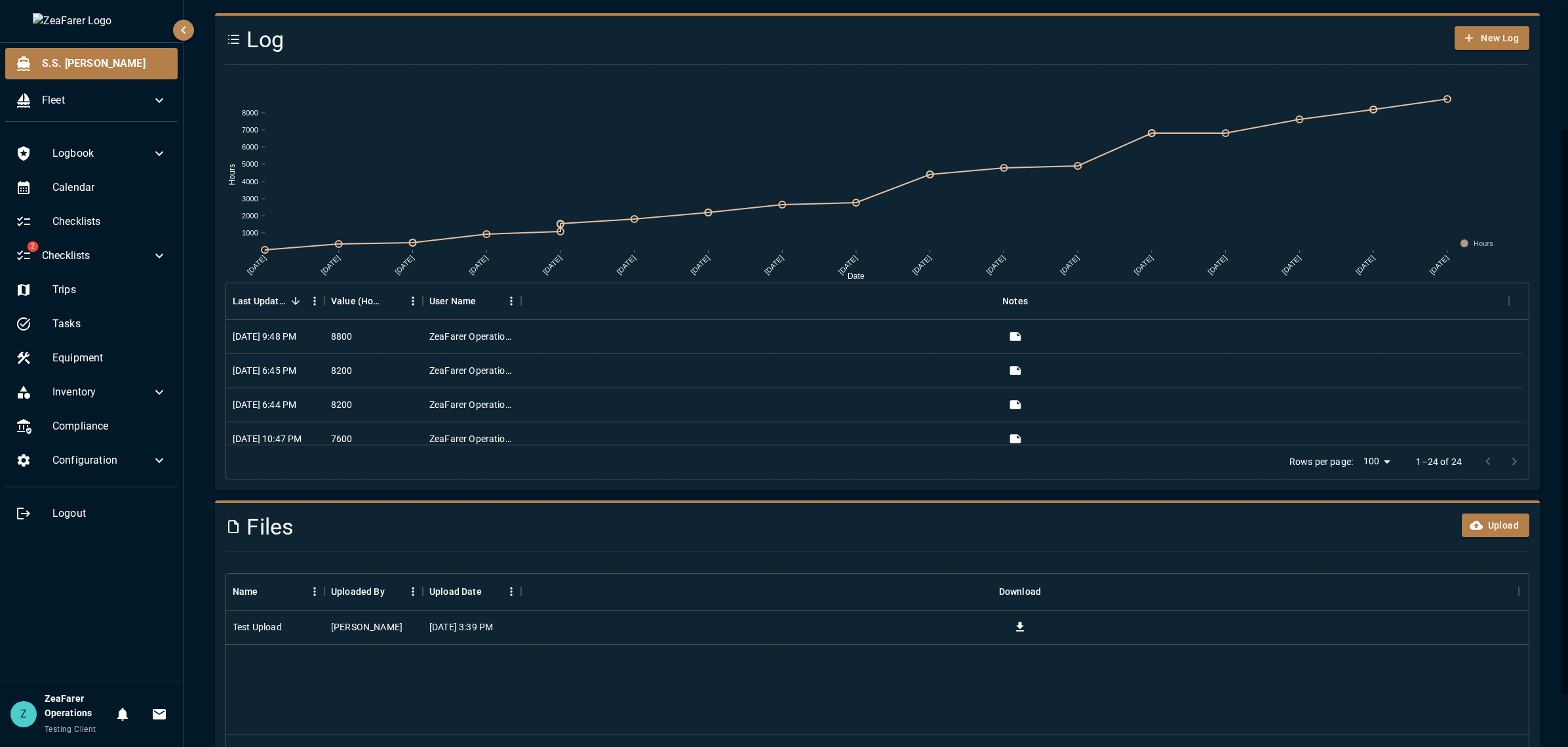
scroll to position [0, 0]
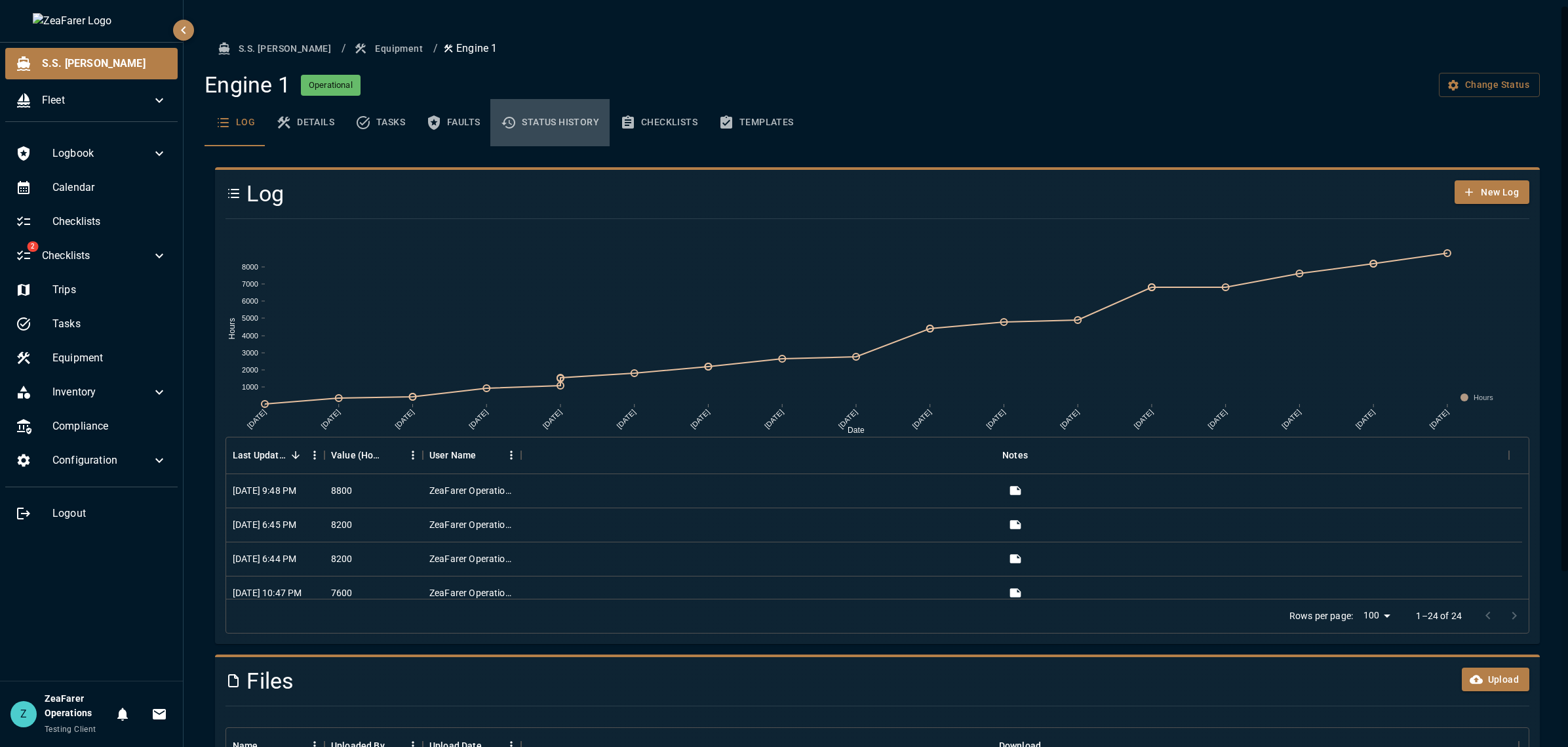
click at [575, 116] on button "Status History" at bounding box center [550, 122] width 119 height 47
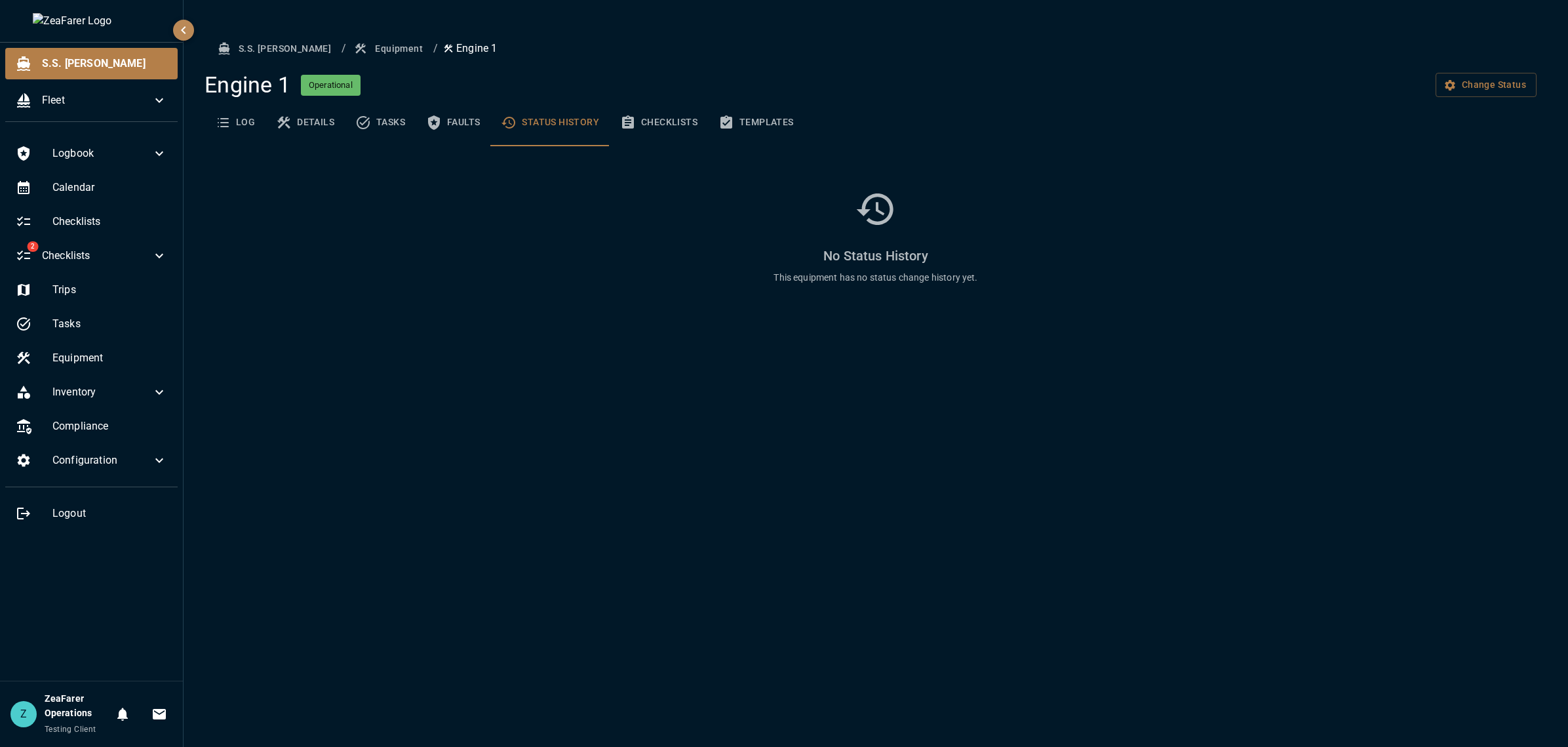
click at [652, 132] on button "Checklists" at bounding box center [658, 122] width 98 height 47
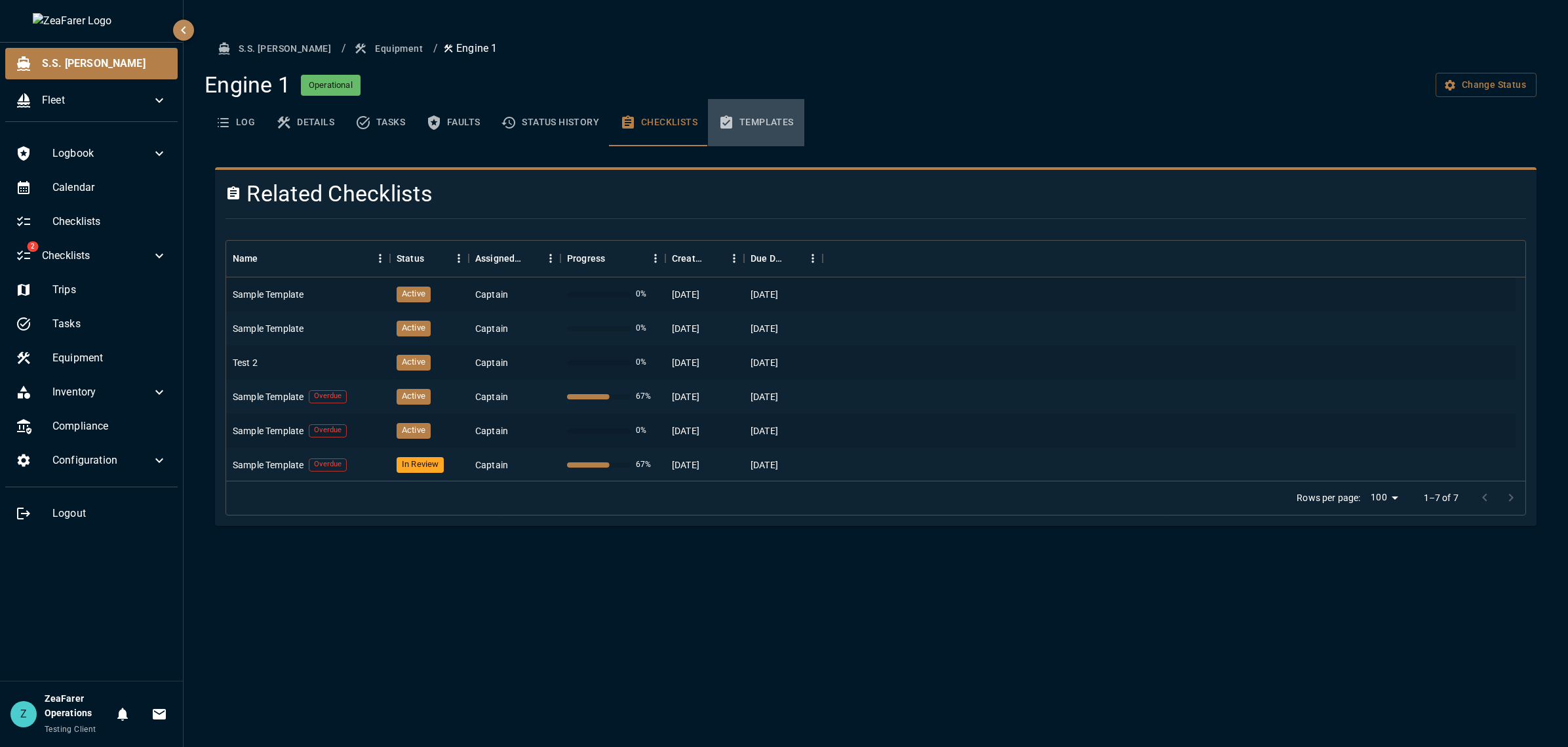
click at [783, 116] on button "Templates" at bounding box center [756, 122] width 97 height 47
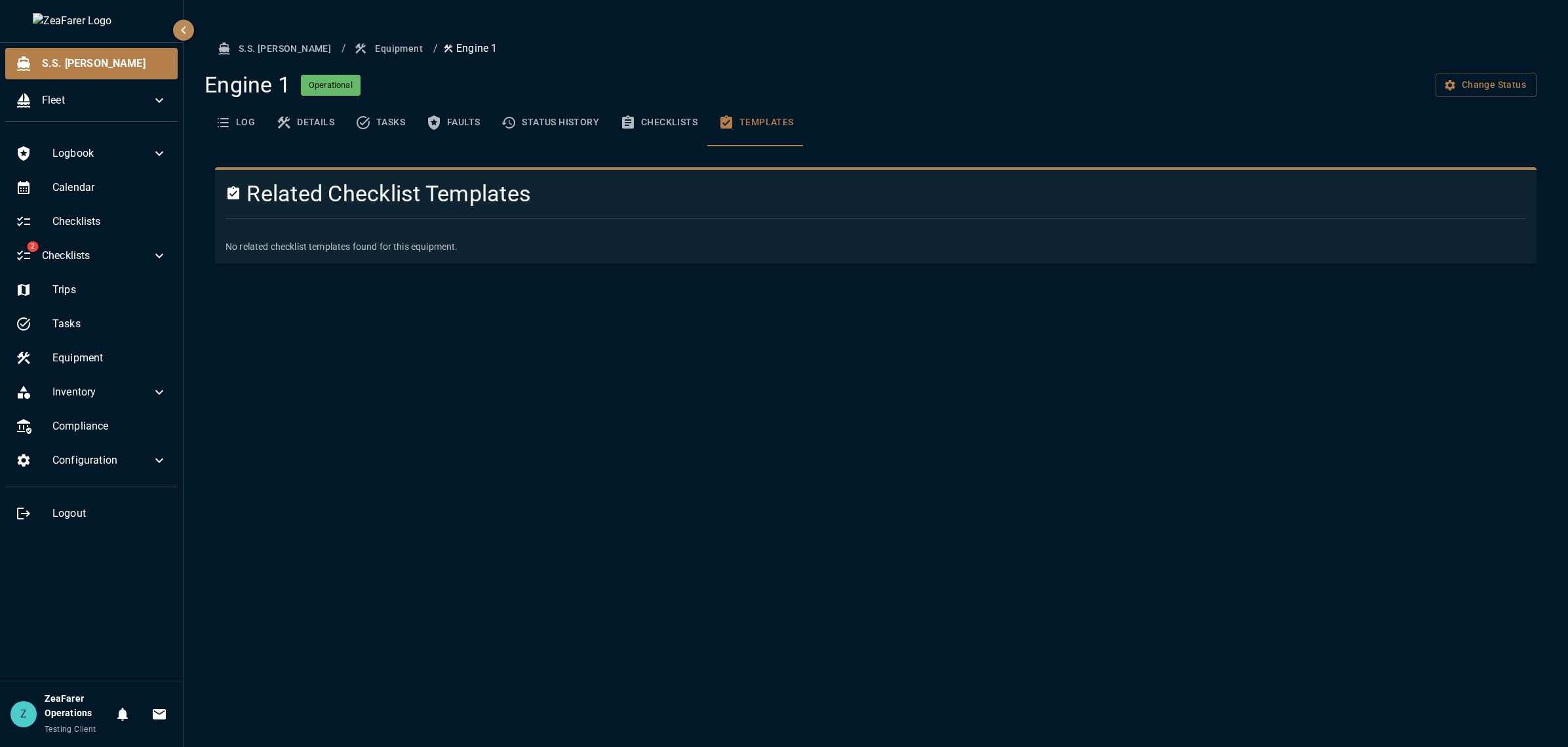
click at [889, 500] on div "S.S. [PERSON_NAME] / Equipment / Engine 1 Engine 1 Operational Change Status Lo…" at bounding box center [876, 373] width 1385 height 747
click at [679, 127] on button "Checklists" at bounding box center [658, 122] width 98 height 47
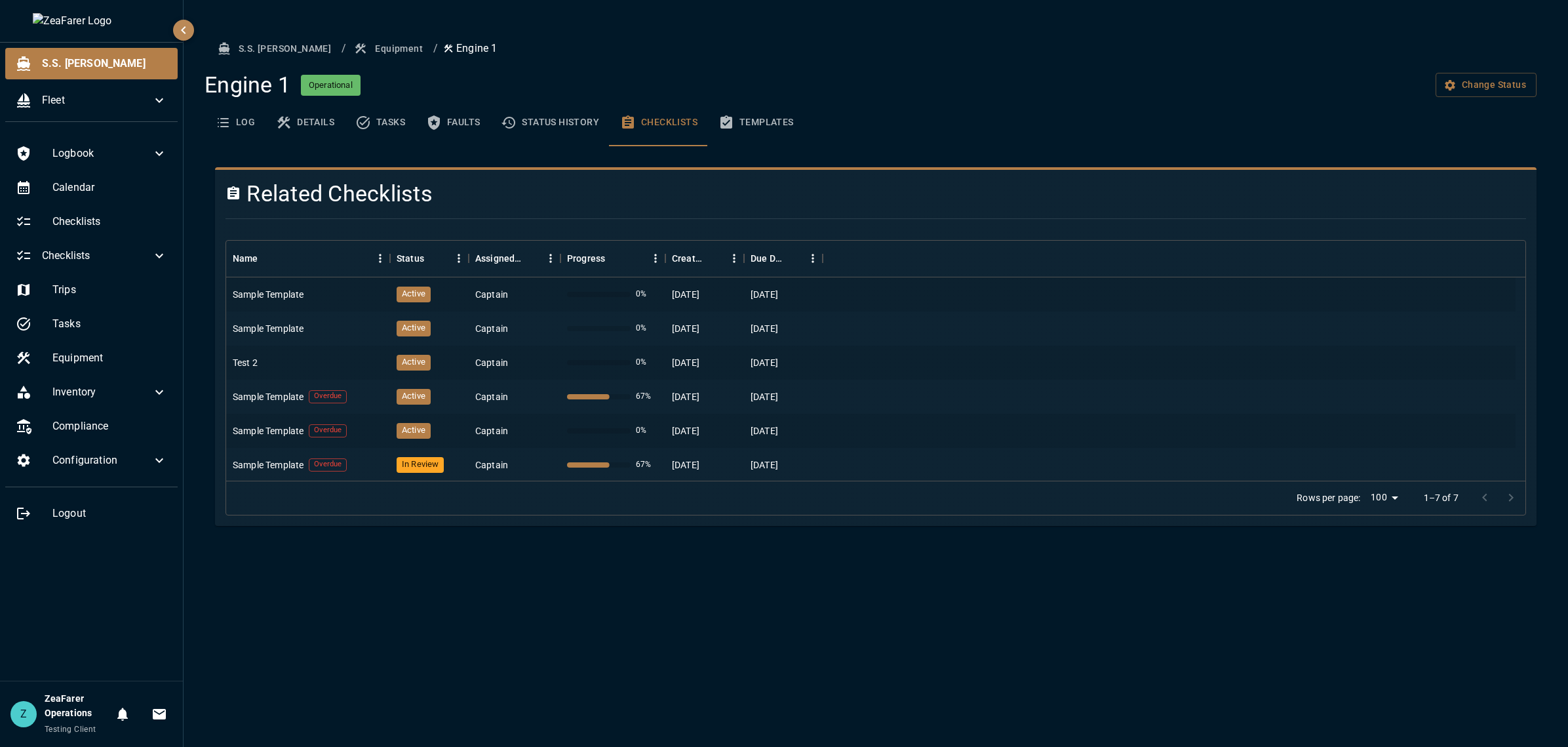
click at [354, 626] on div "S.S. [PERSON_NAME] / Equipment / Engine 1 Engine 1 Operational Change Status Lo…" at bounding box center [876, 373] width 1385 height 747
click at [732, 637] on div "S.S. [PERSON_NAME] / Equipment / Engine 1 Engine 1 Operational Change Status Lo…" at bounding box center [876, 373] width 1385 height 747
click at [763, 115] on button "Templates" at bounding box center [756, 122] width 97 height 47
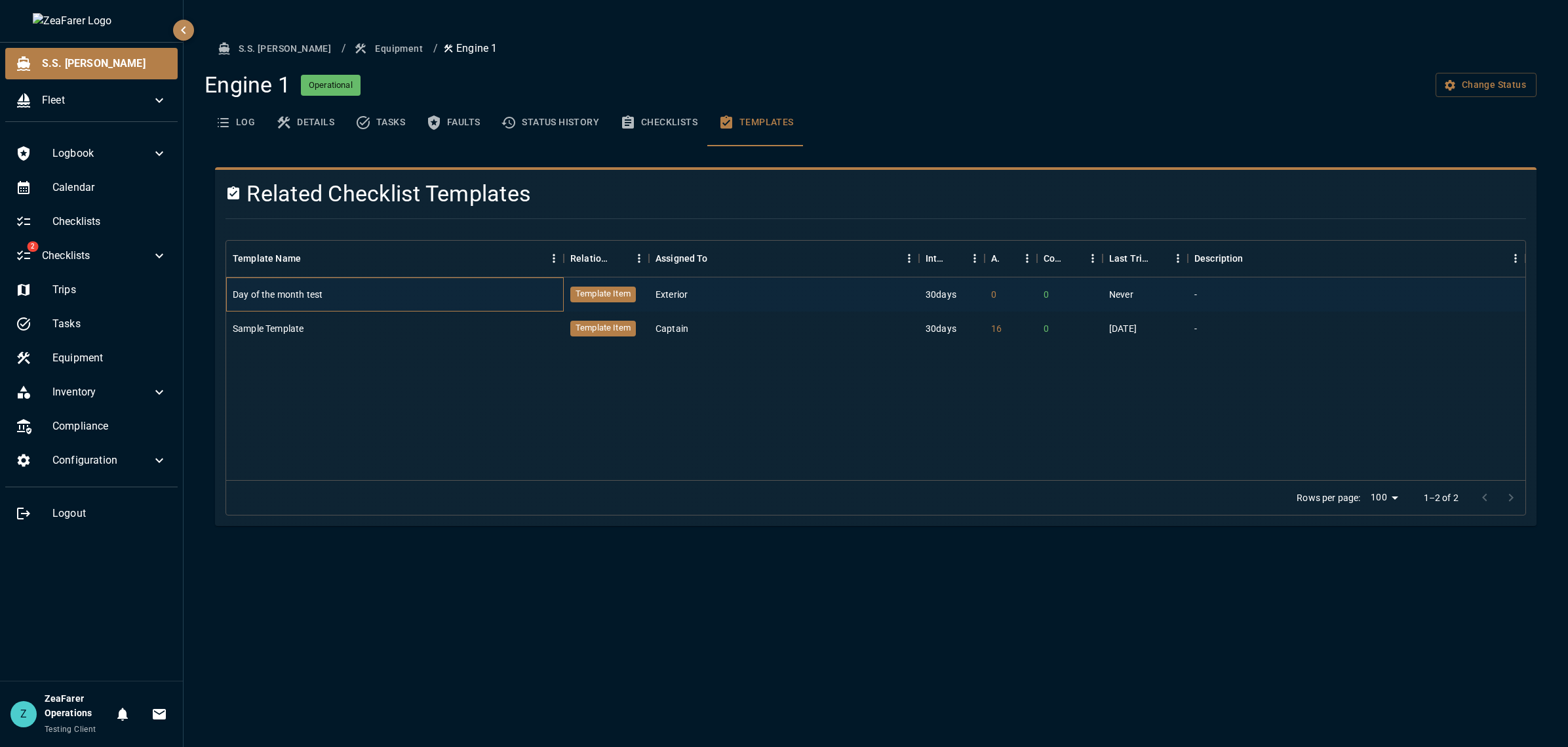
click at [457, 295] on div "Day of the month test" at bounding box center [395, 294] width 337 height 34
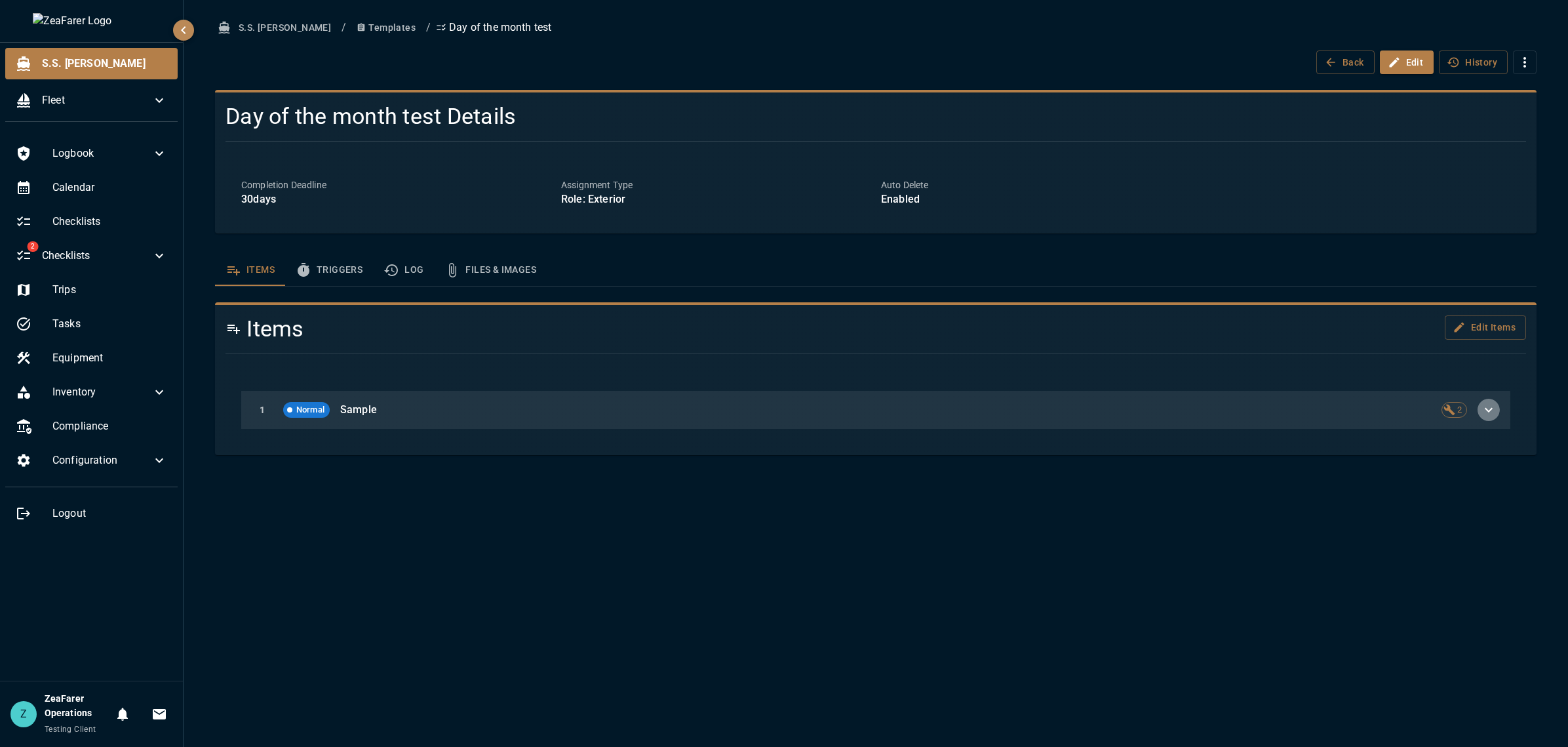
click at [1496, 410] on icon "button" at bounding box center [1489, 410] width 16 height 16
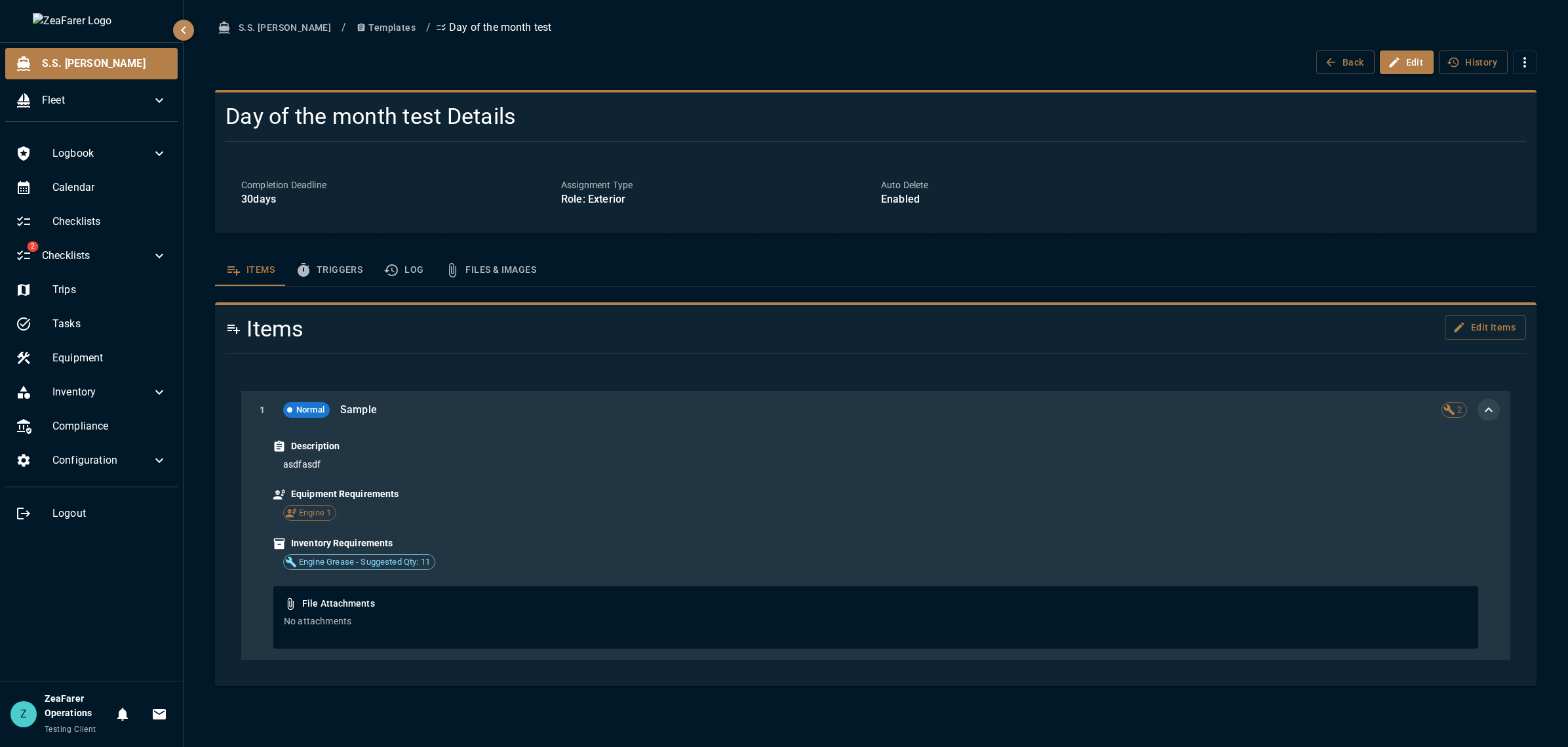
click at [1494, 408] on icon "button" at bounding box center [1489, 410] width 16 height 16
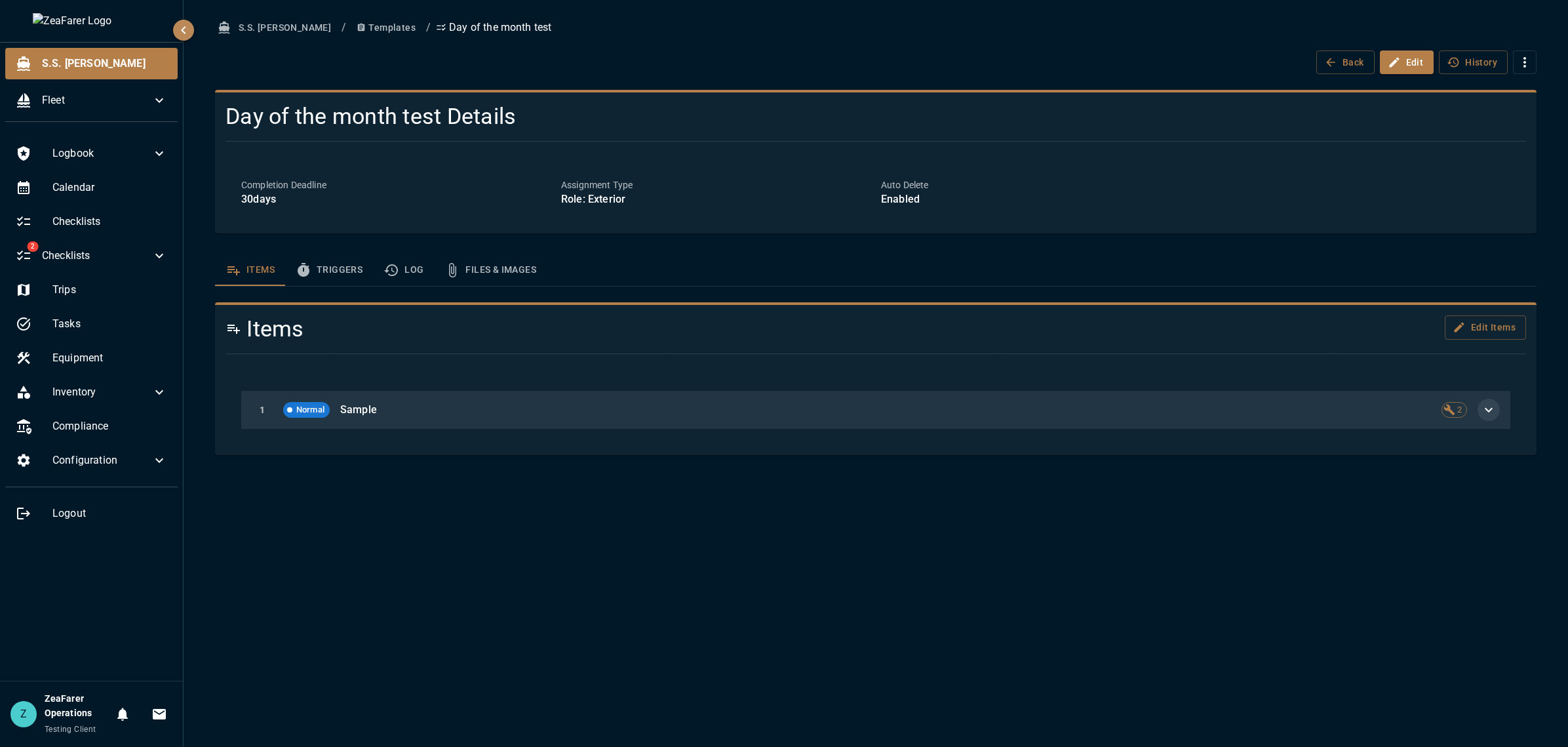
click at [357, 35] on button "Templates" at bounding box center [386, 28] width 70 height 24
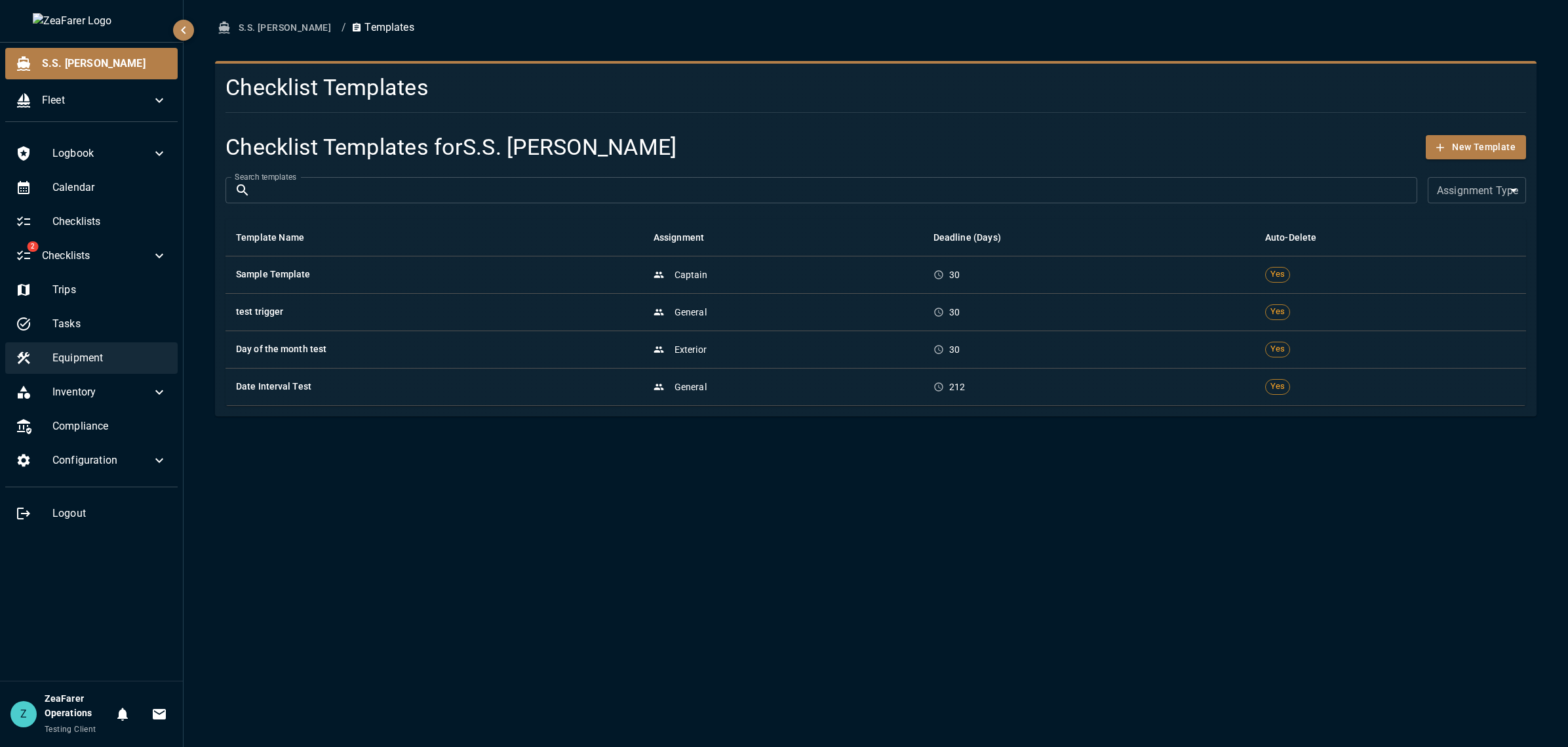
click at [87, 360] on span "Equipment" at bounding box center [110, 358] width 115 height 16
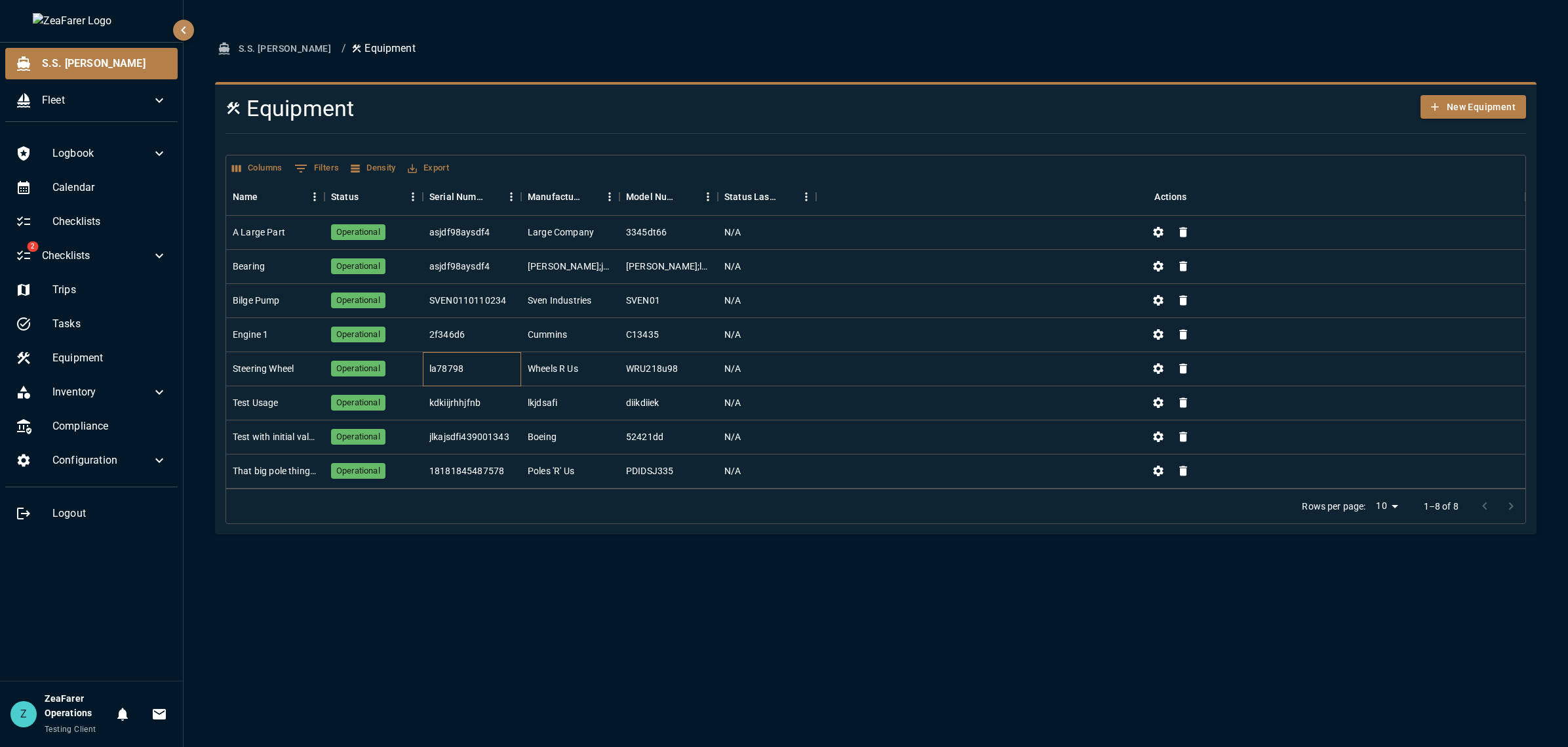
click at [464, 380] on div "la78798" at bounding box center [471, 369] width 98 height 34
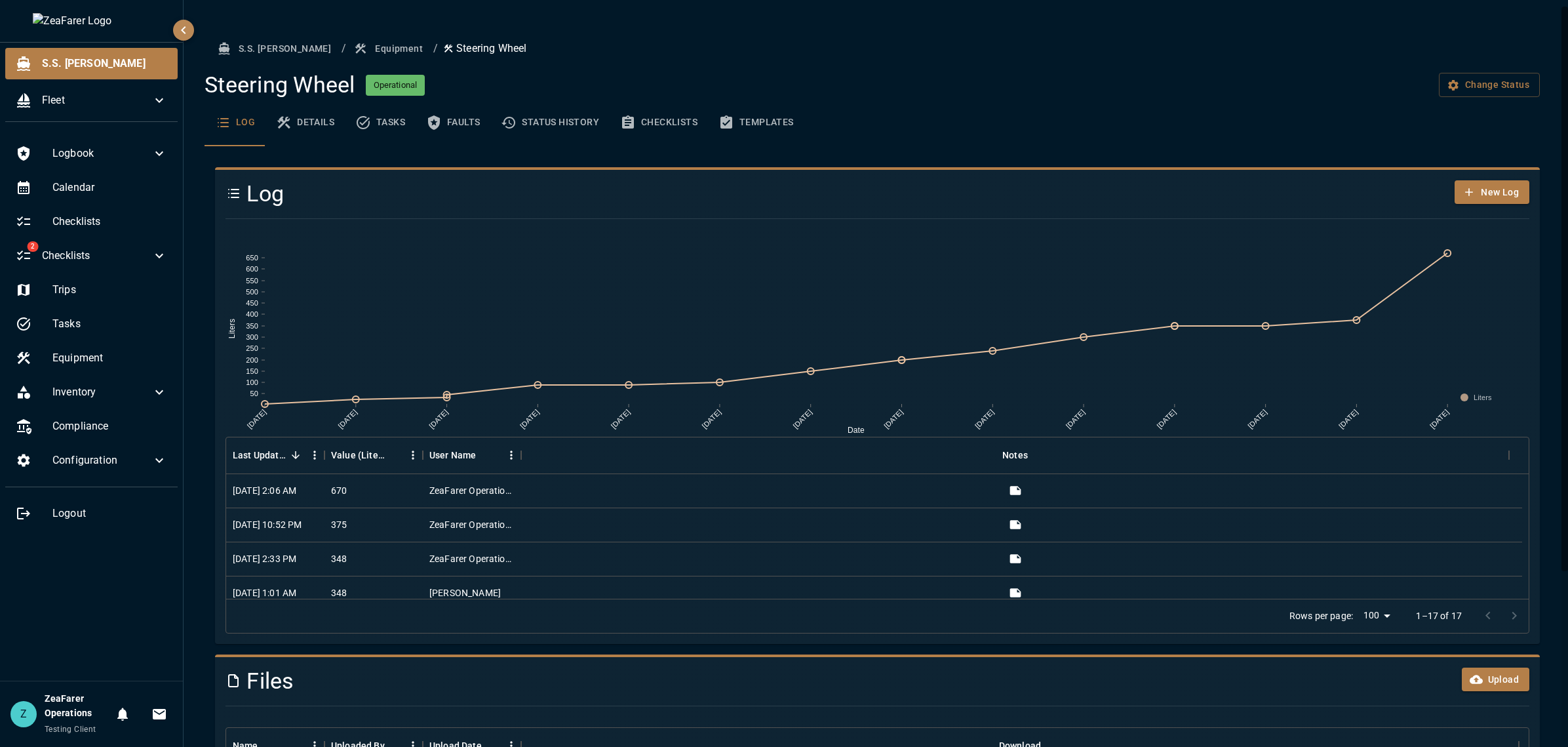
click at [679, 128] on button "Checklists" at bounding box center [658, 122] width 98 height 47
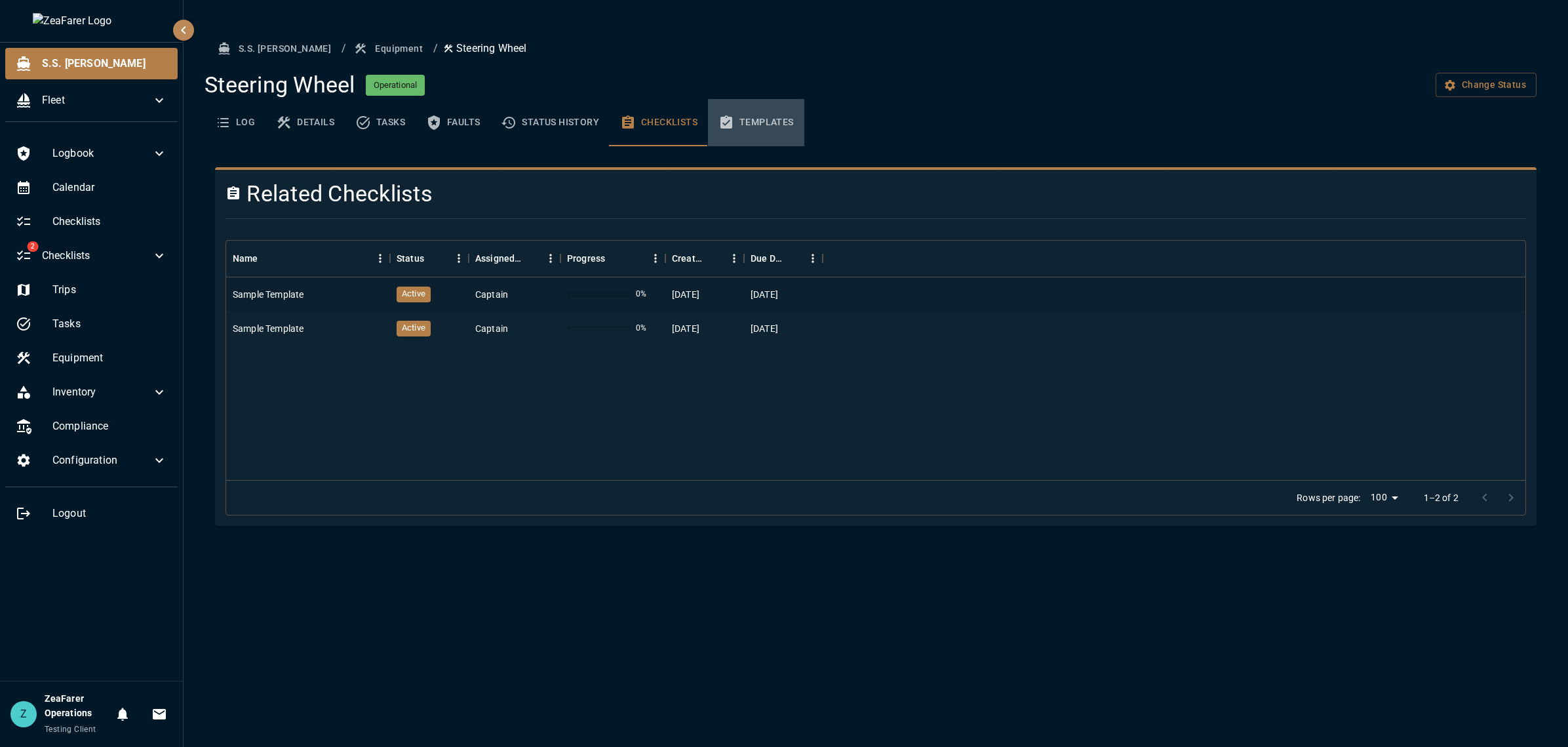
click at [767, 127] on button "Templates" at bounding box center [756, 122] width 97 height 47
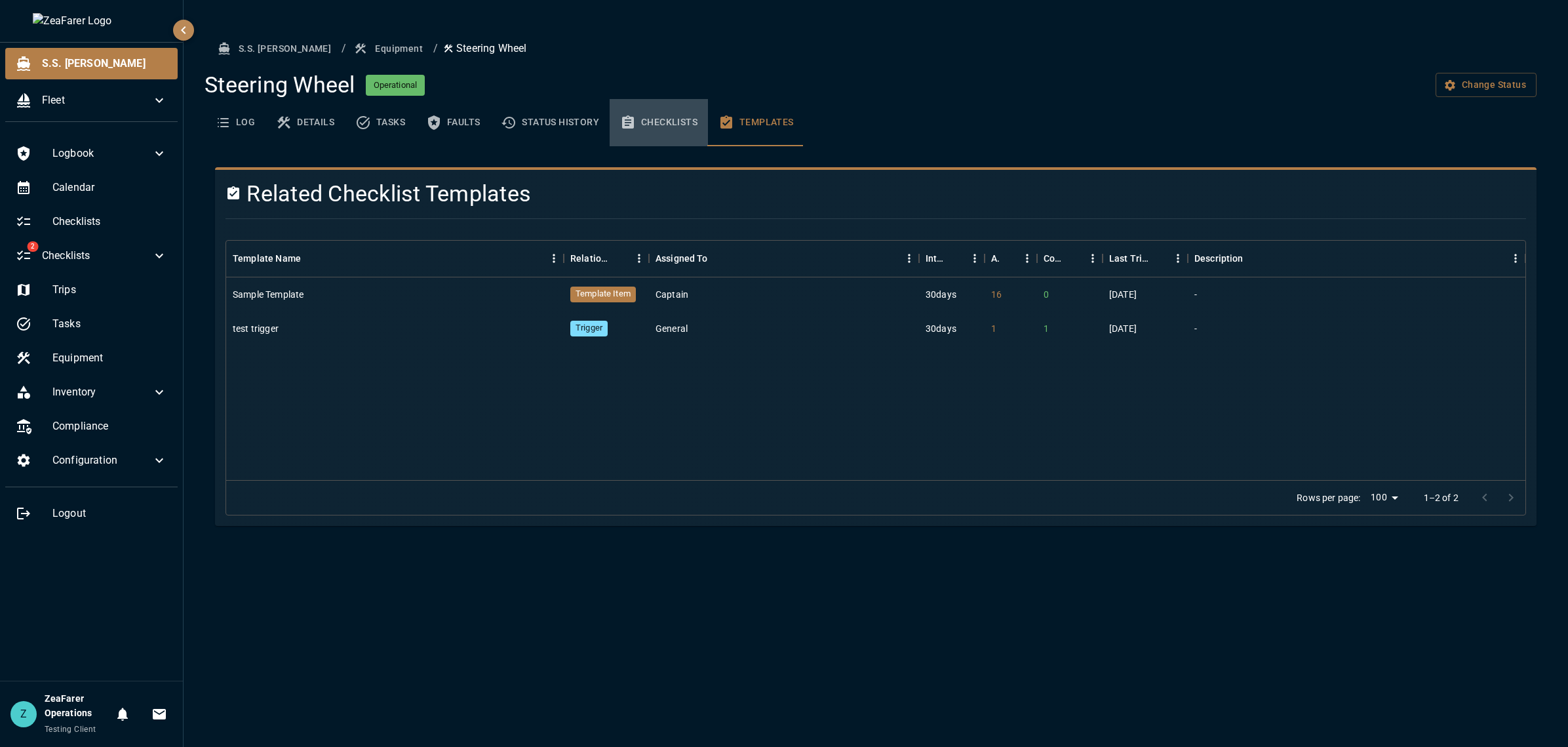
click at [686, 123] on button "Checklists" at bounding box center [658, 122] width 98 height 47
